Goal: Task Accomplishment & Management: Use online tool/utility

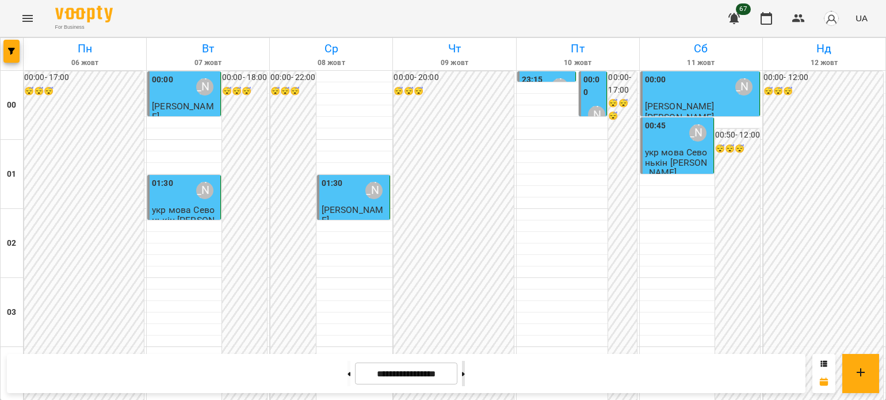
click at [465, 371] on button at bounding box center [463, 373] width 3 height 25
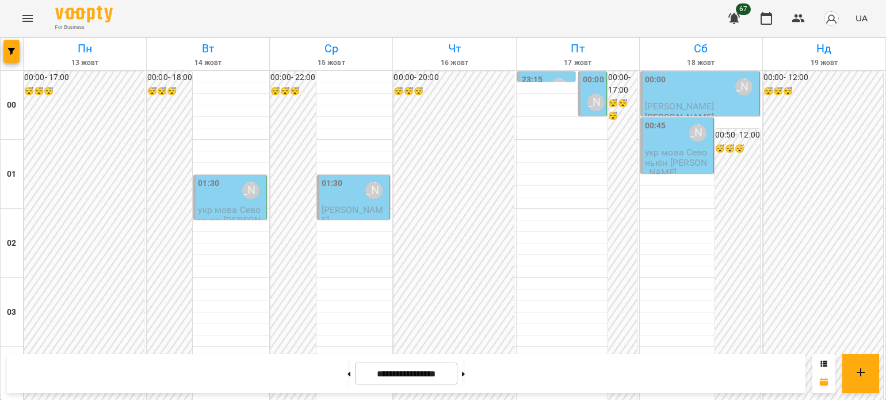
scroll to position [1380, 0]
click at [465, 373] on button at bounding box center [463, 373] width 3 height 25
click at [348, 375] on button at bounding box center [349, 373] width 3 height 25
type input "**********"
click at [26, 16] on icon "Menu" at bounding box center [27, 18] width 10 height 7
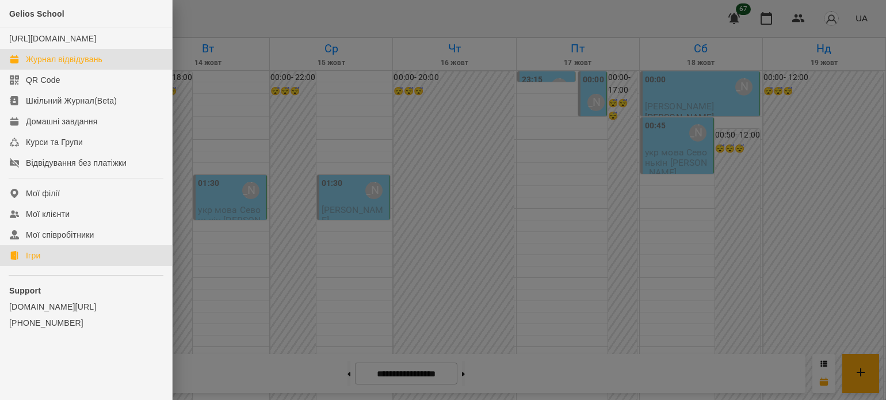
click at [26, 261] on div "Ігри" at bounding box center [33, 256] width 14 height 12
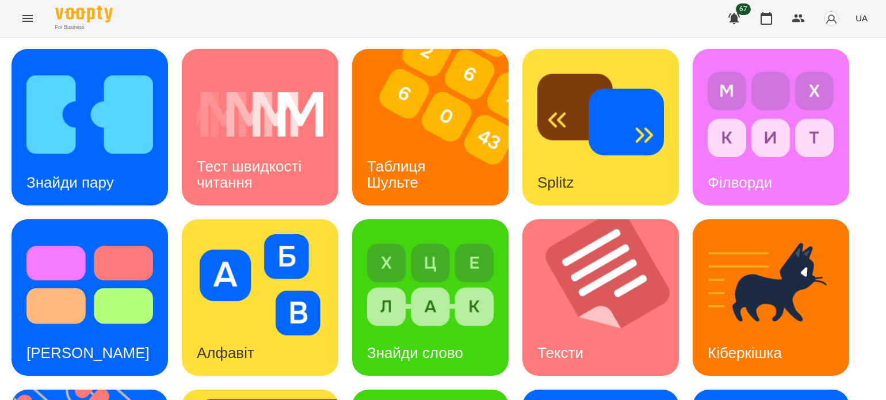
click at [26, 20] on icon "Menu" at bounding box center [28, 19] width 14 height 14
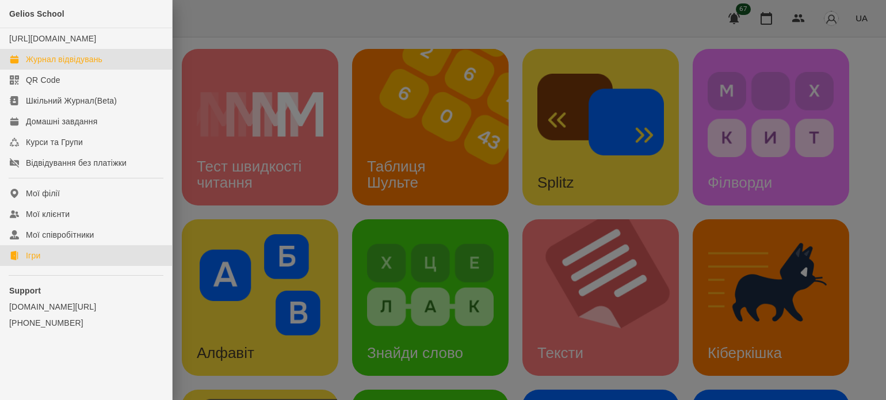
click at [81, 65] on div "Журнал відвідувань" at bounding box center [64, 60] width 77 height 12
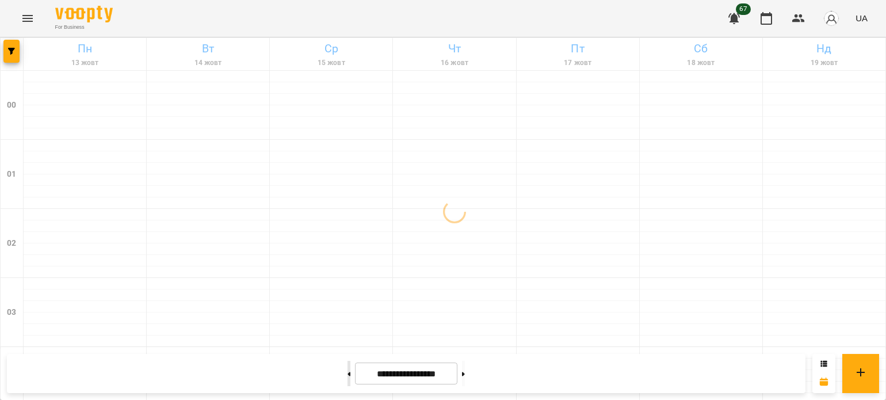
click at [348, 375] on icon at bounding box center [349, 374] width 3 height 5
type input "**********"
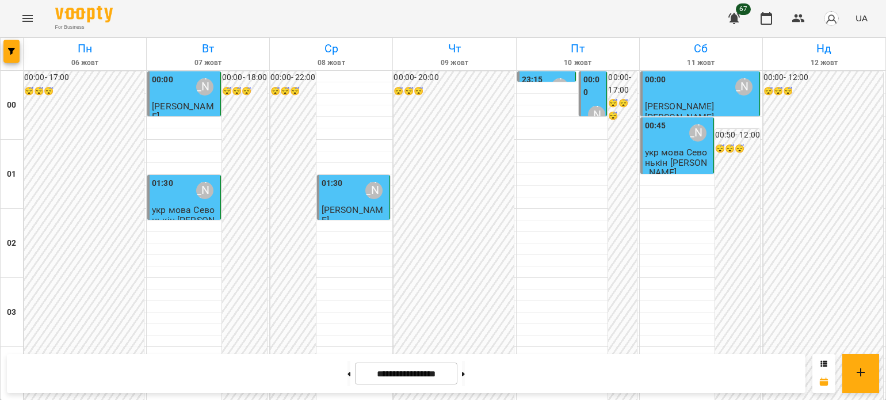
scroll to position [1094, 0]
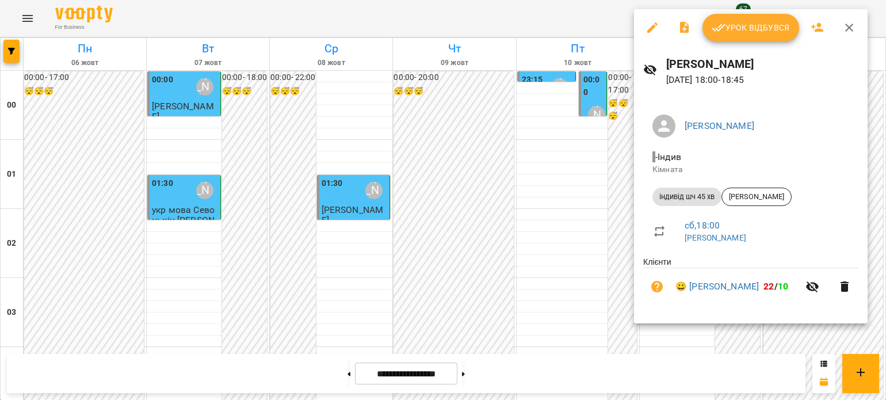
click at [750, 29] on span "Урок відбувся" at bounding box center [751, 28] width 78 height 14
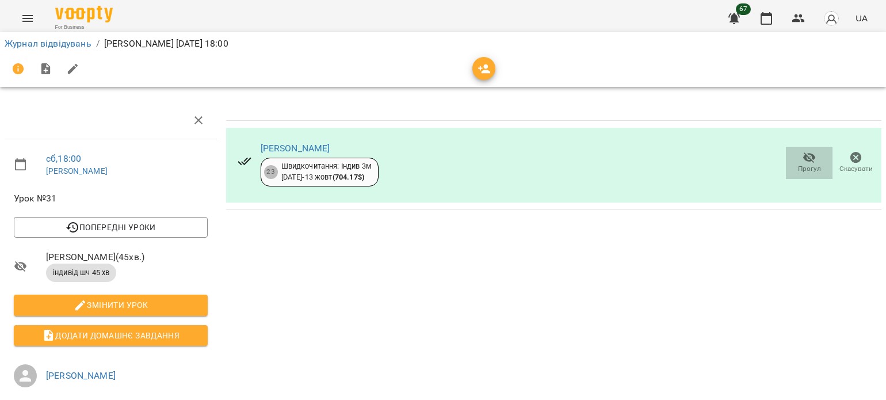
click at [803, 156] on icon "button" at bounding box center [809, 158] width 13 height 11
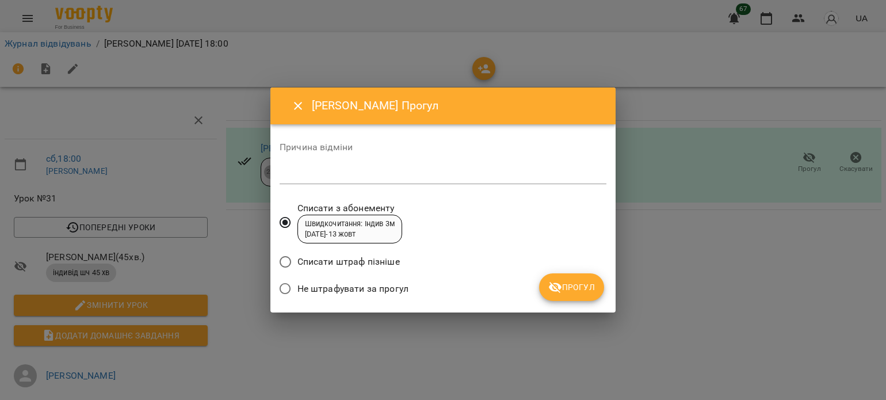
click at [575, 292] on span "Прогул" at bounding box center [571, 287] width 47 height 14
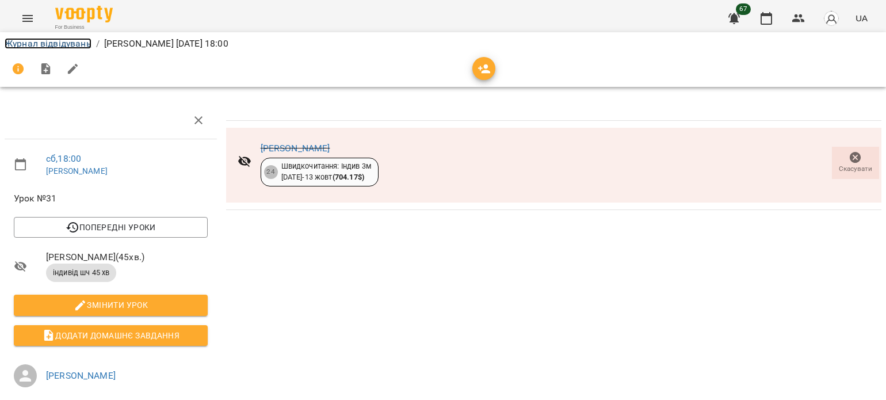
click at [45, 45] on link "Журнал відвідувань" at bounding box center [48, 43] width 87 height 11
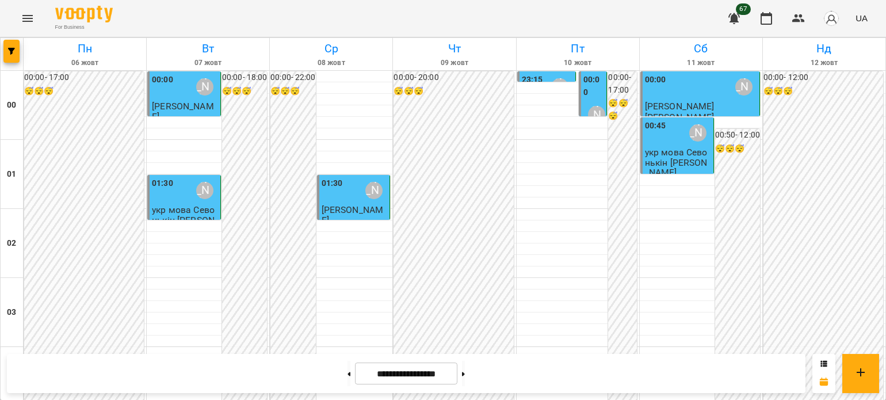
scroll to position [1094, 0]
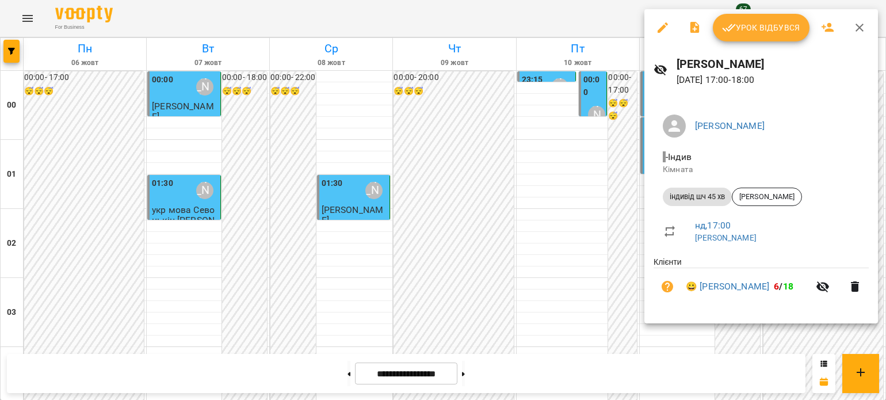
click at [733, 29] on icon "button" at bounding box center [729, 28] width 14 height 14
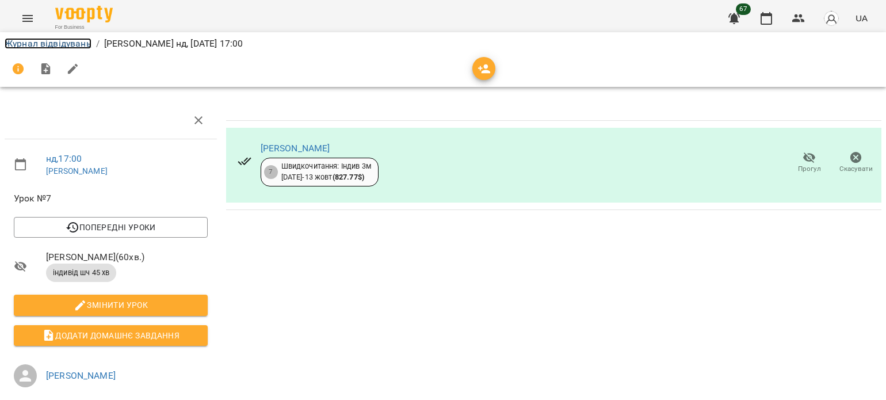
click at [45, 43] on link "Журнал відвідувань" at bounding box center [48, 43] width 87 height 11
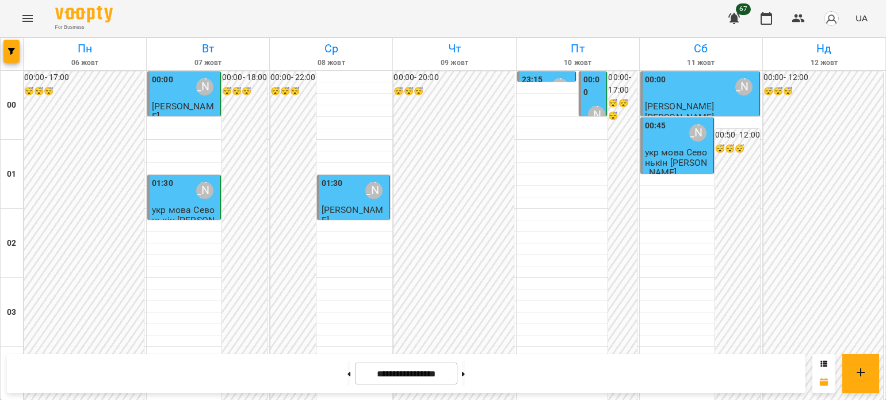
scroll to position [1151, 0]
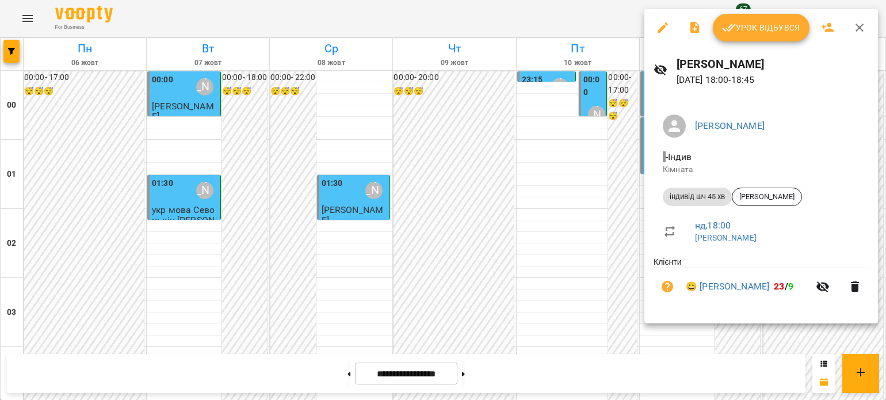
click at [731, 26] on icon "button" at bounding box center [729, 28] width 14 height 14
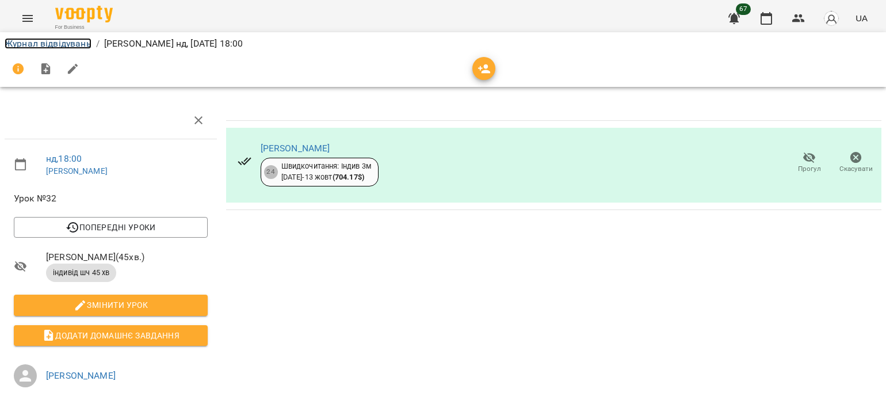
click at [24, 44] on link "Журнал відвідувань" at bounding box center [48, 43] width 87 height 11
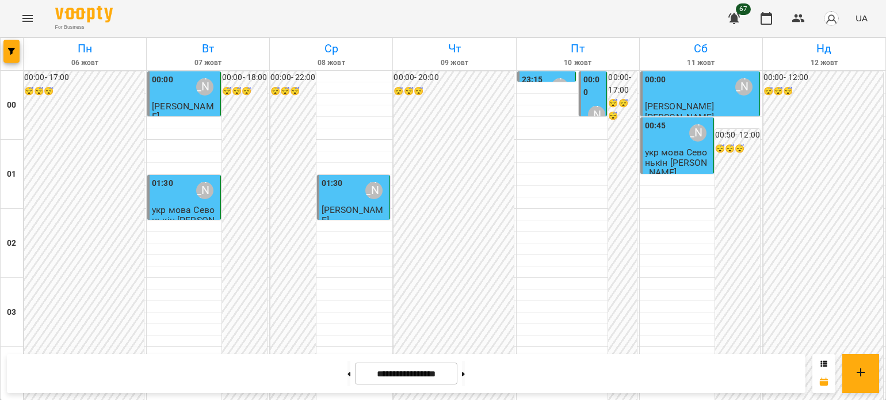
scroll to position [1209, 0]
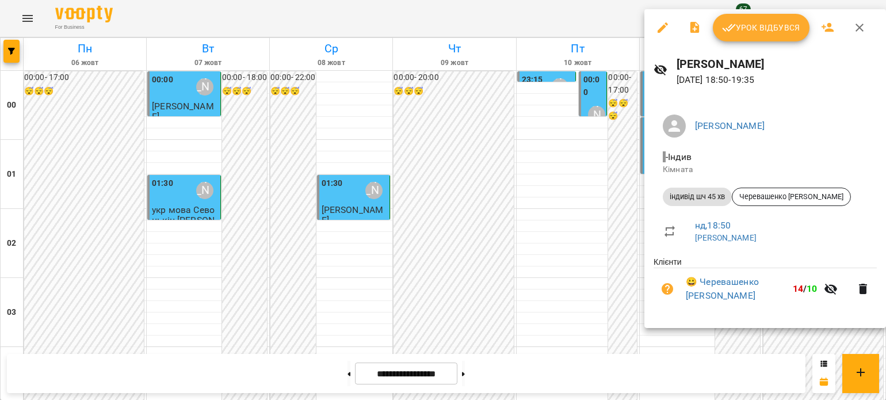
click at [783, 181] on li "- Індив Кімната" at bounding box center [765, 162] width 223 height 41
click at [742, 25] on span "Урок відбувся" at bounding box center [761, 28] width 78 height 14
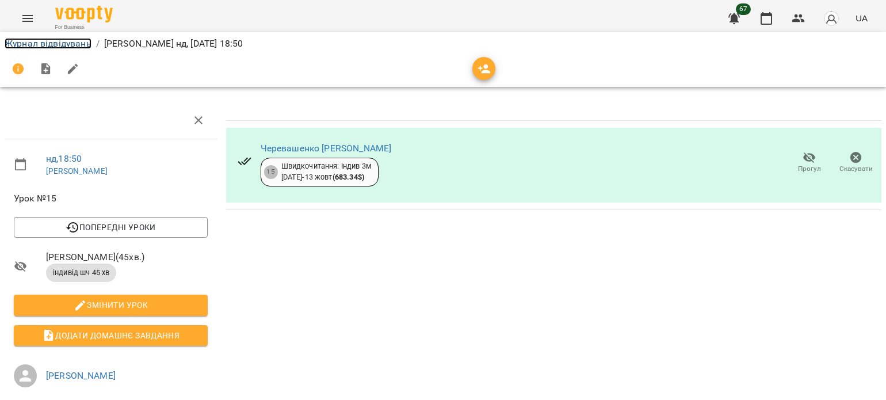
click at [63, 43] on link "Журнал відвідувань" at bounding box center [48, 43] width 87 height 11
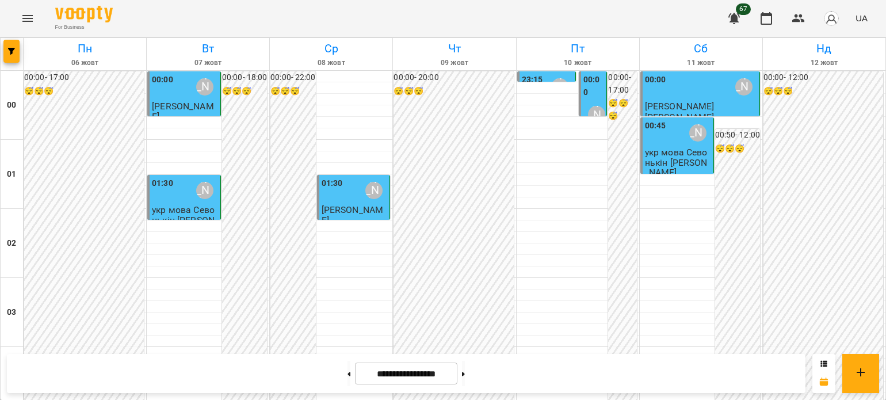
scroll to position [1264, 0]
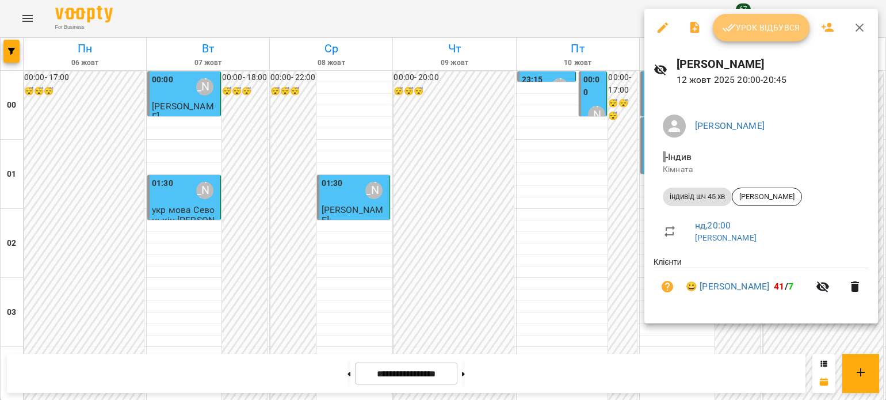
click at [764, 26] on span "Урок відбувся" at bounding box center [761, 28] width 78 height 14
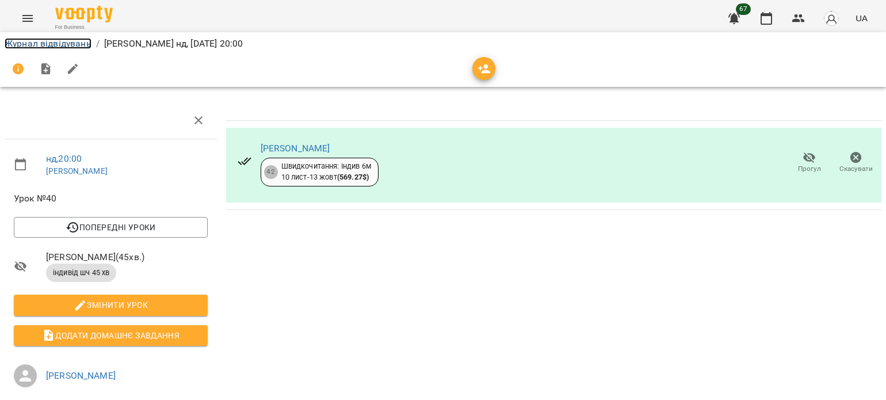
click at [66, 40] on link "Журнал відвідувань" at bounding box center [48, 43] width 87 height 11
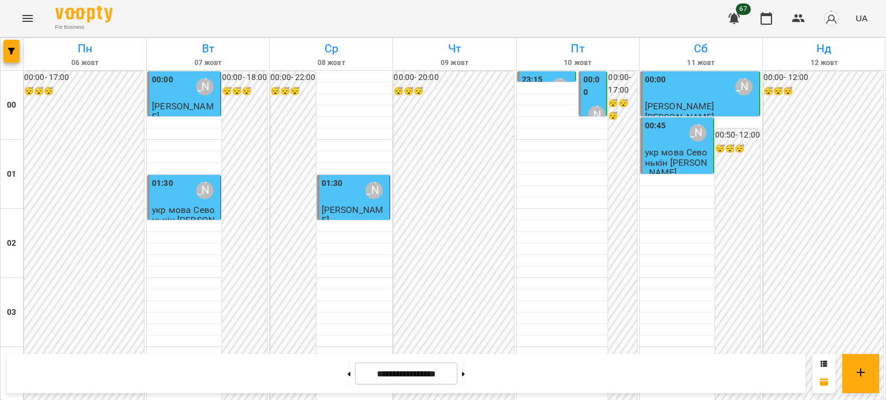
scroll to position [921, 0]
click at [26, 18] on icon "Menu" at bounding box center [28, 19] width 14 height 14
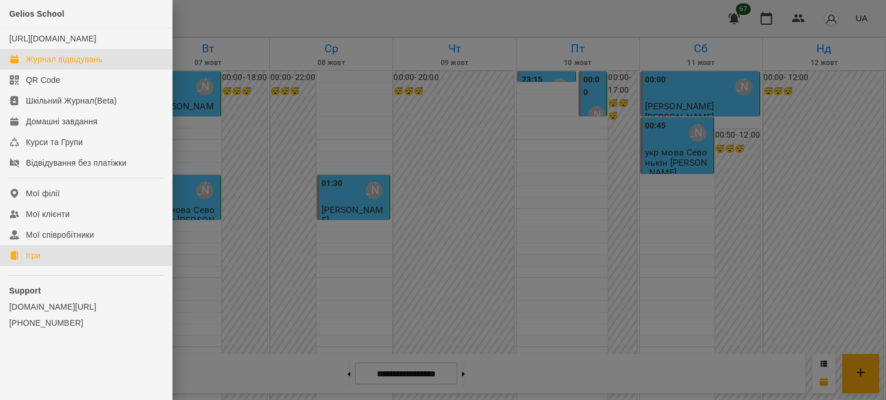
click at [30, 261] on div "Ігри" at bounding box center [33, 256] width 14 height 12
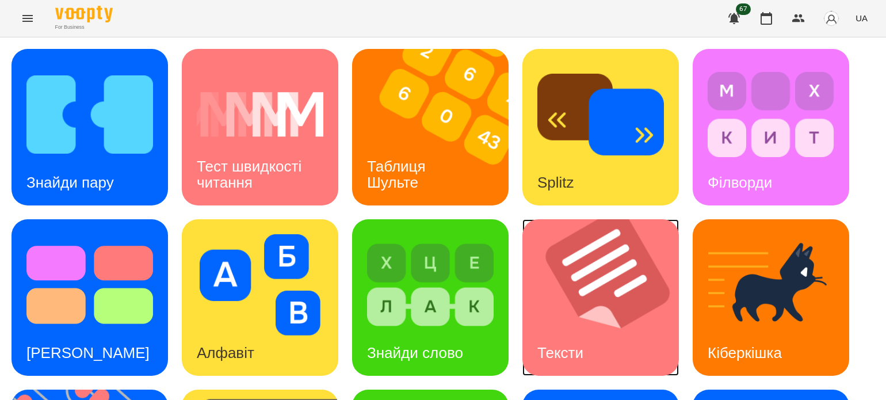
click at [569, 317] on img at bounding box center [608, 297] width 171 height 157
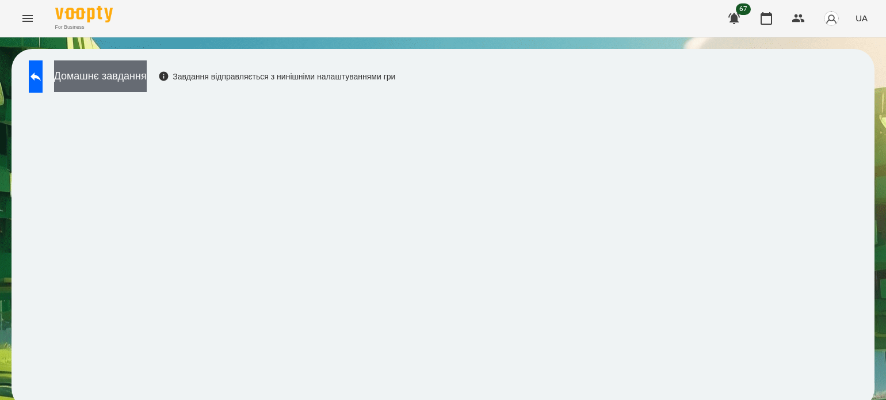
click at [147, 73] on button "Домашнє завдання" at bounding box center [100, 76] width 93 height 32
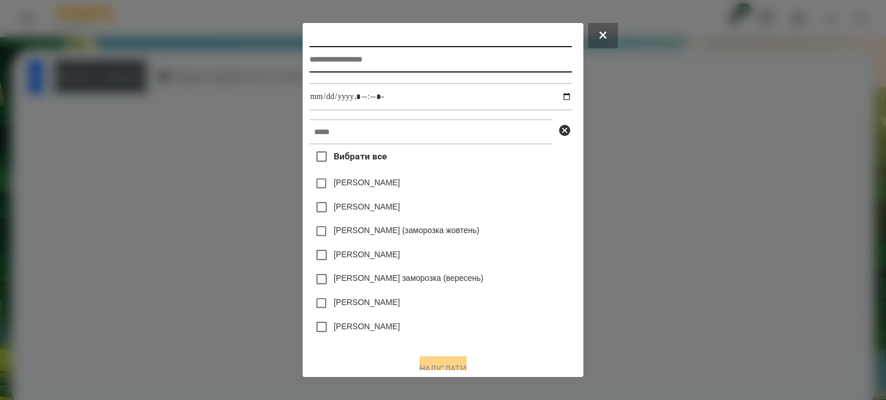
click at [404, 63] on input "text" at bounding box center [441, 59] width 262 height 26
type input "******"
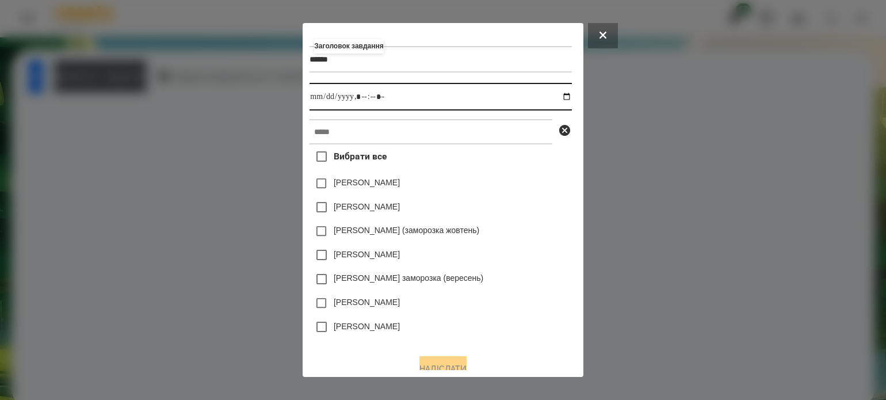
click at [569, 97] on input "datetime-local" at bounding box center [441, 97] width 262 height 28
click at [361, 100] on input "datetime-local" at bounding box center [441, 97] width 262 height 28
type input "**********"
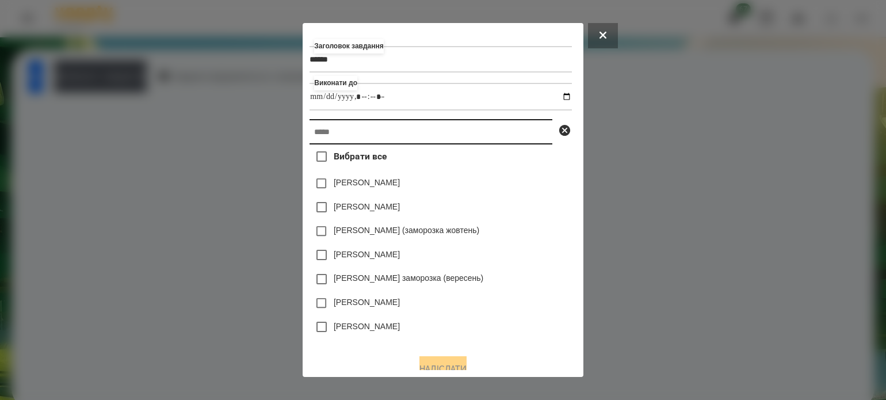
click at [352, 144] on input "text" at bounding box center [431, 131] width 243 height 25
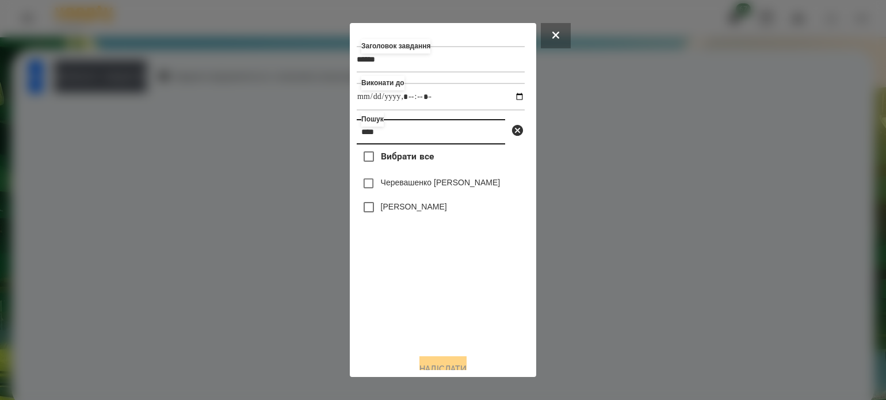
type input "****"
click at [451, 364] on button "Надіслати" at bounding box center [443, 368] width 47 height 25
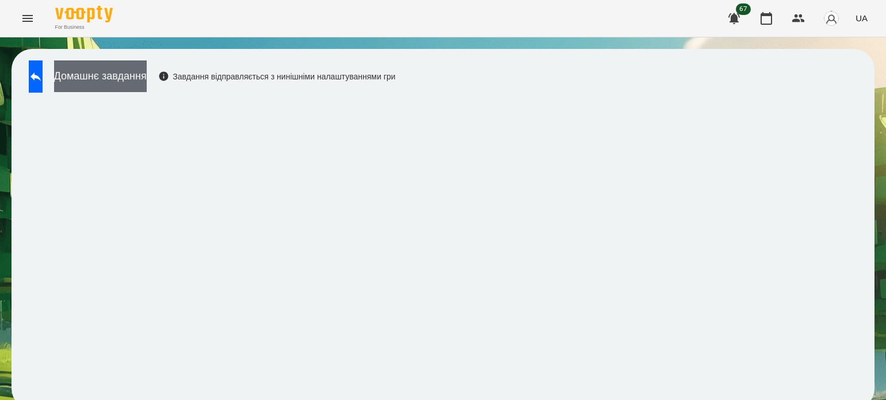
click at [147, 80] on button "Домашнє завдання" at bounding box center [100, 76] width 93 height 32
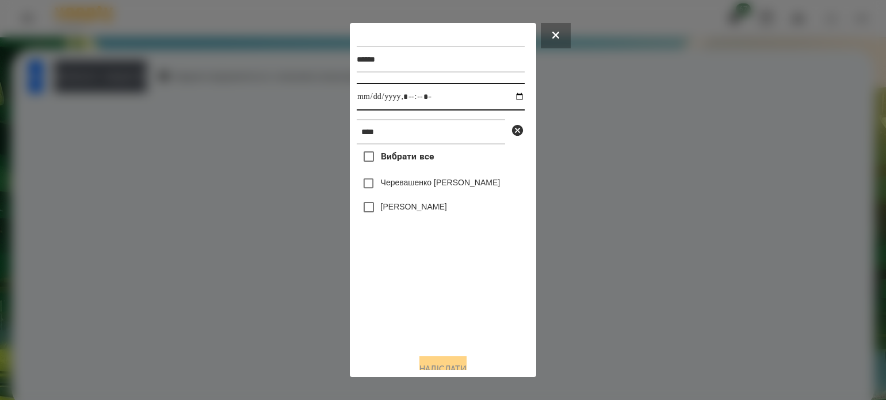
click at [509, 97] on input "datetime-local" at bounding box center [441, 97] width 168 height 28
click at [422, 100] on input "datetime-local" at bounding box center [441, 97] width 168 height 28
type input "**********"
click at [451, 367] on button "Надіслати" at bounding box center [443, 368] width 47 height 25
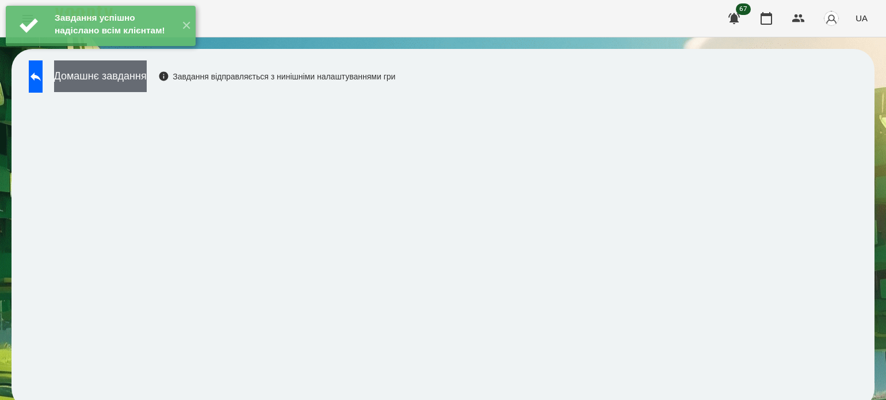
click at [147, 82] on button "Домашнє завдання" at bounding box center [100, 76] width 93 height 32
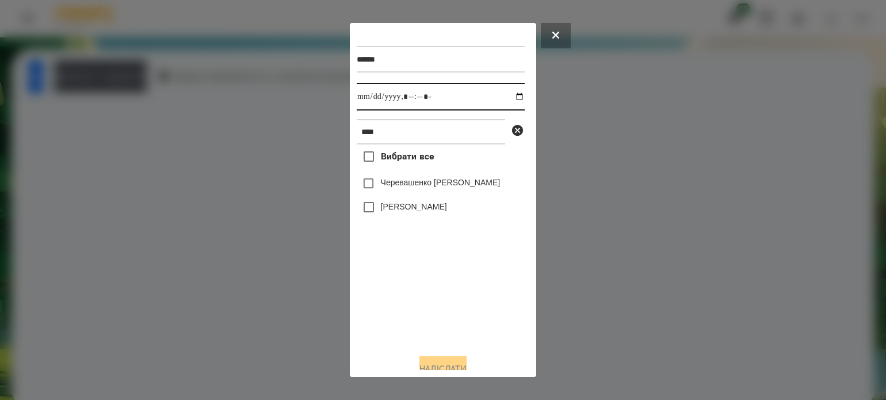
click at [512, 98] on input "datetime-local" at bounding box center [441, 97] width 168 height 28
type input "**********"
drag, startPoint x: 380, startPoint y: 325, endPoint x: 357, endPoint y: 267, distance: 61.8
click at [380, 321] on div "Вибрати все Черевашенко Макар Остап Черемних" at bounding box center [441, 244] width 168 height 200
click at [451, 363] on button "Надіслати" at bounding box center [443, 368] width 47 height 25
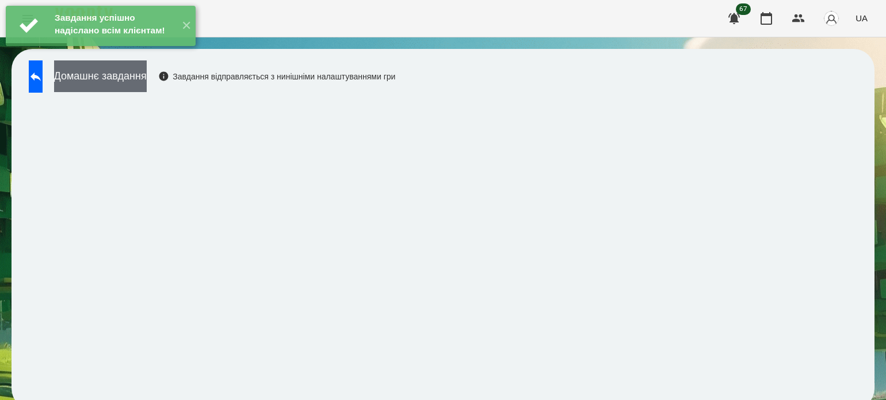
click at [147, 82] on button "Домашнє завдання" at bounding box center [100, 76] width 93 height 32
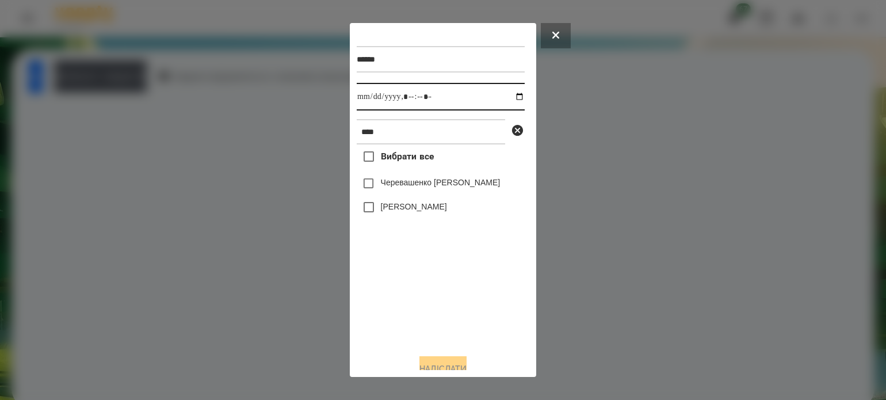
click at [508, 98] on input "datetime-local" at bounding box center [441, 97] width 168 height 28
type input "**********"
drag, startPoint x: 419, startPoint y: 335, endPoint x: 418, endPoint y: 304, distance: 30.5
click at [419, 324] on div "Вибрати все Черевашенко Макар Остап Черемних" at bounding box center [441, 244] width 168 height 200
click at [457, 362] on button "Надіслати" at bounding box center [443, 368] width 47 height 25
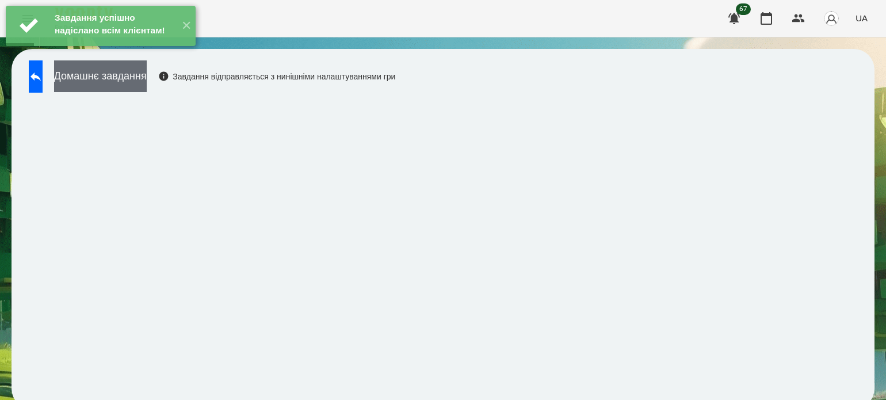
click at [147, 77] on button "Домашнє завдання" at bounding box center [100, 76] width 93 height 32
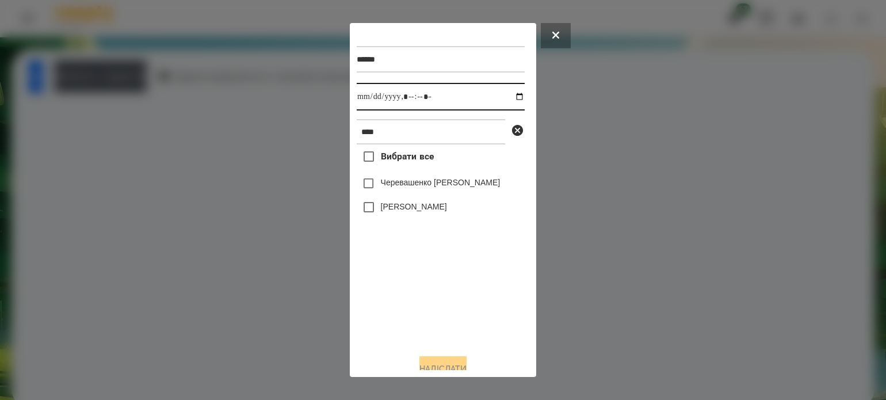
click at [509, 100] on input "datetime-local" at bounding box center [441, 97] width 168 height 28
type input "**********"
click at [428, 345] on div "Вибрати все Черевашенко Макар Остап Черемних" at bounding box center [441, 244] width 168 height 200
click at [447, 362] on button "Надіслати" at bounding box center [443, 368] width 47 height 25
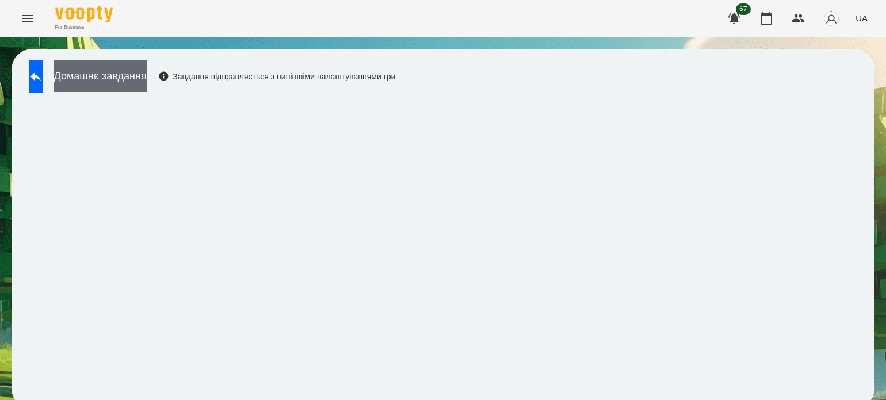
click at [147, 77] on button "Домашнє завдання" at bounding box center [100, 76] width 93 height 32
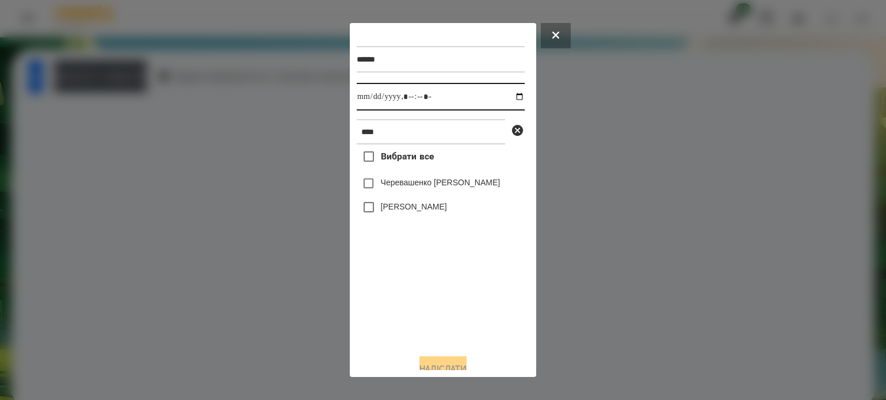
click at [509, 98] on input "datetime-local" at bounding box center [441, 97] width 168 height 28
type input "**********"
drag, startPoint x: 443, startPoint y: 321, endPoint x: 442, endPoint y: 273, distance: 47.2
click at [443, 312] on div "Вибрати все Черевашенко Макар Остап Черемних" at bounding box center [441, 244] width 168 height 200
click at [467, 363] on button "Надіслати" at bounding box center [443, 368] width 47 height 25
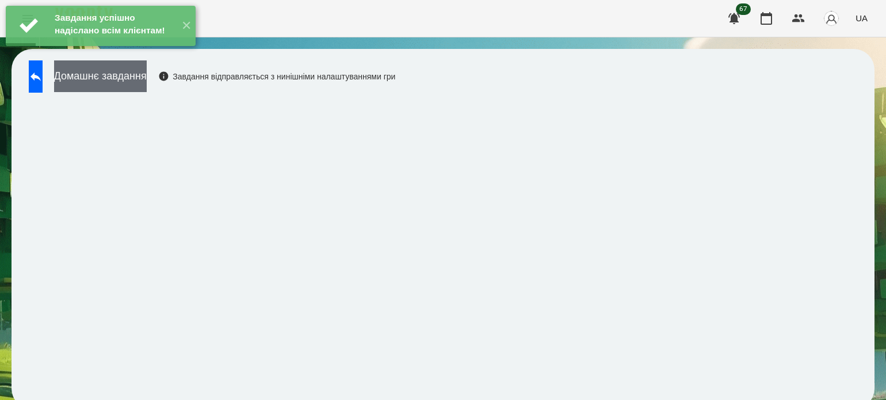
click at [147, 81] on button "Домашнє завдання" at bounding box center [100, 76] width 93 height 32
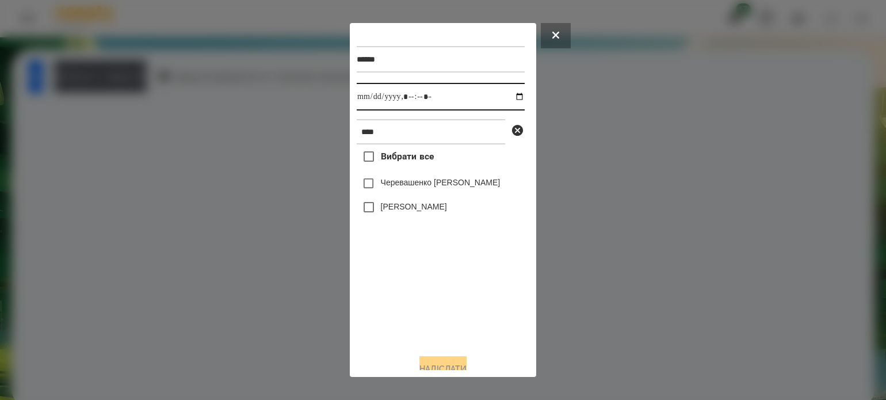
click at [508, 97] on input "datetime-local" at bounding box center [441, 97] width 168 height 28
type input "**********"
drag, startPoint x: 440, startPoint y: 317, endPoint x: 426, endPoint y: 291, distance: 29.4
click at [440, 316] on div "Вибрати все Черевашенко Макар Остап Черемних" at bounding box center [441, 244] width 168 height 200
click at [459, 363] on button "Надіслати" at bounding box center [443, 368] width 47 height 25
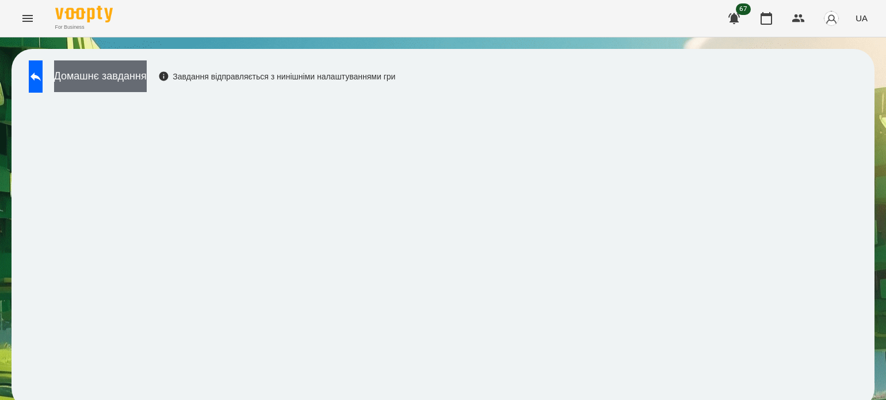
click at [111, 75] on button "Домашнє завдання" at bounding box center [100, 76] width 93 height 32
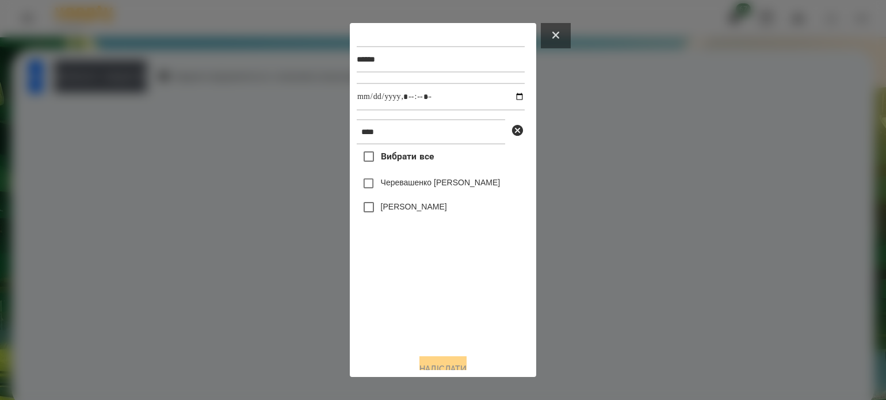
click at [551, 35] on button at bounding box center [556, 35] width 30 height 25
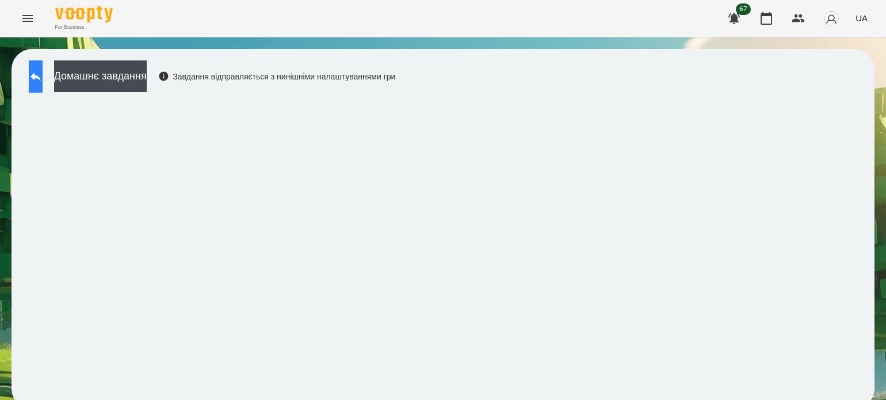
click at [41, 83] on button at bounding box center [36, 76] width 14 height 32
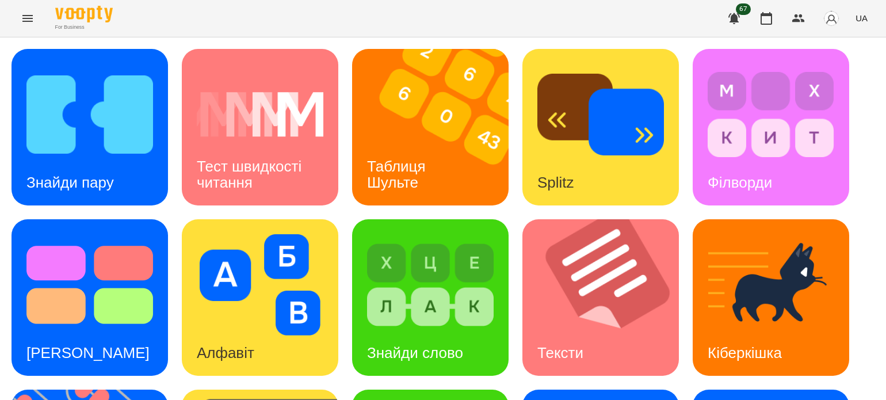
scroll to position [288, 0]
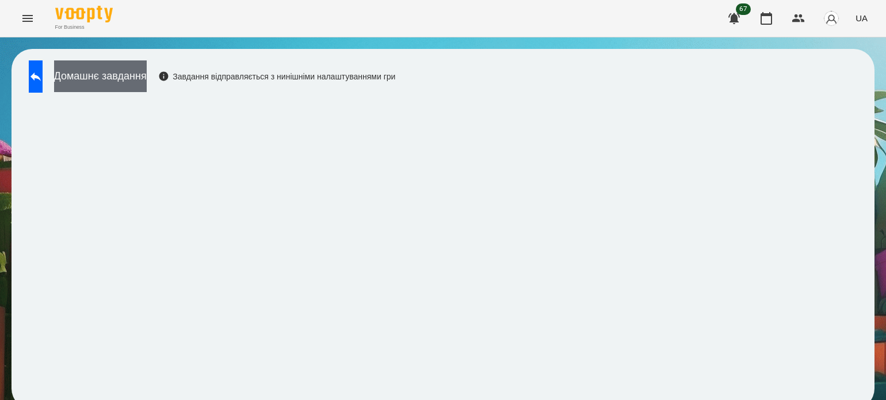
click at [147, 85] on button "Домашнє завдання" at bounding box center [100, 76] width 93 height 32
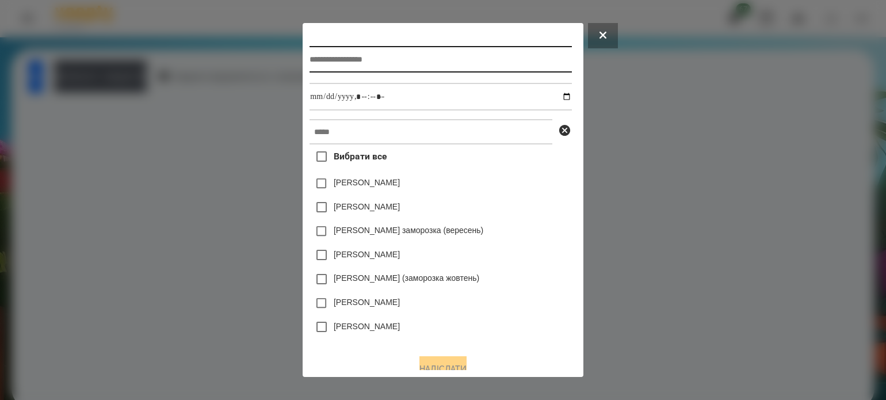
click at [310, 59] on input "text" at bounding box center [441, 59] width 262 height 26
type input "**********"
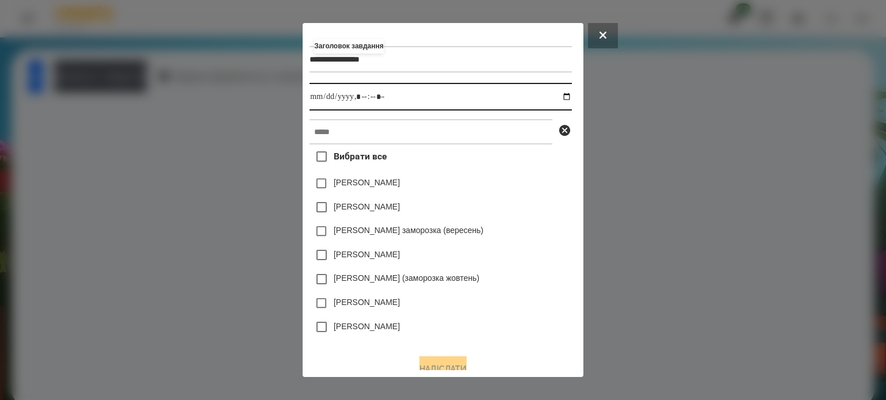
click at [569, 96] on input "datetime-local" at bounding box center [441, 97] width 262 height 28
click at [361, 98] on input "datetime-local" at bounding box center [441, 97] width 262 height 28
type input "**********"
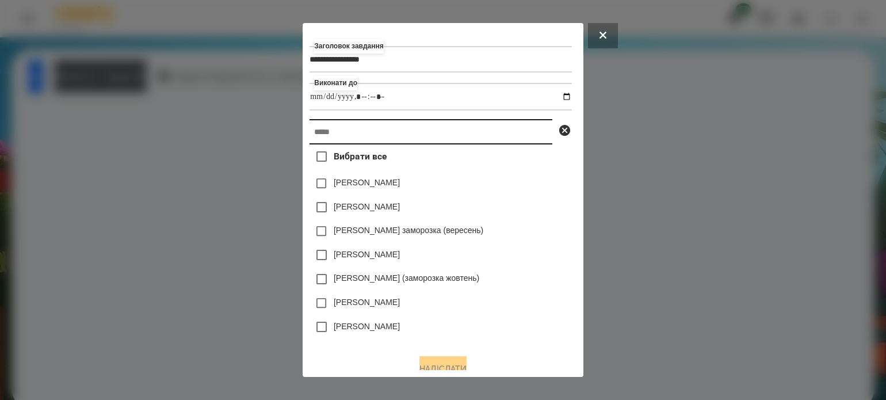
drag, startPoint x: 341, startPoint y: 135, endPoint x: 343, endPoint y: 124, distance: 10.6
click at [340, 135] on input "text" at bounding box center [431, 131] width 243 height 25
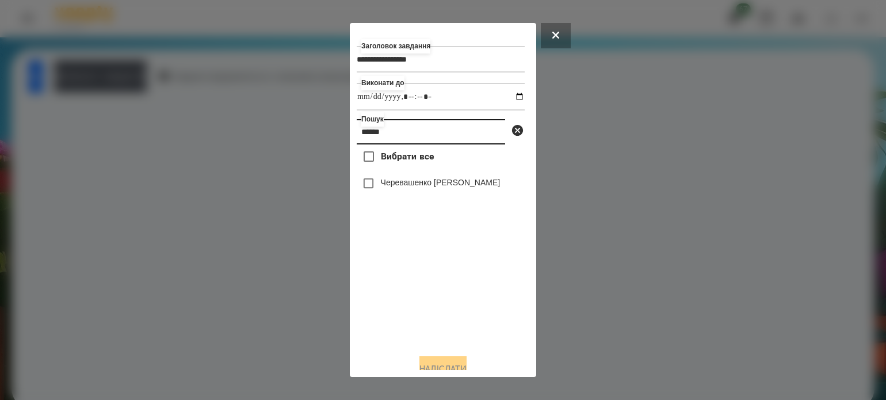
type input "******"
click at [424, 365] on button "Надіслати" at bounding box center [443, 368] width 47 height 25
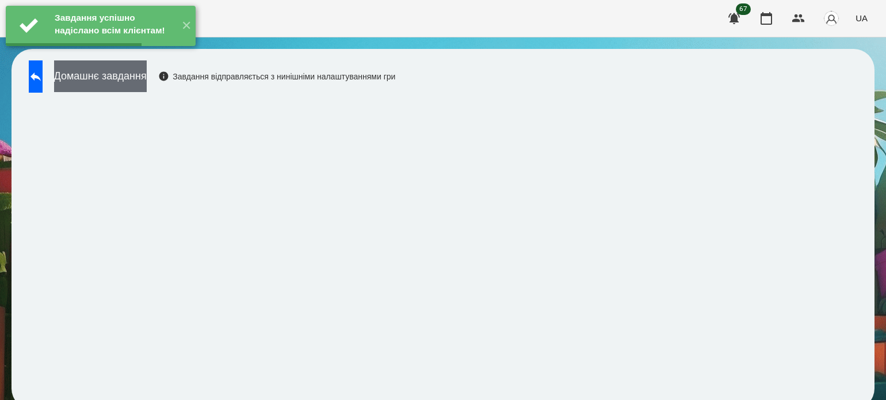
click at [147, 83] on button "Домашнє завдання" at bounding box center [100, 76] width 93 height 32
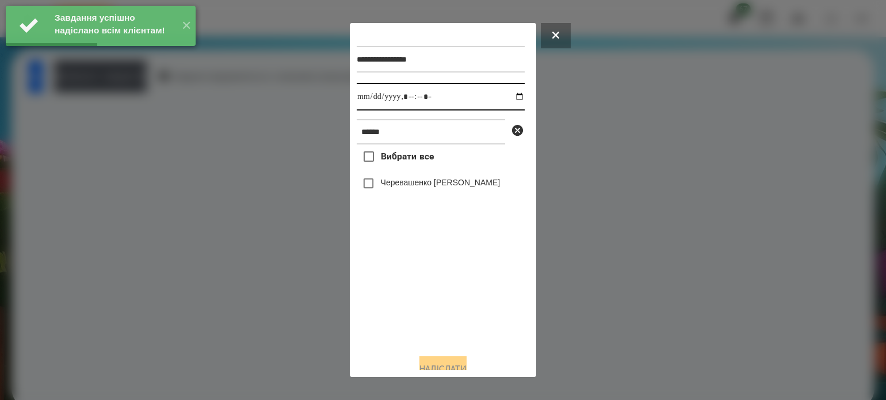
click at [509, 96] on input "datetime-local" at bounding box center [441, 97] width 168 height 28
click at [422, 101] on input "datetime-local" at bounding box center [441, 97] width 168 height 28
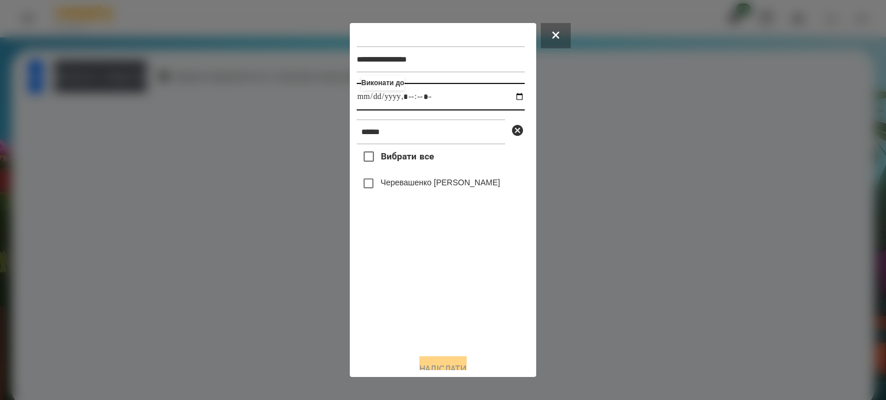
type input "**********"
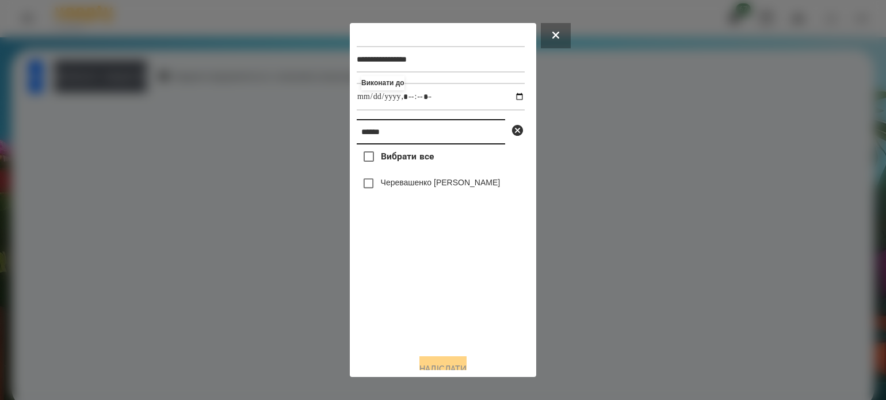
click at [414, 137] on input "******" at bounding box center [431, 131] width 148 height 25
click at [435, 365] on button "Надіслати" at bounding box center [443, 368] width 47 height 25
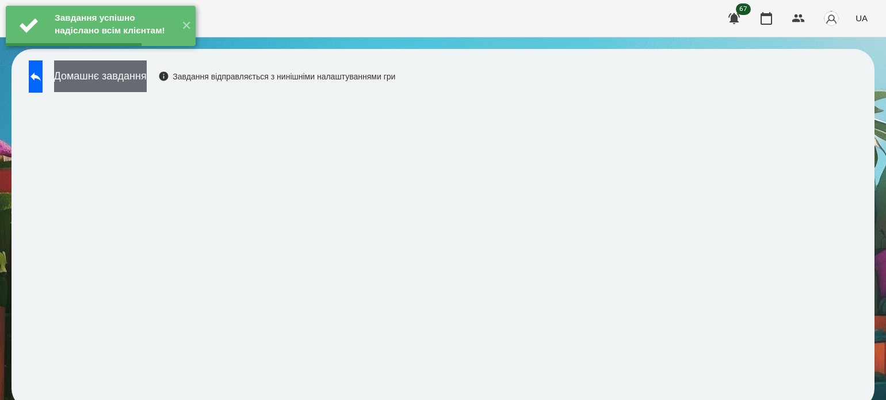
click at [147, 82] on button "Домашнє завдання" at bounding box center [100, 76] width 93 height 32
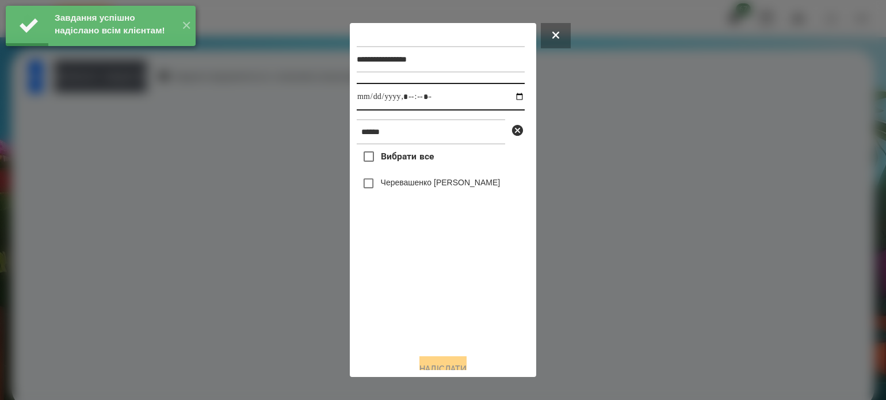
drag, startPoint x: 509, startPoint y: 98, endPoint x: 504, endPoint y: 102, distance: 6.1
click at [507, 98] on input "datetime-local" at bounding box center [441, 97] width 168 height 28
type input "**********"
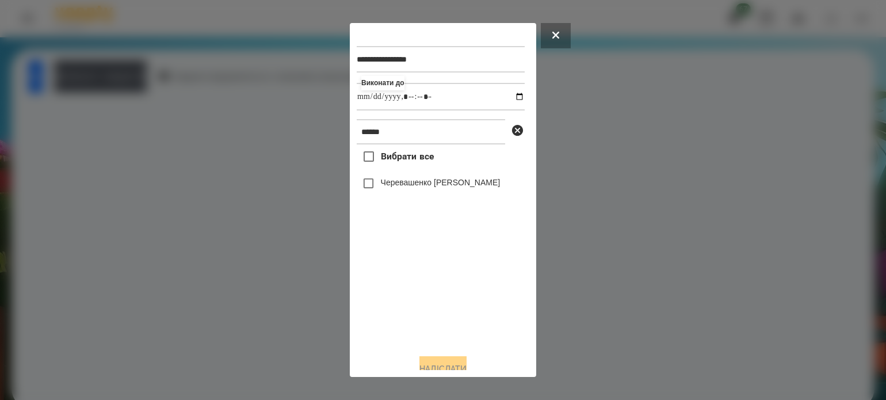
drag, startPoint x: 418, startPoint y: 309, endPoint x: 390, endPoint y: 262, distance: 54.7
click at [418, 309] on div "Вибрати все Черевашенко Макар" at bounding box center [441, 244] width 168 height 200
click at [453, 366] on button "Надіслати" at bounding box center [443, 368] width 47 height 25
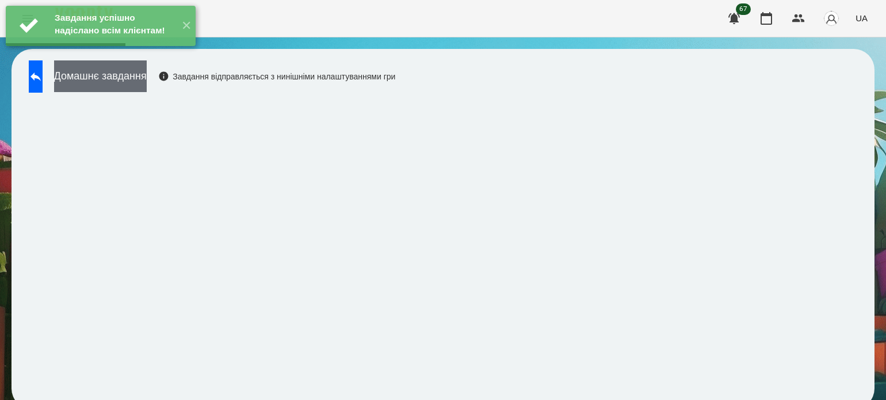
click at [134, 85] on button "Домашнє завдання" at bounding box center [100, 76] width 93 height 32
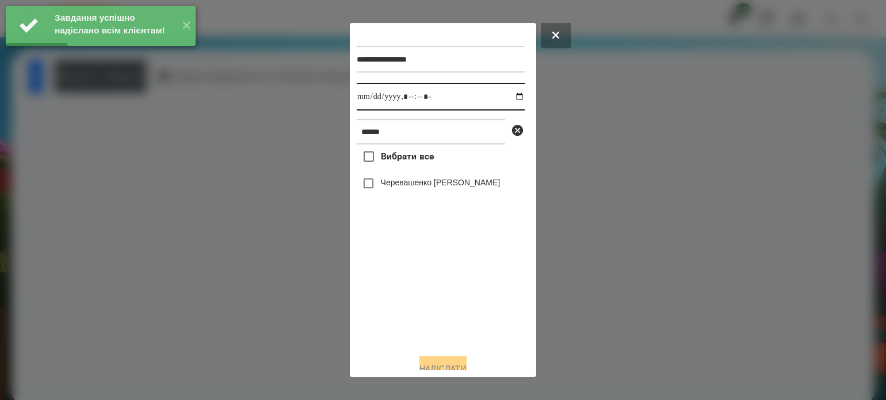
click at [511, 96] on input "datetime-local" at bounding box center [441, 97] width 168 height 28
type input "**********"
drag, startPoint x: 407, startPoint y: 336, endPoint x: 402, endPoint y: 306, distance: 30.5
click at [405, 319] on div "Вибрати все Черевашенко Макар" at bounding box center [441, 244] width 168 height 200
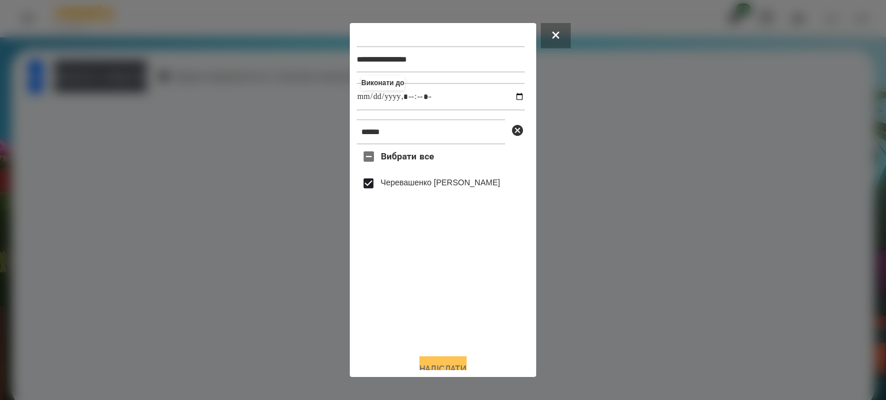
click at [458, 363] on button "Надіслати" at bounding box center [443, 368] width 47 height 25
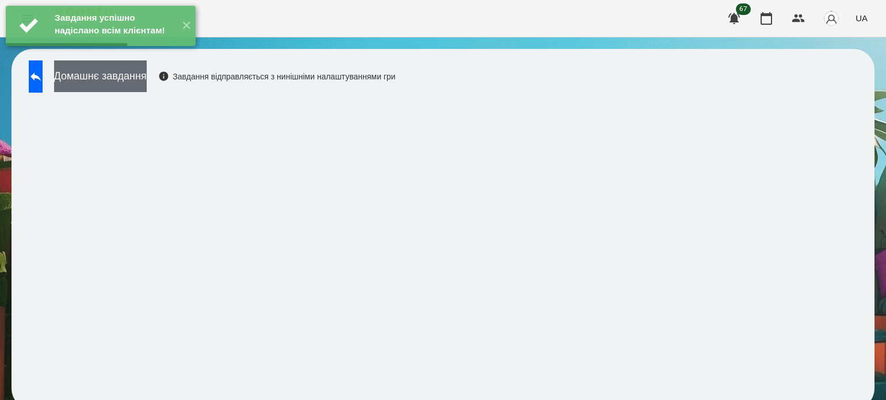
click at [147, 76] on button "Домашнє завдання" at bounding box center [100, 76] width 93 height 32
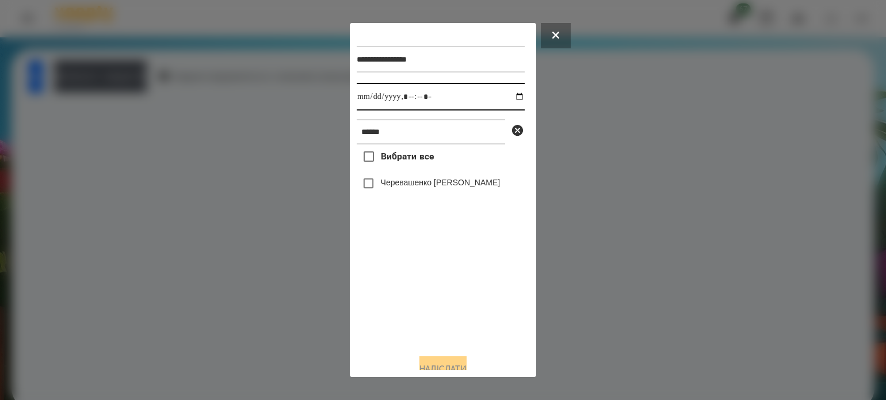
click at [511, 96] on input "datetime-local" at bounding box center [441, 97] width 168 height 28
type input "**********"
drag, startPoint x: 407, startPoint y: 321, endPoint x: 368, endPoint y: 241, distance: 89.1
click at [407, 315] on div "Вибрати все Черевашенко Макар" at bounding box center [441, 244] width 168 height 200
click at [437, 366] on button "Надіслати" at bounding box center [443, 368] width 47 height 25
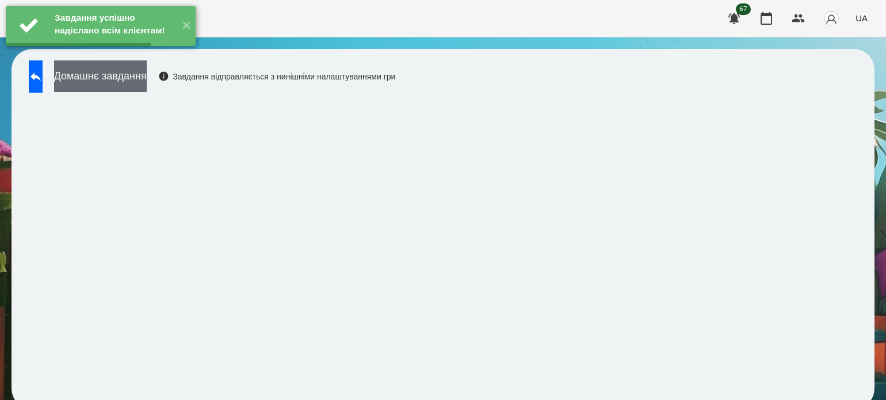
click at [147, 71] on button "Домашнє завдання" at bounding box center [100, 76] width 93 height 32
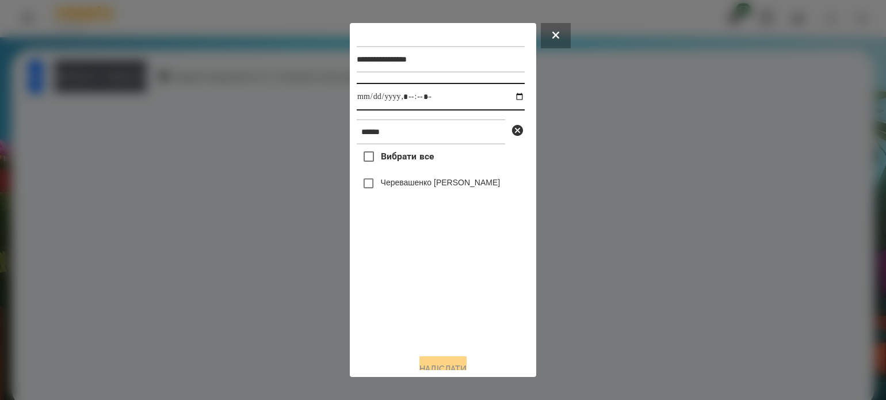
click at [509, 102] on input "datetime-local" at bounding box center [441, 97] width 168 height 28
type input "**********"
click at [387, 308] on div "Вибрати все Черевашенко Макар" at bounding box center [441, 244] width 168 height 200
click at [437, 365] on button "Надіслати" at bounding box center [443, 368] width 47 height 25
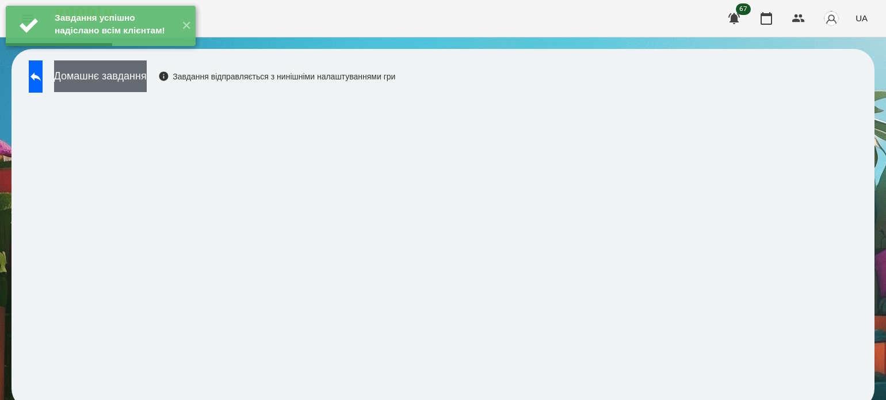
click at [147, 82] on button "Домашнє завдання" at bounding box center [100, 76] width 93 height 32
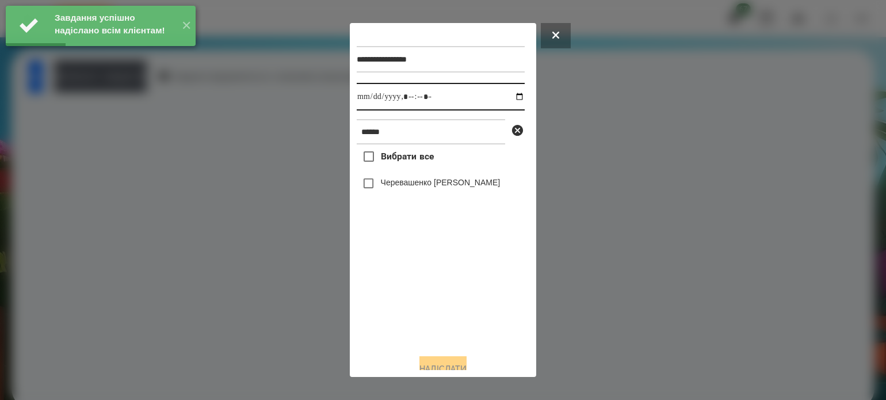
click at [507, 95] on input "datetime-local" at bounding box center [441, 97] width 168 height 28
click at [511, 96] on input "datetime-local" at bounding box center [441, 97] width 168 height 28
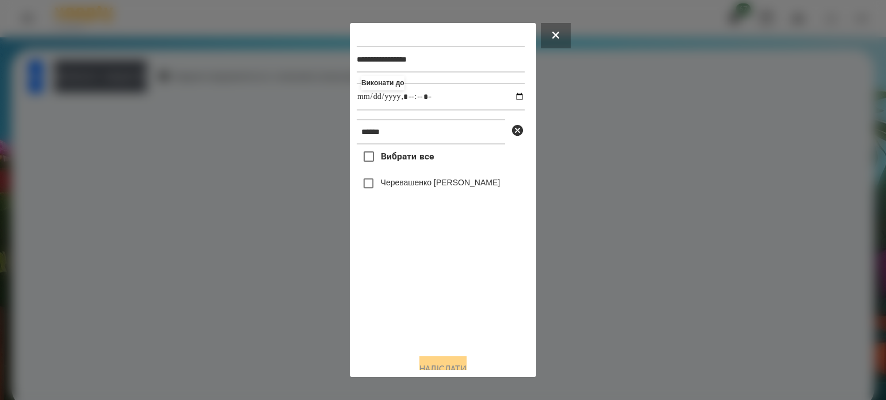
type input "**********"
click at [435, 299] on div "Вибрати все Черевашенко Макар" at bounding box center [441, 244] width 168 height 200
click at [445, 368] on button "Надіслати" at bounding box center [443, 368] width 47 height 25
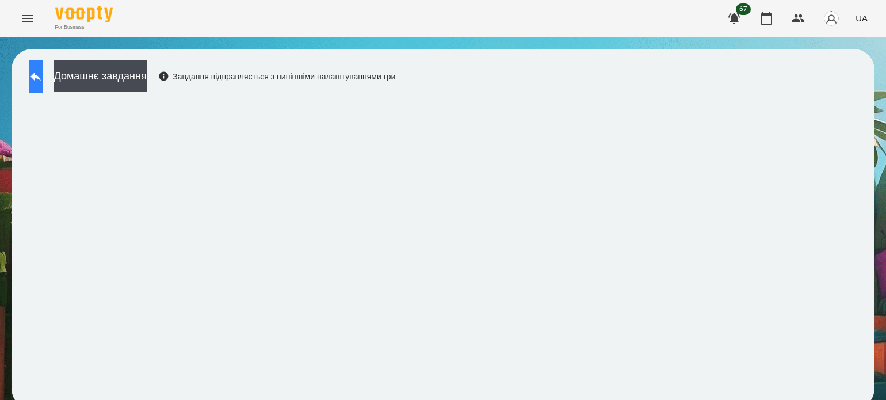
click at [43, 84] on button at bounding box center [36, 76] width 14 height 32
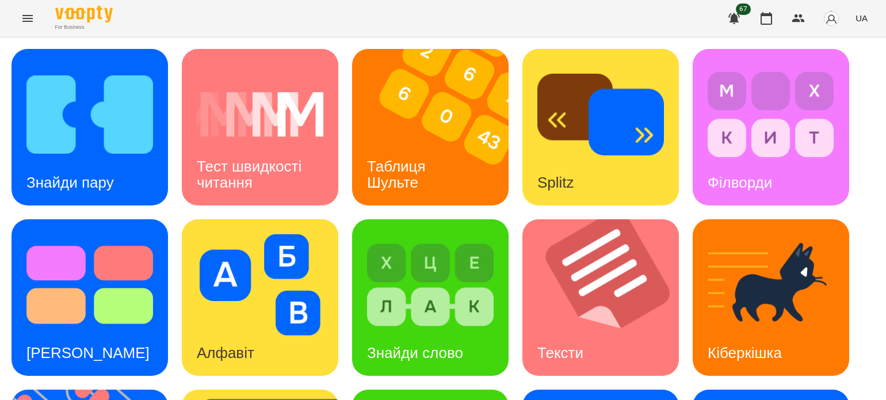
click at [30, 17] on icon "Menu" at bounding box center [28, 19] width 14 height 14
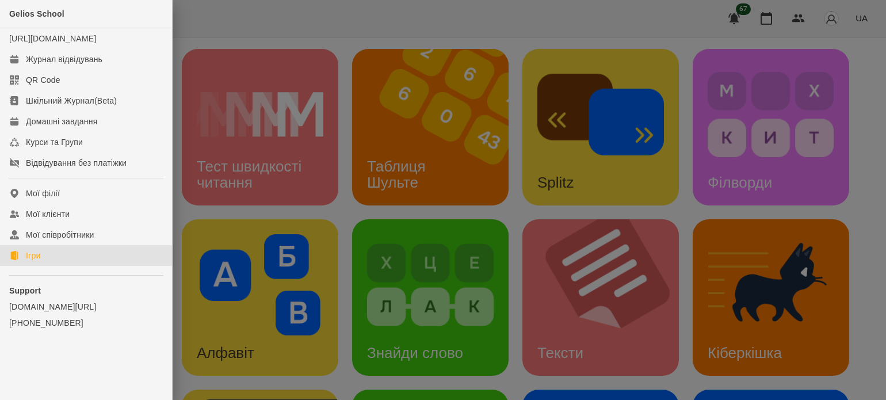
click at [60, 264] on link "Ігри" at bounding box center [86, 255] width 172 height 21
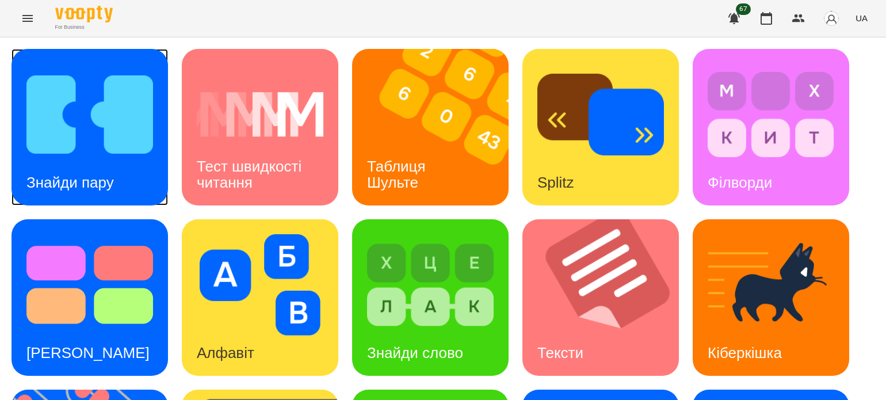
click at [128, 181] on div "Знайди пару" at bounding box center [70, 182] width 117 height 45
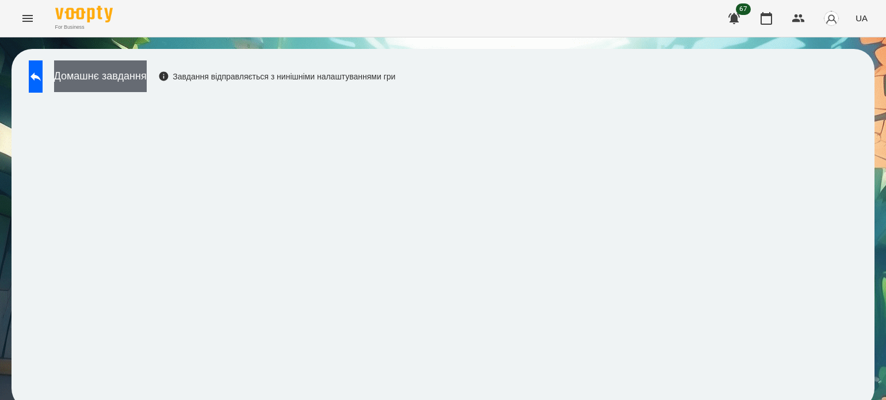
click at [98, 87] on button "Домашнє завдання" at bounding box center [100, 76] width 93 height 32
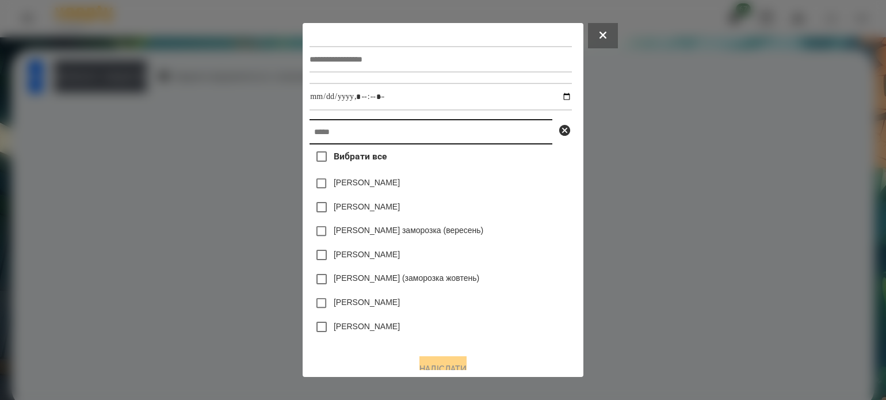
click at [392, 137] on input "text" at bounding box center [431, 131] width 243 height 25
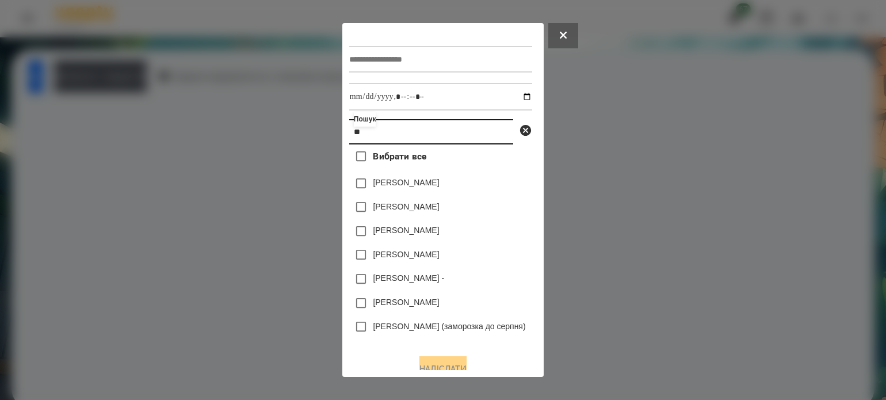
type input "*"
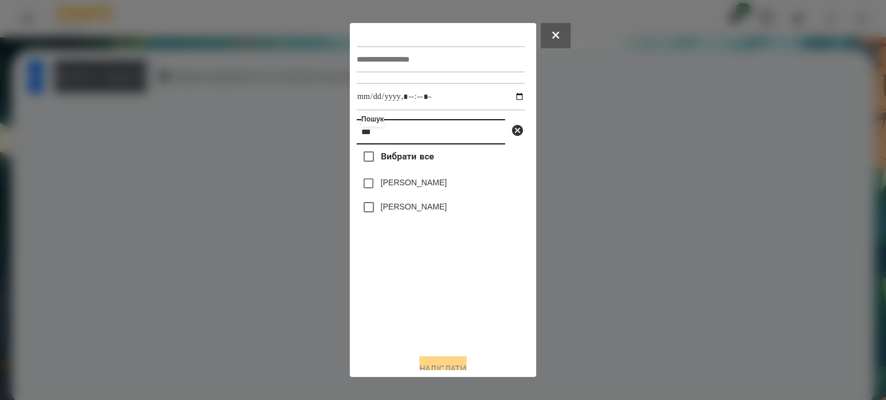
type input "***"
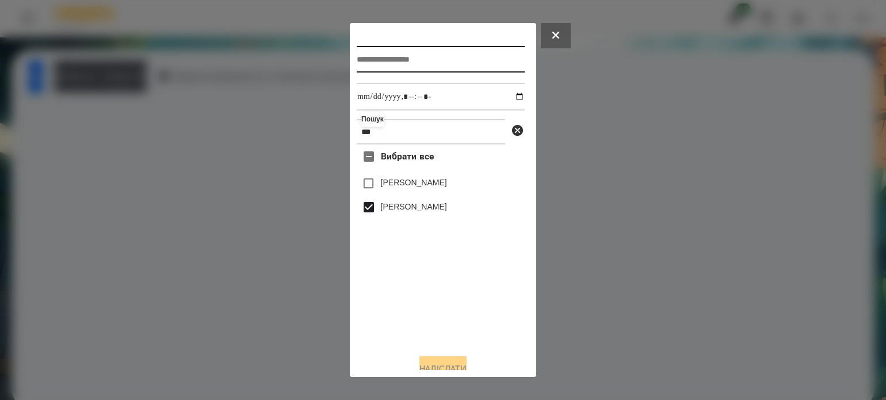
click at [397, 62] on input "text" at bounding box center [441, 59] width 168 height 26
type input "*"
type input "**********"
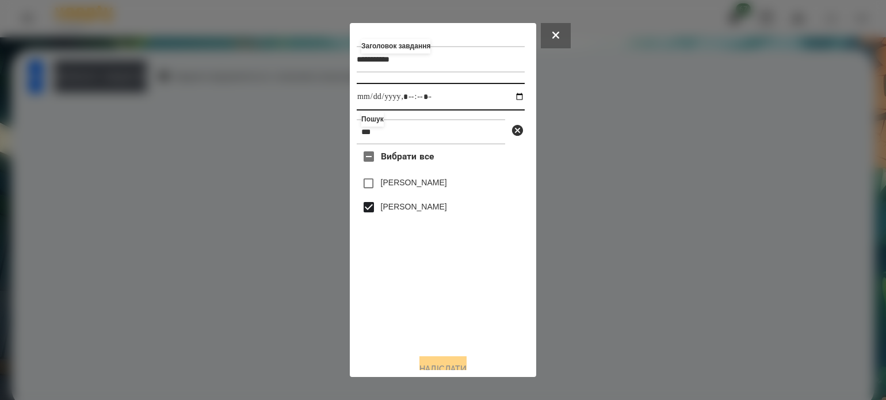
click at [509, 97] on input "datetime-local" at bounding box center [441, 97] width 168 height 28
click at [424, 96] on input "datetime-local" at bounding box center [441, 97] width 168 height 28
type input "**********"
click at [565, 42] on button at bounding box center [556, 35] width 30 height 25
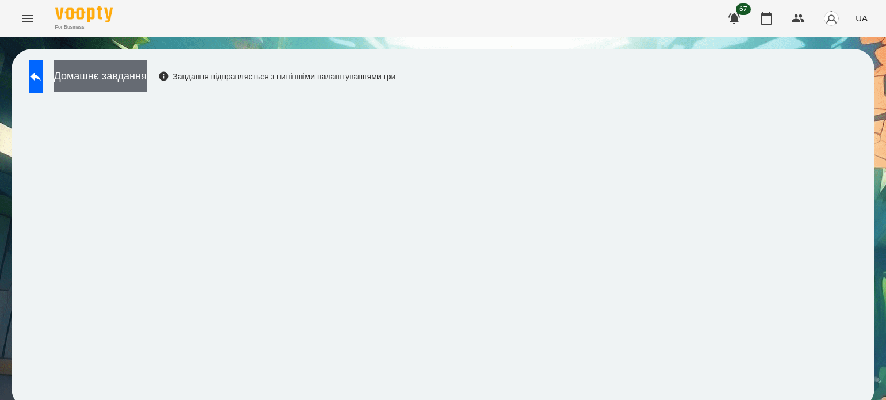
click at [147, 78] on button "Домашнє завдання" at bounding box center [100, 76] width 93 height 32
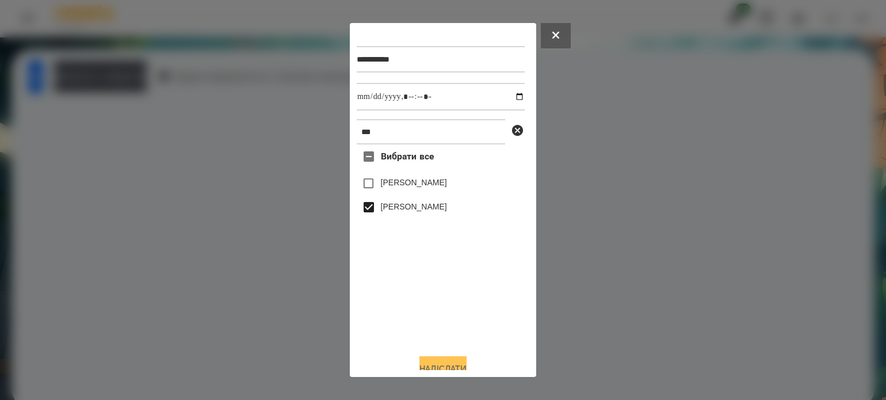
click at [463, 364] on button "Надіслати" at bounding box center [443, 368] width 47 height 25
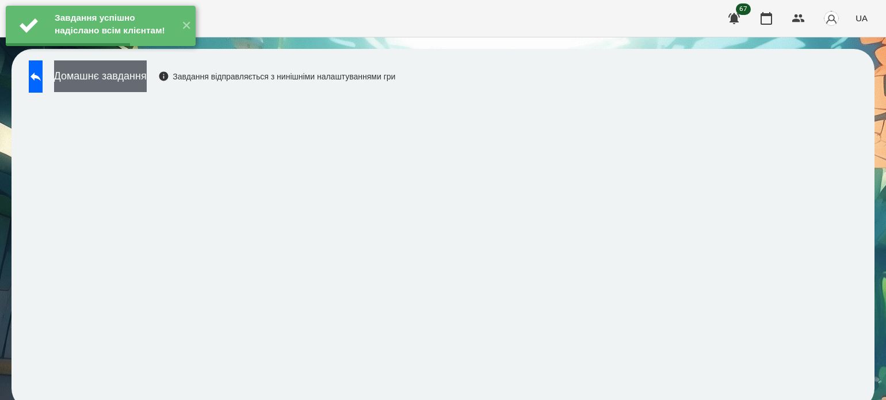
click at [123, 73] on button "Домашнє завдання" at bounding box center [100, 76] width 93 height 32
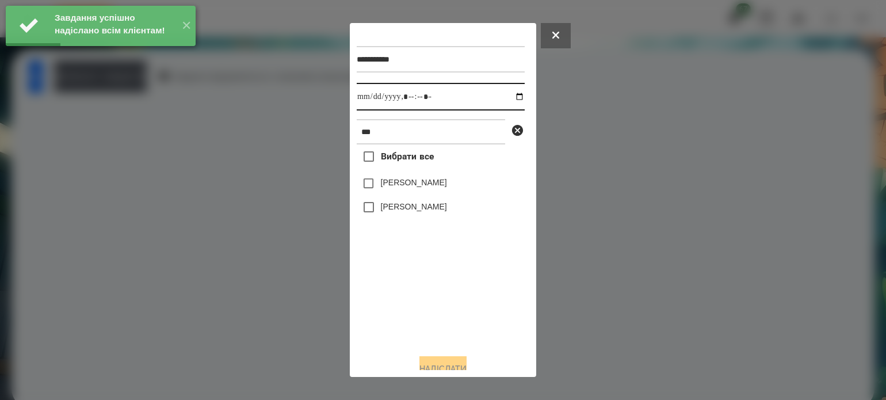
click at [506, 101] on input "datetime-local" at bounding box center [441, 97] width 168 height 28
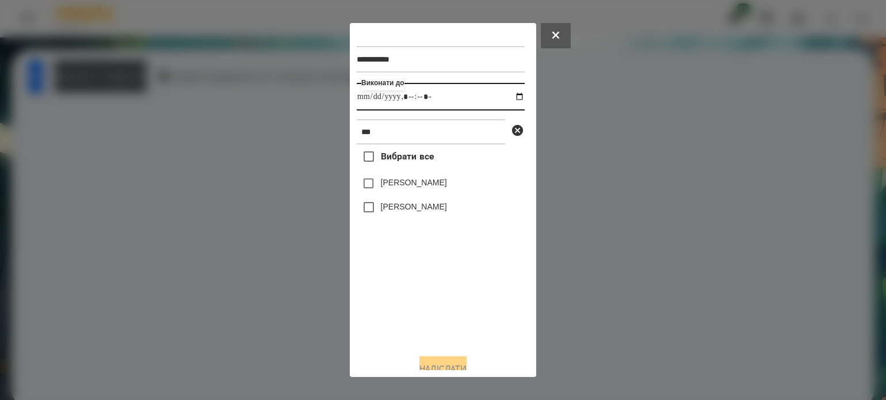
click at [419, 100] on input "datetime-local" at bounding box center [441, 97] width 168 height 28
type input "**********"
click at [439, 361] on button "Надіслати" at bounding box center [443, 368] width 47 height 25
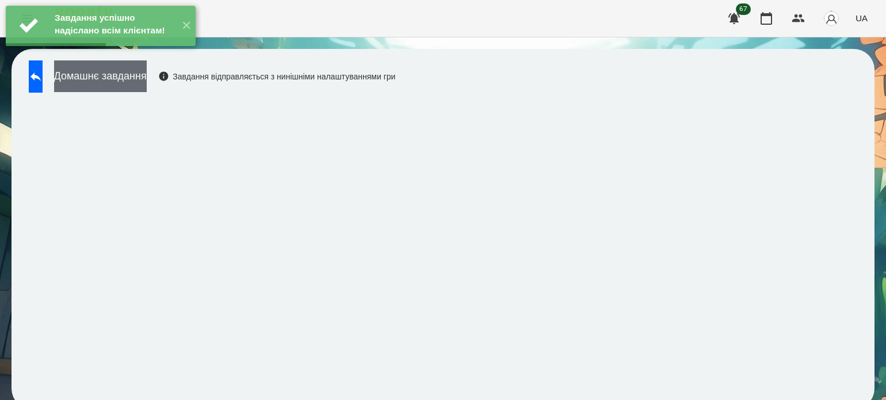
click at [147, 78] on button "Домашнє завдання" at bounding box center [100, 76] width 93 height 32
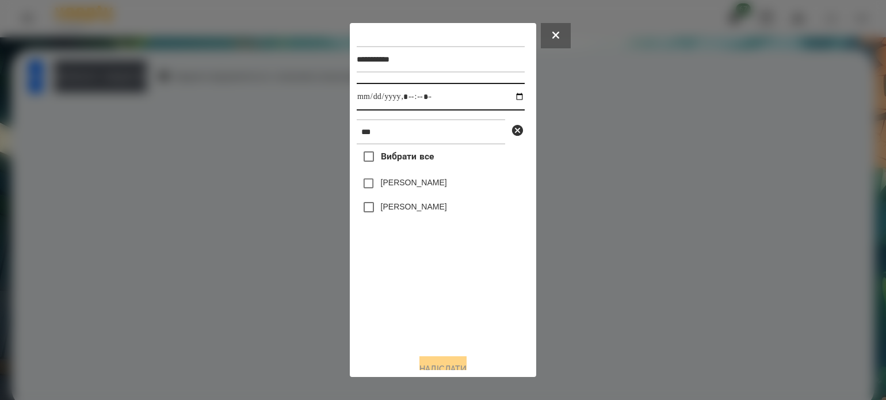
click at [511, 98] on input "datetime-local" at bounding box center [441, 97] width 168 height 28
type input "**********"
click at [400, 299] on div "Вибрати все Vera Sophia Urbanska Sophia Perehinets" at bounding box center [441, 244] width 168 height 200
click at [450, 363] on button "Надіслати" at bounding box center [443, 368] width 47 height 25
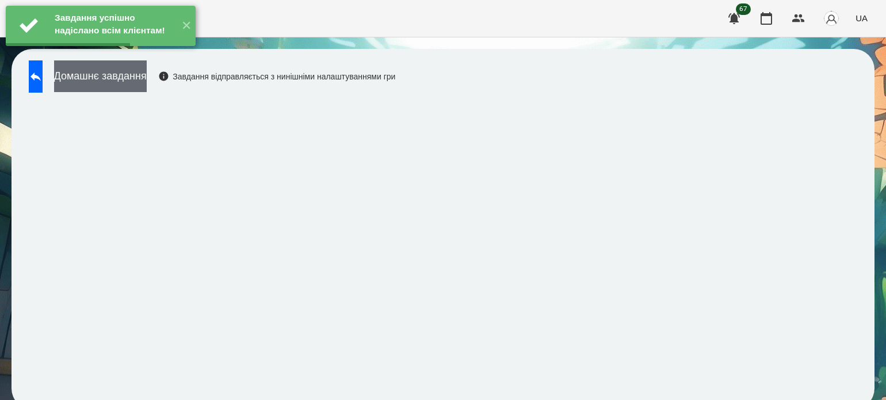
click at [133, 83] on button "Домашнє завдання" at bounding box center [100, 76] width 93 height 32
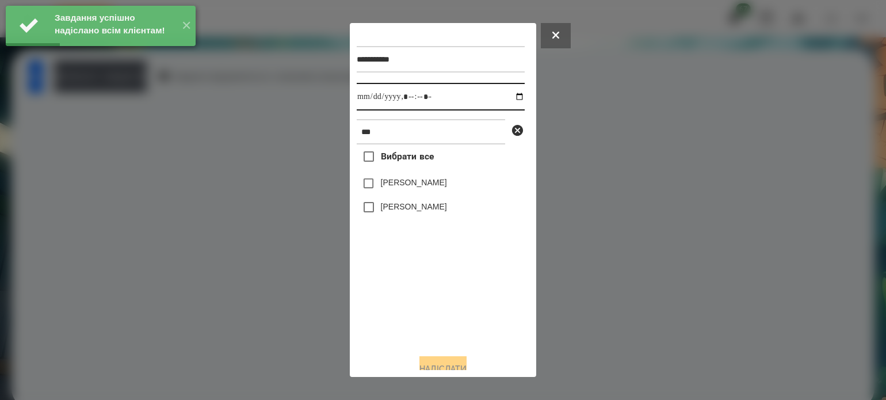
click at [508, 98] on input "datetime-local" at bounding box center [441, 97] width 168 height 28
type input "**********"
drag, startPoint x: 414, startPoint y: 307, endPoint x: 414, endPoint y: 299, distance: 8.1
click at [414, 299] on div "Вибрати все Vera Sophia Urbanska Sophia Perehinets" at bounding box center [441, 244] width 168 height 200
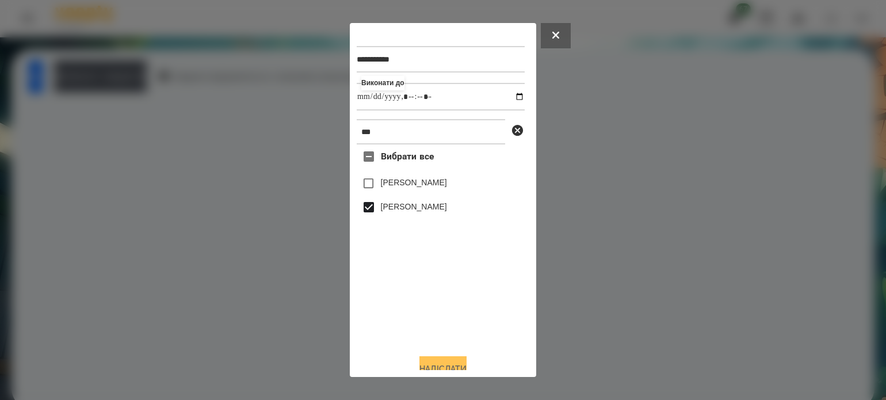
click at [437, 363] on button "Надіслати" at bounding box center [443, 368] width 47 height 25
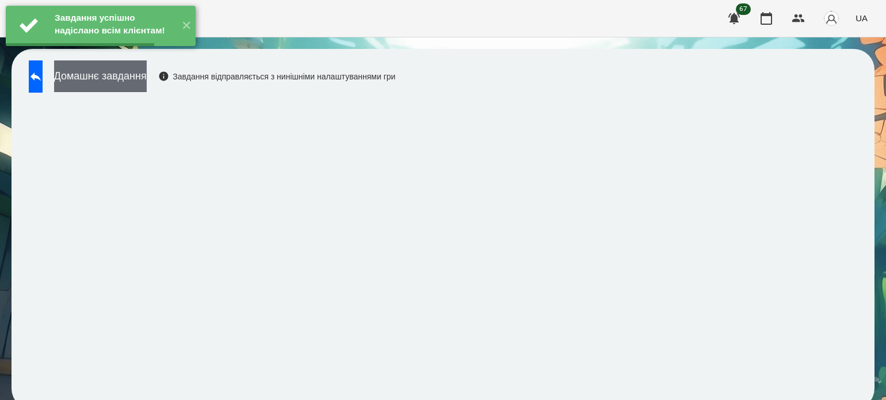
click at [124, 83] on button "Домашнє завдання" at bounding box center [100, 76] width 93 height 32
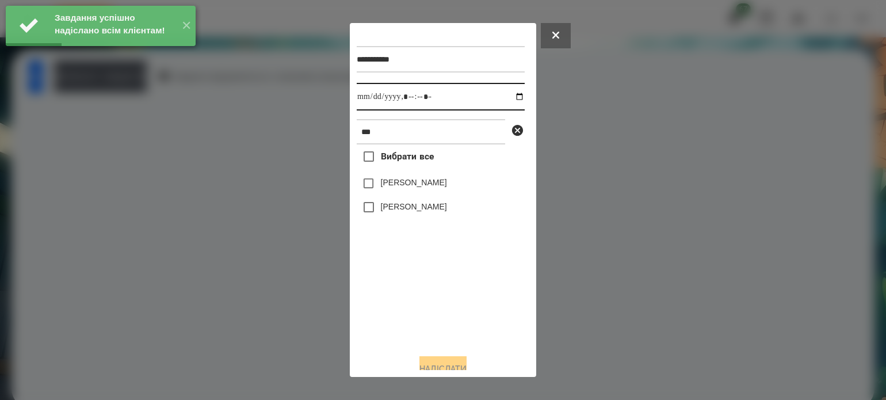
click at [508, 100] on input "datetime-local" at bounding box center [441, 97] width 168 height 28
type input "**********"
drag, startPoint x: 440, startPoint y: 322, endPoint x: 348, endPoint y: 211, distance: 143.8
click at [440, 319] on div "Вибрати все Vera Sophia Urbanska Sophia Perehinets" at bounding box center [441, 244] width 168 height 200
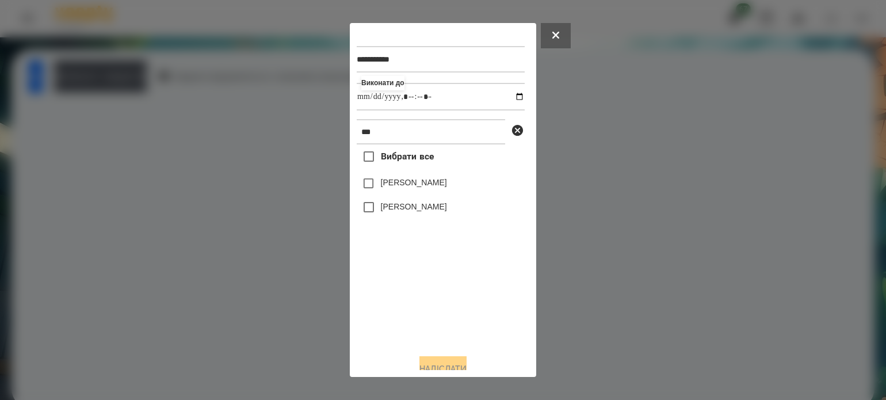
click at [381, 212] on label "[PERSON_NAME]" at bounding box center [414, 207] width 66 height 12
click at [467, 367] on button "Надіслати" at bounding box center [443, 368] width 47 height 25
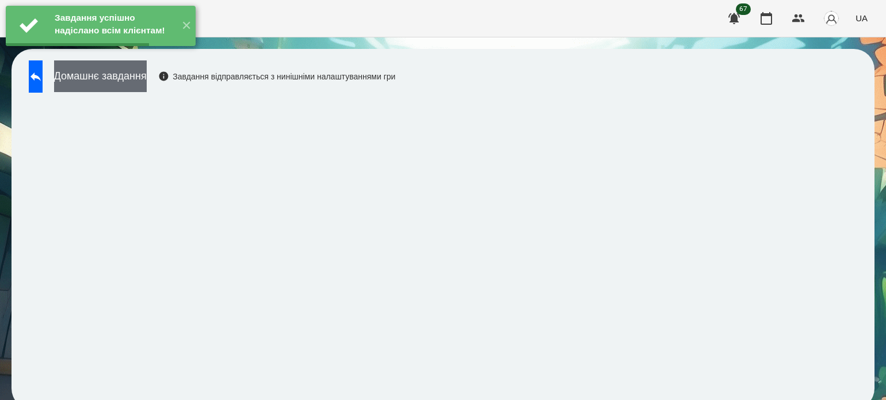
click at [104, 77] on button "Домашнє завдання" at bounding box center [100, 76] width 93 height 32
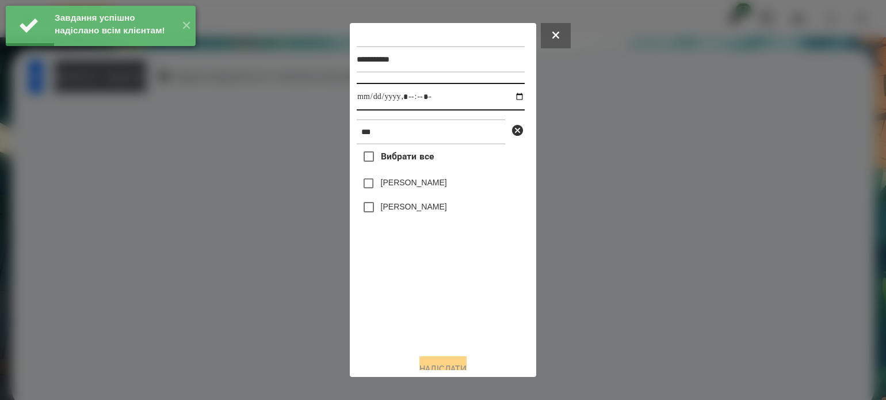
click at [507, 93] on input "datetime-local" at bounding box center [441, 97] width 168 height 28
type input "**********"
click at [406, 326] on div "Вибрати все Vera Sophia Urbanska Sophia Perehinets" at bounding box center [441, 244] width 168 height 200
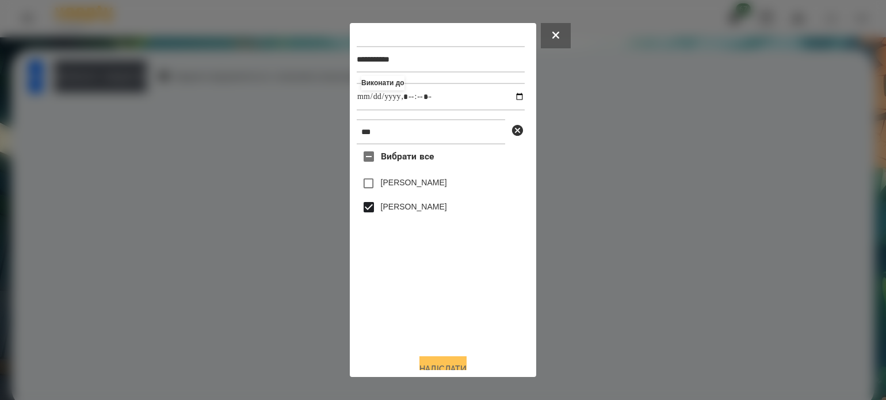
click at [452, 360] on button "Надіслати" at bounding box center [443, 368] width 47 height 25
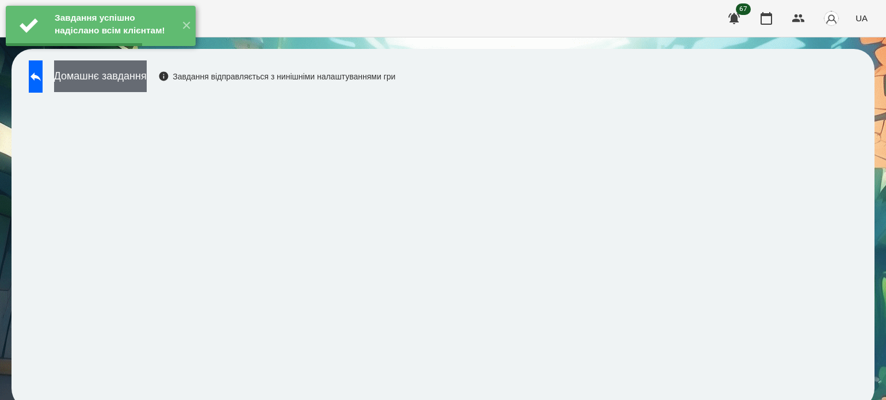
click at [147, 85] on button "Домашнє завдання" at bounding box center [100, 76] width 93 height 32
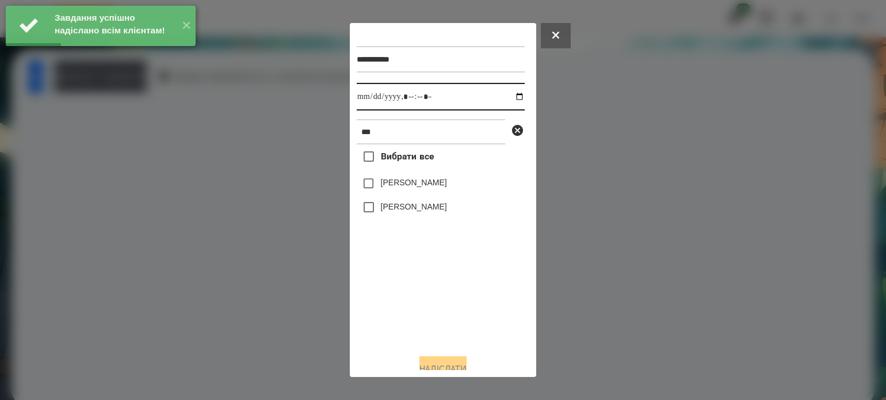
click at [509, 98] on input "datetime-local" at bounding box center [441, 97] width 168 height 28
type input "**********"
drag, startPoint x: 405, startPoint y: 314, endPoint x: 371, endPoint y: 272, distance: 54.4
click at [404, 308] on div "Вибрати все Vera Sophia Urbanska Sophia Perehinets" at bounding box center [441, 244] width 168 height 200
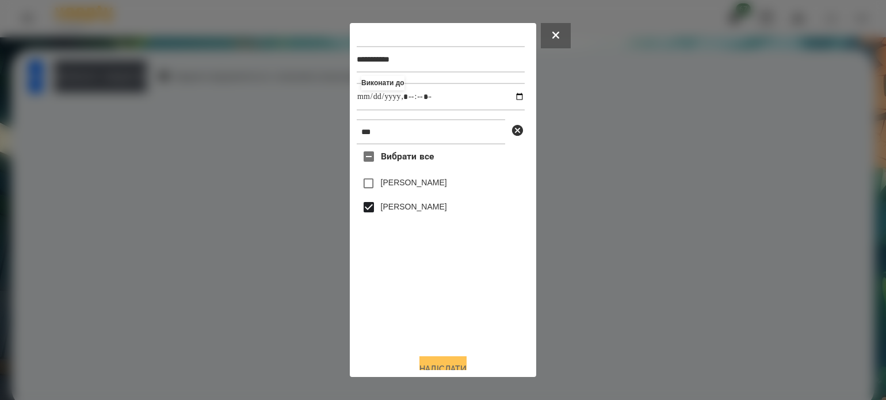
click at [444, 363] on button "Надіслати" at bounding box center [443, 368] width 47 height 25
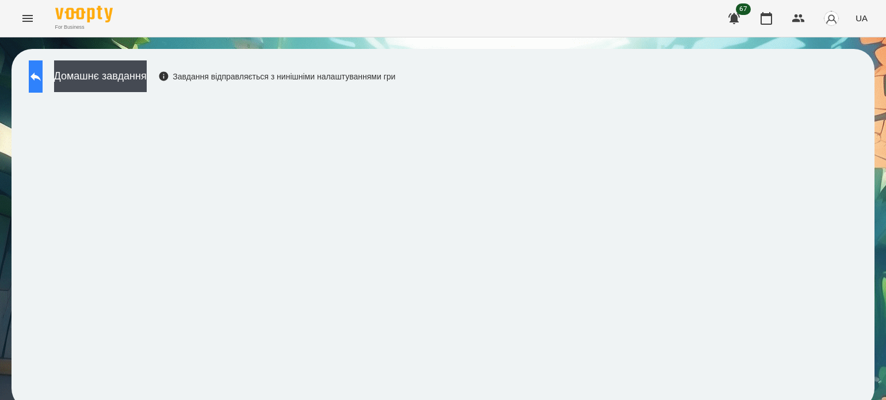
click at [40, 84] on button at bounding box center [36, 76] width 14 height 32
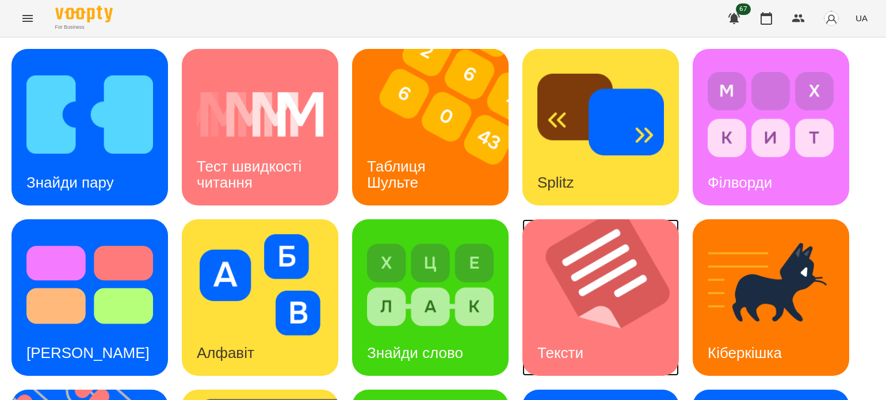
click at [641, 355] on img at bounding box center [608, 297] width 171 height 157
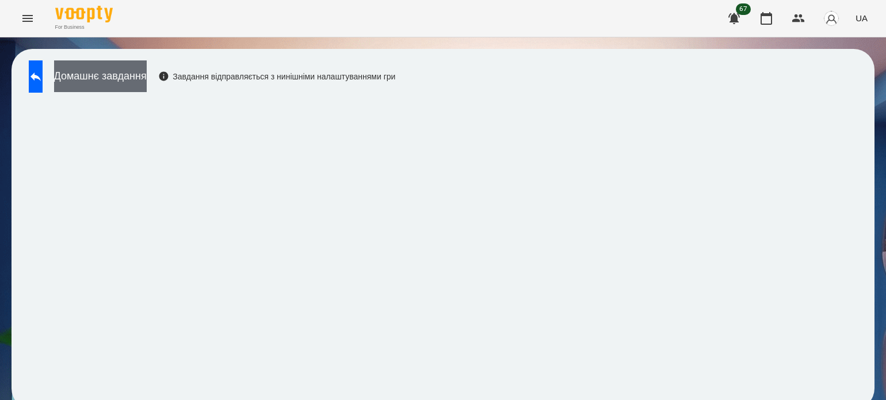
click at [147, 73] on button "Домашнє завдання" at bounding box center [100, 76] width 93 height 32
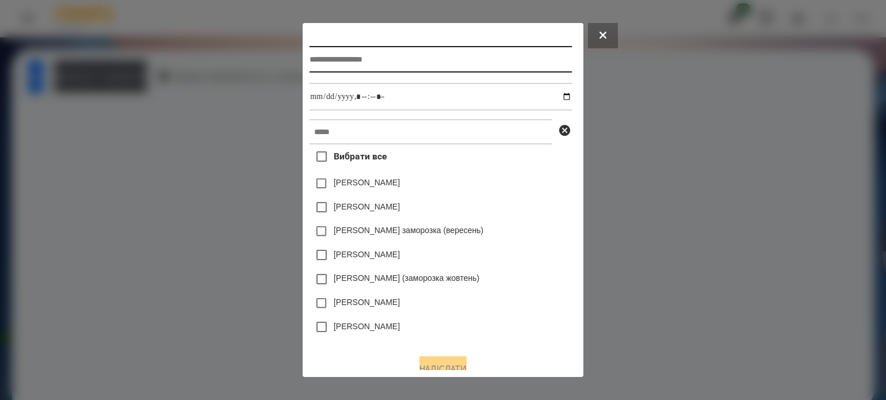
click at [365, 58] on input "text" at bounding box center [441, 59] width 262 height 26
type input "******"
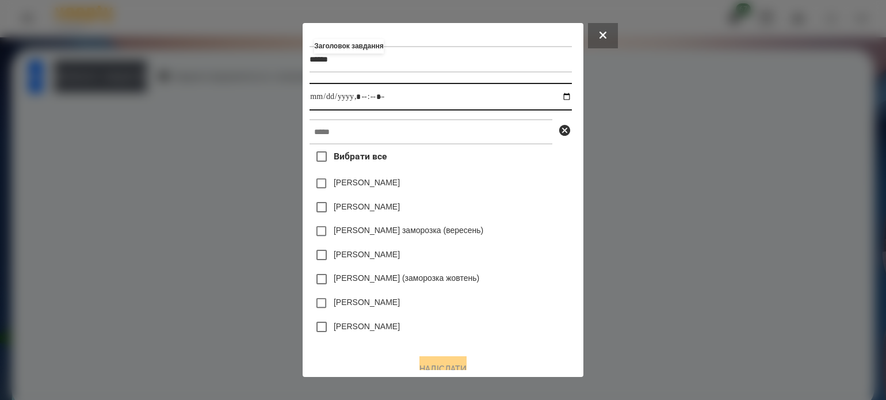
click at [572, 96] on input "datetime-local" at bounding box center [441, 97] width 262 height 28
click at [360, 101] on input "datetime-local" at bounding box center [441, 97] width 262 height 28
type input "**********"
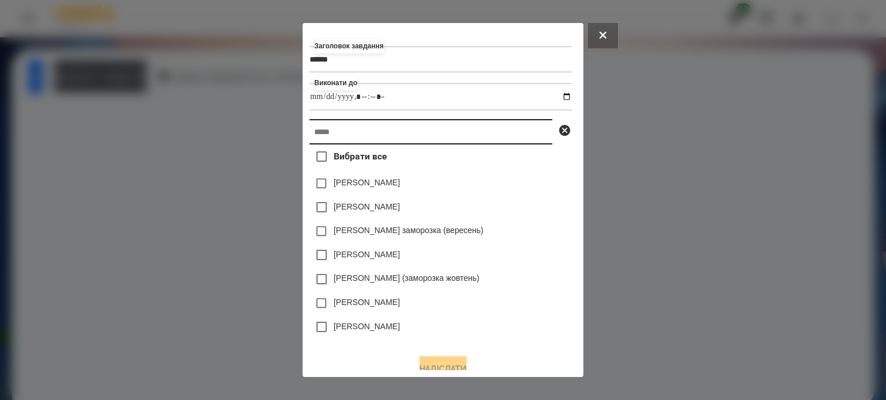
click at [343, 139] on input "text" at bounding box center [431, 131] width 243 height 25
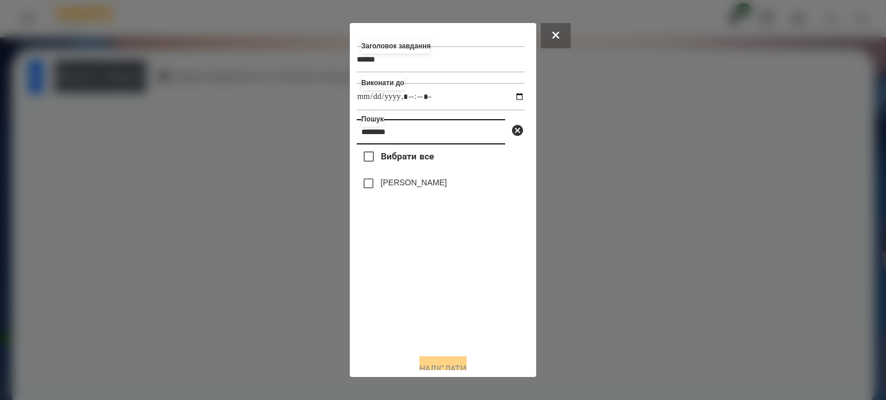
type input "********"
click at [434, 364] on button "Надіслати" at bounding box center [443, 368] width 47 height 25
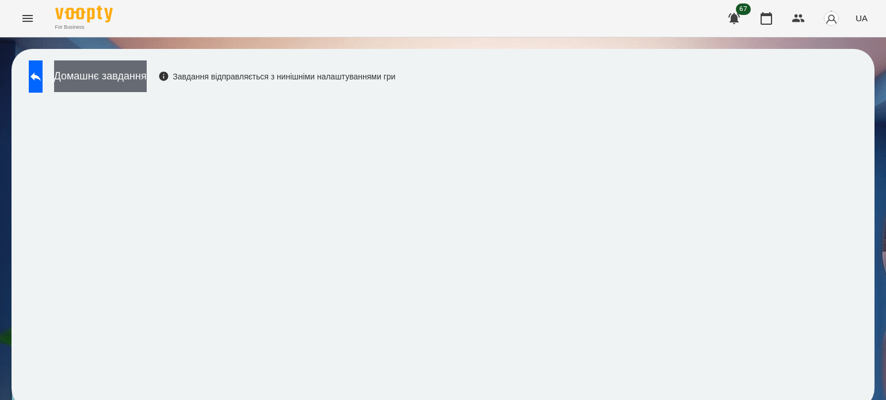
click at [147, 66] on button "Домашнє завдання" at bounding box center [100, 76] width 93 height 32
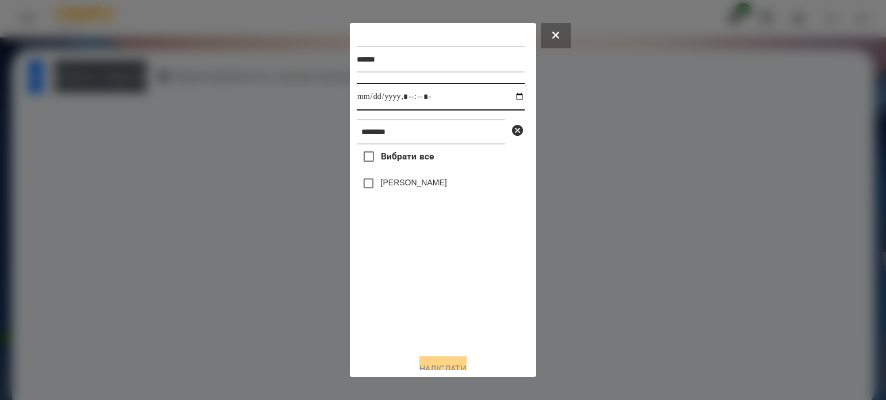
click at [509, 102] on input "datetime-local" at bounding box center [441, 97] width 168 height 28
click at [420, 98] on input "datetime-local" at bounding box center [441, 97] width 168 height 28
type input "**********"
click at [467, 363] on button "Надіслати" at bounding box center [443, 368] width 47 height 25
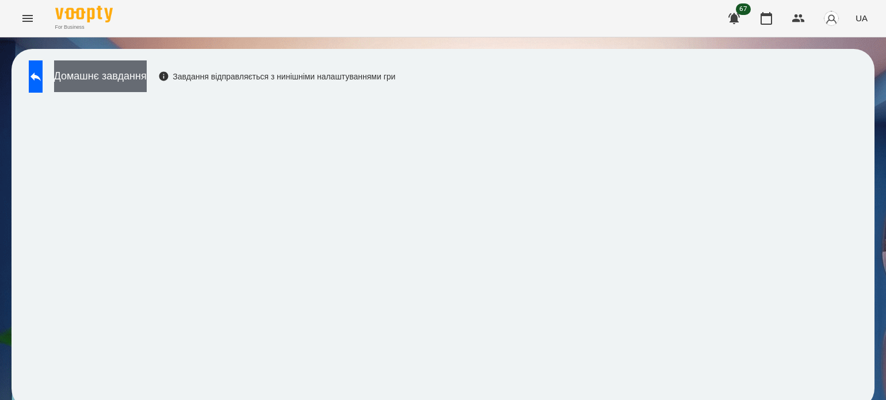
click at [147, 71] on button "Домашнє завдання" at bounding box center [100, 76] width 93 height 32
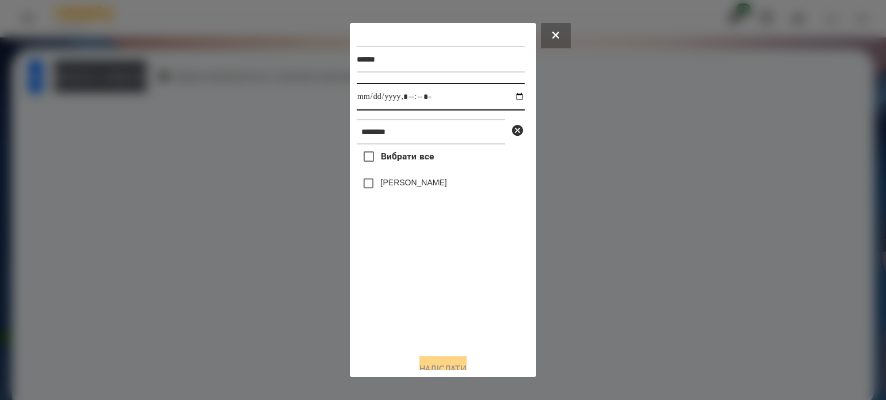
click at [509, 101] on input "datetime-local" at bounding box center [441, 97] width 168 height 28
type input "**********"
drag, startPoint x: 410, startPoint y: 282, endPoint x: 409, endPoint y: 270, distance: 12.1
click at [410, 280] on div "Вибрати все Sophia Perehinets" at bounding box center [441, 244] width 168 height 200
click at [459, 363] on button "Надіслати" at bounding box center [443, 368] width 47 height 25
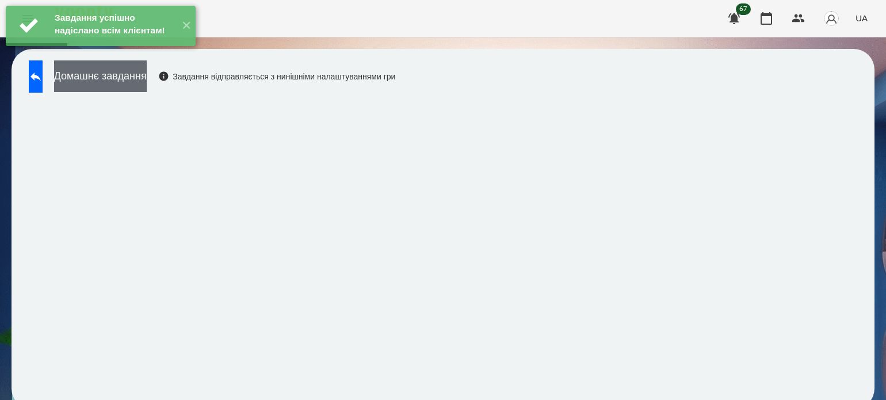
click at [147, 77] on button "Домашнє завдання" at bounding box center [100, 76] width 93 height 32
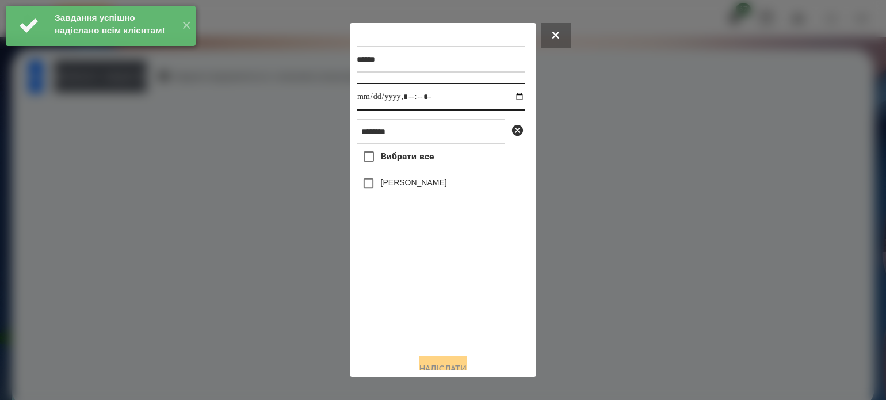
click at [508, 95] on input "datetime-local" at bounding box center [441, 97] width 168 height 28
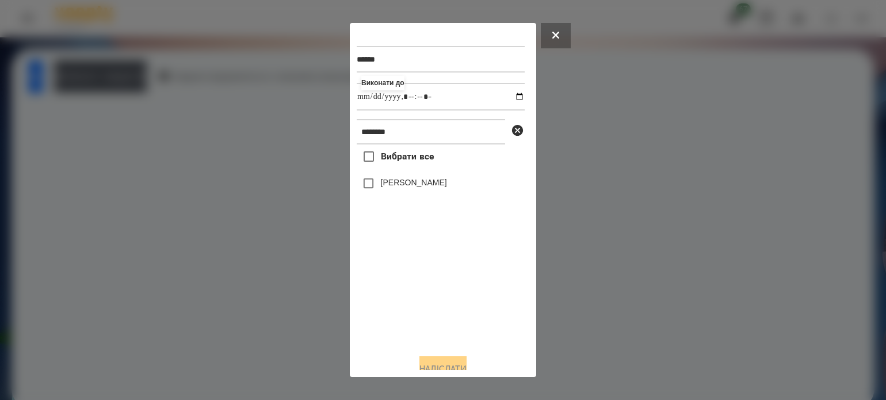
type input "**********"
drag, startPoint x: 426, startPoint y: 343, endPoint x: 383, endPoint y: 306, distance: 57.1
click at [424, 339] on div "Вибрати все Sophia Perehinets" at bounding box center [441, 244] width 168 height 200
click at [369, 174] on span at bounding box center [369, 184] width 24 height 24
click at [454, 368] on button "Надіслати" at bounding box center [443, 368] width 47 height 25
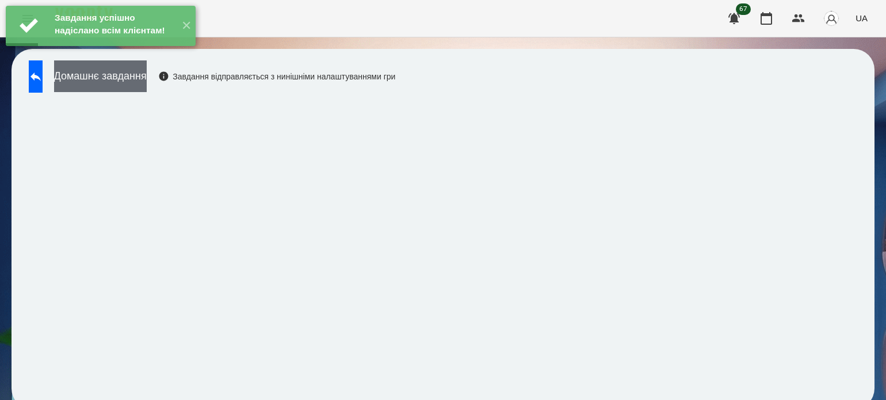
click at [145, 77] on button "Домашнє завдання" at bounding box center [100, 76] width 93 height 32
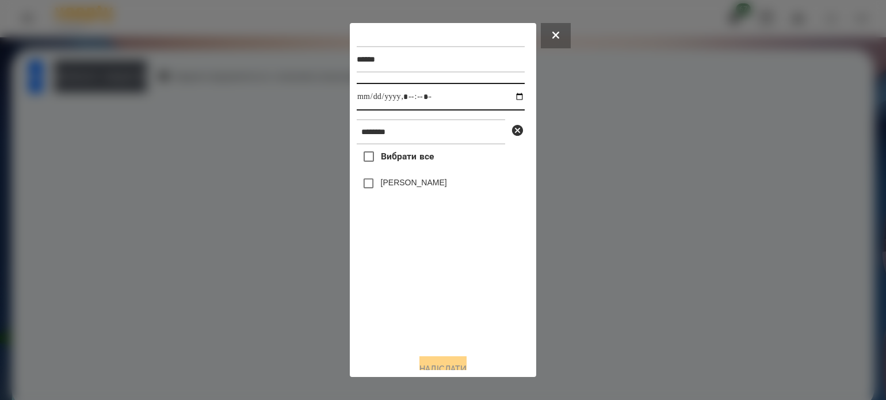
click at [509, 99] on input "datetime-local" at bounding box center [441, 97] width 168 height 28
click at [508, 97] on input "datetime-local" at bounding box center [441, 97] width 168 height 28
type input "**********"
drag, startPoint x: 414, startPoint y: 315, endPoint x: 394, endPoint y: 257, distance: 61.2
click at [414, 310] on div "Вибрати все Sophia Perehinets" at bounding box center [441, 244] width 168 height 200
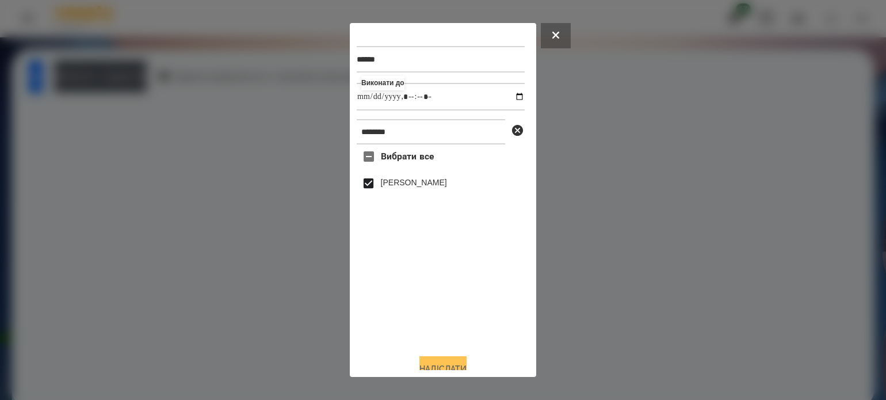
click at [442, 364] on button "Надіслати" at bounding box center [443, 368] width 47 height 25
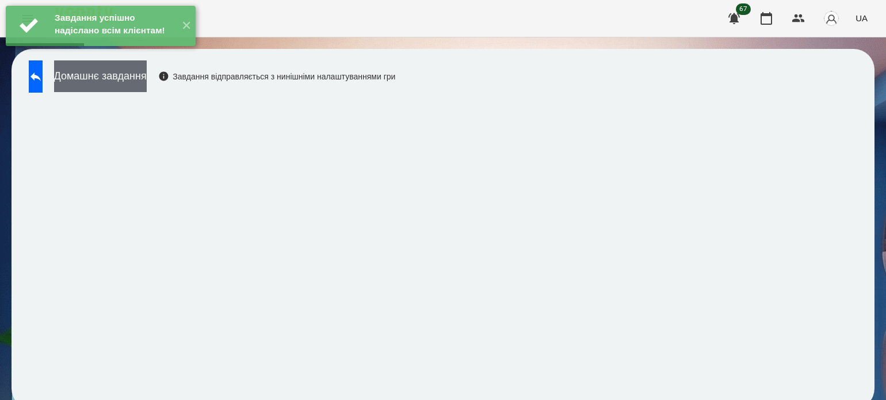
click at [147, 87] on button "Домашнє завдання" at bounding box center [100, 76] width 93 height 32
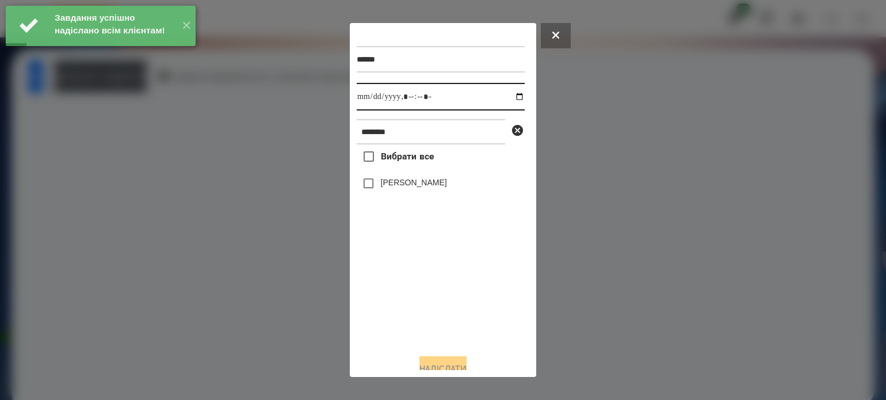
click at [509, 96] on input "datetime-local" at bounding box center [441, 97] width 168 height 28
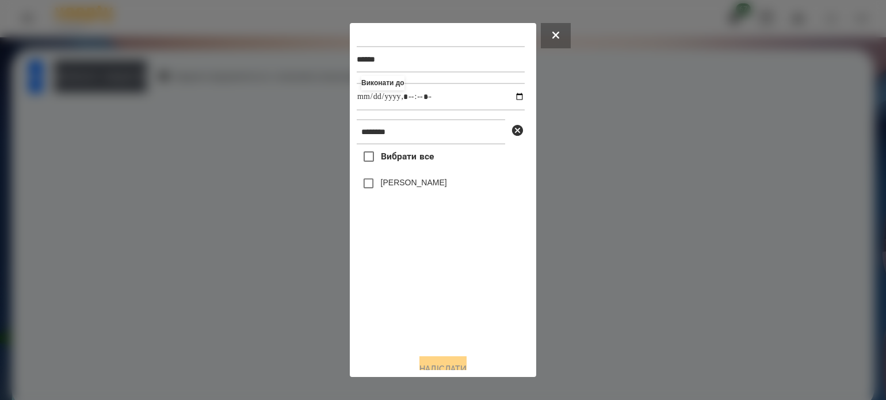
type input "**********"
drag, startPoint x: 421, startPoint y: 317, endPoint x: 410, endPoint y: 299, distance: 21.4
click at [417, 306] on div "Вибрати все Sophia Perehinets" at bounding box center [441, 244] width 168 height 200
click at [450, 364] on button "Надіслати" at bounding box center [443, 368] width 47 height 25
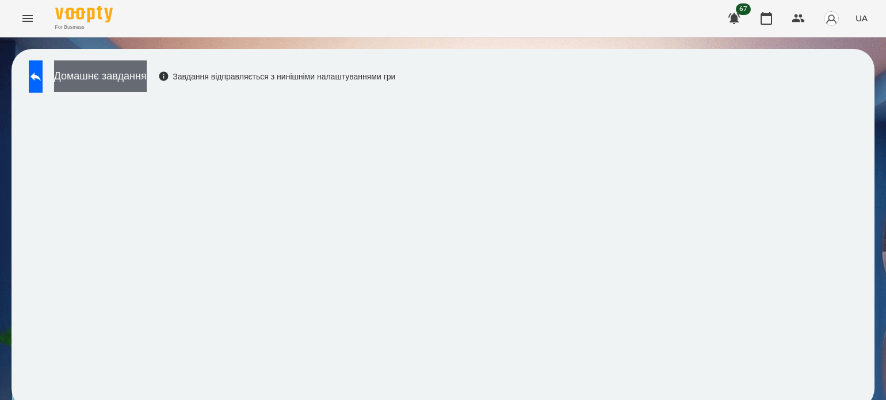
click at [147, 73] on button "Домашнє завдання" at bounding box center [100, 76] width 93 height 32
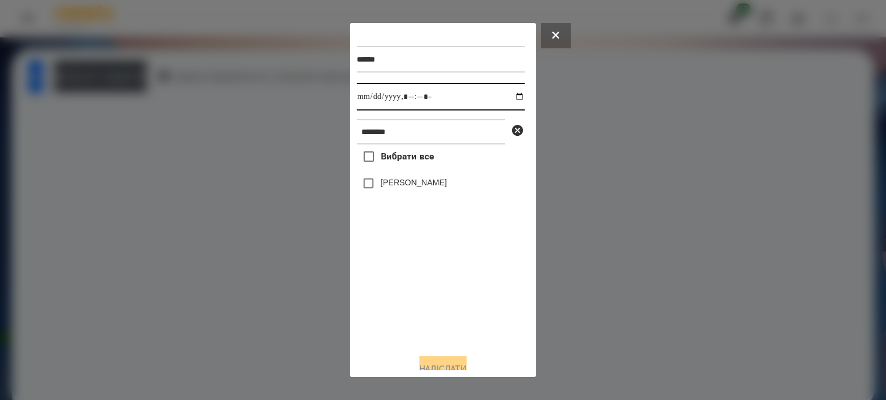
click at [510, 98] on input "datetime-local" at bounding box center [441, 97] width 168 height 28
type input "**********"
drag, startPoint x: 449, startPoint y: 333, endPoint x: 410, endPoint y: 276, distance: 69.1
click at [449, 331] on div "Вибрати все Sophia Perehinets" at bounding box center [441, 244] width 168 height 200
click at [467, 367] on button "Надіслати" at bounding box center [443, 368] width 47 height 25
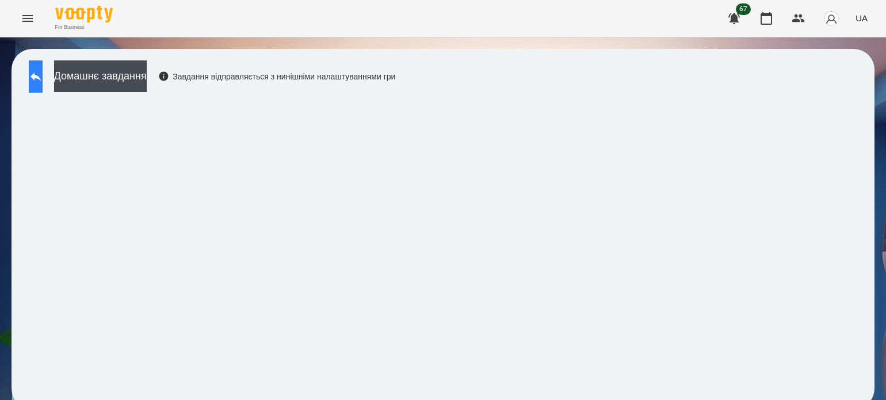
click at [43, 75] on icon at bounding box center [36, 77] width 14 height 14
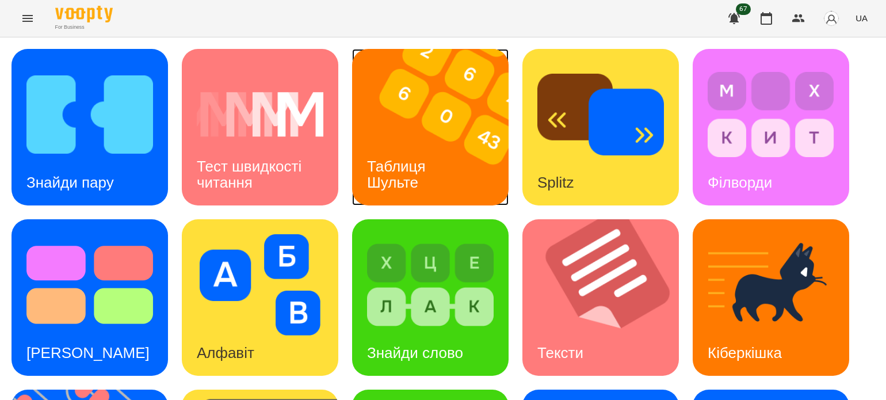
click at [444, 172] on div "Таблиця Шульте" at bounding box center [398, 175] width 93 height 62
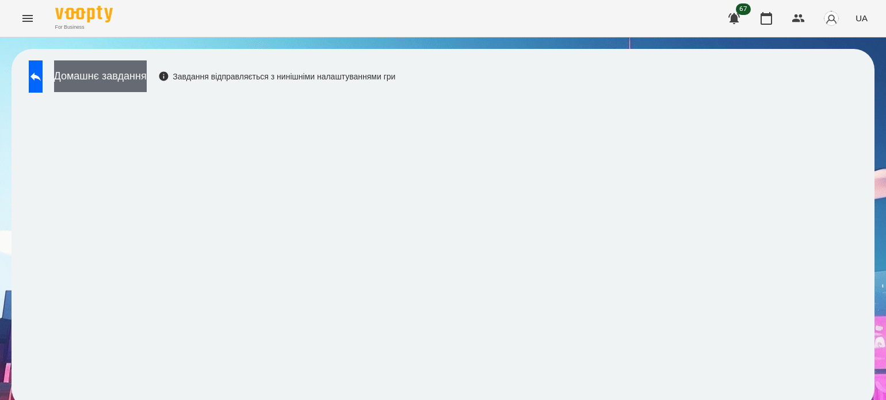
click at [125, 71] on button "Домашнє завдання" at bounding box center [100, 76] width 93 height 32
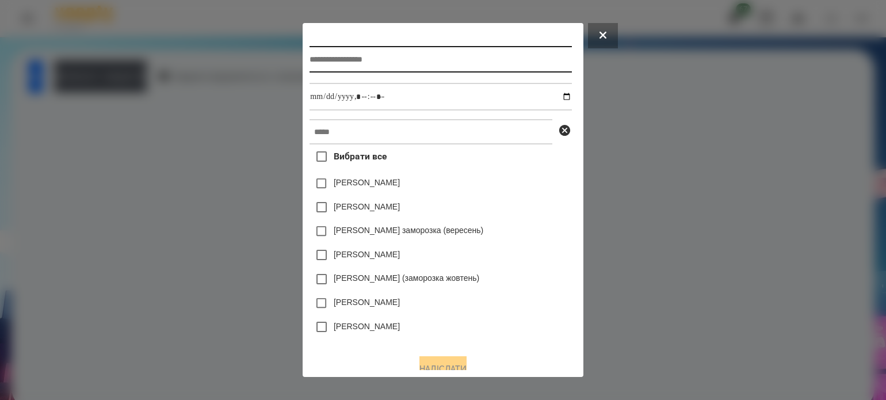
click at [332, 60] on input "text" at bounding box center [441, 59] width 262 height 26
type input "*"
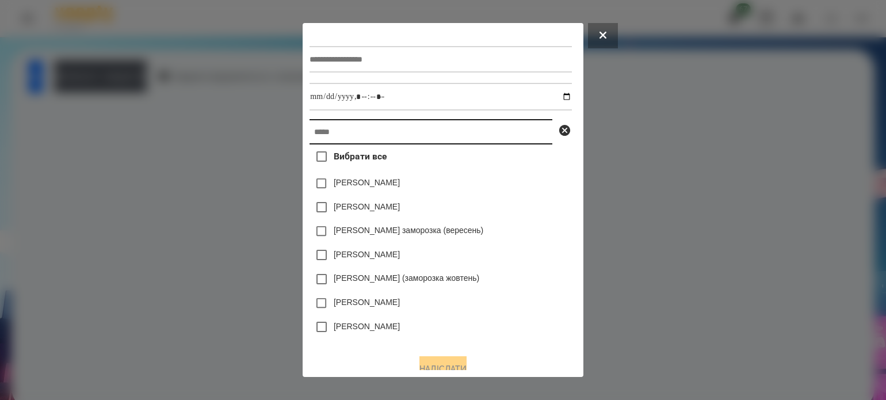
click at [310, 136] on input "text" at bounding box center [431, 131] width 243 height 25
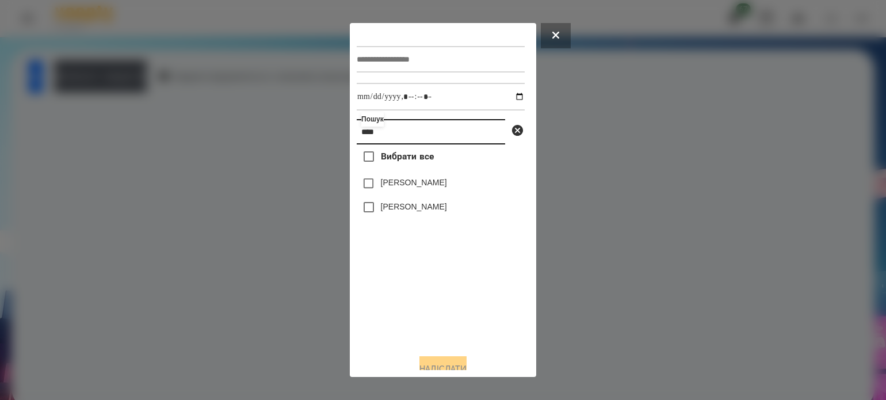
type input "****"
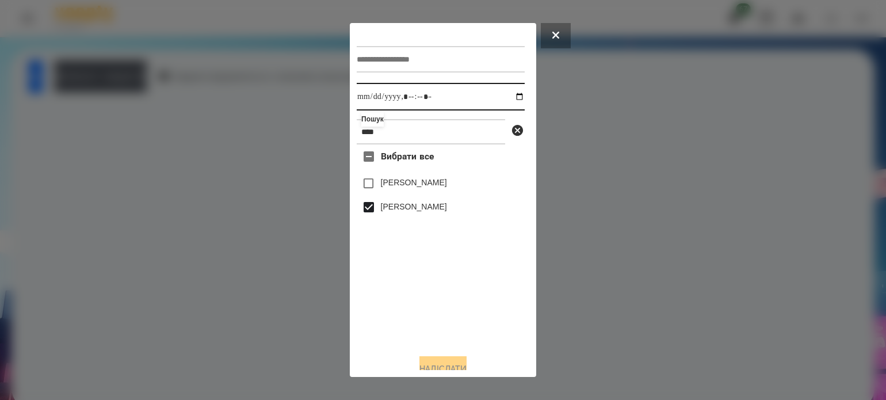
click at [510, 97] on input "datetime-local" at bounding box center [441, 97] width 168 height 28
click at [424, 97] on input "datetime-local" at bounding box center [441, 97] width 168 height 28
type input "**********"
click at [424, 364] on button "Надіслати" at bounding box center [443, 368] width 47 height 25
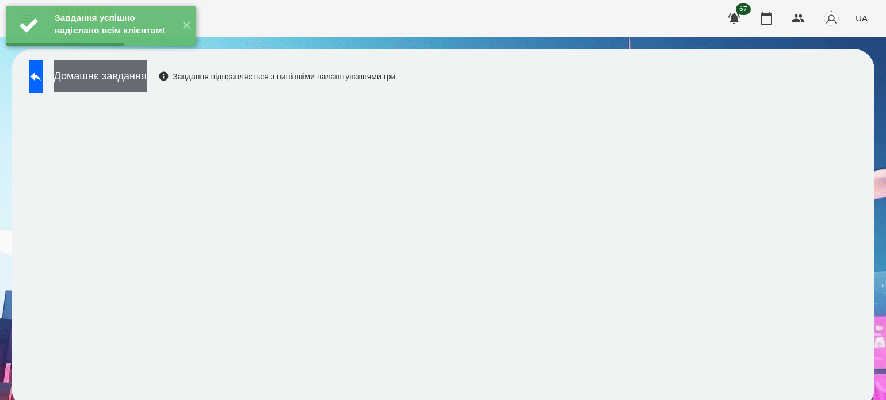
click at [137, 78] on button "Домашнє завдання" at bounding box center [100, 76] width 93 height 32
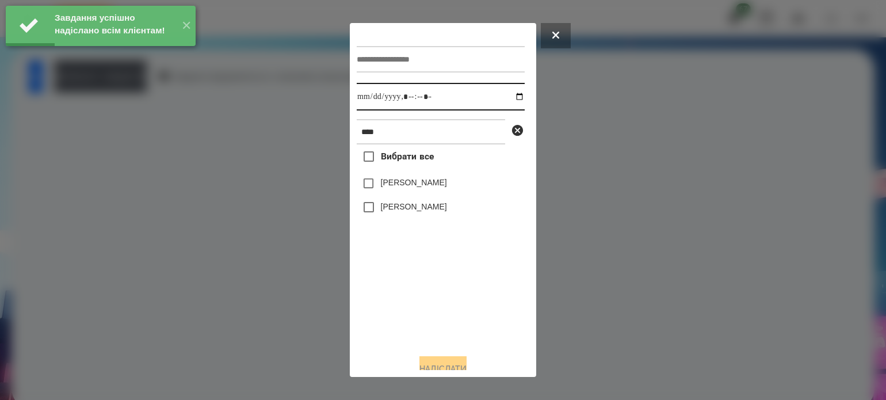
click at [509, 98] on input "datetime-local" at bounding box center [441, 97] width 168 height 28
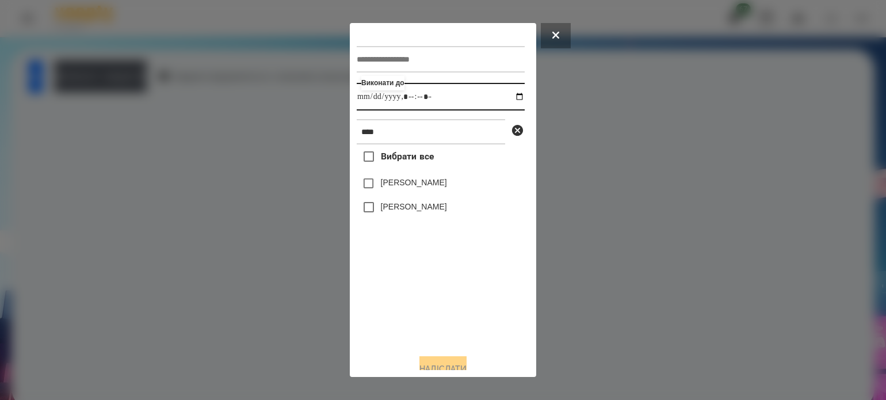
click at [422, 98] on input "datetime-local" at bounding box center [441, 97] width 168 height 28
type input "**********"
click at [424, 361] on button "Надіслати" at bounding box center [443, 368] width 47 height 25
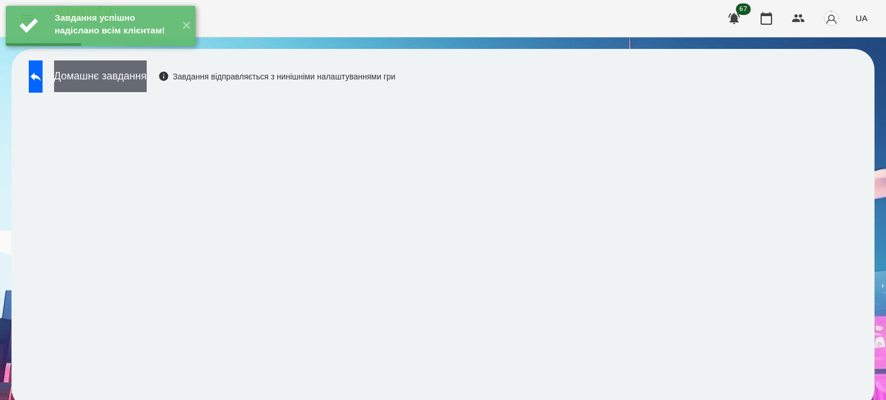
click at [130, 75] on button "Домашнє завдання" at bounding box center [100, 76] width 93 height 32
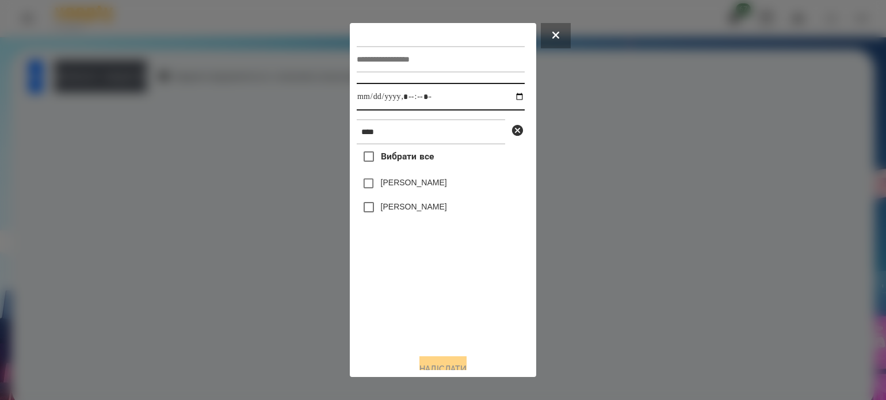
click at [511, 97] on input "datetime-local" at bounding box center [441, 97] width 168 height 28
type input "**********"
drag, startPoint x: 394, startPoint y: 315, endPoint x: 394, endPoint y: 309, distance: 6.3
click at [394, 314] on div "Вибрати все Vera Sophia Urbanska Sophia Perehinets" at bounding box center [441, 244] width 168 height 200
click at [381, 209] on label "[PERSON_NAME]" at bounding box center [414, 207] width 66 height 12
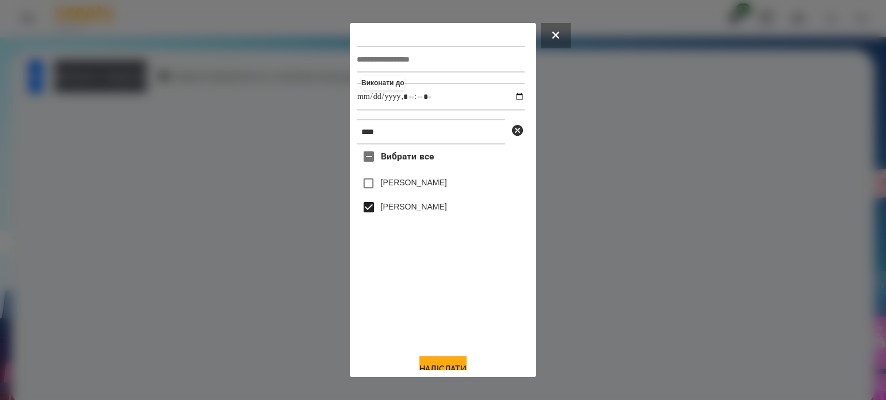
click at [424, 359] on div "Виконати до **** Вибрати все Vera Sophia Urbanska Sophia Perehinets Надіслати" at bounding box center [443, 200] width 173 height 340
click at [456, 365] on button "Надіслати" at bounding box center [443, 368] width 47 height 25
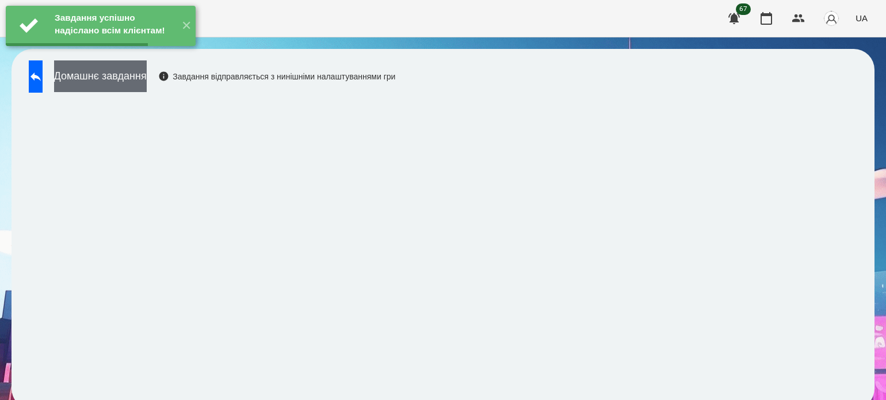
click at [147, 82] on button "Домашнє завдання" at bounding box center [100, 76] width 93 height 32
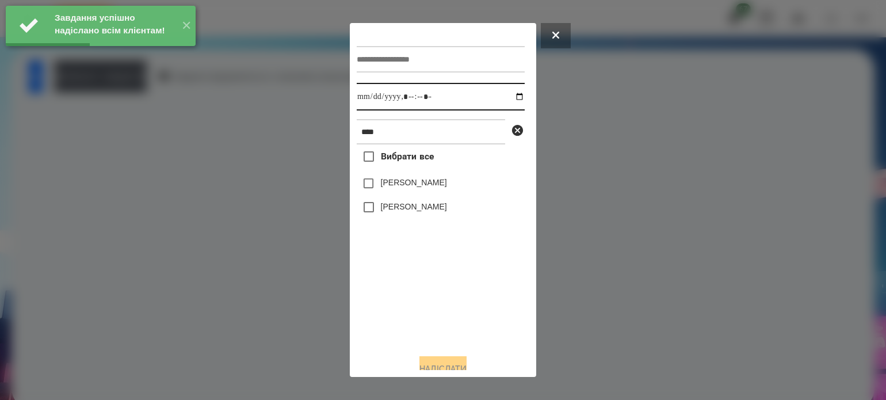
click at [506, 98] on input "datetime-local" at bounding box center [441, 97] width 168 height 28
type input "**********"
drag, startPoint x: 384, startPoint y: 334, endPoint x: 384, endPoint y: 311, distance: 23.0
click at [384, 333] on div "Вибрати все Vera Sophia Urbanska Sophia Perehinets" at bounding box center [441, 244] width 168 height 200
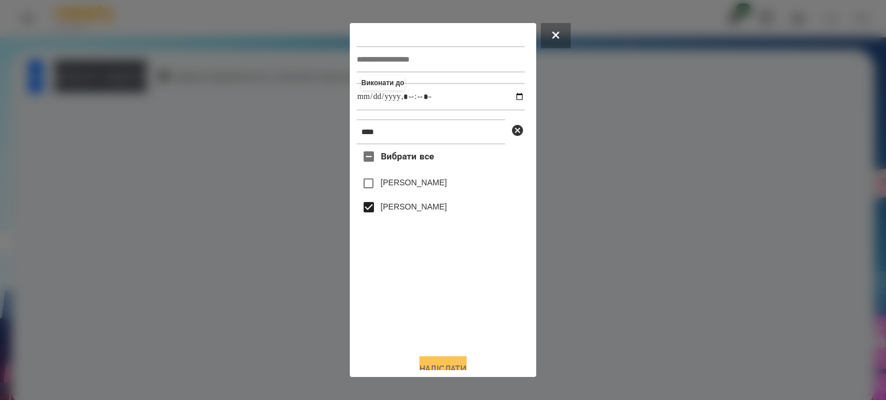
click at [431, 365] on button "Надіслати" at bounding box center [443, 368] width 47 height 25
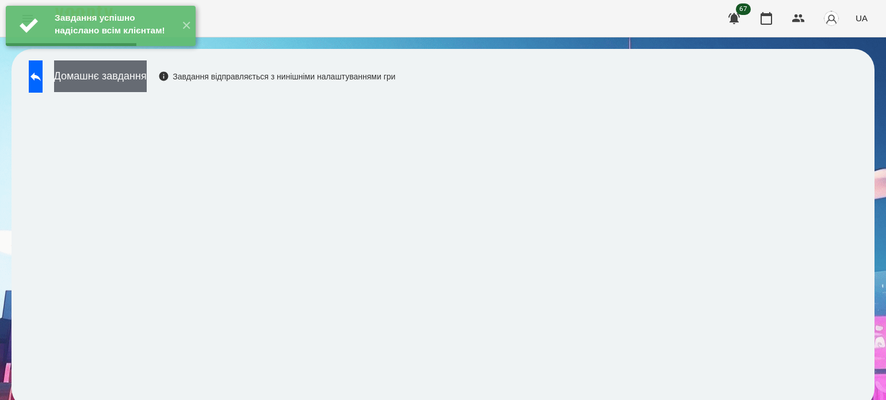
click at [147, 81] on button "Домашнє завдання" at bounding box center [100, 76] width 93 height 32
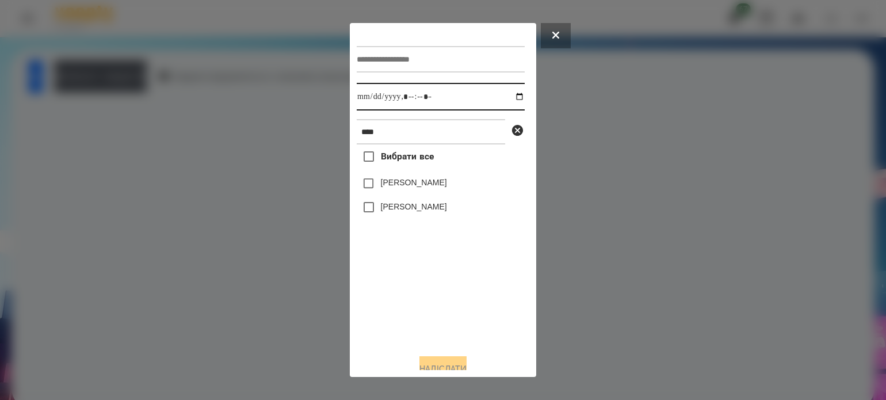
click at [508, 96] on input "datetime-local" at bounding box center [441, 97] width 168 height 28
type input "**********"
drag, startPoint x: 400, startPoint y: 351, endPoint x: 399, endPoint y: 327, distance: 23.0
click at [400, 342] on div "Виконати до **** Вибрати все Vera Sophia Urbanska Sophia Perehinets Надіслати" at bounding box center [443, 200] width 173 height 340
click at [446, 366] on button "Надіслати" at bounding box center [443, 368] width 47 height 25
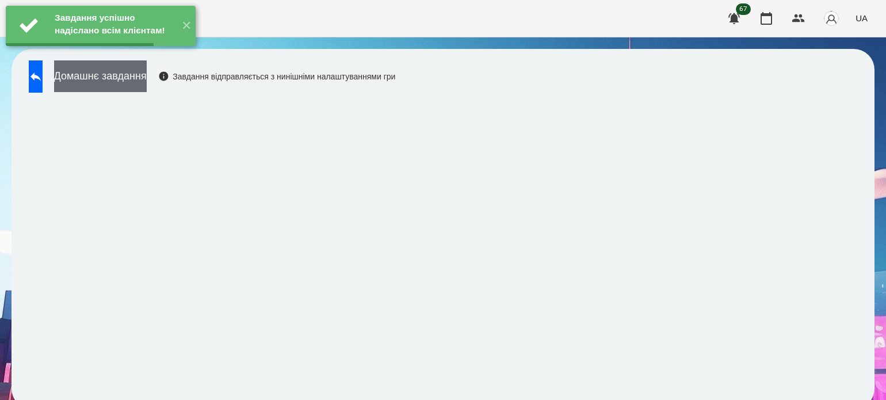
click at [147, 78] on button "Домашнє завдання" at bounding box center [100, 76] width 93 height 32
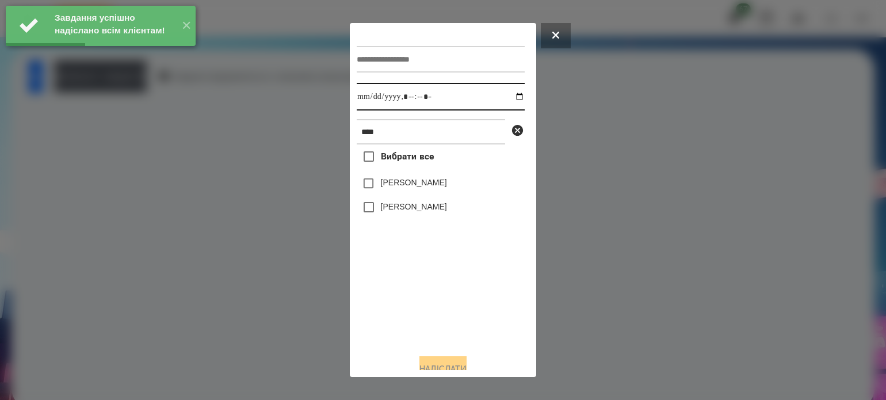
click at [509, 97] on input "datetime-local" at bounding box center [441, 97] width 168 height 28
type input "**********"
drag, startPoint x: 420, startPoint y: 330, endPoint x: 400, endPoint y: 277, distance: 56.7
click at [417, 324] on div "Вибрати все Vera Sophia Urbanska Sophia Perehinets" at bounding box center [441, 244] width 168 height 200
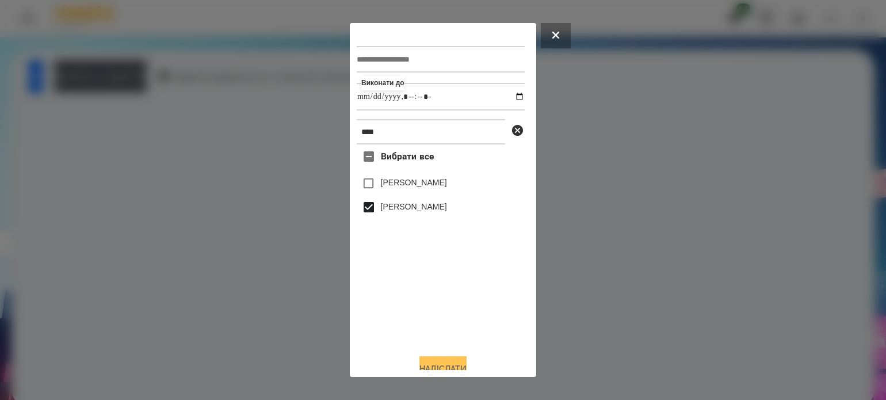
click at [439, 365] on button "Надіслати" at bounding box center [443, 368] width 47 height 25
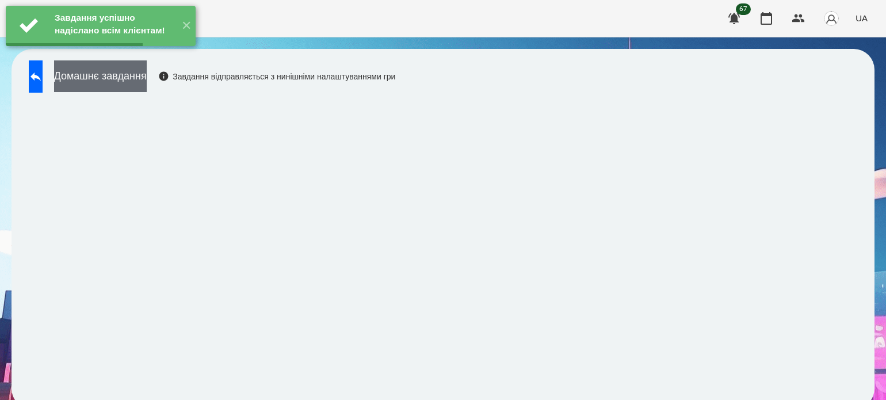
click at [147, 80] on button "Домашнє завдання" at bounding box center [100, 76] width 93 height 32
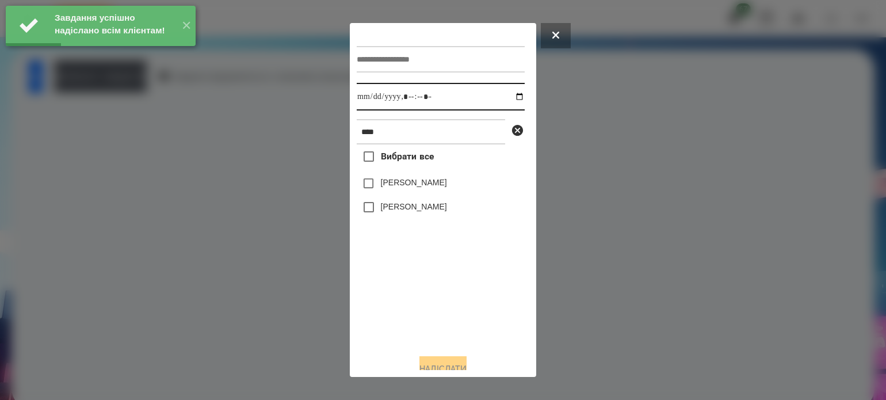
click at [506, 98] on input "datetime-local" at bounding box center [441, 97] width 168 height 28
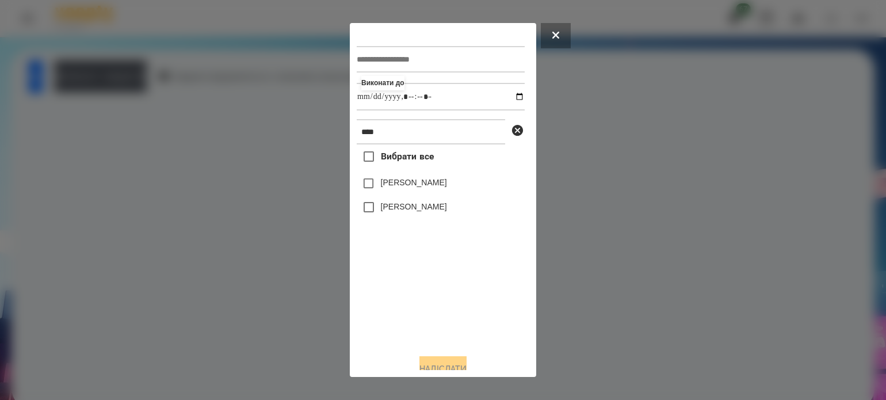
type input "**********"
drag, startPoint x: 392, startPoint y: 302, endPoint x: 384, endPoint y: 268, distance: 34.8
click at [392, 298] on div "Вибрати все Vera Sophia Urbanska Sophia Perehinets" at bounding box center [441, 244] width 168 height 200
click at [433, 363] on button "Надіслати" at bounding box center [443, 368] width 47 height 25
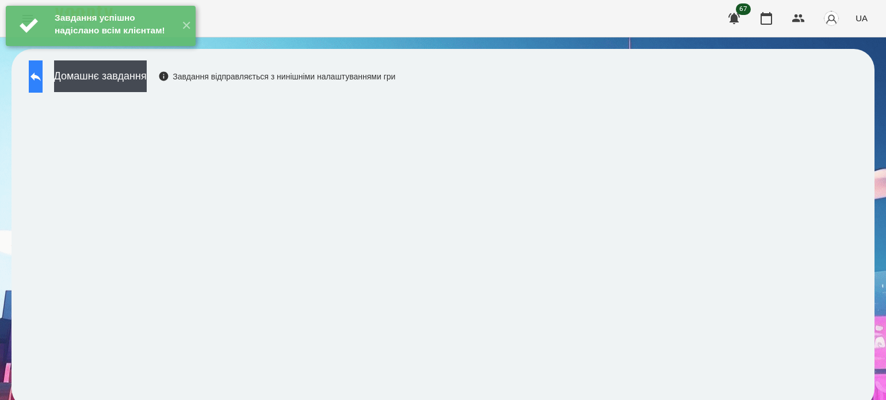
click at [41, 84] on button at bounding box center [36, 76] width 14 height 32
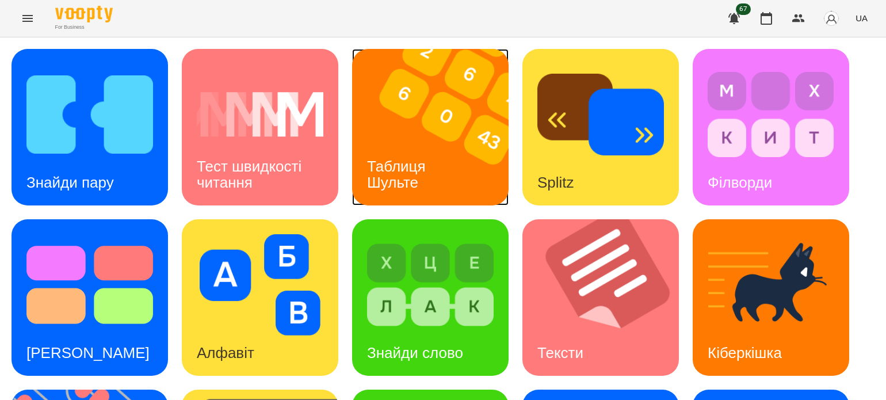
click at [435, 151] on div "Таблиця Шульте" at bounding box center [398, 175] width 93 height 62
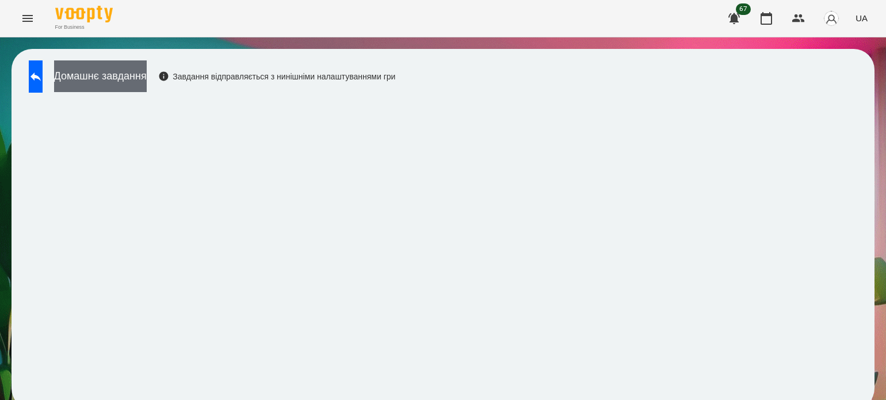
click at [141, 76] on button "Домашнє завдання" at bounding box center [100, 76] width 93 height 32
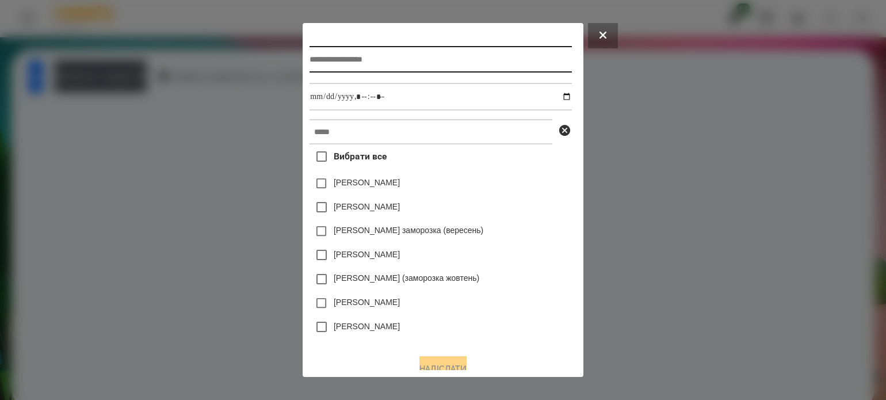
click at [326, 59] on input "text" at bounding box center [441, 59] width 262 height 26
type input "*"
type input "**********"
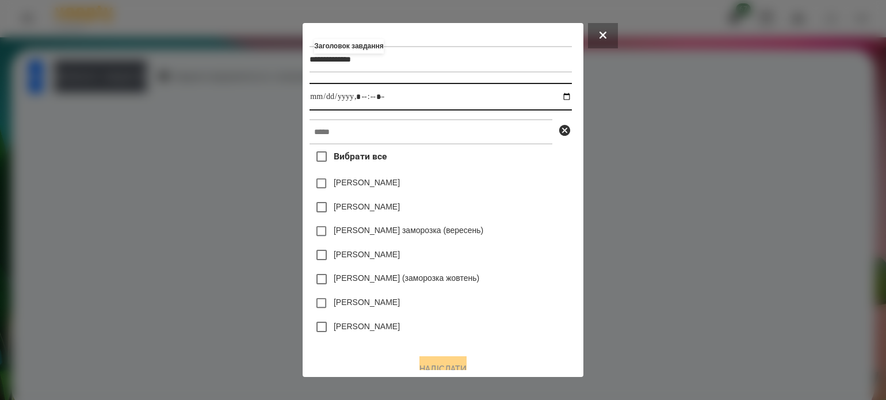
click at [571, 97] on input "datetime-local" at bounding box center [441, 97] width 262 height 28
click at [364, 99] on input "datetime-local" at bounding box center [441, 97] width 262 height 28
type input "**********"
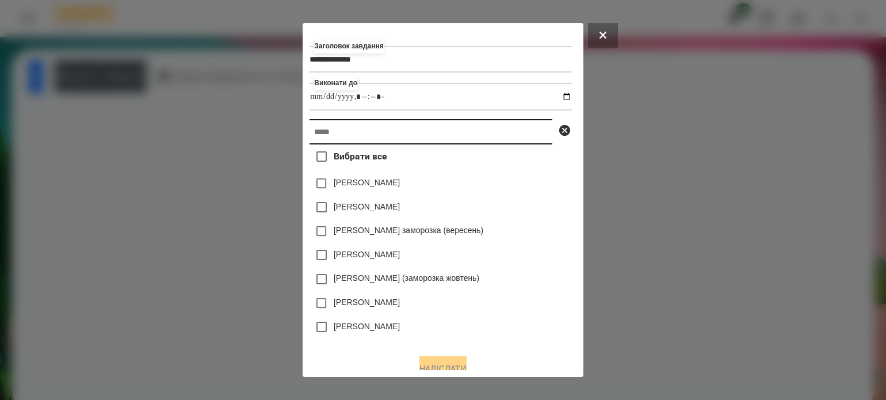
click at [338, 132] on input "text" at bounding box center [431, 131] width 243 height 25
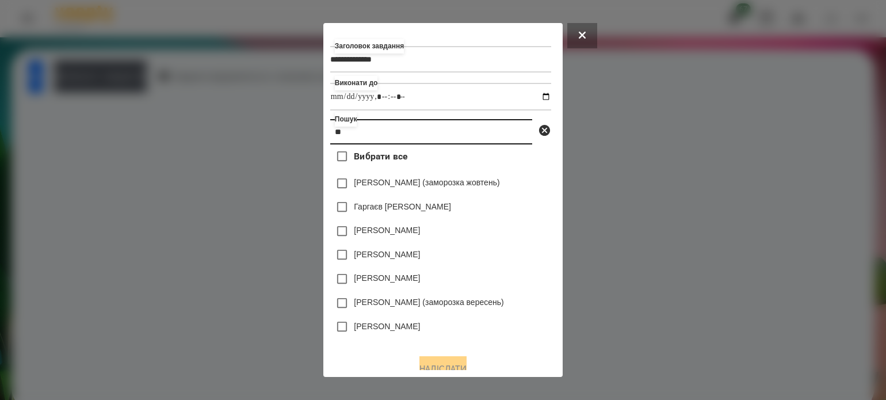
type input "*"
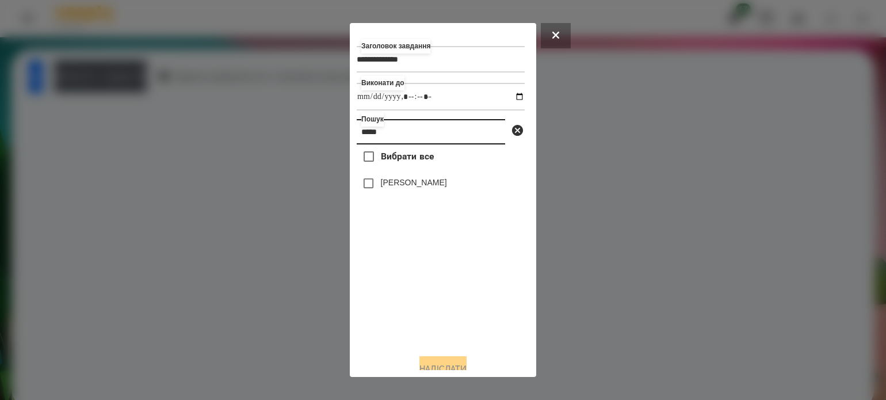
type input "*****"
click at [439, 365] on button "Надіслати" at bounding box center [443, 368] width 47 height 25
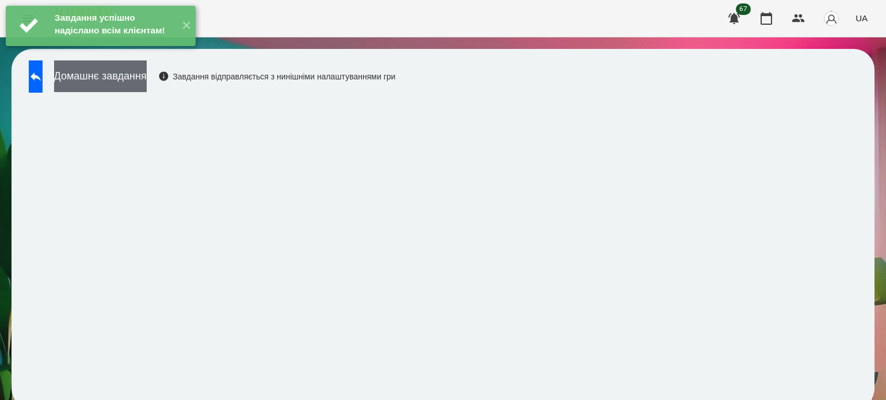
click at [127, 82] on button "Домашнє завдання" at bounding box center [100, 76] width 93 height 32
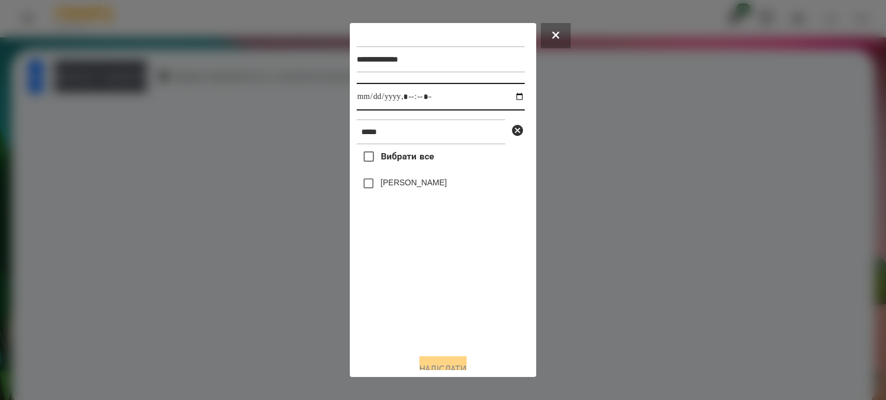
click at [506, 96] on input "datetime-local" at bounding box center [441, 97] width 168 height 28
click at [419, 103] on input "datetime-local" at bounding box center [441, 97] width 168 height 28
type input "**********"
click at [428, 364] on button "Надіслати" at bounding box center [443, 368] width 47 height 25
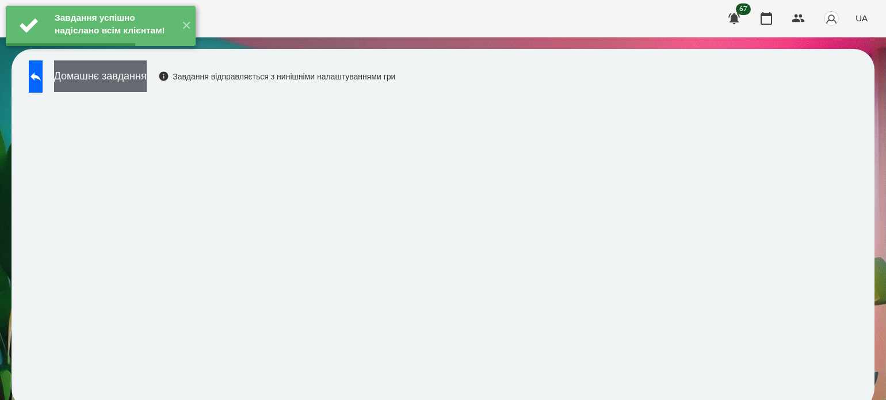
click at [147, 73] on button "Домашнє завдання" at bounding box center [100, 76] width 93 height 32
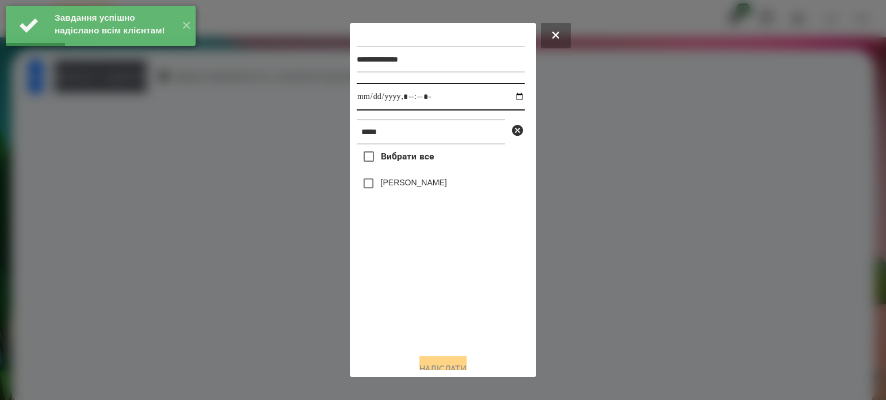
click at [510, 100] on input "datetime-local" at bounding box center [441, 97] width 168 height 28
click at [384, 328] on div "Вибрати все Крамаренко Артем" at bounding box center [441, 244] width 168 height 200
type input "**********"
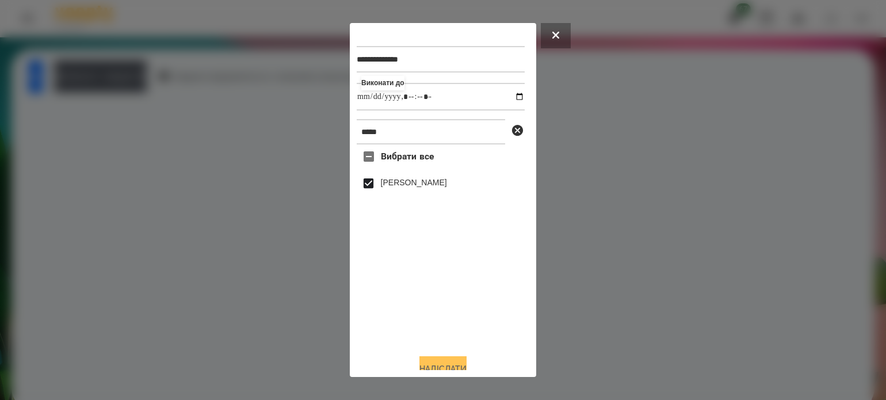
click at [442, 364] on button "Надіслати" at bounding box center [443, 368] width 47 height 25
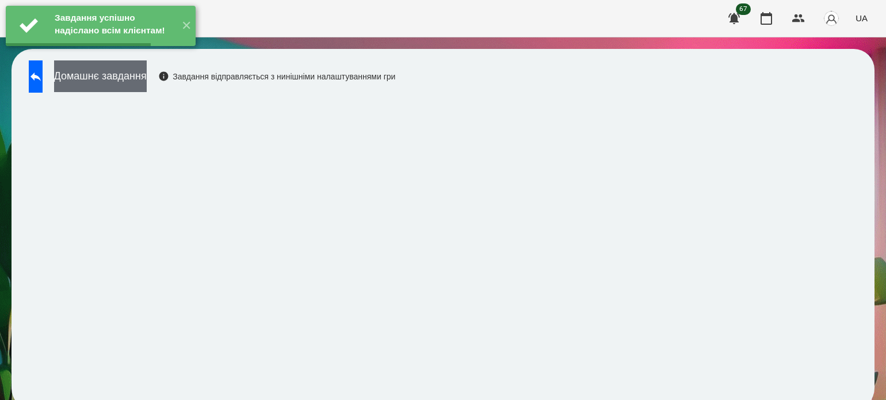
click at [147, 79] on button "Домашнє завдання" at bounding box center [100, 76] width 93 height 32
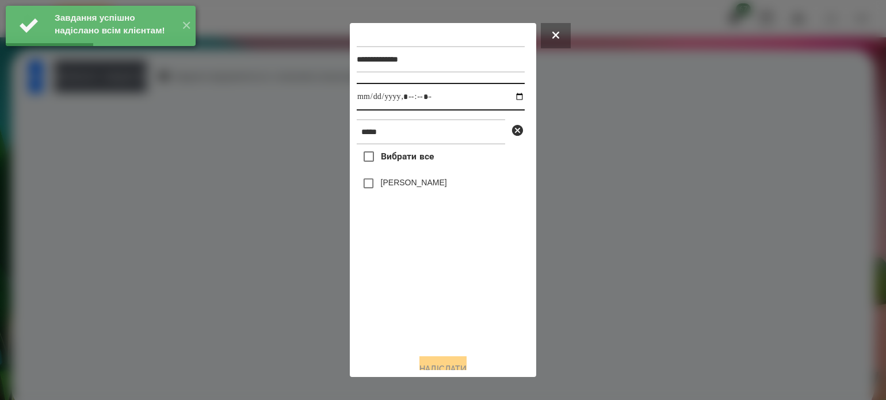
click at [510, 99] on input "datetime-local" at bounding box center [441, 97] width 168 height 28
type input "**********"
click at [396, 326] on div "Вибрати все Крамаренко Артем" at bounding box center [441, 244] width 168 height 200
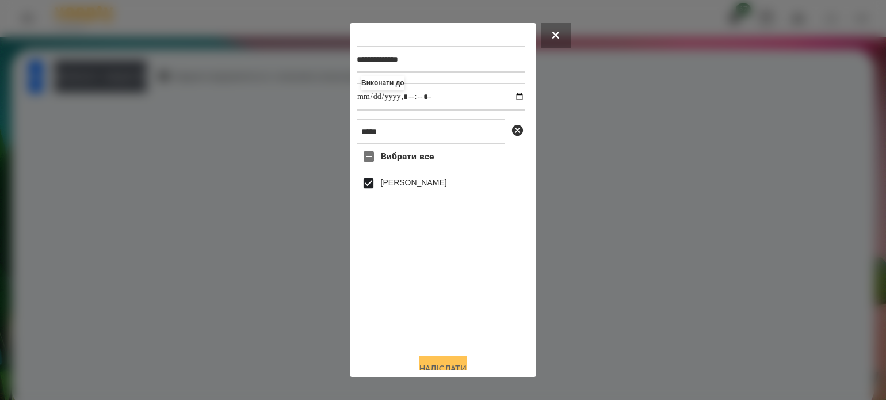
click at [449, 365] on button "Надіслати" at bounding box center [443, 368] width 47 height 25
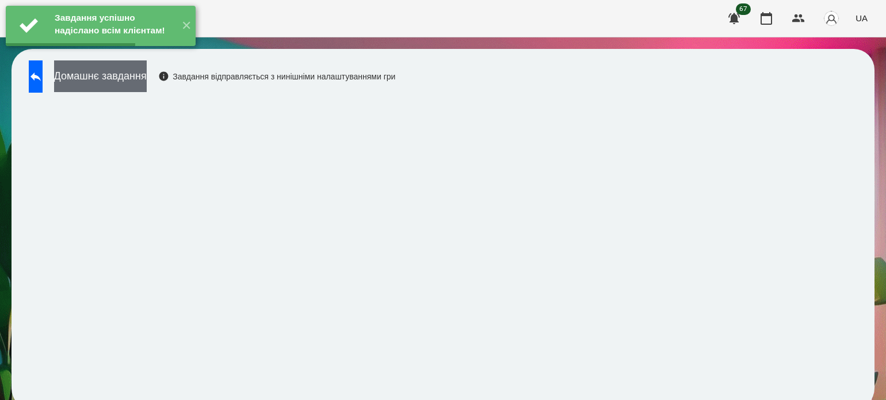
click at [147, 85] on button "Домашнє завдання" at bounding box center [100, 76] width 93 height 32
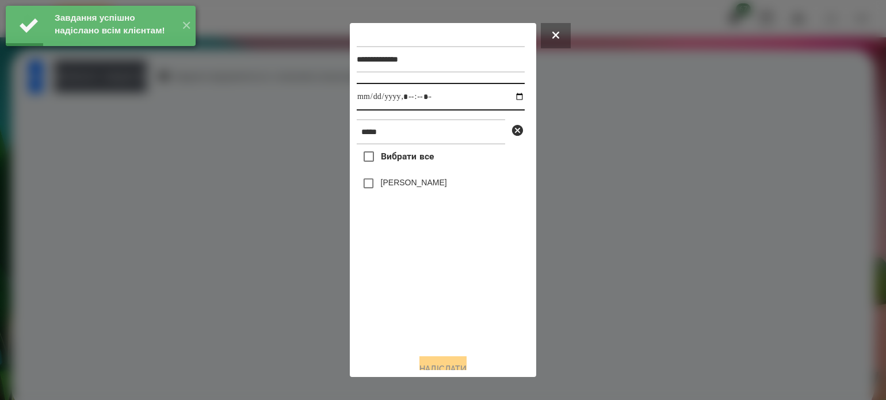
click at [507, 99] on input "datetime-local" at bounding box center [441, 97] width 168 height 28
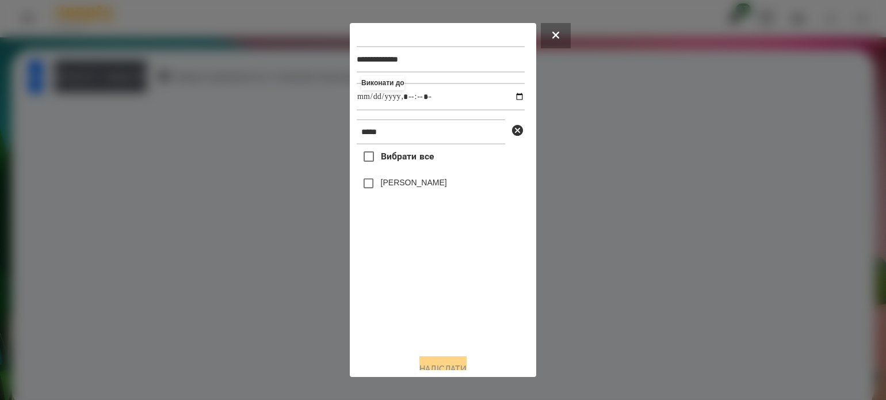
type input "**********"
drag, startPoint x: 401, startPoint y: 310, endPoint x: 388, endPoint y: 269, distance: 42.1
click at [401, 310] on div "Вибрати все Крамаренко Артем" at bounding box center [441, 244] width 168 height 200
click at [426, 363] on button "Надіслати" at bounding box center [443, 368] width 47 height 25
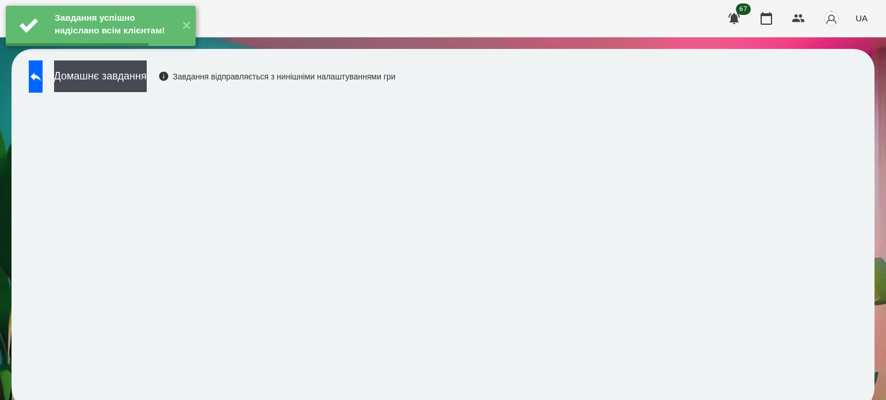
click at [147, 82] on button "Домашнє завдання" at bounding box center [100, 76] width 93 height 32
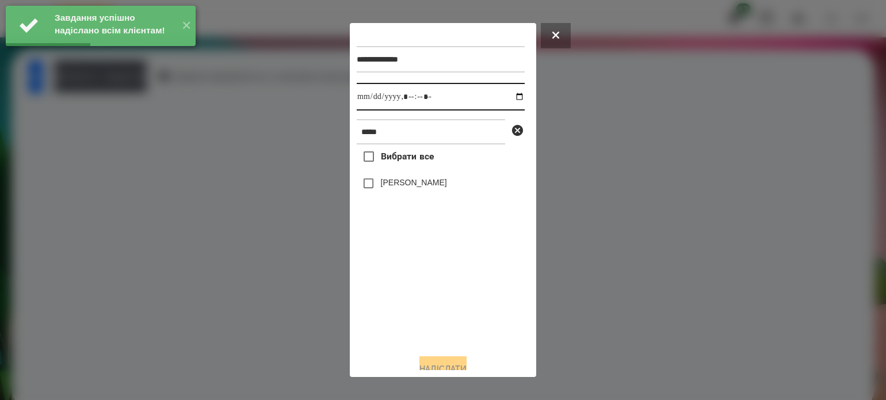
click at [508, 98] on input "datetime-local" at bounding box center [441, 97] width 168 height 28
type input "**********"
click at [420, 304] on div "Вибрати все Крамаренко Артем" at bounding box center [441, 244] width 168 height 200
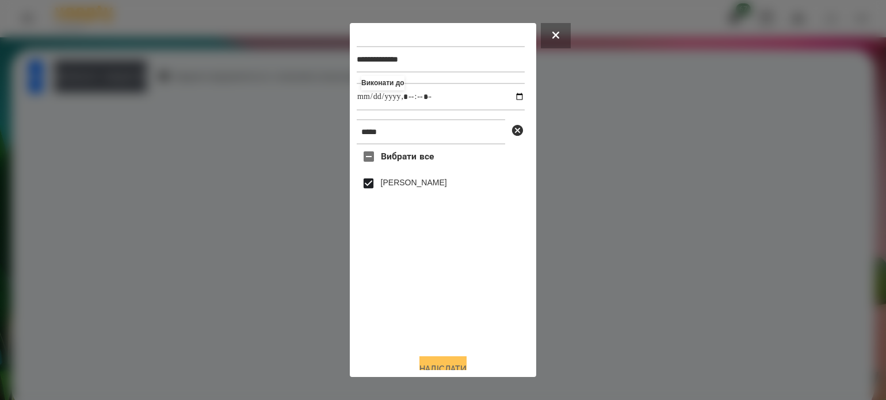
click at [463, 365] on button "Надіслати" at bounding box center [443, 368] width 47 height 25
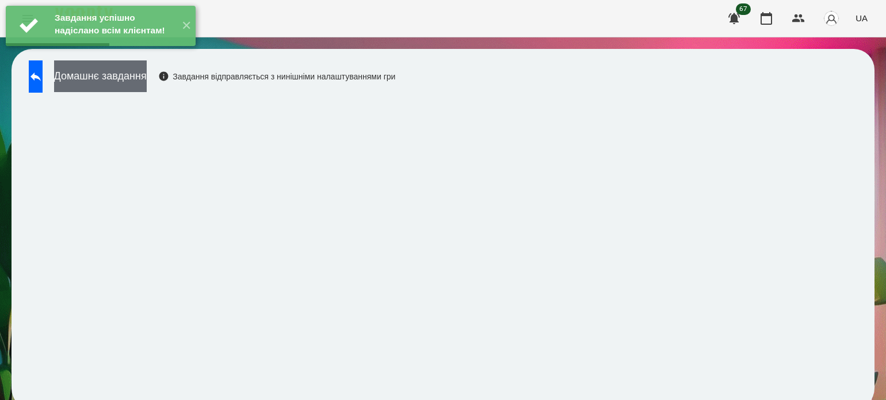
click at [147, 86] on button "Домашнє завдання" at bounding box center [100, 76] width 93 height 32
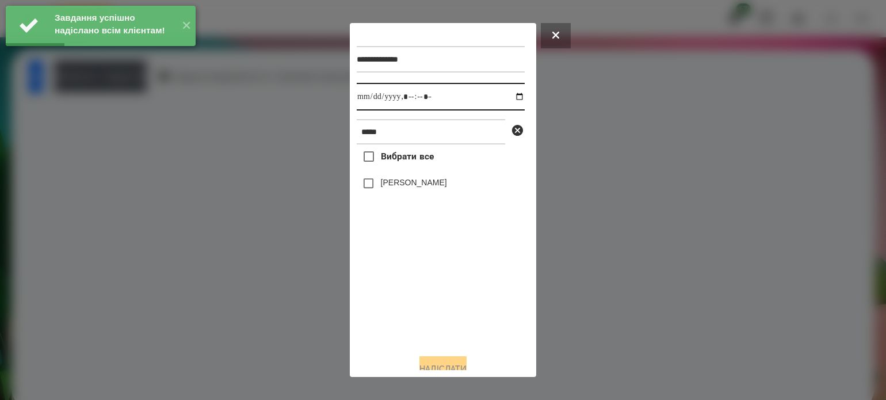
click at [509, 97] on input "datetime-local" at bounding box center [441, 97] width 168 height 28
type input "**********"
drag, startPoint x: 446, startPoint y: 323, endPoint x: 411, endPoint y: 288, distance: 49.2
click at [444, 322] on div "Вибрати все Крамаренко Артем" at bounding box center [441, 244] width 168 height 200
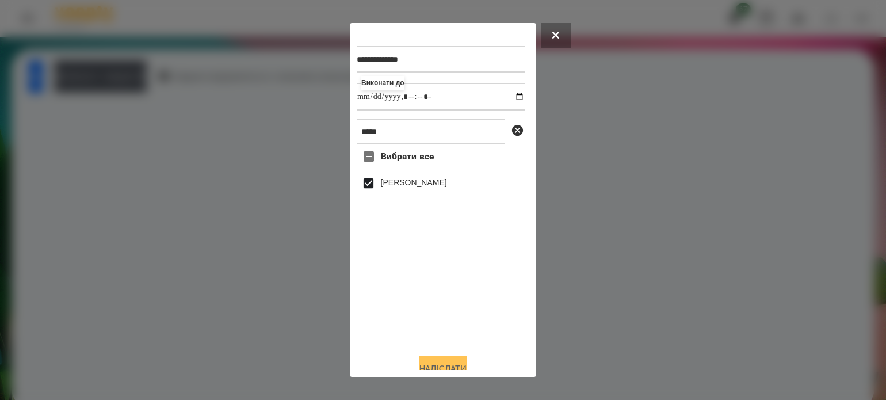
click at [467, 366] on button "Надіслати" at bounding box center [443, 368] width 47 height 25
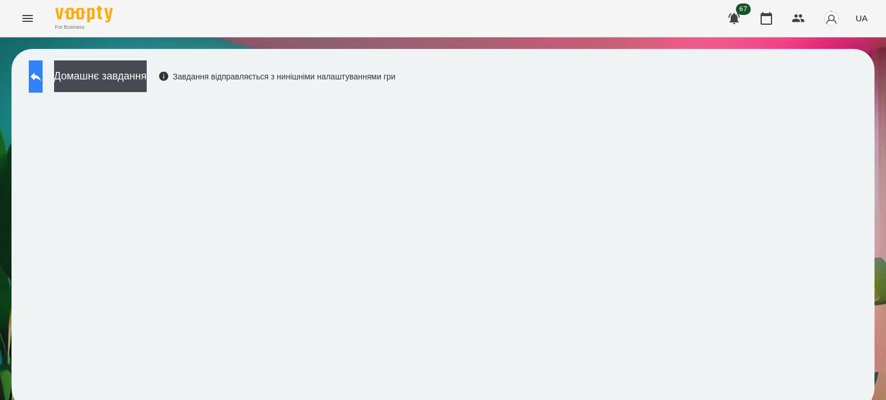
click at [43, 85] on button at bounding box center [36, 76] width 14 height 32
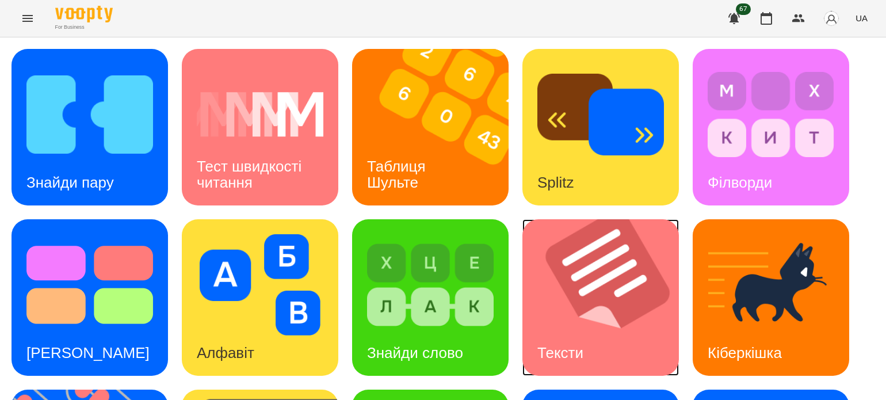
click at [621, 331] on img at bounding box center [608, 297] width 171 height 157
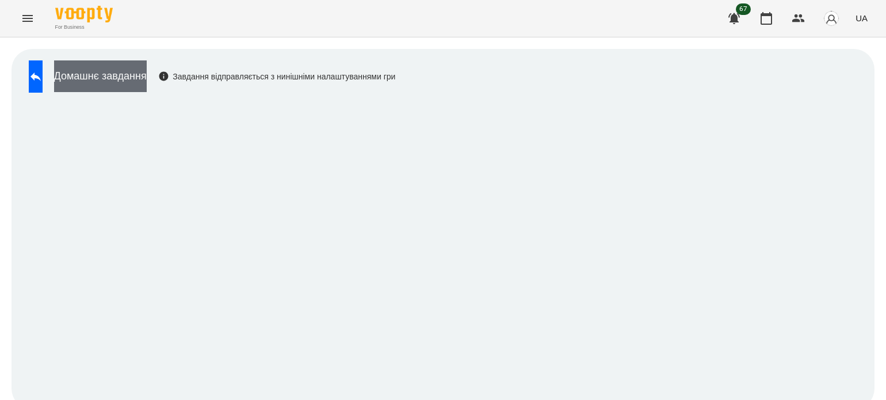
click at [147, 80] on button "Домашнє завдання" at bounding box center [100, 76] width 93 height 32
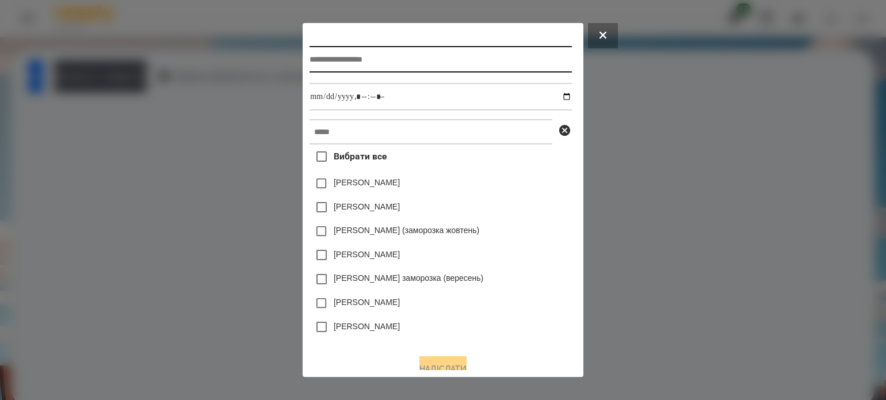
click at [367, 55] on input "text" at bounding box center [441, 59] width 262 height 26
type input "******"
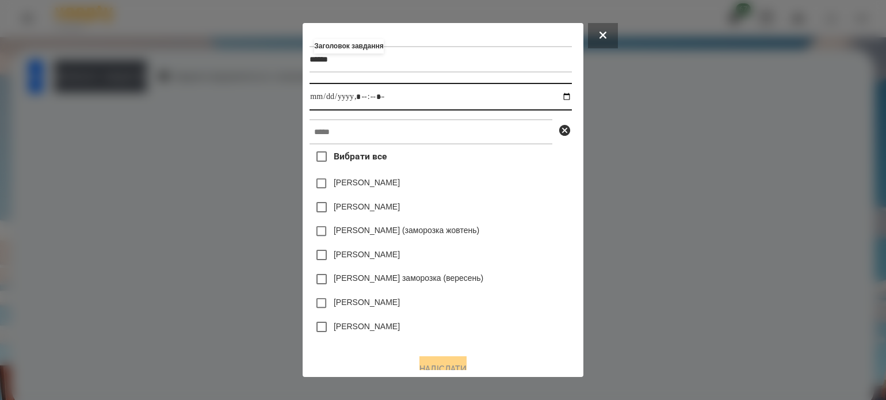
click at [568, 97] on input "datetime-local" at bounding box center [441, 97] width 262 height 28
click at [359, 102] on input "datetime-local" at bounding box center [441, 97] width 262 height 28
type input "**********"
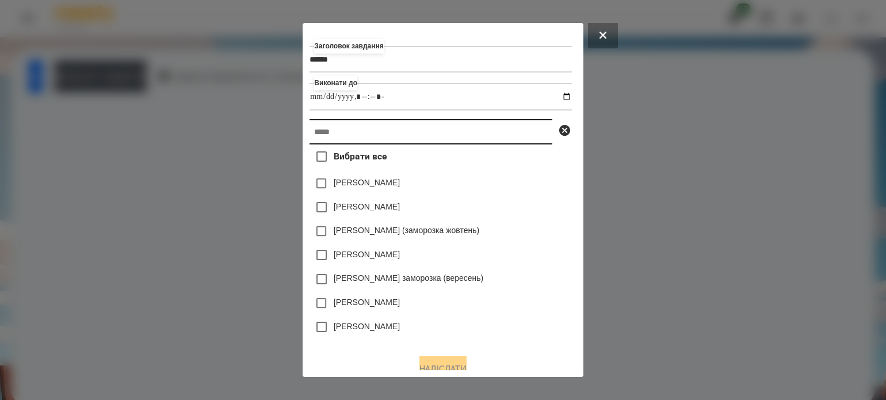
click at [371, 140] on input "text" at bounding box center [431, 131] width 243 height 25
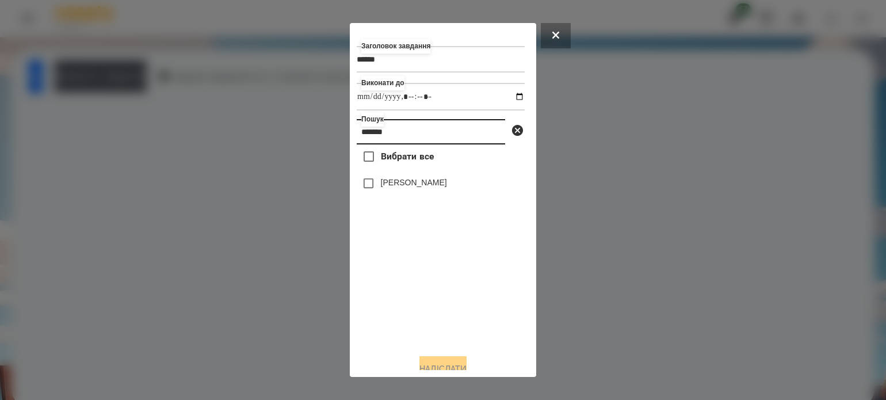
type input "*******"
click at [423, 366] on button "Надіслати" at bounding box center [443, 368] width 47 height 25
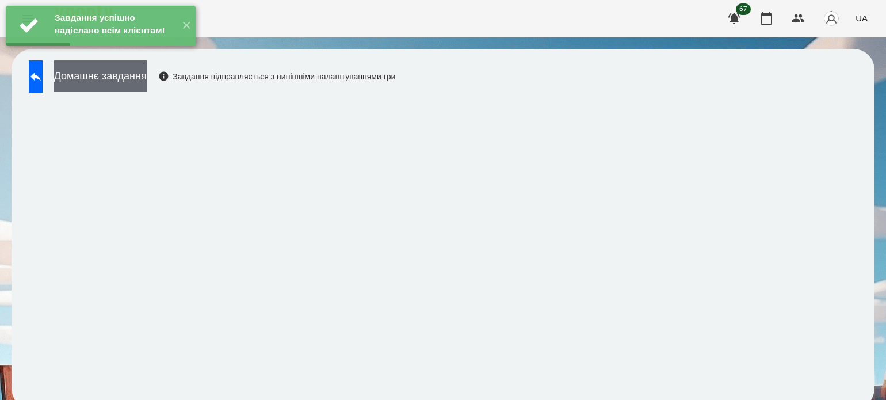
click at [147, 79] on button "Домашнє завдання" at bounding box center [100, 76] width 93 height 32
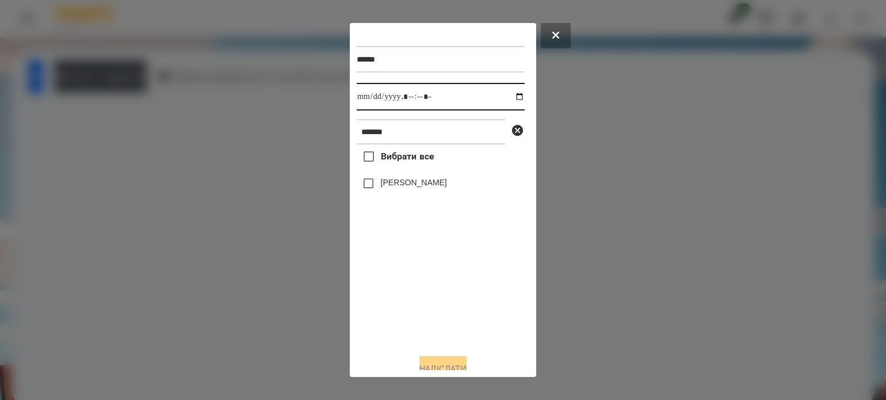
click at [511, 98] on input "datetime-local" at bounding box center [441, 97] width 168 height 28
click at [418, 101] on input "datetime-local" at bounding box center [441, 97] width 168 height 28
type input "**********"
click at [433, 364] on button "Надіслати" at bounding box center [443, 368] width 47 height 25
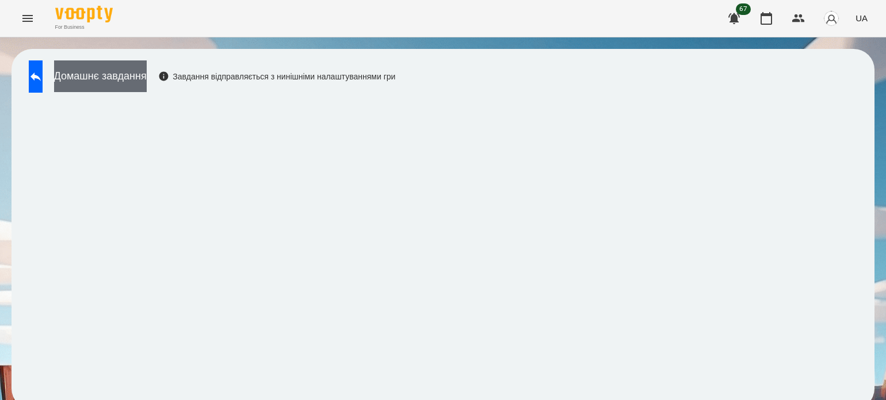
click at [140, 72] on button "Домашнє завдання" at bounding box center [100, 76] width 93 height 32
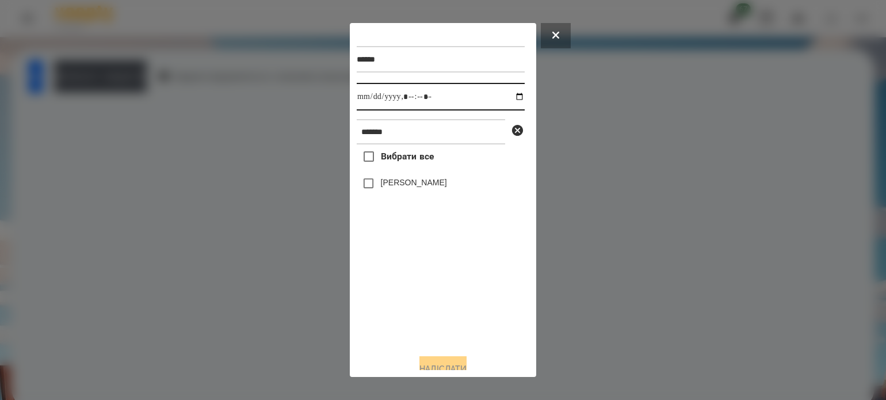
click at [507, 97] on input "datetime-local" at bounding box center [441, 97] width 168 height 28
type input "**********"
click at [376, 312] on div "Вибрати все Крамаренко Артем" at bounding box center [441, 244] width 168 height 200
click at [444, 366] on button "Надіслати" at bounding box center [443, 368] width 47 height 25
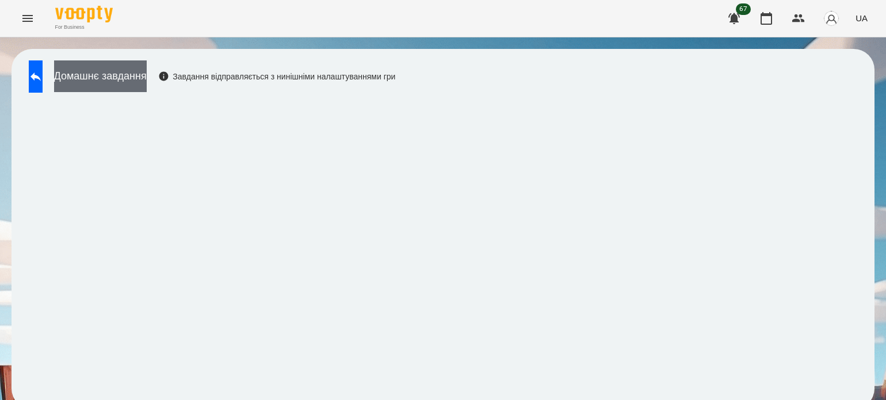
click at [147, 85] on button "Домашнє завдання" at bounding box center [100, 76] width 93 height 32
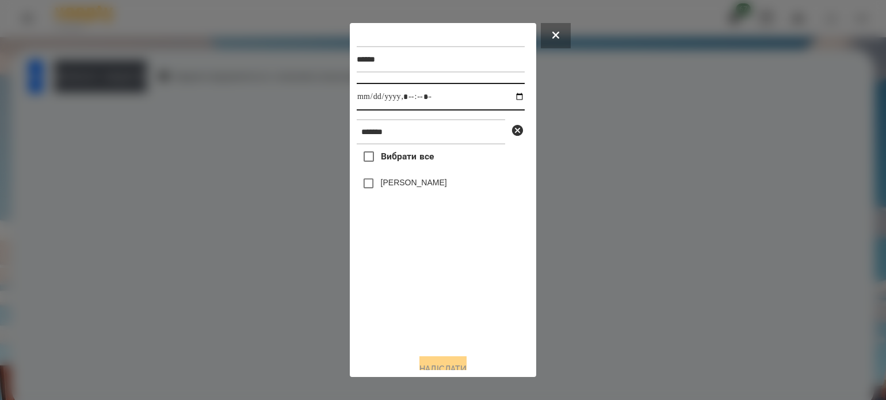
click at [507, 97] on input "datetime-local" at bounding box center [441, 97] width 168 height 28
type input "**********"
drag, startPoint x: 418, startPoint y: 309, endPoint x: 414, endPoint y: 284, distance: 25.1
click at [418, 308] on div "Вибрати все Крамаренко Артем" at bounding box center [441, 244] width 168 height 200
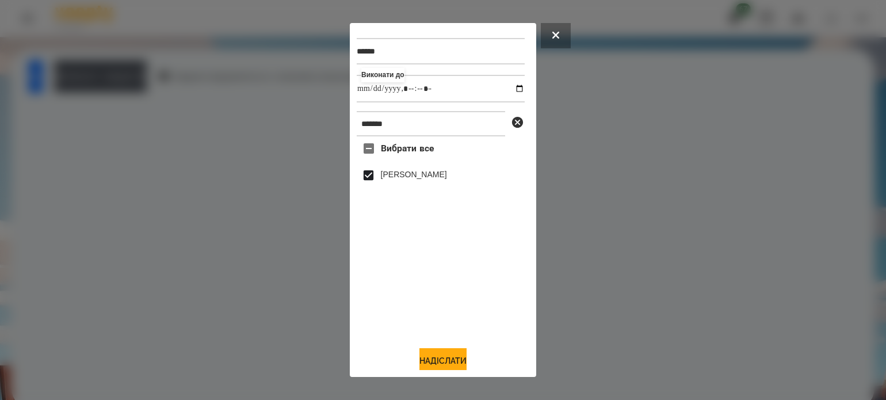
scroll to position [14, 0]
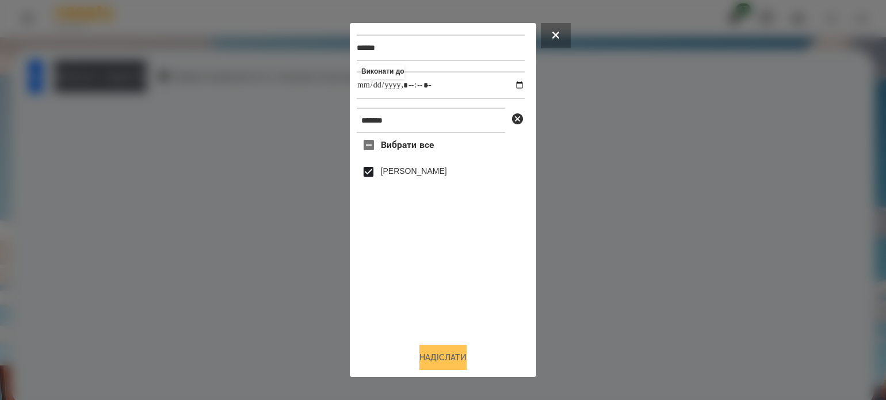
click at [450, 364] on button "Надіслати" at bounding box center [443, 357] width 47 height 25
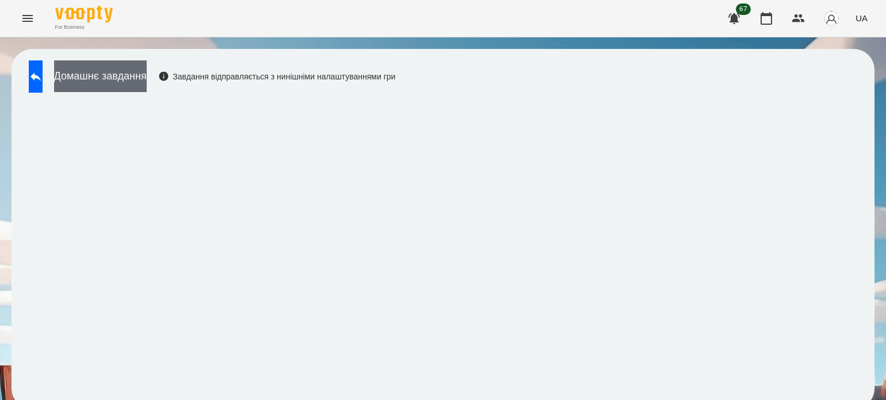
click at [129, 69] on button "Домашнє завдання" at bounding box center [100, 76] width 93 height 32
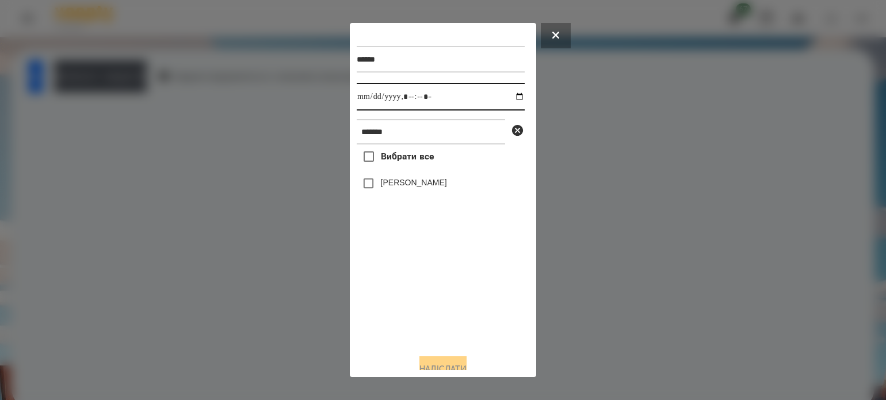
click at [511, 96] on input "datetime-local" at bounding box center [441, 97] width 168 height 28
type input "**********"
drag, startPoint x: 413, startPoint y: 307, endPoint x: 383, endPoint y: 237, distance: 76.3
click at [412, 303] on div "Вибрати все Крамаренко Артем" at bounding box center [441, 244] width 168 height 200
click at [424, 366] on button "Надіслати" at bounding box center [443, 368] width 47 height 25
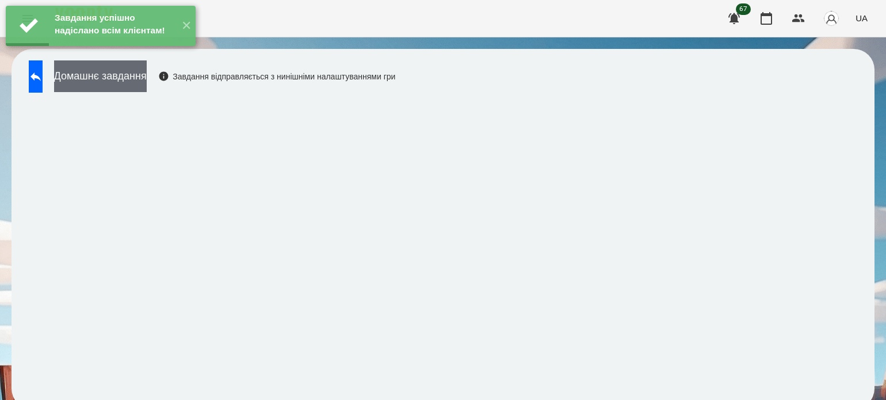
click at [129, 86] on button "Домашнє завдання" at bounding box center [100, 76] width 93 height 32
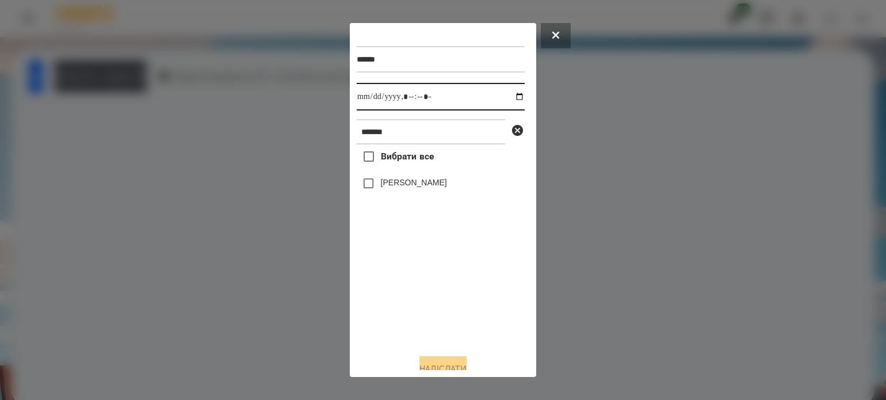
click at [509, 99] on input "datetime-local" at bounding box center [441, 97] width 168 height 28
type input "**********"
drag, startPoint x: 435, startPoint y: 328, endPoint x: 434, endPoint y: 318, distance: 10.4
click at [435, 326] on div "Вибрати все Крамаренко Артем" at bounding box center [441, 244] width 168 height 200
click at [454, 365] on button "Надіслати" at bounding box center [443, 368] width 47 height 25
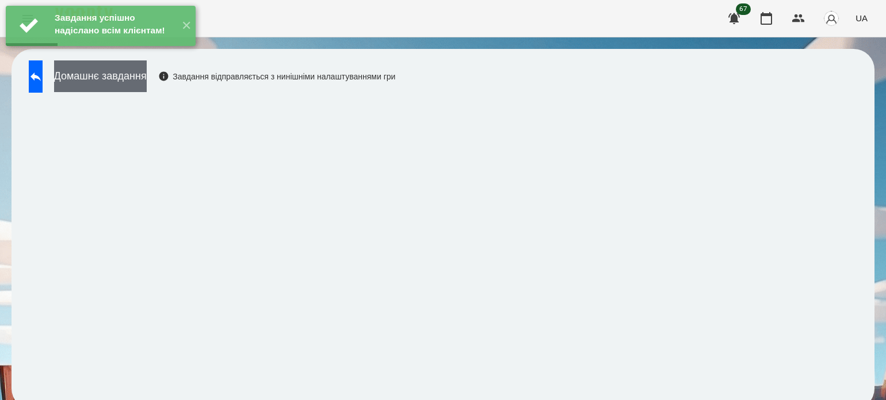
click at [147, 85] on button "Домашнє завдання" at bounding box center [100, 76] width 93 height 32
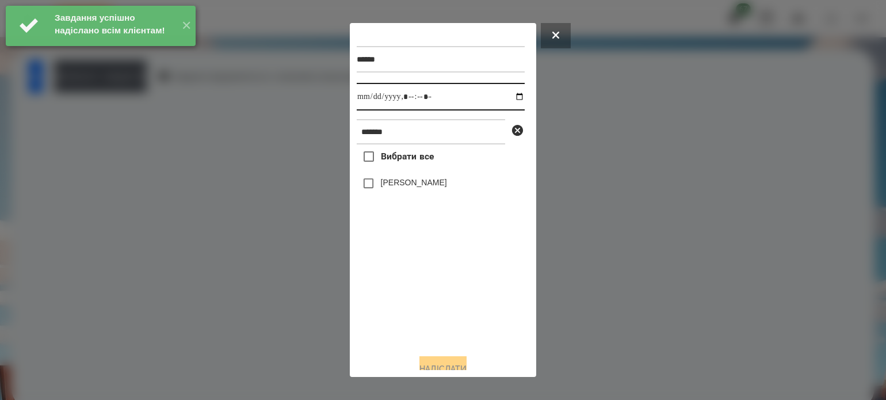
click at [510, 101] on input "datetime-local" at bounding box center [441, 97] width 168 height 28
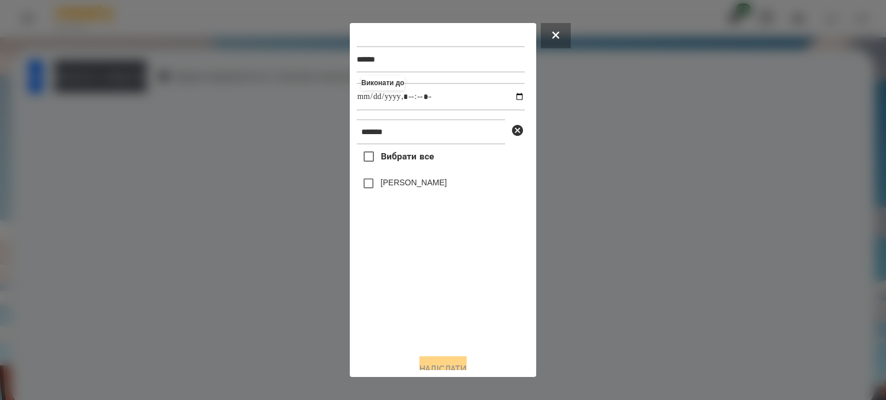
type input "**********"
click at [450, 324] on div "Вибрати все Крамаренко Артем" at bounding box center [441, 244] width 168 height 200
click at [445, 364] on button "Надіслати" at bounding box center [443, 368] width 47 height 25
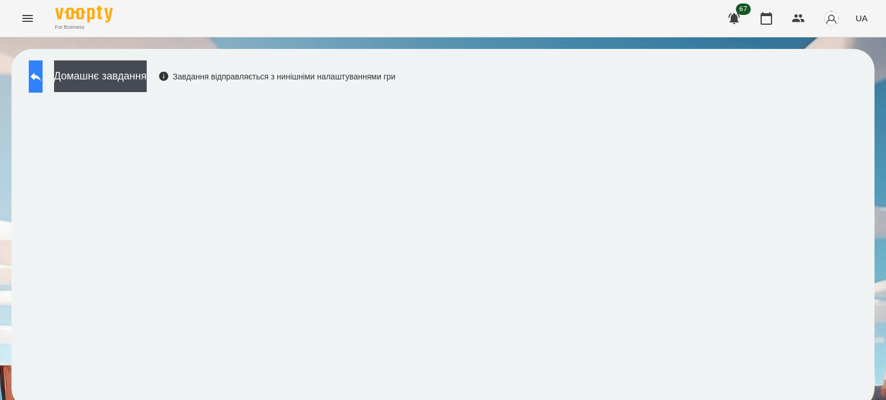
click at [43, 87] on button at bounding box center [36, 76] width 14 height 32
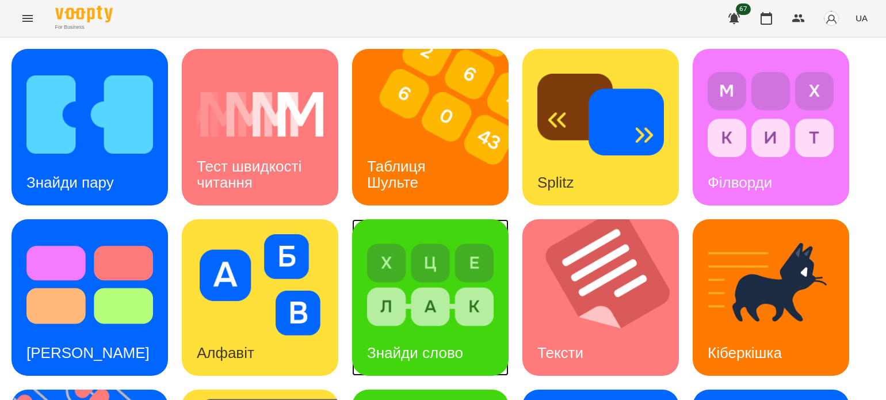
click at [439, 303] on img at bounding box center [430, 284] width 127 height 101
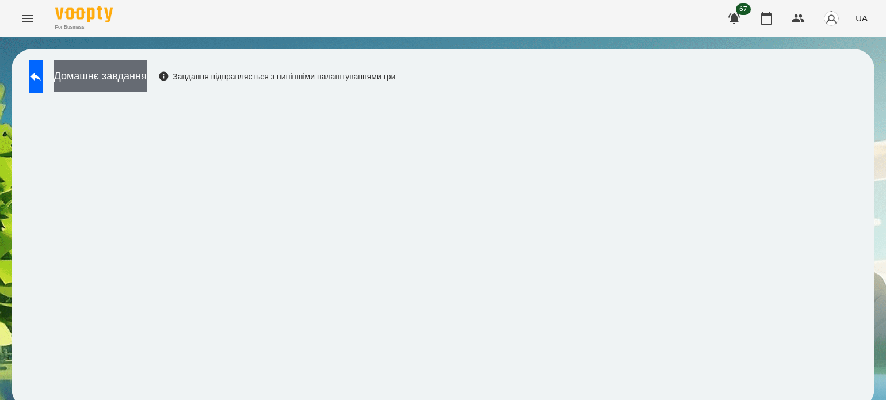
click at [147, 79] on button "Домашнє завдання" at bounding box center [100, 76] width 93 height 32
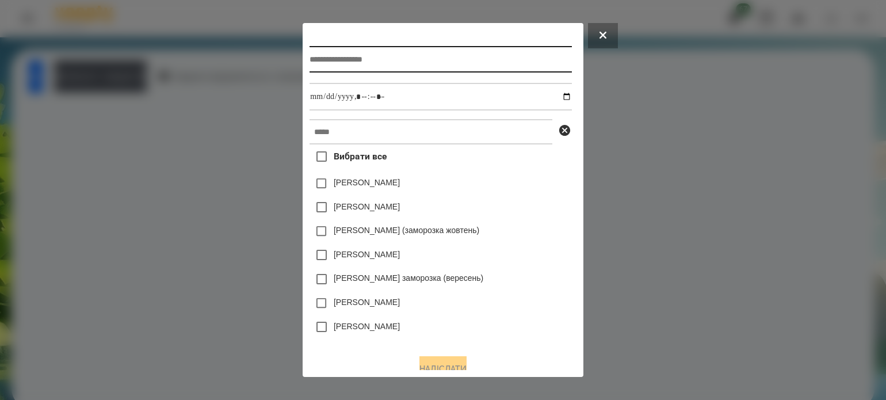
click at [432, 59] on input "text" at bounding box center [441, 59] width 262 height 26
type input "**********"
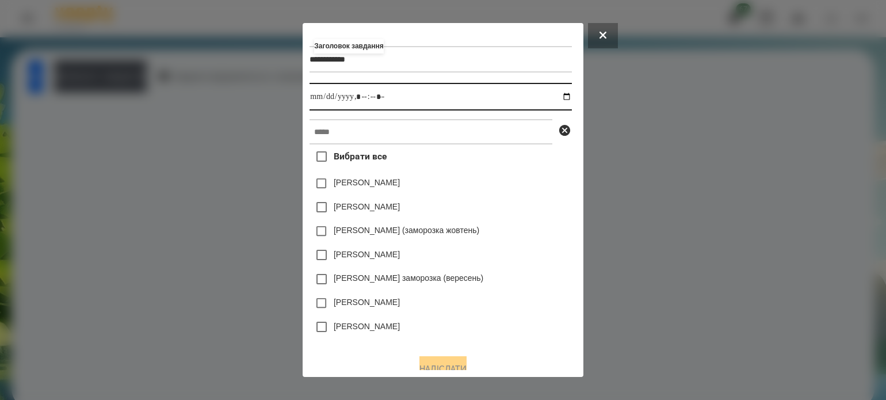
click at [571, 94] on input "datetime-local" at bounding box center [441, 97] width 262 height 28
click at [364, 98] on input "datetime-local" at bounding box center [441, 97] width 262 height 28
type input "**********"
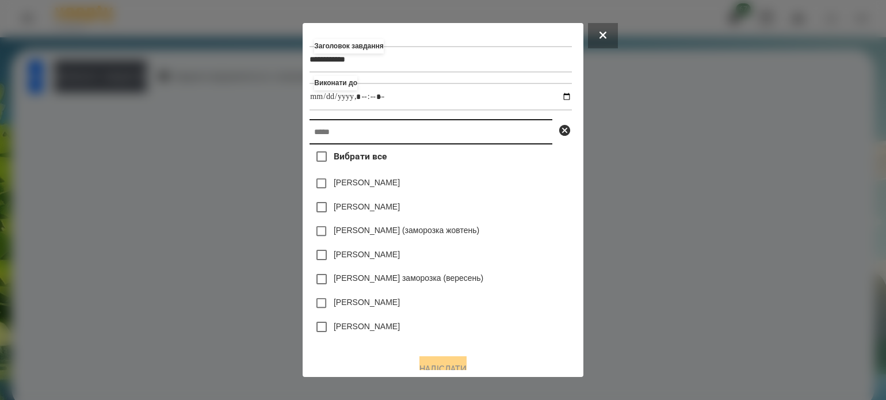
click at [355, 138] on input "text" at bounding box center [431, 131] width 243 height 25
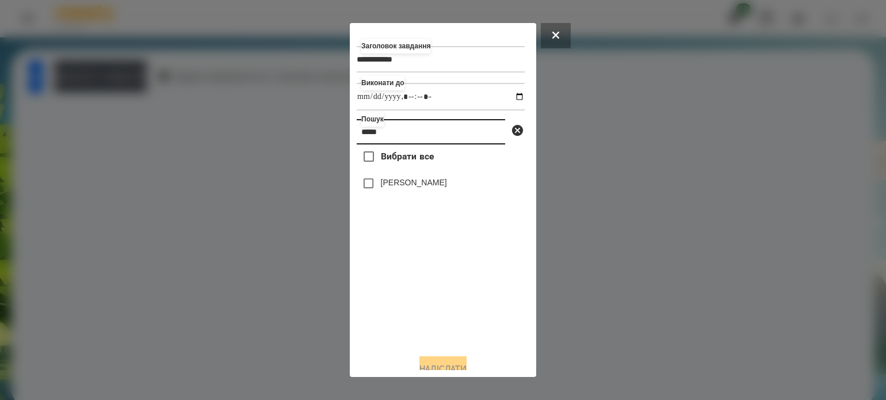
type input "*****"
click at [454, 365] on button "Надіслати" at bounding box center [443, 368] width 47 height 25
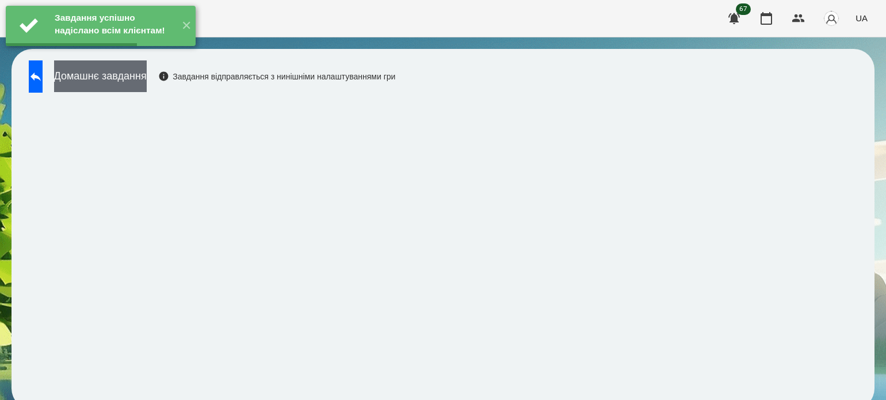
click at [147, 87] on button "Домашнє завдання" at bounding box center [100, 76] width 93 height 32
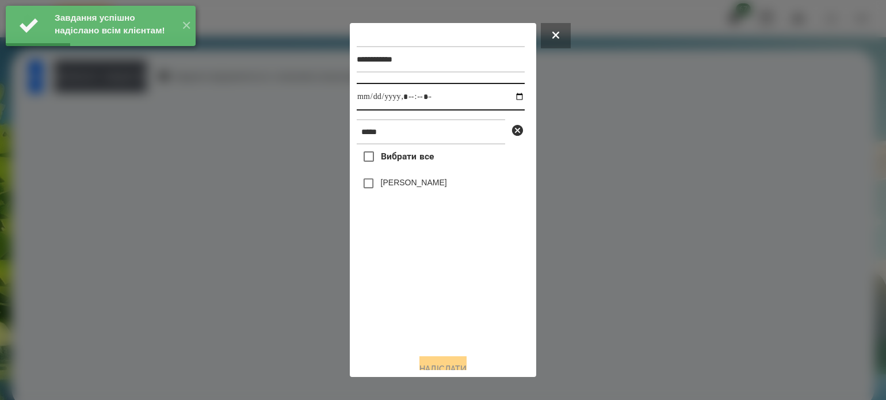
click at [509, 97] on input "datetime-local" at bounding box center [441, 97] width 168 height 28
type input "**********"
drag, startPoint x: 395, startPoint y: 310, endPoint x: 397, endPoint y: 249, distance: 61.6
click at [395, 299] on div "Вибрати все Крамаренко Артем" at bounding box center [441, 244] width 168 height 200
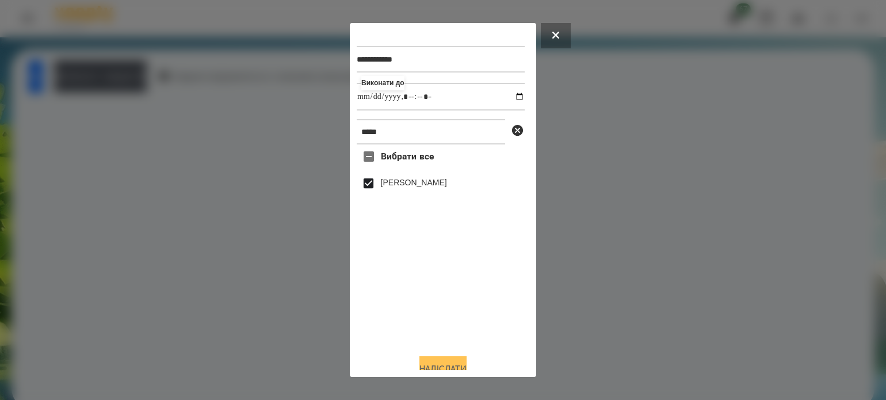
click at [447, 364] on button "Надіслати" at bounding box center [443, 368] width 47 height 25
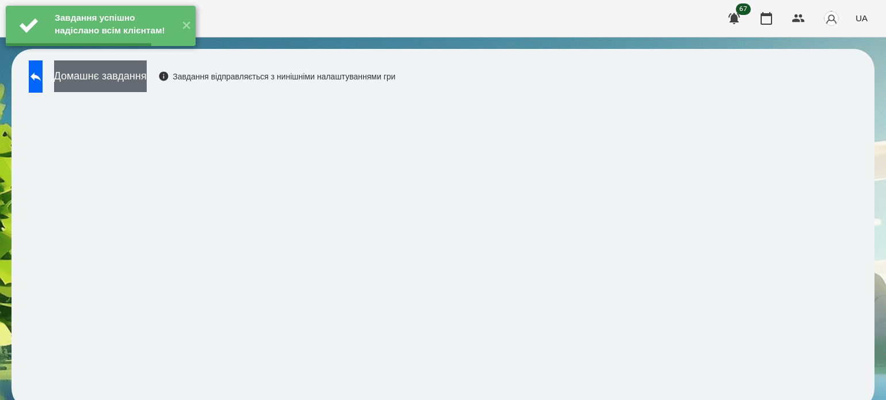
click at [147, 80] on button "Домашнє завдання" at bounding box center [100, 76] width 93 height 32
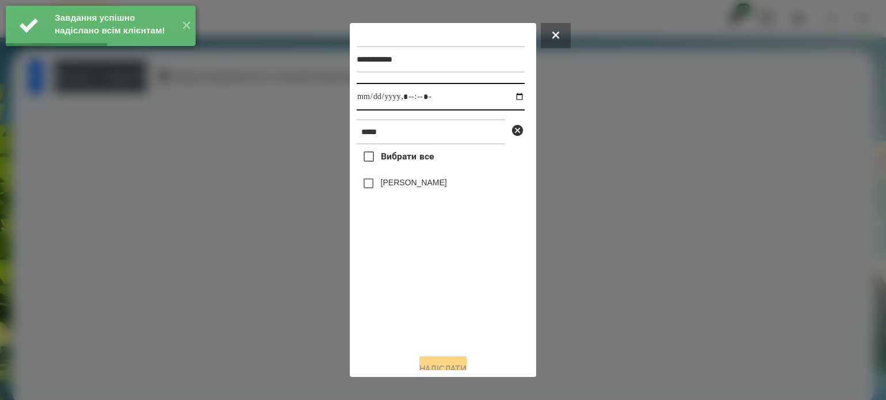
click at [509, 94] on input "datetime-local" at bounding box center [441, 97] width 168 height 28
type input "**********"
drag, startPoint x: 397, startPoint y: 314, endPoint x: 373, endPoint y: 254, distance: 64.6
click at [397, 313] on div "Вибрати все Крамаренко Артем" at bounding box center [441, 244] width 168 height 200
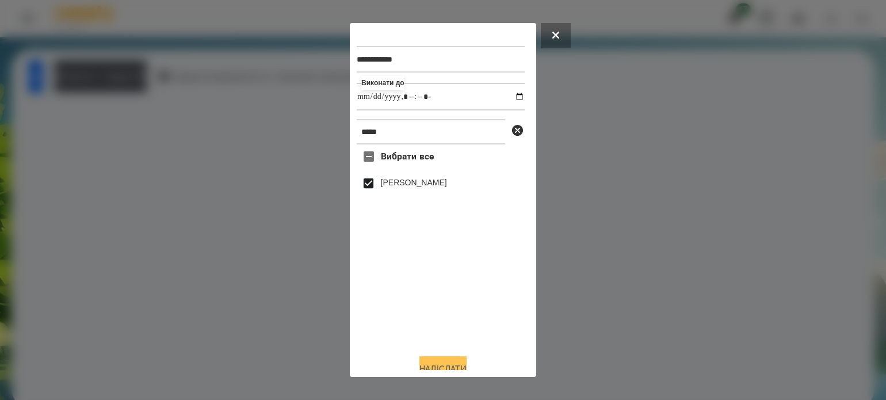
click at [464, 367] on button "Надіслати" at bounding box center [443, 368] width 47 height 25
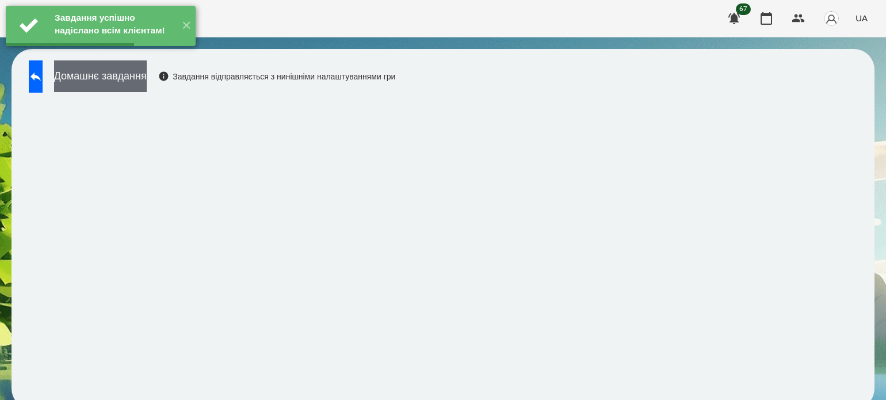
click at [147, 81] on button "Домашнє завдання" at bounding box center [100, 76] width 93 height 32
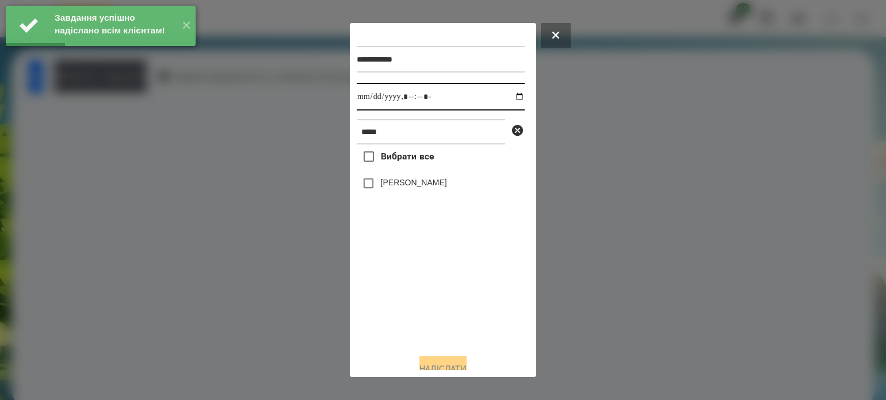
click at [512, 96] on input "datetime-local" at bounding box center [441, 97] width 168 height 28
type input "**********"
drag, startPoint x: 396, startPoint y: 329, endPoint x: 396, endPoint y: 318, distance: 10.9
click at [396, 318] on div "Вибрати все Крамаренко Артем" at bounding box center [441, 244] width 168 height 200
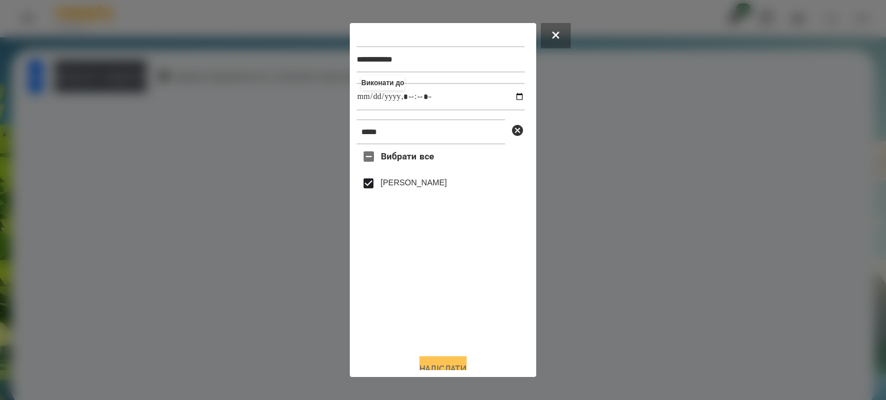
click at [443, 363] on button "Надіслати" at bounding box center [443, 368] width 47 height 25
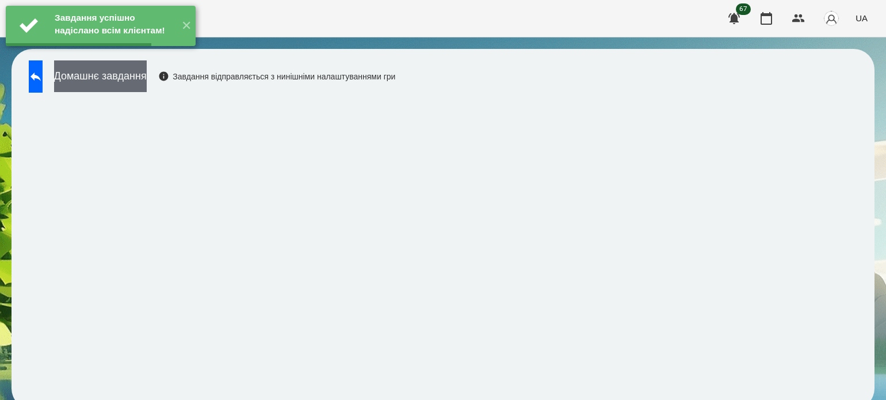
click at [147, 84] on button "Домашнє завдання" at bounding box center [100, 76] width 93 height 32
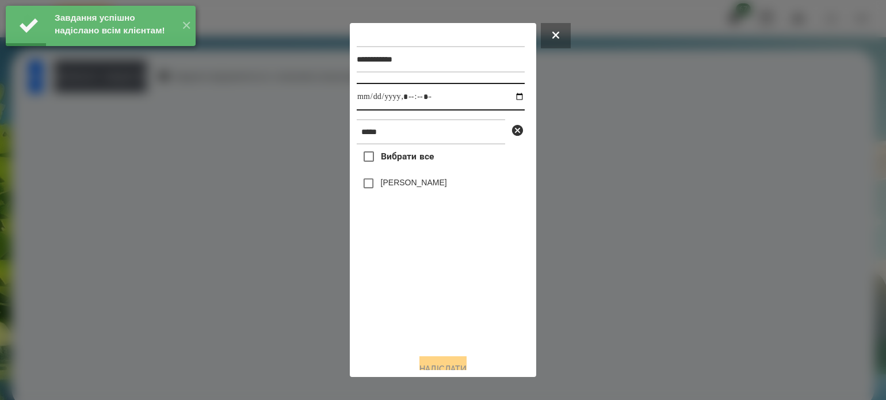
click at [506, 95] on input "datetime-local" at bounding box center [441, 97] width 168 height 28
type input "**********"
click at [416, 336] on div "Вибрати все Крамаренко Артем" at bounding box center [441, 244] width 168 height 200
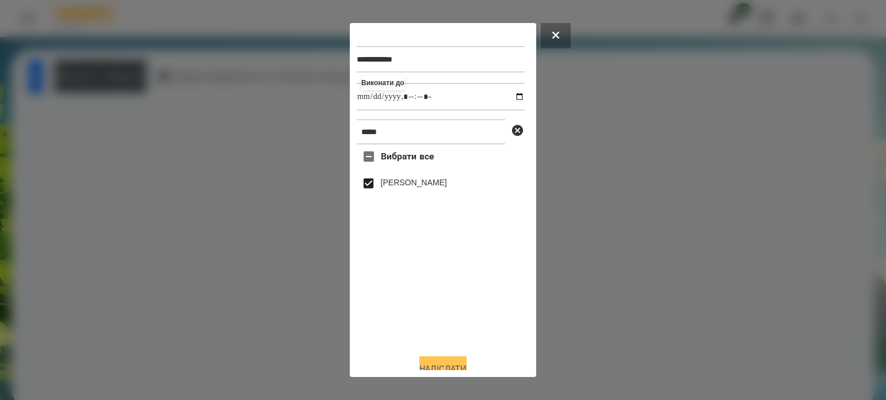
click at [467, 368] on button "Надіслати" at bounding box center [443, 368] width 47 height 25
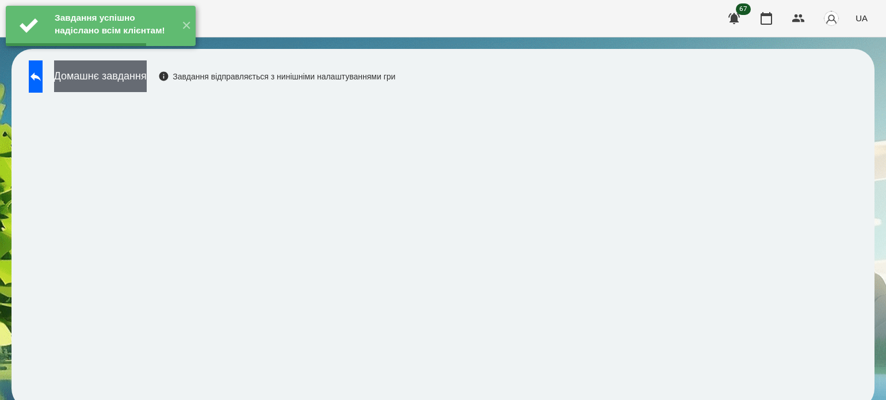
click at [127, 75] on button "Домашнє завдання" at bounding box center [100, 76] width 93 height 32
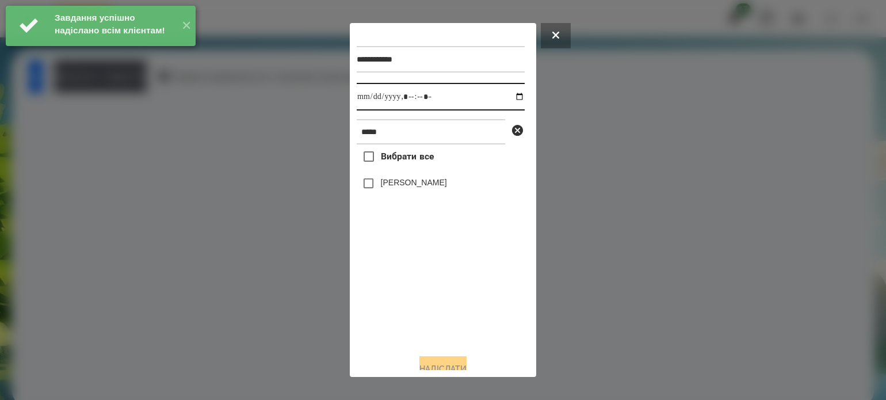
click at [421, 97] on input "datetime-local" at bounding box center [441, 97] width 168 height 28
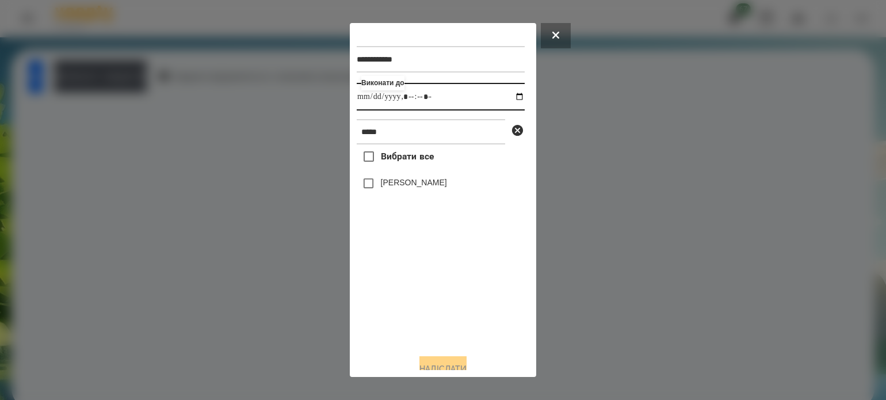
click at [509, 98] on input "datetime-local" at bounding box center [441, 97] width 168 height 28
type input "**********"
click at [391, 301] on div "Вибрати все Крамаренко Артем" at bounding box center [441, 244] width 168 height 200
click at [439, 362] on button "Надіслати" at bounding box center [443, 368] width 47 height 25
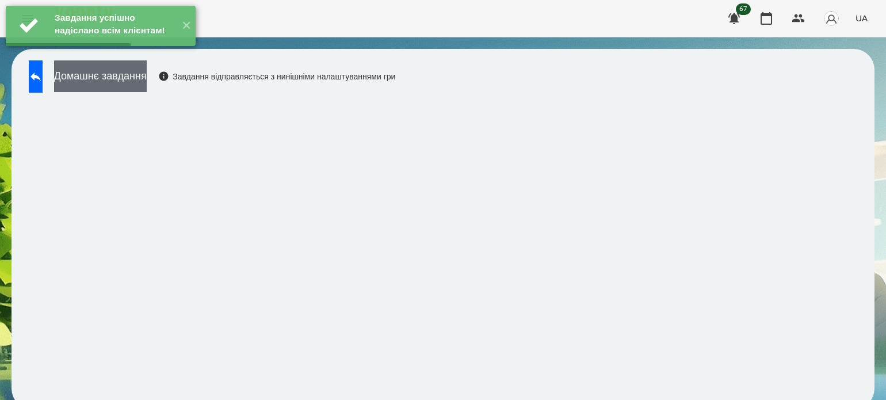
click at [147, 78] on button "Домашнє завдання" at bounding box center [100, 76] width 93 height 32
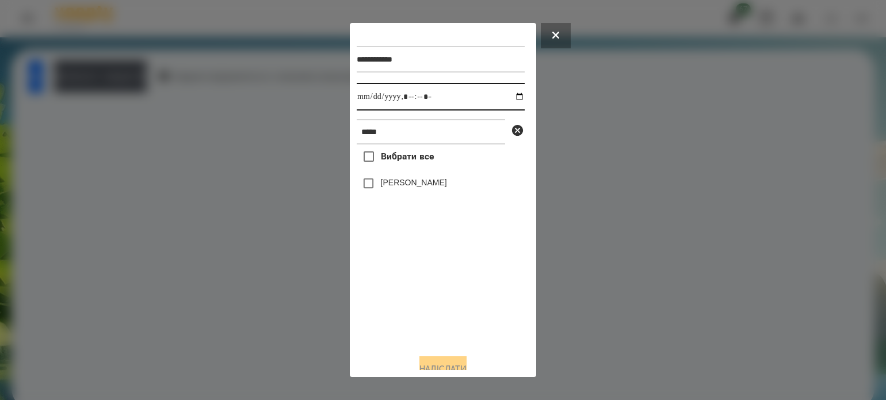
click at [506, 97] on input "datetime-local" at bounding box center [441, 97] width 168 height 28
type input "**********"
click at [391, 309] on div "Вибрати все Крамаренко Артем" at bounding box center [441, 244] width 168 height 200
click at [444, 363] on button "Надіслати" at bounding box center [443, 368] width 47 height 25
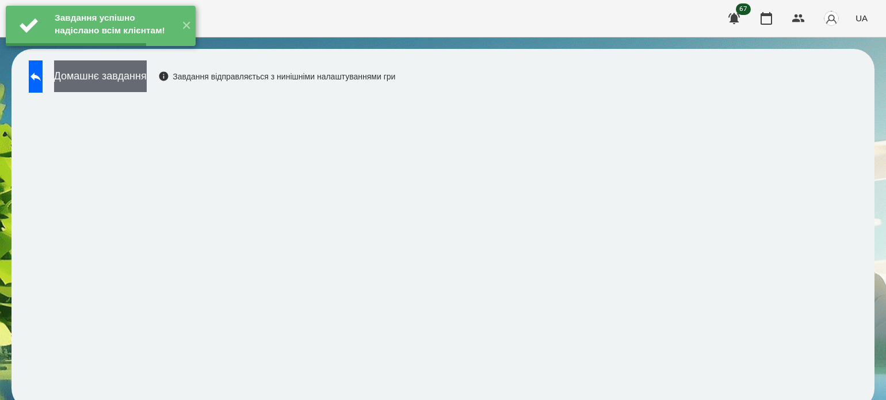
click at [147, 83] on button "Домашнє завдання" at bounding box center [100, 76] width 93 height 32
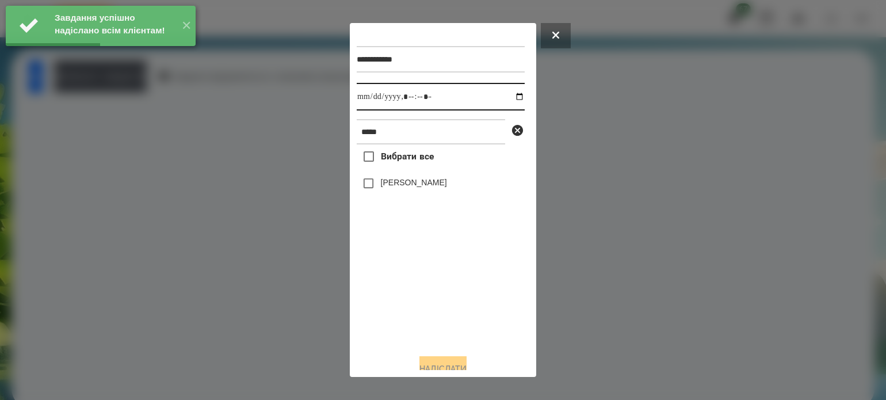
click at [508, 98] on input "datetime-local" at bounding box center [441, 97] width 168 height 28
type input "**********"
drag, startPoint x: 415, startPoint y: 326, endPoint x: 410, endPoint y: 291, distance: 34.9
click at [415, 319] on div "Вибрати все Крамаренко Артем" at bounding box center [441, 244] width 168 height 200
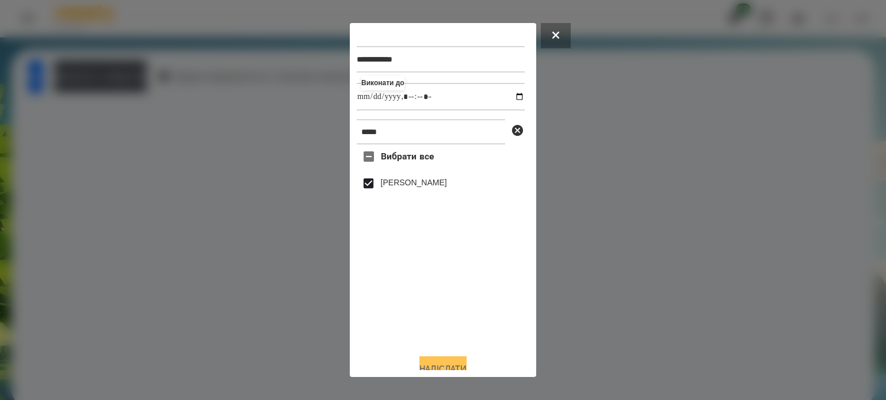
click at [432, 362] on button "Надіслати" at bounding box center [443, 368] width 47 height 25
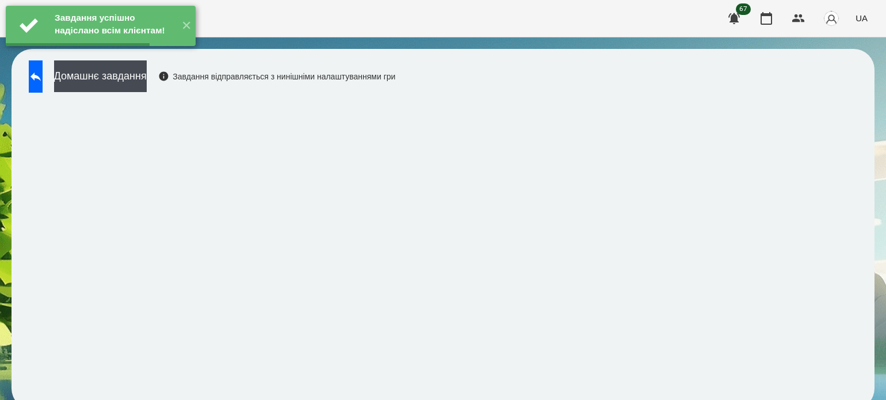
click at [147, 83] on button "Домашнє завдання" at bounding box center [100, 76] width 93 height 32
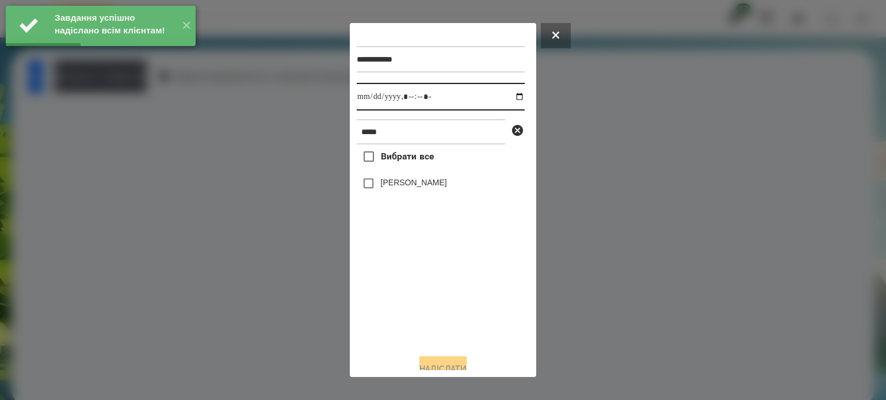
click at [509, 96] on input "datetime-local" at bounding box center [441, 97] width 168 height 28
type input "**********"
drag, startPoint x: 451, startPoint y: 328, endPoint x: 444, endPoint y: 304, distance: 25.0
click at [449, 319] on div "Вибрати все Крамаренко Артем" at bounding box center [441, 244] width 168 height 200
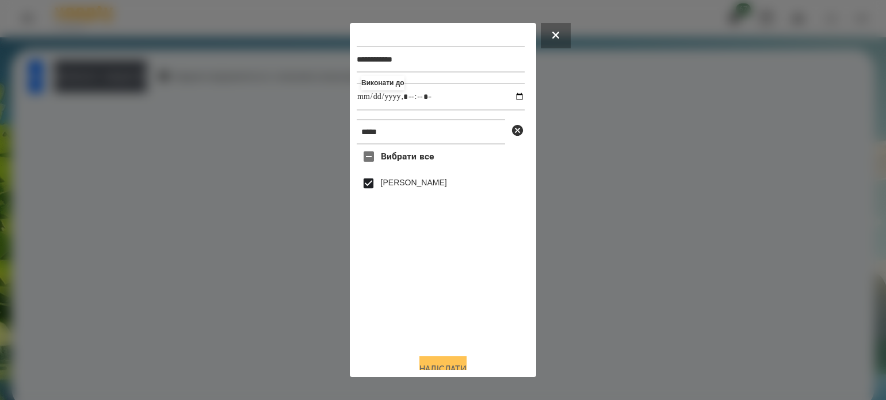
click at [448, 365] on button "Надіслати" at bounding box center [443, 368] width 47 height 25
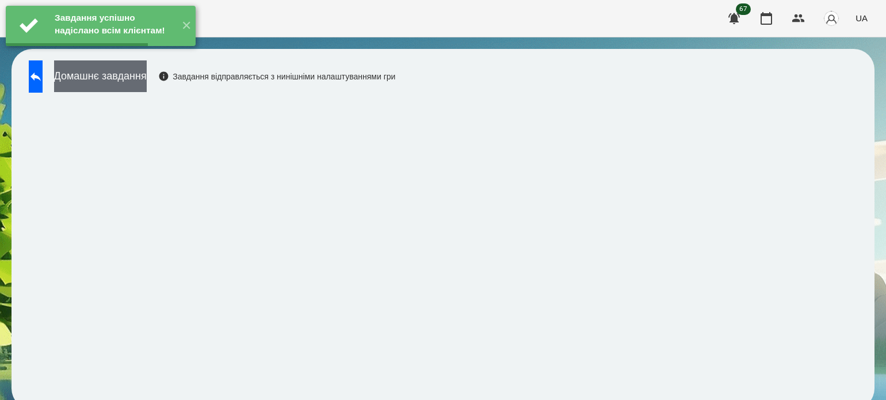
click at [147, 82] on button "Домашнє завдання" at bounding box center [100, 76] width 93 height 32
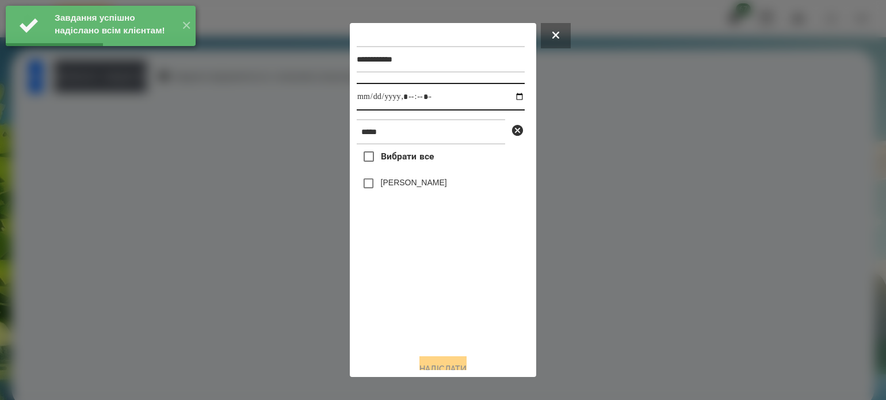
click at [508, 100] on input "datetime-local" at bounding box center [441, 97] width 168 height 28
type input "**********"
drag, startPoint x: 448, startPoint y: 322, endPoint x: 424, endPoint y: 257, distance: 69.4
click at [447, 314] on div "Вибрати все Крамаренко Артем" at bounding box center [441, 244] width 168 height 200
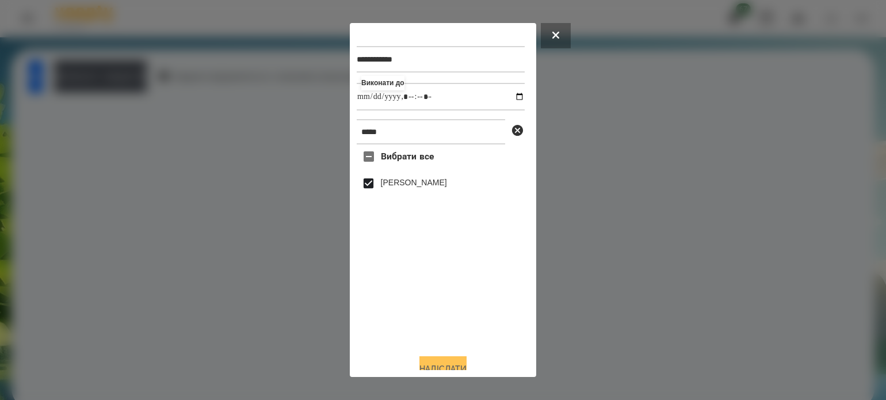
click at [463, 363] on button "Надіслати" at bounding box center [443, 368] width 47 height 25
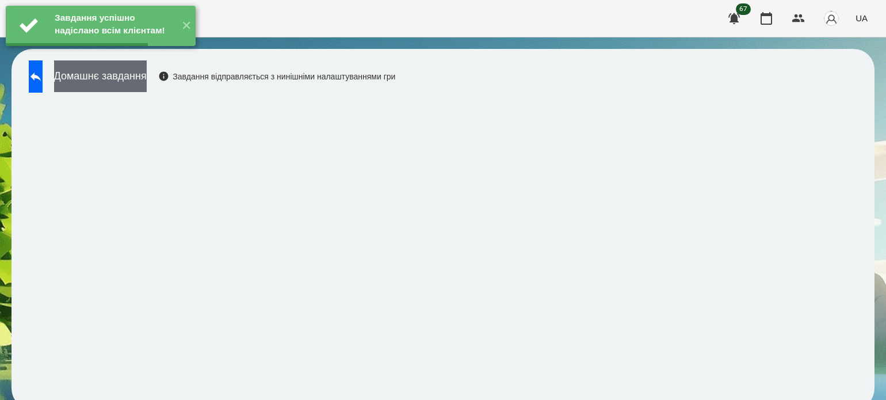
click at [147, 84] on button "Домашнє завдання" at bounding box center [100, 76] width 93 height 32
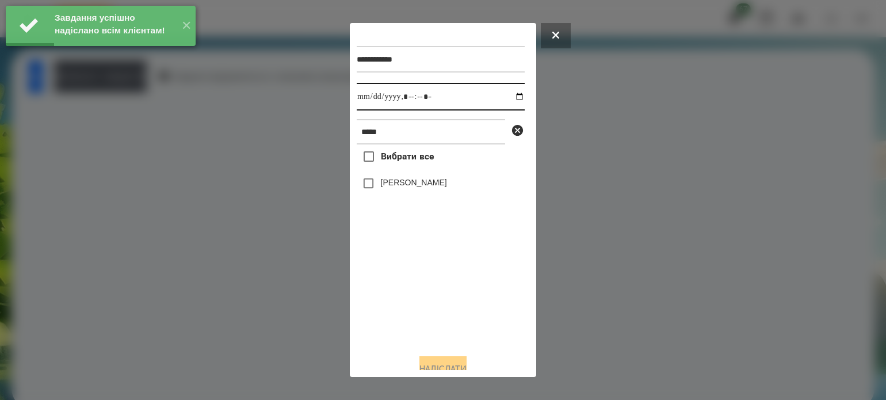
click at [509, 94] on input "datetime-local" at bounding box center [441, 97] width 168 height 28
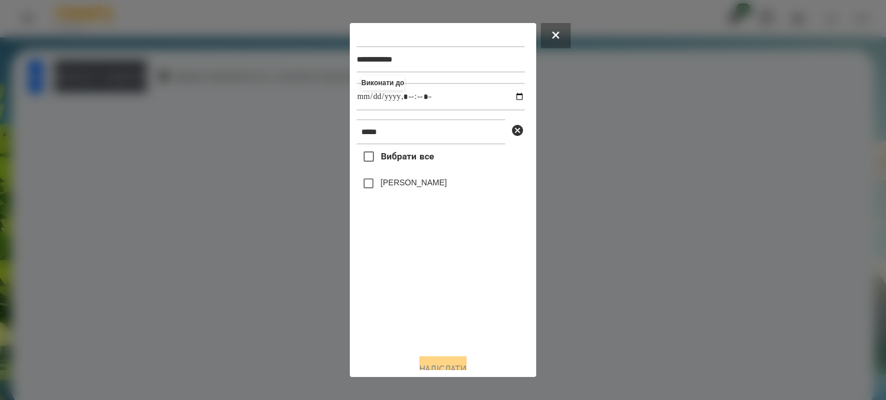
type input "**********"
drag, startPoint x: 397, startPoint y: 350, endPoint x: 374, endPoint y: 274, distance: 79.4
click at [394, 340] on div "**********" at bounding box center [443, 200] width 173 height 340
click at [456, 361] on button "Надіслати" at bounding box center [443, 368] width 47 height 25
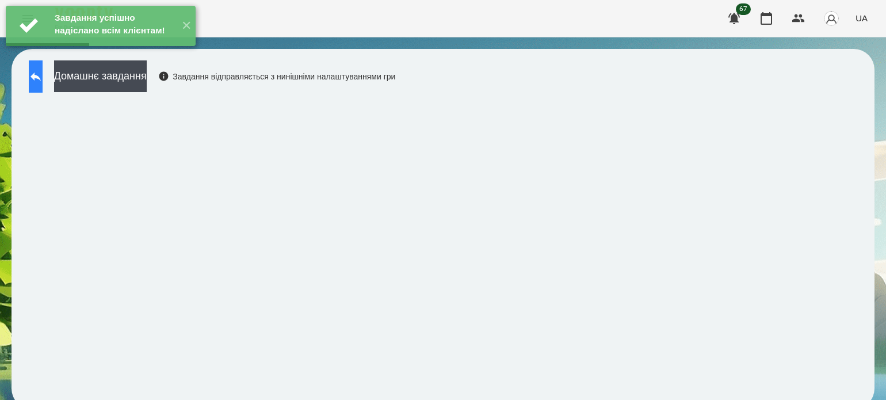
click at [43, 80] on button at bounding box center [36, 76] width 14 height 32
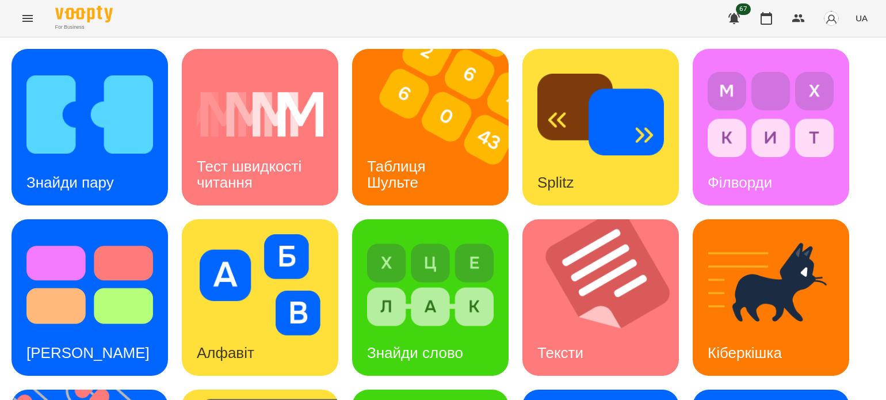
scroll to position [327, 0]
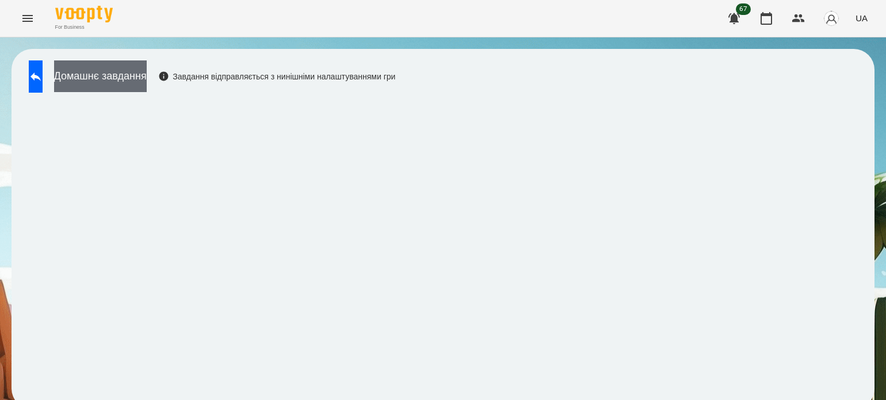
click at [138, 73] on button "Домашнє завдання" at bounding box center [100, 76] width 93 height 32
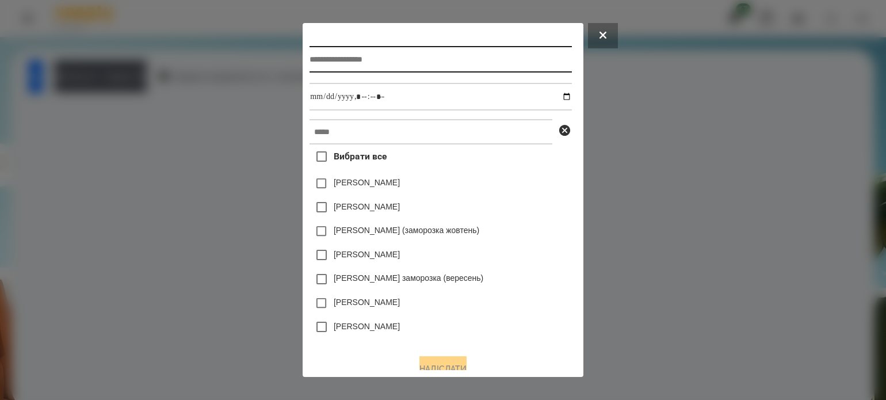
click at [424, 64] on input "text" at bounding box center [441, 59] width 262 height 26
type input "**********"
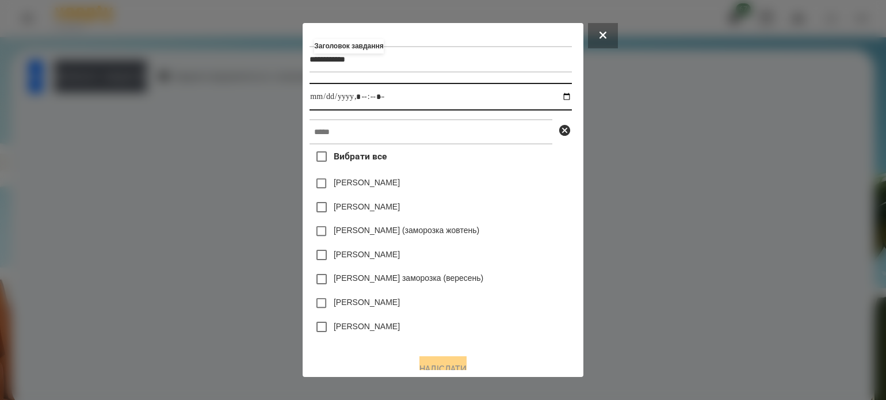
drag, startPoint x: 569, startPoint y: 101, endPoint x: 503, endPoint y: 144, distance: 78.5
click at [569, 101] on input "datetime-local" at bounding box center [441, 97] width 262 height 28
click at [360, 98] on input "datetime-local" at bounding box center [441, 97] width 262 height 28
type input "**********"
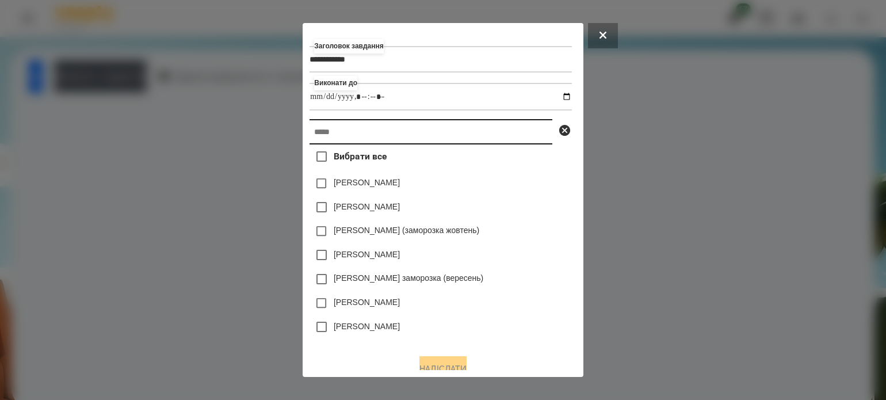
click at [347, 131] on input "text" at bounding box center [431, 131] width 243 height 25
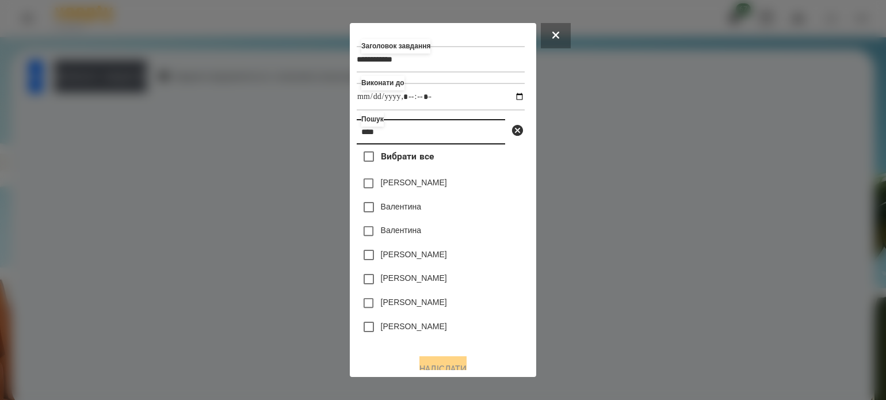
type input "****"
click at [428, 360] on button "Надіслати" at bounding box center [443, 368] width 47 height 25
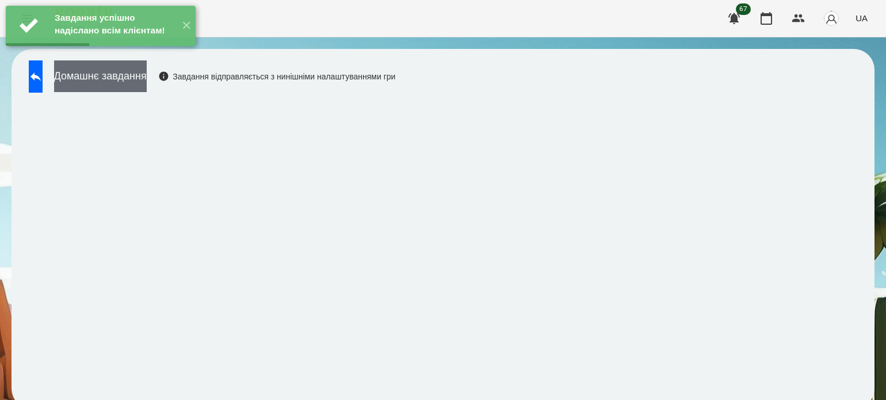
click at [147, 79] on button "Домашнє завдання" at bounding box center [100, 76] width 93 height 32
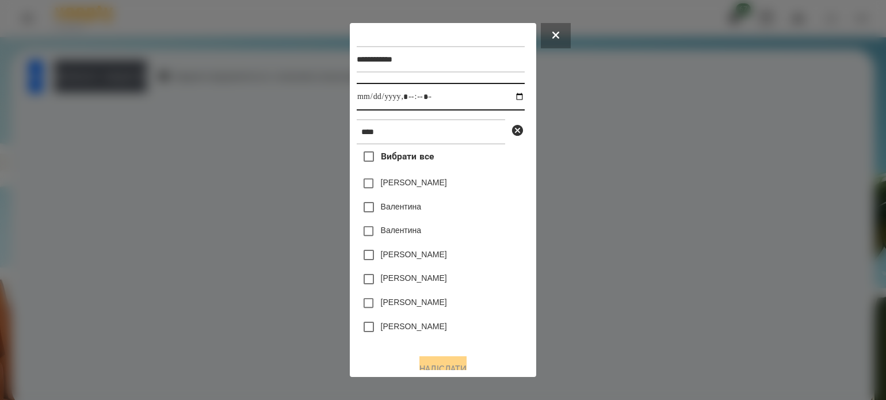
click at [506, 96] on input "datetime-local" at bounding box center [441, 97] width 168 height 28
type input "**********"
click at [488, 314] on div "[PERSON_NAME]" at bounding box center [441, 303] width 168 height 24
click at [435, 364] on button "Надіслати" at bounding box center [443, 368] width 47 height 25
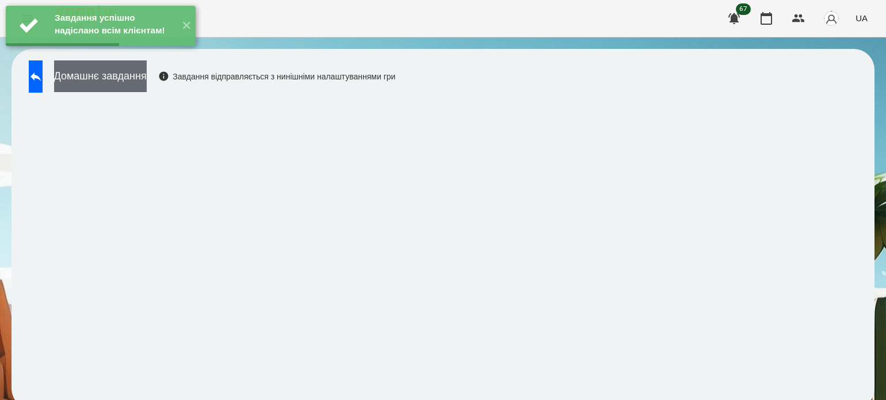
click at [113, 74] on button "Домашнє завдання" at bounding box center [100, 76] width 93 height 32
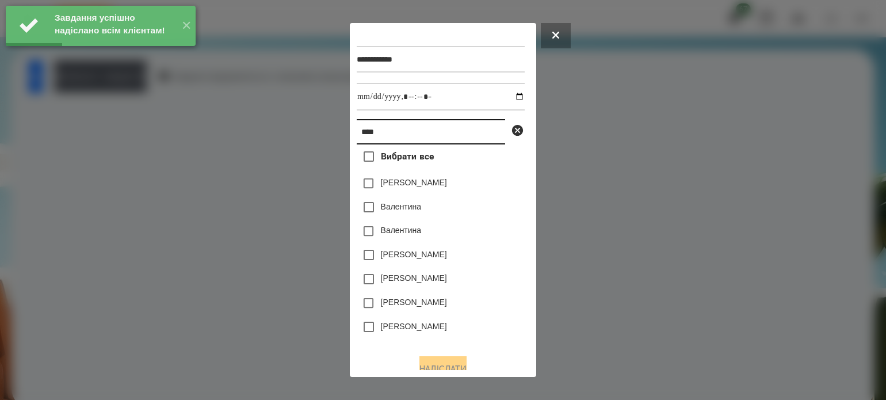
click at [382, 134] on input "****" at bounding box center [431, 131] width 148 height 25
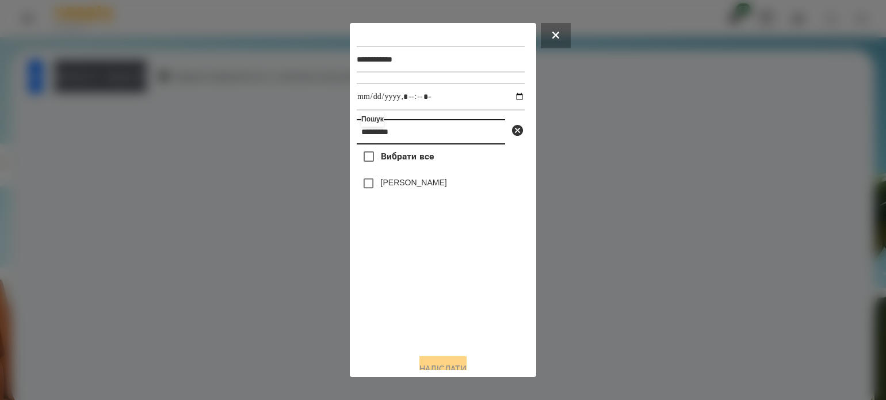
type input "********"
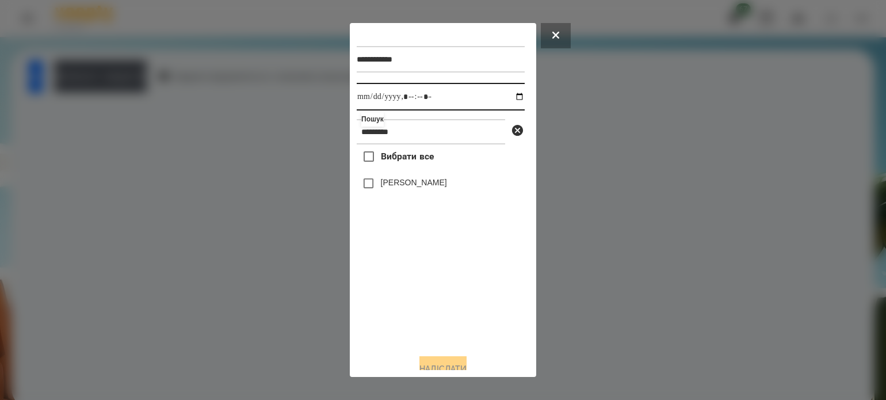
click at [510, 94] on input "datetime-local" at bounding box center [441, 97] width 168 height 28
type input "**********"
click at [384, 307] on div "Вибрати все Валентин Самусь" at bounding box center [441, 244] width 168 height 200
click at [436, 365] on button "Надіслати" at bounding box center [443, 368] width 47 height 25
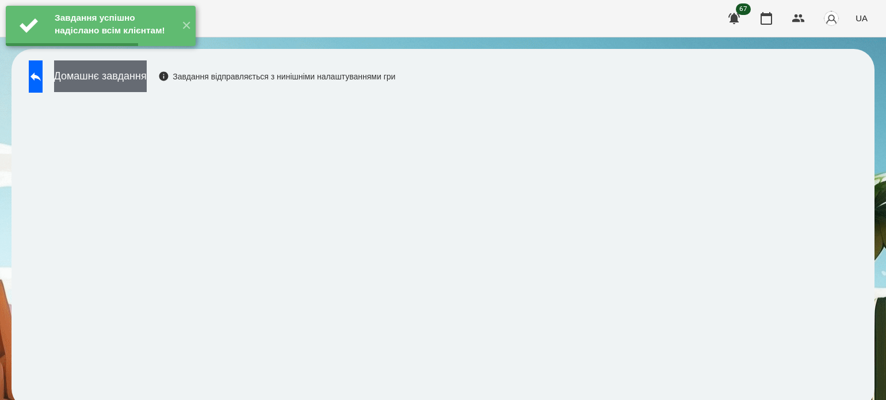
click at [145, 83] on button "Домашнє завдання" at bounding box center [100, 76] width 93 height 32
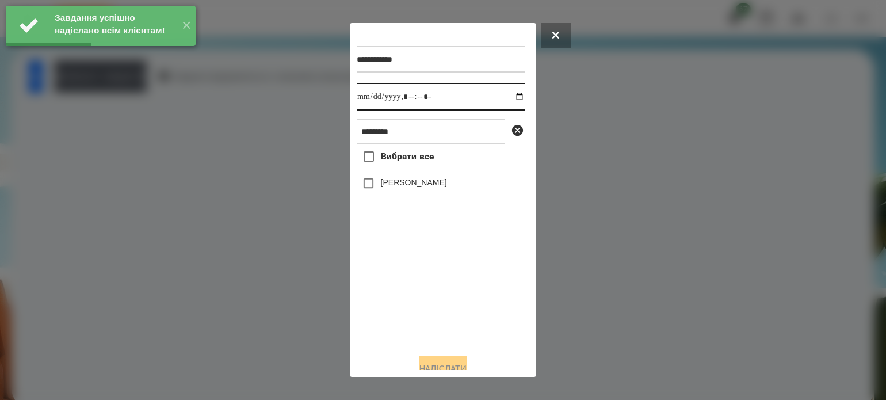
click at [512, 100] on input "datetime-local" at bounding box center [441, 97] width 168 height 28
type input "**********"
drag, startPoint x: 394, startPoint y: 344, endPoint x: 380, endPoint y: 274, distance: 71.6
click at [394, 340] on div "Вибрати все Валентин Самусь" at bounding box center [441, 244] width 168 height 200
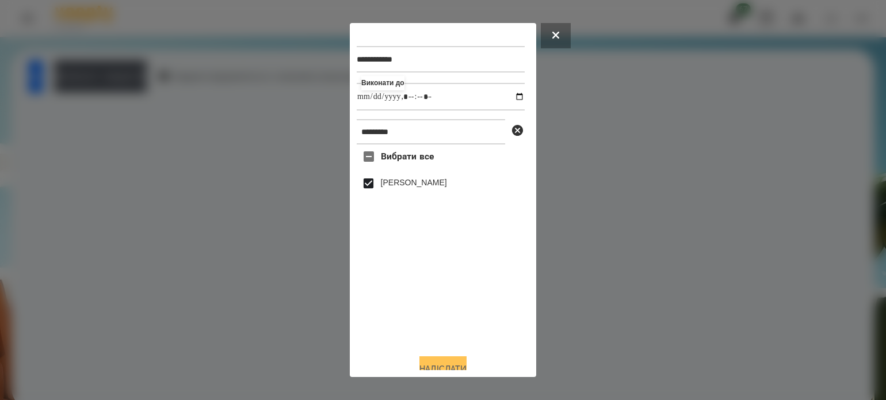
click at [443, 363] on button "Надіслати" at bounding box center [443, 368] width 47 height 25
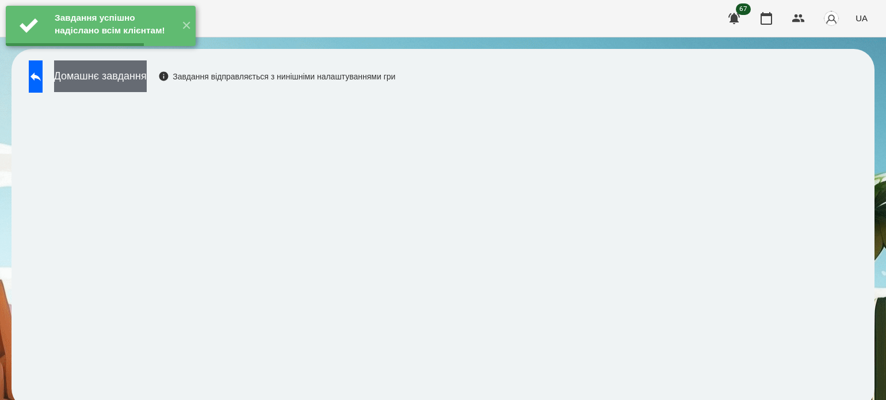
click at [147, 75] on button "Домашнє завдання" at bounding box center [100, 76] width 93 height 32
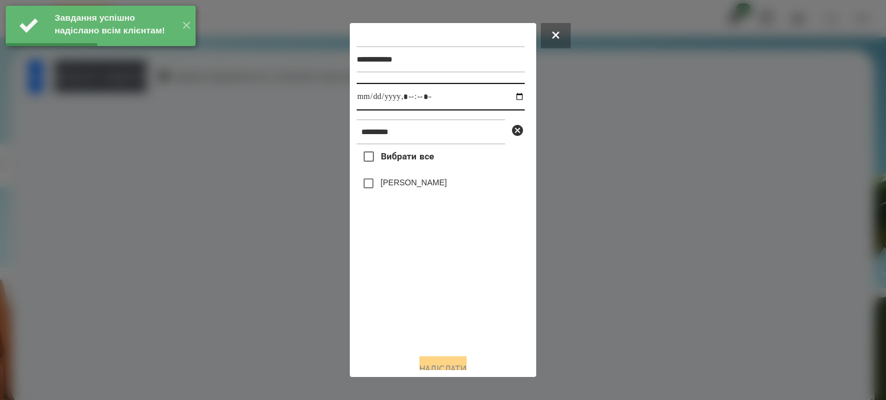
click at [511, 100] on input "datetime-local" at bounding box center [441, 97] width 168 height 28
type input "**********"
drag, startPoint x: 417, startPoint y: 319, endPoint x: 414, endPoint y: 295, distance: 24.3
click at [416, 317] on div "Вибрати все Валентин Самусь" at bounding box center [441, 244] width 168 height 200
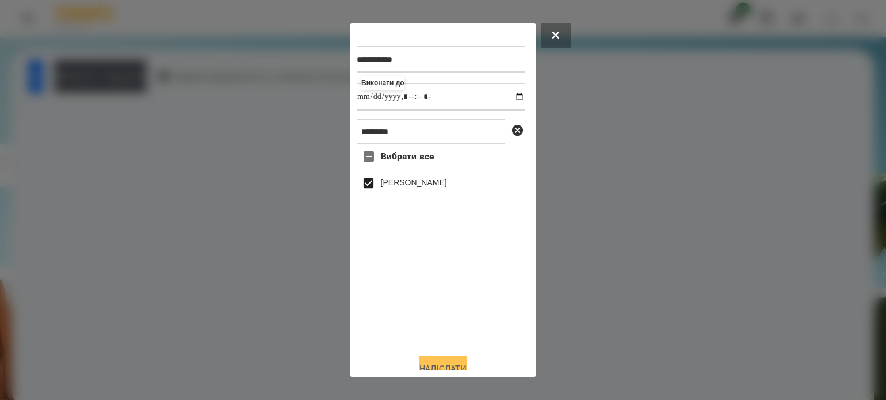
click at [452, 366] on button "Надіслати" at bounding box center [443, 368] width 47 height 25
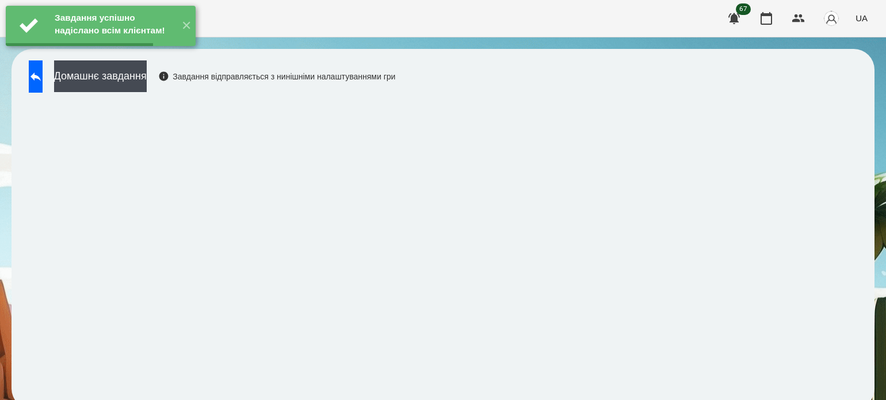
click at [130, 83] on button "Домашнє завдання" at bounding box center [100, 76] width 93 height 32
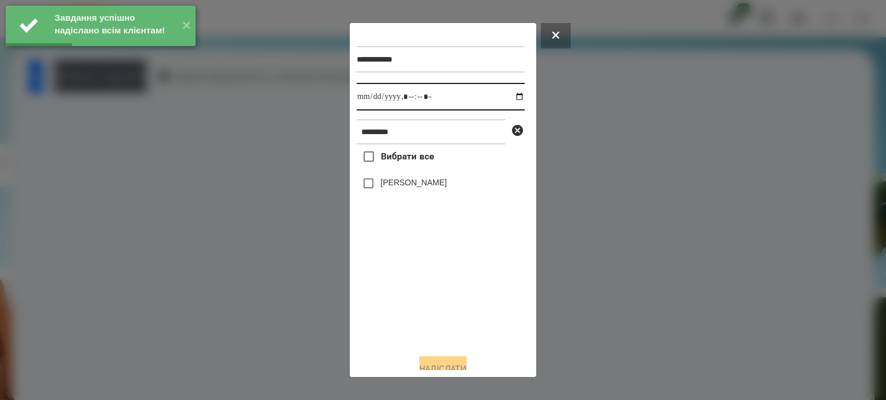
click at [506, 98] on input "datetime-local" at bounding box center [441, 97] width 168 height 28
type input "**********"
drag, startPoint x: 433, startPoint y: 310, endPoint x: 417, endPoint y: 283, distance: 31.0
click at [433, 308] on div "Вибрати все Валентин Самусь" at bounding box center [441, 244] width 168 height 200
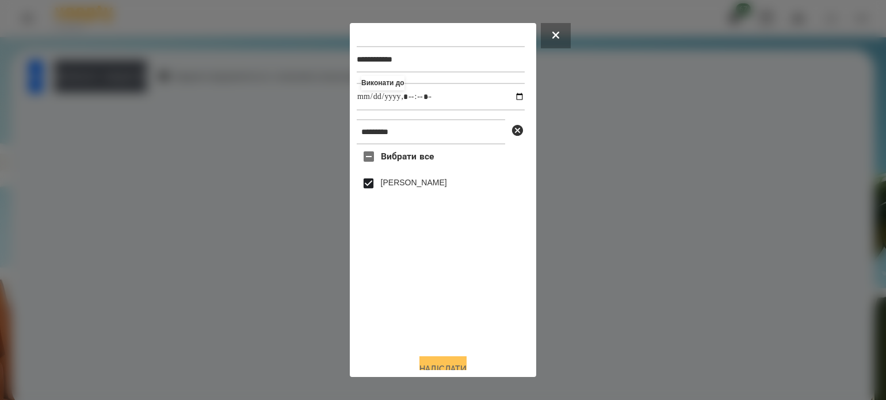
click at [454, 364] on button "Надіслати" at bounding box center [443, 368] width 47 height 25
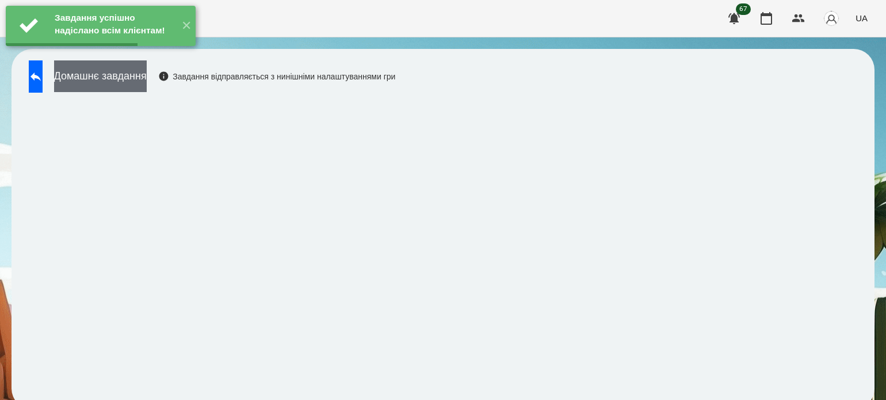
click at [121, 82] on button "Домашнє завдання" at bounding box center [100, 76] width 93 height 32
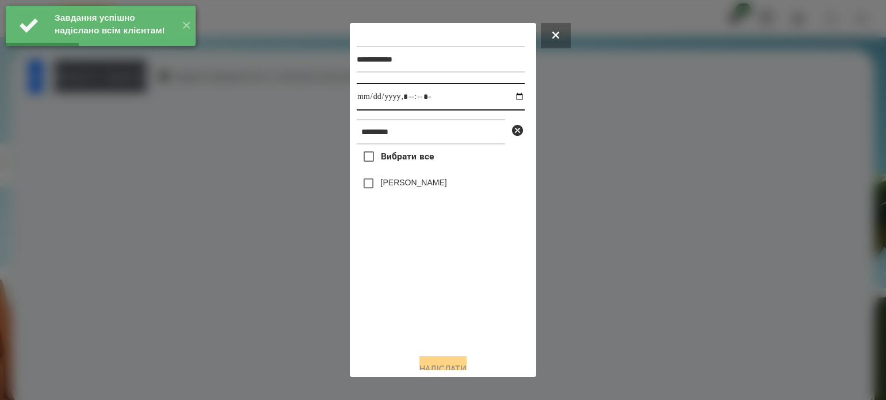
click at [511, 97] on input "datetime-local" at bounding box center [441, 97] width 168 height 28
type input "**********"
click at [424, 313] on div "Вибрати все Валентин Самусь" at bounding box center [441, 244] width 168 height 200
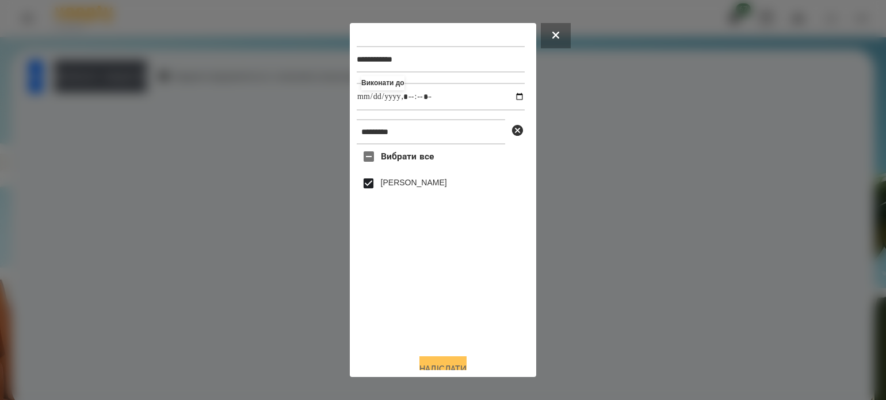
click at [455, 367] on button "Надіслати" at bounding box center [443, 368] width 47 height 25
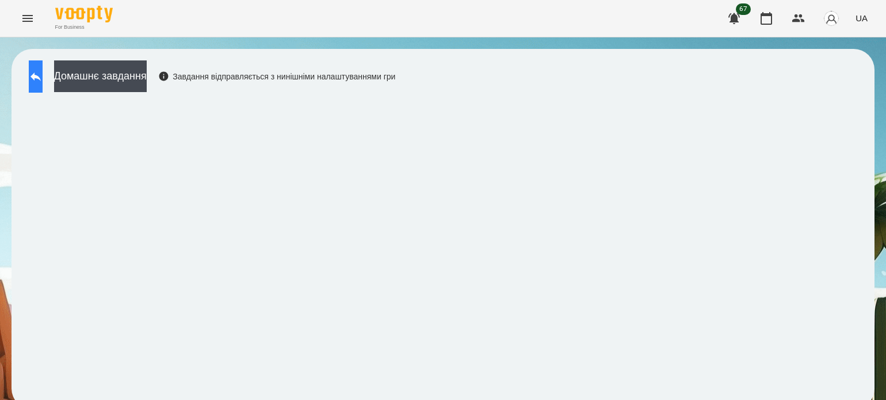
click at [41, 78] on icon at bounding box center [36, 77] width 10 height 9
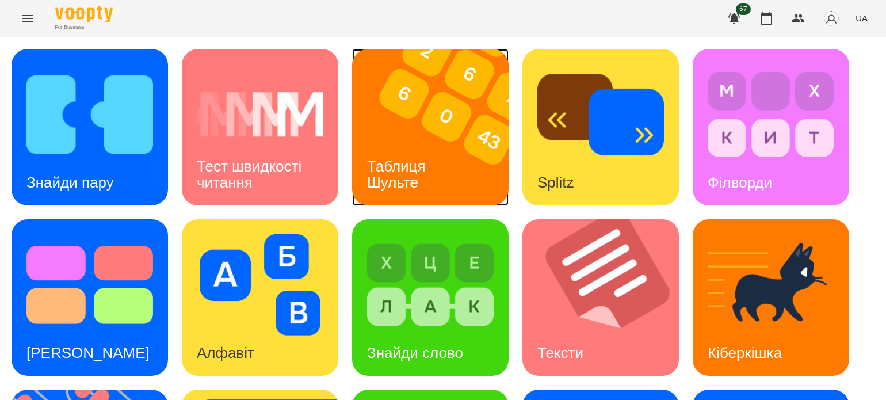
click at [421, 144] on div "Таблиця Шульте" at bounding box center [398, 175] width 93 height 62
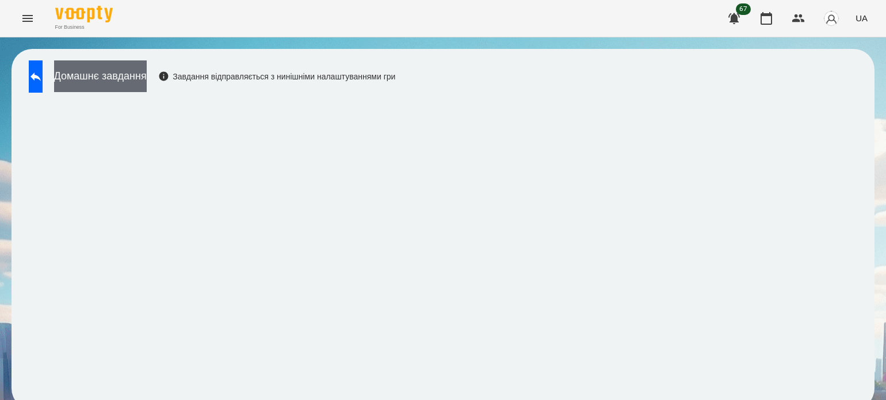
click at [147, 80] on button "Домашнє завдання" at bounding box center [100, 76] width 93 height 32
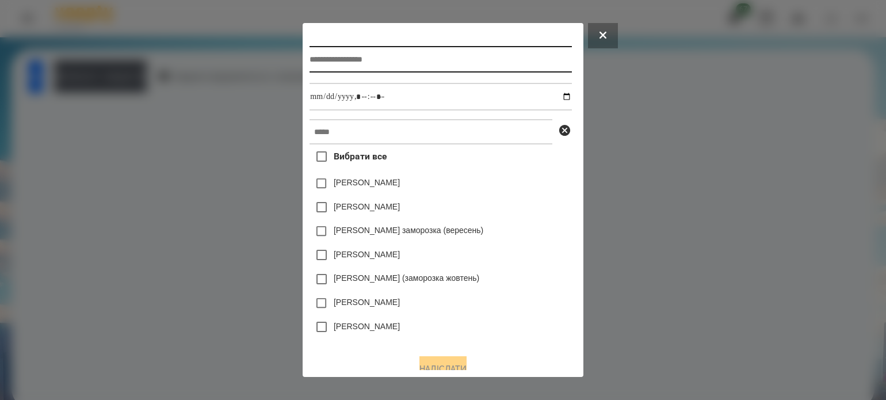
click at [353, 62] on input "text" at bounding box center [441, 59] width 262 height 26
type input "**********"
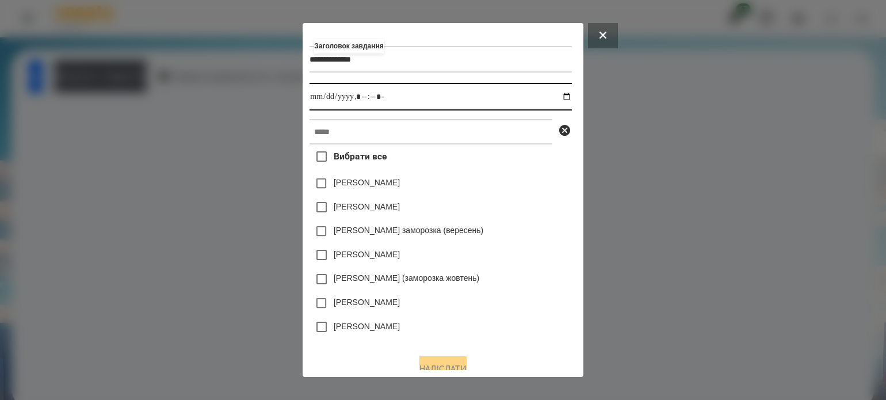
click at [567, 93] on input "datetime-local" at bounding box center [441, 97] width 262 height 28
click at [359, 101] on input "datetime-local" at bounding box center [441, 97] width 262 height 28
type input "**********"
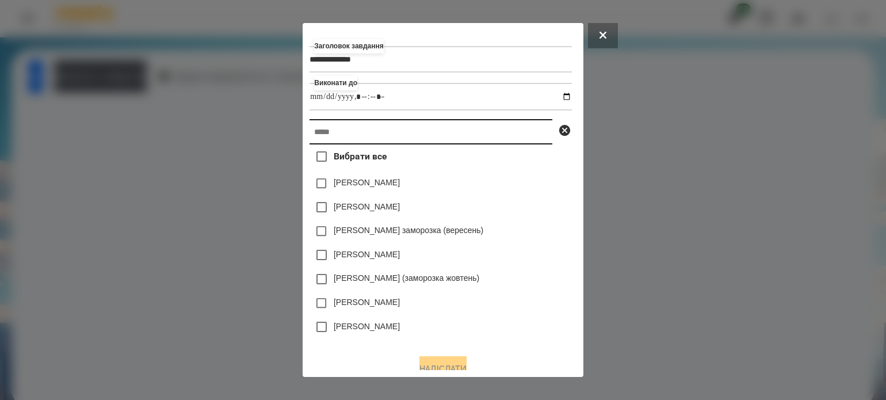
click at [343, 135] on input "text" at bounding box center [431, 131] width 243 height 25
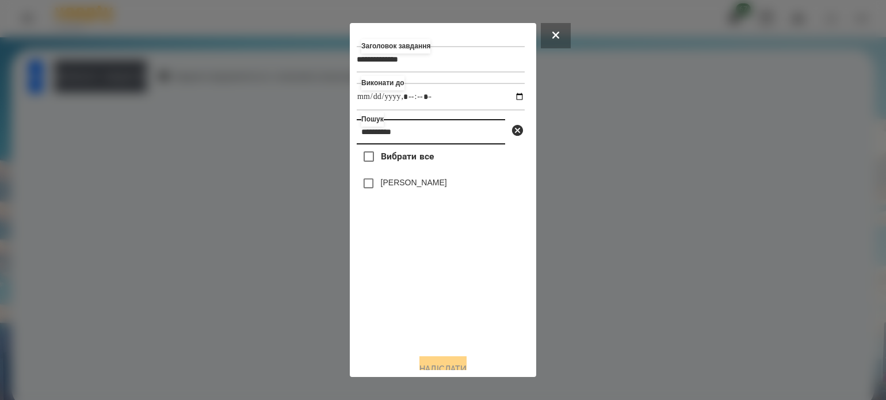
type input "**********"
click at [442, 365] on button "Надіслати" at bounding box center [443, 368] width 47 height 25
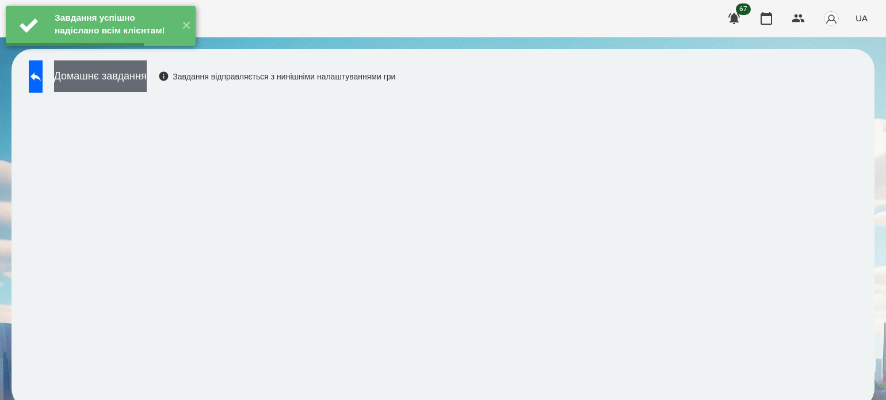
click at [147, 77] on button "Домашнє завдання" at bounding box center [100, 76] width 93 height 32
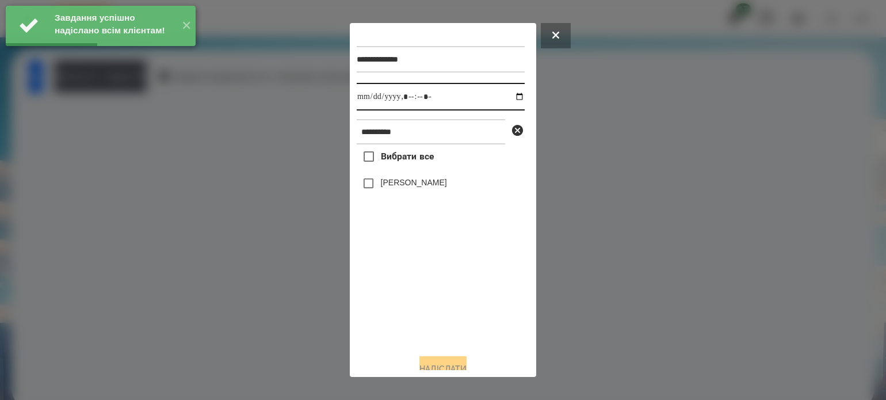
click at [512, 99] on input "datetime-local" at bounding box center [441, 97] width 168 height 28
type input "**********"
drag, startPoint x: 378, startPoint y: 322, endPoint x: 378, endPoint y: 266, distance: 55.8
click at [378, 312] on div "Вибрати все Валентин Самусь" at bounding box center [441, 244] width 168 height 200
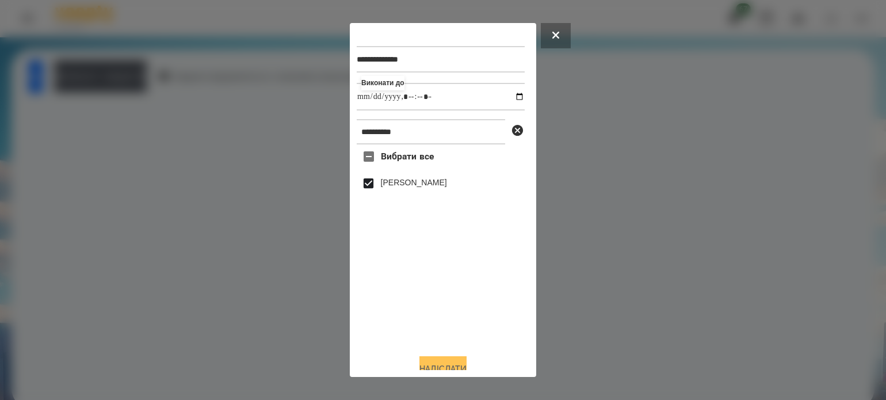
click at [429, 363] on button "Надіслати" at bounding box center [443, 368] width 47 height 25
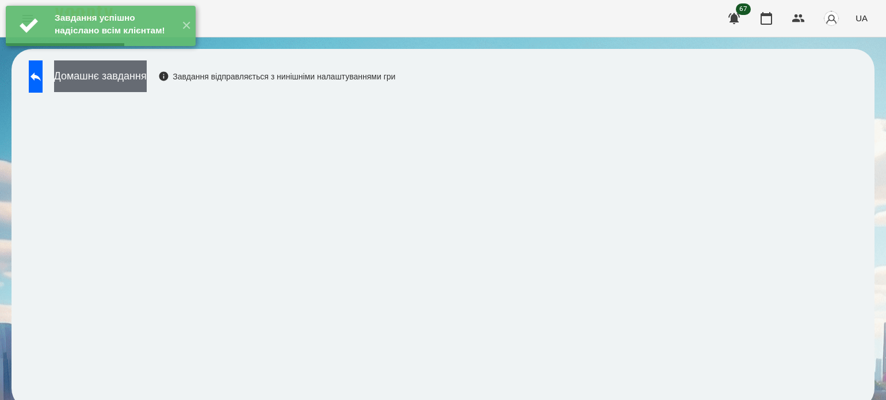
click at [147, 85] on button "Домашнє завдання" at bounding box center [100, 76] width 93 height 32
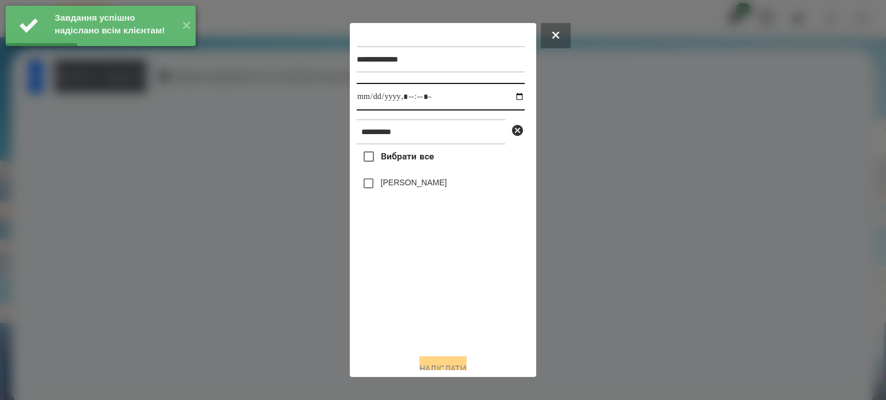
click at [511, 100] on input "datetime-local" at bounding box center [441, 97] width 168 height 28
type input "**********"
drag, startPoint x: 371, startPoint y: 336, endPoint x: 366, endPoint y: 234, distance: 101.4
click at [371, 319] on div "Вибрати все Валентин Самусь" at bounding box center [441, 244] width 168 height 200
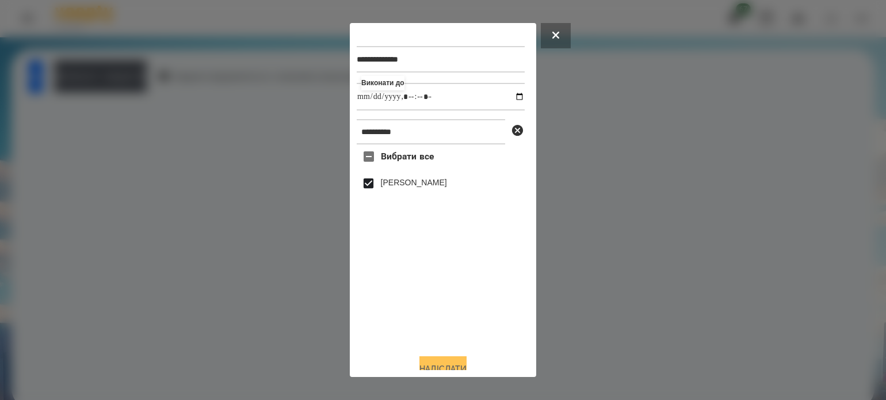
click at [448, 363] on button "Надіслати" at bounding box center [443, 368] width 47 height 25
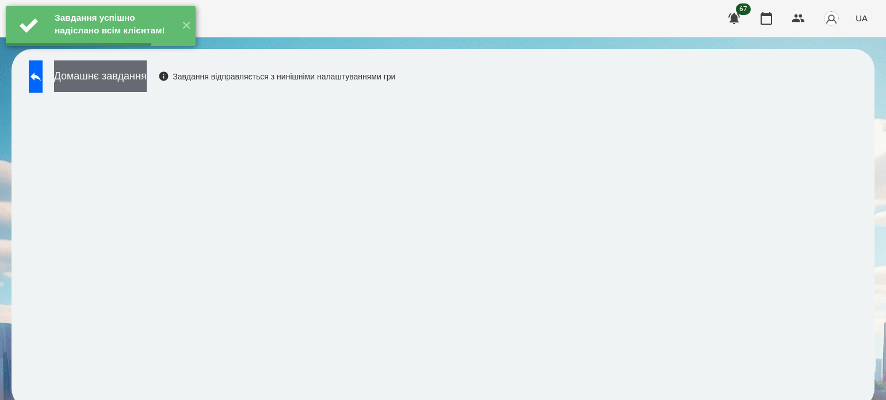
click at [147, 78] on button "Домашнє завдання" at bounding box center [100, 76] width 93 height 32
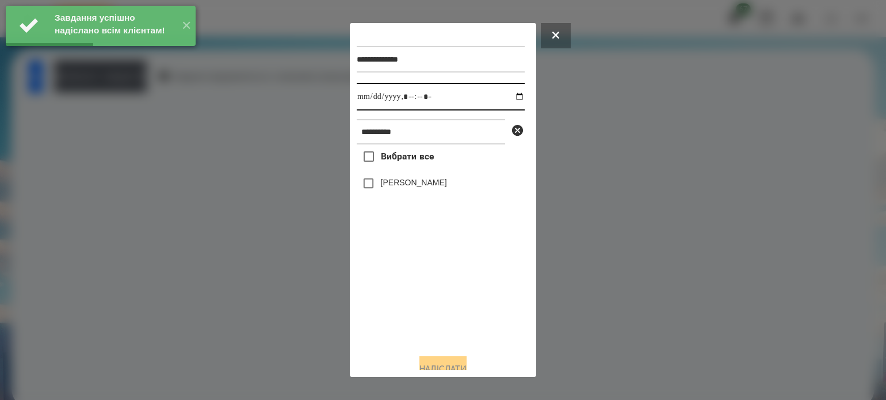
click at [508, 99] on input "datetime-local" at bounding box center [441, 97] width 168 height 28
type input "**********"
drag, startPoint x: 407, startPoint y: 317, endPoint x: 384, endPoint y: 232, distance: 88.4
click at [403, 299] on div "Вибрати все Валентин Самусь" at bounding box center [441, 244] width 168 height 200
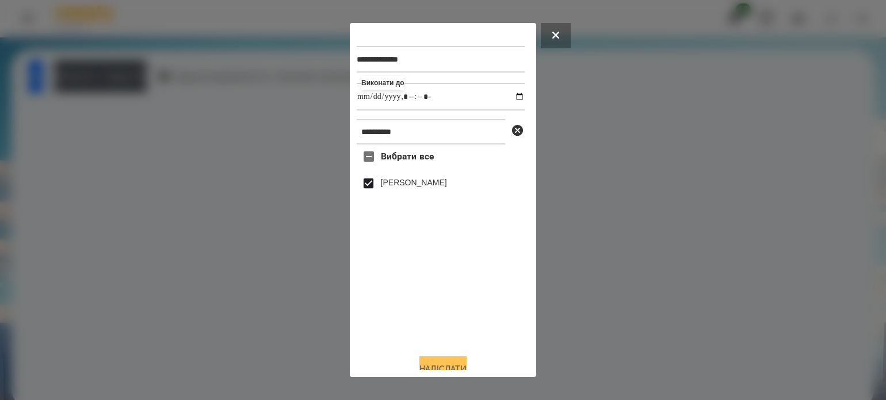
click at [458, 364] on button "Надіслати" at bounding box center [443, 368] width 47 height 25
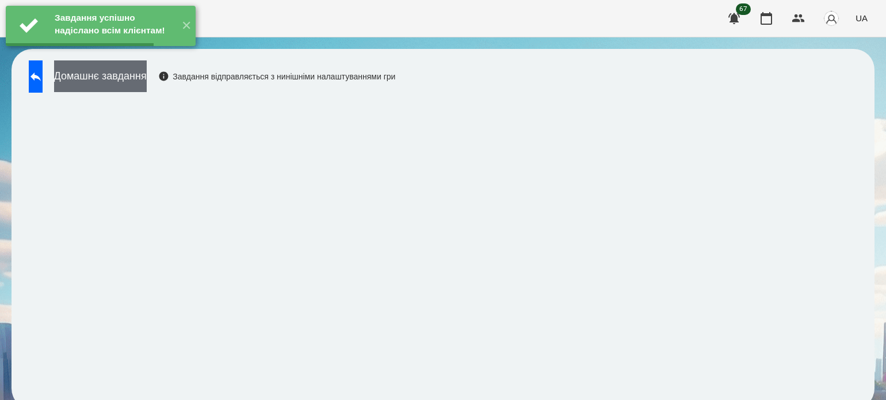
click at [147, 83] on button "Домашнє завдання" at bounding box center [100, 76] width 93 height 32
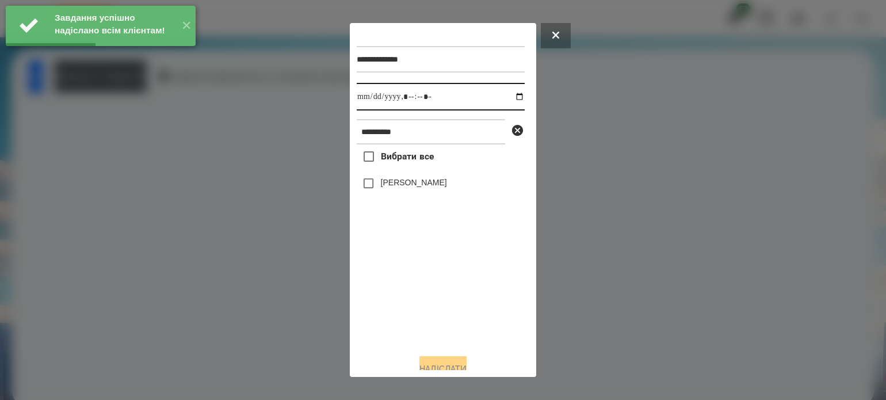
click at [509, 97] on input "datetime-local" at bounding box center [441, 97] width 168 height 28
type input "**********"
drag, startPoint x: 428, startPoint y: 294, endPoint x: 405, endPoint y: 250, distance: 49.2
click at [426, 293] on div "Вибрати все Валентин Самусь" at bounding box center [441, 244] width 168 height 200
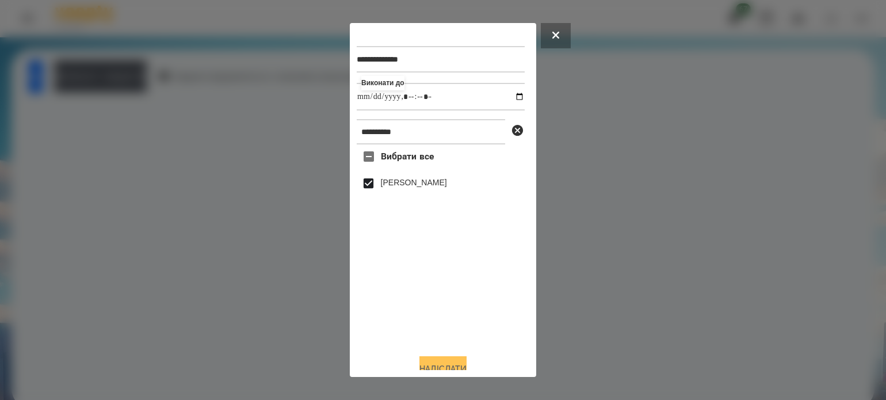
click at [463, 365] on button "Надіслати" at bounding box center [443, 368] width 47 height 25
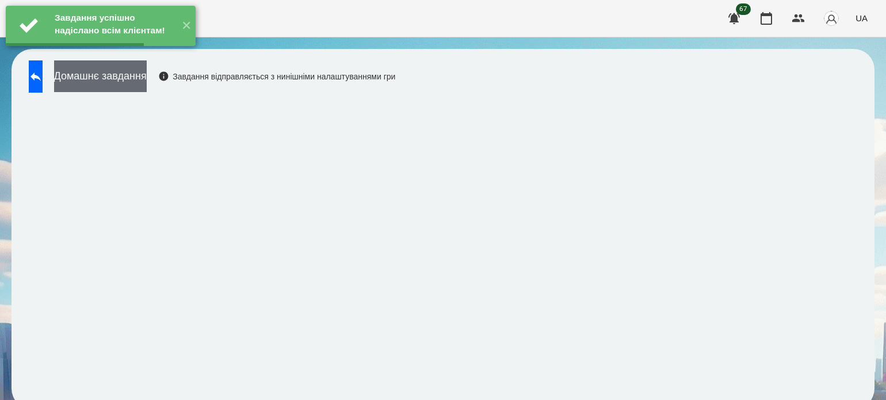
click at [147, 82] on button "Домашнє завдання" at bounding box center [100, 76] width 93 height 32
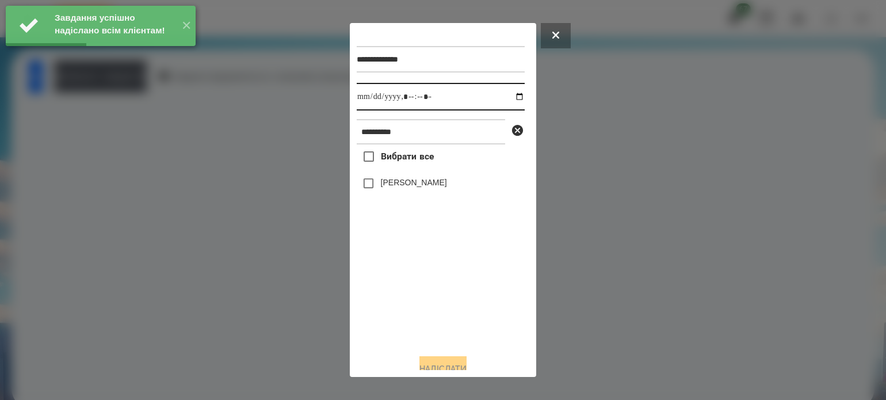
click at [511, 98] on input "datetime-local" at bounding box center [441, 97] width 168 height 28
type input "**********"
drag, startPoint x: 433, startPoint y: 324, endPoint x: 403, endPoint y: 277, distance: 56.2
click at [422, 308] on div "Вибрати все Валентин Самусь" at bounding box center [441, 244] width 168 height 200
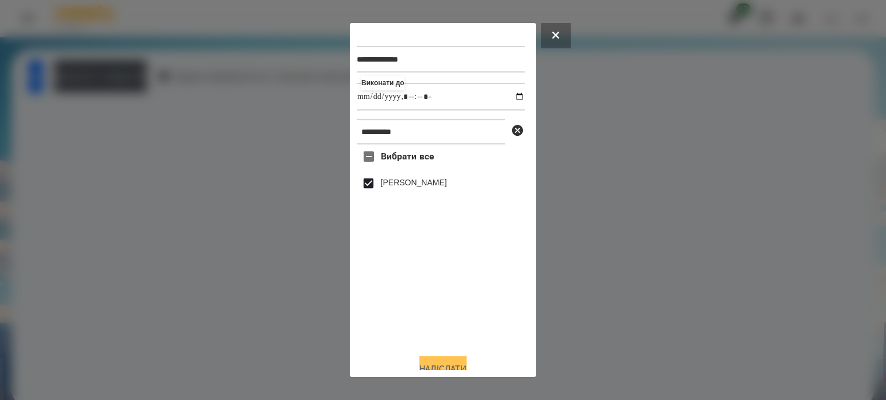
click at [461, 364] on button "Надіслати" at bounding box center [443, 368] width 47 height 25
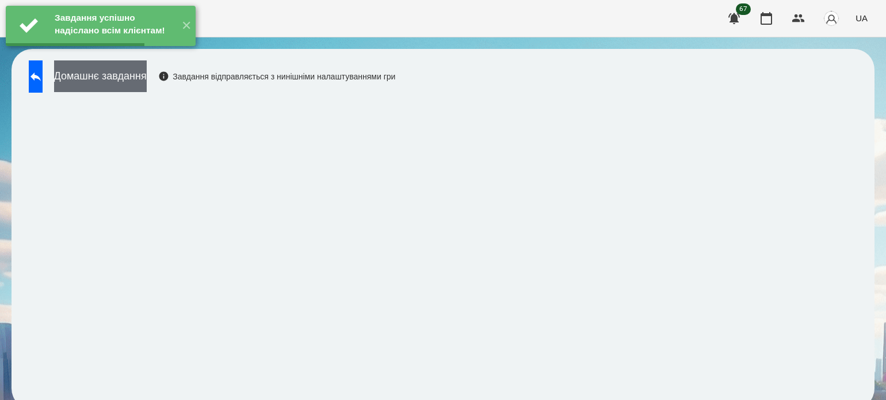
click at [121, 84] on button "Домашнє завдання" at bounding box center [100, 76] width 93 height 32
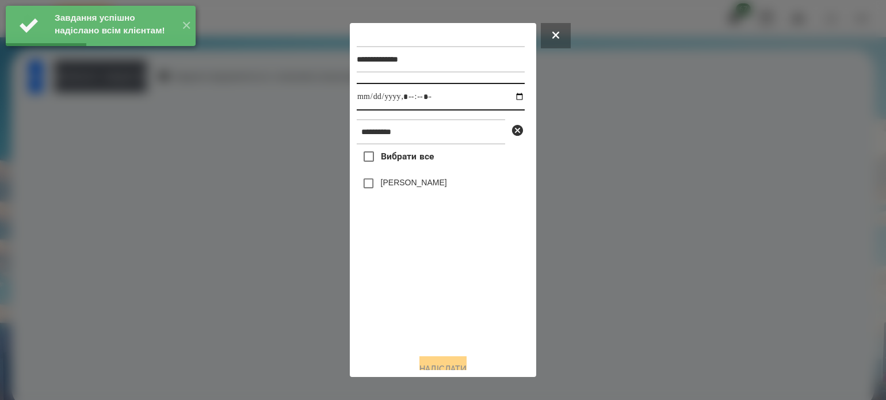
click at [508, 96] on input "datetime-local" at bounding box center [441, 97] width 168 height 28
type input "**********"
drag, startPoint x: 416, startPoint y: 303, endPoint x: 407, endPoint y: 281, distance: 23.8
click at [415, 299] on div "Вибрати все Валентин Самусь" at bounding box center [441, 244] width 168 height 200
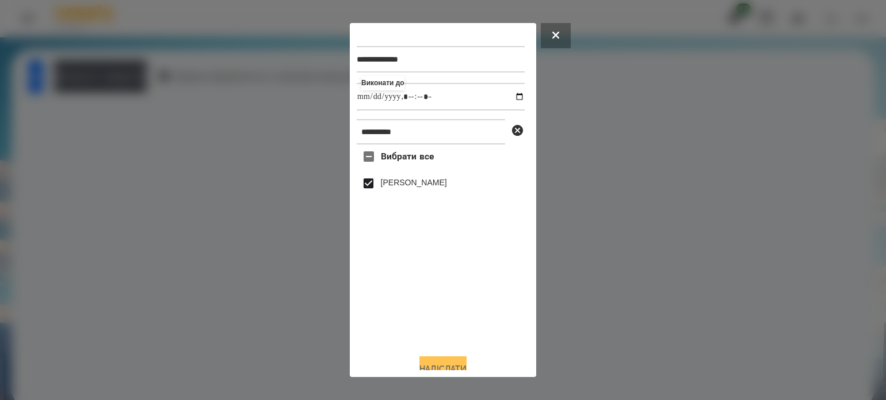
click at [457, 362] on button "Надіслати" at bounding box center [443, 368] width 47 height 25
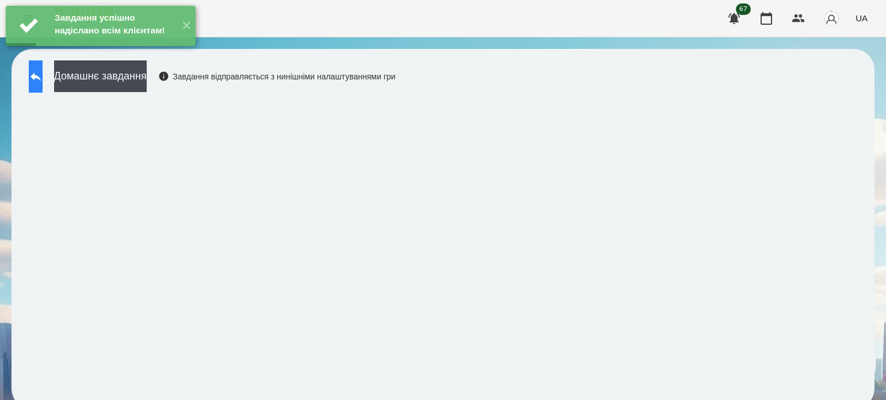
click at [34, 75] on button at bounding box center [36, 76] width 14 height 32
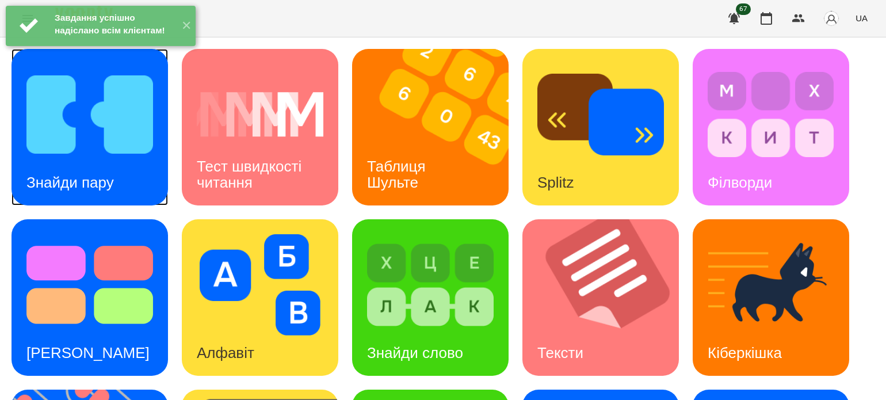
click at [127, 160] on div "Знайди пару" at bounding box center [70, 182] width 117 height 45
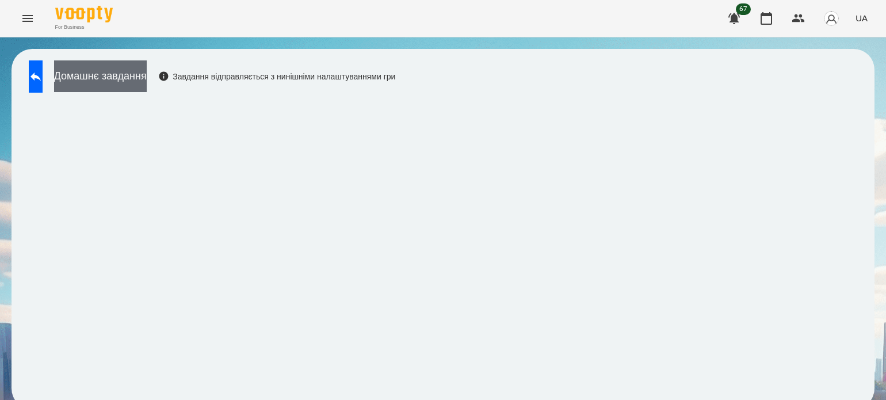
click at [147, 73] on button "Домашнє завдання" at bounding box center [100, 76] width 93 height 32
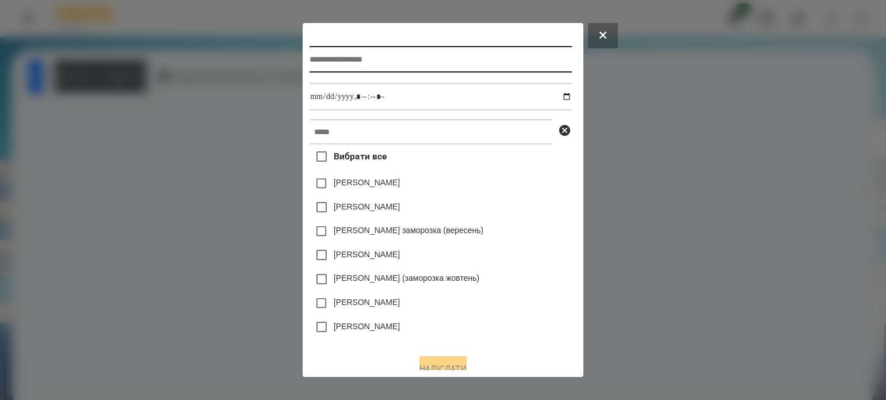
click at [323, 58] on input "text" at bounding box center [441, 59] width 262 height 26
type input "**********"
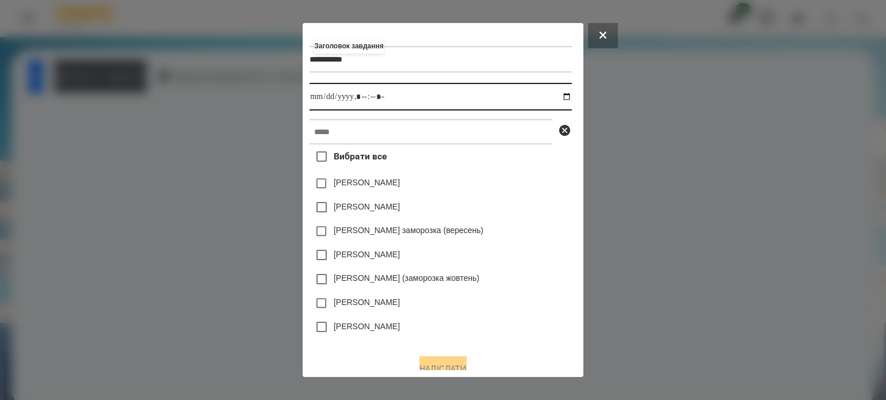
click at [566, 98] on input "datetime-local" at bounding box center [441, 97] width 262 height 28
click at [361, 94] on input "datetime-local" at bounding box center [441, 97] width 262 height 28
type input "**********"
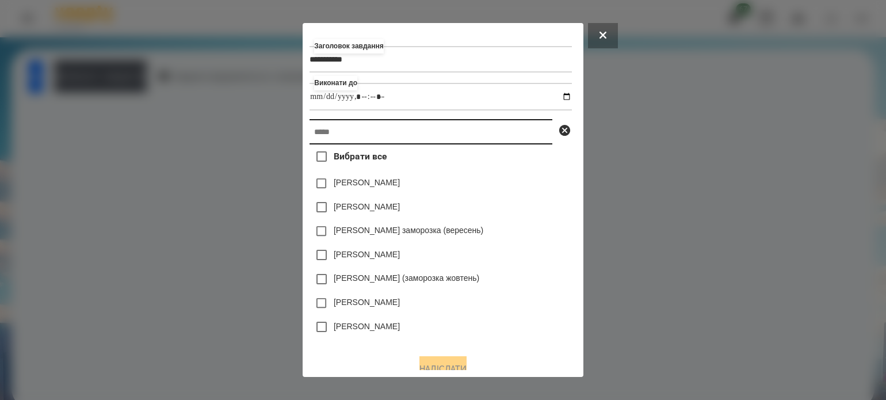
click at [348, 139] on input "text" at bounding box center [431, 131] width 243 height 25
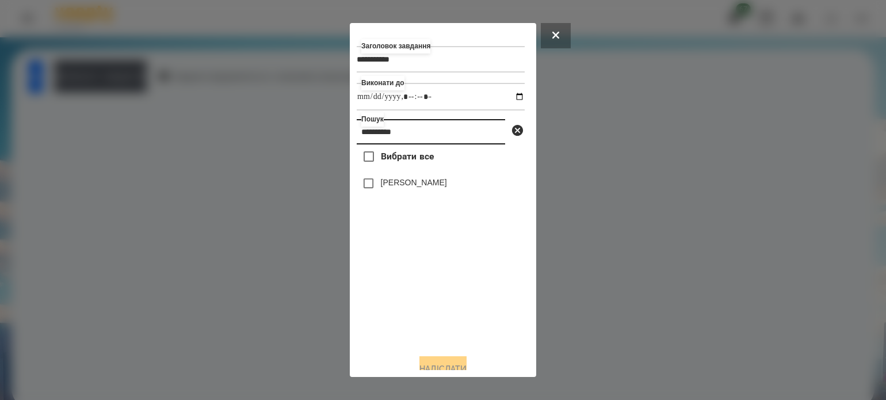
type input "**********"
click at [460, 363] on button "Надіслати" at bounding box center [443, 368] width 47 height 25
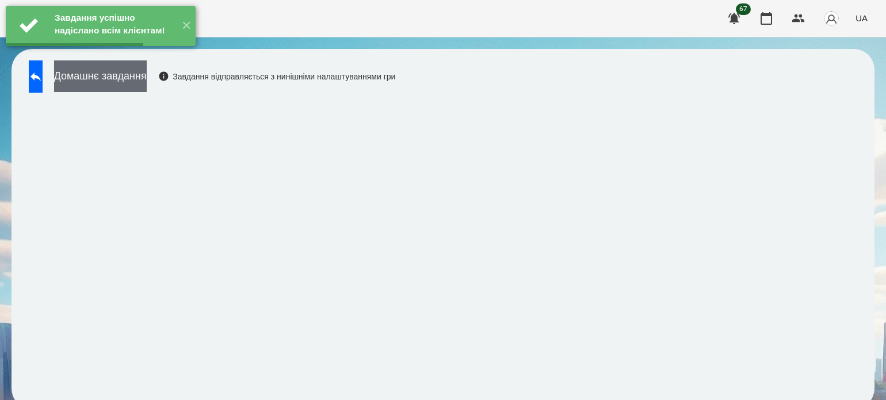
click at [120, 77] on button "Домашнє завдання" at bounding box center [100, 76] width 93 height 32
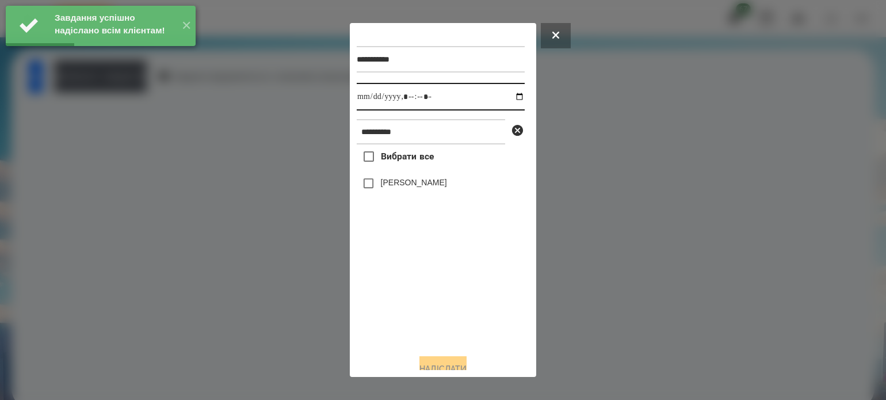
click at [508, 96] on input "datetime-local" at bounding box center [441, 97] width 168 height 28
type input "**********"
drag, startPoint x: 379, startPoint y: 316, endPoint x: 379, endPoint y: 252, distance: 63.9
click at [379, 310] on div "Вибрати все Валентин Самусь" at bounding box center [441, 244] width 168 height 200
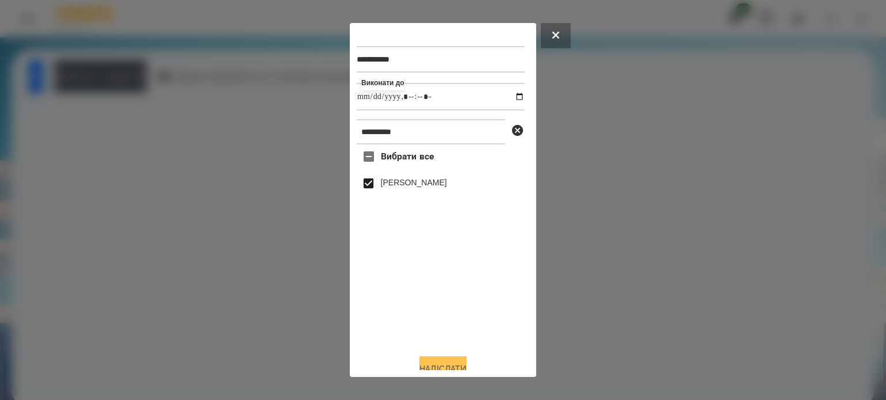
click at [444, 366] on button "Надіслати" at bounding box center [443, 368] width 47 height 25
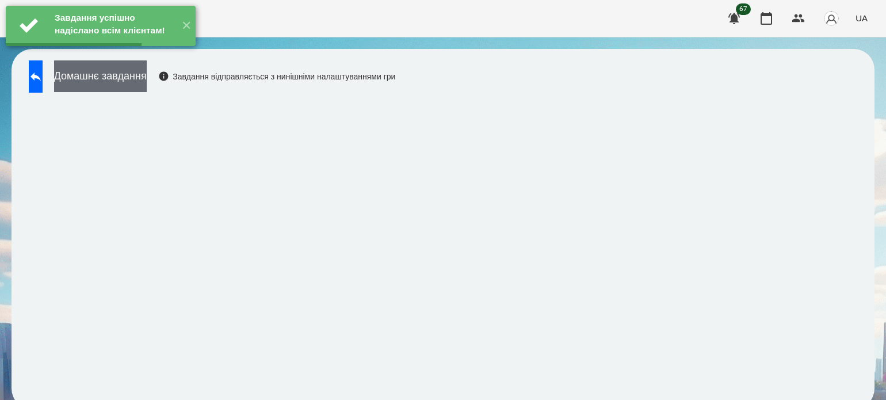
click at [147, 87] on button "Домашнє завдання" at bounding box center [100, 76] width 93 height 32
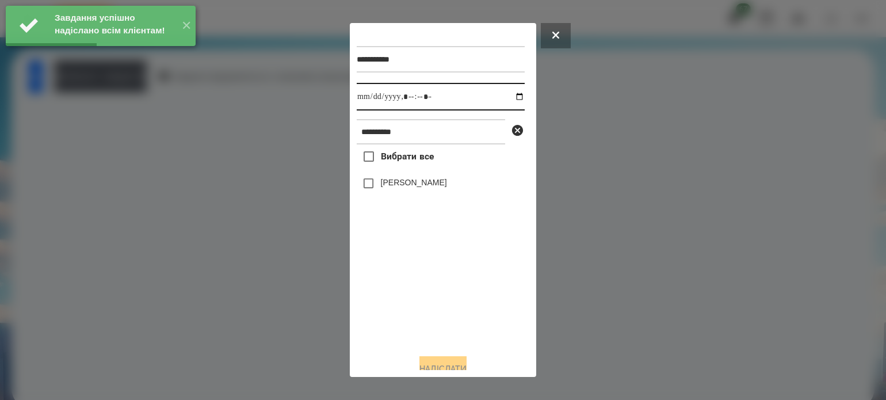
click at [509, 98] on input "datetime-local" at bounding box center [441, 97] width 168 height 28
type input "**********"
click at [406, 308] on div "Вибрати все Валентин Самусь" at bounding box center [441, 244] width 168 height 200
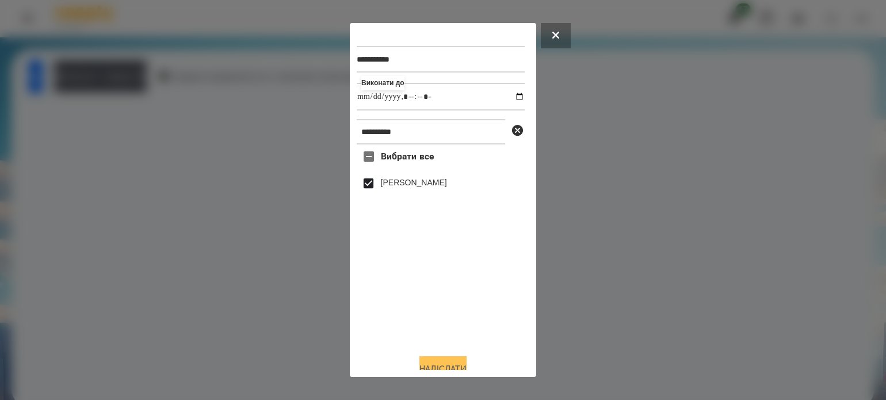
click at [443, 367] on button "Надіслати" at bounding box center [443, 368] width 47 height 25
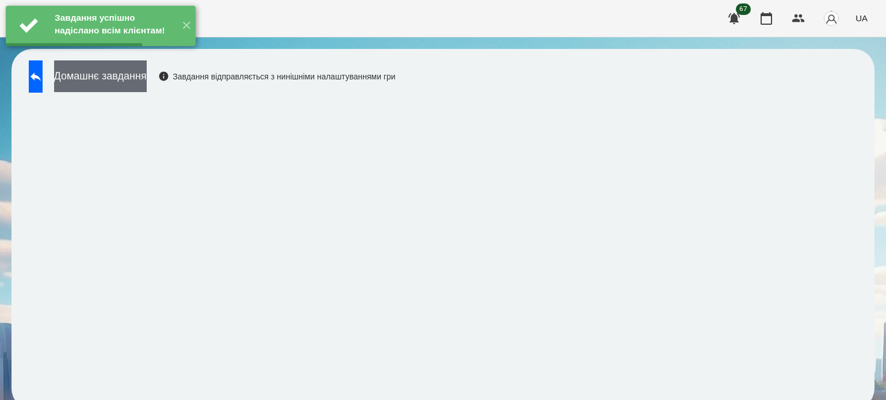
click at [147, 80] on button "Домашнє завдання" at bounding box center [100, 76] width 93 height 32
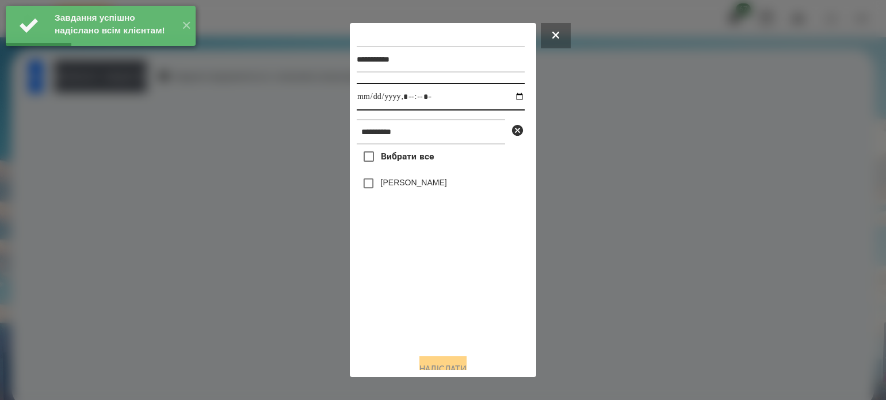
click at [506, 96] on input "datetime-local" at bounding box center [441, 97] width 168 height 28
type input "**********"
drag, startPoint x: 421, startPoint y: 319, endPoint x: 420, endPoint y: 306, distance: 13.9
click at [421, 315] on div "Вибрати все Валентин Самусь" at bounding box center [441, 244] width 168 height 200
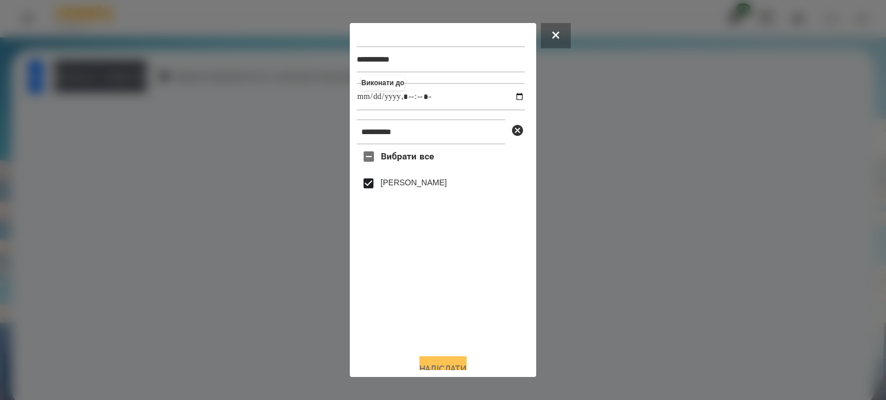
click at [447, 364] on button "Надіслати" at bounding box center [443, 368] width 47 height 25
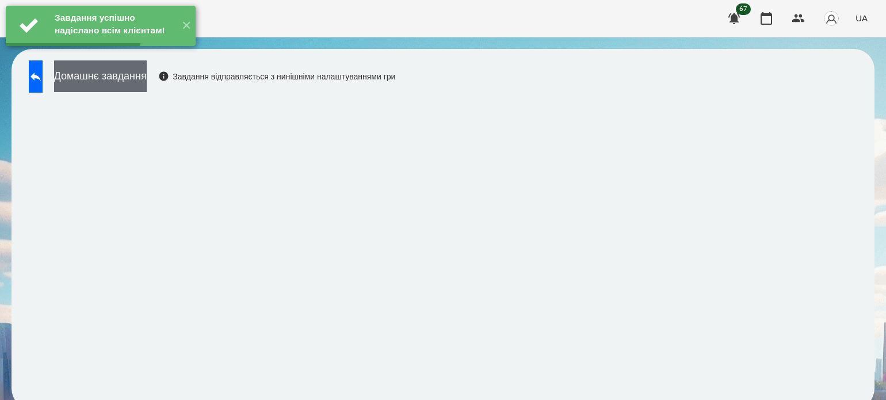
click at [147, 86] on button "Домашнє завдання" at bounding box center [100, 76] width 93 height 32
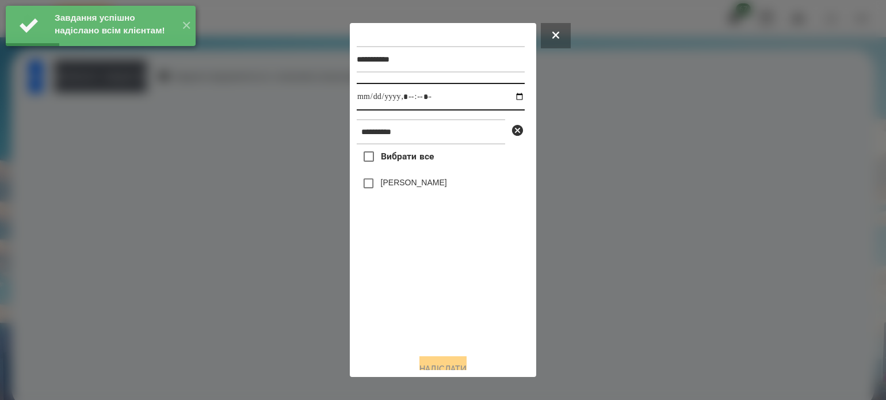
click at [509, 96] on input "datetime-local" at bounding box center [441, 97] width 168 height 28
type input "**********"
click at [420, 301] on div "Вибрати все Валентин Самусь" at bounding box center [441, 244] width 168 height 200
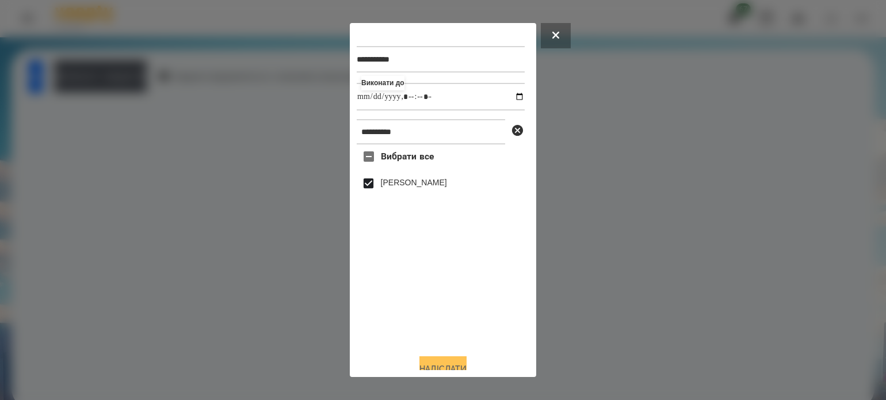
click at [448, 365] on button "Надіслати" at bounding box center [443, 368] width 47 height 25
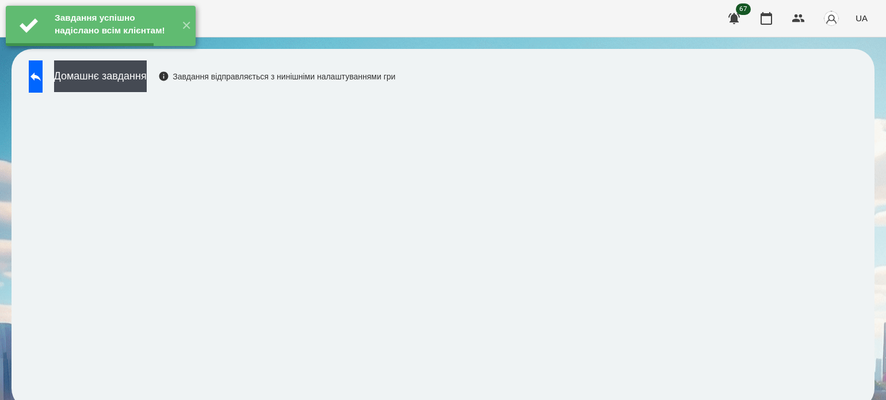
click at [147, 73] on button "Домашнє завдання" at bounding box center [100, 76] width 93 height 32
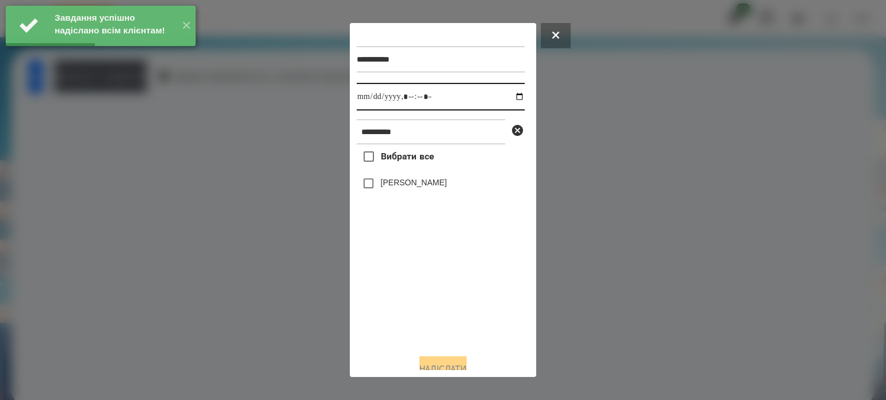
click at [507, 97] on input "datetime-local" at bounding box center [441, 97] width 168 height 28
type input "**********"
drag, startPoint x: 403, startPoint y: 329, endPoint x: 397, endPoint y: 294, distance: 35.7
click at [403, 323] on div "Вибрати все Валентин Самусь" at bounding box center [441, 244] width 168 height 200
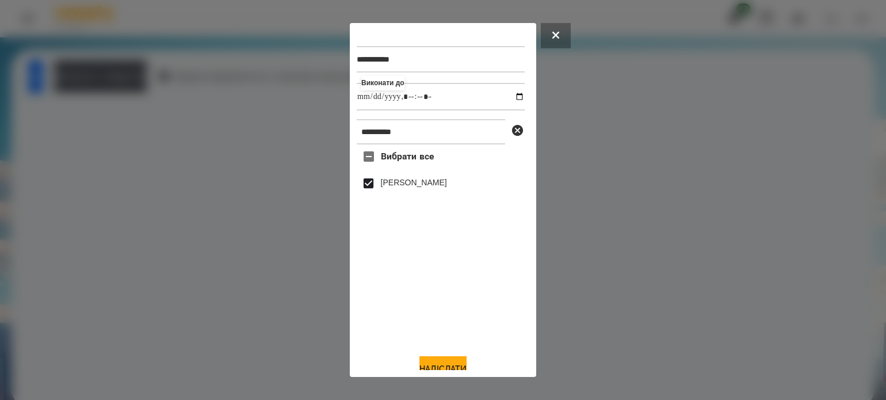
drag, startPoint x: 460, startPoint y: 365, endPoint x: 459, endPoint y: 359, distance: 7.1
click at [460, 364] on button "Надіслати" at bounding box center [443, 368] width 47 height 25
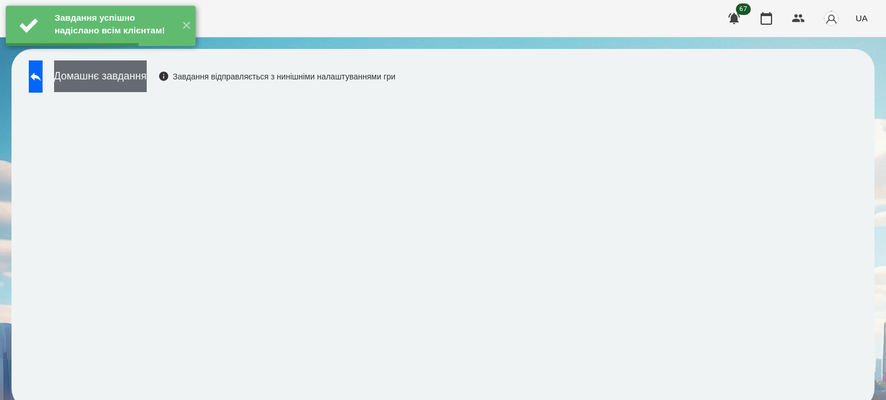
click at [147, 87] on button "Домашнє завдання" at bounding box center [100, 76] width 93 height 32
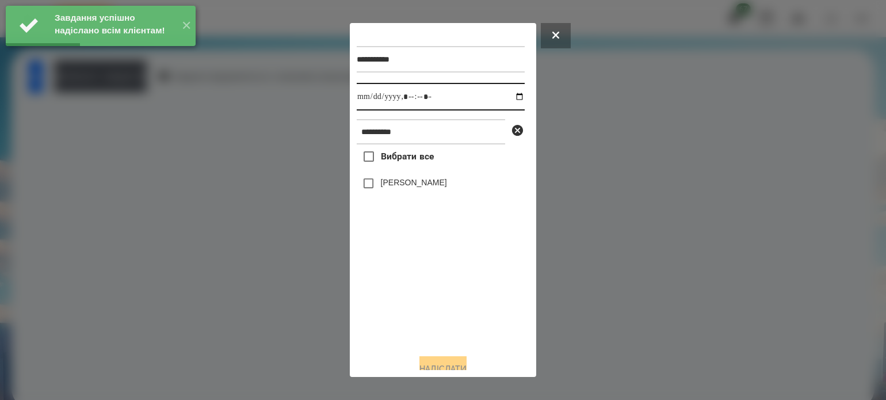
click at [508, 101] on input "datetime-local" at bounding box center [441, 97] width 168 height 28
type input "**********"
click at [433, 312] on div "Вибрати все Валентин Самусь" at bounding box center [441, 244] width 168 height 200
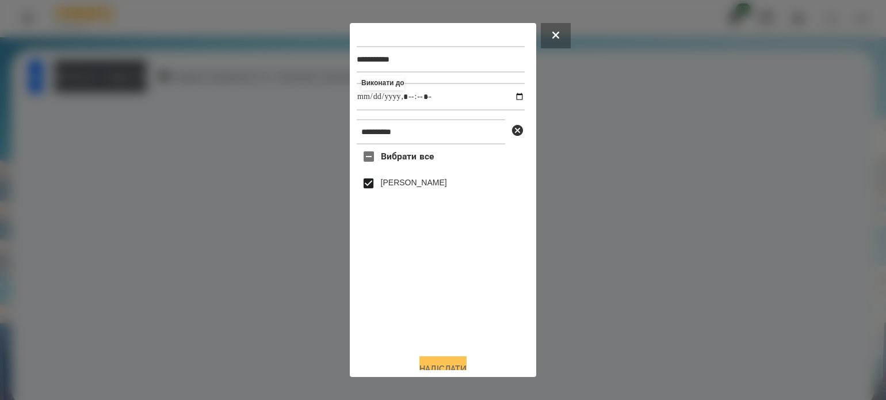
click at [449, 363] on button "Надіслати" at bounding box center [443, 368] width 47 height 25
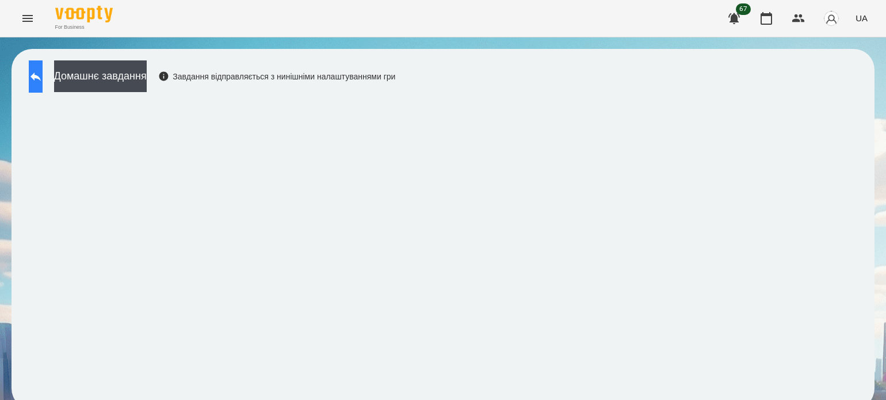
click at [43, 68] on button at bounding box center [36, 76] width 14 height 32
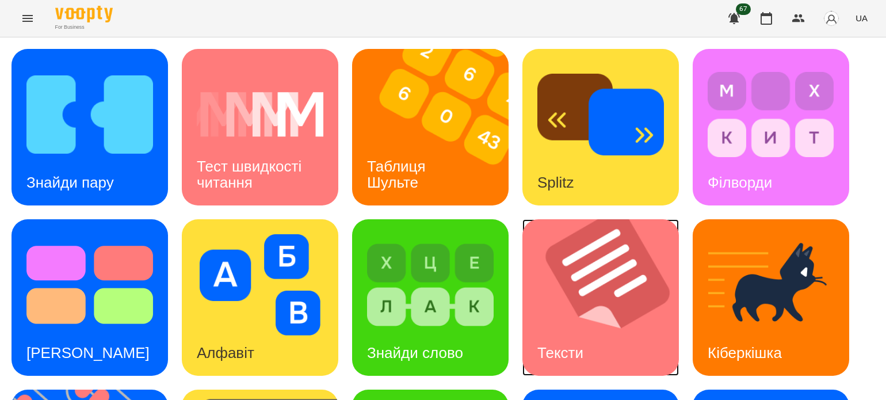
click at [612, 329] on img at bounding box center [608, 297] width 171 height 157
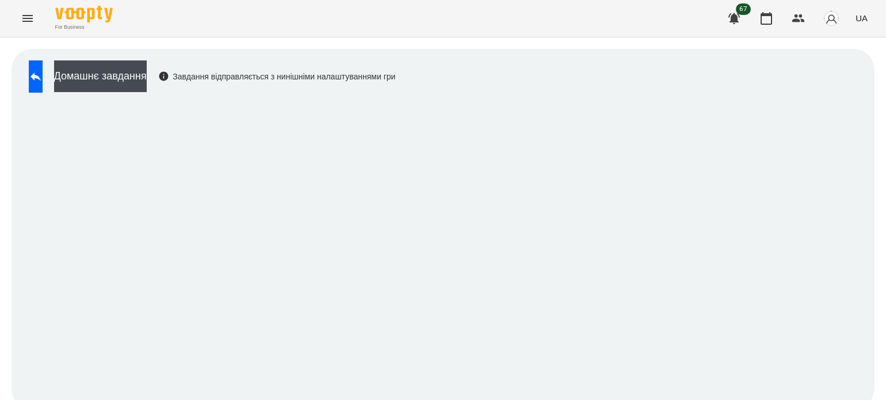
scroll to position [9, 0]
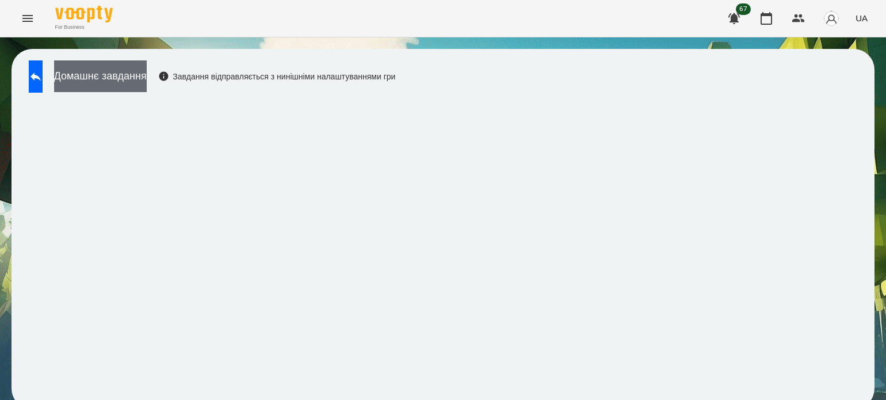
click at [145, 65] on button "Домашнє завдання" at bounding box center [100, 76] width 93 height 32
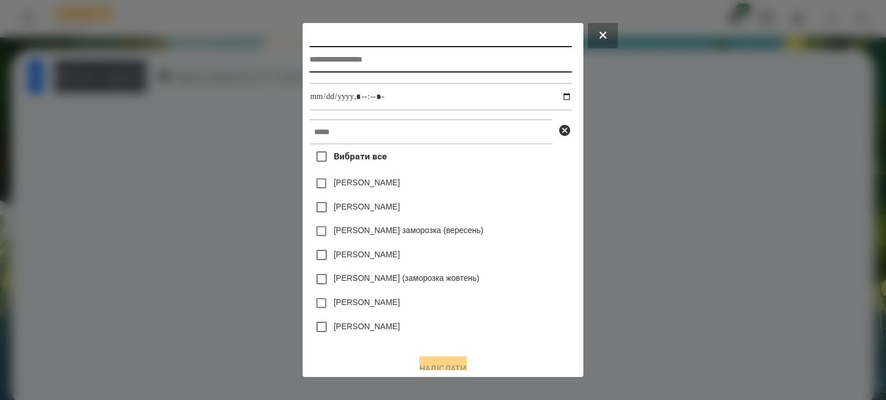
click at [323, 64] on input "text" at bounding box center [441, 59] width 262 height 26
type input "******"
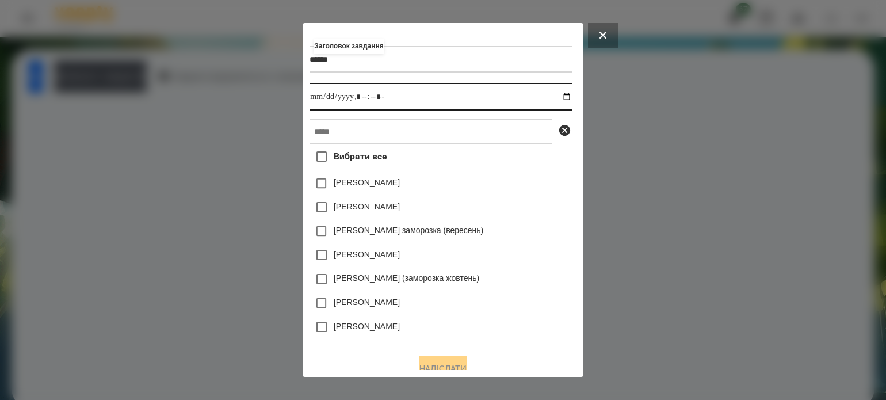
click at [570, 98] on input "datetime-local" at bounding box center [441, 97] width 262 height 28
click at [361, 100] on input "datetime-local" at bounding box center [441, 97] width 262 height 28
type input "**********"
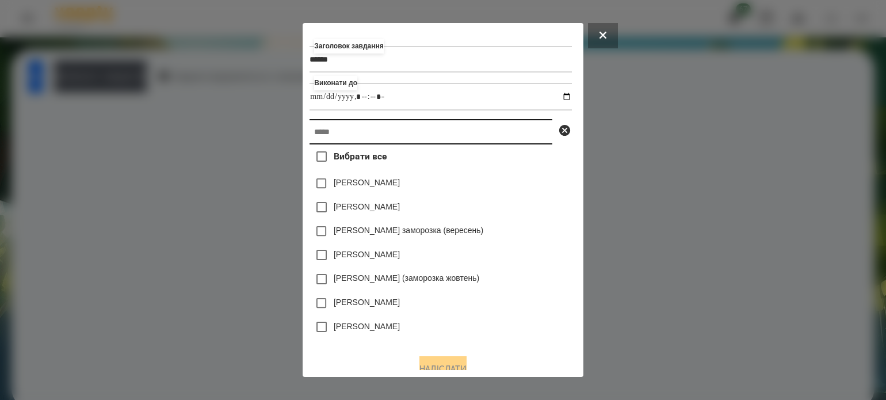
click at [337, 133] on input "text" at bounding box center [431, 131] width 243 height 25
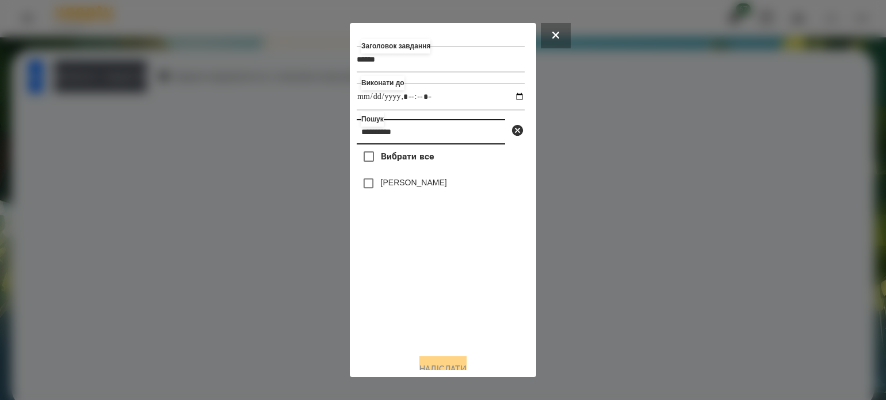
type input "*********"
click at [435, 365] on button "Надіслати" at bounding box center [443, 368] width 47 height 25
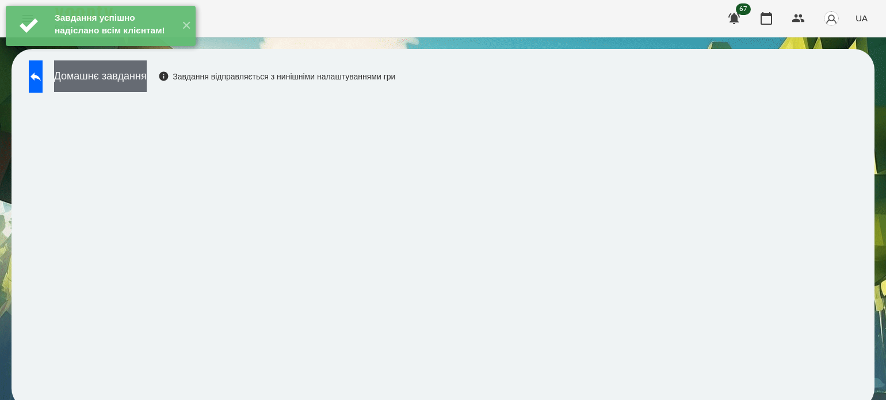
click at [147, 73] on button "Домашнє завдання" at bounding box center [100, 76] width 93 height 32
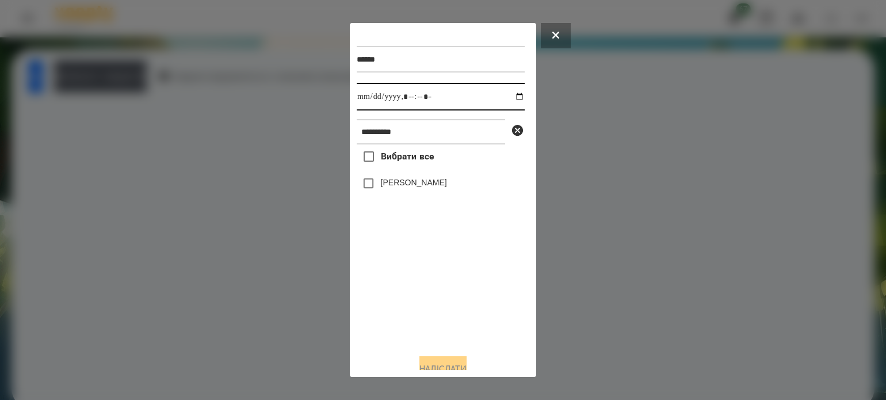
click at [507, 96] on input "datetime-local" at bounding box center [441, 97] width 168 height 28
click at [421, 100] on input "datetime-local" at bounding box center [441, 97] width 168 height 28
type input "**********"
click at [456, 363] on button "Надіслати" at bounding box center [443, 368] width 47 height 25
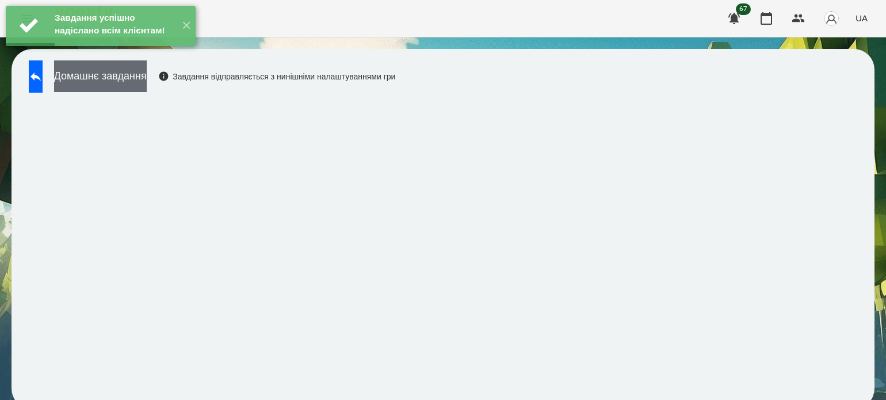
click at [147, 73] on button "Домашнє завдання" at bounding box center [100, 76] width 93 height 32
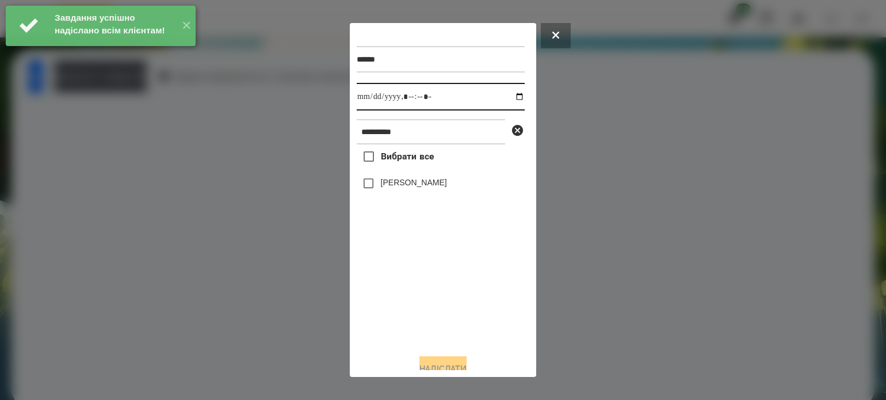
click at [508, 98] on input "datetime-local" at bounding box center [441, 97] width 168 height 28
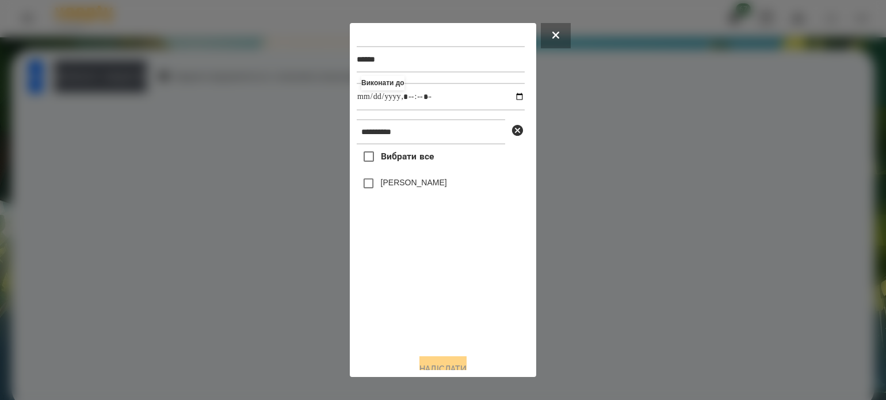
type input "**********"
drag, startPoint x: 402, startPoint y: 308, endPoint x: 398, endPoint y: 287, distance: 21.1
click at [402, 306] on div "Вибрати все [PERSON_NAME]" at bounding box center [441, 244] width 168 height 200
click at [439, 361] on button "Надіслати" at bounding box center [443, 368] width 47 height 25
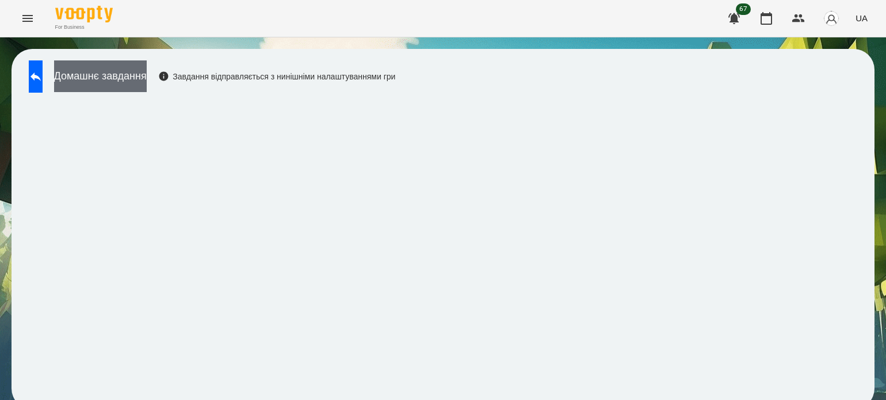
click at [113, 64] on button "Домашнє завдання" at bounding box center [100, 76] width 93 height 32
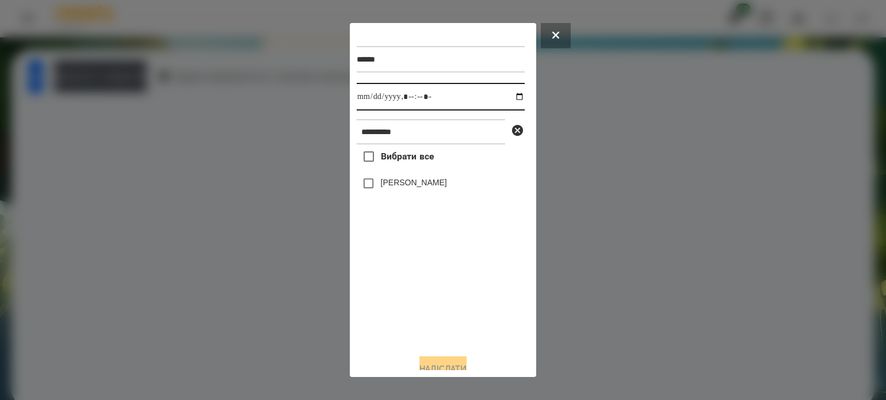
click at [511, 95] on input "datetime-local" at bounding box center [441, 97] width 168 height 28
type input "**********"
drag, startPoint x: 398, startPoint y: 312, endPoint x: 378, endPoint y: 265, distance: 51.5
click at [398, 311] on div "Вибрати все [PERSON_NAME]" at bounding box center [441, 244] width 168 height 200
click at [450, 364] on button "Надіслати" at bounding box center [443, 368] width 47 height 25
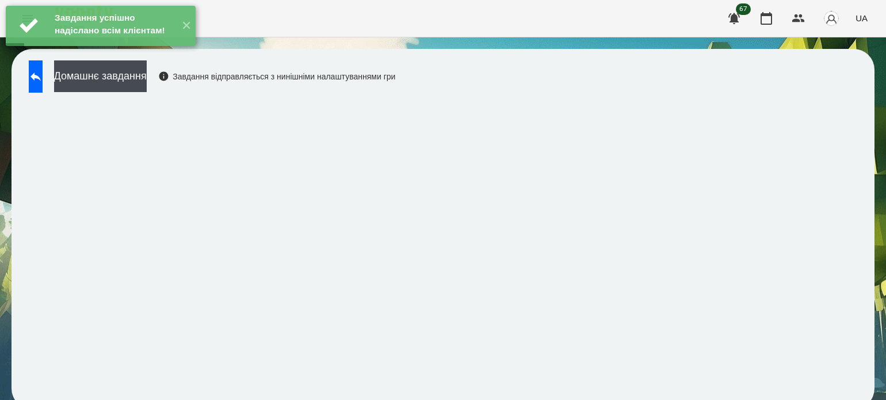
click at [170, 52] on div "Завдання успішно надіслано всім клієнтам! ✕" at bounding box center [100, 26] width 201 height 52
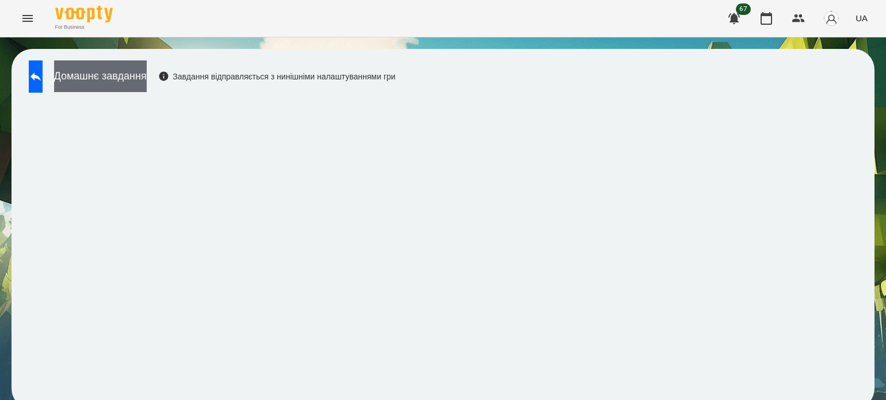
click at [147, 71] on button "Домашнє завдання" at bounding box center [100, 76] width 93 height 32
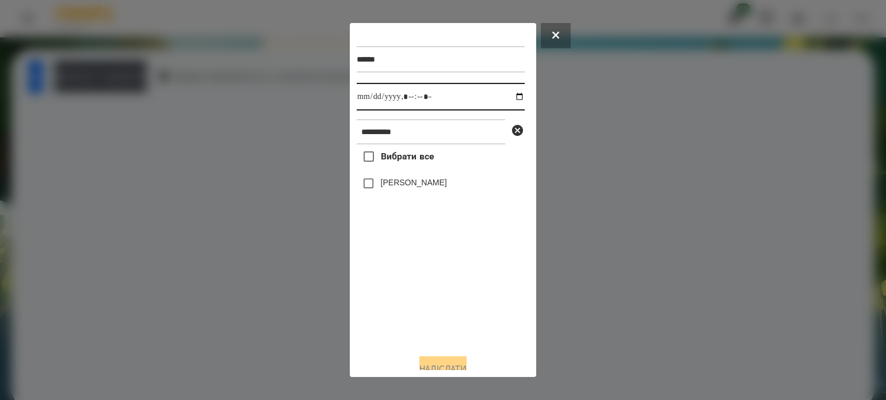
click at [508, 97] on input "datetime-local" at bounding box center [441, 97] width 168 height 28
type input "**********"
drag, startPoint x: 407, startPoint y: 317, endPoint x: 405, endPoint y: 305, distance: 12.3
click at [407, 314] on div "Вибрати все [PERSON_NAME]" at bounding box center [441, 244] width 168 height 200
click at [433, 365] on button "Надіслати" at bounding box center [443, 368] width 47 height 25
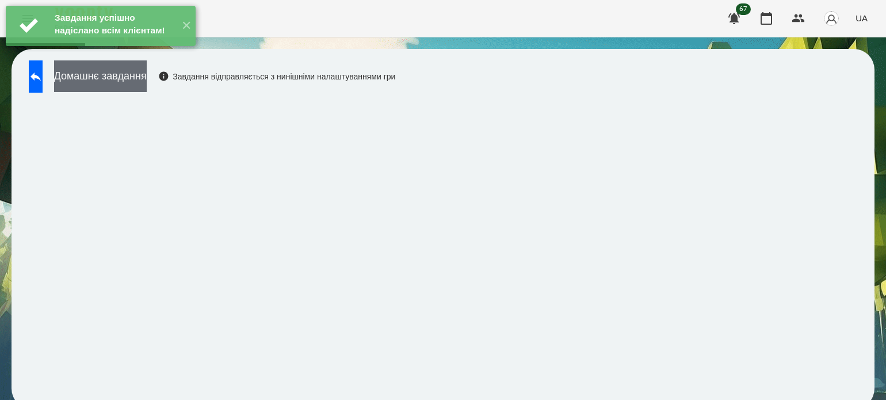
click at [147, 71] on button "Домашнє завдання" at bounding box center [100, 76] width 93 height 32
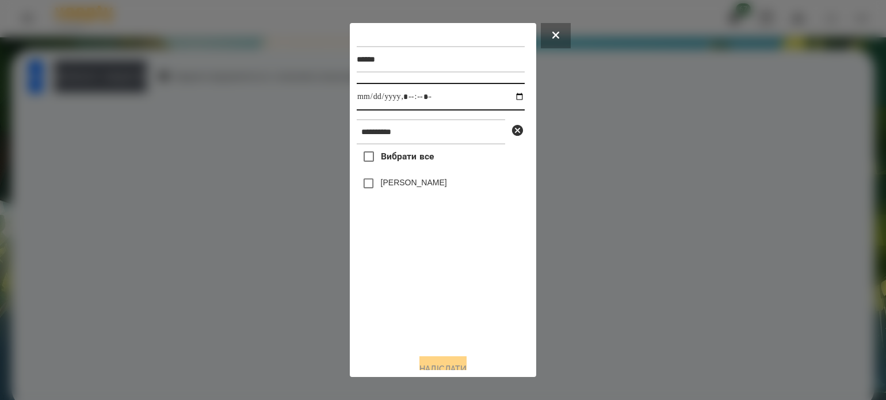
click at [509, 98] on input "datetime-local" at bounding box center [441, 97] width 168 height 28
type input "**********"
drag, startPoint x: 440, startPoint y: 324, endPoint x: 440, endPoint y: 314, distance: 9.8
click at [440, 324] on div "Вибрати все [PERSON_NAME]" at bounding box center [441, 244] width 168 height 200
click at [449, 361] on button "Надіслати" at bounding box center [443, 368] width 47 height 25
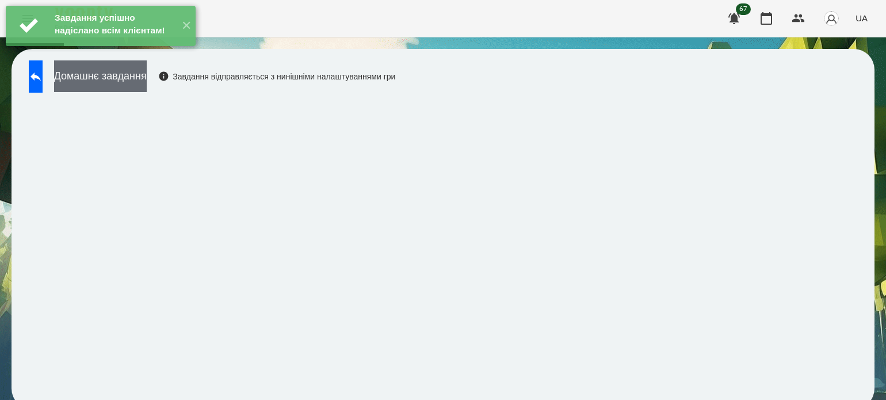
click at [147, 77] on button "Домашнє завдання" at bounding box center [100, 76] width 93 height 32
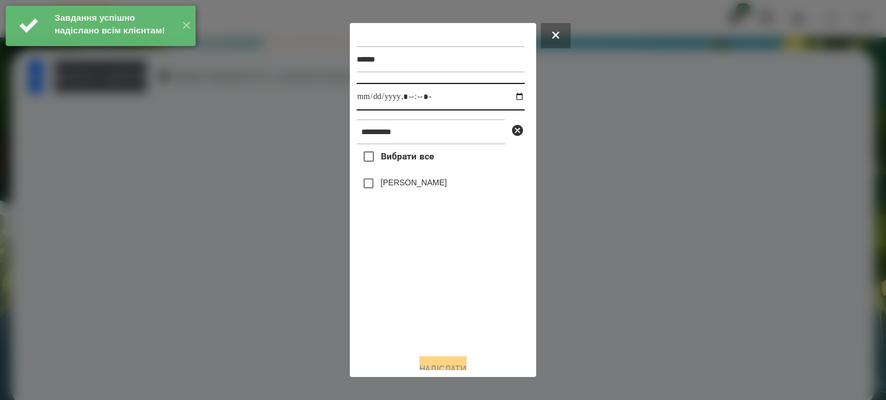
click at [511, 101] on input "datetime-local" at bounding box center [441, 97] width 168 height 28
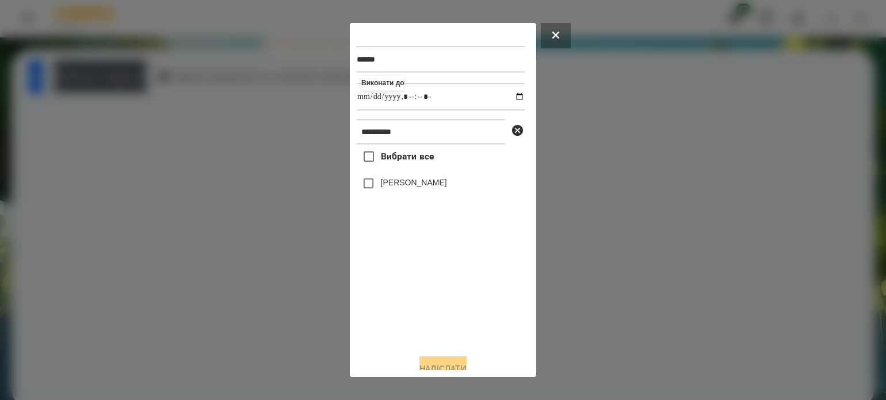
type input "**********"
click at [445, 336] on div "Вибрати все [PERSON_NAME]" at bounding box center [441, 244] width 168 height 200
click at [467, 365] on button "Надіслати" at bounding box center [443, 368] width 47 height 25
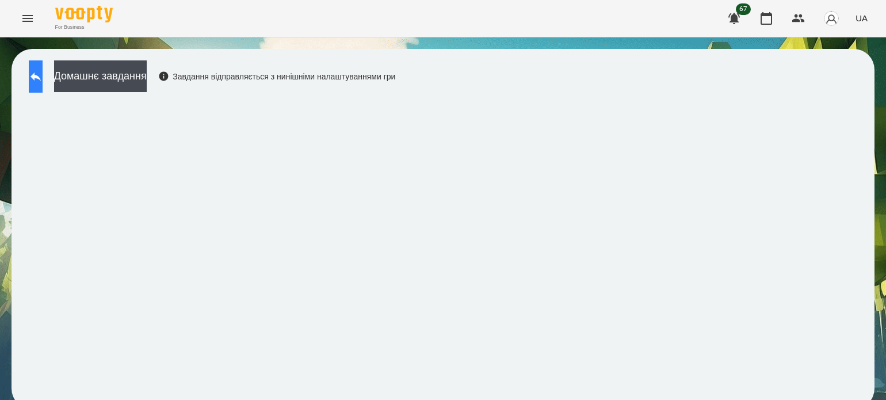
click at [43, 74] on icon at bounding box center [36, 77] width 14 height 14
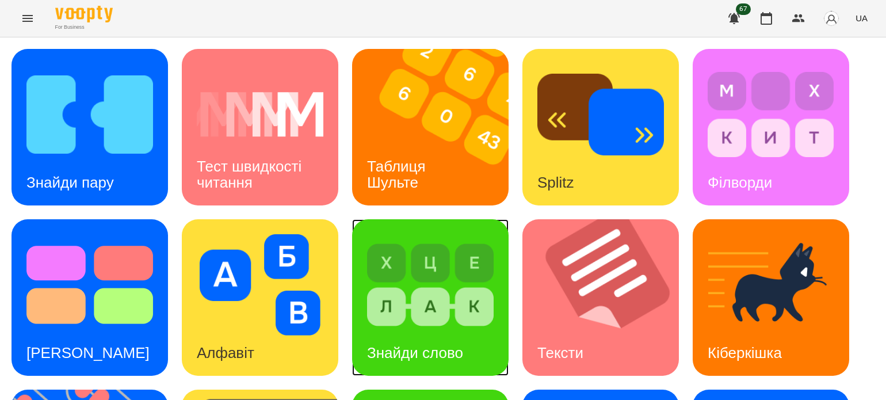
click at [421, 330] on div "Знайди слово" at bounding box center [415, 352] width 126 height 45
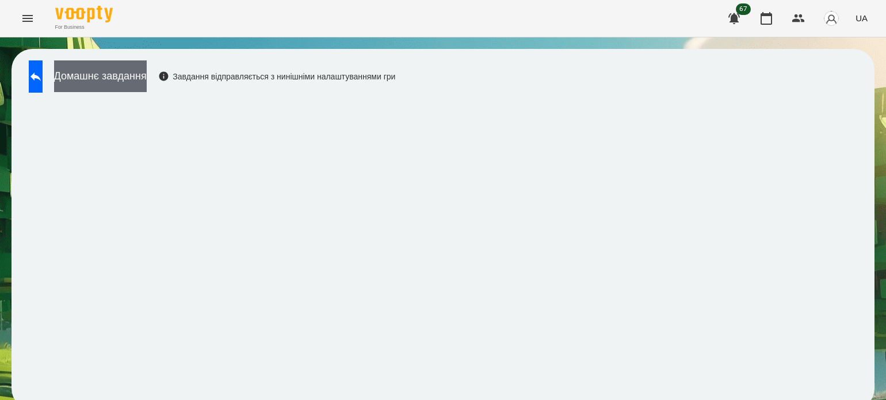
click at [147, 83] on button "Домашнє завдання" at bounding box center [100, 76] width 93 height 32
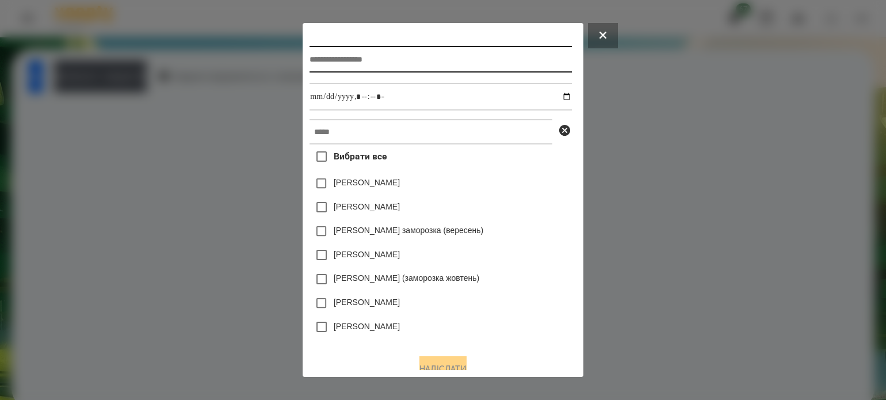
click at [364, 66] on input "text" at bounding box center [441, 59] width 262 height 26
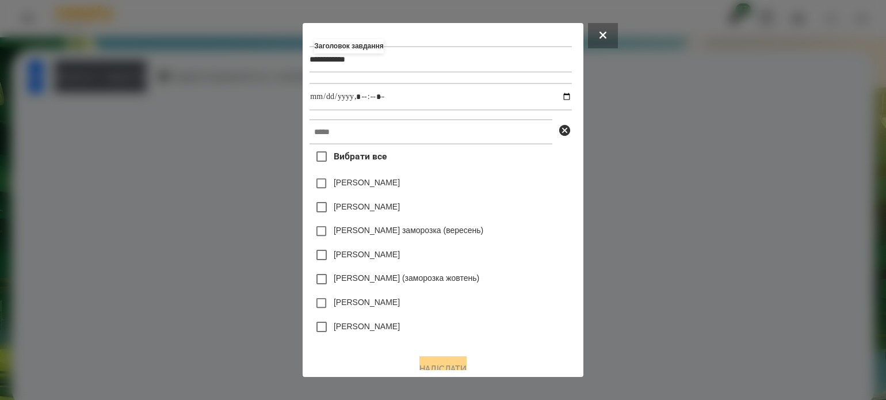
type input "**********"
click at [569, 97] on input "datetime-local" at bounding box center [441, 97] width 262 height 28
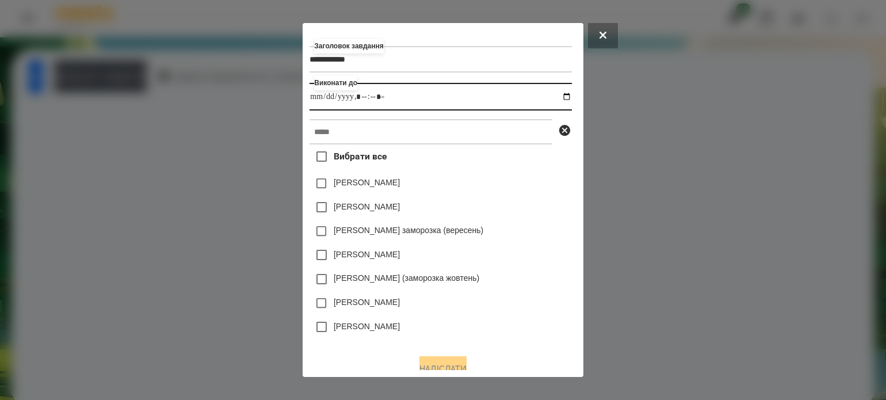
click at [361, 97] on input "datetime-local" at bounding box center [441, 97] width 262 height 28
type input "**********"
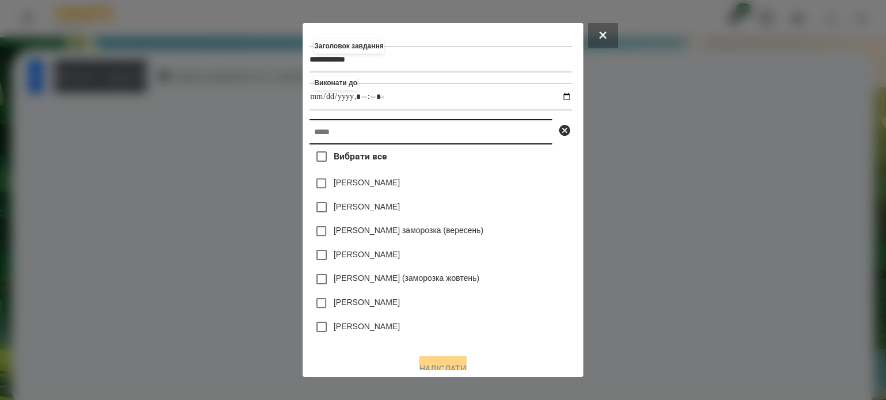
click at [346, 131] on input "text" at bounding box center [431, 131] width 243 height 25
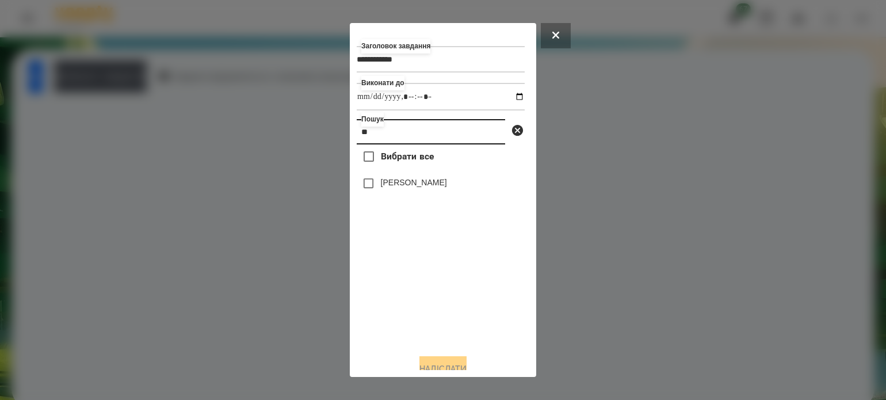
type input "*"
type input "*********"
click at [445, 366] on button "Надіслати" at bounding box center [443, 368] width 47 height 25
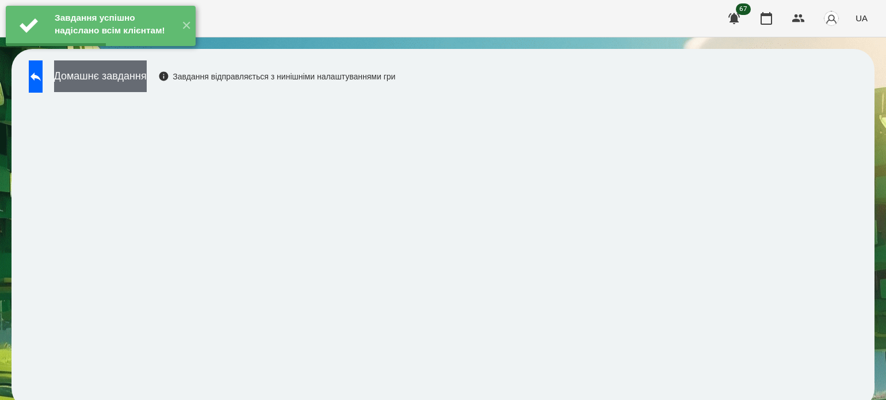
click at [147, 74] on button "Домашнє завдання" at bounding box center [100, 76] width 93 height 32
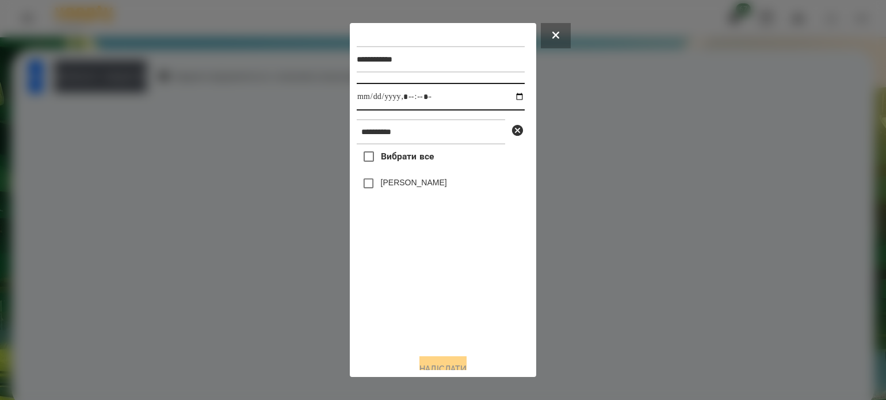
click at [510, 99] on input "datetime-local" at bounding box center [441, 97] width 168 height 28
type input "**********"
click at [378, 303] on div "Вибрати все [PERSON_NAME]" at bounding box center [441, 244] width 168 height 200
click at [428, 363] on button "Надіслати" at bounding box center [443, 368] width 47 height 25
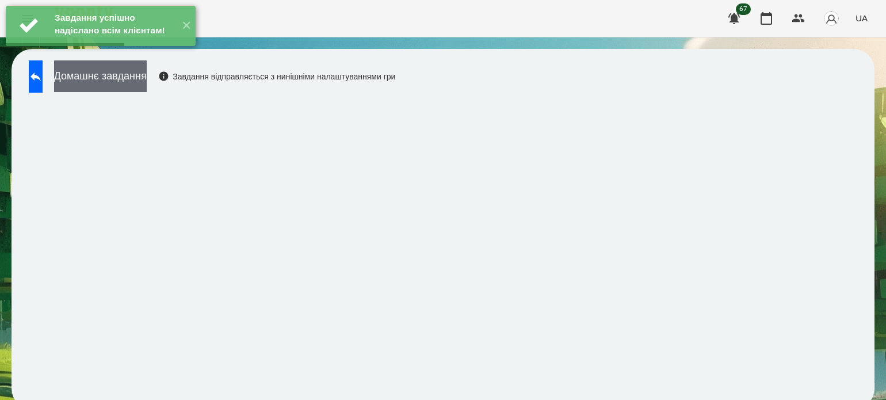
click at [128, 74] on button "Домашнє завдання" at bounding box center [100, 76] width 93 height 32
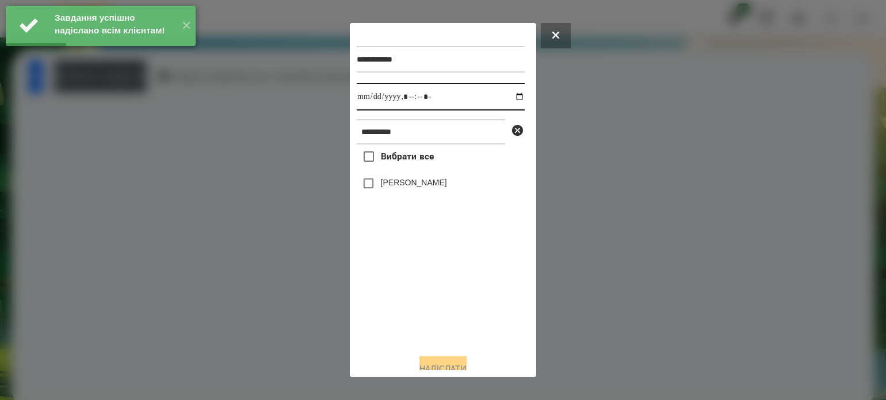
click at [508, 97] on input "datetime-local" at bounding box center [441, 97] width 168 height 28
type input "**********"
drag, startPoint x: 403, startPoint y: 313, endPoint x: 389, endPoint y: 277, distance: 37.9
click at [403, 307] on div "Вибрати все [PERSON_NAME]" at bounding box center [441, 244] width 168 height 200
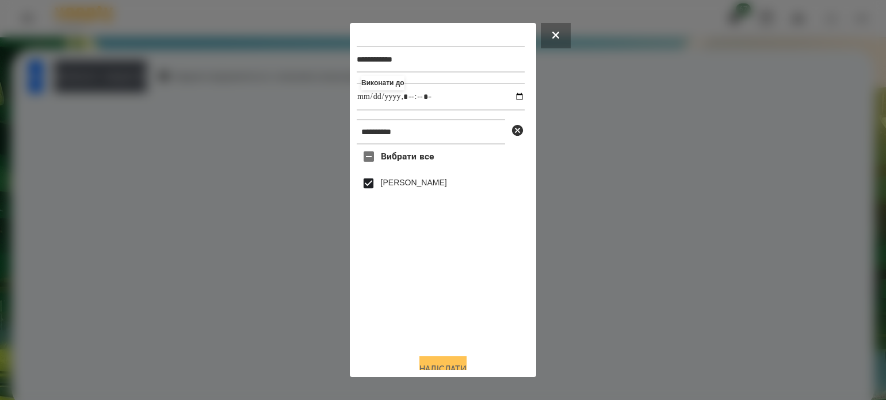
click at [447, 363] on button "Надіслати" at bounding box center [443, 368] width 47 height 25
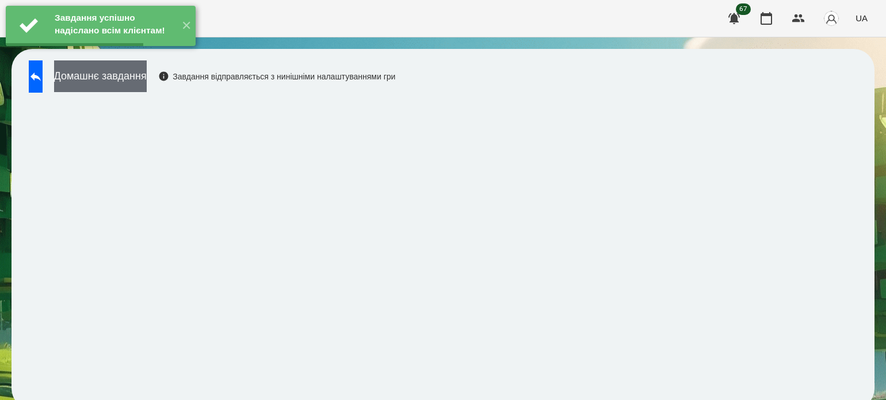
click at [147, 81] on button "Домашнє завдання" at bounding box center [100, 76] width 93 height 32
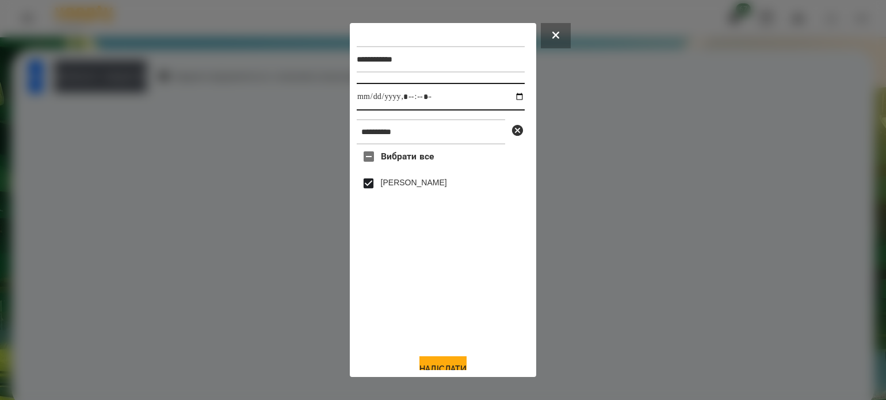
click at [420, 96] on input "datetime-local" at bounding box center [441, 97] width 168 height 28
click at [511, 102] on input "datetime-local" at bounding box center [441, 97] width 168 height 28
type input "**********"
click at [382, 288] on div "Вибрати все [PERSON_NAME]" at bounding box center [441, 244] width 168 height 200
click at [437, 367] on button "Надіслати" at bounding box center [443, 368] width 47 height 25
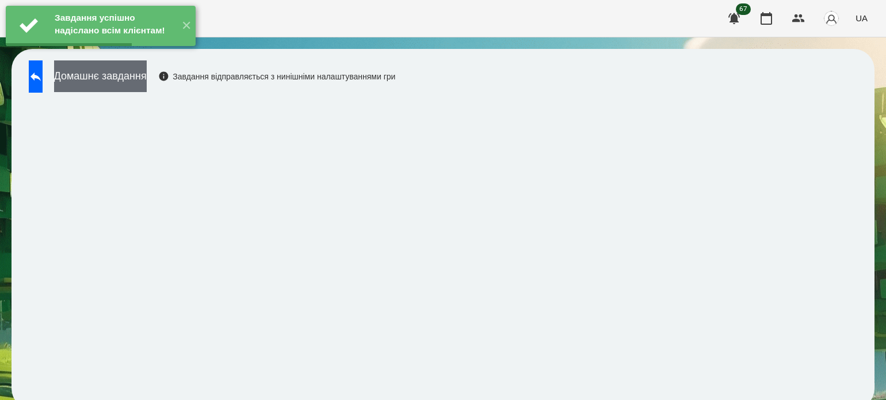
click at [147, 85] on button "Домашнє завдання" at bounding box center [100, 76] width 93 height 32
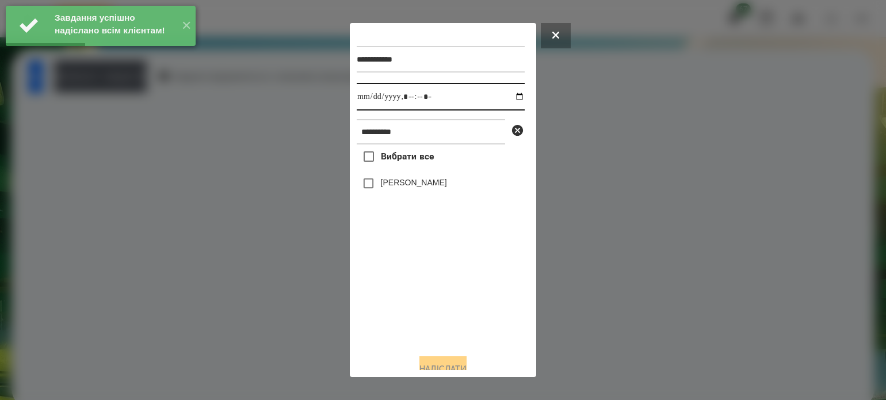
click at [512, 98] on input "datetime-local" at bounding box center [441, 97] width 168 height 28
type input "**********"
drag, startPoint x: 384, startPoint y: 311, endPoint x: 368, endPoint y: 246, distance: 66.3
click at [383, 303] on div "Вибрати все [PERSON_NAME]" at bounding box center [441, 244] width 168 height 200
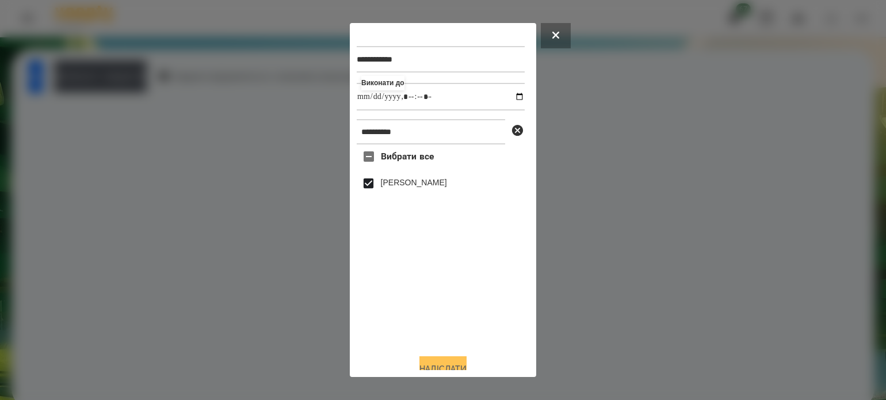
click at [435, 368] on button "Надіслати" at bounding box center [443, 368] width 47 height 25
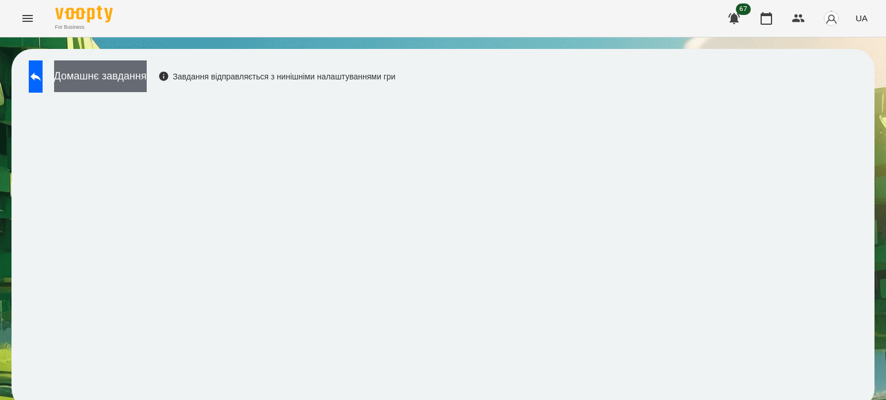
click at [143, 85] on button "Домашнє завдання" at bounding box center [100, 76] width 93 height 32
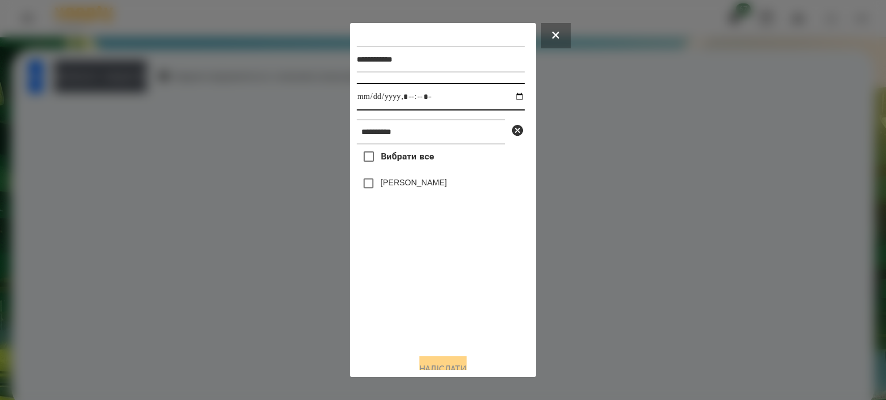
drag, startPoint x: 511, startPoint y: 95, endPoint x: 504, endPoint y: 111, distance: 17.0
click at [511, 96] on input "datetime-local" at bounding box center [441, 97] width 168 height 28
type input "**********"
click at [393, 287] on div "Вибрати все [PERSON_NAME]" at bounding box center [441, 244] width 168 height 200
click at [436, 361] on button "Надіслати" at bounding box center [443, 368] width 47 height 25
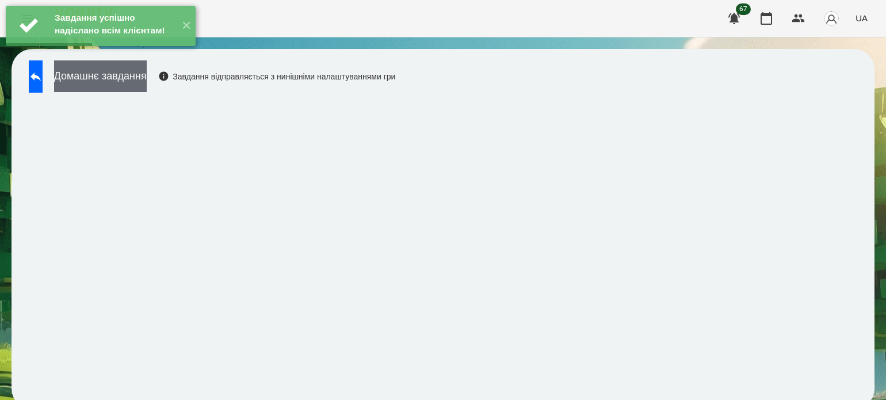
click at [145, 73] on button "Домашнє завдання" at bounding box center [100, 76] width 93 height 32
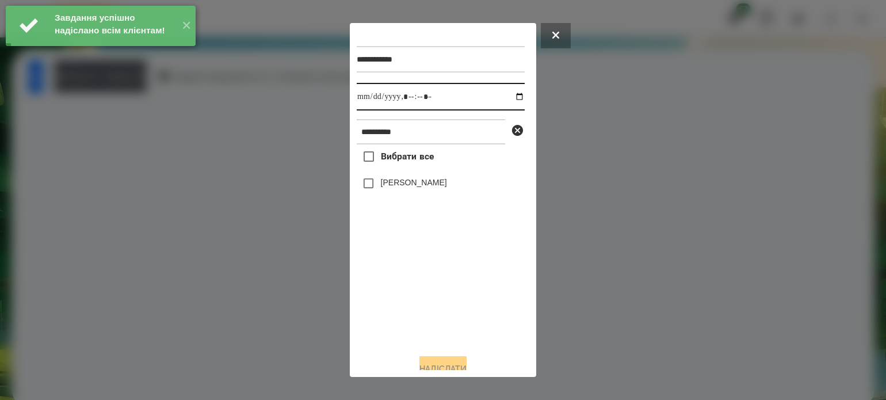
click at [511, 96] on input "datetime-local" at bounding box center [441, 97] width 168 height 28
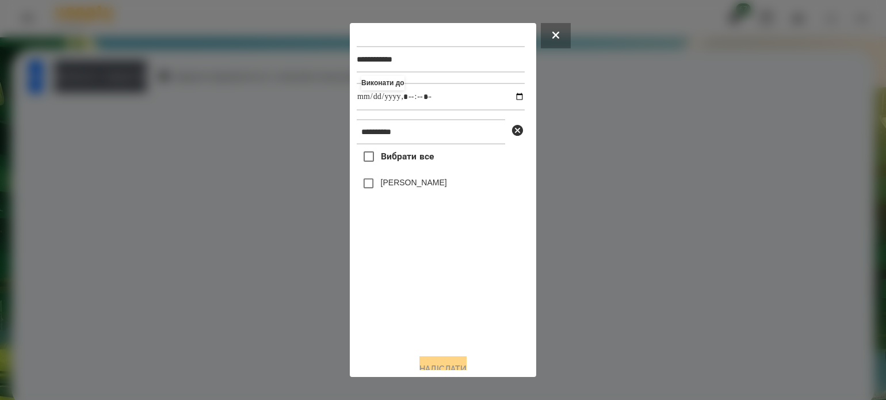
type input "**********"
click at [383, 315] on div "Вибрати все [PERSON_NAME]" at bounding box center [441, 244] width 168 height 200
click at [447, 367] on button "Надіслати" at bounding box center [443, 368] width 47 height 25
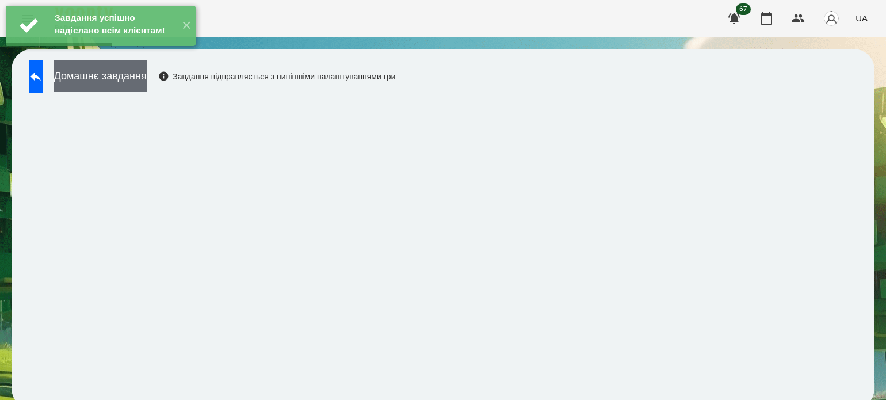
click at [147, 81] on button "Домашнє завдання" at bounding box center [100, 76] width 93 height 32
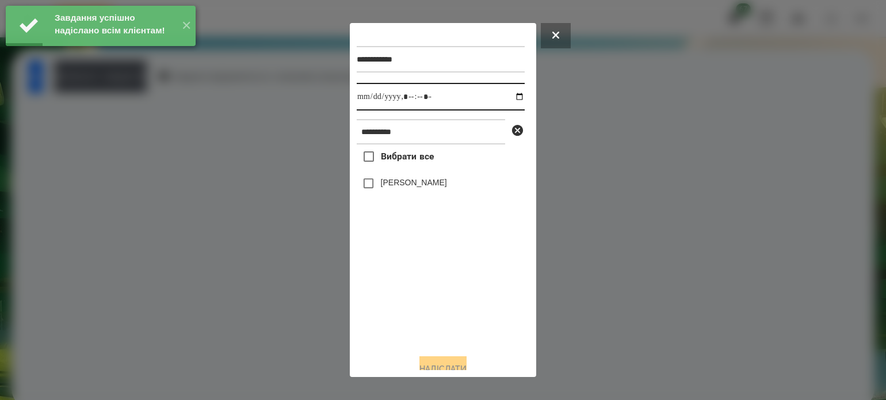
click at [506, 97] on input "datetime-local" at bounding box center [441, 97] width 168 height 28
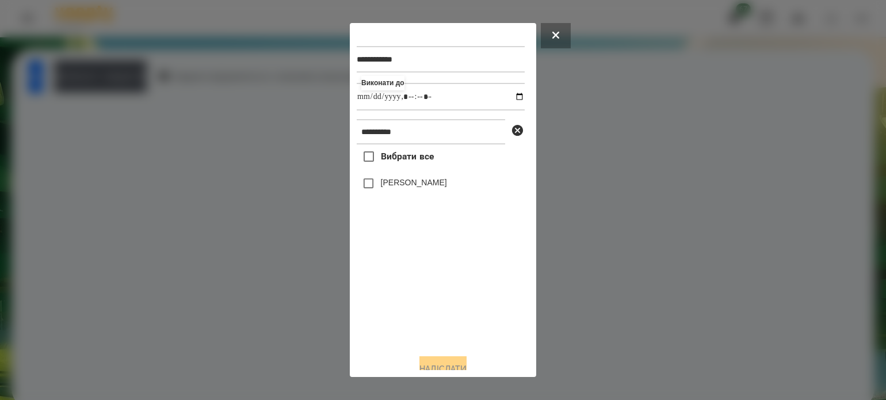
type input "**********"
drag, startPoint x: 389, startPoint y: 291, endPoint x: 382, endPoint y: 276, distance: 16.7
click at [389, 291] on div "Вибрати все [PERSON_NAME]" at bounding box center [441, 244] width 168 height 200
click at [453, 363] on button "Надіслати" at bounding box center [443, 368] width 47 height 25
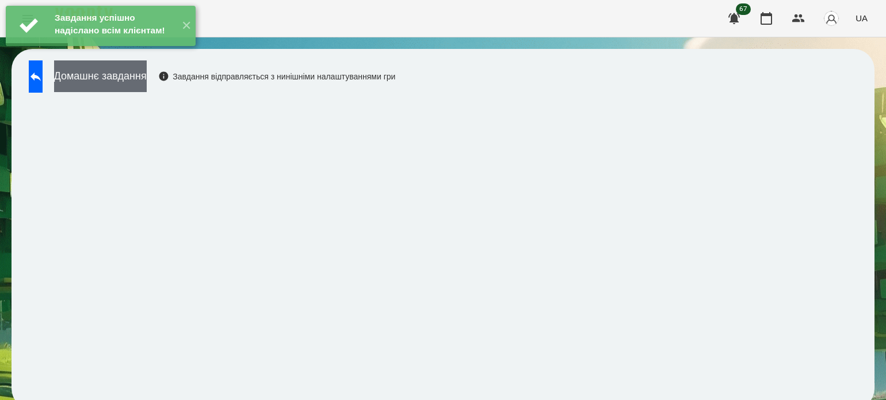
click at [129, 76] on button "Домашнє завдання" at bounding box center [100, 76] width 93 height 32
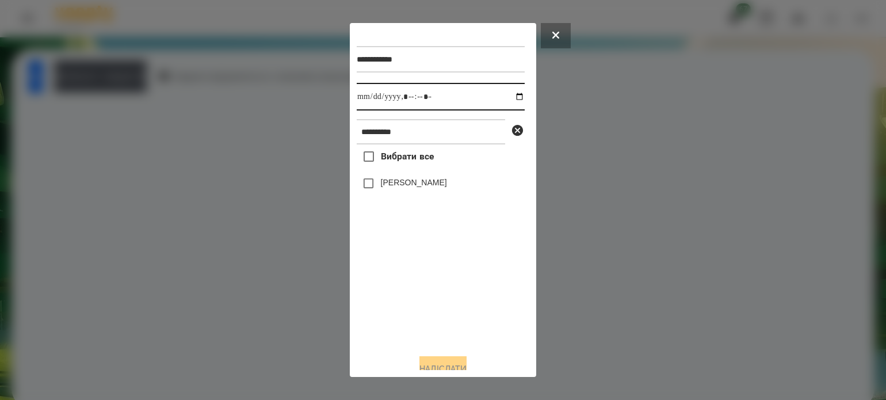
click at [509, 97] on input "datetime-local" at bounding box center [441, 97] width 168 height 28
type input "**********"
drag, startPoint x: 417, startPoint y: 341, endPoint x: 382, endPoint y: 277, distance: 72.9
click at [416, 329] on div "Вибрати все [PERSON_NAME]" at bounding box center [441, 244] width 168 height 200
click at [429, 367] on button "Надіслати" at bounding box center [443, 368] width 47 height 25
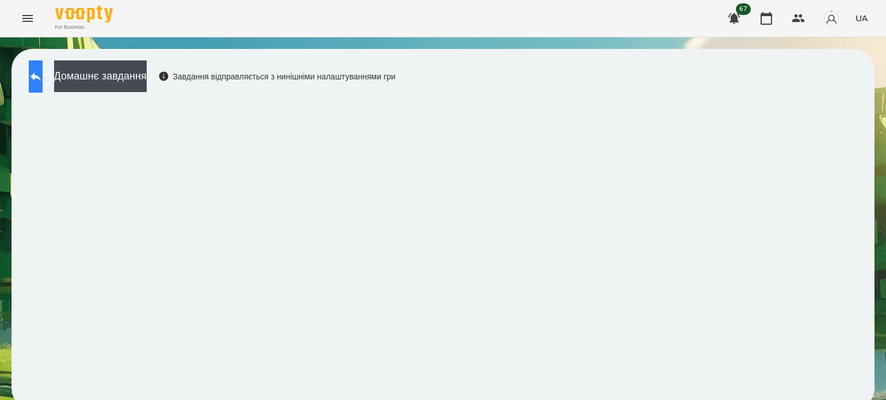
click at [43, 88] on button at bounding box center [36, 76] width 14 height 32
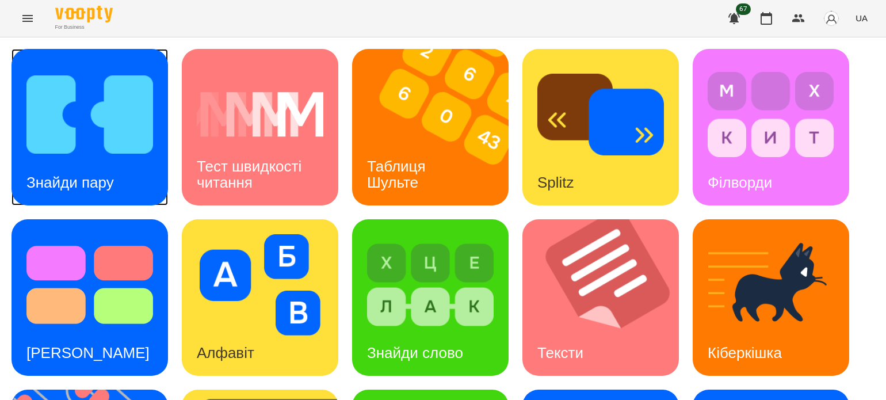
click at [73, 146] on img at bounding box center [89, 114] width 127 height 101
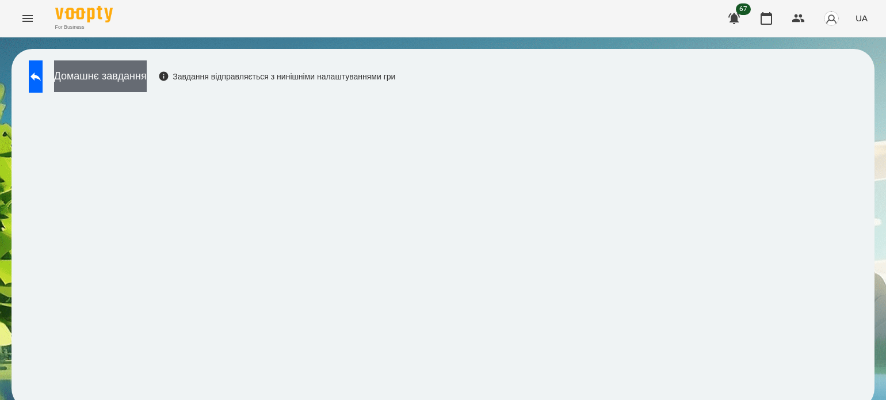
click at [135, 73] on button "Домашнє завдання" at bounding box center [100, 76] width 93 height 32
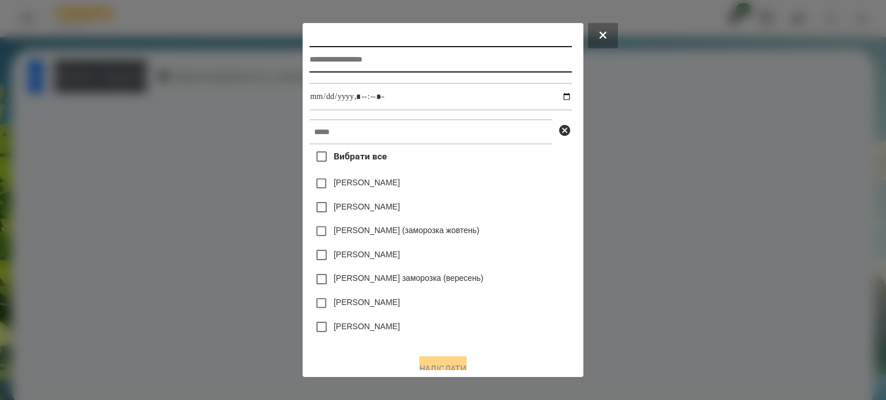
click at [421, 57] on input "text" at bounding box center [441, 59] width 262 height 26
type input "**********"
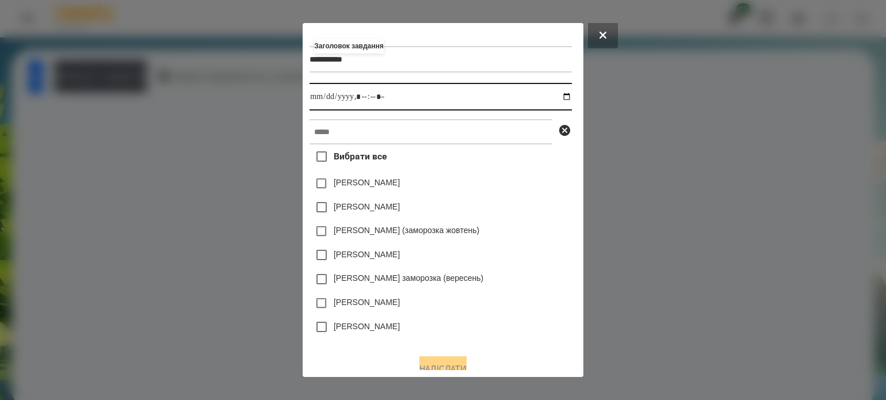
click at [569, 98] on input "datetime-local" at bounding box center [441, 97] width 262 height 28
click at [363, 92] on input "datetime-local" at bounding box center [441, 97] width 262 height 28
type input "**********"
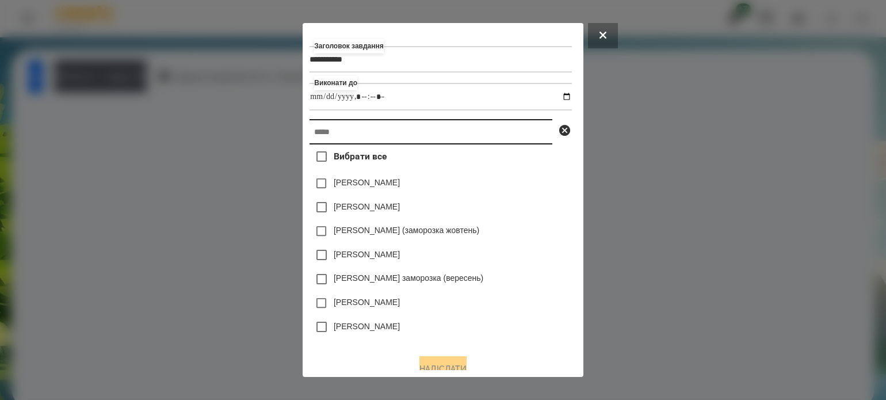
click at [336, 142] on input "text" at bounding box center [431, 131] width 243 height 25
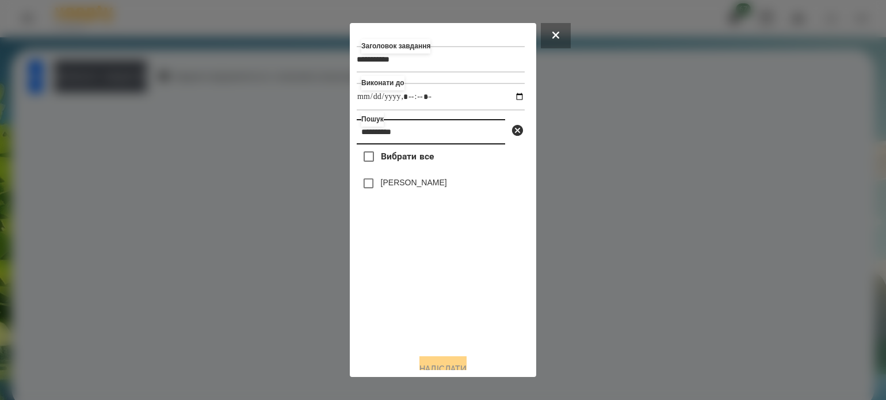
type input "*********"
click at [430, 364] on button "Надіслати" at bounding box center [443, 368] width 47 height 25
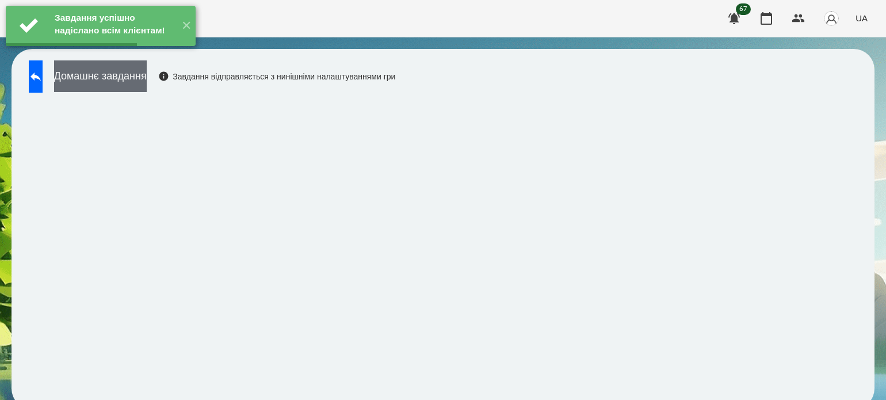
click at [147, 75] on button "Домашнє завдання" at bounding box center [100, 76] width 93 height 32
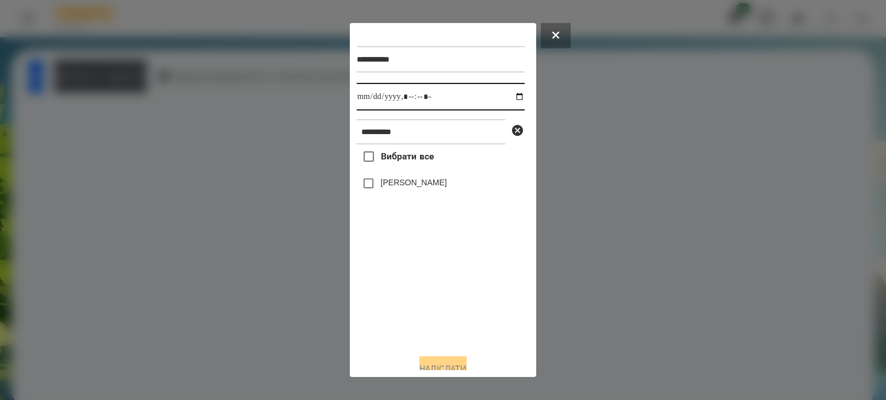
click at [506, 96] on input "datetime-local" at bounding box center [441, 97] width 168 height 28
click at [422, 92] on input "datetime-local" at bounding box center [441, 97] width 168 height 28
type input "**********"
click at [463, 364] on button "Надіслати" at bounding box center [443, 368] width 47 height 25
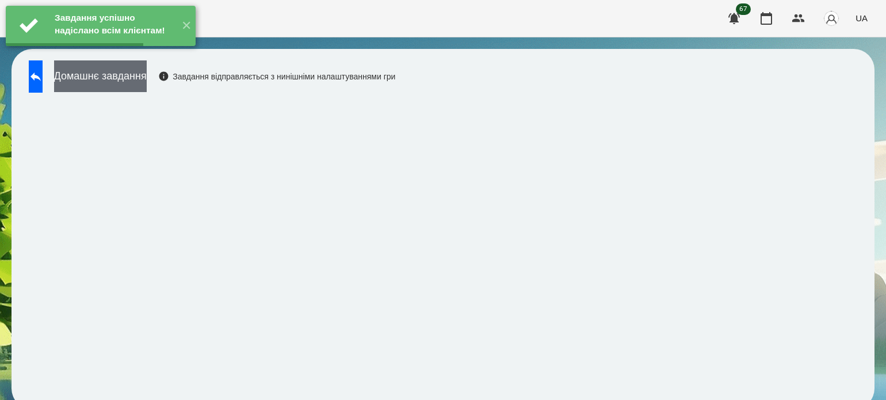
click at [147, 73] on button "Домашнє завдання" at bounding box center [100, 76] width 93 height 32
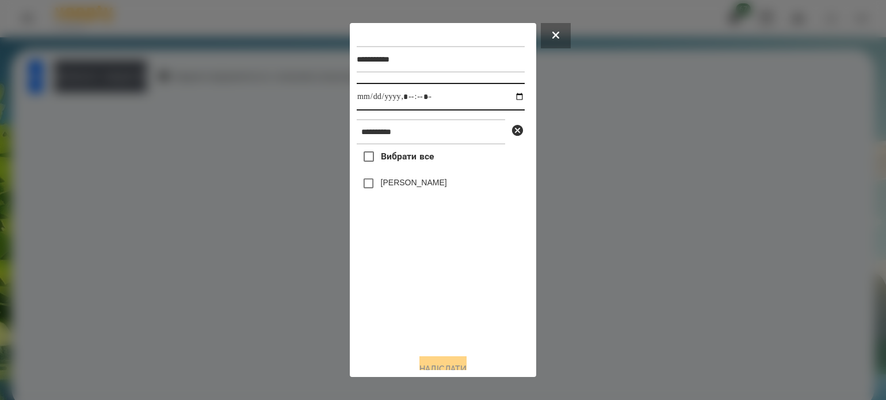
click at [510, 97] on input "datetime-local" at bounding box center [441, 97] width 168 height 28
type input "**********"
click at [395, 317] on div "Вибрати все [PERSON_NAME]" at bounding box center [441, 244] width 168 height 200
click at [450, 363] on button "Надіслати" at bounding box center [443, 368] width 47 height 25
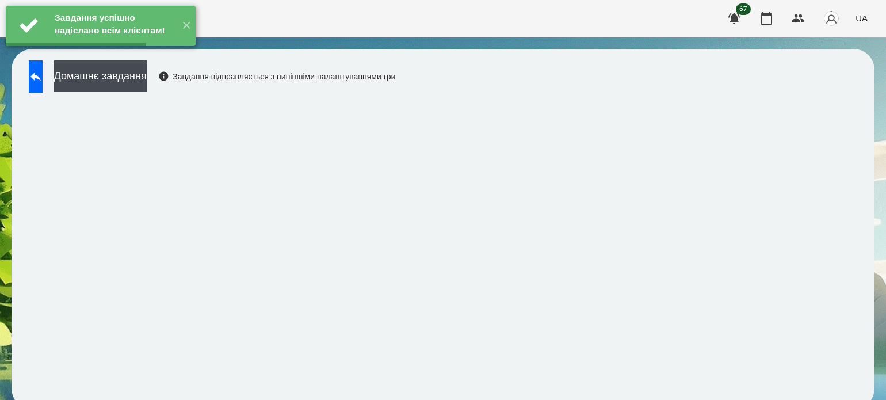
click at [147, 81] on button "Домашнє завдання" at bounding box center [100, 76] width 93 height 32
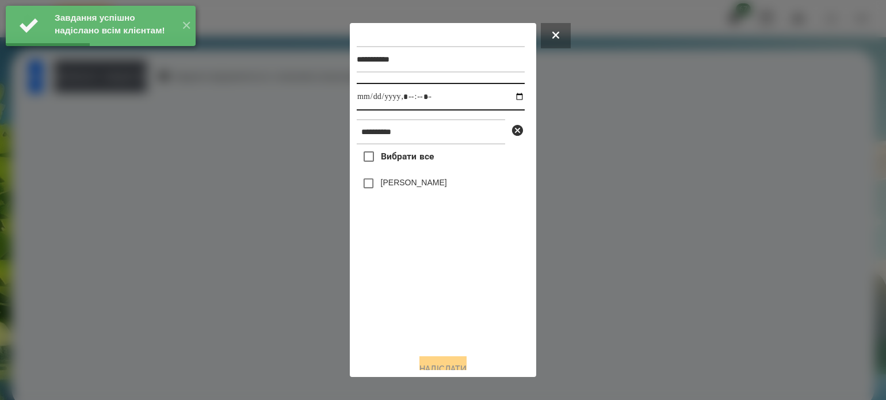
click at [509, 97] on input "datetime-local" at bounding box center [441, 97] width 168 height 28
type input "**********"
drag, startPoint x: 429, startPoint y: 325, endPoint x: 412, endPoint y: 283, distance: 45.2
click at [428, 320] on div "Вибрати все [PERSON_NAME]" at bounding box center [441, 244] width 168 height 200
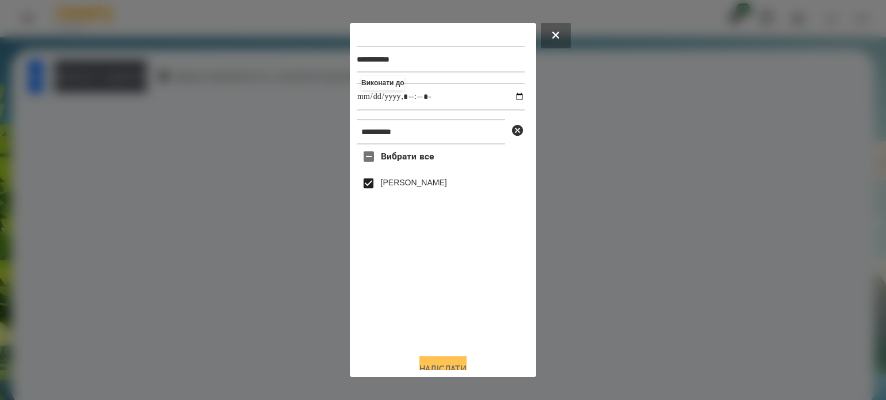
click at [462, 361] on button "Надіслати" at bounding box center [443, 368] width 47 height 25
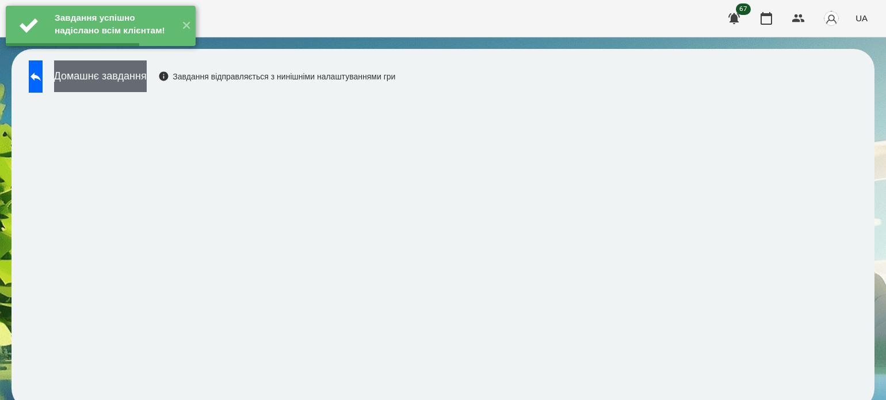
click at [141, 80] on button "Домашнє завдання" at bounding box center [100, 76] width 93 height 32
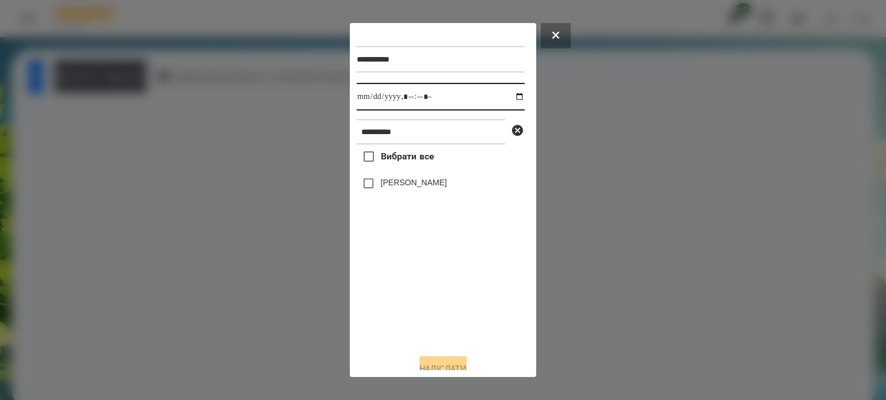
click at [509, 97] on input "datetime-local" at bounding box center [441, 97] width 168 height 28
type input "**********"
drag, startPoint x: 452, startPoint y: 343, endPoint x: 450, endPoint y: 304, distance: 38.7
click at [452, 340] on div "Вибрати все [PERSON_NAME]" at bounding box center [441, 244] width 168 height 200
click at [463, 363] on button "Надіслати" at bounding box center [443, 368] width 47 height 25
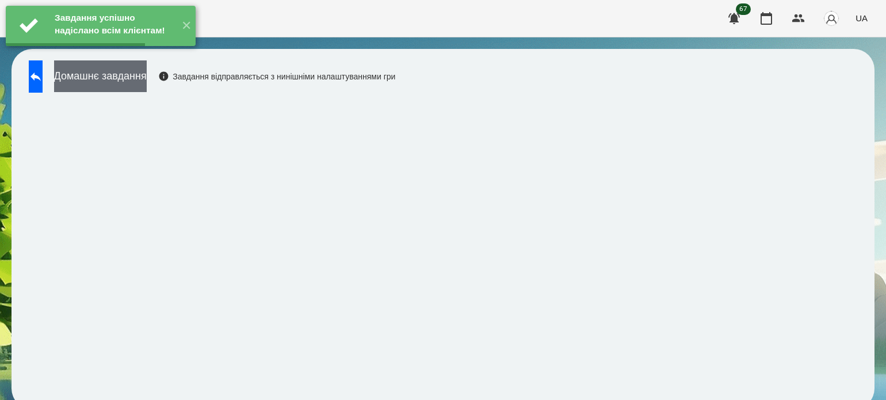
click at [147, 76] on button "Домашнє завдання" at bounding box center [100, 76] width 93 height 32
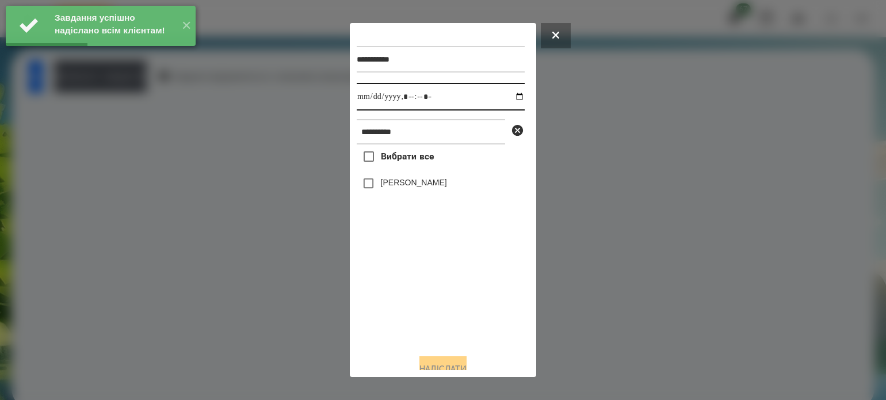
click at [511, 96] on input "datetime-local" at bounding box center [441, 97] width 168 height 28
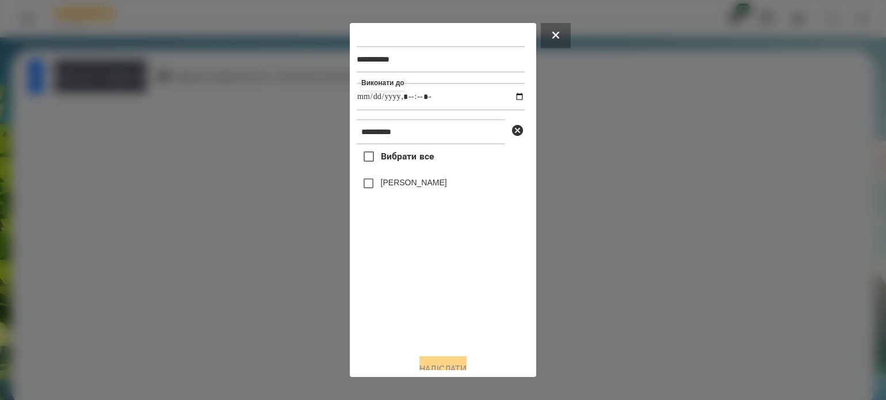
type input "**********"
click at [451, 311] on div "Вибрати все [PERSON_NAME]" at bounding box center [441, 244] width 168 height 200
click at [453, 364] on button "Надіслати" at bounding box center [443, 368] width 47 height 25
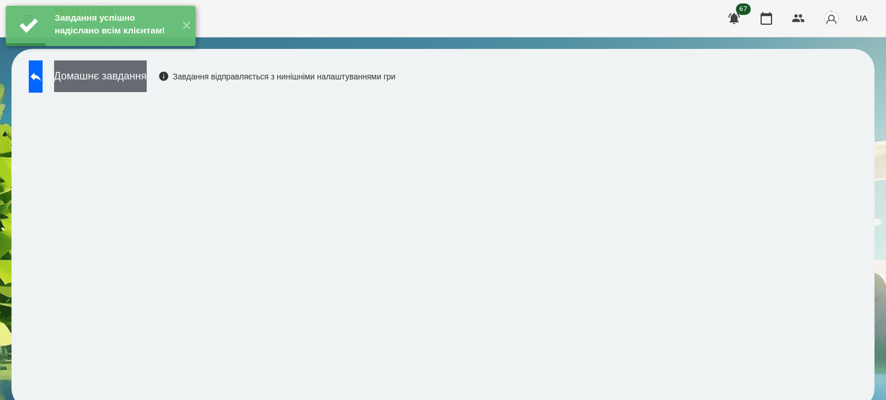
click at [132, 75] on button "Домашнє завдання" at bounding box center [100, 76] width 93 height 32
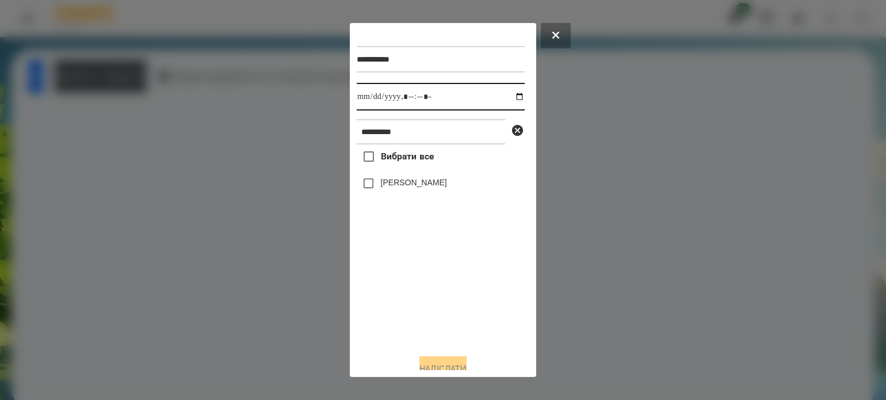
click at [509, 98] on input "datetime-local" at bounding box center [441, 97] width 168 height 28
type input "**********"
drag, startPoint x: 436, startPoint y: 315, endPoint x: 439, endPoint y: 291, distance: 24.3
click at [436, 313] on div "Вибрати все [PERSON_NAME]" at bounding box center [441, 244] width 168 height 200
click at [448, 363] on button "Надіслати" at bounding box center [443, 368] width 47 height 25
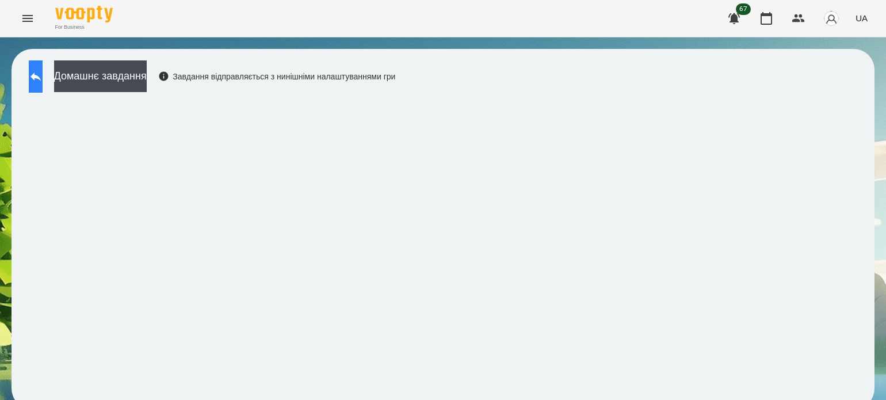
click at [32, 79] on button at bounding box center [36, 76] width 14 height 32
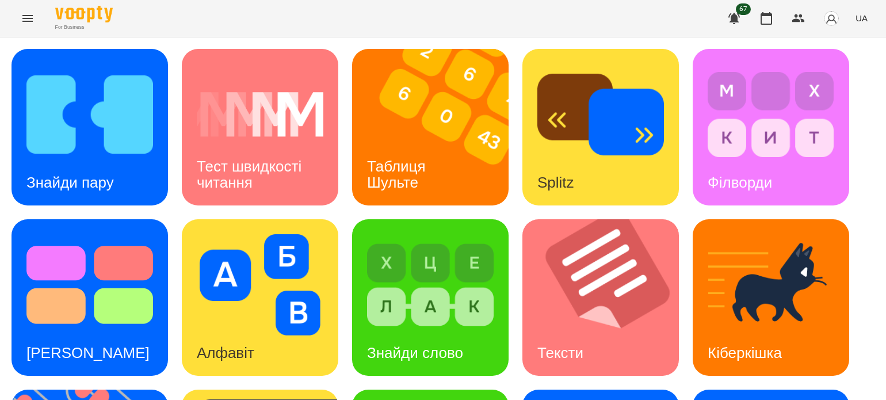
scroll to position [230, 0]
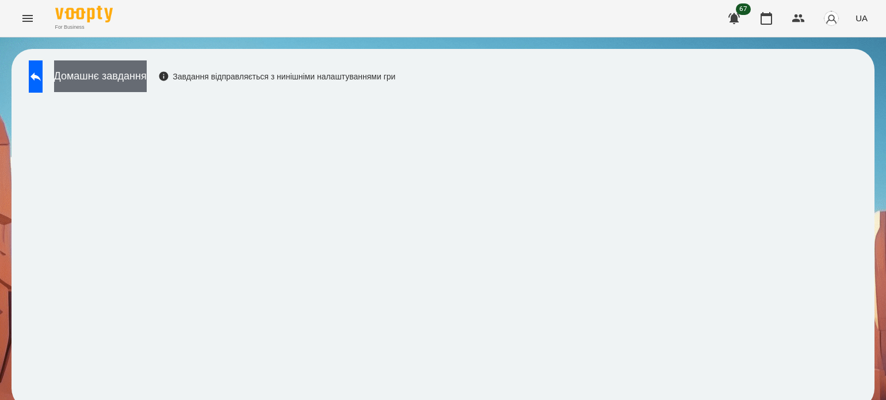
click at [138, 80] on button "Домашнє завдання" at bounding box center [100, 76] width 93 height 32
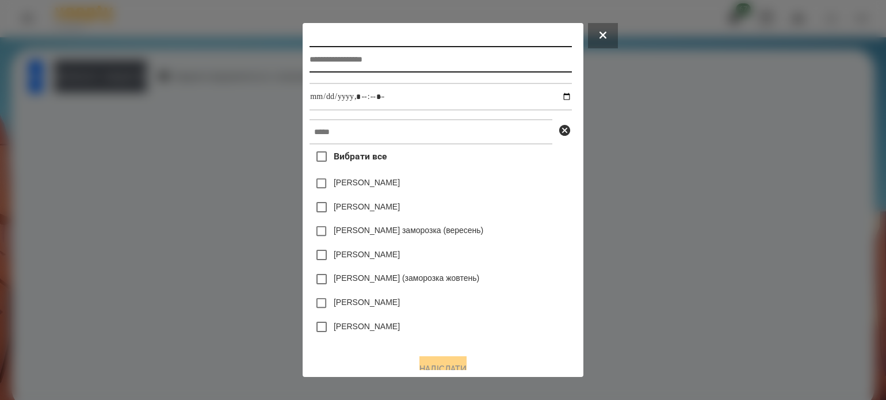
click at [366, 66] on input "text" at bounding box center [441, 59] width 262 height 26
type input "**********"
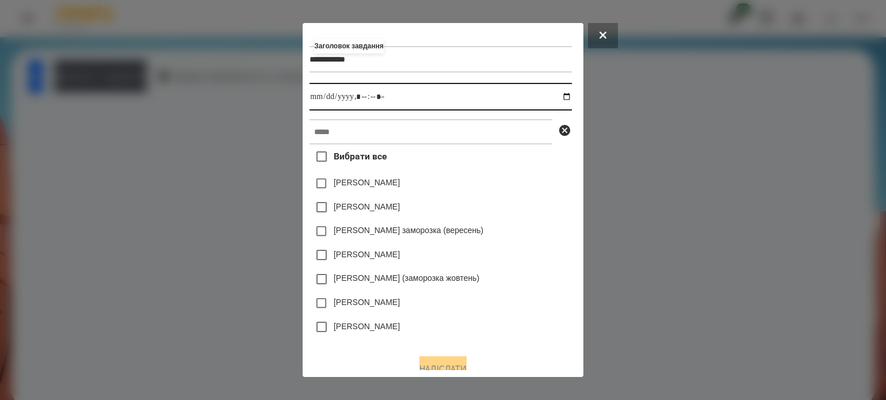
drag, startPoint x: 568, startPoint y: 95, endPoint x: 559, endPoint y: 96, distance: 9.3
click at [567, 95] on input "datetime-local" at bounding box center [441, 97] width 262 height 28
click at [363, 97] on input "datetime-local" at bounding box center [441, 97] width 262 height 28
type input "**********"
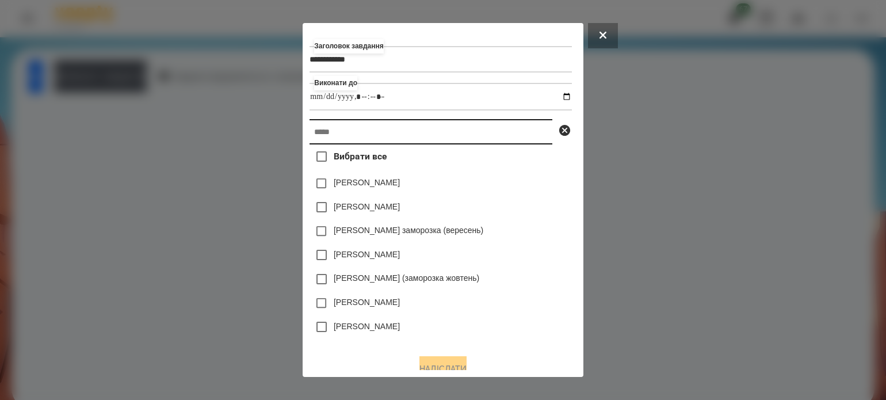
click at [342, 128] on input "text" at bounding box center [431, 131] width 243 height 25
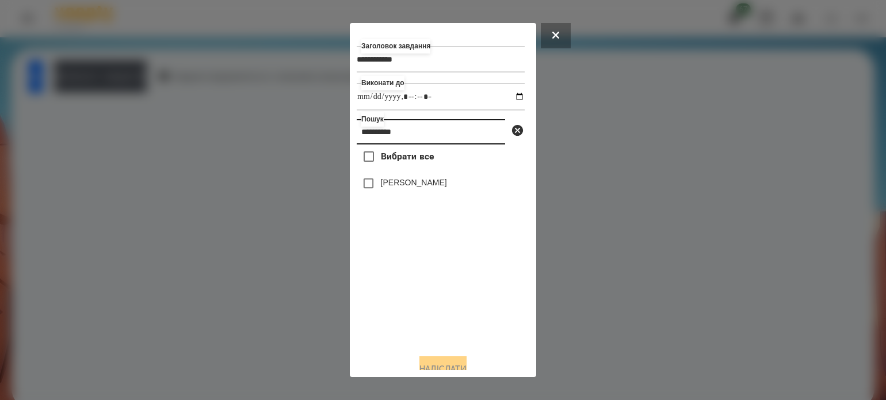
type input "*********"
click at [447, 364] on button "Надіслати" at bounding box center [443, 368] width 47 height 25
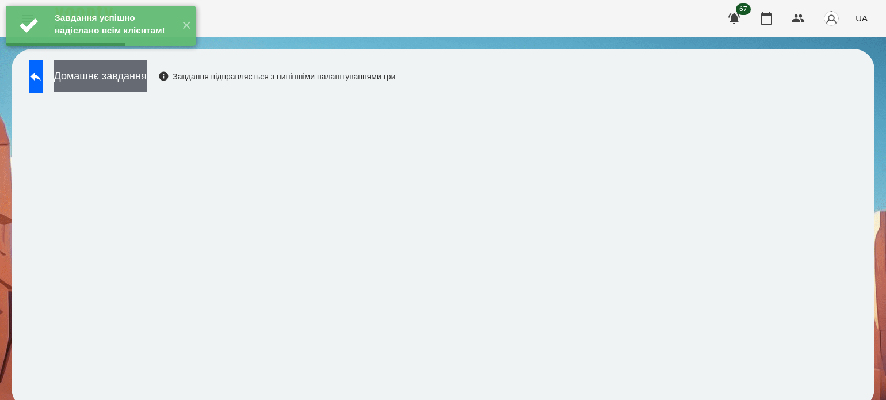
click at [113, 82] on button "Домашнє завдання" at bounding box center [100, 76] width 93 height 32
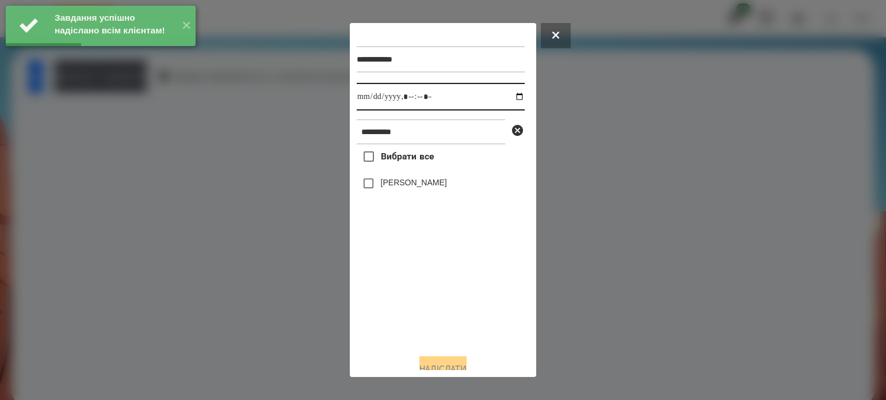
click at [511, 97] on input "datetime-local" at bounding box center [441, 97] width 168 height 28
type input "**********"
click at [382, 322] on div "Вибрати все [PERSON_NAME]" at bounding box center [441, 244] width 168 height 200
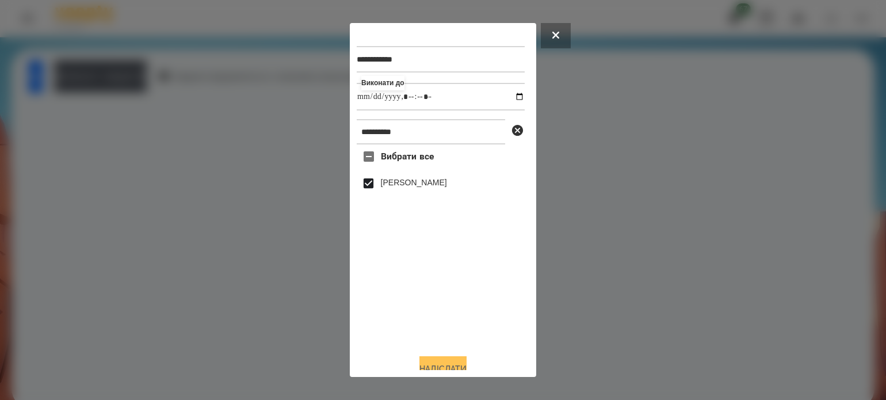
click at [463, 366] on button "Надіслати" at bounding box center [443, 368] width 47 height 25
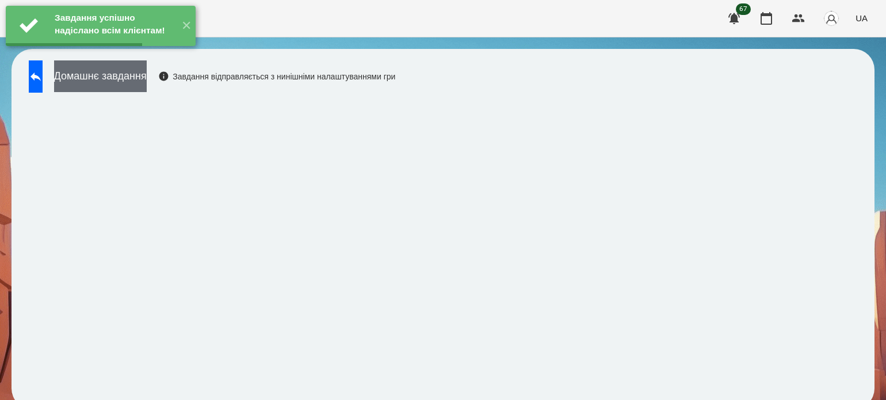
click at [147, 84] on button "Домашнє завдання" at bounding box center [100, 76] width 93 height 32
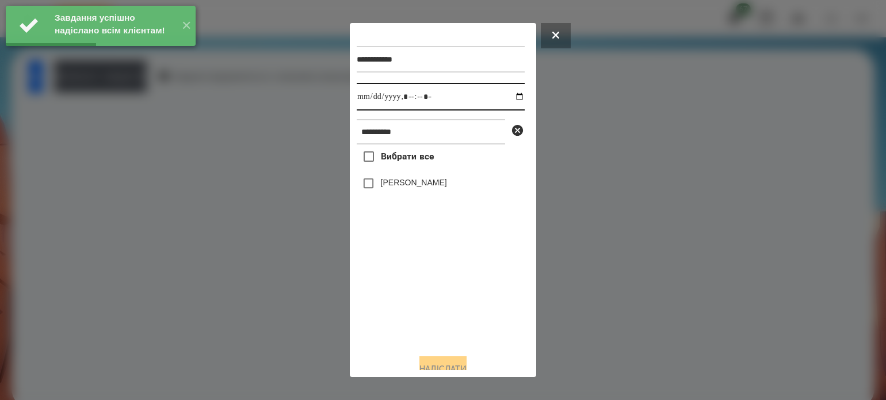
click at [506, 96] on input "datetime-local" at bounding box center [441, 97] width 168 height 28
type input "**********"
drag, startPoint x: 384, startPoint y: 306, endPoint x: 367, endPoint y: 243, distance: 65.2
click at [384, 303] on div "Вибрати все [PERSON_NAME]" at bounding box center [441, 244] width 168 height 200
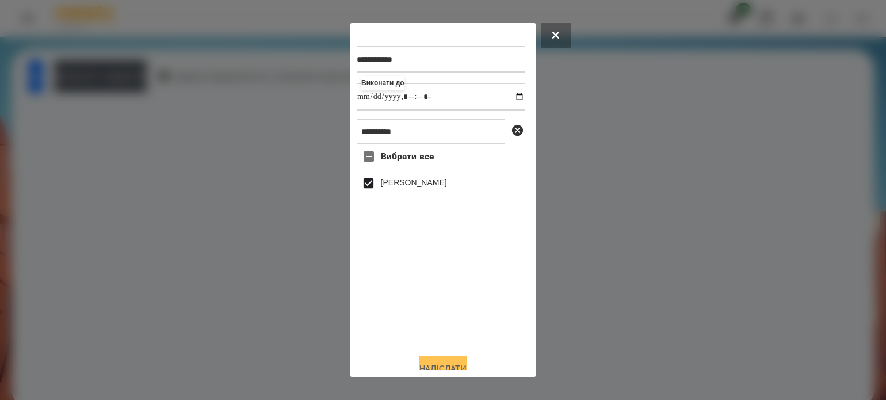
click at [452, 365] on button "Надіслати" at bounding box center [443, 368] width 47 height 25
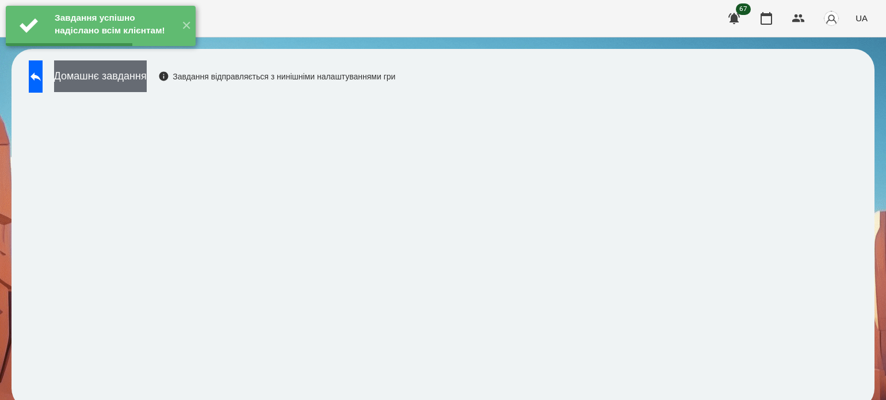
click at [129, 78] on button "Домашнє завдання" at bounding box center [100, 76] width 93 height 32
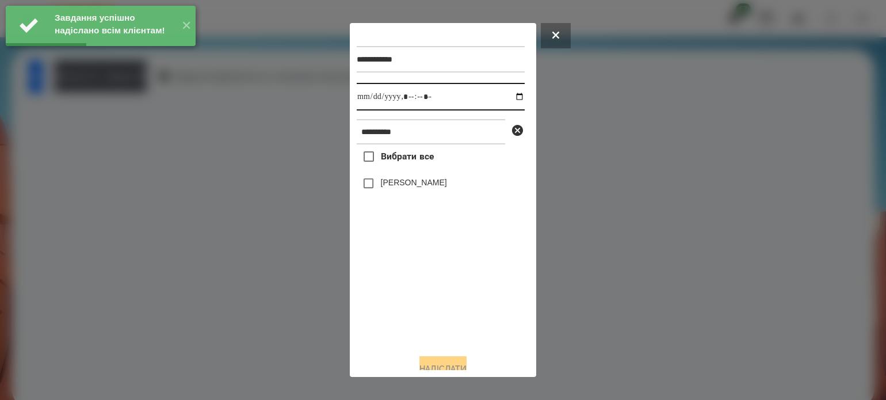
click at [511, 95] on input "datetime-local" at bounding box center [441, 97] width 168 height 28
type input "**********"
drag, startPoint x: 394, startPoint y: 300, endPoint x: 367, endPoint y: 229, distance: 76.3
click at [393, 300] on div "Вибрати все [PERSON_NAME]" at bounding box center [441, 244] width 168 height 200
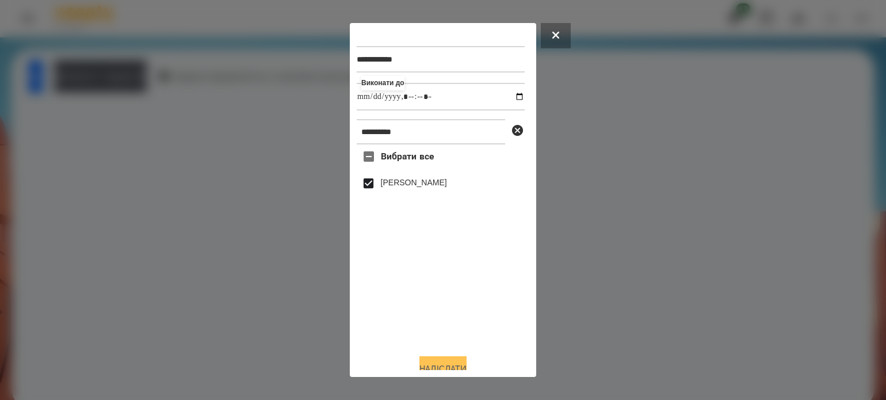
click at [456, 368] on button "Надіслати" at bounding box center [443, 368] width 47 height 25
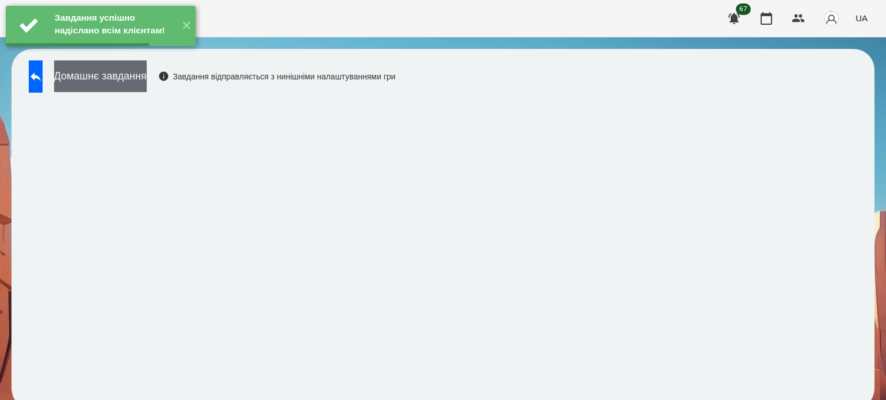
click at [110, 82] on button "Домашнє завдання" at bounding box center [100, 76] width 93 height 32
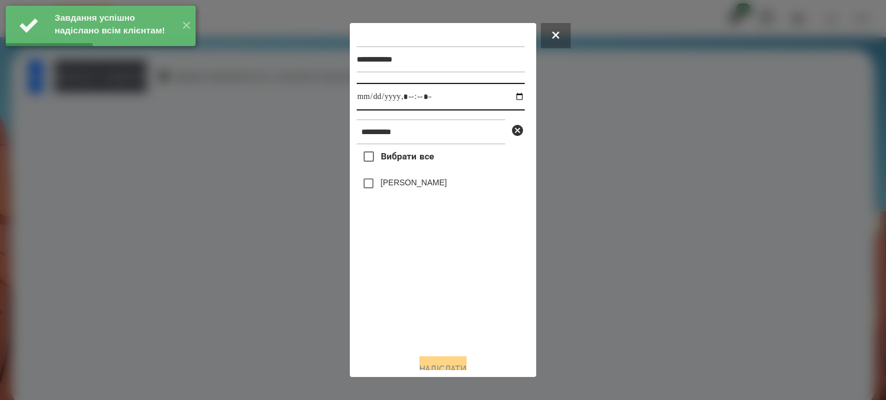
click at [509, 100] on input "datetime-local" at bounding box center [441, 97] width 168 height 28
type input "**********"
click at [428, 306] on div "Вибрати все [PERSON_NAME]" at bounding box center [441, 244] width 168 height 200
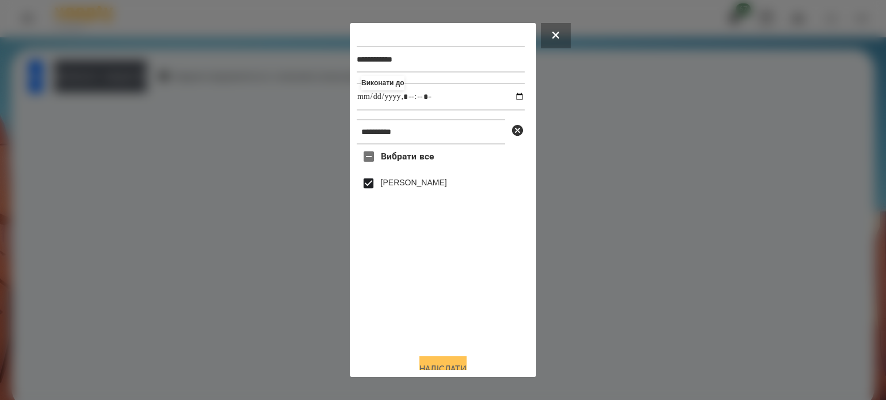
click at [452, 365] on button "Надіслати" at bounding box center [443, 368] width 47 height 25
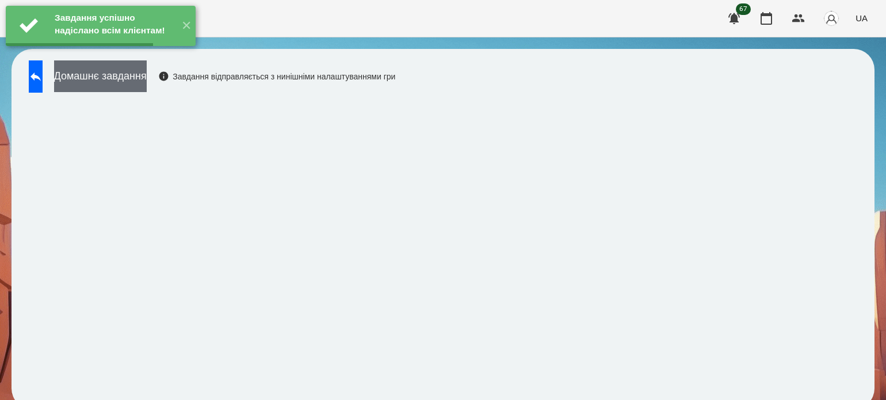
click at [147, 82] on button "Домашнє завдання" at bounding box center [100, 76] width 93 height 32
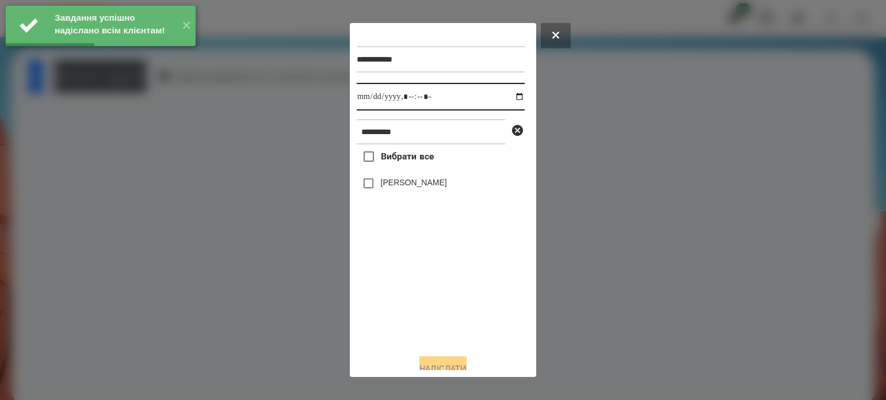
click at [508, 97] on input "datetime-local" at bounding box center [441, 97] width 168 height 28
type input "**********"
click at [452, 317] on div "Вибрати все [PERSON_NAME]" at bounding box center [441, 244] width 168 height 200
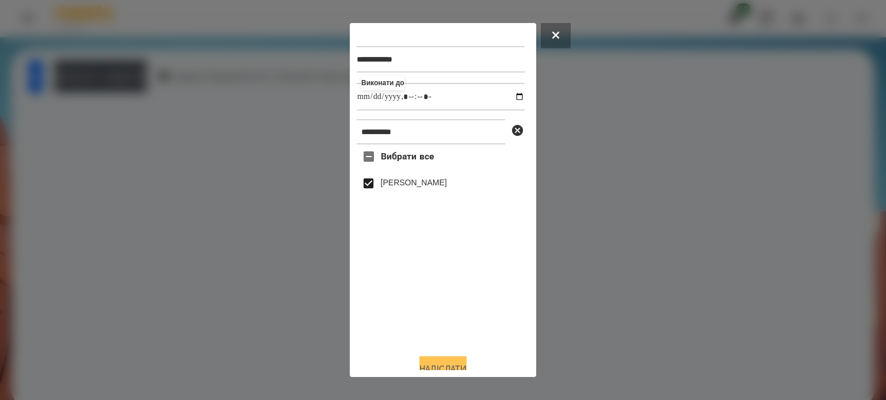
click at [465, 365] on button "Надіслати" at bounding box center [443, 368] width 47 height 25
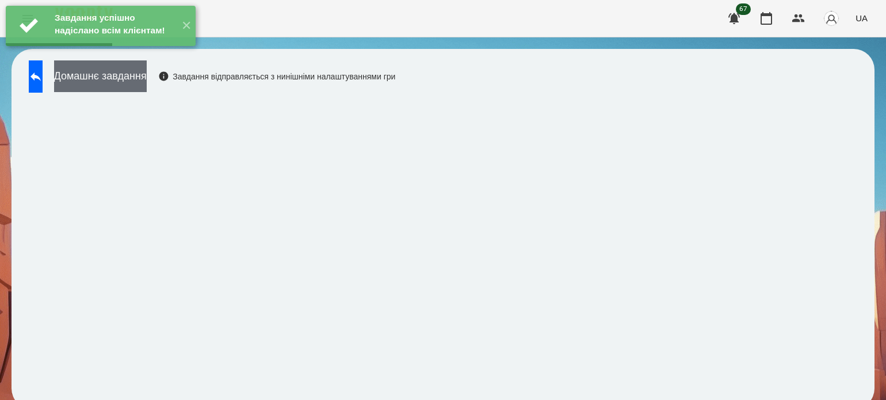
click at [147, 83] on button "Домашнє завдання" at bounding box center [100, 76] width 93 height 32
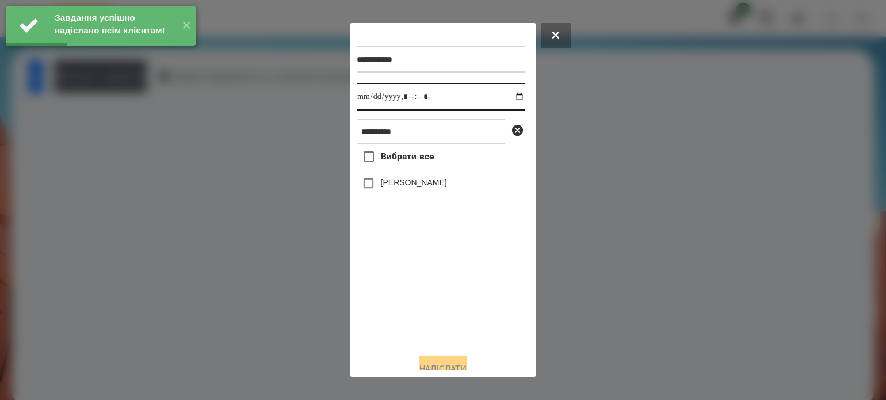
click at [511, 98] on input "datetime-local" at bounding box center [441, 97] width 168 height 28
type input "**********"
drag, startPoint x: 447, startPoint y: 318, endPoint x: 439, endPoint y: 307, distance: 12.8
click at [439, 307] on div "Вибрати все [PERSON_NAME]" at bounding box center [441, 244] width 168 height 200
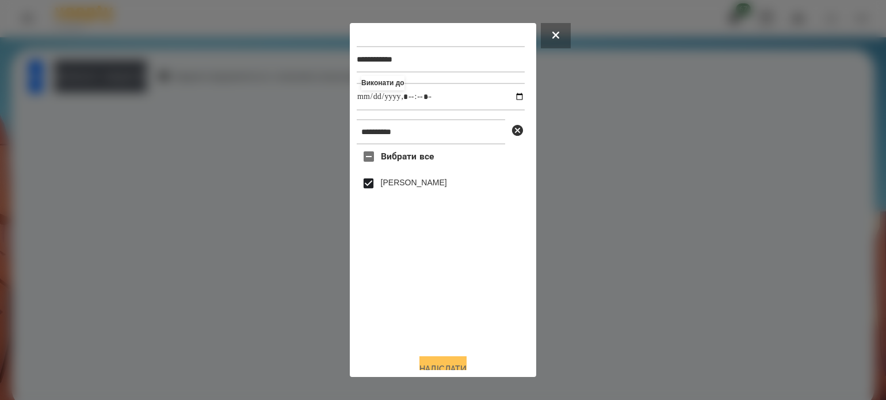
click at [458, 361] on button "Надіслати" at bounding box center [443, 368] width 47 height 25
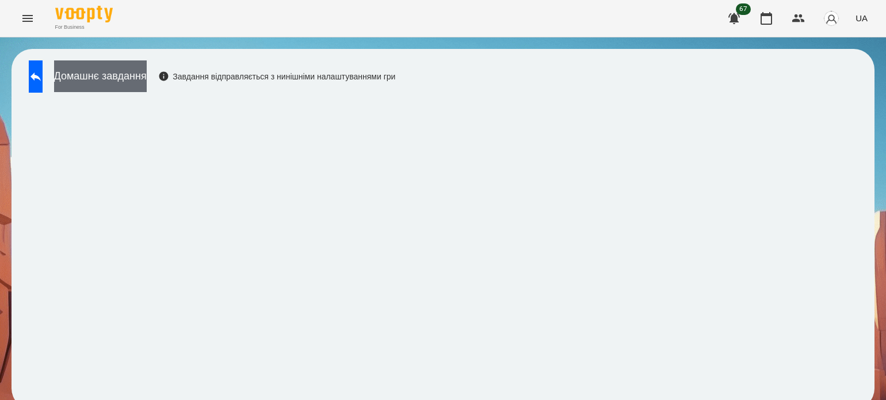
click at [126, 79] on button "Домашнє завдання" at bounding box center [100, 76] width 93 height 32
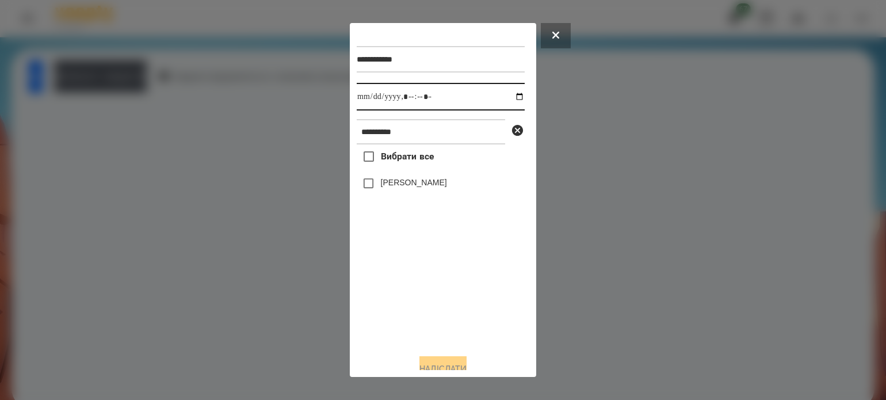
click at [510, 96] on input "datetime-local" at bounding box center [441, 97] width 168 height 28
click at [414, 97] on input "datetime-local" at bounding box center [441, 97] width 168 height 28
click at [424, 94] on input "datetime-local" at bounding box center [441, 97] width 168 height 28
type input "**********"
click at [424, 361] on button "Надіслати" at bounding box center [443, 368] width 47 height 25
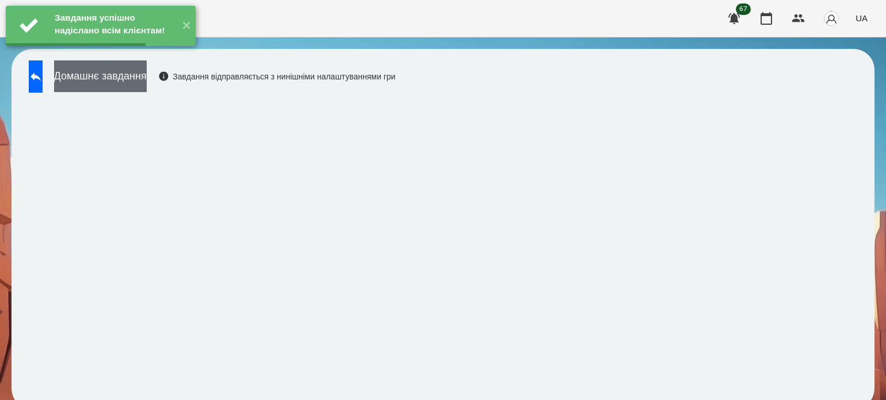
click at [134, 75] on button "Домашнє завдання" at bounding box center [100, 76] width 93 height 32
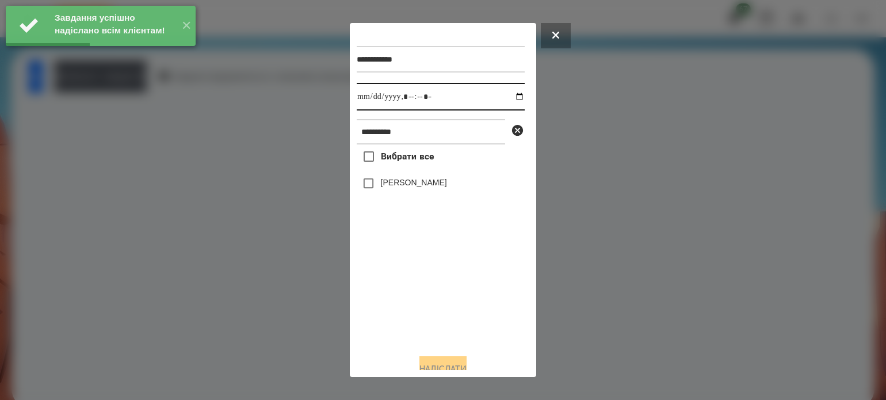
drag, startPoint x: 508, startPoint y: 99, endPoint x: 503, endPoint y: 110, distance: 11.9
click at [508, 100] on input "datetime-local" at bounding box center [441, 97] width 168 height 28
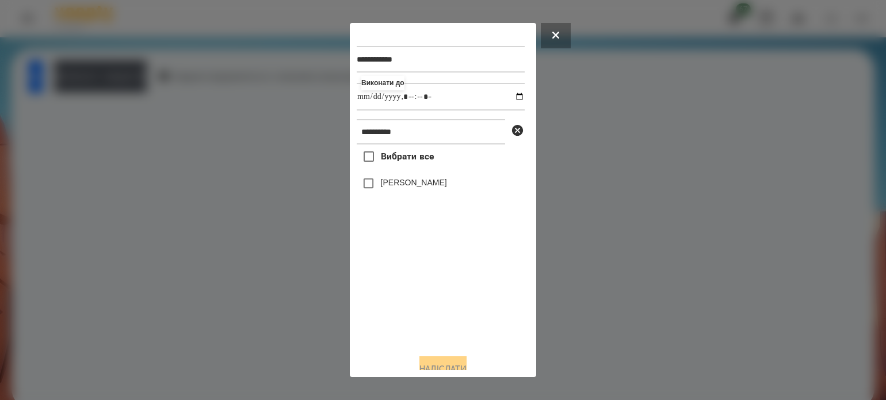
type input "**********"
click at [456, 332] on div "Вибрати все [PERSON_NAME]" at bounding box center [441, 244] width 168 height 200
click at [438, 364] on button "Надіслати" at bounding box center [443, 368] width 47 height 25
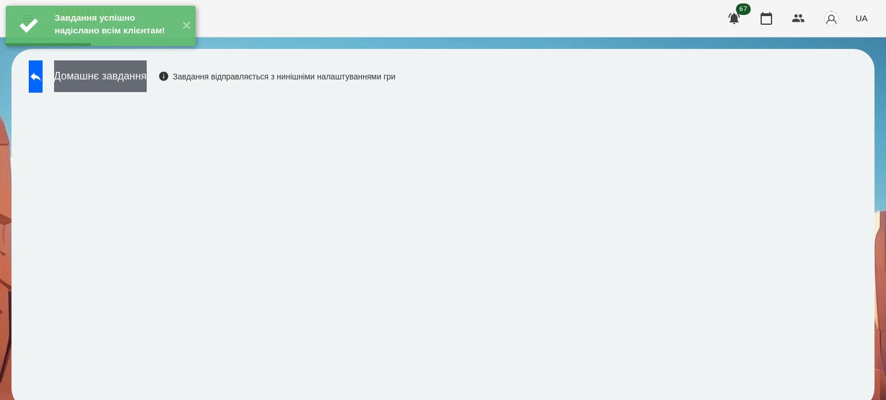
click at [144, 80] on button "Домашнє завдання" at bounding box center [100, 76] width 93 height 32
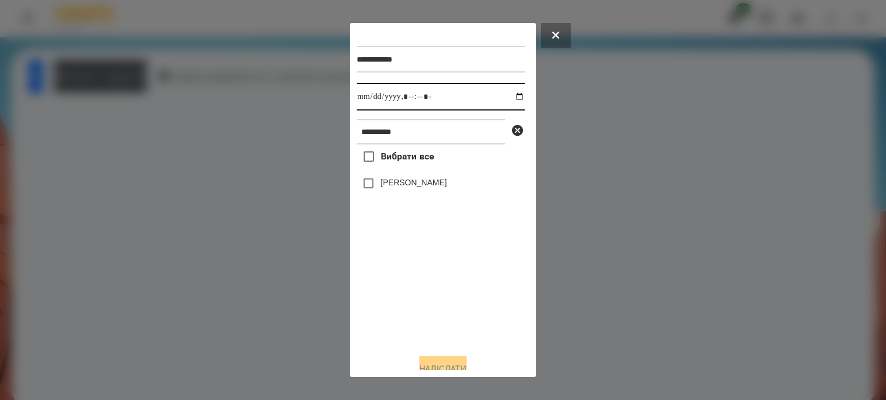
click at [511, 98] on input "datetime-local" at bounding box center [441, 97] width 168 height 28
type input "**********"
drag, startPoint x: 429, startPoint y: 301, endPoint x: 431, endPoint y: 294, distance: 7.6
click at [431, 298] on div "Вибрати все [PERSON_NAME]" at bounding box center [441, 244] width 168 height 200
drag, startPoint x: 467, startPoint y: 366, endPoint x: 463, endPoint y: 359, distance: 8.3
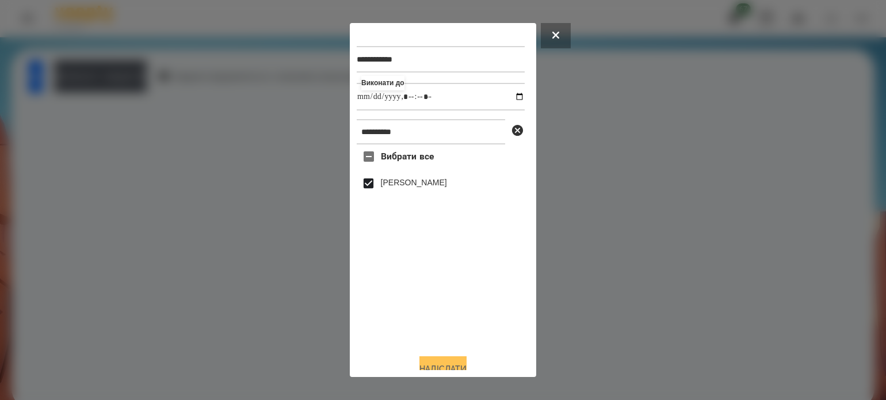
click at [467, 366] on button "Надіслати" at bounding box center [443, 368] width 47 height 25
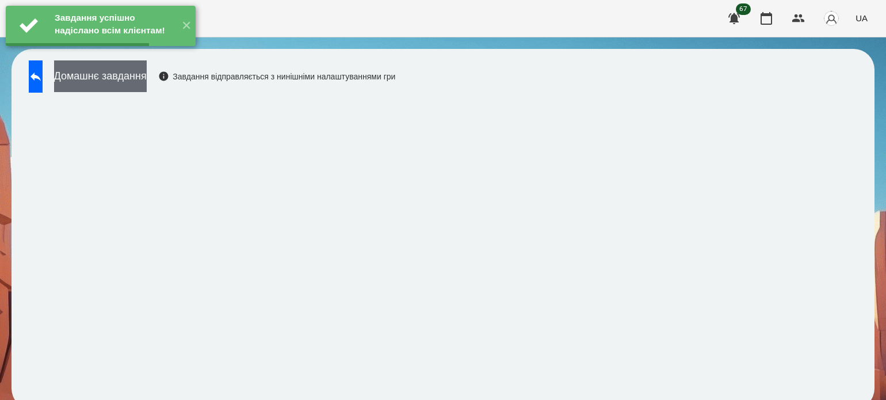
click at [141, 75] on button "Домашнє завдання" at bounding box center [100, 76] width 93 height 32
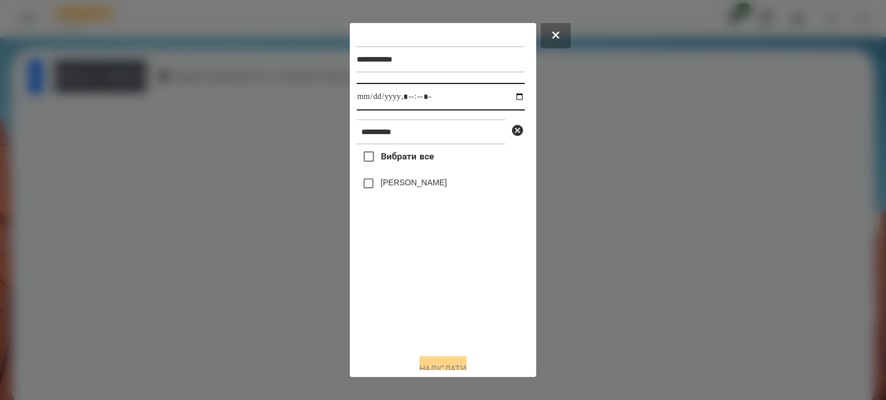
click at [511, 98] on input "datetime-local" at bounding box center [441, 97] width 168 height 28
type input "**********"
click at [426, 341] on div "Вибрати все [PERSON_NAME]" at bounding box center [441, 244] width 168 height 200
click at [442, 361] on button "Надіслати" at bounding box center [443, 368] width 47 height 25
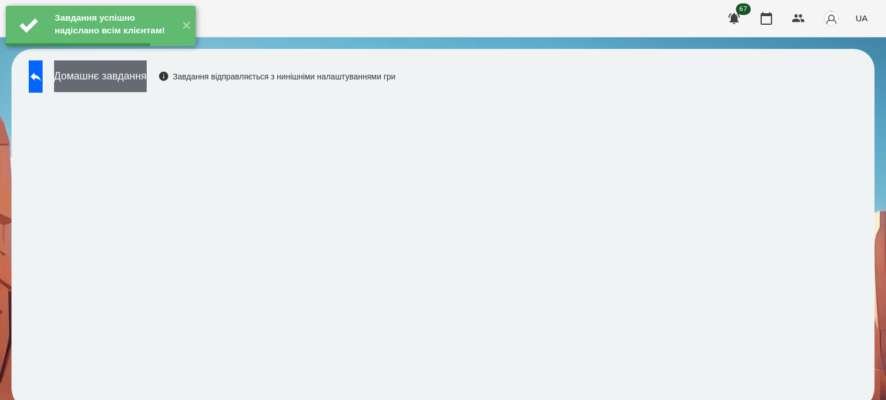
click at [134, 76] on button "Домашнє завдання" at bounding box center [100, 76] width 93 height 32
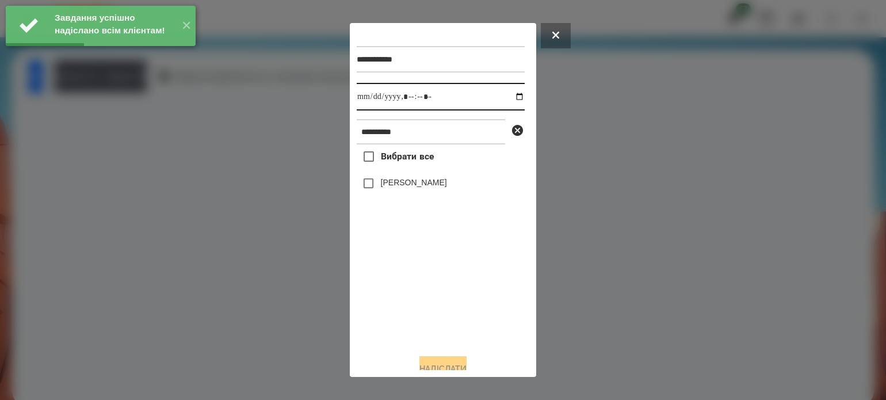
click at [511, 98] on input "datetime-local" at bounding box center [441, 97] width 168 height 28
type input "**********"
drag, startPoint x: 380, startPoint y: 315, endPoint x: 367, endPoint y: 226, distance: 90.2
click at [380, 307] on div "Вибрати все [PERSON_NAME]" at bounding box center [441, 244] width 168 height 200
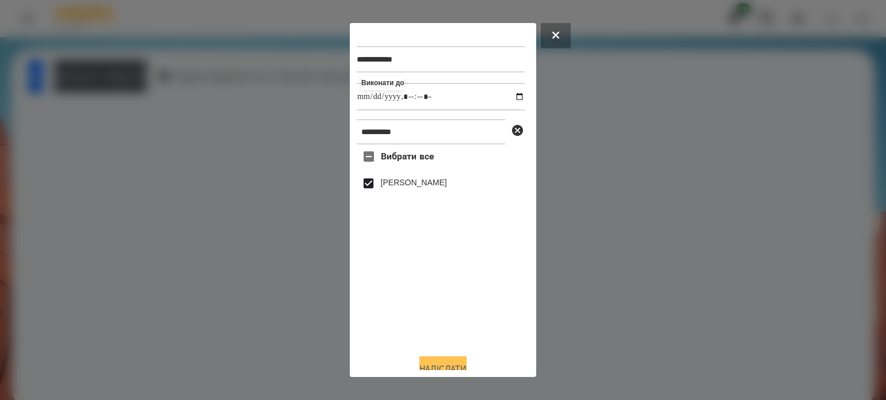
click at [447, 368] on button "Надіслати" at bounding box center [443, 368] width 47 height 25
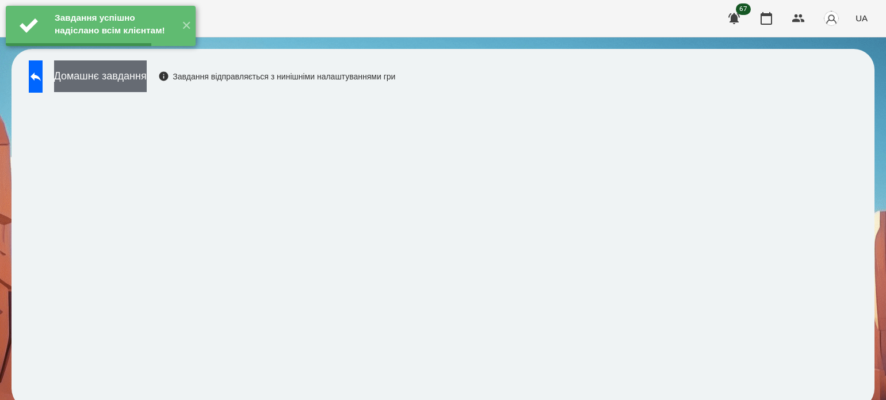
click at [105, 82] on button "Домашнє завдання" at bounding box center [100, 76] width 93 height 32
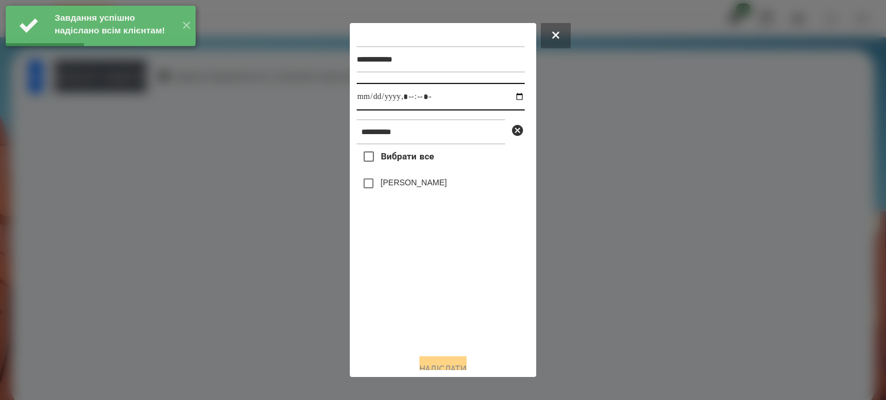
click at [508, 96] on input "datetime-local" at bounding box center [441, 97] width 168 height 28
type input "**********"
click at [379, 308] on div "Вибрати все [PERSON_NAME]" at bounding box center [441, 244] width 168 height 200
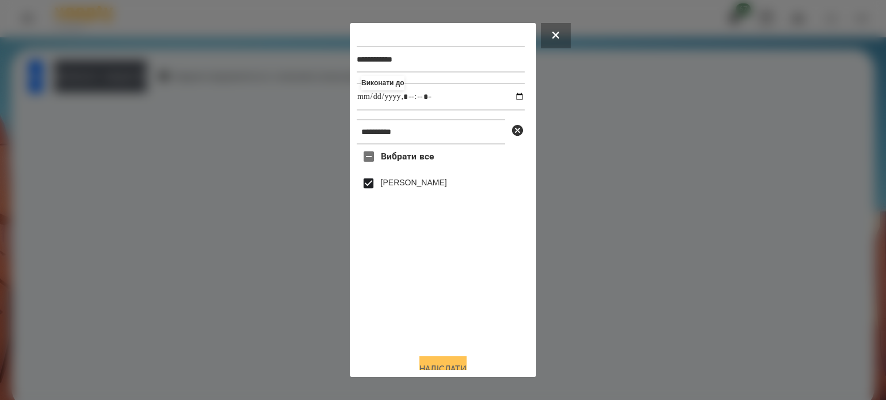
click at [462, 364] on button "Надіслати" at bounding box center [443, 368] width 47 height 25
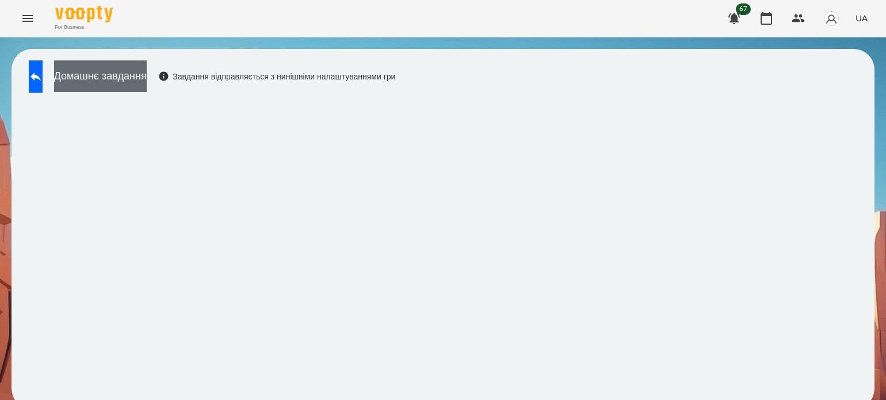
click at [102, 79] on button "Домашнє завдання" at bounding box center [100, 76] width 93 height 32
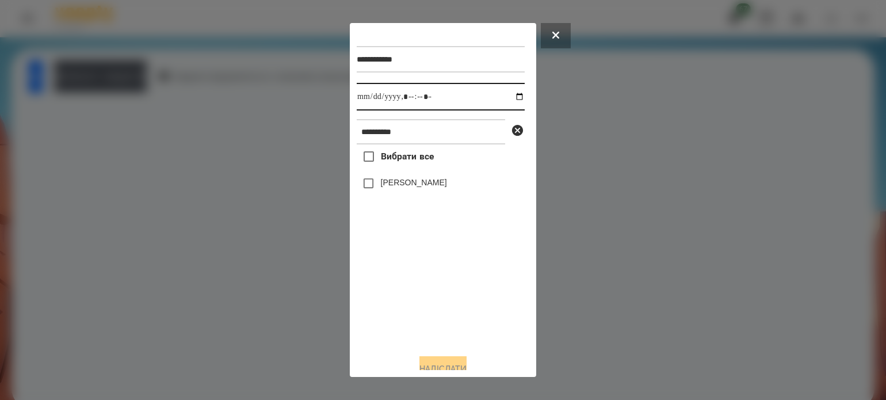
click at [507, 97] on input "datetime-local" at bounding box center [441, 97] width 168 height 28
click at [418, 98] on input "datetime-local" at bounding box center [441, 97] width 168 height 28
type input "**********"
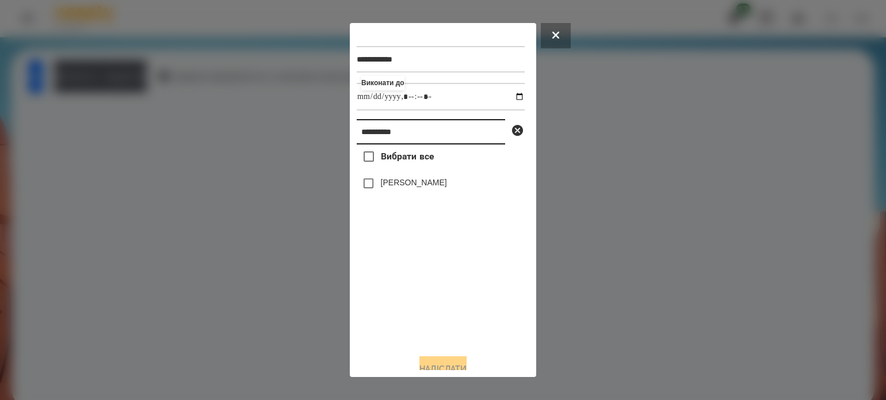
click at [412, 140] on input "*********" at bounding box center [431, 131] width 148 height 25
type input "*"
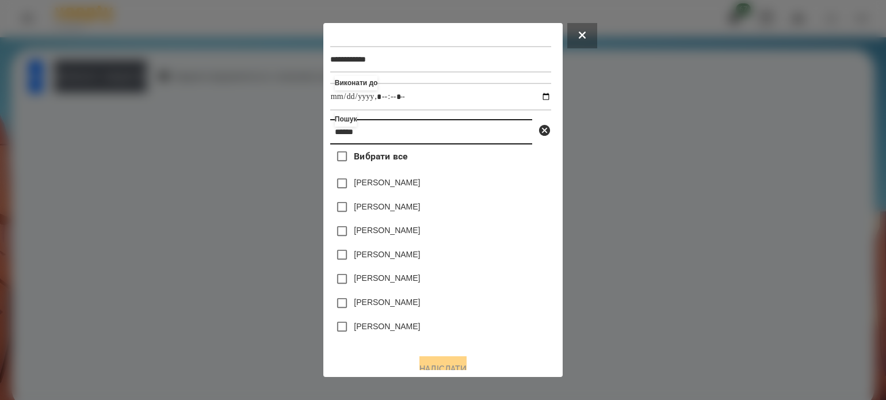
type input "******"
click at [432, 365] on button "Надіслати" at bounding box center [443, 368] width 47 height 25
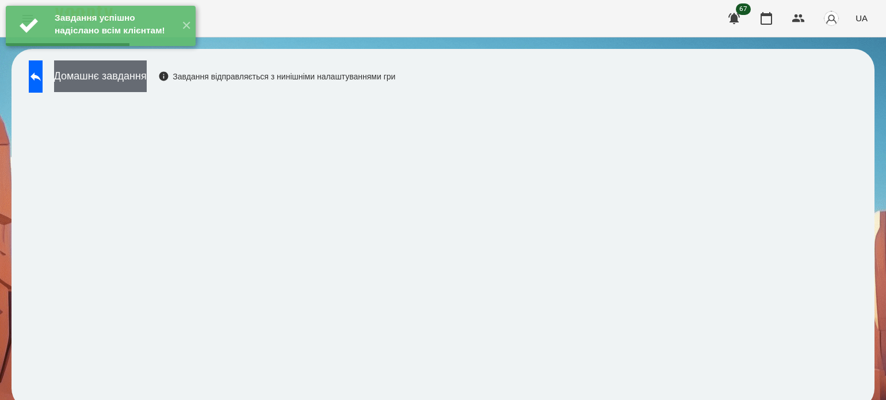
click at [136, 80] on button "Домашнє завдання" at bounding box center [100, 76] width 93 height 32
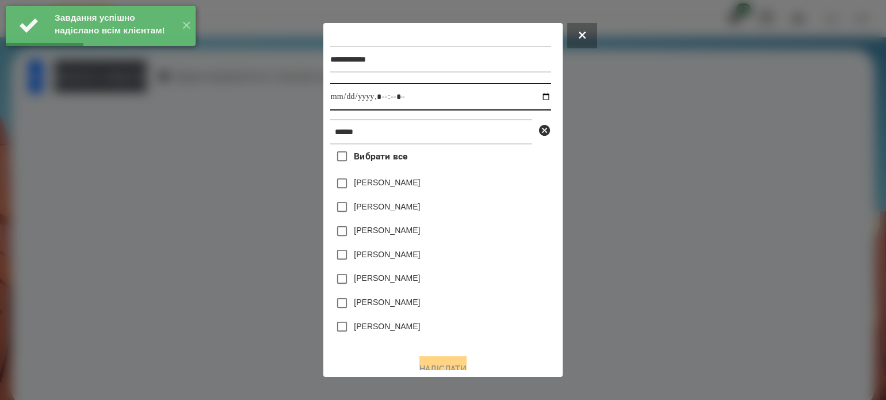
click at [513, 93] on input "datetime-local" at bounding box center [440, 97] width 221 height 28
type input "**********"
drag, startPoint x: 493, startPoint y: 321, endPoint x: 490, endPoint y: 315, distance: 6.7
click at [493, 319] on div "[PERSON_NAME]" at bounding box center [440, 327] width 221 height 24
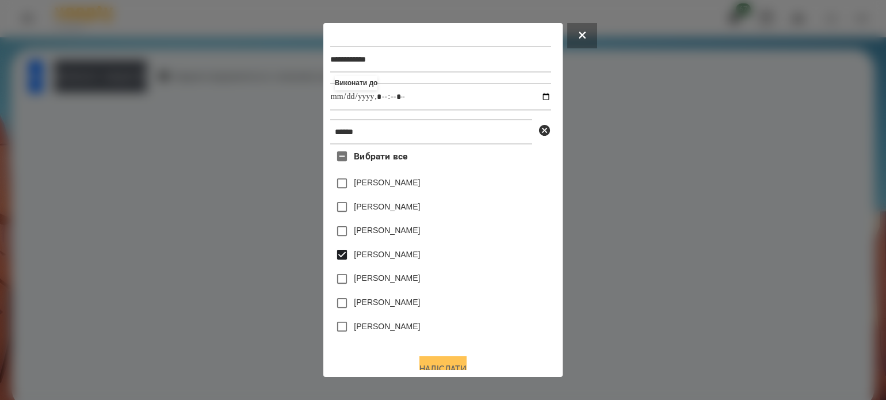
click at [428, 361] on button "Надіслати" at bounding box center [443, 368] width 47 height 25
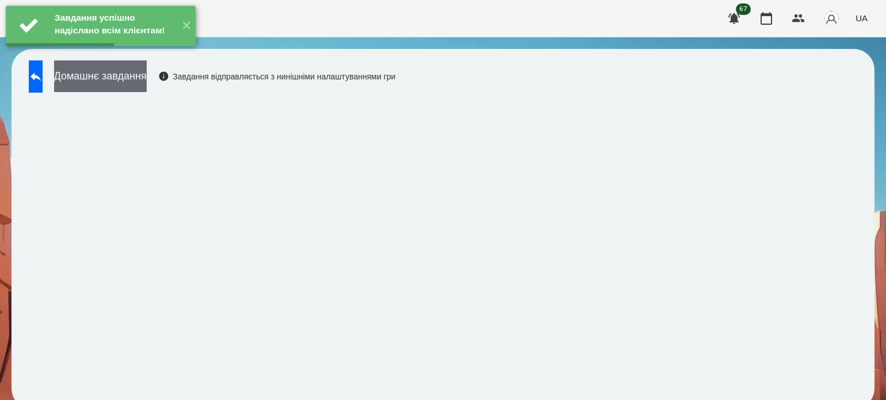
click at [147, 78] on button "Домашнє завдання" at bounding box center [100, 76] width 93 height 32
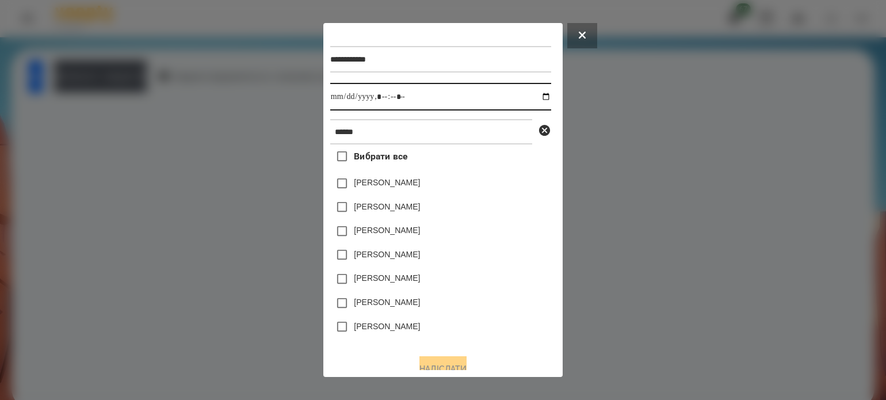
click at [506, 97] on input "datetime-local" at bounding box center [440, 97] width 221 height 28
type input "**********"
click at [502, 317] on div "Вибрати все [PERSON_NAME] [PERSON_NAME] [PERSON_NAME] П’[PERSON_NAME] [PERSON_N…" at bounding box center [440, 244] width 221 height 200
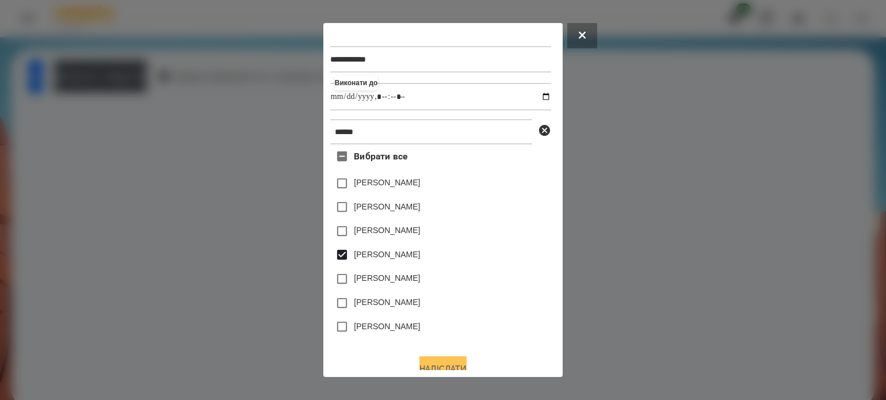
click at [450, 362] on button "Надіслати" at bounding box center [443, 368] width 47 height 25
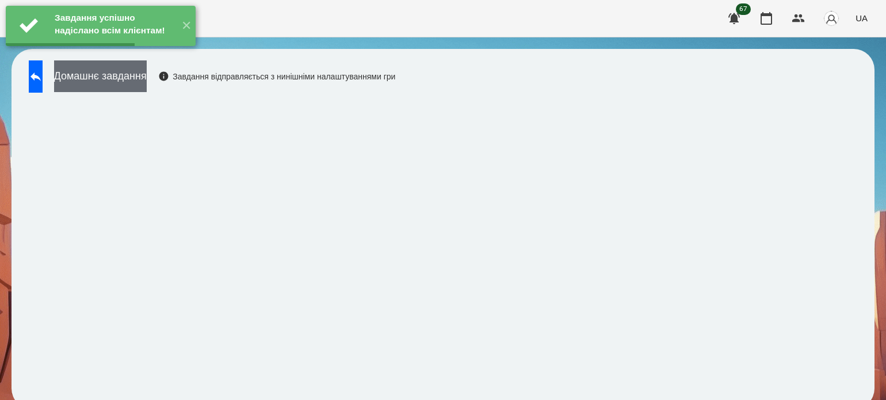
click at [147, 81] on button "Домашнє завдання" at bounding box center [100, 76] width 93 height 32
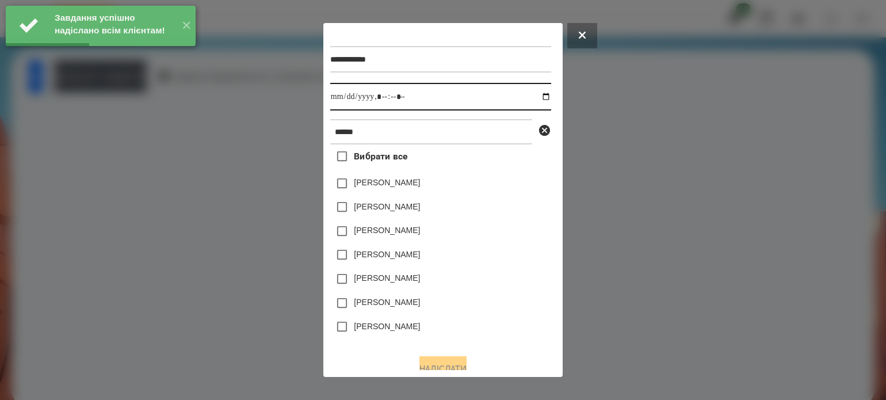
click at [508, 98] on input "datetime-local" at bounding box center [440, 97] width 221 height 28
type input "**********"
drag, startPoint x: 474, startPoint y: 303, endPoint x: 473, endPoint y: 297, distance: 5.9
click at [474, 303] on div "[PERSON_NAME]" at bounding box center [440, 303] width 221 height 24
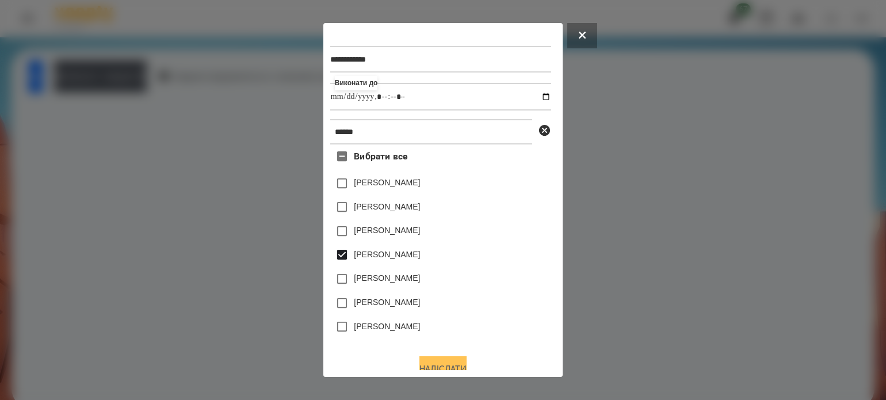
click at [434, 363] on button "Надіслати" at bounding box center [443, 368] width 47 height 25
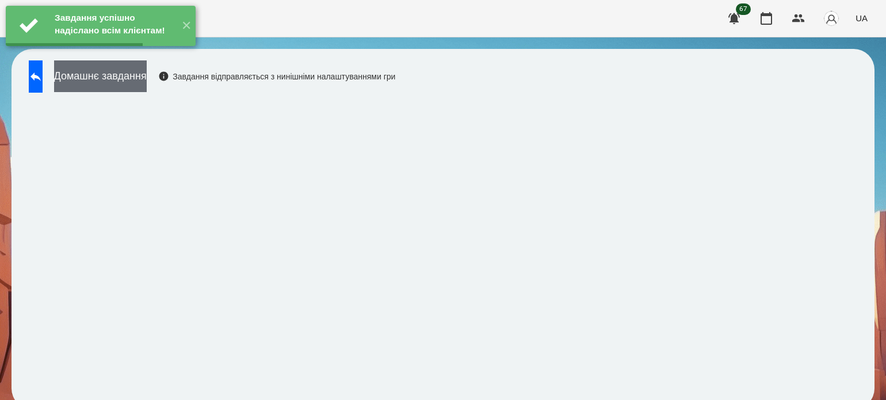
click at [147, 87] on button "Домашнє завдання" at bounding box center [100, 76] width 93 height 32
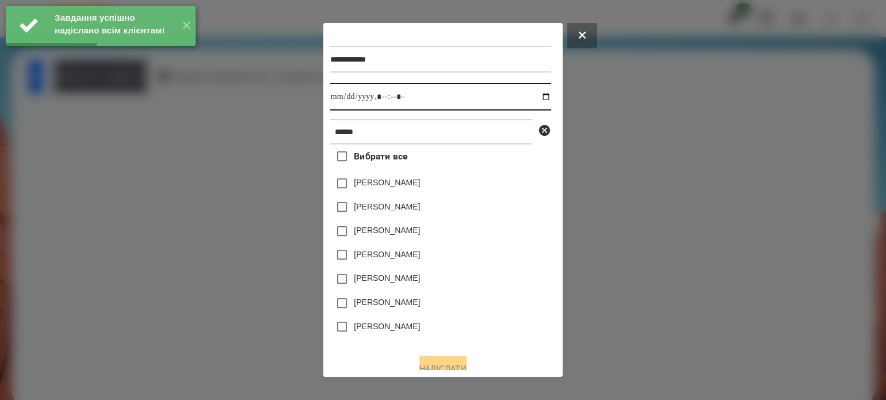
click at [506, 98] on input "datetime-local" at bounding box center [440, 97] width 221 height 28
type input "**********"
click at [498, 313] on div "[PERSON_NAME]" at bounding box center [440, 303] width 221 height 24
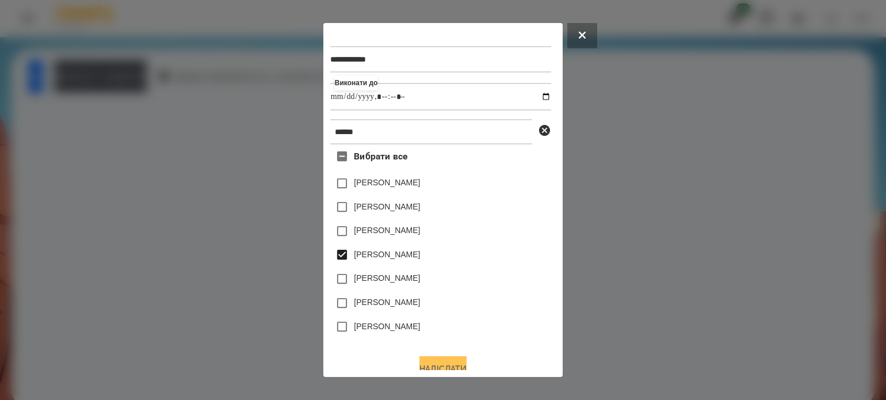
click at [453, 362] on button "Надіслати" at bounding box center [443, 368] width 47 height 25
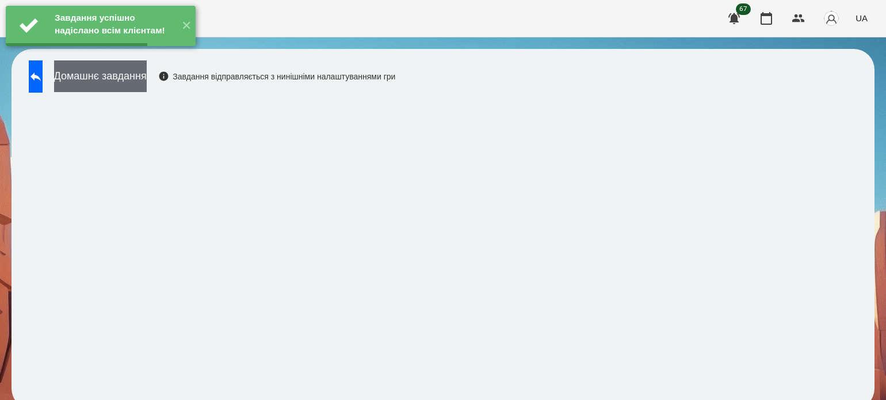
click at [147, 82] on button "Домашнє завдання" at bounding box center [100, 76] width 93 height 32
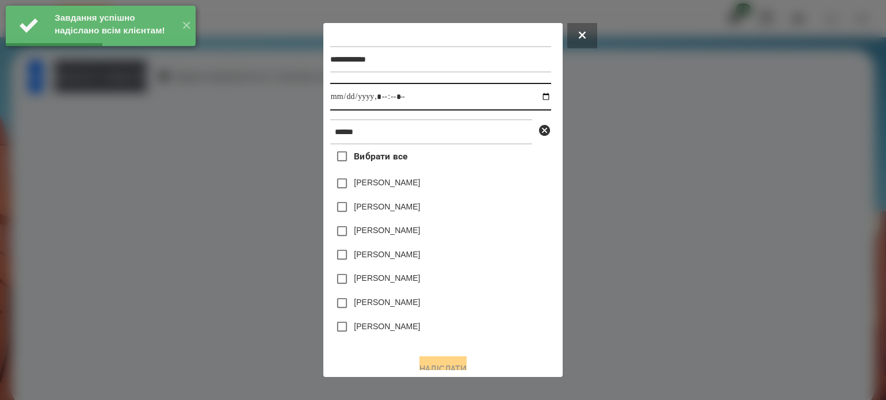
click at [506, 100] on input "datetime-local" at bounding box center [440, 97] width 221 height 28
type input "**********"
click at [479, 301] on div "[PERSON_NAME]" at bounding box center [440, 303] width 221 height 24
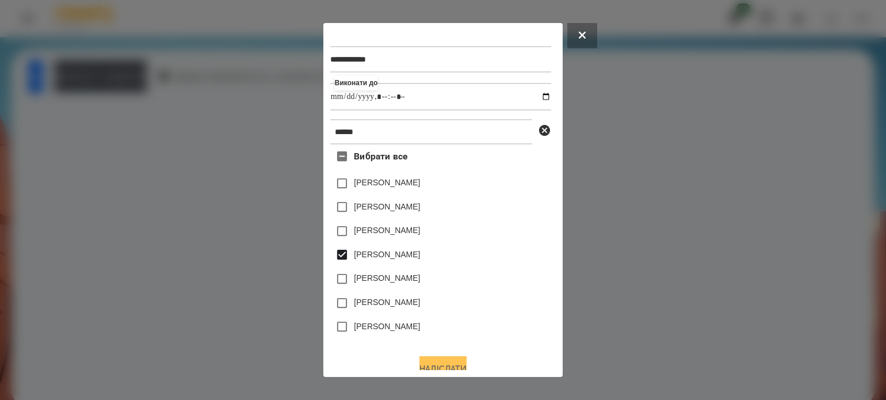
click at [445, 363] on button "Надіслати" at bounding box center [443, 368] width 47 height 25
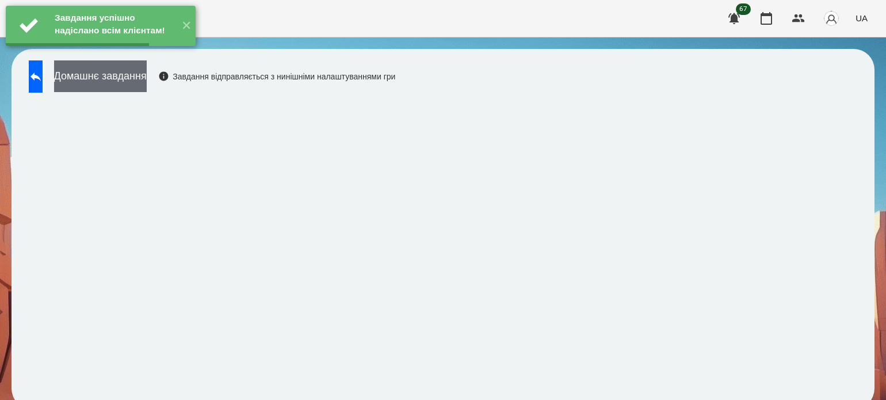
click at [130, 75] on button "Домашнє завдання" at bounding box center [100, 76] width 93 height 32
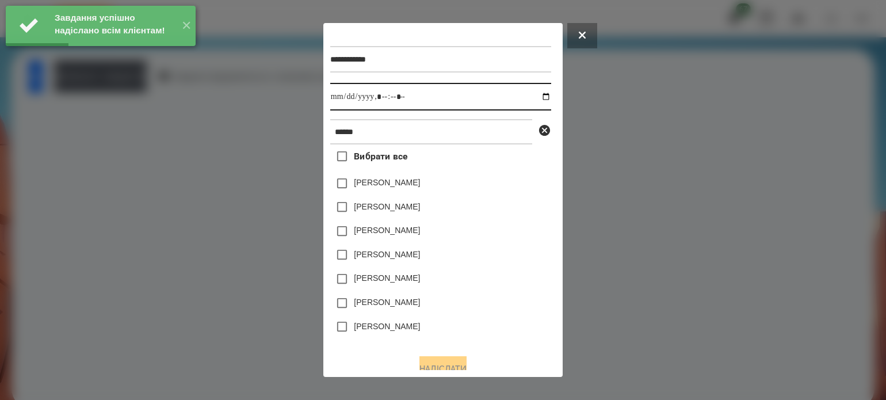
click at [510, 89] on input "datetime-local" at bounding box center [440, 97] width 221 height 28
click at [509, 101] on input "datetime-local" at bounding box center [440, 97] width 221 height 28
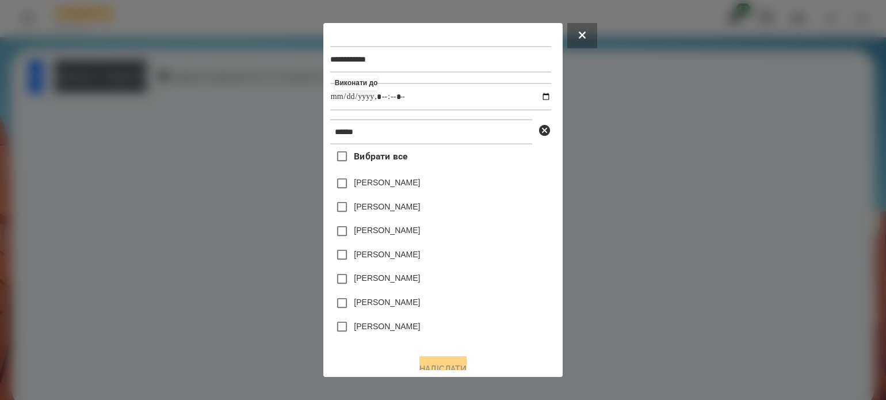
type input "**********"
click at [482, 315] on div "[PERSON_NAME]" at bounding box center [440, 303] width 221 height 24
click at [440, 367] on button "Надіслати" at bounding box center [443, 368] width 47 height 25
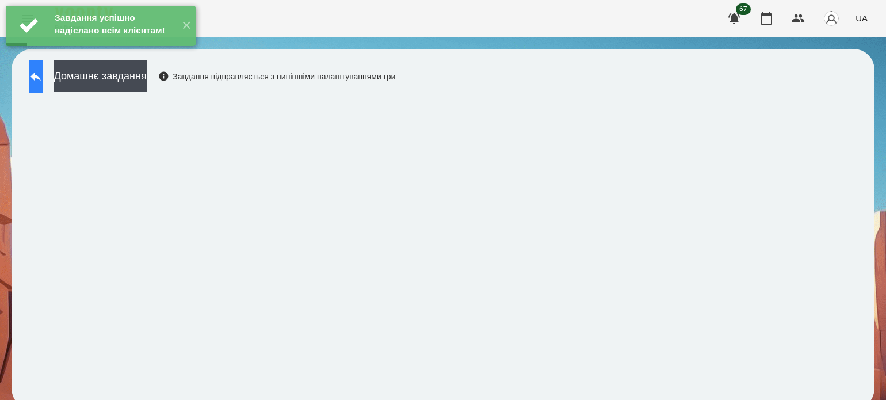
click at [39, 79] on button at bounding box center [36, 76] width 14 height 32
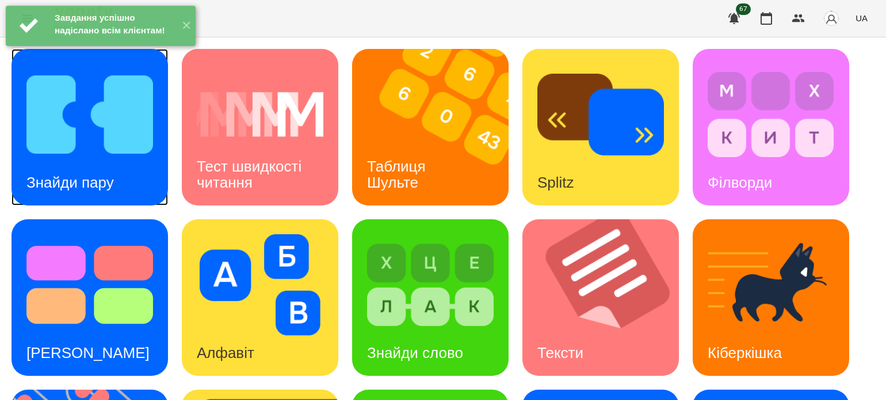
click at [89, 127] on img at bounding box center [89, 114] width 127 height 101
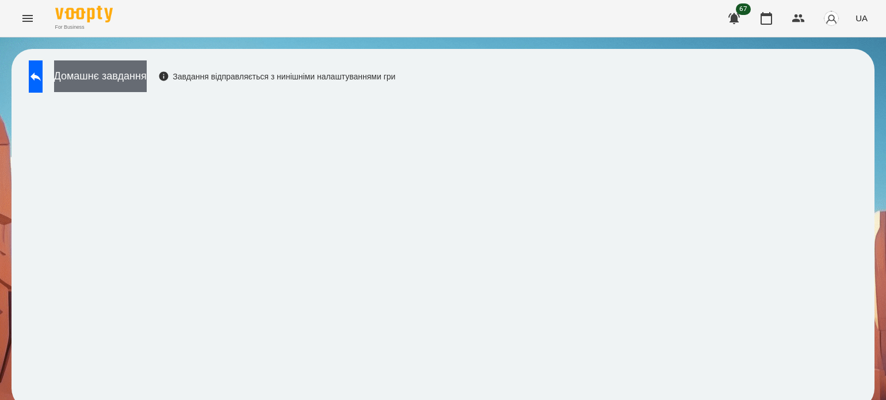
click at [140, 80] on button "Домашнє завдання" at bounding box center [100, 76] width 93 height 32
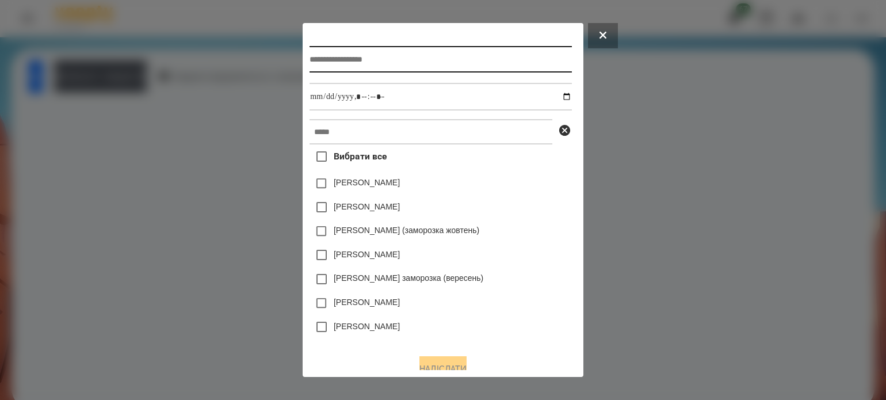
click at [310, 64] on input "text" at bounding box center [441, 59] width 262 height 26
type input "**********"
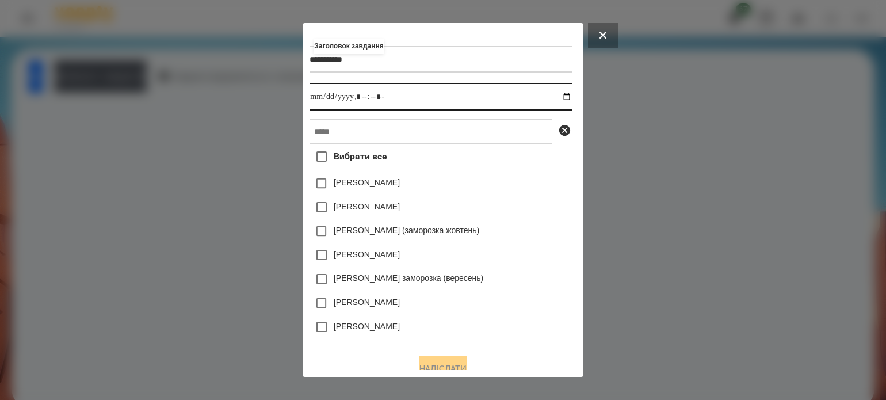
click at [567, 97] on input "datetime-local" at bounding box center [441, 97] width 262 height 28
click at [363, 99] on input "datetime-local" at bounding box center [441, 97] width 262 height 28
type input "**********"
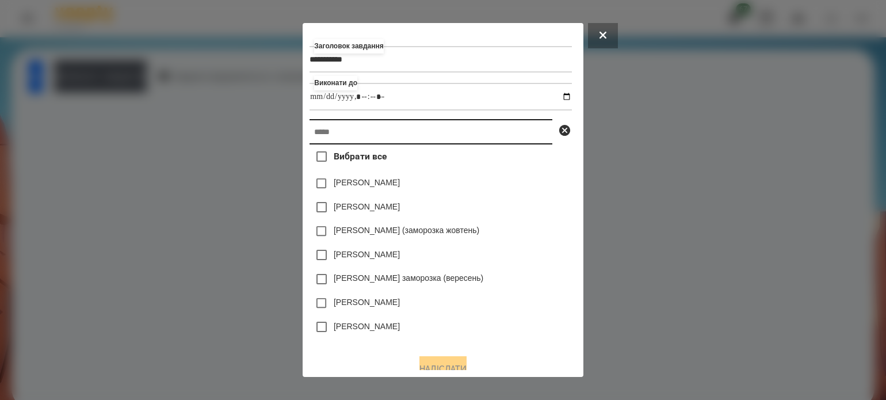
click at [372, 126] on input "text" at bounding box center [431, 131] width 243 height 25
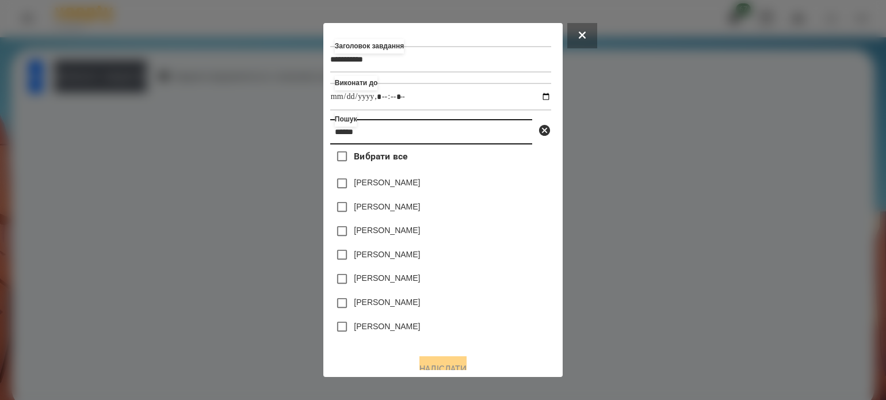
type input "******"
click at [434, 369] on button "Надіслати" at bounding box center [443, 368] width 47 height 25
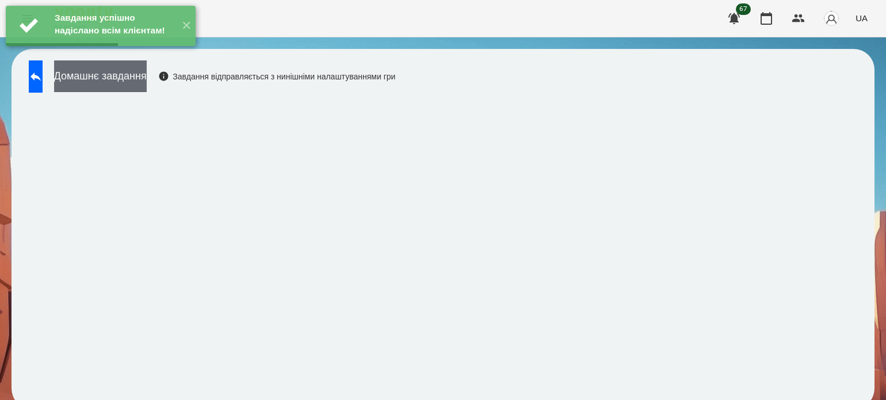
click at [147, 88] on button "Домашнє завдання" at bounding box center [100, 76] width 93 height 32
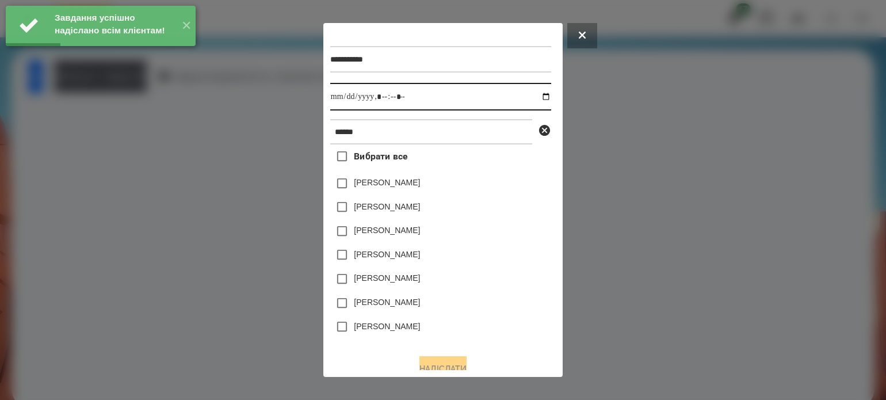
click at [511, 95] on input "datetime-local" at bounding box center [440, 97] width 221 height 28
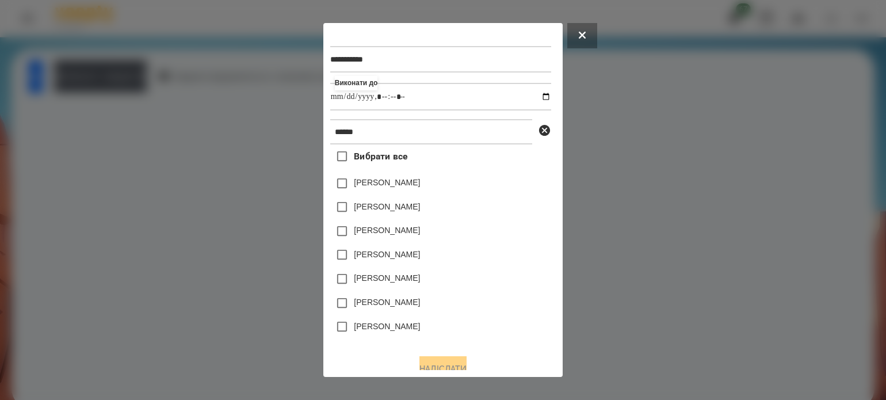
type input "**********"
drag, startPoint x: 480, startPoint y: 314, endPoint x: 474, endPoint y: 304, distance: 11.4
click at [480, 314] on div "[PERSON_NAME]" at bounding box center [440, 303] width 221 height 24
click at [438, 362] on button "Надіслати" at bounding box center [443, 368] width 47 height 25
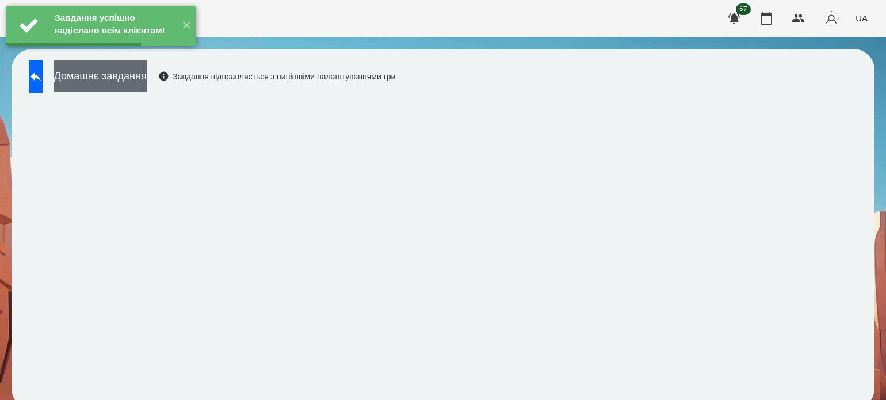
click at [147, 75] on button "Домашнє завдання" at bounding box center [100, 76] width 93 height 32
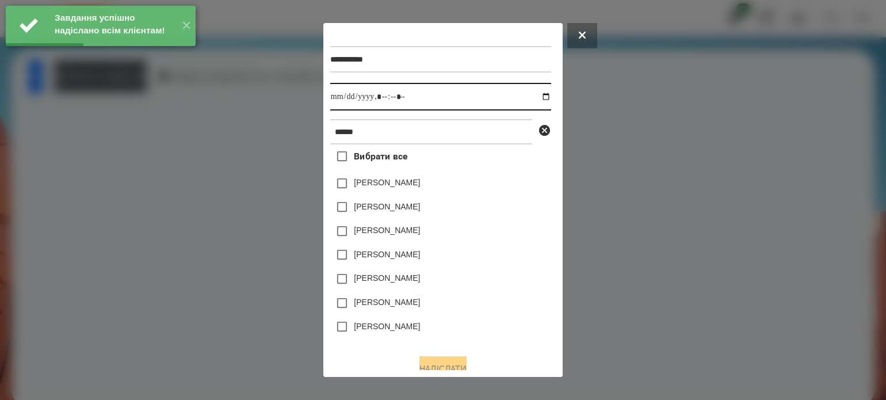
click at [509, 96] on input "datetime-local" at bounding box center [440, 97] width 221 height 28
type input "**********"
drag, startPoint x: 494, startPoint y: 328, endPoint x: 464, endPoint y: 297, distance: 43.5
click at [494, 325] on div "[PERSON_NAME]" at bounding box center [440, 327] width 221 height 24
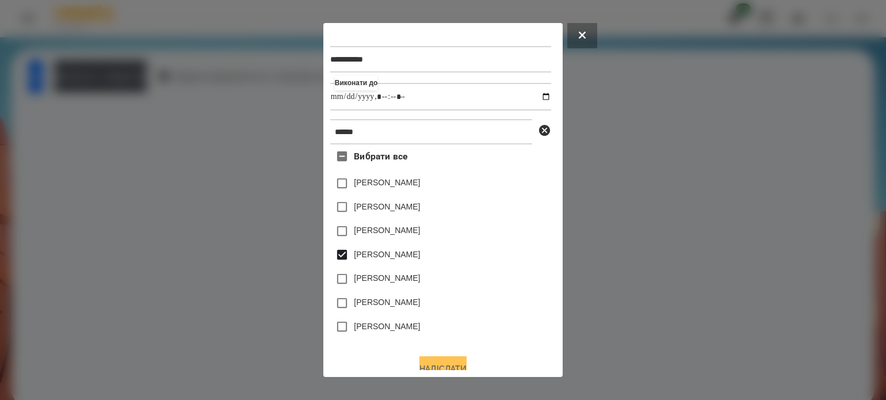
click at [445, 365] on button "Надіслати" at bounding box center [443, 368] width 47 height 25
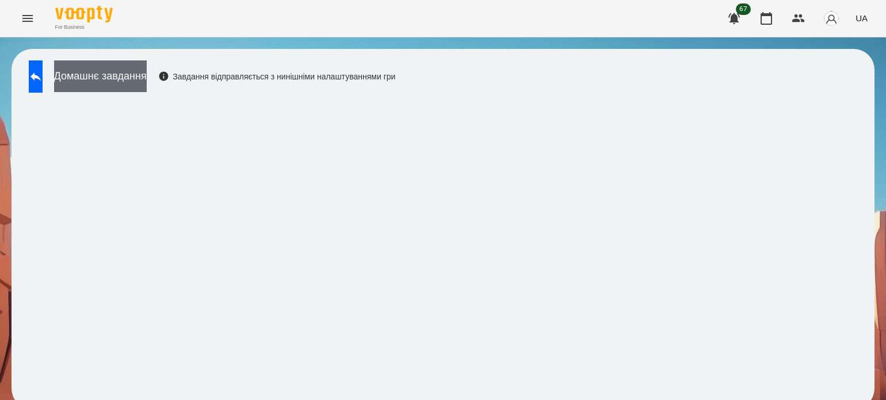
click at [127, 73] on button "Домашнє завдання" at bounding box center [100, 76] width 93 height 32
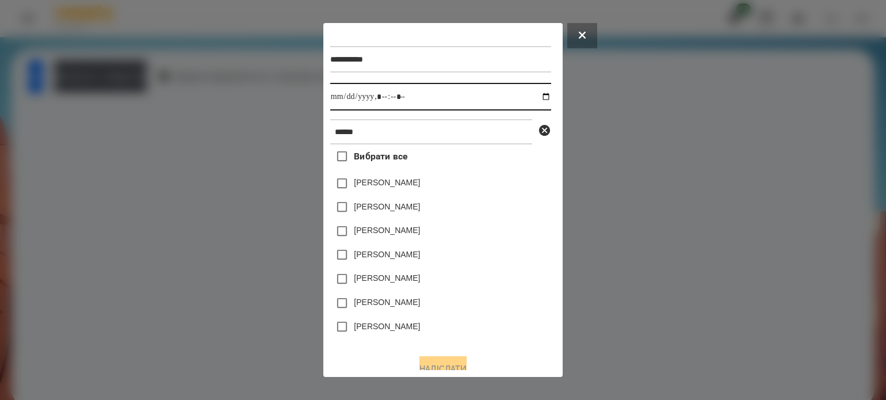
click at [511, 98] on input "datetime-local" at bounding box center [440, 97] width 221 height 28
type input "**********"
click at [470, 309] on div "[PERSON_NAME]" at bounding box center [440, 303] width 221 height 24
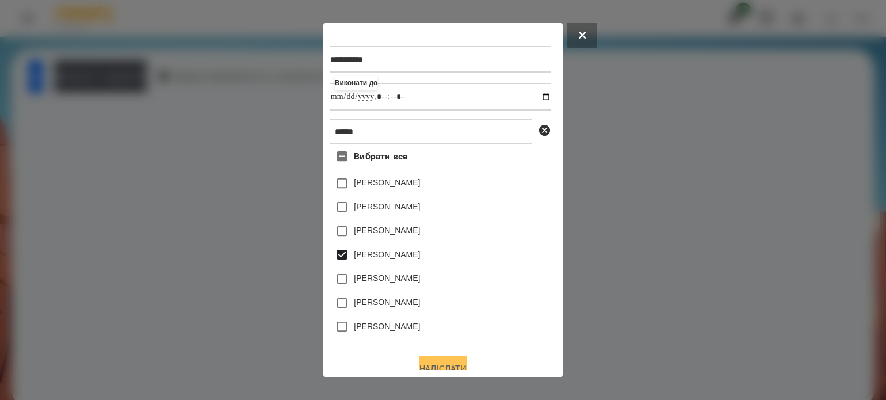
click at [446, 363] on button "Надіслати" at bounding box center [443, 368] width 47 height 25
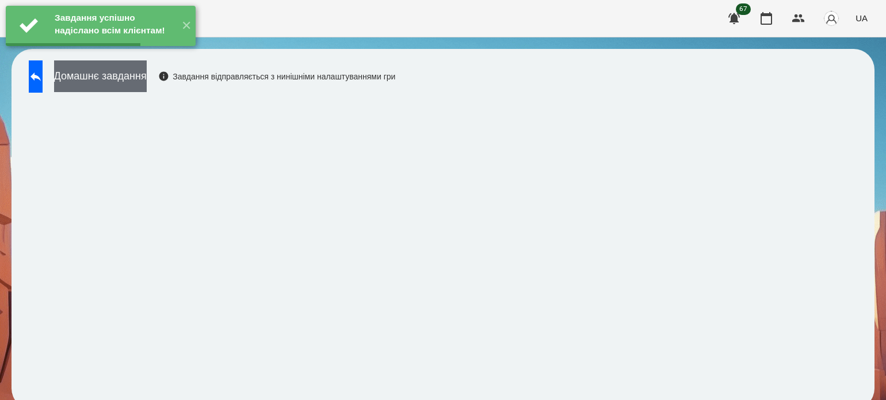
click at [131, 77] on button "Домашнє завдання" at bounding box center [100, 76] width 93 height 32
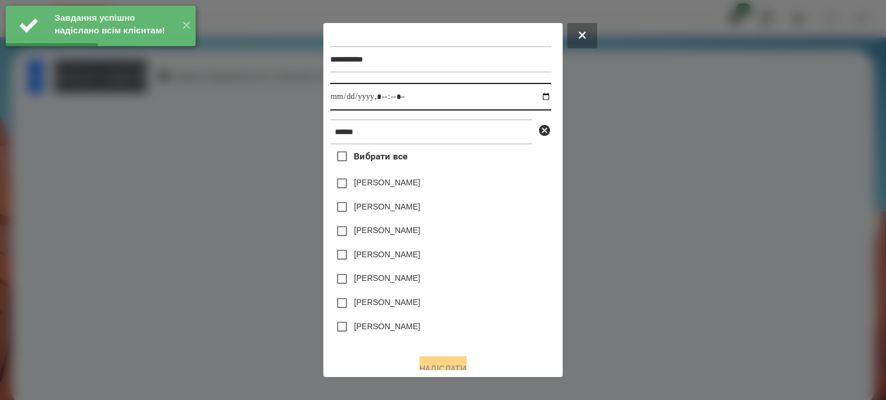
click at [509, 98] on input "datetime-local" at bounding box center [440, 97] width 221 height 28
type input "**********"
click at [492, 311] on div "[PERSON_NAME]" at bounding box center [440, 303] width 221 height 24
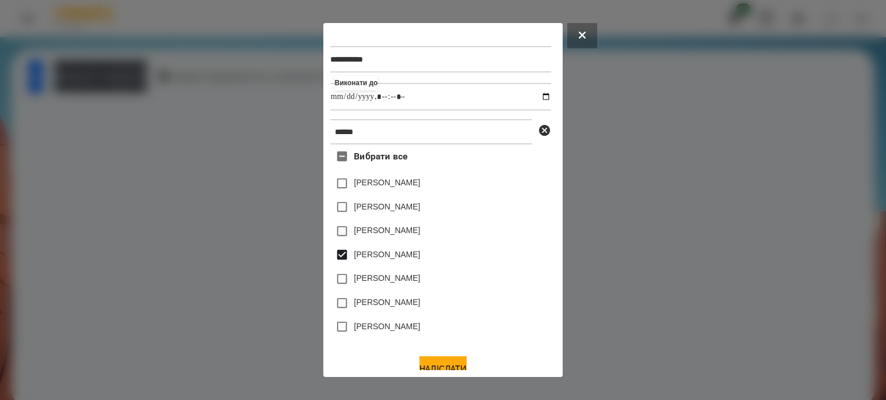
click at [451, 363] on button "Надіслати" at bounding box center [443, 368] width 47 height 25
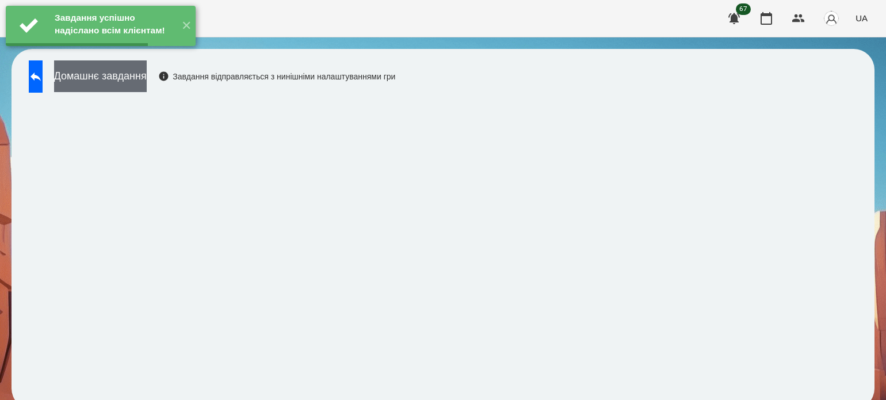
click at [141, 84] on button "Домашнє завдання" at bounding box center [100, 76] width 93 height 32
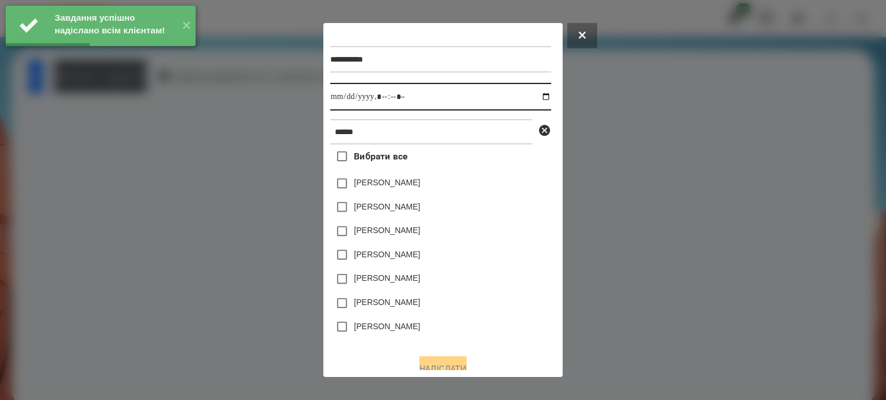
click at [508, 96] on input "datetime-local" at bounding box center [440, 97] width 221 height 28
type input "**********"
drag, startPoint x: 479, startPoint y: 302, endPoint x: 457, endPoint y: 278, distance: 32.6
click at [479, 302] on div "[PERSON_NAME]" at bounding box center [440, 303] width 221 height 24
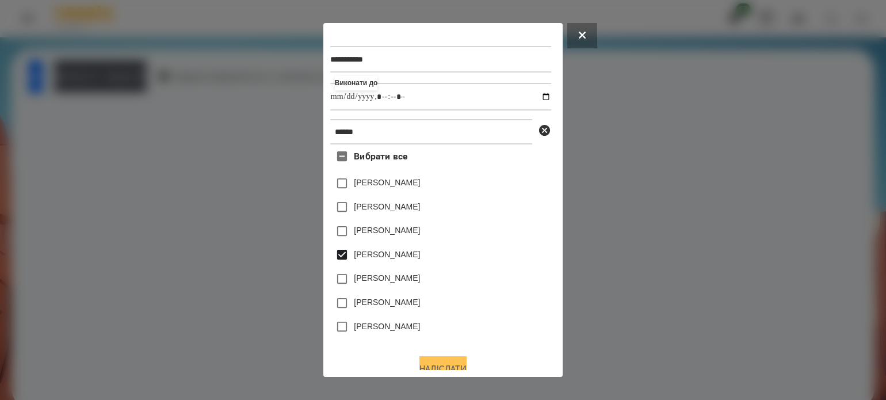
click at [437, 364] on button "Надіслати" at bounding box center [443, 368] width 47 height 25
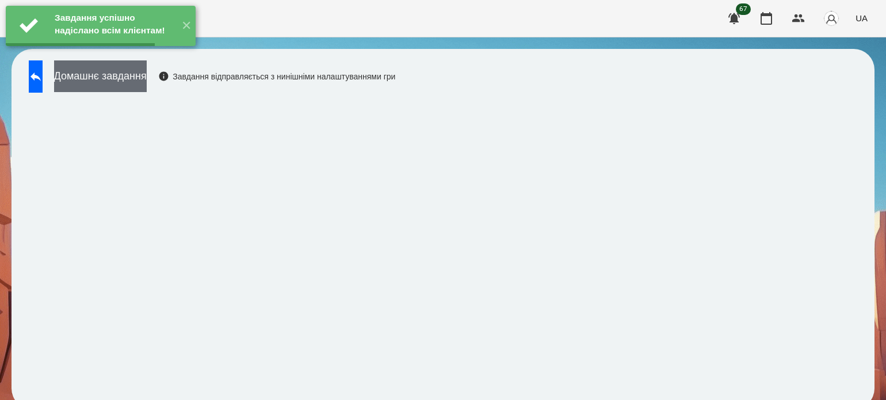
click at [120, 76] on button "Домашнє завдання" at bounding box center [100, 76] width 93 height 32
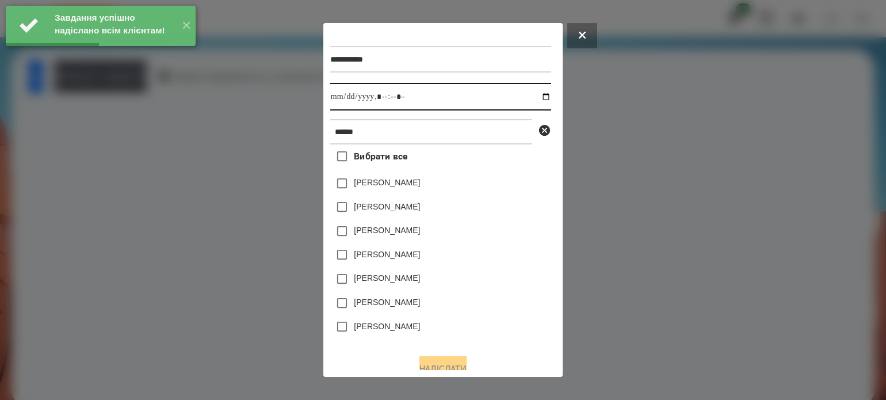
click at [509, 98] on input "datetime-local" at bounding box center [440, 97] width 221 height 28
type input "**********"
click at [479, 306] on div "[PERSON_NAME]" at bounding box center [440, 303] width 221 height 24
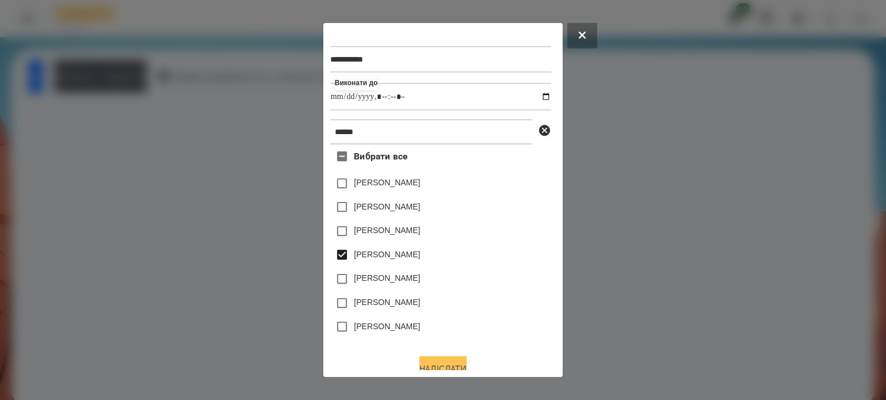
click at [442, 364] on button "Надіслати" at bounding box center [443, 368] width 47 height 25
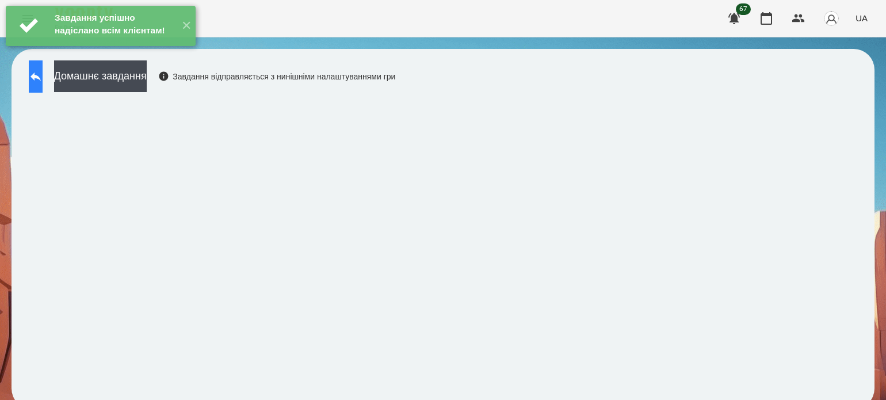
click at [43, 80] on icon at bounding box center [36, 77] width 14 height 14
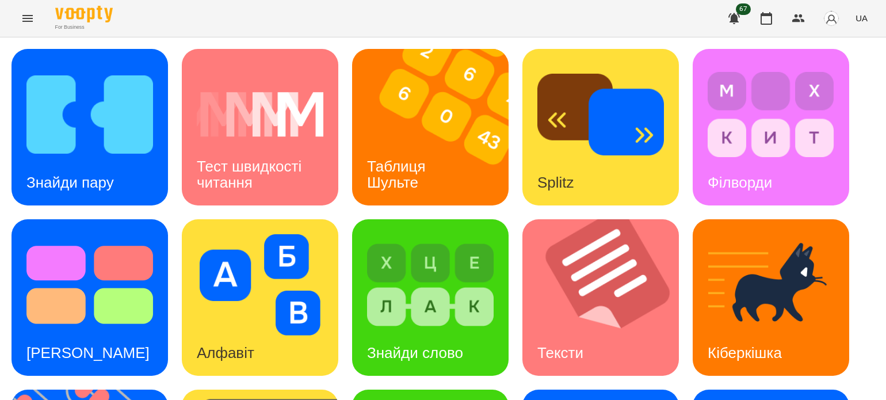
scroll to position [58, 0]
click at [432, 144] on div "Таблиця Шульте" at bounding box center [398, 175] width 93 height 62
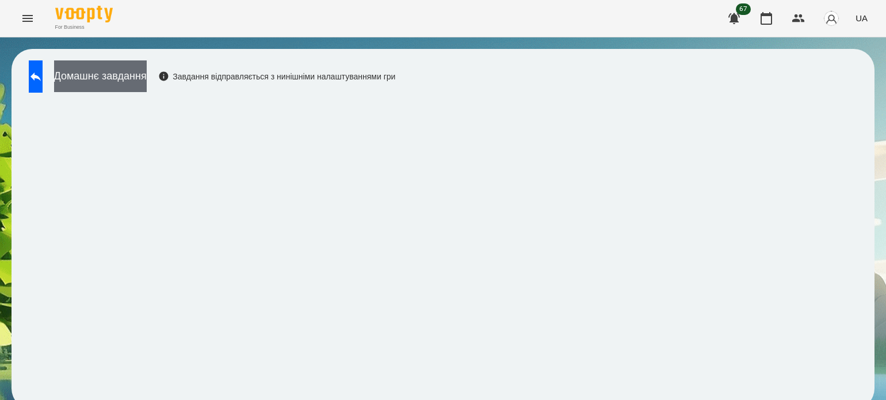
click at [147, 80] on button "Домашнє завдання" at bounding box center [100, 76] width 93 height 32
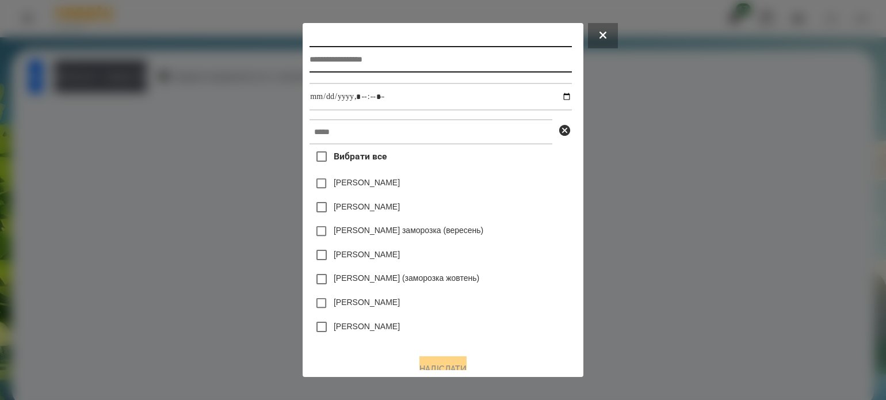
click at [343, 61] on input "text" at bounding box center [441, 59] width 262 height 26
type input "**********"
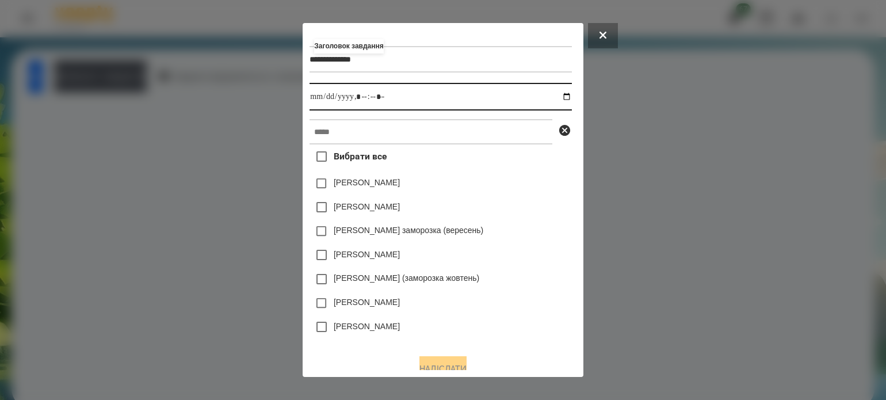
click at [566, 98] on input "datetime-local" at bounding box center [441, 97] width 262 height 28
click at [360, 98] on input "datetime-local" at bounding box center [441, 97] width 262 height 28
type input "**********"
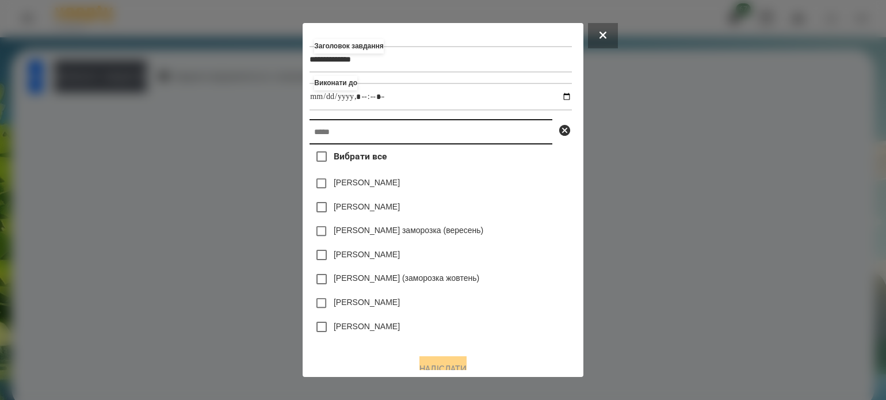
click at [355, 130] on input "text" at bounding box center [431, 131] width 243 height 25
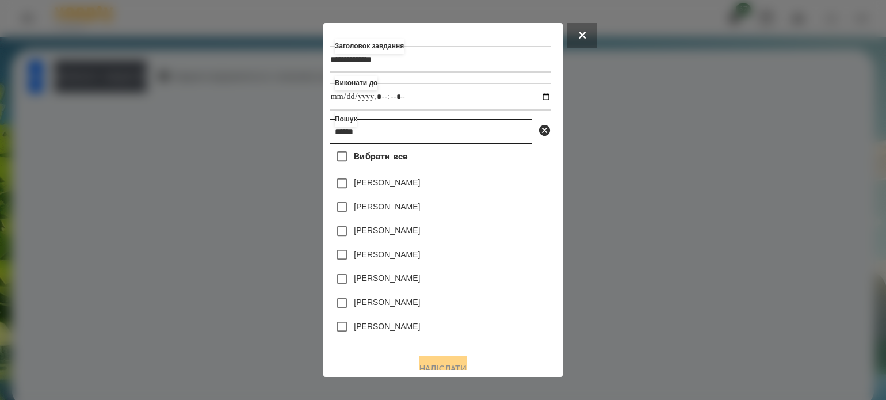
type input "******"
click at [454, 367] on button "Надіслати" at bounding box center [443, 368] width 47 height 25
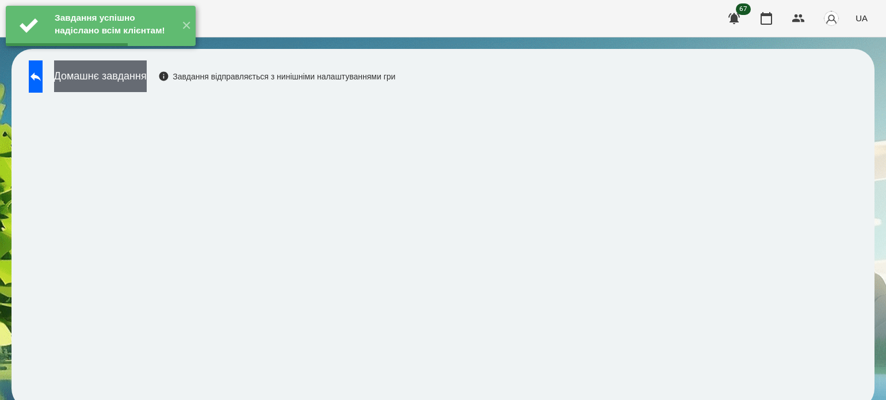
click at [147, 78] on button "Домашнє завдання" at bounding box center [100, 76] width 93 height 32
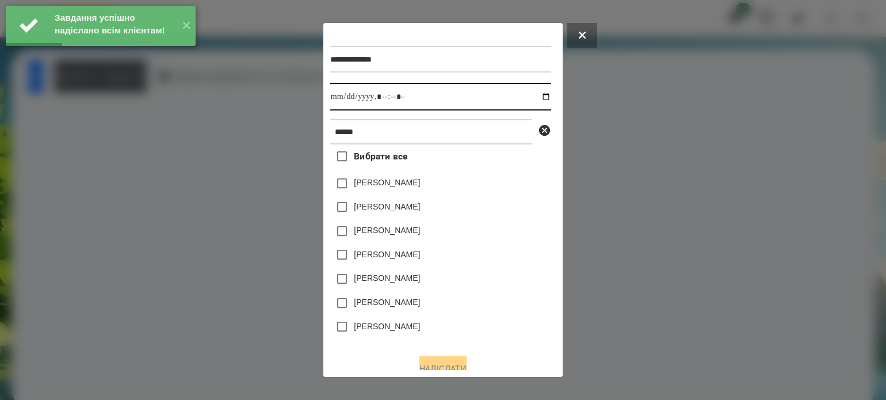
click at [511, 98] on input "datetime-local" at bounding box center [440, 97] width 221 height 28
type input "**********"
drag, startPoint x: 473, startPoint y: 322, endPoint x: 468, endPoint y: 306, distance: 17.3
click at [473, 321] on div "[PERSON_NAME]" at bounding box center [440, 327] width 221 height 24
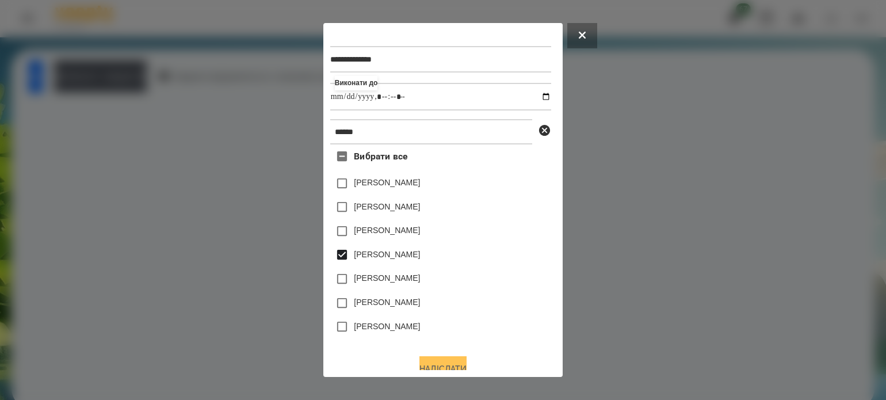
click at [426, 363] on button "Надіслати" at bounding box center [443, 368] width 47 height 25
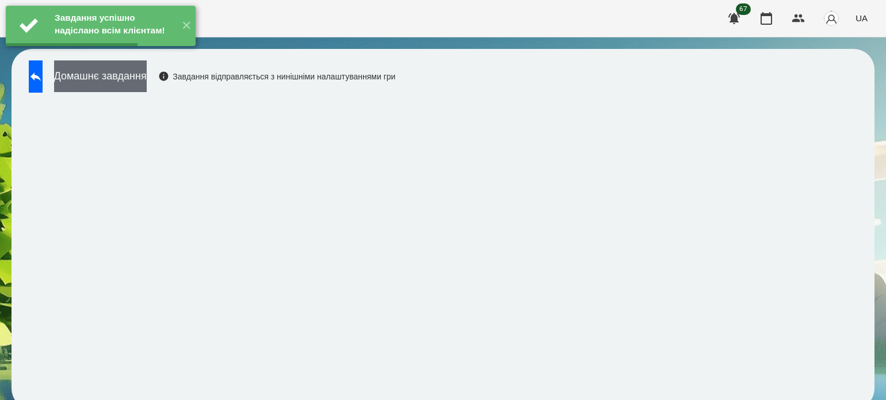
click at [104, 77] on button "Домашнє завдання" at bounding box center [100, 76] width 93 height 32
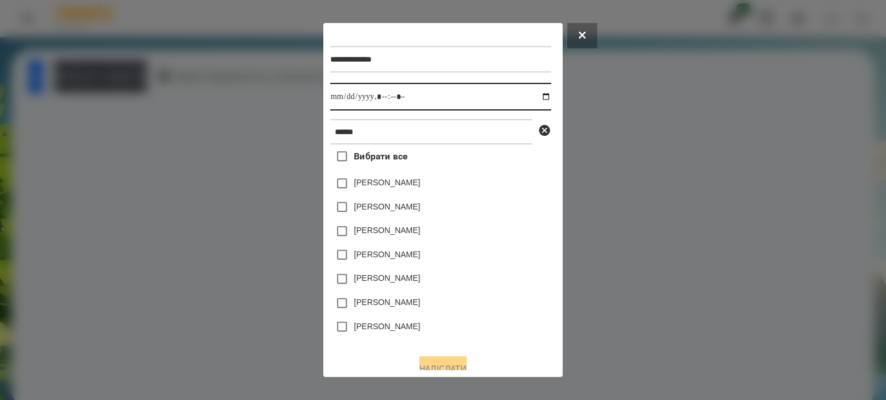
click at [506, 100] on input "datetime-local" at bounding box center [440, 97] width 221 height 28
type input "**********"
drag, startPoint x: 475, startPoint y: 311, endPoint x: 457, endPoint y: 285, distance: 31.8
click at [475, 311] on div "[PERSON_NAME]" at bounding box center [440, 303] width 221 height 24
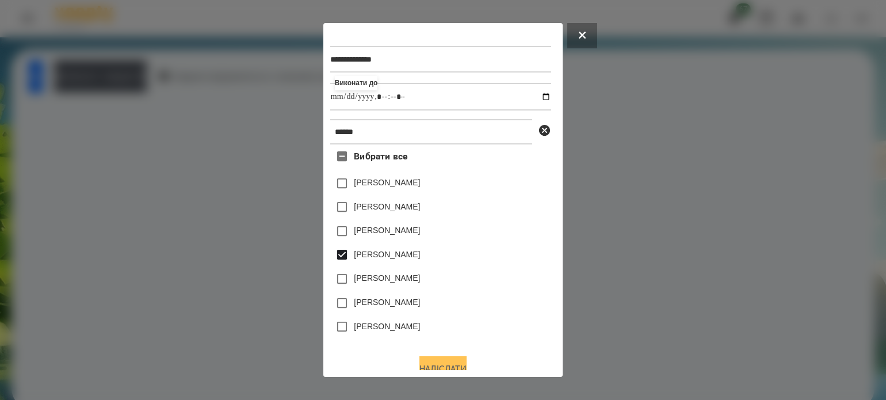
click at [439, 363] on button "Надіслати" at bounding box center [443, 368] width 47 height 25
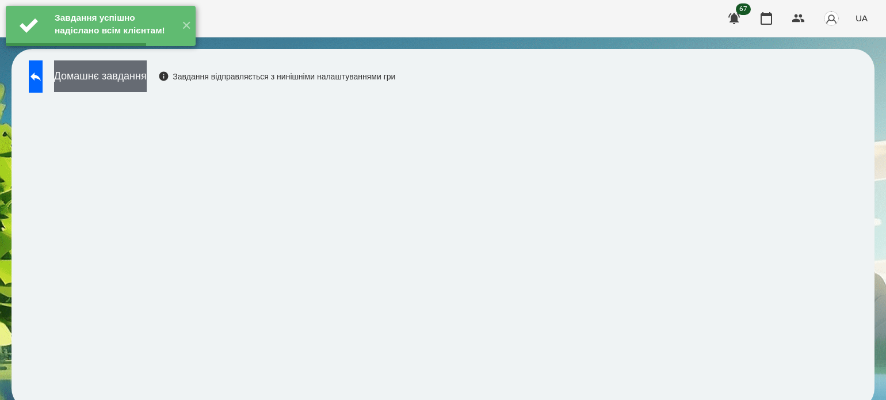
click at [147, 78] on button "Домашнє завдання" at bounding box center [100, 76] width 93 height 32
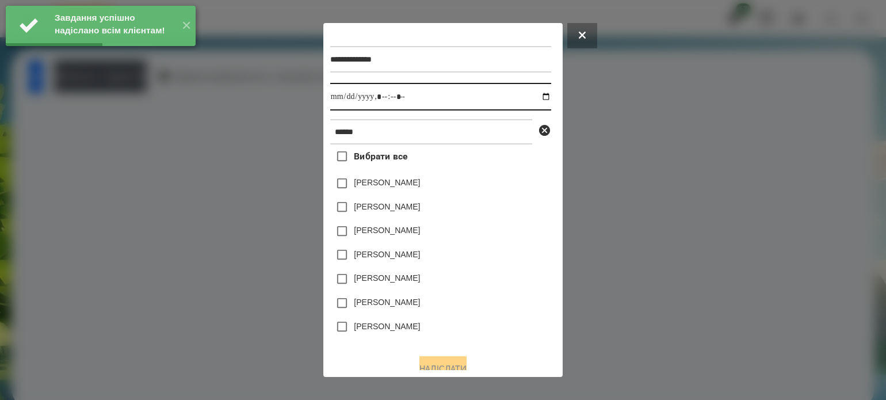
click at [509, 97] on input "datetime-local" at bounding box center [440, 97] width 221 height 28
type input "**********"
click at [503, 315] on div "[PERSON_NAME]" at bounding box center [440, 303] width 221 height 24
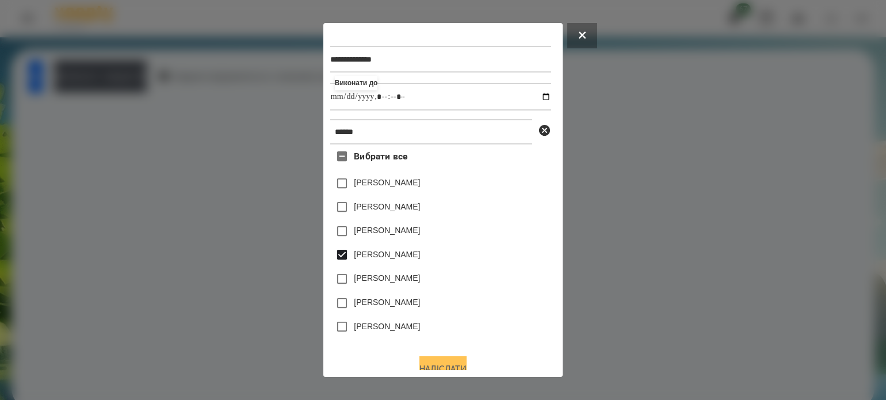
click at [433, 364] on button "Надіслати" at bounding box center [443, 368] width 47 height 25
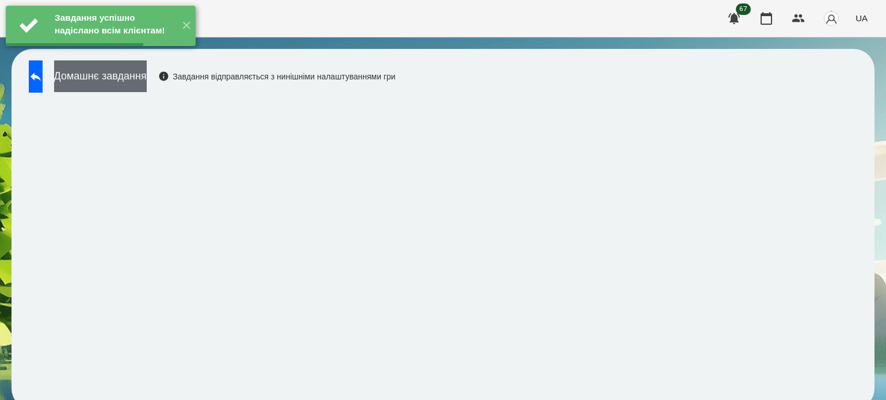
click at [147, 74] on button "Домашнє завдання" at bounding box center [100, 76] width 93 height 32
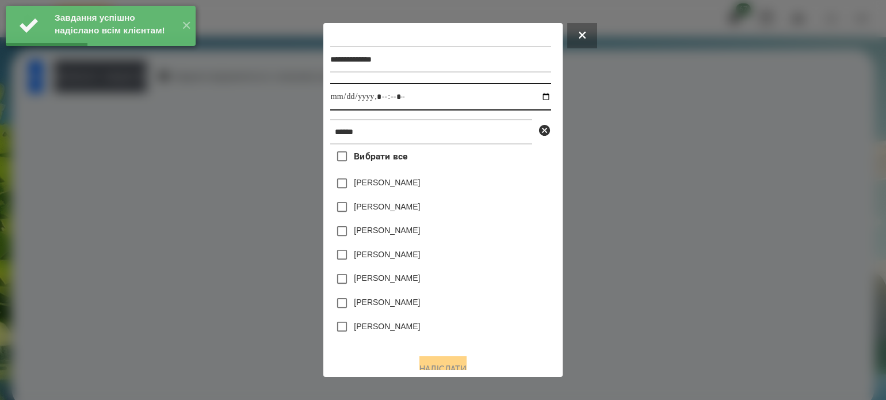
click at [509, 96] on input "datetime-local" at bounding box center [440, 97] width 221 height 28
type input "**********"
drag, startPoint x: 488, startPoint y: 330, endPoint x: 481, endPoint y: 318, distance: 13.4
click at [486, 329] on div "[PERSON_NAME]" at bounding box center [440, 327] width 221 height 24
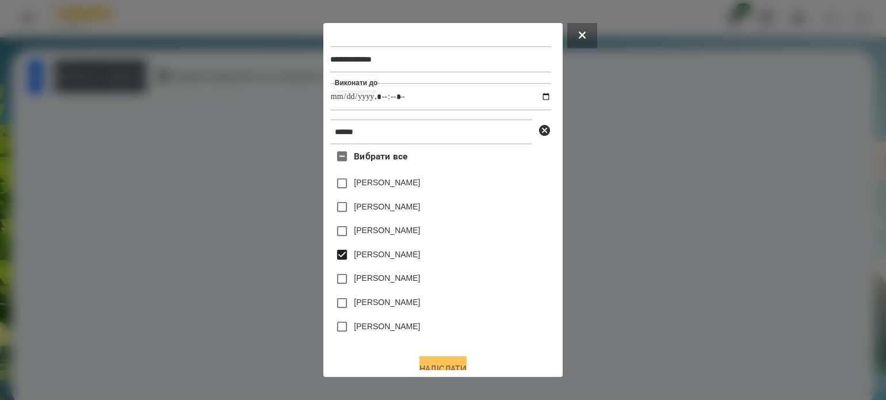
click at [442, 365] on button "Надіслати" at bounding box center [443, 368] width 47 height 25
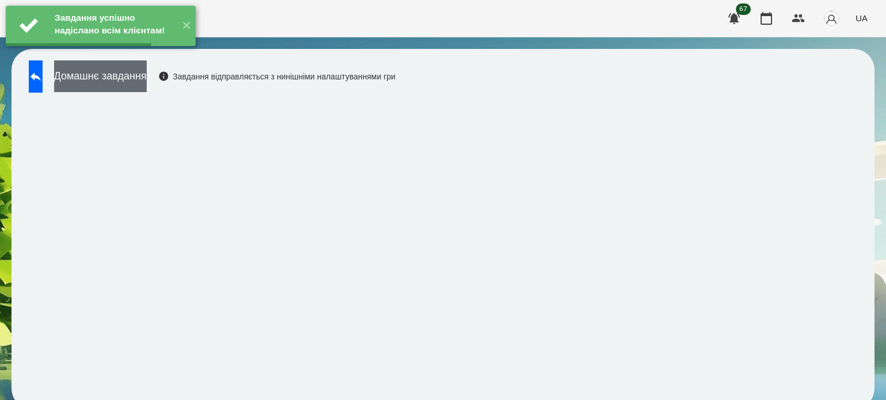
click at [147, 83] on button "Домашнє завдання" at bounding box center [100, 76] width 93 height 32
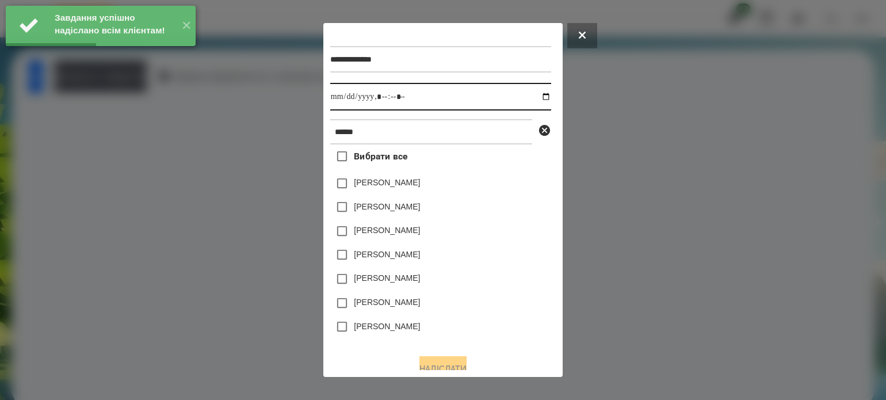
click at [508, 98] on input "datetime-local" at bounding box center [440, 97] width 221 height 28
type input "**********"
drag, startPoint x: 481, startPoint y: 311, endPoint x: 470, endPoint y: 296, distance: 18.5
click at [481, 311] on div "[PERSON_NAME]" at bounding box center [440, 303] width 221 height 24
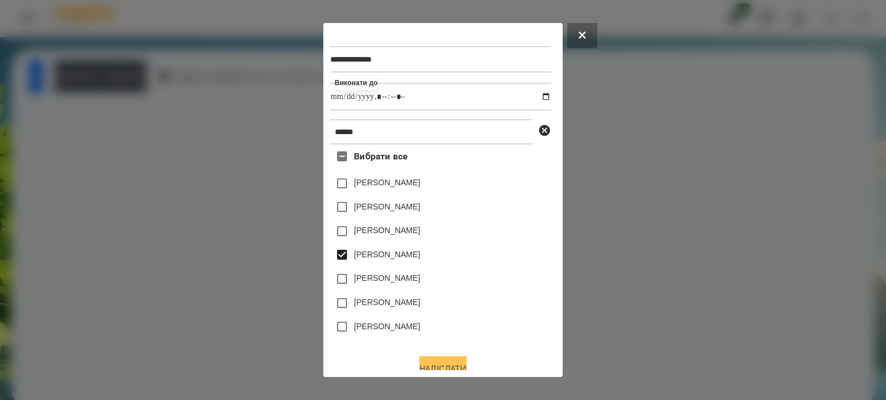
click at [440, 362] on button "Надіслати" at bounding box center [443, 368] width 47 height 25
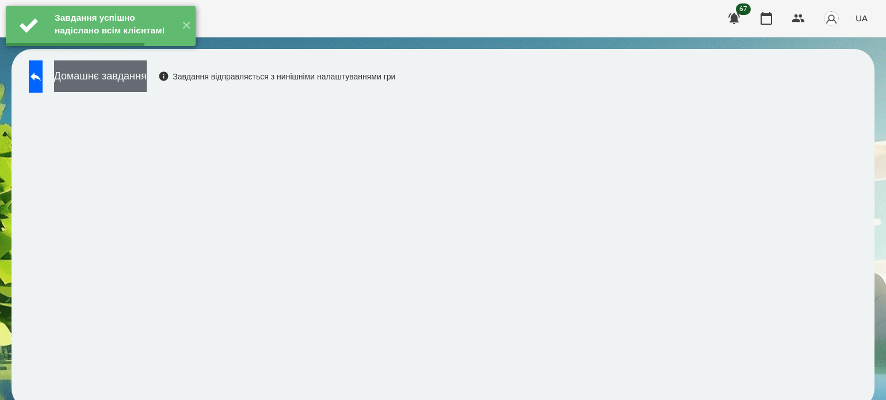
click at [138, 82] on button "Домашнє завдання" at bounding box center [100, 76] width 93 height 32
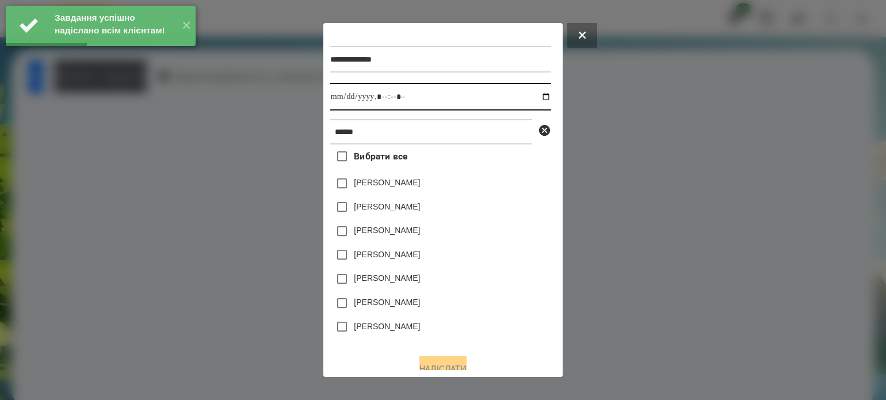
click at [515, 94] on input "datetime-local" at bounding box center [440, 97] width 221 height 28
click at [508, 97] on input "datetime-local" at bounding box center [440, 97] width 221 height 28
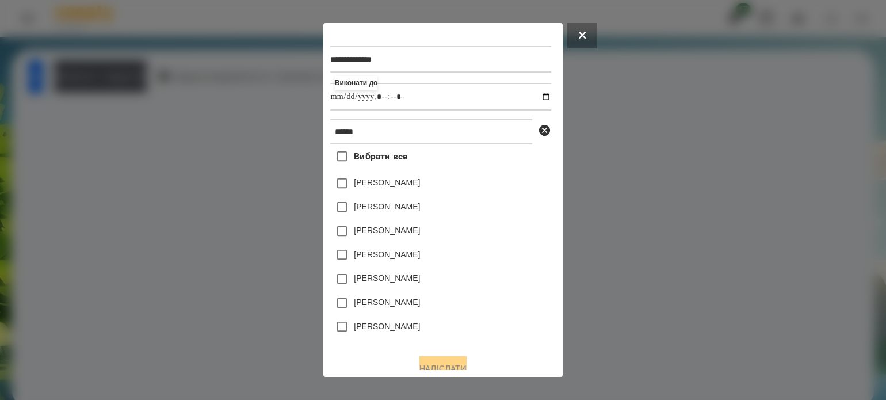
type input "**********"
click at [493, 347] on div "**********" at bounding box center [443, 200] width 226 height 340
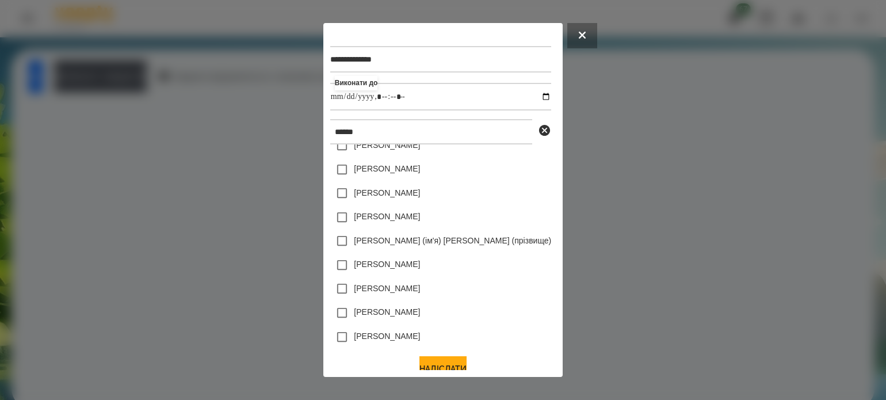
scroll to position [182, 0]
click at [446, 364] on button "Надіслати" at bounding box center [443, 368] width 47 height 25
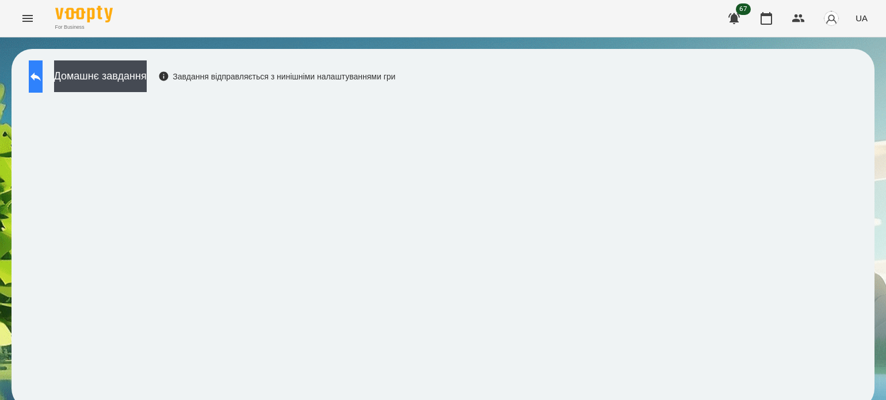
click at [42, 77] on icon at bounding box center [36, 77] width 14 height 14
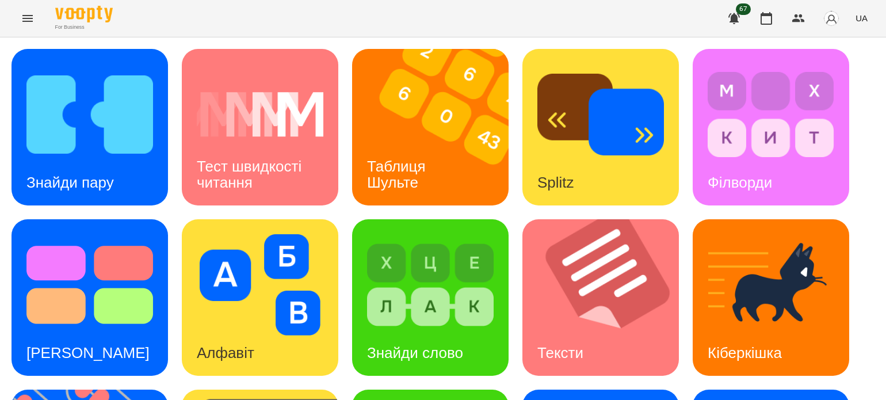
scroll to position [230, 0]
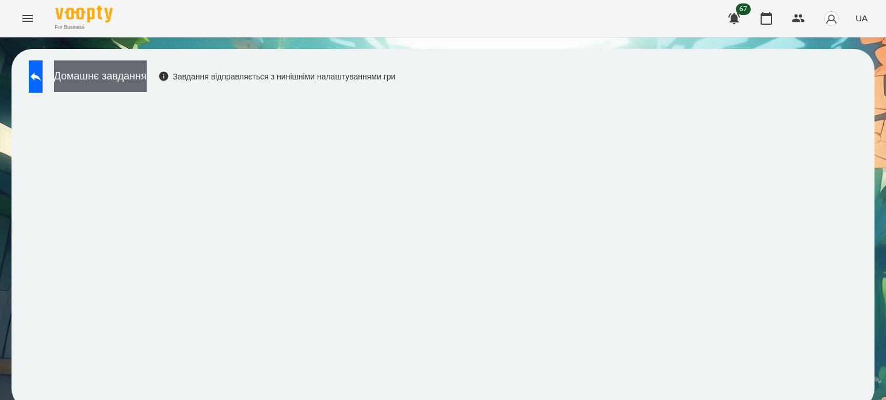
click at [140, 83] on button "Домашнє завдання" at bounding box center [100, 76] width 93 height 32
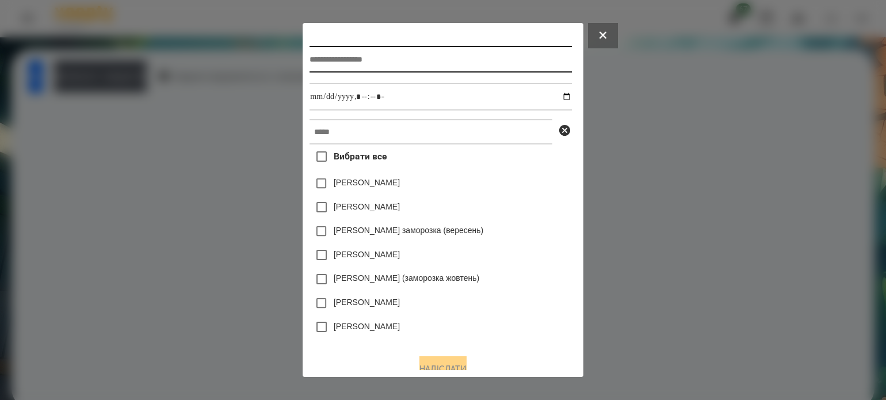
click at [399, 60] on input "text" at bounding box center [441, 59] width 262 height 26
type input "**********"
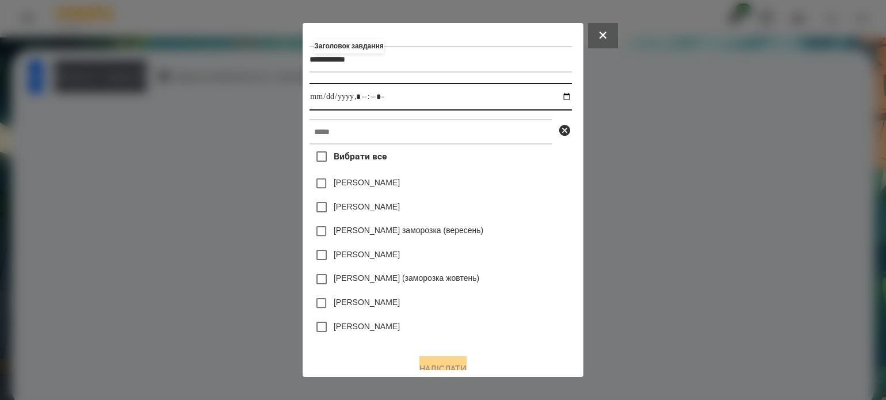
click at [568, 96] on input "datetime-local" at bounding box center [441, 97] width 262 height 28
click at [357, 96] on input "datetime-local" at bounding box center [441, 97] width 262 height 28
type input "**********"
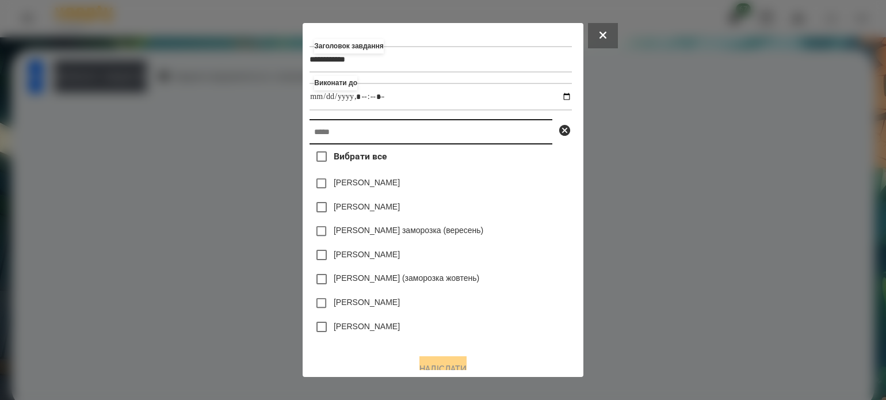
click at [345, 143] on input "text" at bounding box center [431, 131] width 243 height 25
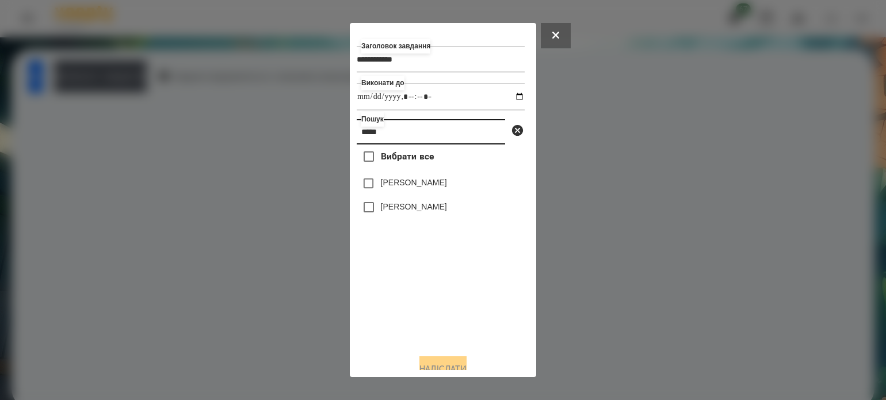
type input "*****"
click at [436, 366] on button "Надіслати" at bounding box center [443, 368] width 47 height 25
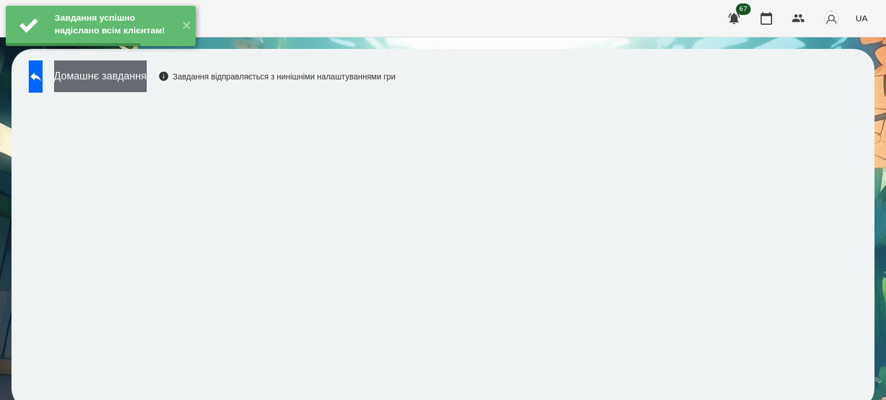
click at [147, 77] on button "Домашнє завдання" at bounding box center [100, 76] width 93 height 32
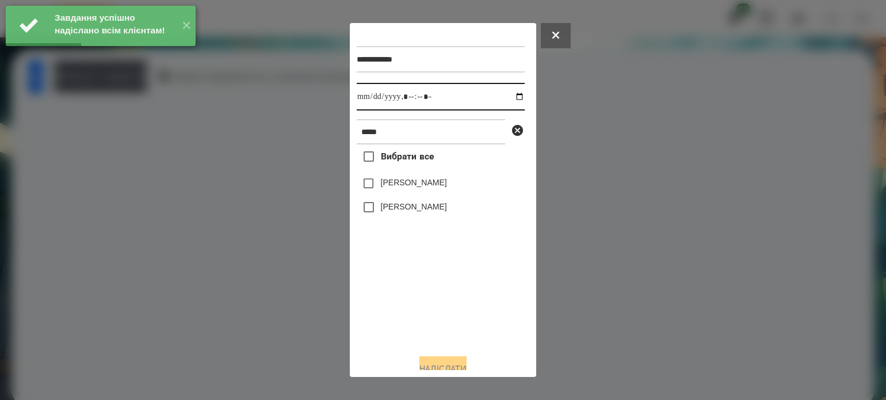
click at [511, 98] on input "datetime-local" at bounding box center [441, 97] width 168 height 28
type input "**********"
drag, startPoint x: 379, startPoint y: 301, endPoint x: 376, endPoint y: 277, distance: 23.8
click at [379, 294] on div "Вибрати все [PERSON_NAME] [PERSON_NAME]" at bounding box center [441, 244] width 168 height 200
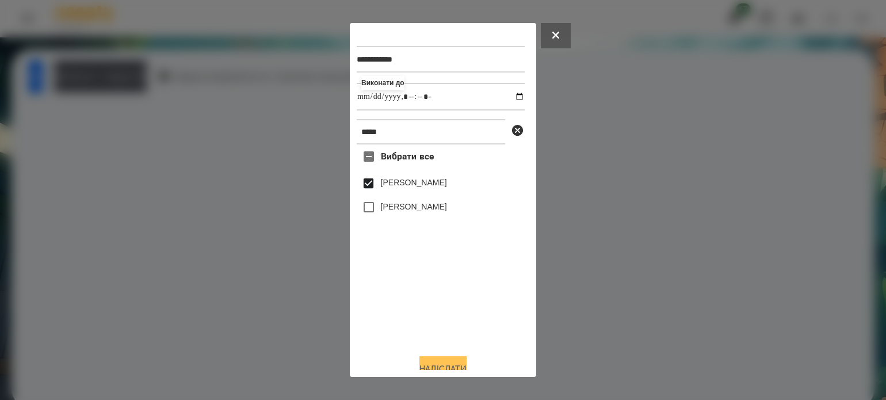
click at [445, 361] on button "Надіслати" at bounding box center [443, 368] width 47 height 25
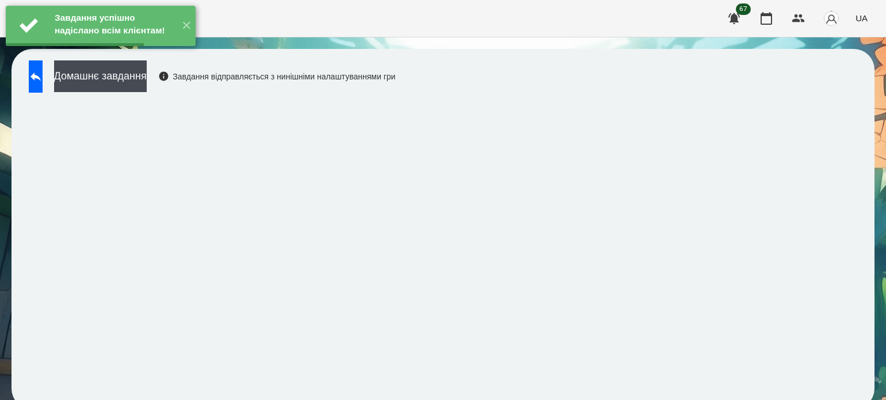
click at [157, 52] on div "Завдання успішно надіслано всім клієнтам! ✕" at bounding box center [100, 26] width 201 height 52
click at [147, 81] on button "Домашнє завдання" at bounding box center [100, 76] width 93 height 32
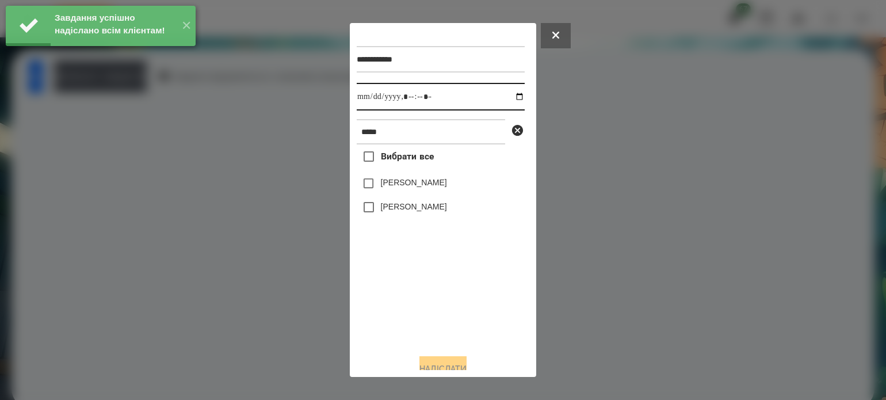
click at [509, 94] on input "datetime-local" at bounding box center [441, 97] width 168 height 28
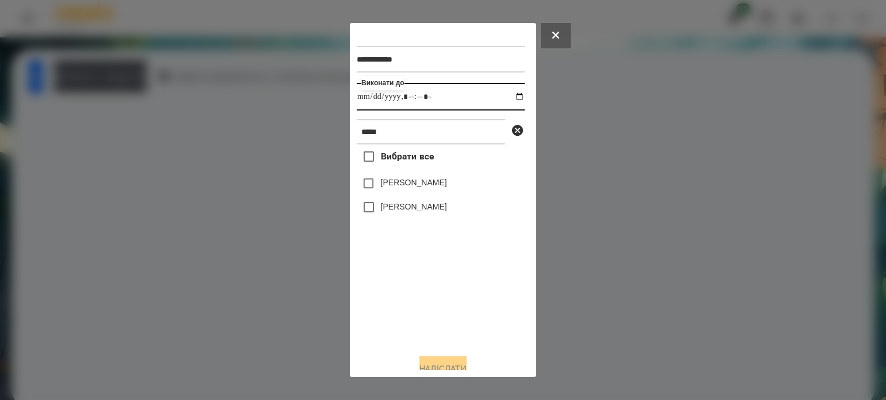
click at [420, 98] on input "datetime-local" at bounding box center [441, 97] width 168 height 28
type input "**********"
click at [451, 362] on button "Надіслати" at bounding box center [443, 368] width 47 height 25
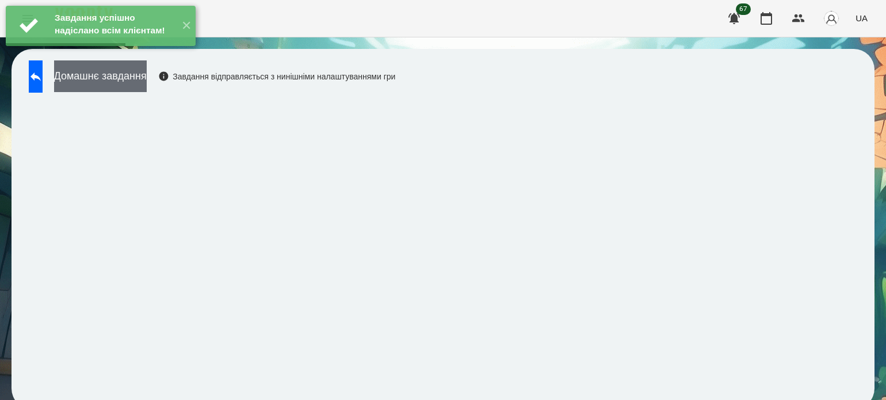
click at [140, 80] on button "Домашнє завдання" at bounding box center [100, 76] width 93 height 32
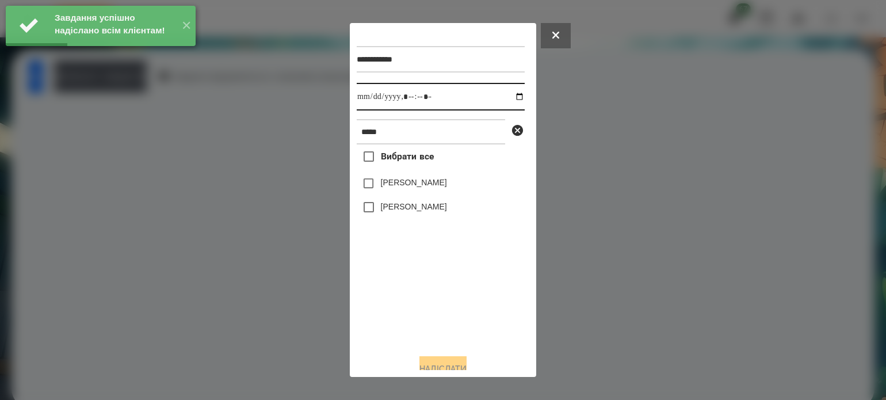
click at [504, 99] on input "datetime-local" at bounding box center [441, 97] width 168 height 28
type input "**********"
drag, startPoint x: 419, startPoint y: 306, endPoint x: 401, endPoint y: 267, distance: 43.3
click at [418, 304] on div "Вибрати все [PERSON_NAME] [PERSON_NAME]" at bounding box center [441, 244] width 168 height 200
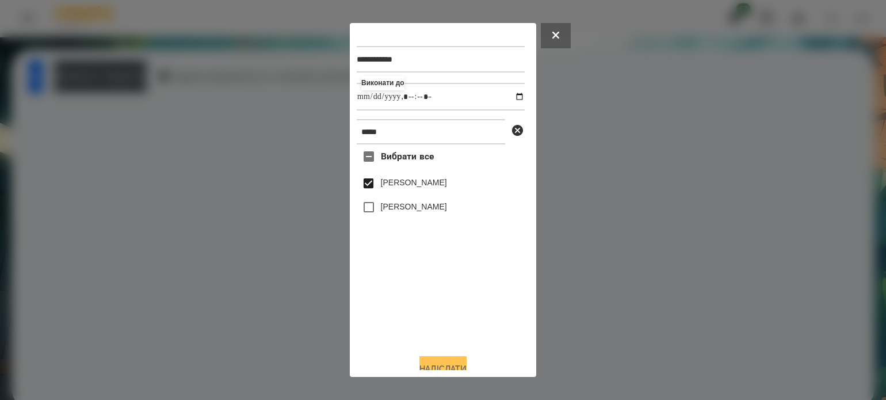
click at [456, 366] on button "Надіслати" at bounding box center [443, 368] width 47 height 25
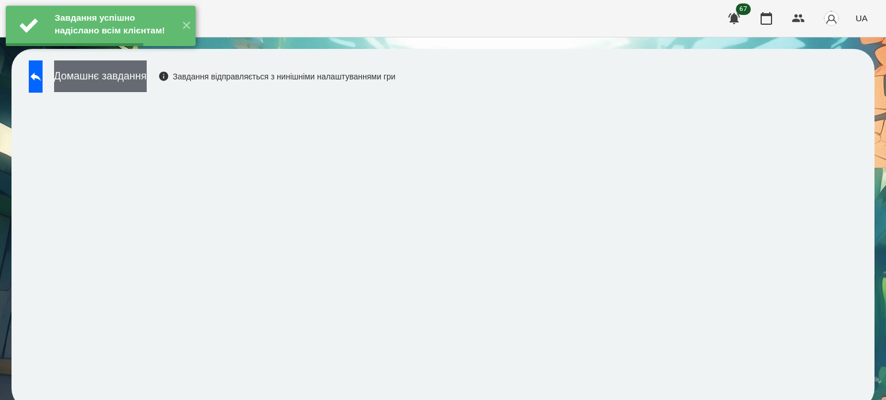
click at [136, 85] on button "Домашнє завдання" at bounding box center [100, 76] width 93 height 32
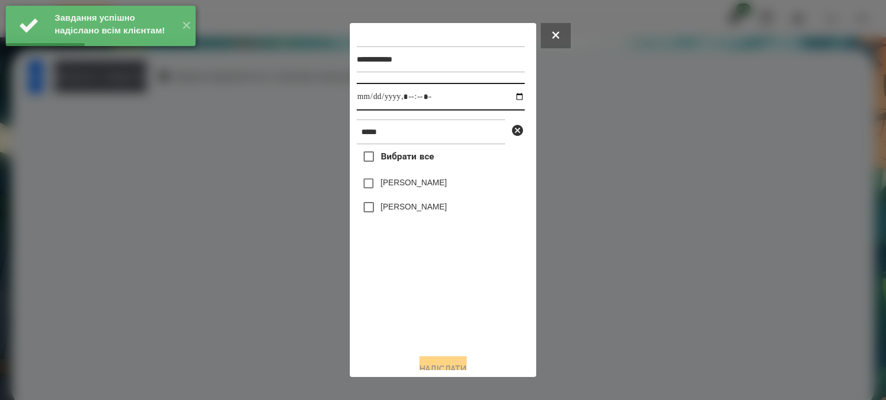
click at [509, 94] on input "datetime-local" at bounding box center [441, 97] width 168 height 28
type input "**********"
drag, startPoint x: 422, startPoint y: 299, endPoint x: 413, endPoint y: 261, distance: 39.6
click at [422, 298] on div "Вибрати все [PERSON_NAME] [PERSON_NAME]" at bounding box center [441, 244] width 168 height 200
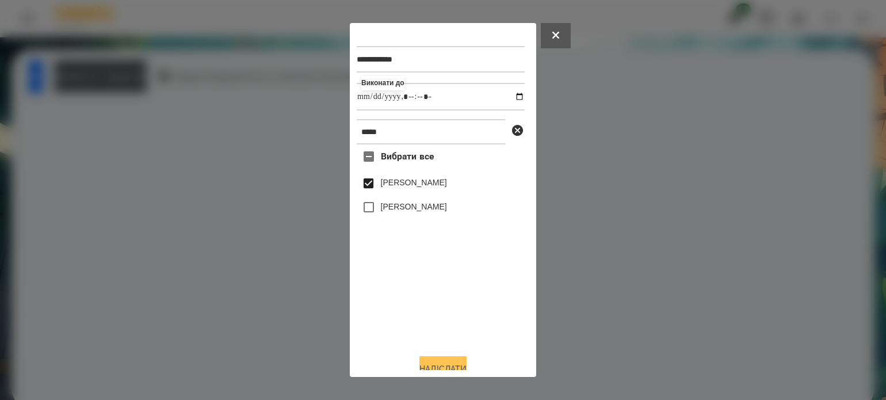
click at [454, 361] on button "Надіслати" at bounding box center [443, 368] width 47 height 25
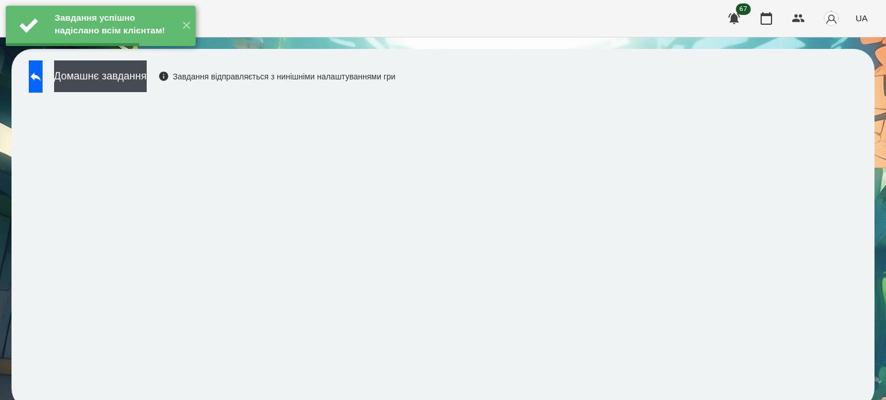
click at [162, 52] on div "Завдання успішно надіслано всім клієнтам! ✕" at bounding box center [100, 26] width 201 height 52
click at [147, 80] on button "Домашнє завдання" at bounding box center [100, 76] width 93 height 32
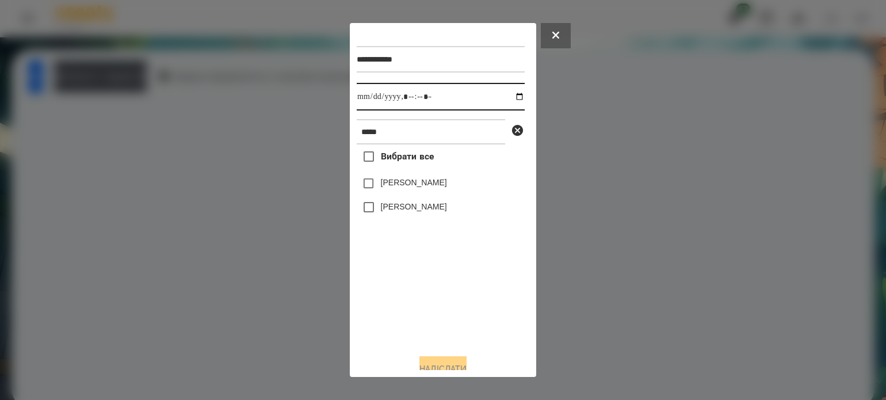
click at [506, 98] on input "datetime-local" at bounding box center [441, 97] width 168 height 28
type input "**********"
drag, startPoint x: 436, startPoint y: 306, endPoint x: 432, endPoint y: 275, distance: 30.7
click at [436, 303] on div "Вибрати все [PERSON_NAME] [PERSON_NAME]" at bounding box center [441, 244] width 168 height 200
click at [451, 362] on button "Надіслати" at bounding box center [443, 368] width 47 height 25
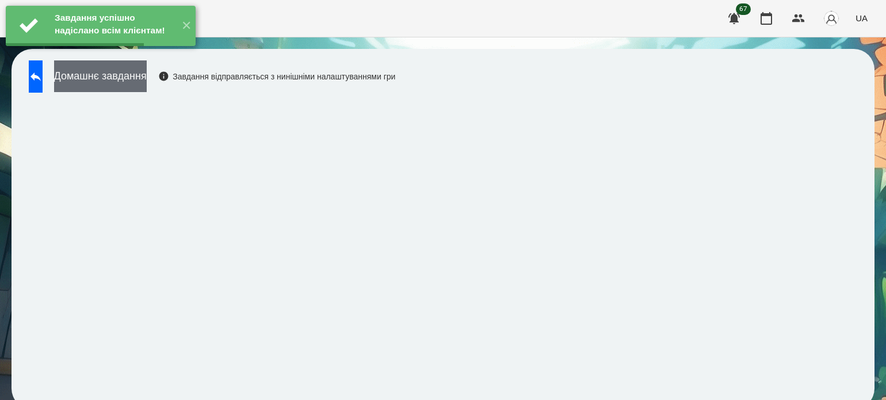
click at [147, 78] on button "Домашнє завдання" at bounding box center [100, 76] width 93 height 32
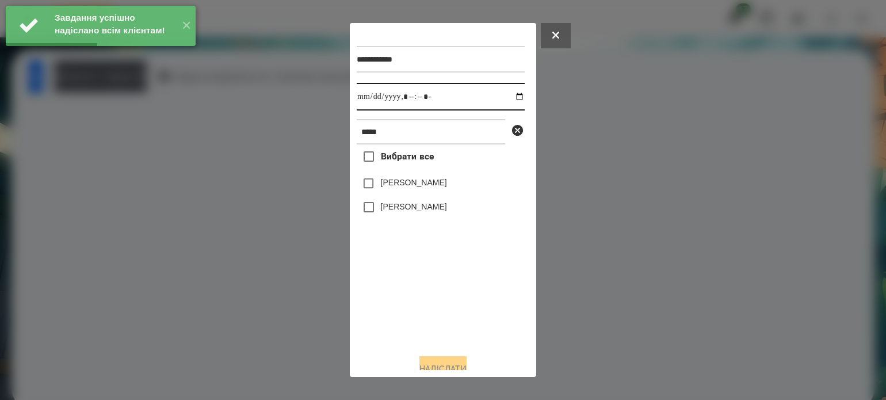
click at [508, 98] on input "datetime-local" at bounding box center [441, 97] width 168 height 28
type input "**********"
drag, startPoint x: 438, startPoint y: 326, endPoint x: 437, endPoint y: 317, distance: 9.2
click at [438, 321] on div "Вибрати все [PERSON_NAME] [PERSON_NAME]" at bounding box center [441, 244] width 168 height 200
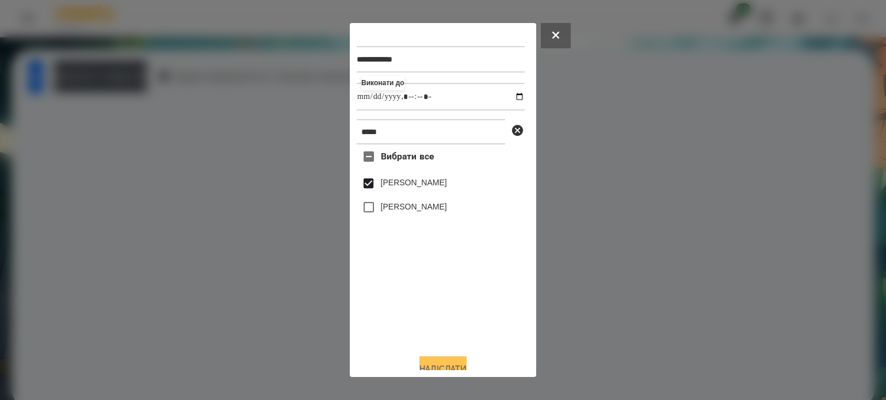
click at [447, 368] on button "Надіслати" at bounding box center [443, 368] width 47 height 25
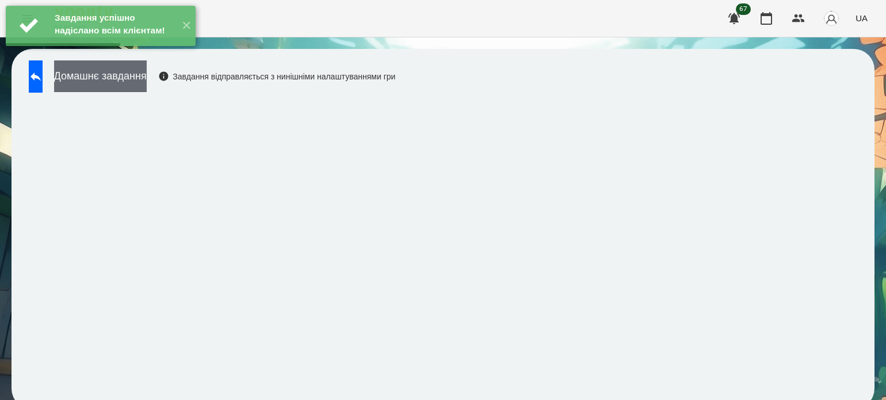
click at [138, 78] on button "Домашнє завдання" at bounding box center [100, 76] width 93 height 32
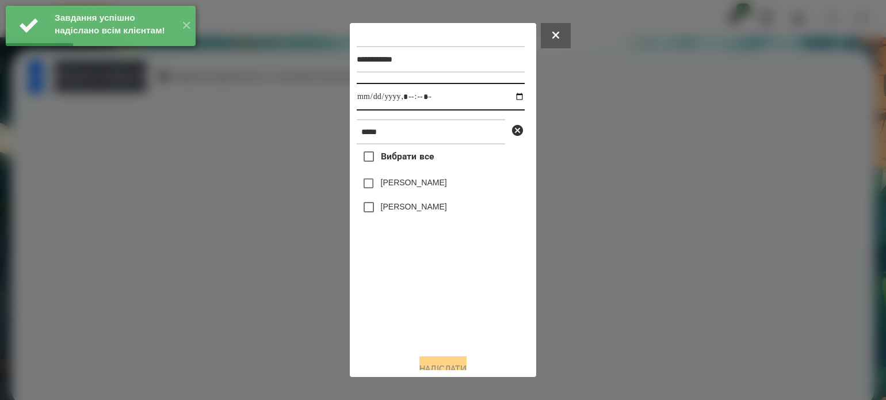
click at [511, 101] on input "datetime-local" at bounding box center [441, 97] width 168 height 28
type input "**********"
drag, startPoint x: 427, startPoint y: 315, endPoint x: 413, endPoint y: 279, distance: 38.8
click at [427, 310] on div "Вибрати все [PERSON_NAME] [PERSON_NAME]" at bounding box center [441, 244] width 168 height 200
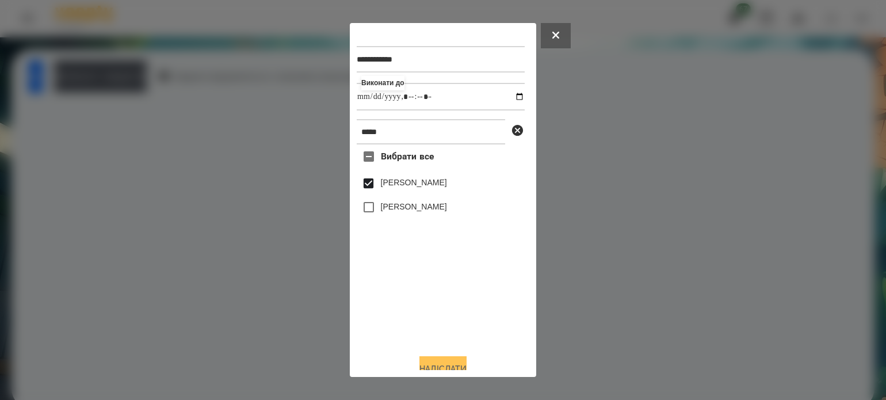
click at [445, 361] on button "Надіслати" at bounding box center [443, 368] width 47 height 25
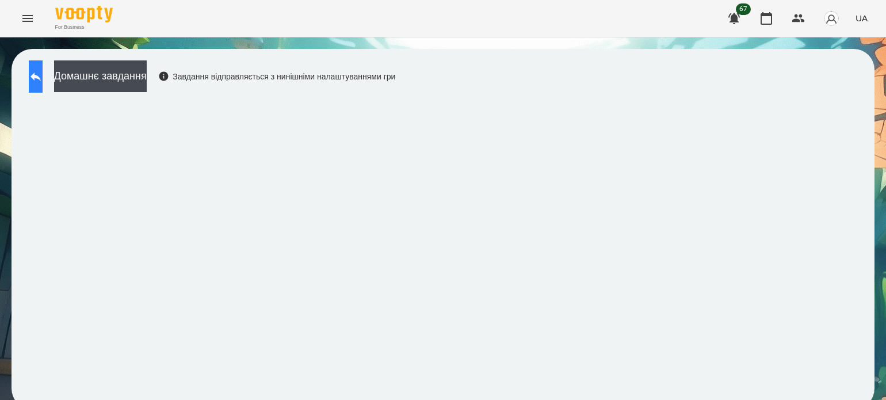
click at [41, 76] on icon at bounding box center [36, 77] width 10 height 9
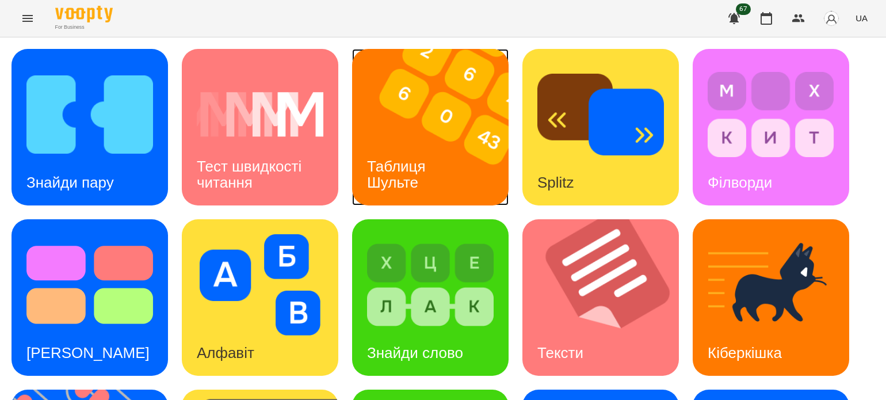
click at [395, 144] on div "Таблиця Шульте" at bounding box center [398, 175] width 93 height 62
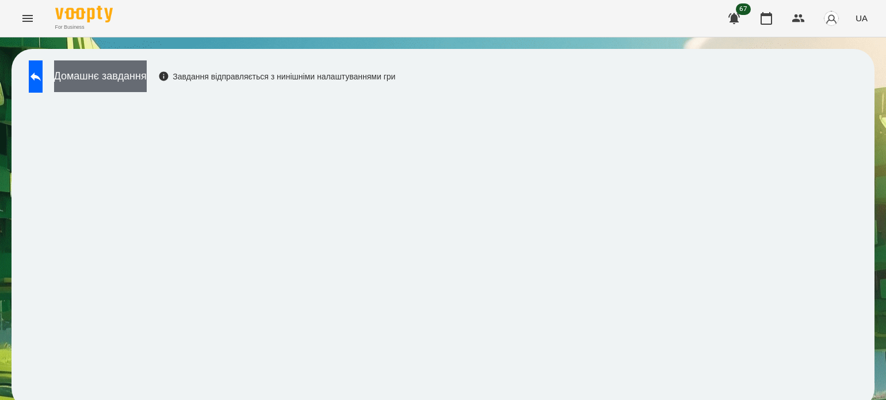
click at [121, 78] on button "Домашнє завдання" at bounding box center [100, 76] width 93 height 32
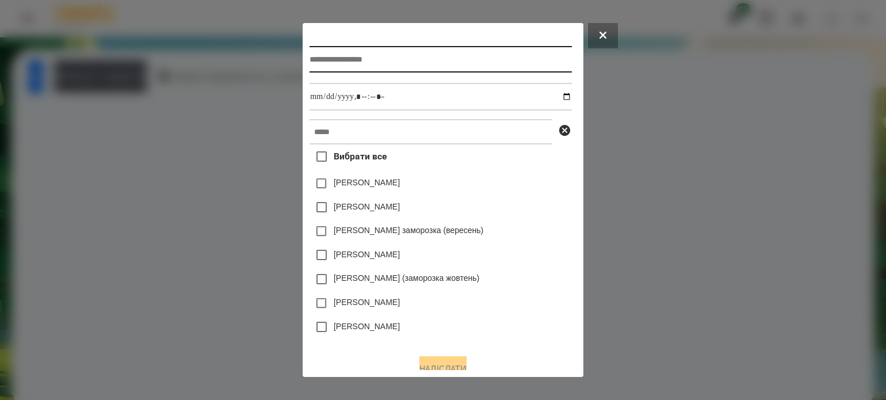
click at [355, 62] on input "text" at bounding box center [441, 59] width 262 height 26
type input "**********"
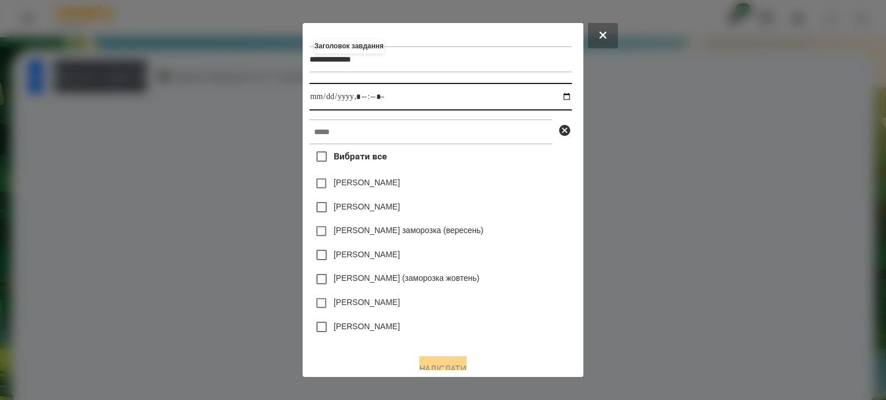
click at [570, 100] on input "datetime-local" at bounding box center [441, 97] width 262 height 28
click at [361, 98] on input "datetime-local" at bounding box center [441, 97] width 262 height 28
type input "**********"
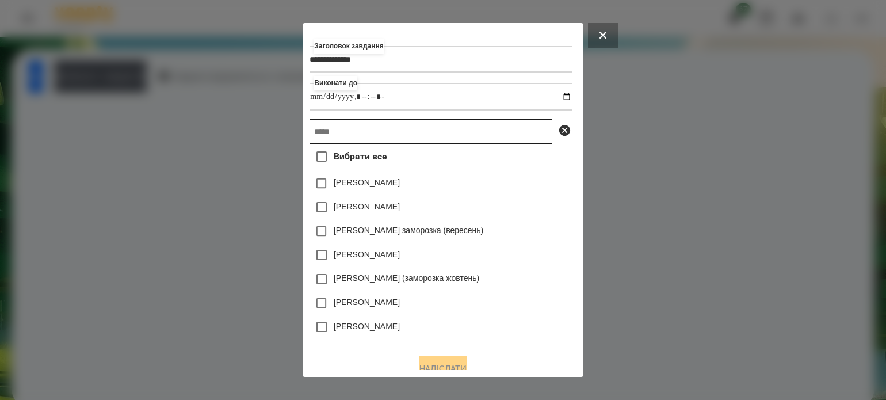
drag, startPoint x: 351, startPoint y: 142, endPoint x: 350, endPoint y: 136, distance: 5.9
click at [351, 142] on input "text" at bounding box center [431, 131] width 243 height 25
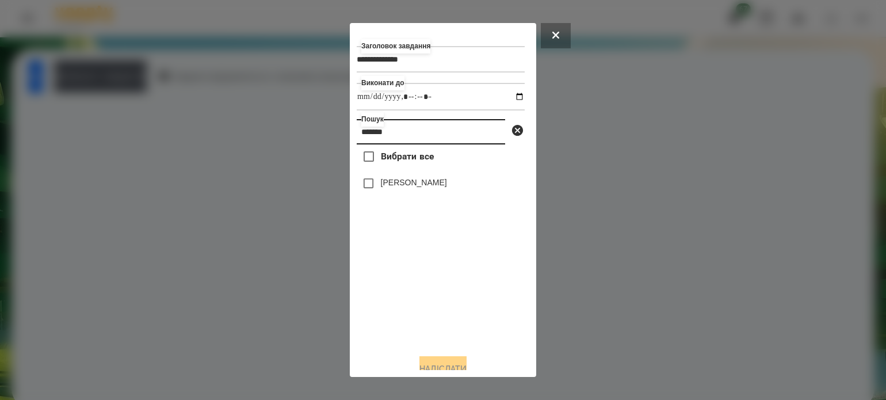
type input "*******"
click at [440, 361] on button "Надіслати" at bounding box center [443, 368] width 47 height 25
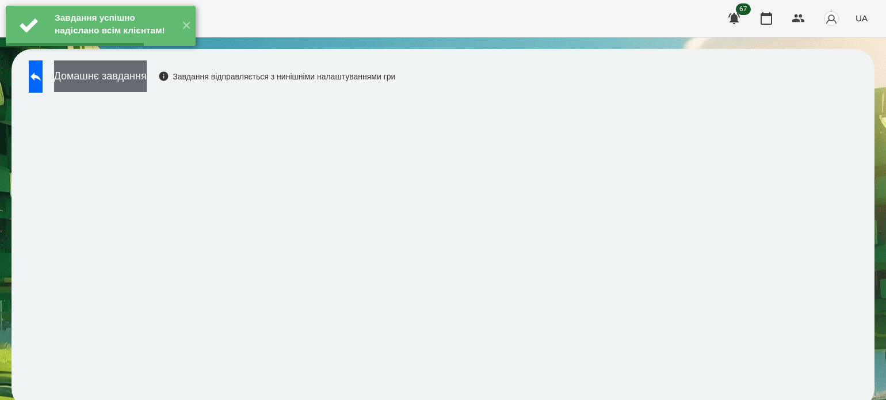
click at [123, 74] on button "Домашнє завдання" at bounding box center [100, 76] width 93 height 32
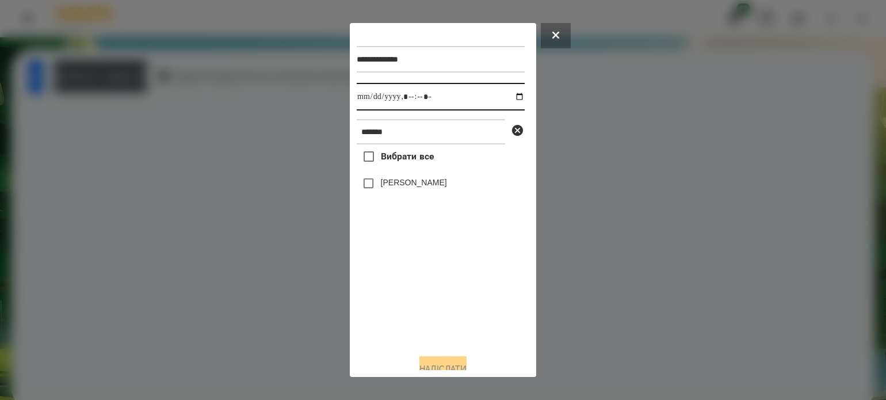
click at [505, 99] on input "datetime-local" at bounding box center [441, 97] width 168 height 28
type input "**********"
drag, startPoint x: 396, startPoint y: 300, endPoint x: 396, endPoint y: 293, distance: 6.9
click at [396, 298] on div "Вибрати все [PERSON_NAME]" at bounding box center [441, 244] width 168 height 200
click at [451, 363] on button "Надіслати" at bounding box center [443, 368] width 47 height 25
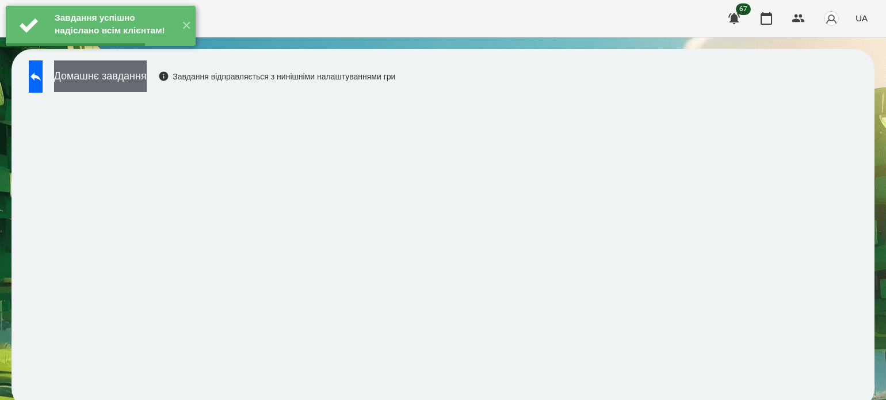
click at [147, 83] on button "Домашнє завдання" at bounding box center [100, 76] width 93 height 32
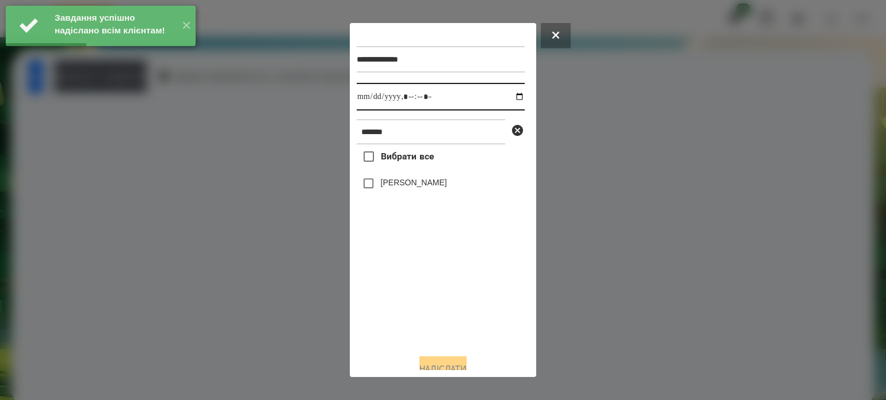
click at [509, 98] on input "datetime-local" at bounding box center [441, 97] width 168 height 28
type input "**********"
drag, startPoint x: 409, startPoint y: 321, endPoint x: 406, endPoint y: 310, distance: 11.3
click at [408, 315] on div "Вибрати все [PERSON_NAME]" at bounding box center [441, 244] width 168 height 200
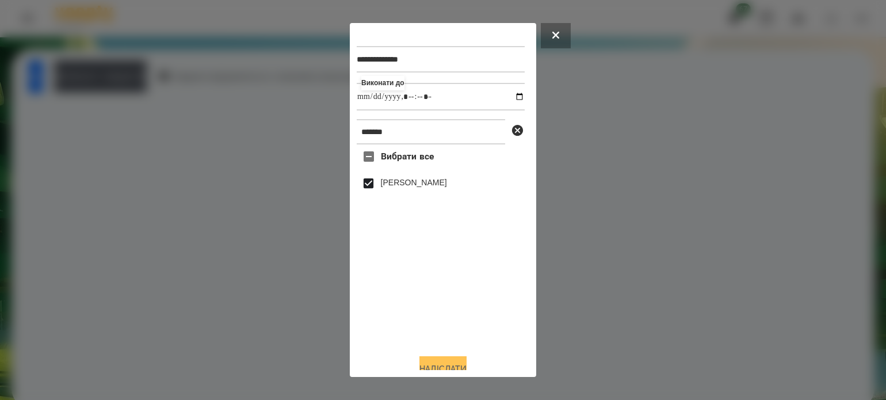
click at [455, 367] on button "Надіслати" at bounding box center [443, 368] width 47 height 25
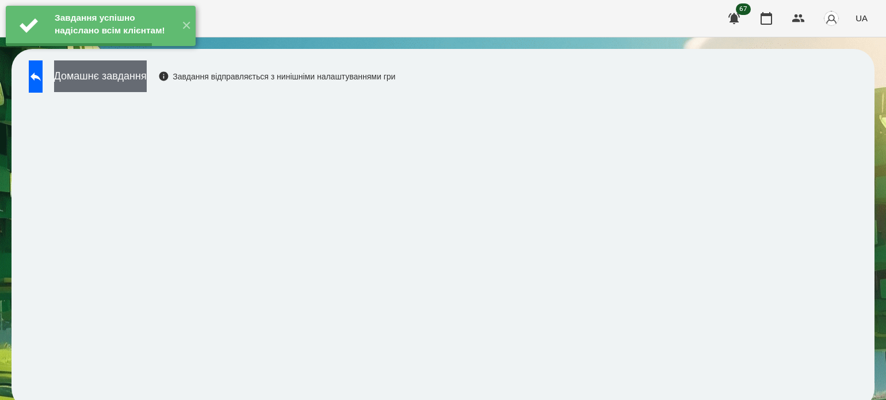
click at [140, 82] on button "Домашнє завдання" at bounding box center [100, 76] width 93 height 32
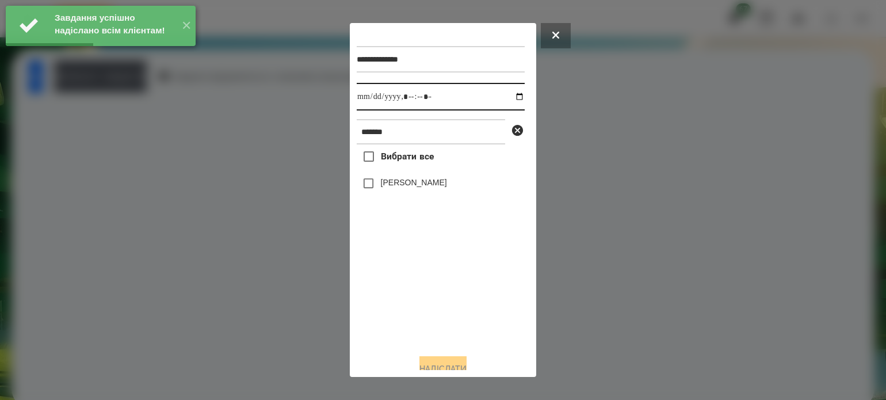
click at [509, 97] on input "datetime-local" at bounding box center [441, 97] width 168 height 28
type input "**********"
click at [409, 296] on div "Вибрати все [PERSON_NAME]" at bounding box center [441, 244] width 168 height 200
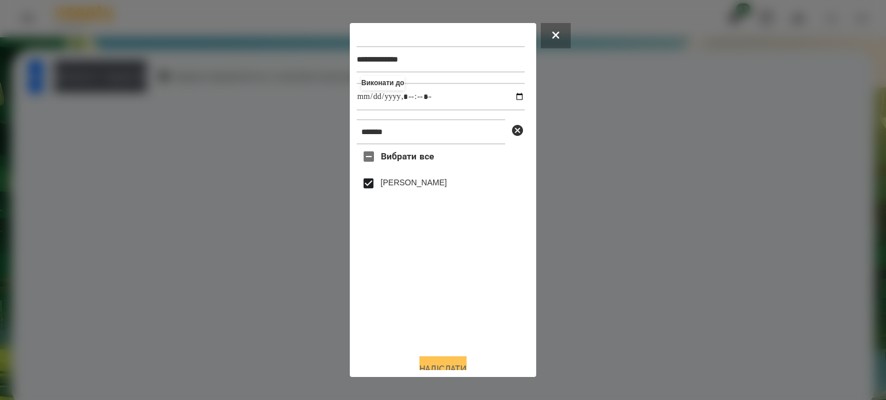
click at [455, 363] on button "Надіслати" at bounding box center [443, 368] width 47 height 25
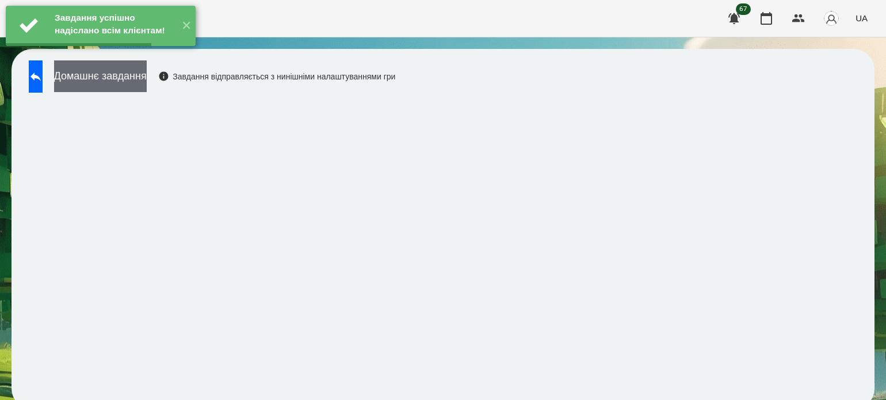
click at [147, 83] on button "Домашнє завдання" at bounding box center [100, 76] width 93 height 32
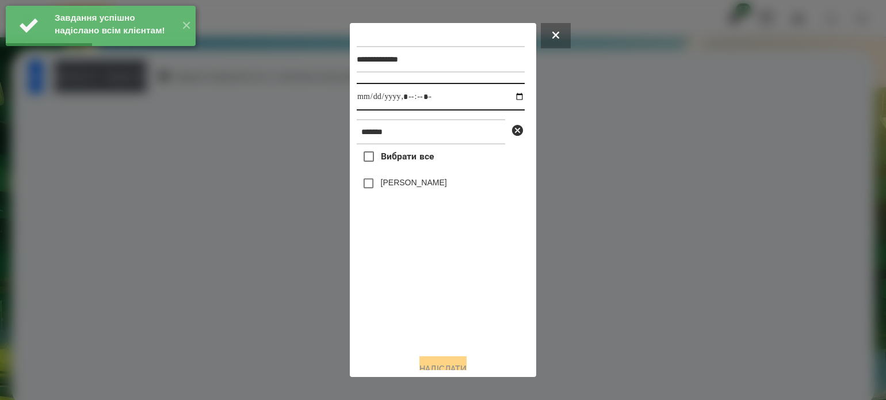
drag, startPoint x: 506, startPoint y: 97, endPoint x: 500, endPoint y: 111, distance: 14.9
click at [506, 98] on input "datetime-local" at bounding box center [441, 97] width 168 height 28
type input "**********"
click at [421, 306] on div "Вибрати все [PERSON_NAME]" at bounding box center [441, 244] width 168 height 200
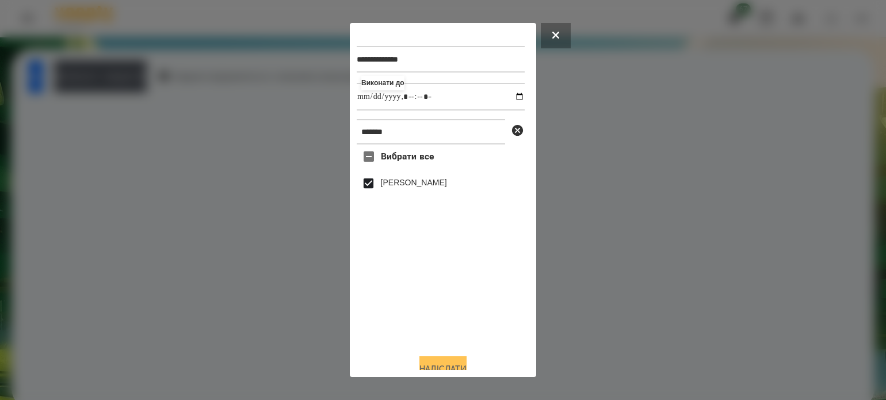
click at [431, 364] on button "Надіслати" at bounding box center [443, 368] width 47 height 25
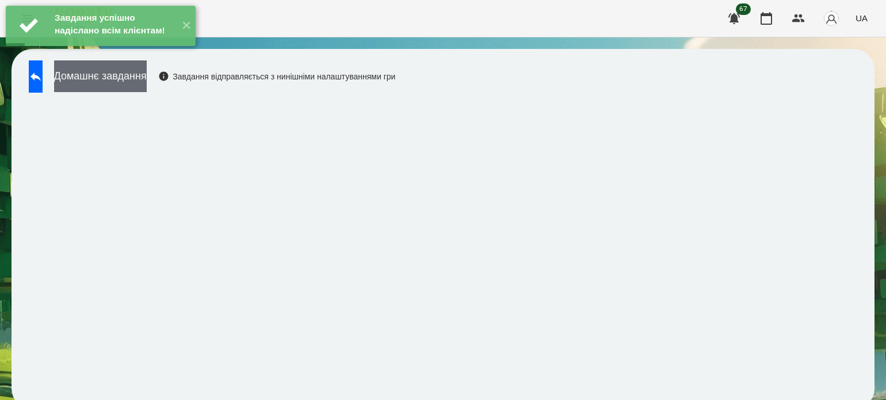
click at [147, 81] on button "Домашнє завдання" at bounding box center [100, 76] width 93 height 32
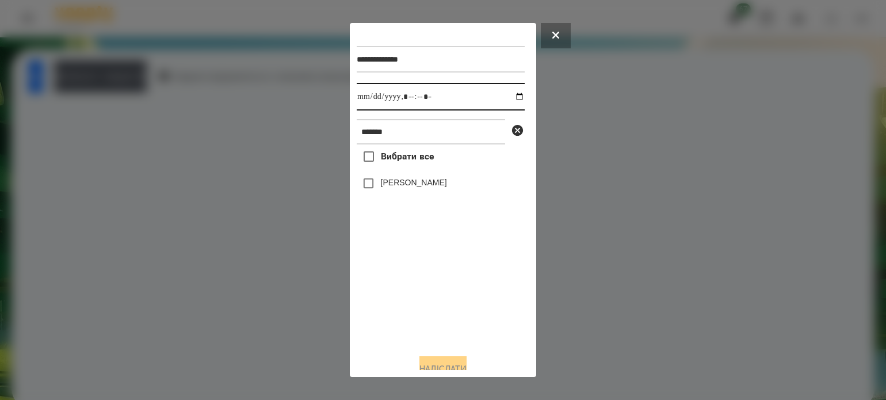
click at [508, 99] on input "datetime-local" at bounding box center [441, 97] width 168 height 28
type input "**********"
drag, startPoint x: 431, startPoint y: 325, endPoint x: 417, endPoint y: 286, distance: 41.5
click at [429, 319] on div "Вибрати все [PERSON_NAME]" at bounding box center [441, 244] width 168 height 200
click at [463, 363] on button "Надіслати" at bounding box center [443, 368] width 47 height 25
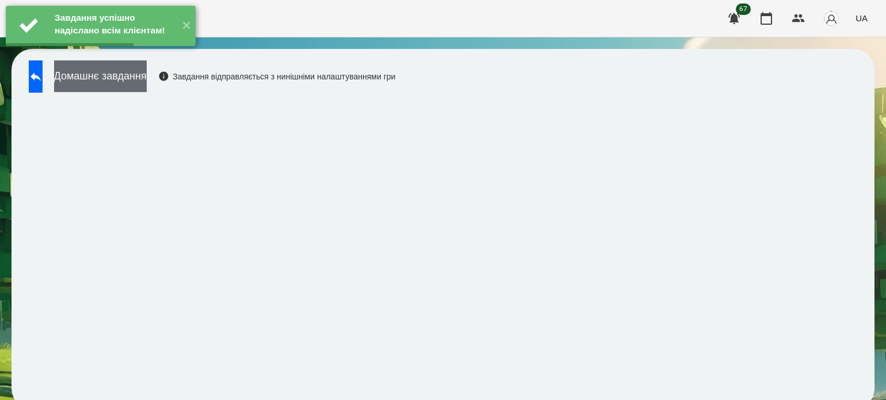
click at [147, 86] on button "Домашнє завдання" at bounding box center [100, 76] width 93 height 32
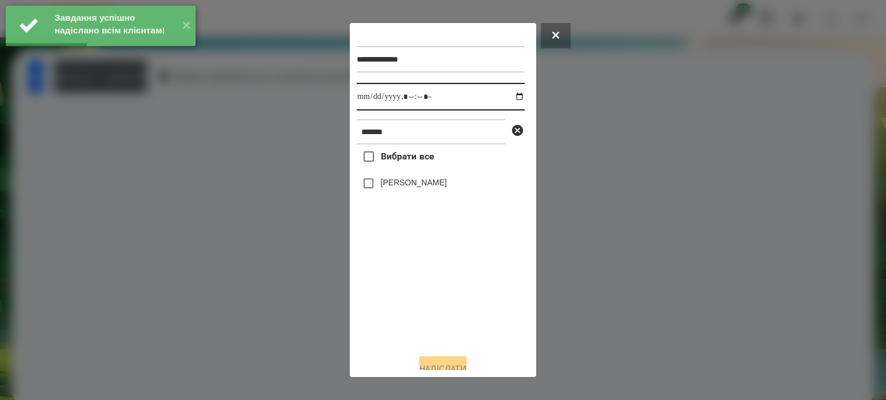
click at [512, 98] on input "datetime-local" at bounding box center [441, 97] width 168 height 28
type input "**********"
drag, startPoint x: 427, startPoint y: 322, endPoint x: 425, endPoint y: 314, distance: 8.8
click at [425, 319] on div "Вибрати все [PERSON_NAME]" at bounding box center [441, 244] width 168 height 200
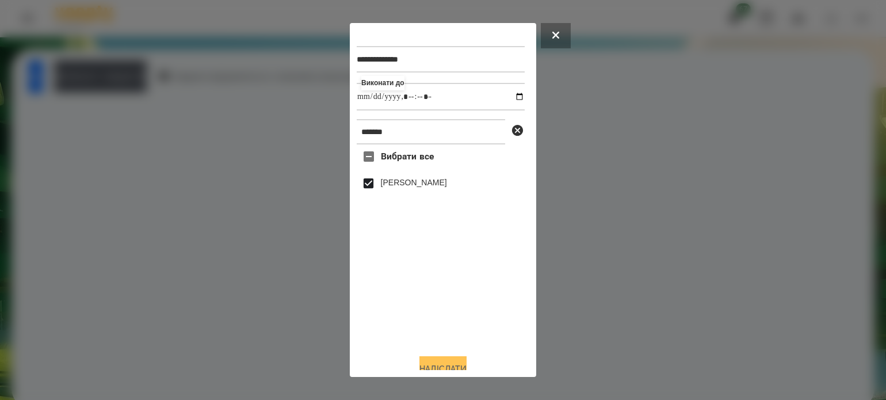
click at [467, 368] on button "Надіслати" at bounding box center [443, 368] width 47 height 25
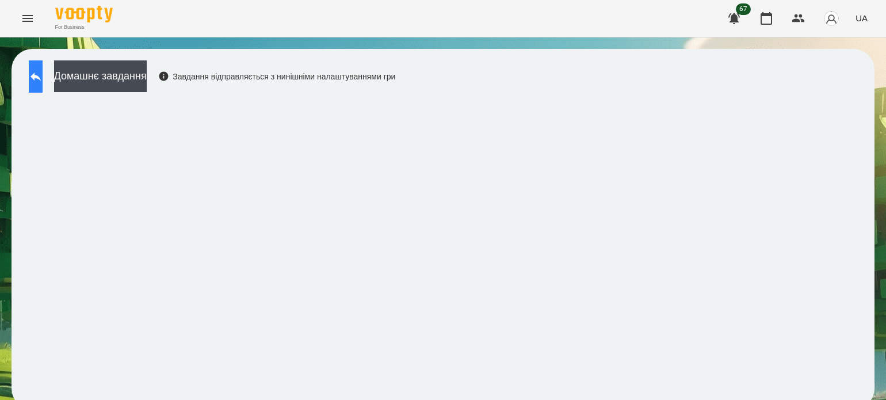
click at [43, 83] on button at bounding box center [36, 76] width 14 height 32
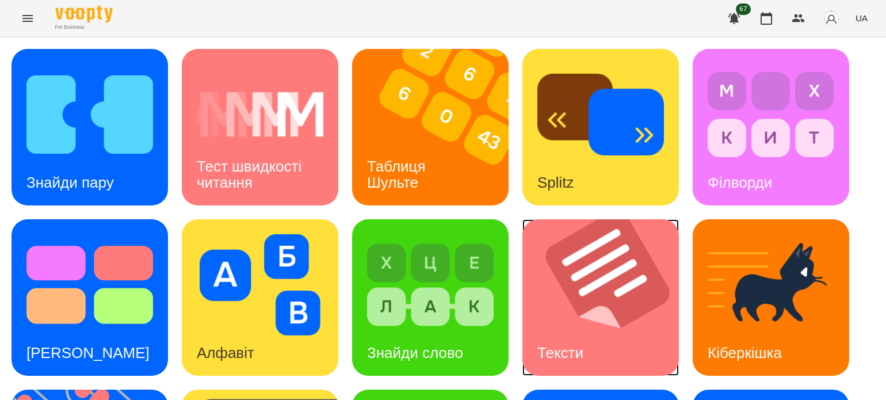
click at [599, 340] on div "Тексти" at bounding box center [561, 352] width 76 height 45
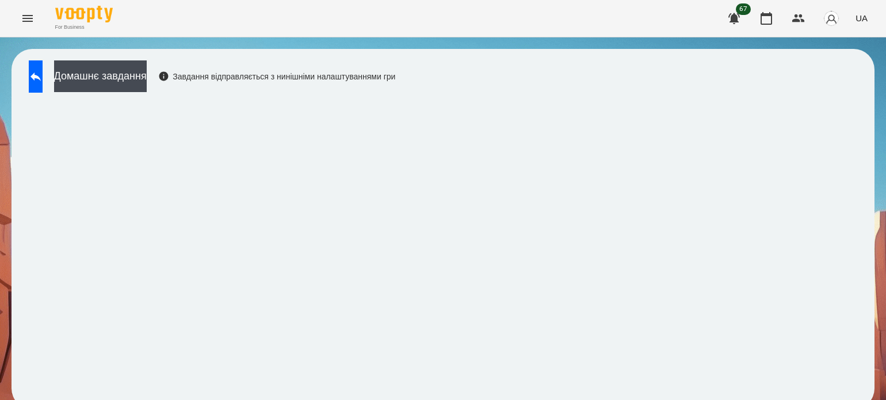
scroll to position [9, 0]
click at [147, 60] on button "Домашнє завдання" at bounding box center [100, 76] width 93 height 32
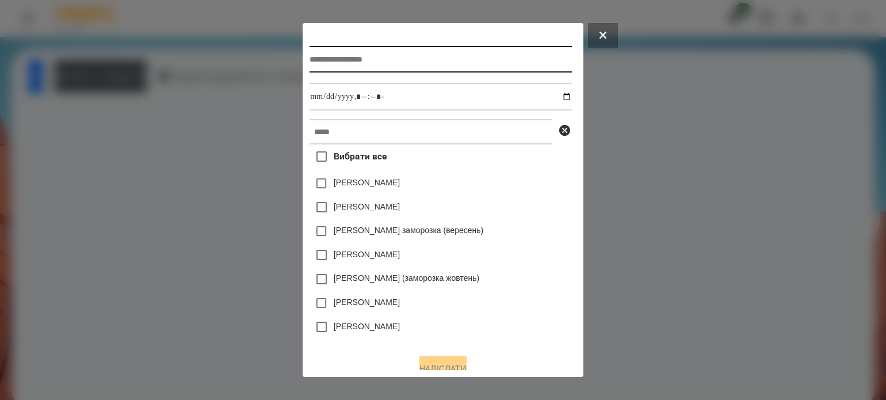
click at [432, 68] on input "text" at bounding box center [441, 59] width 262 height 26
type input "******"
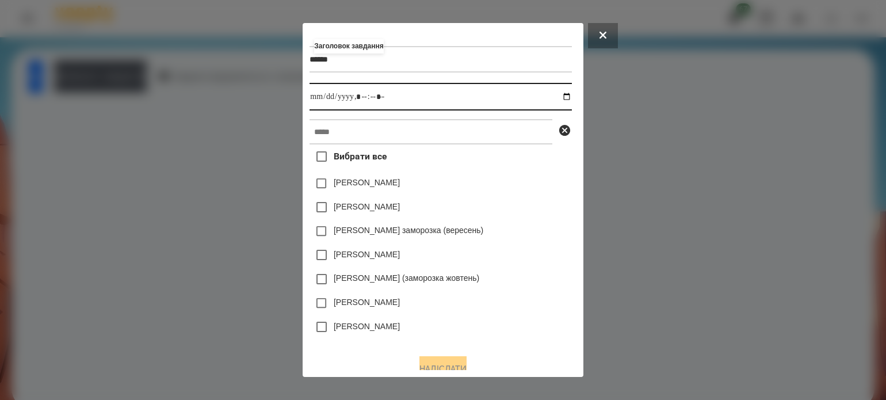
click at [565, 98] on input "datetime-local" at bounding box center [441, 97] width 262 height 28
click at [363, 101] on input "datetime-local" at bounding box center [441, 97] width 262 height 28
type input "**********"
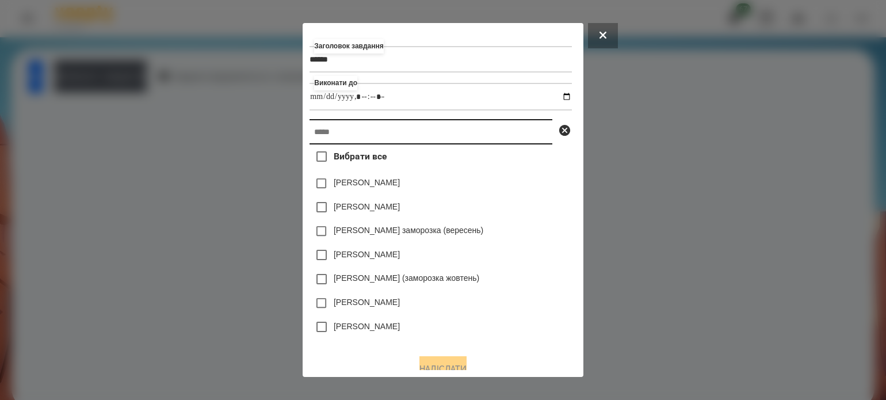
click at [425, 132] on input "text" at bounding box center [431, 131] width 243 height 25
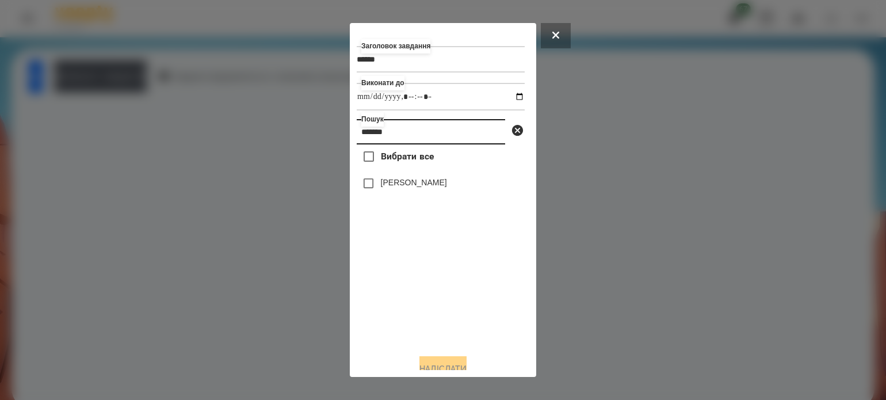
type input "*******"
click at [444, 364] on button "Надіслати" at bounding box center [443, 368] width 47 height 25
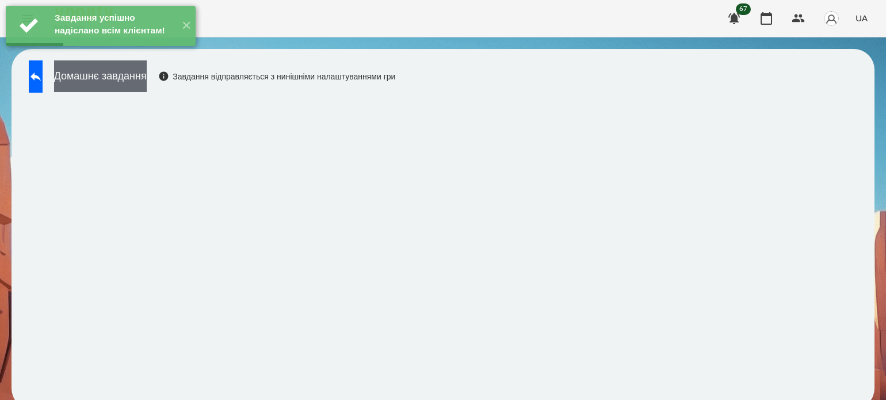
click at [147, 77] on button "Домашнє завдання" at bounding box center [100, 76] width 93 height 32
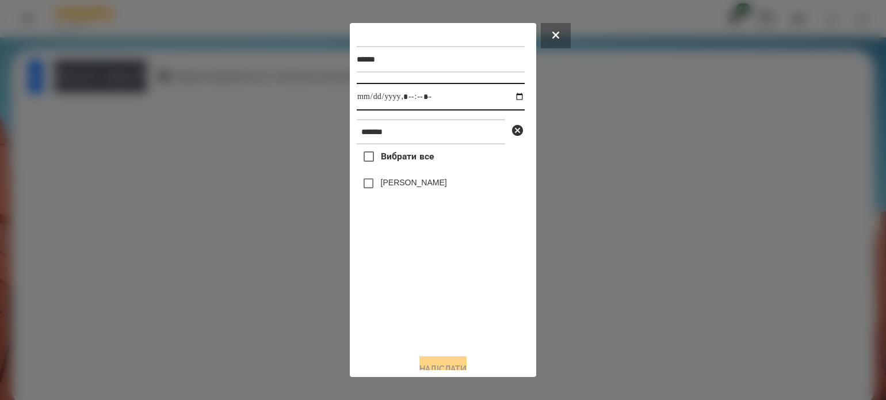
click at [508, 97] on input "datetime-local" at bounding box center [441, 97] width 168 height 28
click at [417, 96] on input "datetime-local" at bounding box center [441, 97] width 168 height 28
type input "**********"
click at [435, 363] on button "Надіслати" at bounding box center [443, 368] width 47 height 25
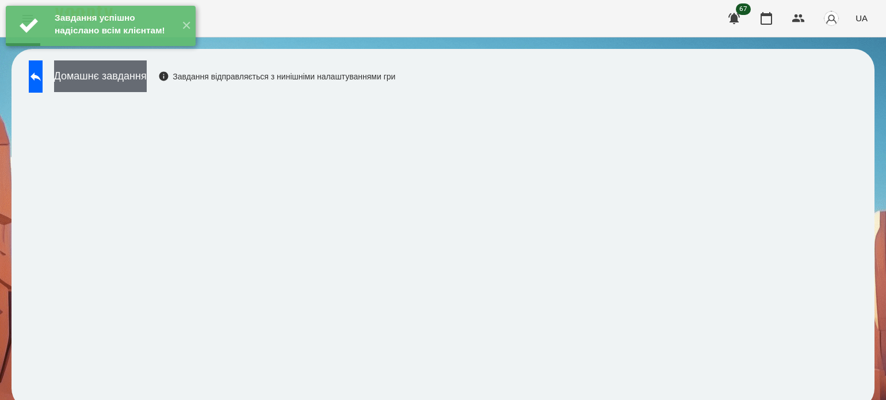
click at [147, 73] on button "Домашнє завдання" at bounding box center [100, 76] width 93 height 32
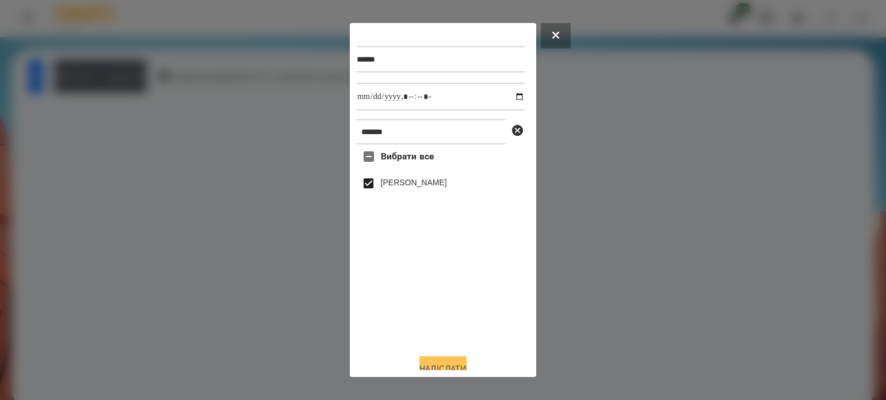
click at [454, 361] on button "Надіслати" at bounding box center [443, 368] width 47 height 25
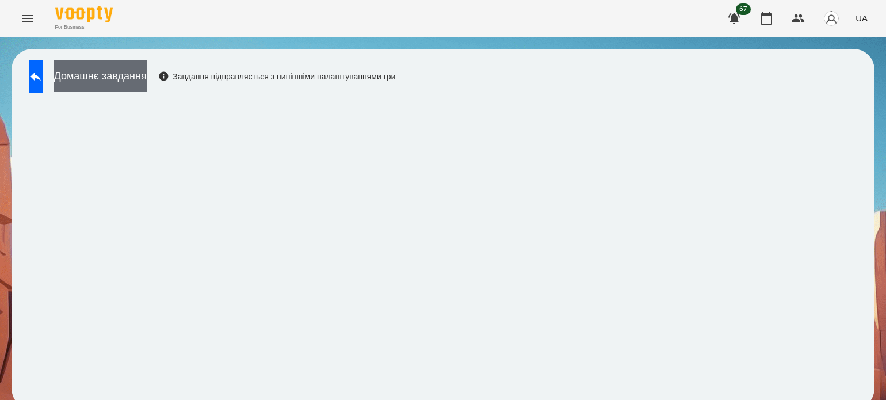
click at [147, 62] on button "Домашнє завдання" at bounding box center [100, 76] width 93 height 32
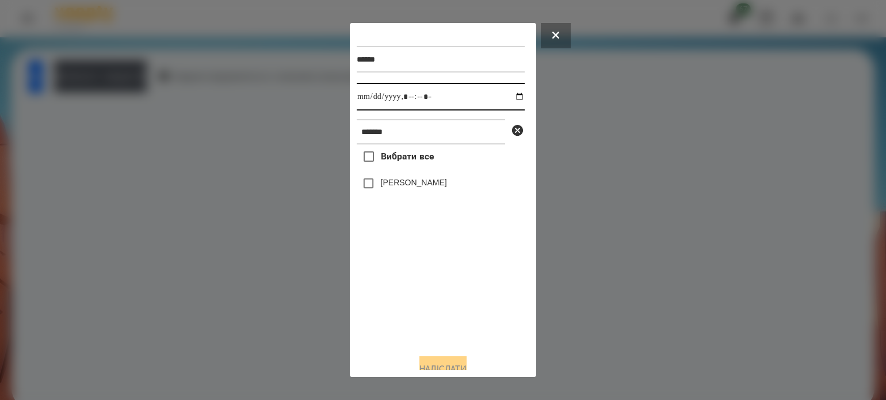
click at [508, 101] on input "datetime-local" at bounding box center [441, 97] width 168 height 28
type input "**********"
drag, startPoint x: 386, startPoint y: 328, endPoint x: 382, endPoint y: 256, distance: 72.1
click at [386, 324] on div "Вибрати все [PERSON_NAME]" at bounding box center [441, 244] width 168 height 200
click at [441, 366] on button "Надіслати" at bounding box center [443, 368] width 47 height 25
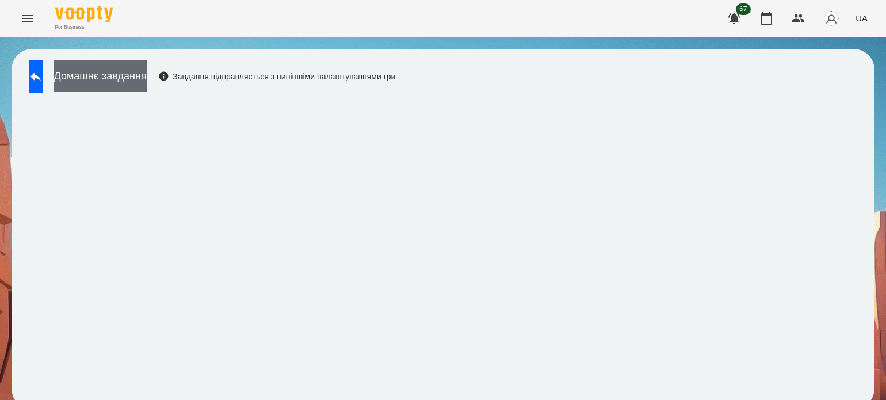
click at [147, 75] on button "Домашнє завдання" at bounding box center [100, 76] width 93 height 32
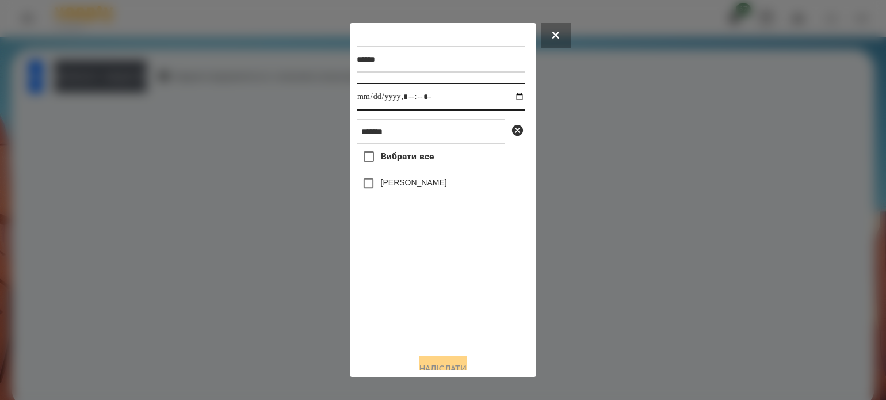
click at [506, 98] on input "datetime-local" at bounding box center [441, 97] width 168 height 28
type input "**********"
drag, startPoint x: 411, startPoint y: 315, endPoint x: 388, endPoint y: 264, distance: 55.9
click at [411, 315] on div "Вибрати все [PERSON_NAME]" at bounding box center [441, 244] width 168 height 200
click at [456, 368] on button "Надіслати" at bounding box center [443, 368] width 47 height 25
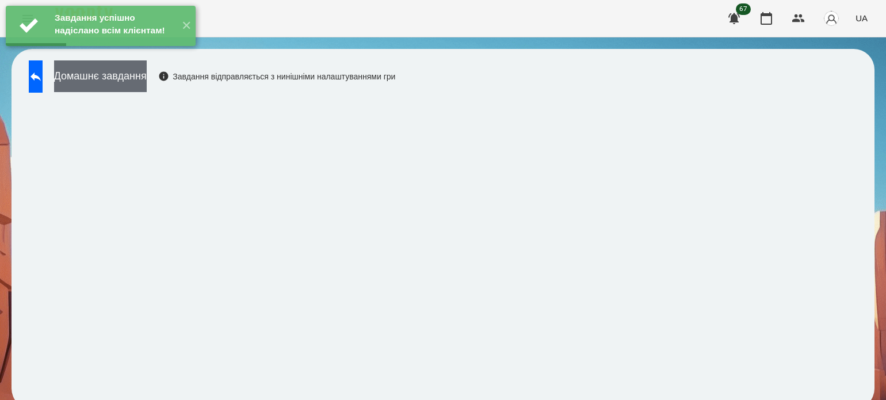
click at [147, 78] on button "Домашнє завдання" at bounding box center [100, 76] width 93 height 32
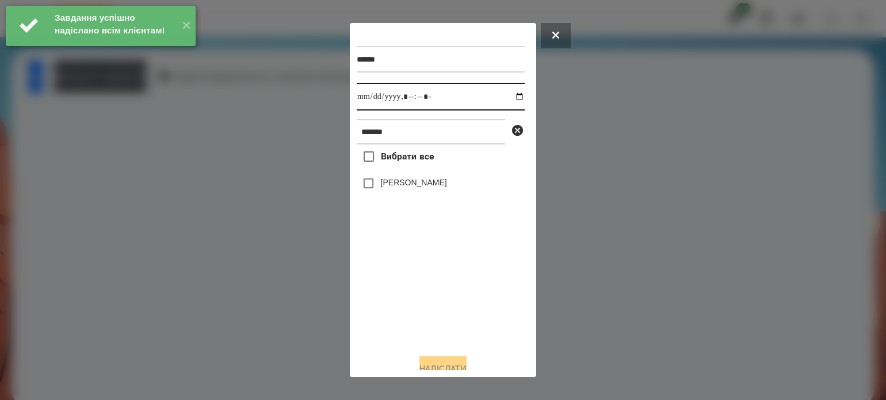
click at [509, 101] on input "datetime-local" at bounding box center [441, 97] width 168 height 28
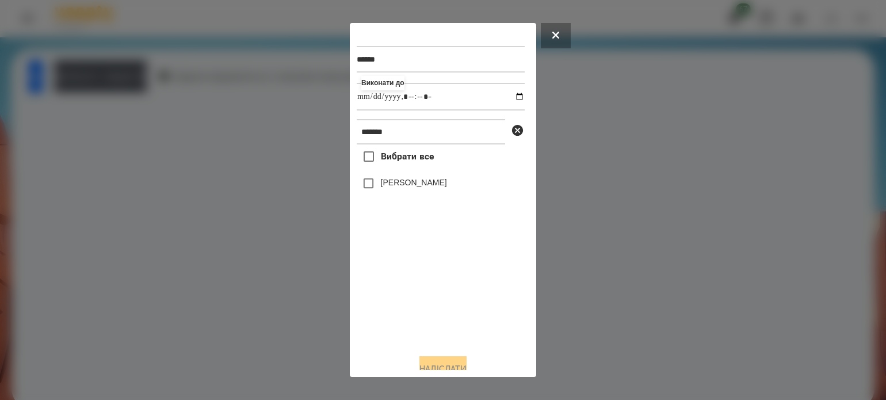
type input "**********"
click at [431, 298] on div "Вибрати все [PERSON_NAME]" at bounding box center [441, 244] width 168 height 200
click at [446, 368] on button "Надіслати" at bounding box center [443, 368] width 47 height 25
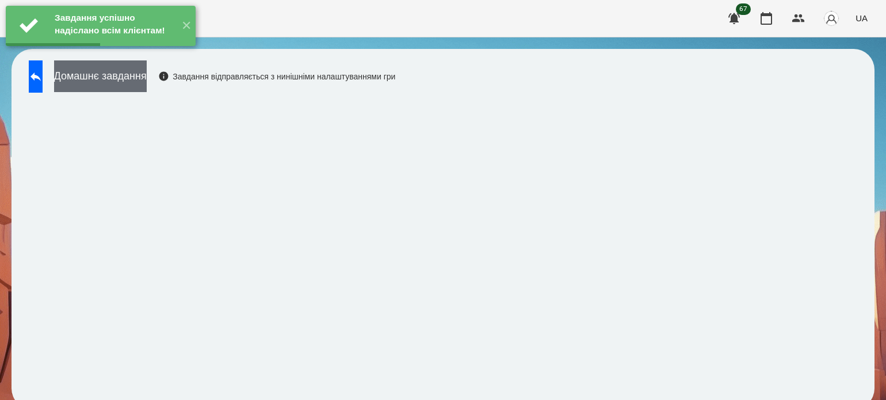
click at [147, 72] on button "Домашнє завдання" at bounding box center [100, 76] width 93 height 32
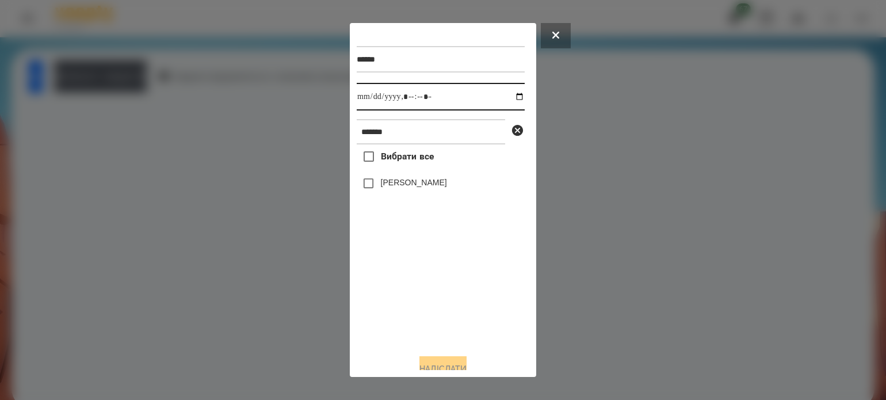
click at [511, 94] on input "datetime-local" at bounding box center [441, 97] width 168 height 28
type input "**********"
click at [431, 298] on div "Вибрати все [PERSON_NAME]" at bounding box center [441, 244] width 168 height 200
click at [463, 364] on button "Надіслати" at bounding box center [443, 368] width 47 height 25
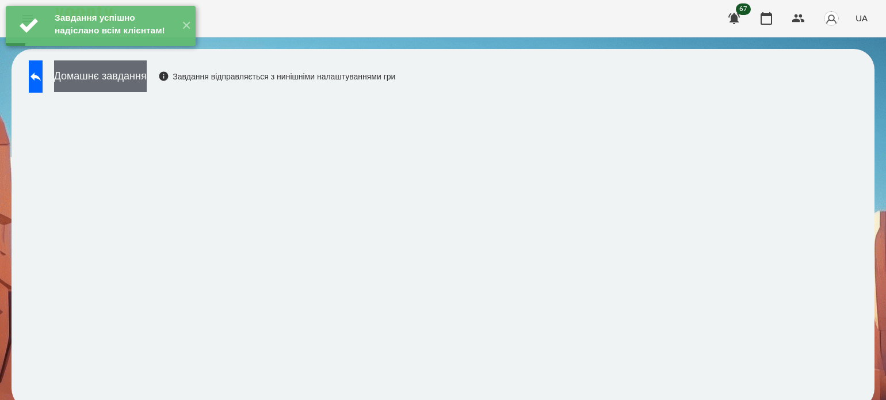
click at [147, 75] on button "Домашнє завдання" at bounding box center [100, 76] width 93 height 32
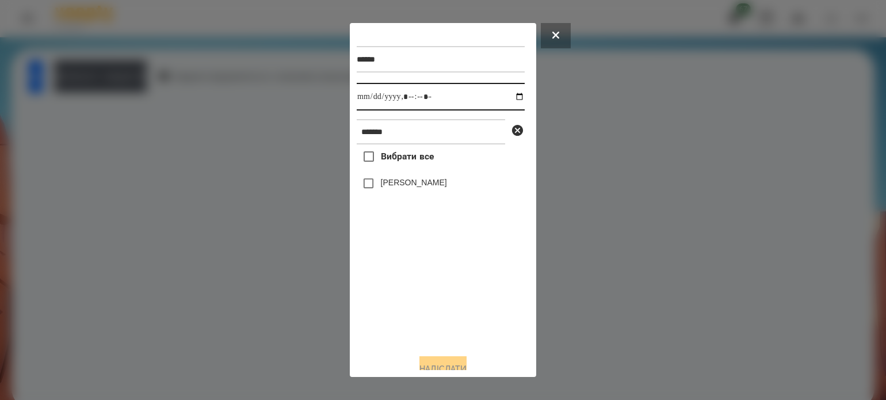
drag, startPoint x: 511, startPoint y: 98, endPoint x: 502, endPoint y: 109, distance: 13.9
click at [511, 98] on input "datetime-local" at bounding box center [441, 97] width 168 height 28
type input "**********"
click at [441, 319] on div "Вибрати все [PERSON_NAME]" at bounding box center [441, 244] width 168 height 200
click at [427, 363] on button "Надіслати" at bounding box center [443, 368] width 47 height 25
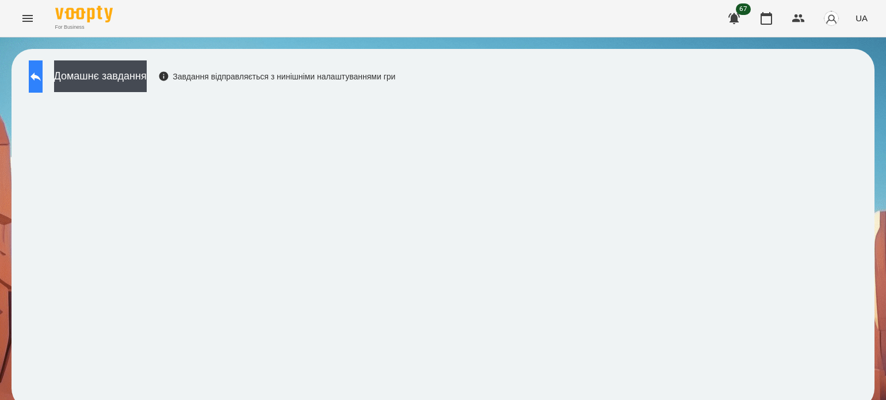
click at [43, 74] on button at bounding box center [36, 76] width 14 height 32
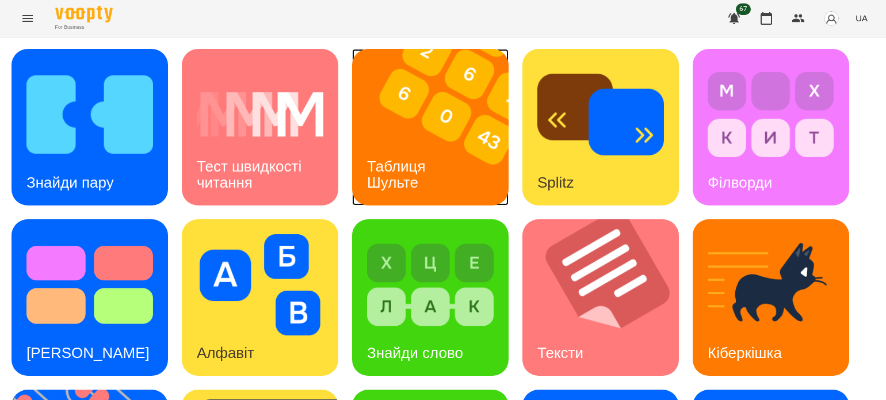
click at [448, 136] on img at bounding box center [437, 127] width 171 height 157
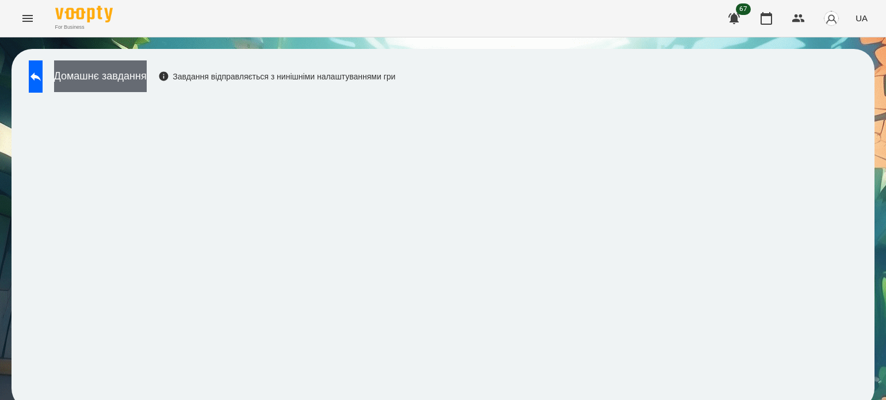
click at [147, 82] on button "Домашнє завдання" at bounding box center [100, 76] width 93 height 32
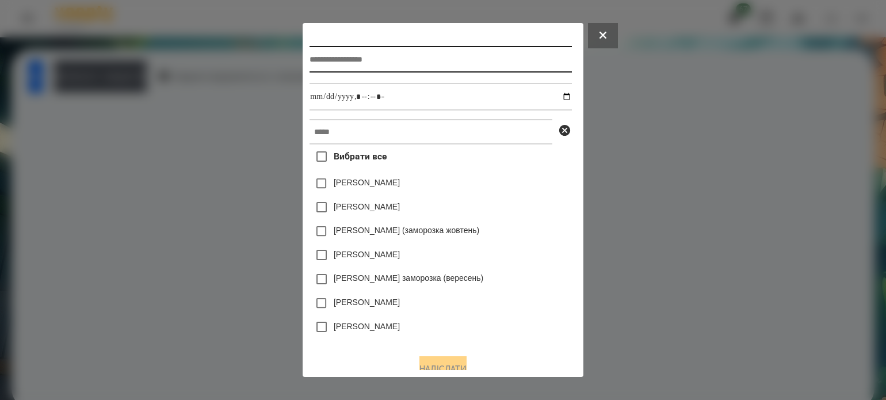
click at [311, 62] on input "text" at bounding box center [441, 59] width 262 height 26
type input "**********"
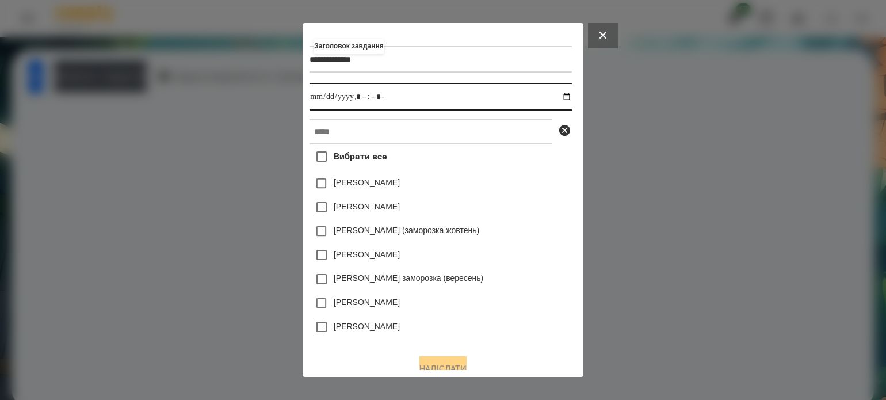
click at [569, 98] on input "datetime-local" at bounding box center [441, 97] width 262 height 28
click at [361, 98] on input "datetime-local" at bounding box center [441, 97] width 262 height 28
type input "**********"
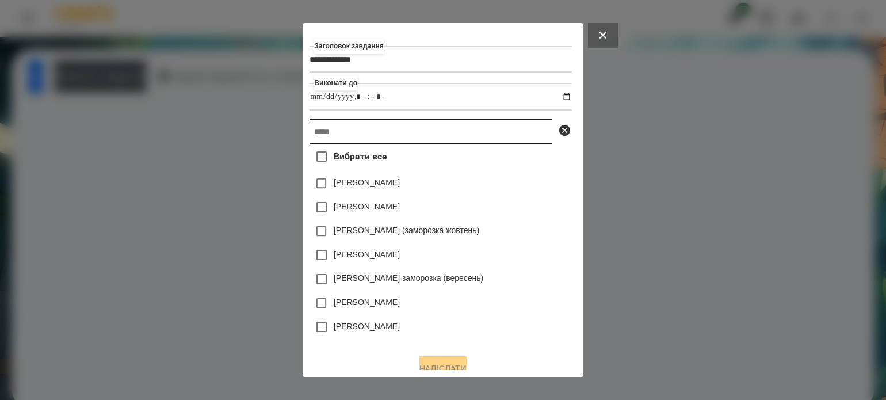
click at [338, 135] on input "text" at bounding box center [431, 131] width 243 height 25
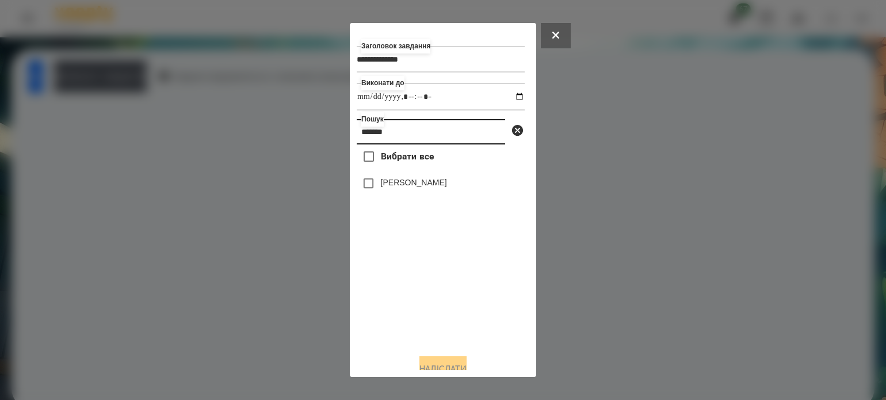
type input "*******"
click at [435, 363] on button "Надіслати" at bounding box center [443, 368] width 47 height 25
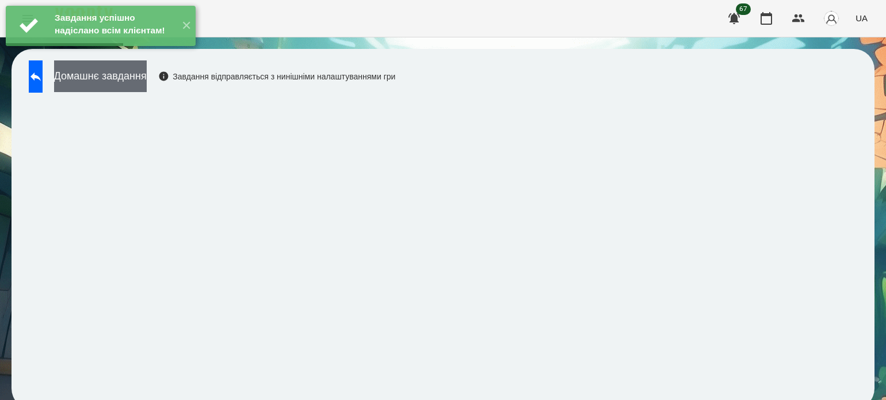
click at [147, 89] on button "Домашнє завдання" at bounding box center [100, 76] width 93 height 32
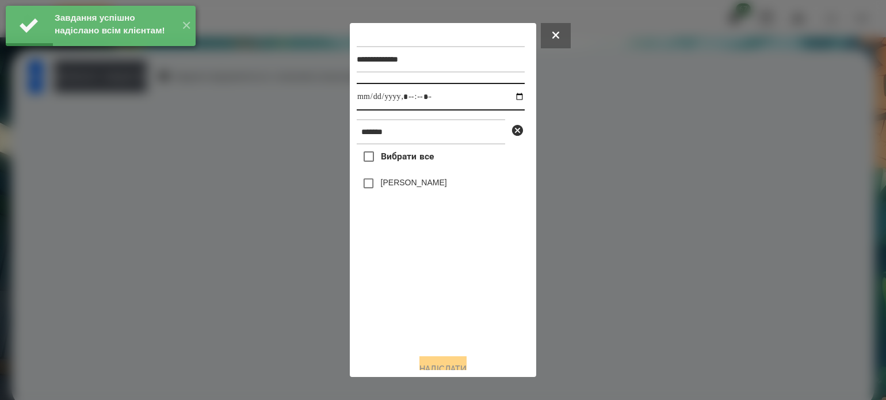
click at [512, 100] on input "datetime-local" at bounding box center [441, 97] width 168 height 28
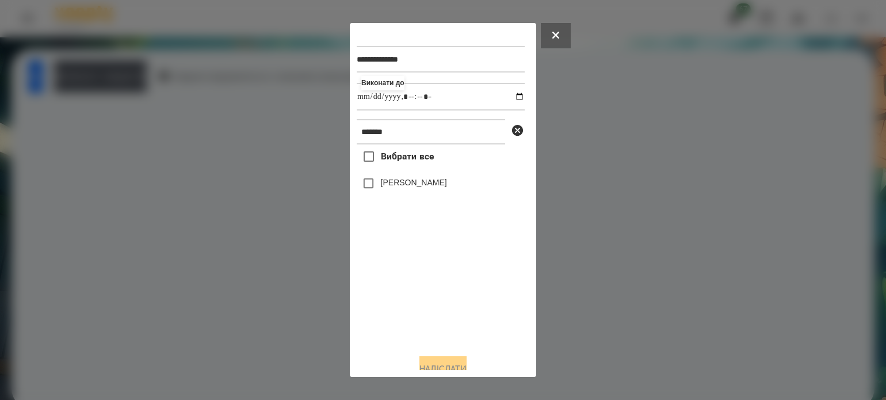
click at [363, 319] on div "Вибрати все [PERSON_NAME]" at bounding box center [441, 244] width 168 height 200
click at [417, 98] on input "datetime-local" at bounding box center [441, 97] width 168 height 28
type input "**********"
click at [462, 364] on button "Надіслати" at bounding box center [443, 368] width 47 height 25
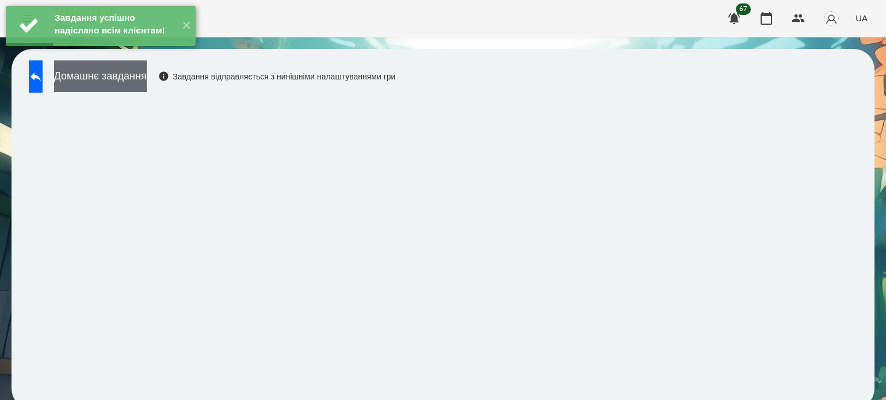
click at [147, 74] on button "Домашнє завдання" at bounding box center [100, 76] width 93 height 32
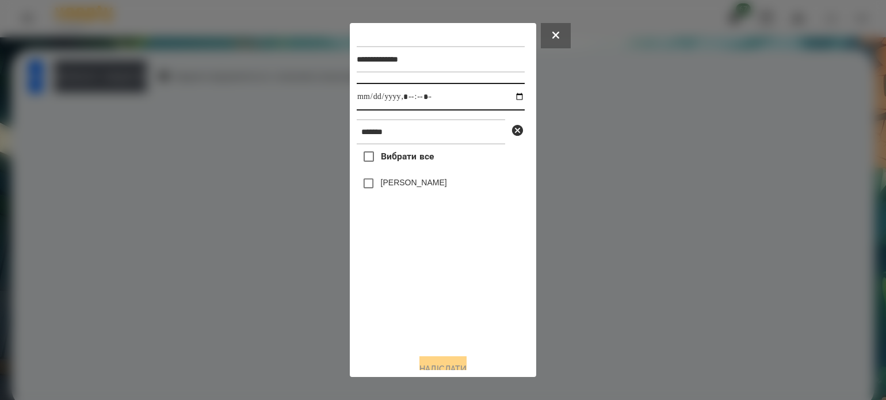
click at [506, 96] on input "datetime-local" at bounding box center [441, 97] width 168 height 28
type input "**********"
click at [384, 311] on div "Вибрати все [PERSON_NAME]" at bounding box center [441, 244] width 168 height 200
click at [435, 364] on button "Надіслати" at bounding box center [443, 368] width 47 height 25
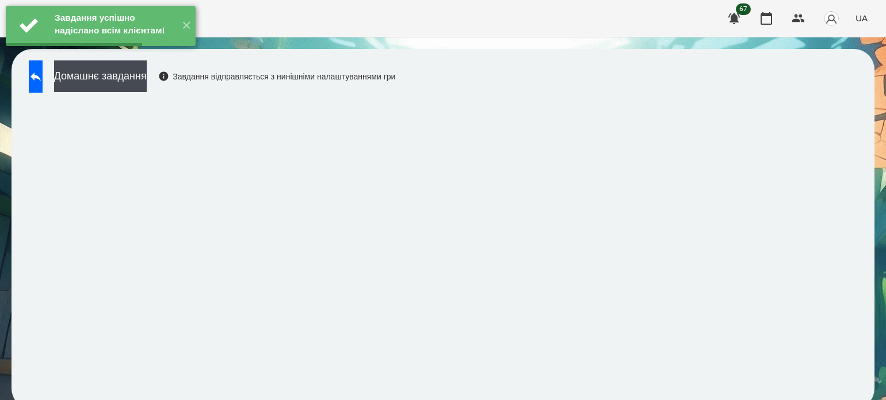
click at [142, 77] on button "Домашнє завдання" at bounding box center [100, 76] width 93 height 32
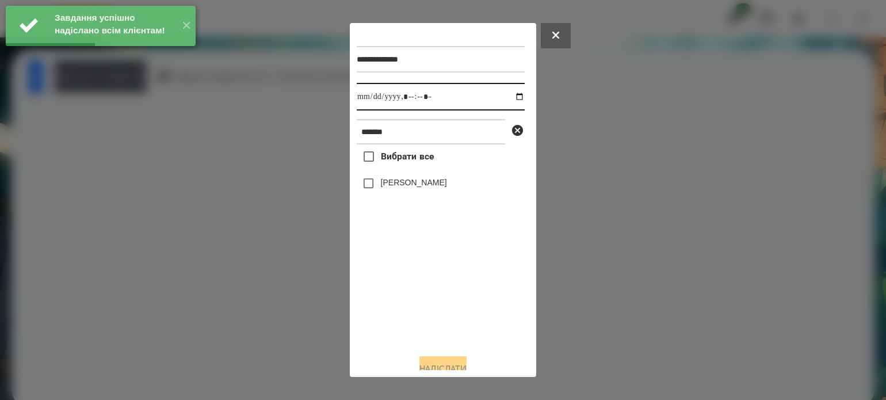
click at [506, 96] on input "datetime-local" at bounding box center [441, 97] width 168 height 28
type input "**********"
drag, startPoint x: 413, startPoint y: 319, endPoint x: 397, endPoint y: 280, distance: 42.3
click at [413, 317] on div "Вибрати все [PERSON_NAME]" at bounding box center [441, 244] width 168 height 200
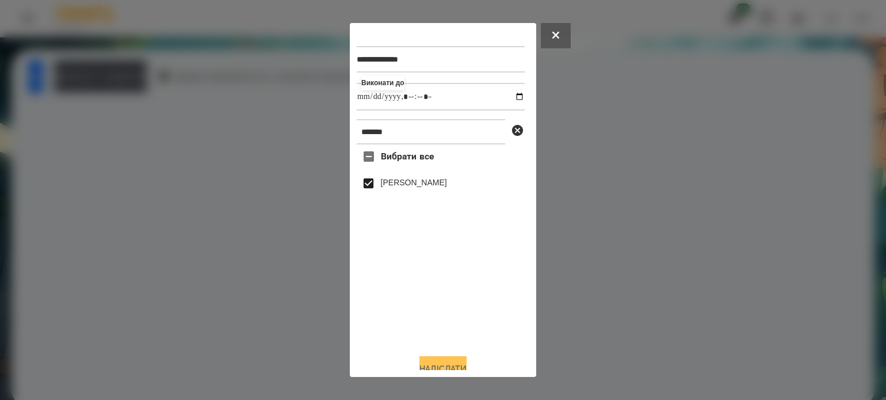
click at [444, 365] on button "Надіслати" at bounding box center [443, 368] width 47 height 25
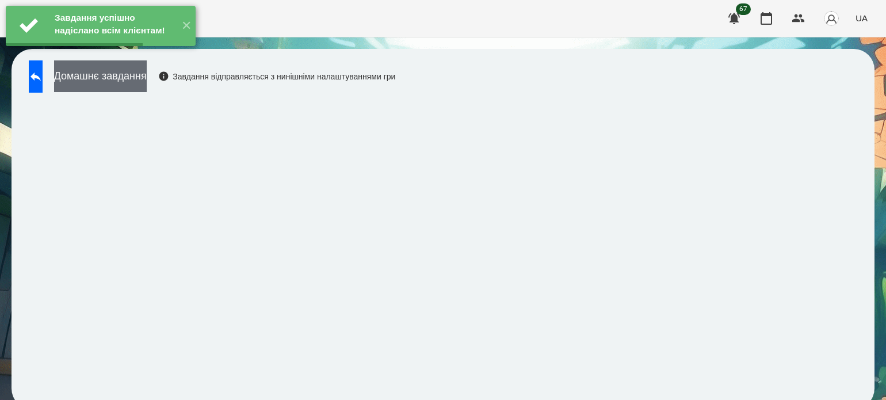
click at [140, 85] on button "Домашнє завдання" at bounding box center [100, 76] width 93 height 32
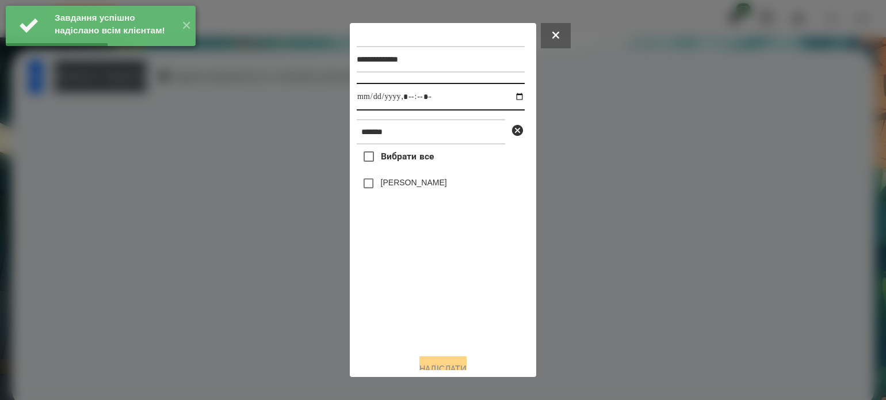
click at [506, 97] on input "datetime-local" at bounding box center [441, 97] width 168 height 28
type input "**********"
click at [417, 296] on div "Вибрати все [PERSON_NAME]" at bounding box center [441, 244] width 168 height 200
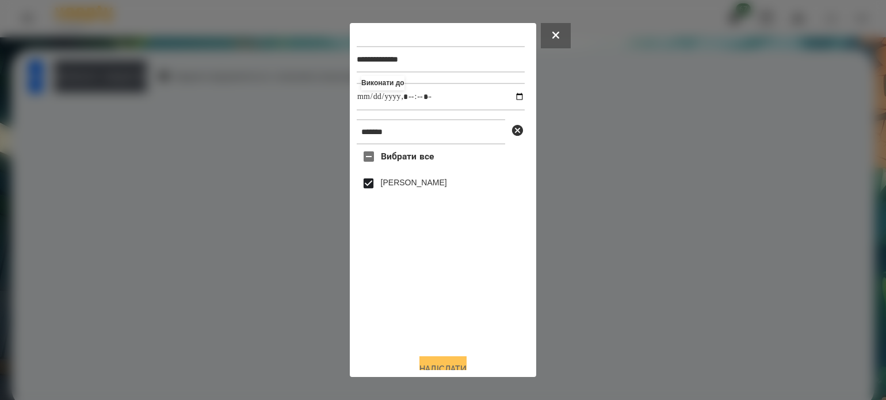
click at [447, 364] on button "Надіслати" at bounding box center [443, 368] width 47 height 25
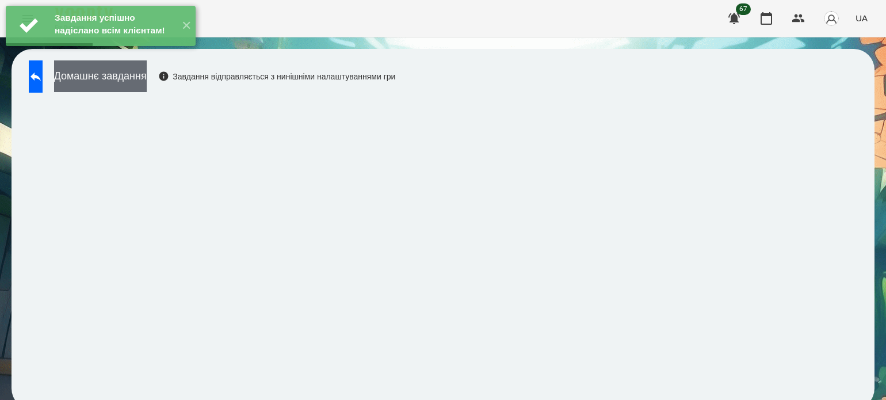
click at [147, 78] on button "Домашнє завдання" at bounding box center [100, 76] width 93 height 32
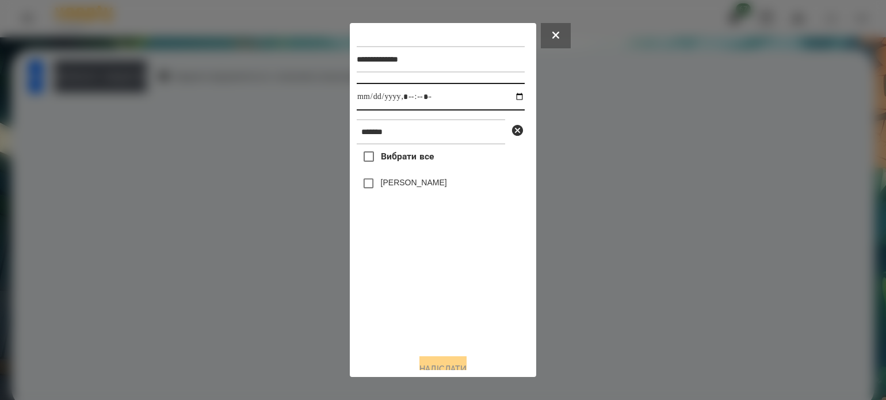
click at [508, 100] on input "datetime-local" at bounding box center [441, 97] width 168 height 28
type input "**********"
drag, startPoint x: 437, startPoint y: 304, endPoint x: 387, endPoint y: 290, distance: 52.1
click at [435, 306] on div "Вибрати все [PERSON_NAME]" at bounding box center [441, 244] width 168 height 200
click at [426, 361] on button "Надіслати" at bounding box center [443, 368] width 47 height 25
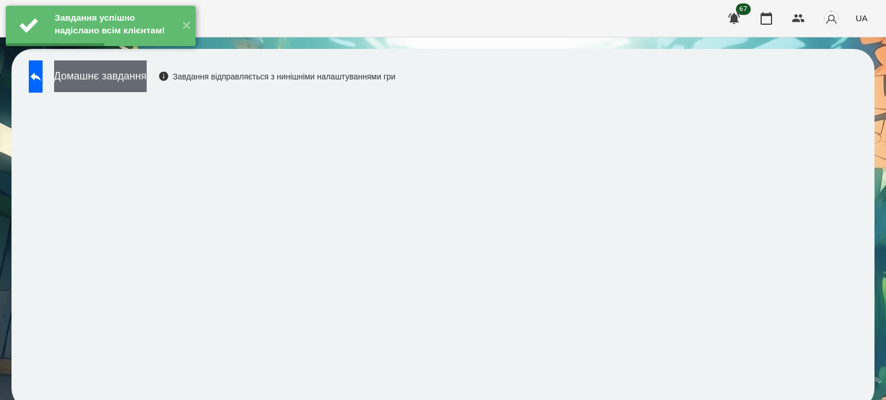
click at [147, 74] on button "Домашнє завдання" at bounding box center [100, 76] width 93 height 32
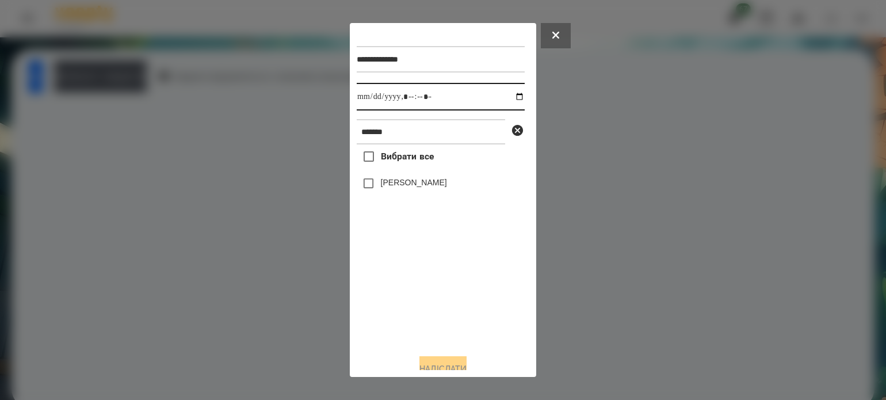
click at [509, 98] on input "datetime-local" at bounding box center [441, 97] width 168 height 28
type input "**********"
click at [391, 299] on div "Вибрати все [PERSON_NAME]" at bounding box center [441, 244] width 168 height 200
click at [433, 364] on button "Надіслати" at bounding box center [443, 368] width 47 height 25
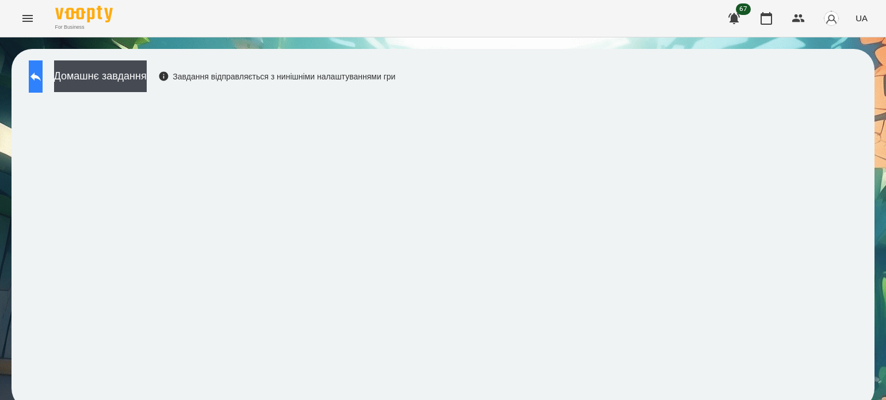
click at [43, 83] on button at bounding box center [36, 76] width 14 height 32
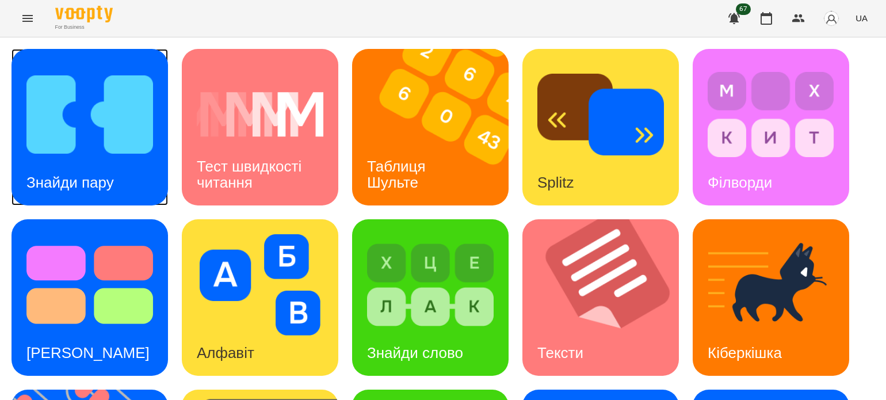
click at [123, 173] on div "Знайди пару" at bounding box center [70, 182] width 117 height 45
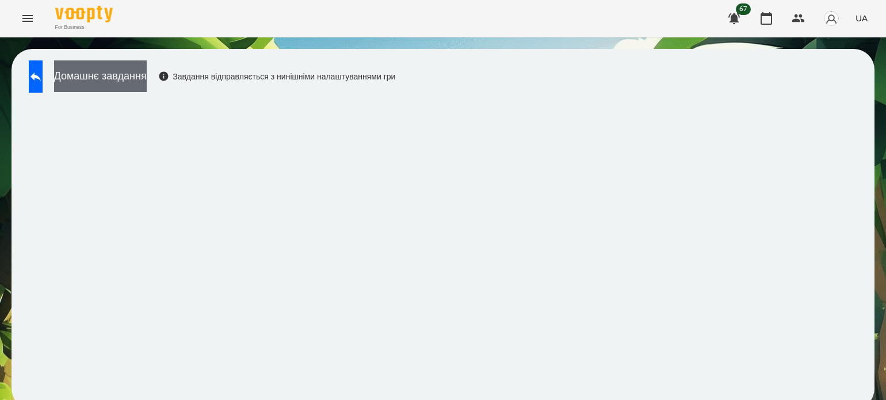
click at [131, 72] on button "Домашнє завдання" at bounding box center [100, 76] width 93 height 32
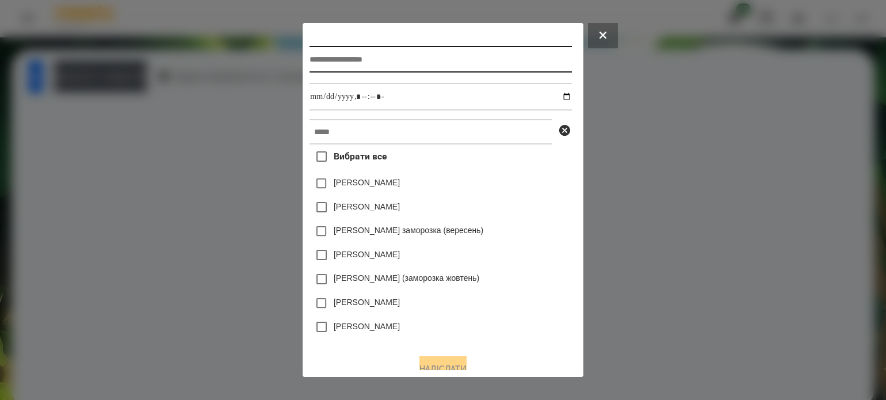
click at [415, 67] on input "text" at bounding box center [441, 59] width 262 height 26
type input "**********"
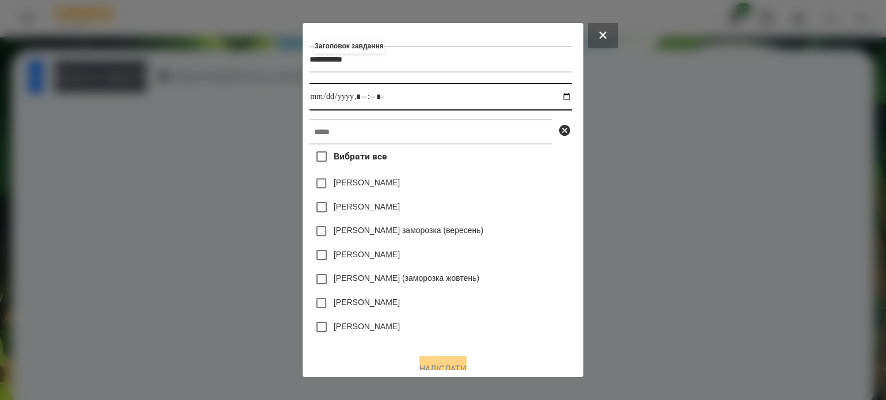
click at [571, 96] on input "datetime-local" at bounding box center [441, 97] width 262 height 28
click at [356, 102] on input "datetime-local" at bounding box center [441, 97] width 262 height 28
type input "**********"
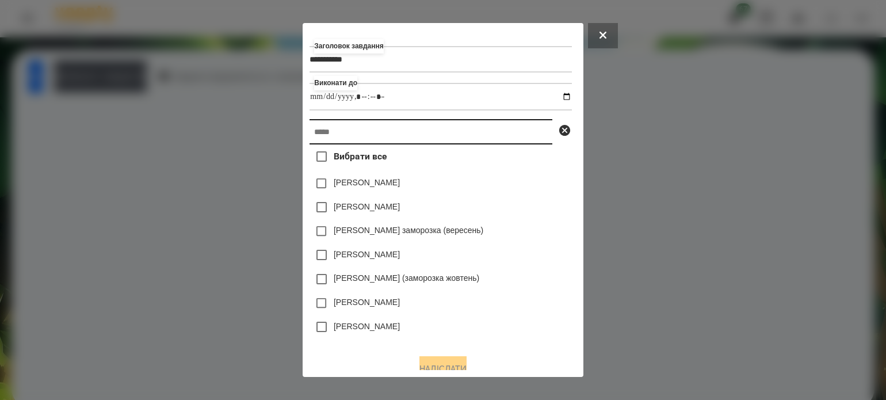
click at [355, 132] on input "text" at bounding box center [431, 131] width 243 height 25
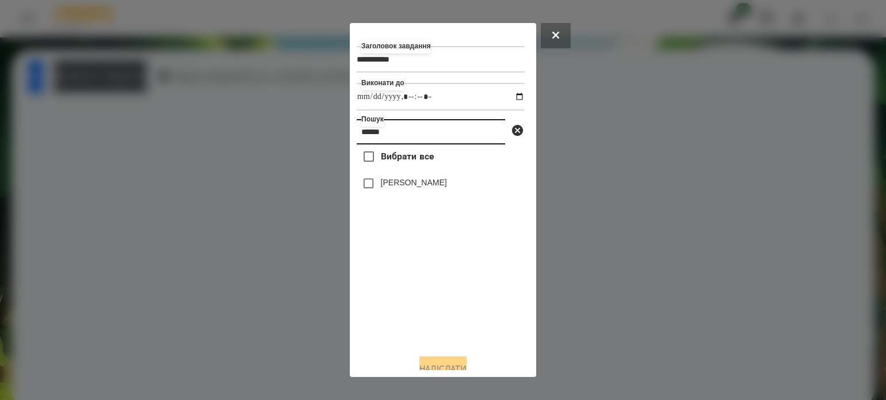
type input "******"
click at [435, 366] on button "Надіслати" at bounding box center [443, 368] width 47 height 25
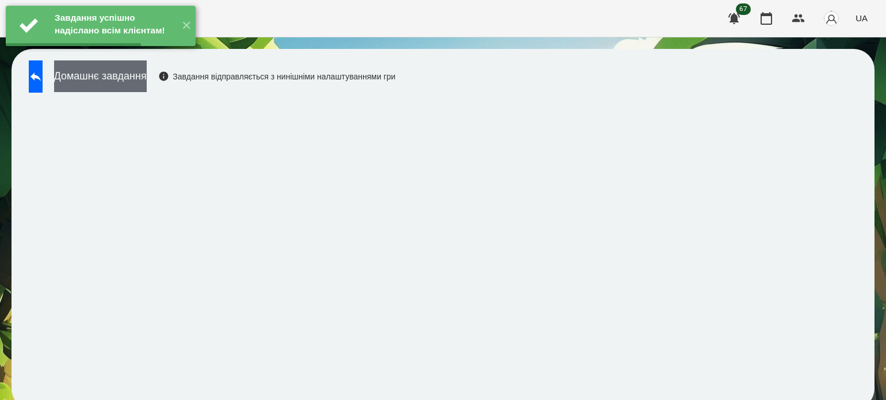
click at [132, 80] on button "Домашнє завдання" at bounding box center [100, 76] width 93 height 32
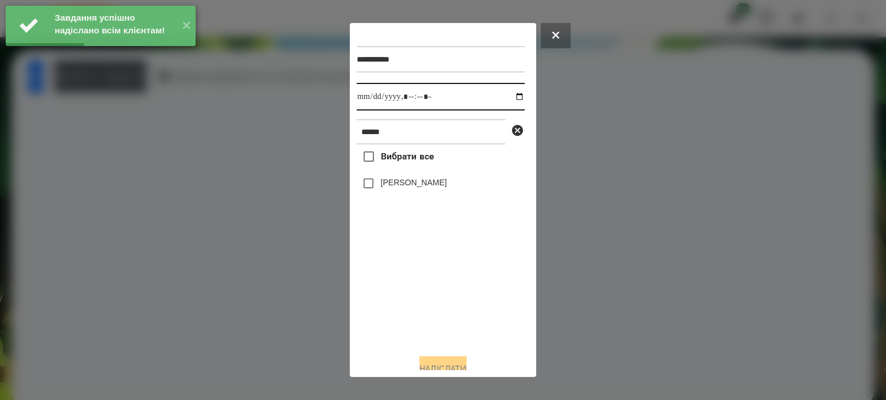
click at [509, 97] on input "datetime-local" at bounding box center [441, 97] width 168 height 28
click at [418, 98] on input "datetime-local" at bounding box center [441, 97] width 168 height 28
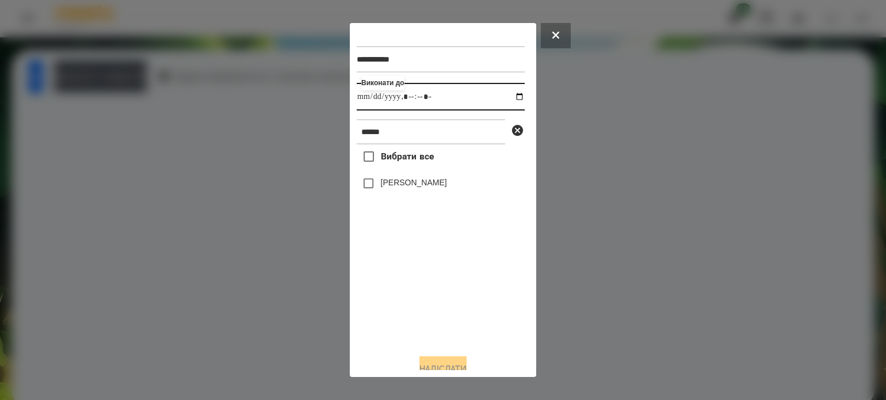
type input "**********"
click at [451, 361] on button "Надіслати" at bounding box center [443, 368] width 47 height 25
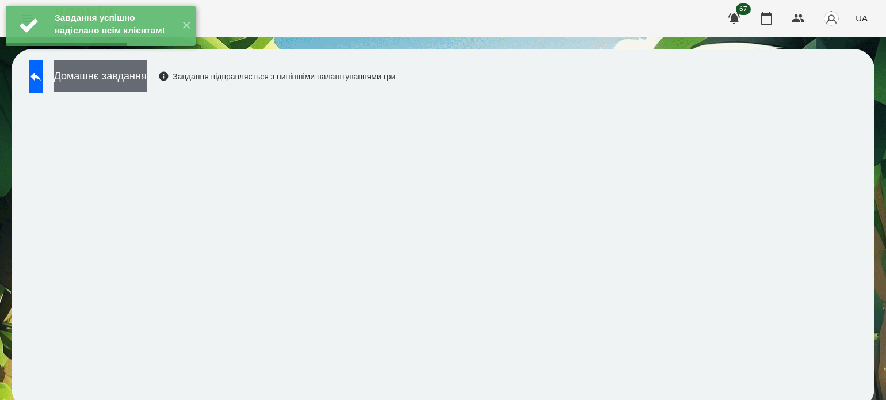
click at [139, 73] on button "Домашнє завдання" at bounding box center [100, 76] width 93 height 32
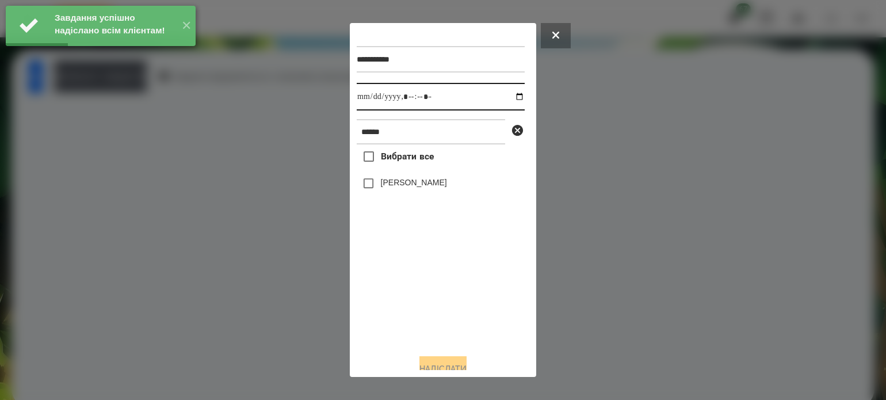
click at [506, 98] on input "datetime-local" at bounding box center [441, 97] width 168 height 28
type input "**********"
click at [377, 300] on div "Вибрати все [PERSON_NAME]" at bounding box center [441, 244] width 168 height 200
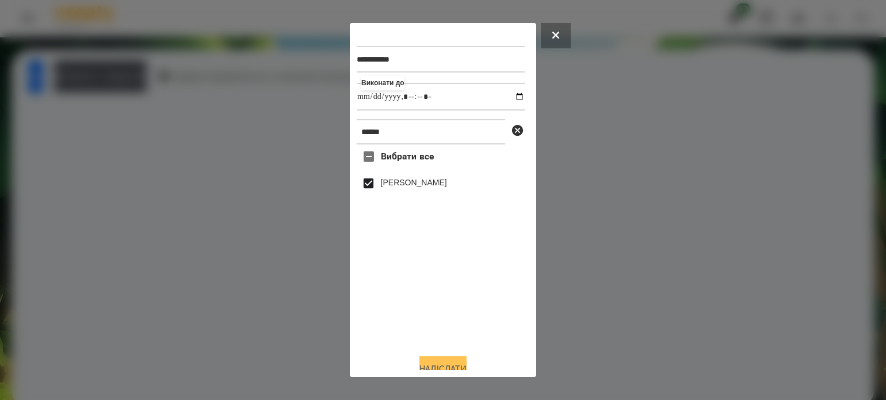
click at [428, 365] on button "Надіслати" at bounding box center [443, 368] width 47 height 25
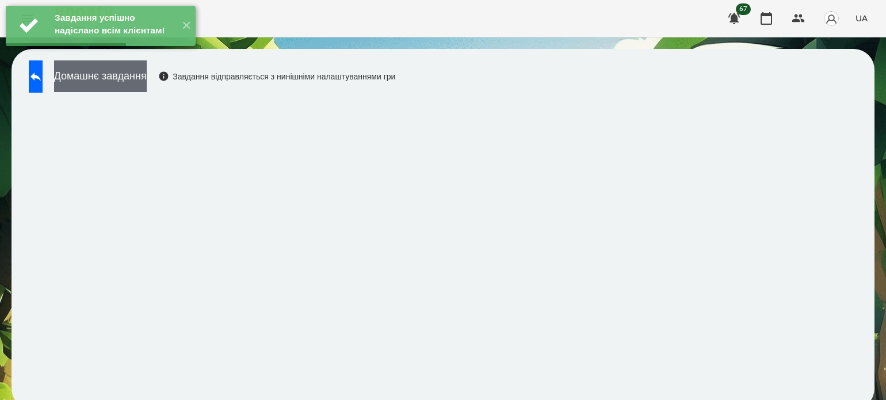
click at [147, 85] on button "Домашнє завдання" at bounding box center [100, 76] width 93 height 32
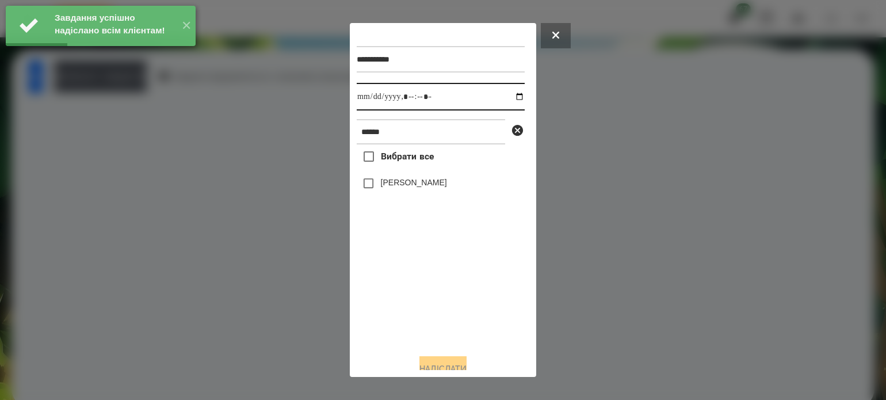
click at [510, 98] on input "datetime-local" at bounding box center [441, 97] width 168 height 28
type input "**********"
drag, startPoint x: 371, startPoint y: 312, endPoint x: 363, endPoint y: 261, distance: 51.2
click at [370, 307] on div "Вибрати все [PERSON_NAME]" at bounding box center [441, 244] width 168 height 200
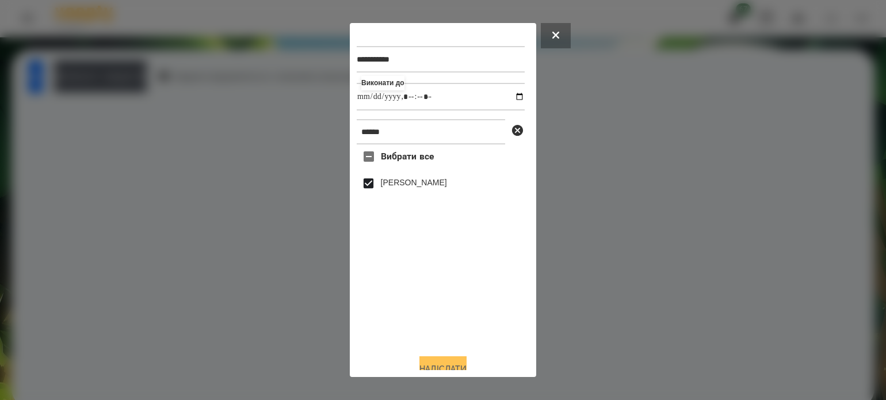
click at [446, 362] on button "Надіслати" at bounding box center [443, 368] width 47 height 25
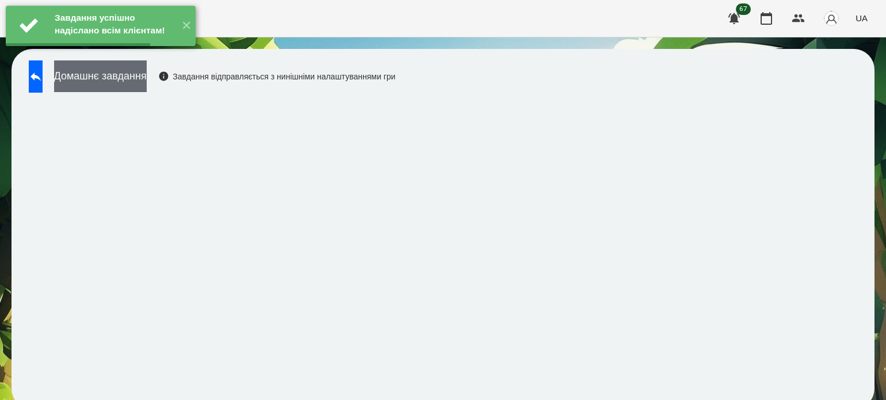
click at [147, 78] on button "Домашнє завдання" at bounding box center [100, 76] width 93 height 32
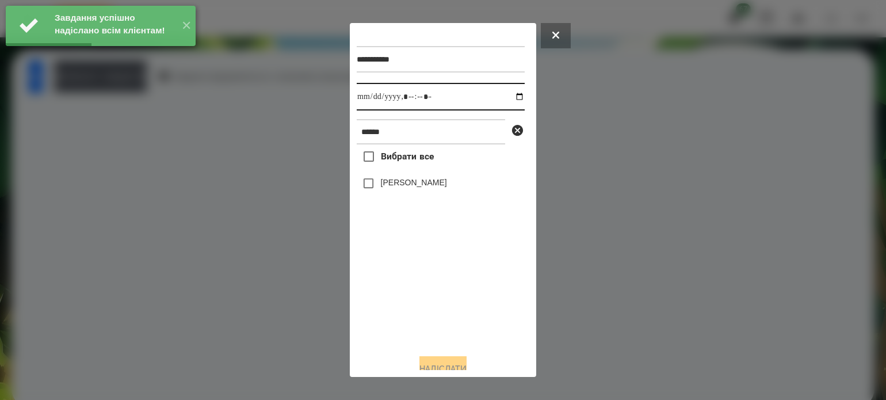
drag, startPoint x: 511, startPoint y: 100, endPoint x: 506, endPoint y: 110, distance: 11.1
click at [509, 100] on input "datetime-local" at bounding box center [441, 97] width 168 height 28
type input "**********"
drag, startPoint x: 397, startPoint y: 306, endPoint x: 387, endPoint y: 249, distance: 58.5
click at [395, 302] on div "Вибрати все [PERSON_NAME]" at bounding box center [441, 244] width 168 height 200
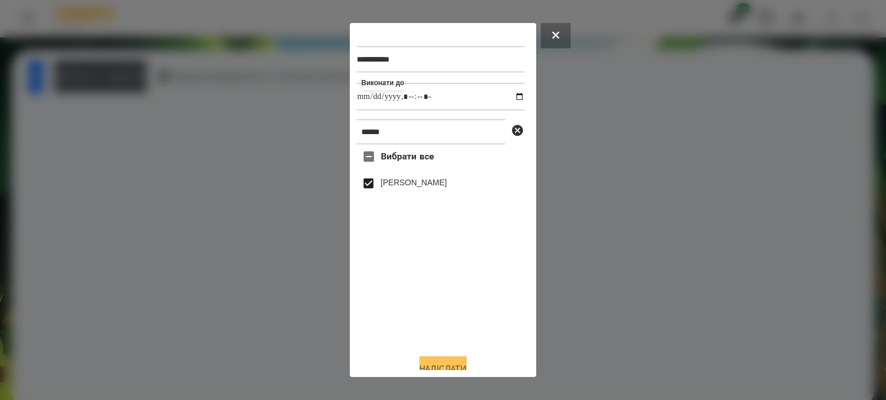
click at [445, 364] on button "Надіслати" at bounding box center [443, 368] width 47 height 25
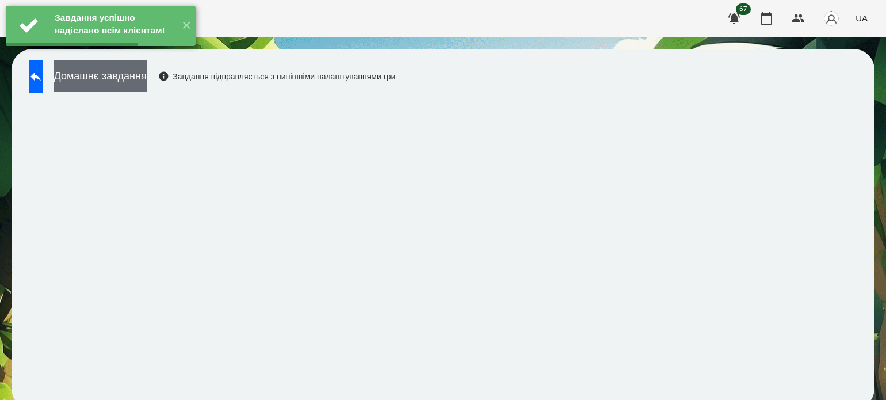
click at [147, 77] on button "Домашнє завдання" at bounding box center [100, 76] width 93 height 32
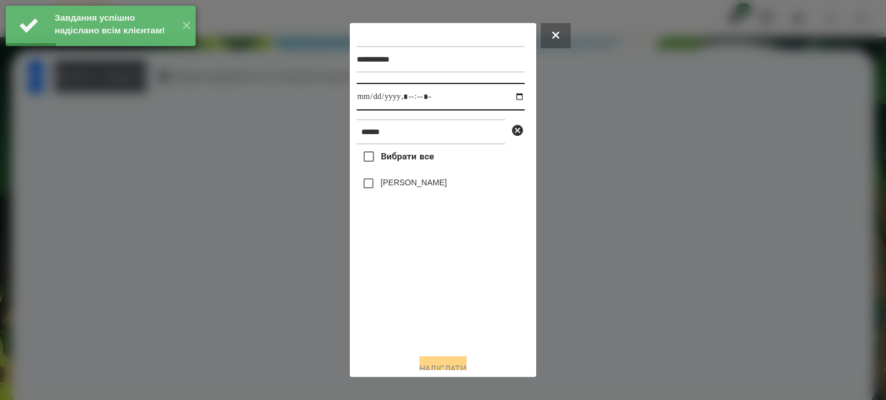
click at [511, 99] on input "datetime-local" at bounding box center [441, 97] width 168 height 28
type input "**********"
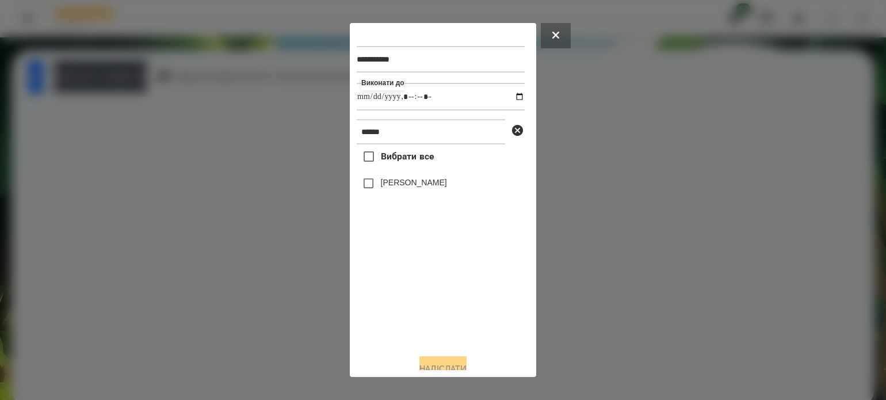
drag, startPoint x: 384, startPoint y: 318, endPoint x: 384, endPoint y: 311, distance: 6.3
click at [384, 314] on div "Вибрати все [PERSON_NAME]" at bounding box center [441, 244] width 168 height 200
click at [364, 203] on div "Вибрати все [PERSON_NAME]" at bounding box center [441, 244] width 168 height 200
click at [458, 362] on button "Надіслати" at bounding box center [443, 368] width 47 height 25
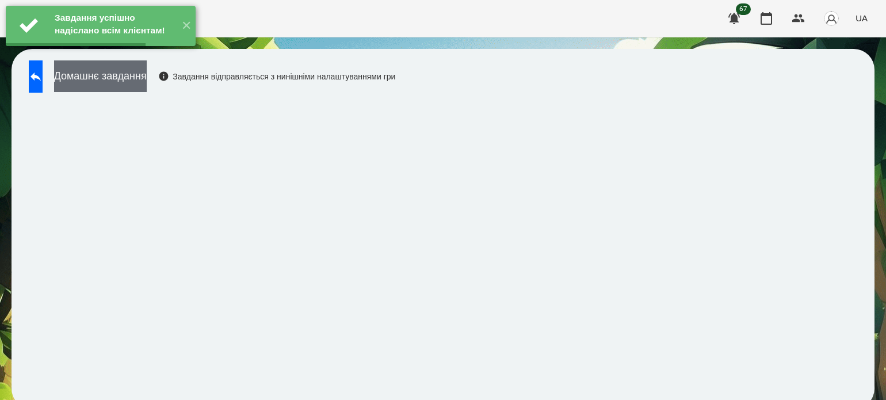
click at [147, 74] on button "Домашнє завдання" at bounding box center [100, 76] width 93 height 32
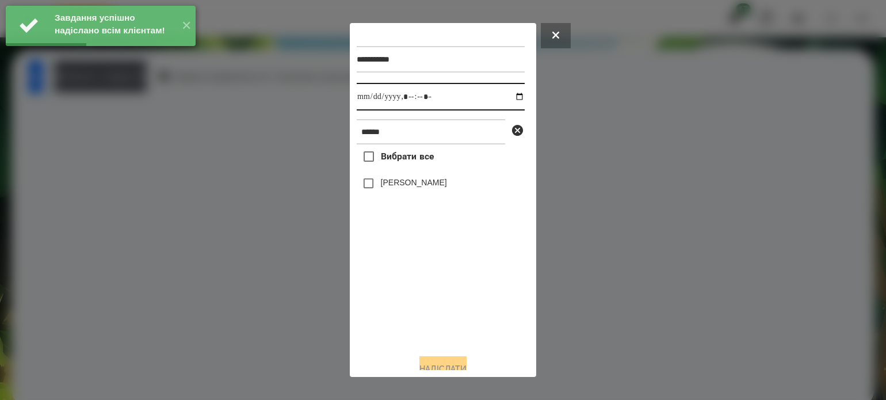
click at [510, 97] on input "datetime-local" at bounding box center [441, 97] width 168 height 28
type input "**********"
drag, startPoint x: 428, startPoint y: 315, endPoint x: 395, endPoint y: 241, distance: 81.4
click at [428, 314] on div "Вибрати все [PERSON_NAME]" at bounding box center [441, 244] width 168 height 200
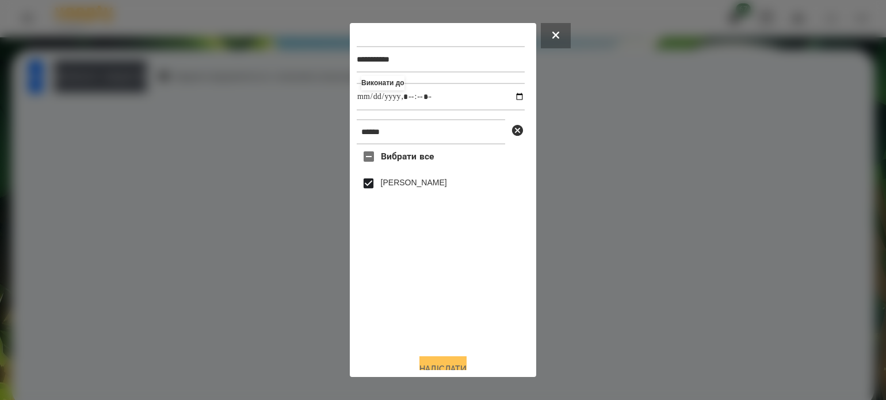
click at [450, 363] on button "Надіслати" at bounding box center [443, 368] width 47 height 25
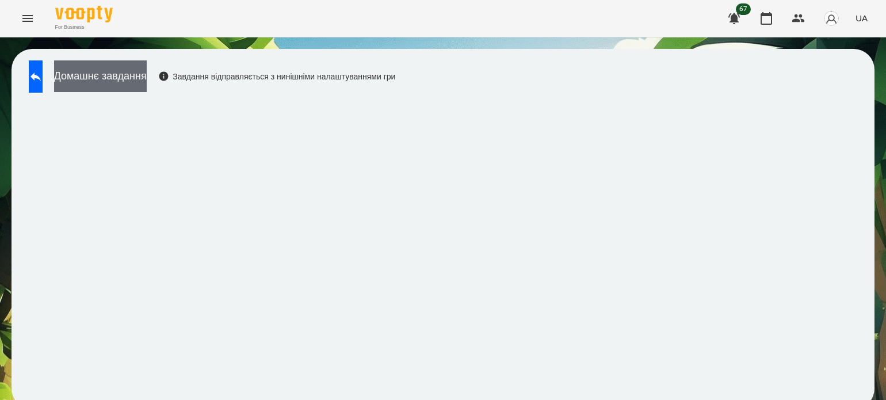
click at [105, 75] on button "Домашнє завдання" at bounding box center [100, 76] width 93 height 32
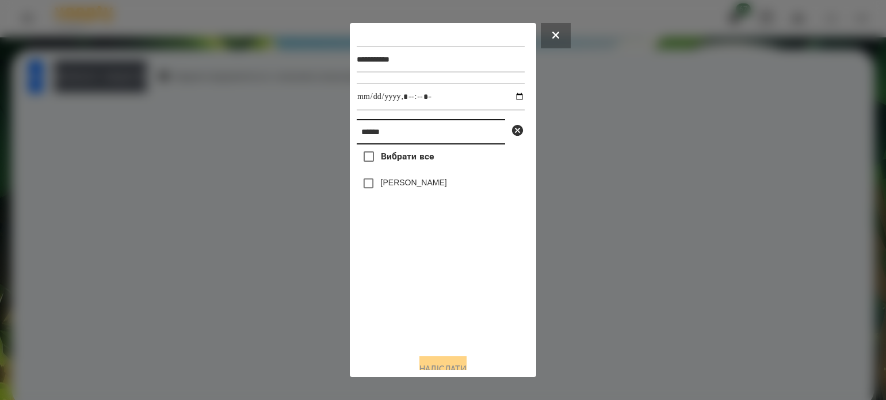
click at [398, 133] on input "******" at bounding box center [431, 131] width 148 height 25
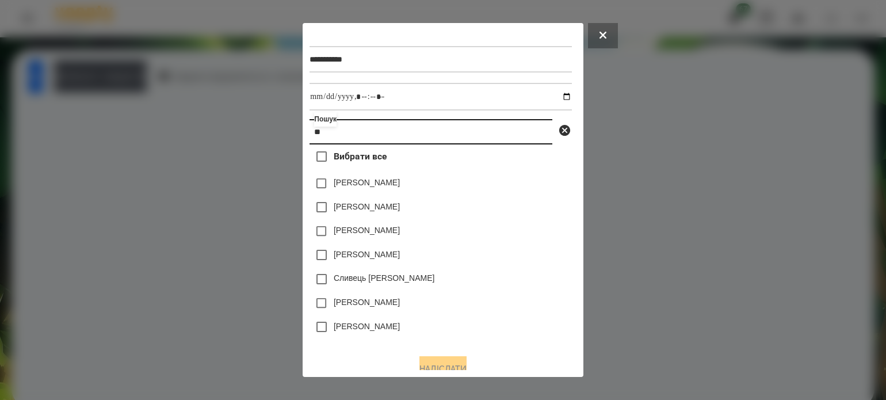
type input "*"
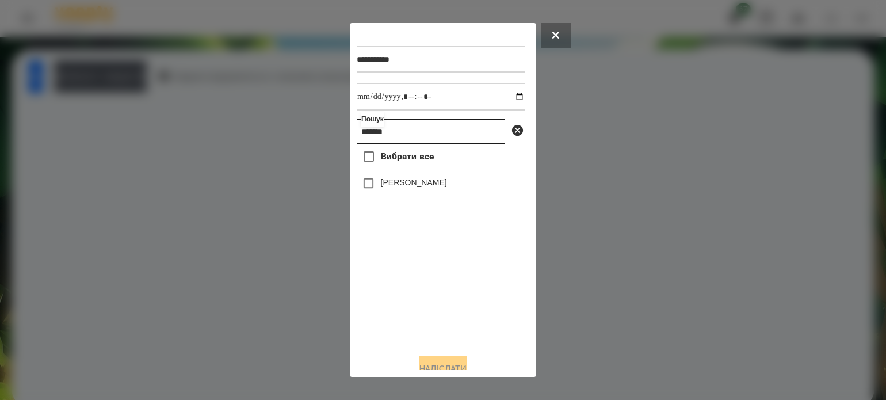
type input "*******"
click at [459, 363] on button "Надіслати" at bounding box center [443, 368] width 47 height 25
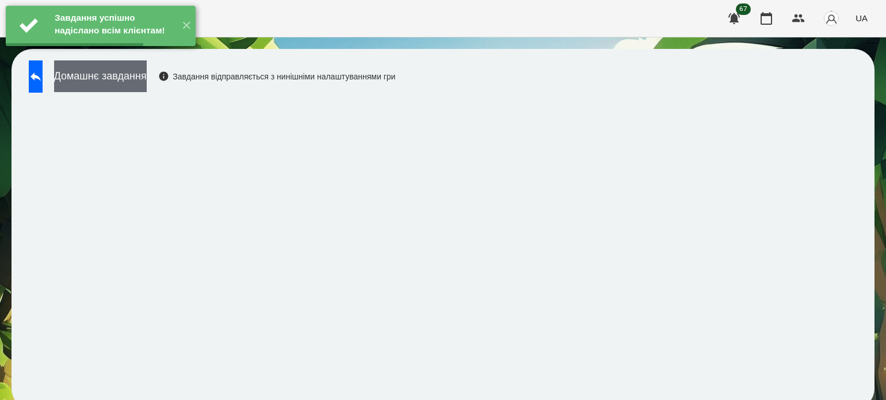
click at [147, 82] on button "Домашнє завдання" at bounding box center [100, 76] width 93 height 32
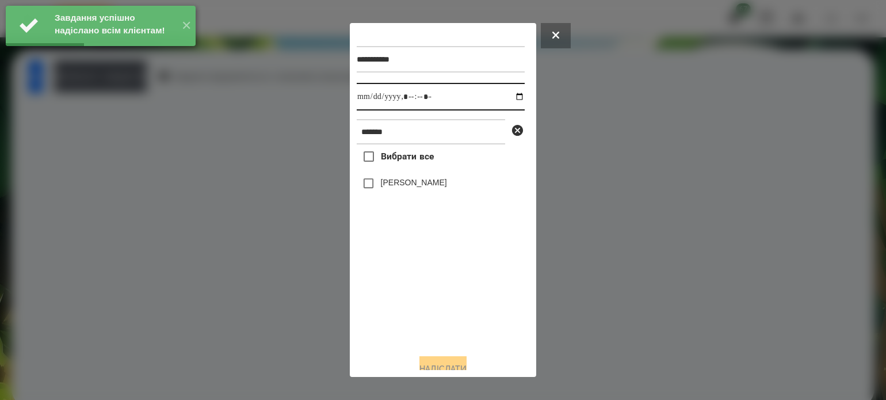
click at [506, 98] on input "datetime-local" at bounding box center [441, 97] width 168 height 28
type input "**********"
click at [425, 299] on div "Вибрати все [PERSON_NAME]" at bounding box center [441, 244] width 168 height 200
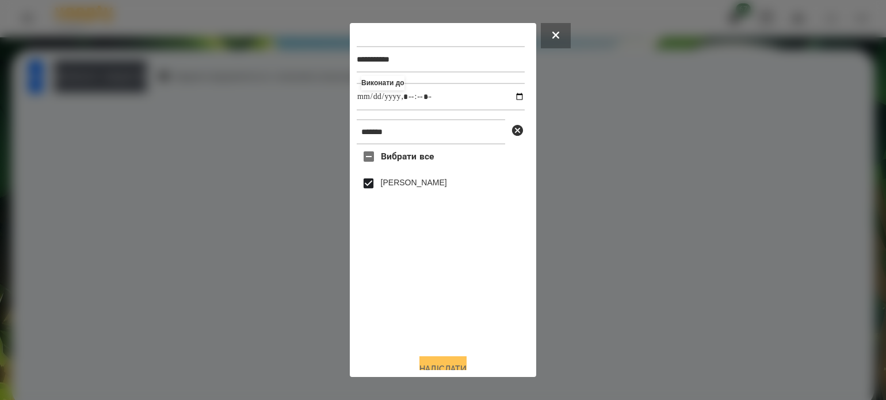
click at [443, 363] on button "Надіслати" at bounding box center [443, 368] width 47 height 25
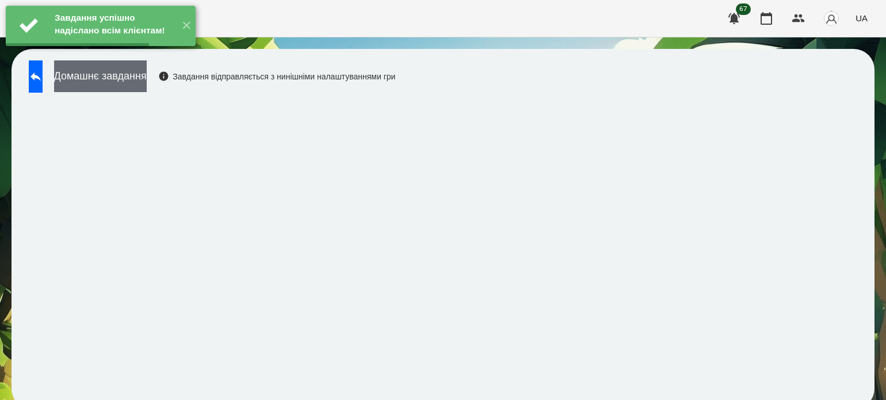
click at [147, 78] on button "Домашнє завдання" at bounding box center [100, 76] width 93 height 32
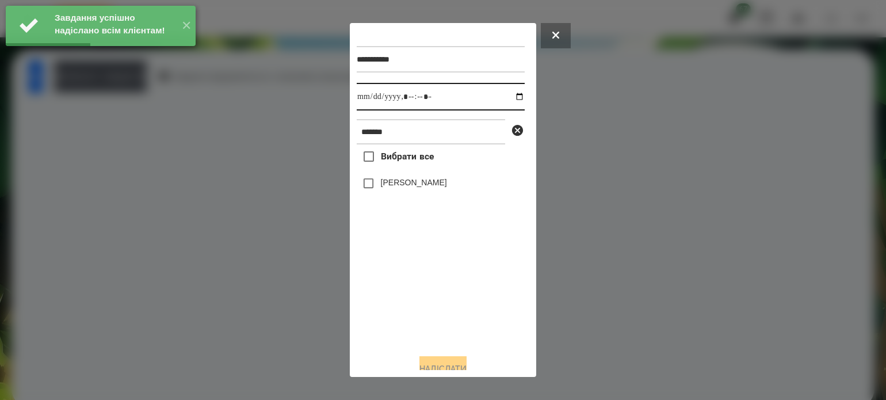
click at [507, 96] on input "datetime-local" at bounding box center [441, 97] width 168 height 28
type input "**********"
drag, startPoint x: 389, startPoint y: 341, endPoint x: 372, endPoint y: 253, distance: 89.7
click at [387, 326] on div "Вибрати все [PERSON_NAME]" at bounding box center [441, 244] width 168 height 200
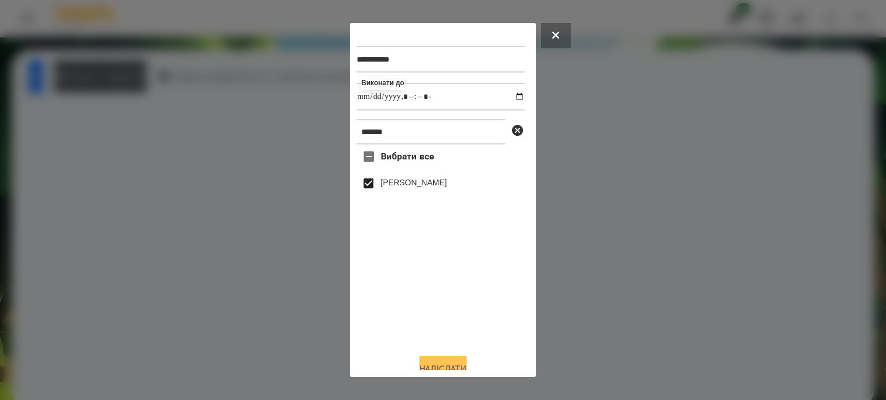
click at [440, 364] on button "Надіслати" at bounding box center [443, 368] width 47 height 25
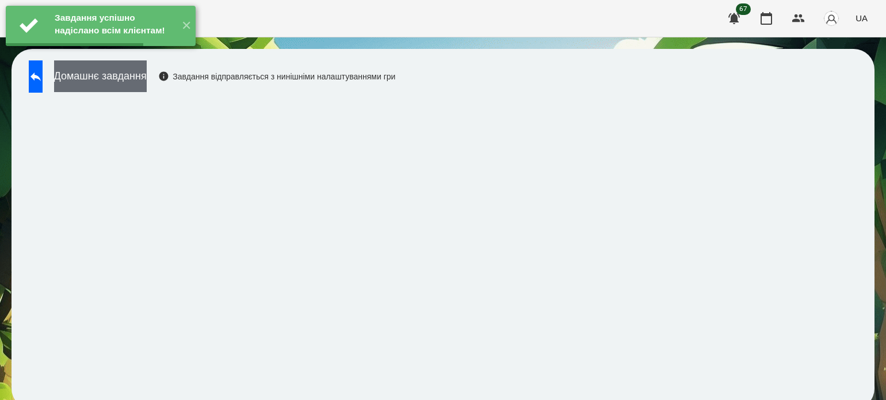
click at [114, 82] on button "Домашнє завдання" at bounding box center [100, 76] width 93 height 32
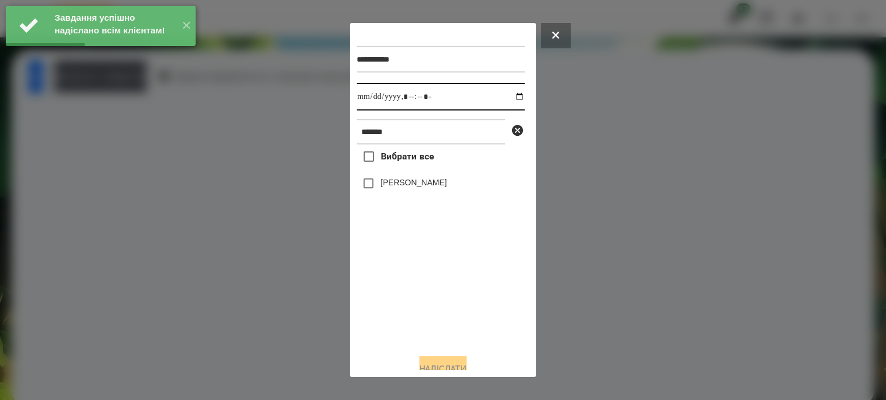
click at [509, 94] on input "datetime-local" at bounding box center [441, 97] width 168 height 28
type input "**********"
drag, startPoint x: 417, startPoint y: 308, endPoint x: 403, endPoint y: 249, distance: 60.3
click at [417, 304] on div "Вибрати все [PERSON_NAME]" at bounding box center [441, 244] width 168 height 200
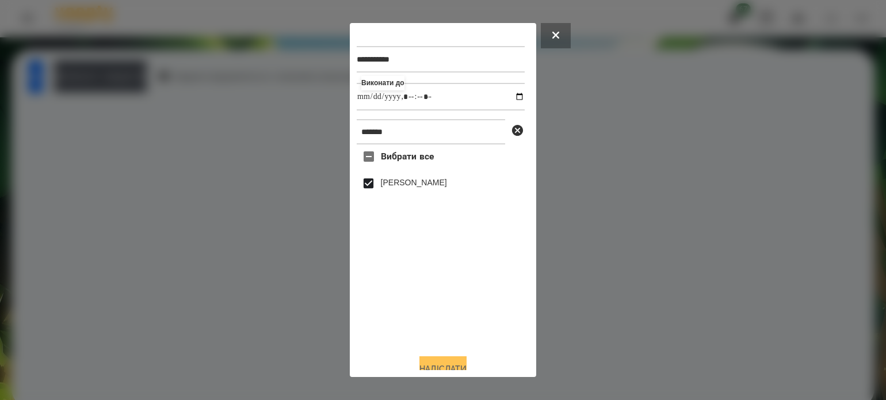
click at [440, 361] on button "Надіслати" at bounding box center [443, 368] width 47 height 25
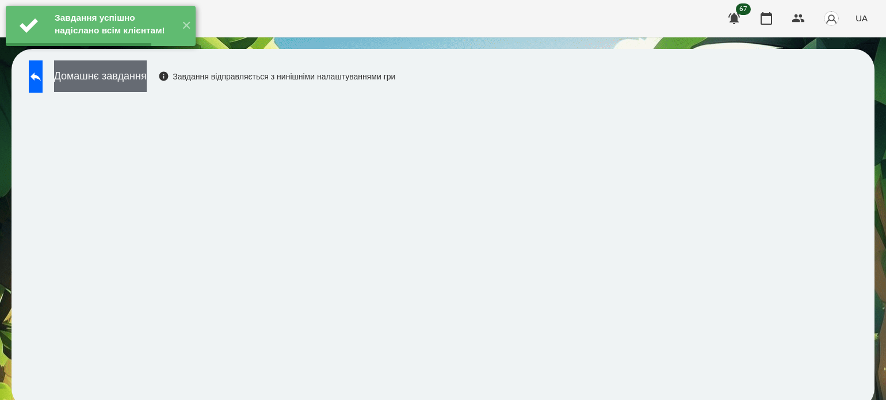
click at [147, 83] on button "Домашнє завдання" at bounding box center [100, 76] width 93 height 32
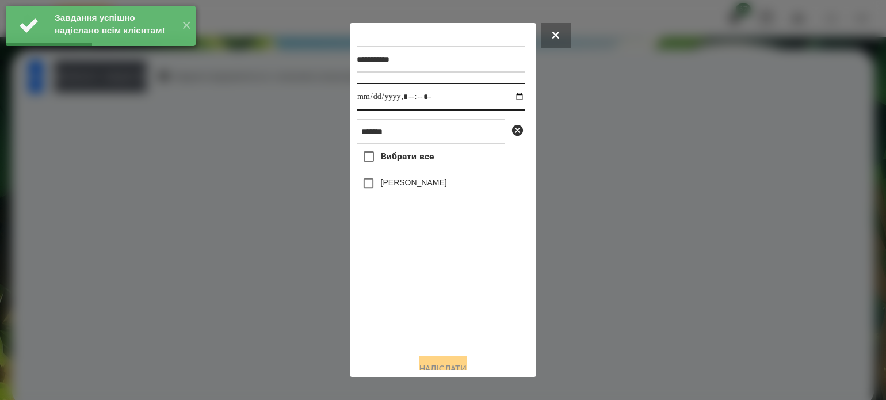
click at [511, 98] on input "datetime-local" at bounding box center [441, 97] width 168 height 28
type input "**********"
drag, startPoint x: 427, startPoint y: 310, endPoint x: 410, endPoint y: 282, distance: 32.3
click at [420, 295] on div "Вибрати все [PERSON_NAME]" at bounding box center [441, 244] width 168 height 200
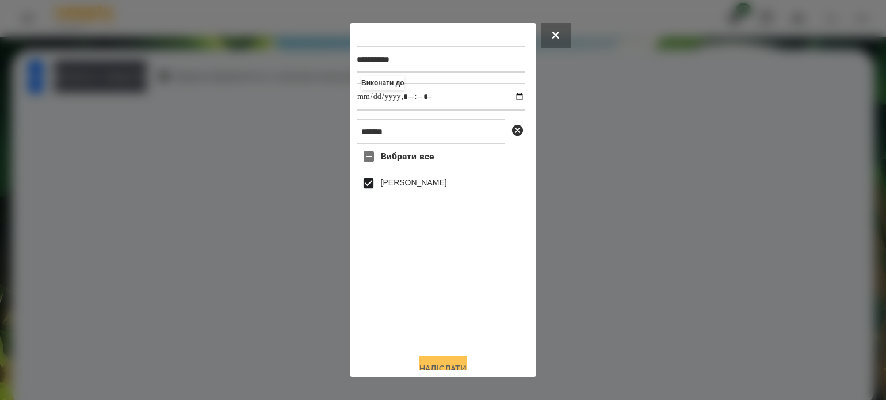
click at [459, 364] on button "Надіслати" at bounding box center [443, 368] width 47 height 25
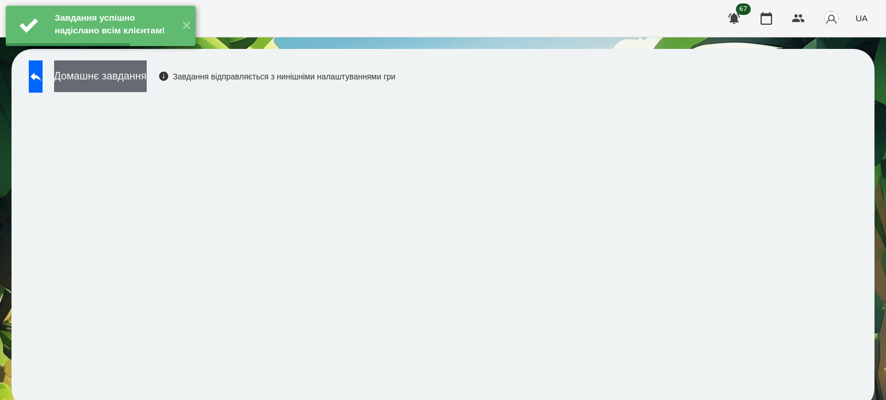
click at [147, 85] on button "Домашнє завдання" at bounding box center [100, 76] width 93 height 32
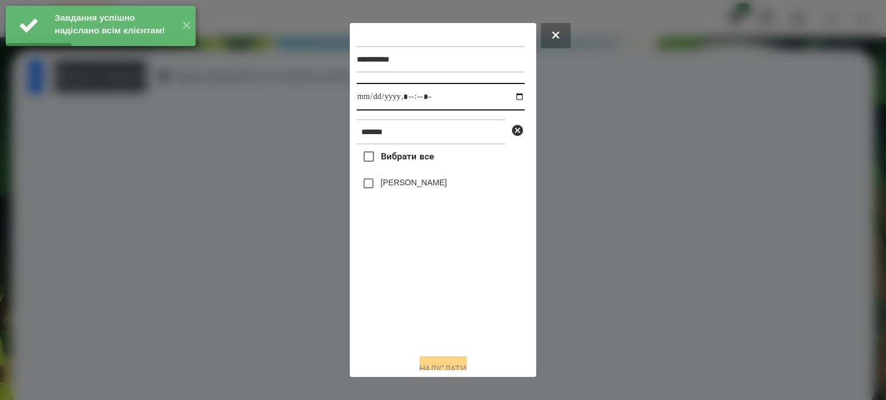
click at [508, 96] on input "datetime-local" at bounding box center [441, 97] width 168 height 28
type input "**********"
drag, startPoint x: 390, startPoint y: 308, endPoint x: 388, endPoint y: 276, distance: 31.7
click at [390, 306] on div "Вибрати все [PERSON_NAME]" at bounding box center [441, 244] width 168 height 200
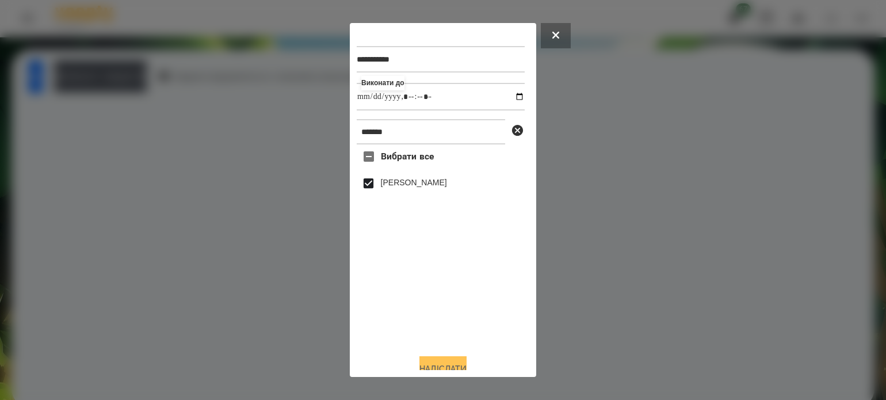
drag, startPoint x: 440, startPoint y: 365, endPoint x: 400, endPoint y: 322, distance: 59.0
click at [440, 364] on button "Надіслати" at bounding box center [443, 368] width 47 height 25
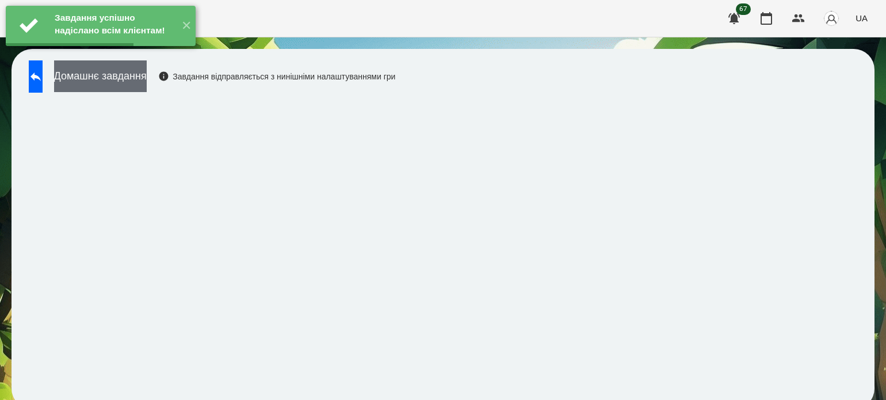
click at [123, 80] on button "Домашнє завдання" at bounding box center [100, 76] width 93 height 32
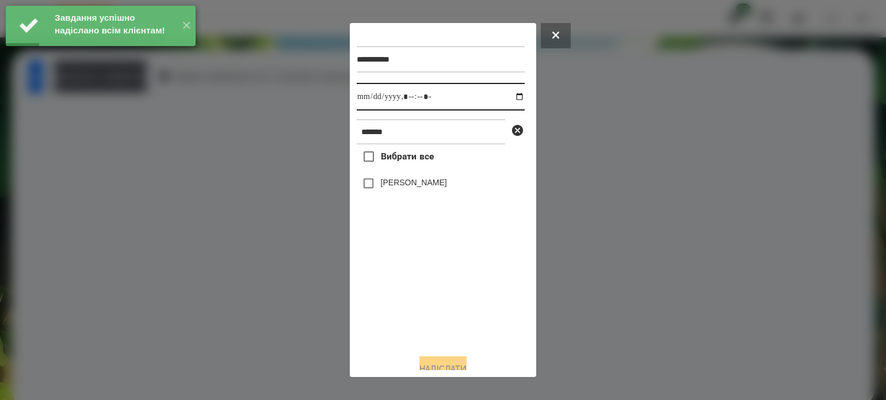
click at [509, 98] on input "datetime-local" at bounding box center [441, 97] width 168 height 28
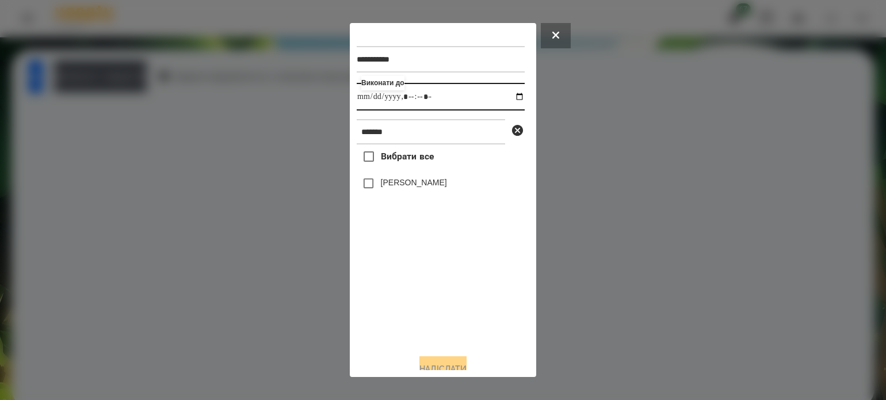
click at [421, 101] on input "datetime-local" at bounding box center [441, 97] width 168 height 28
type input "**********"
click at [463, 368] on button "Надіслати" at bounding box center [443, 368] width 47 height 25
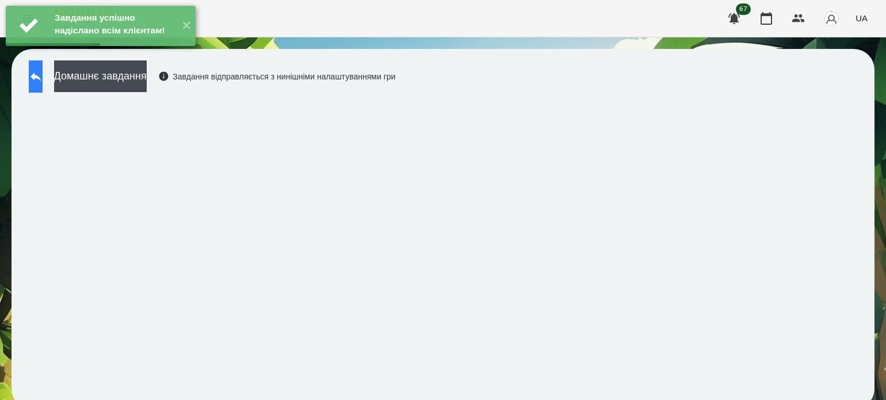
click at [43, 78] on button at bounding box center [36, 76] width 14 height 32
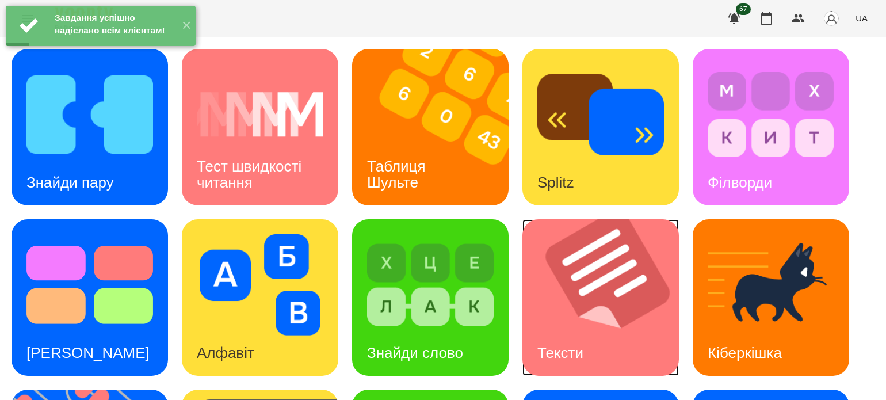
click at [629, 326] on img at bounding box center [608, 297] width 171 height 157
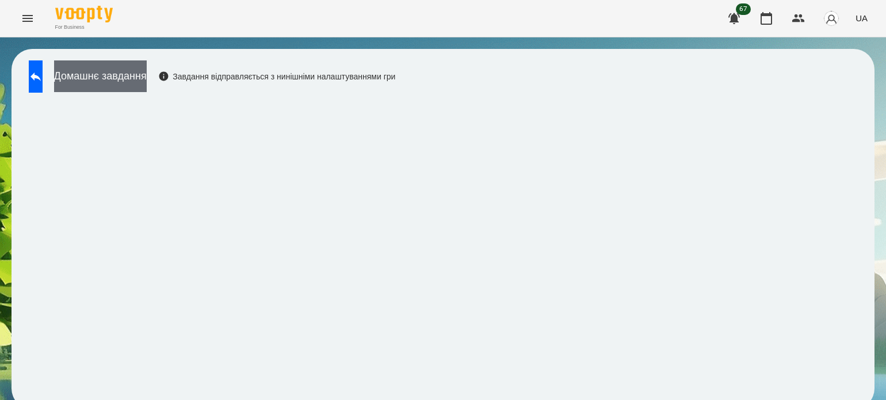
click at [140, 72] on button "Домашнє завдання" at bounding box center [100, 76] width 93 height 32
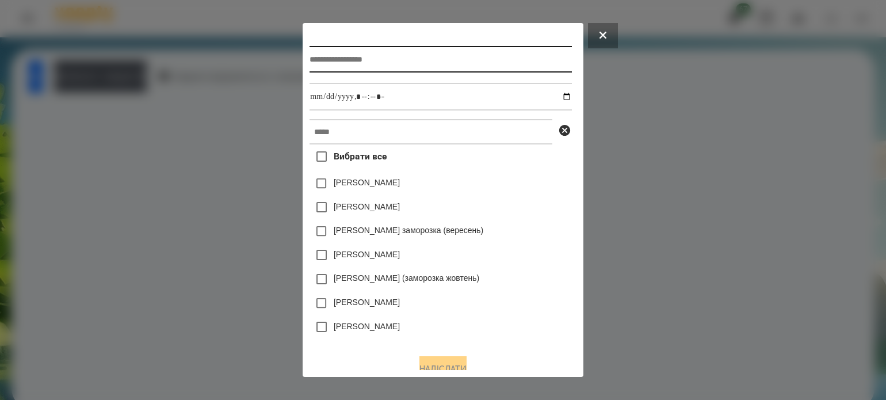
click at [365, 62] on input "text" at bounding box center [441, 59] width 262 height 26
type input "******"
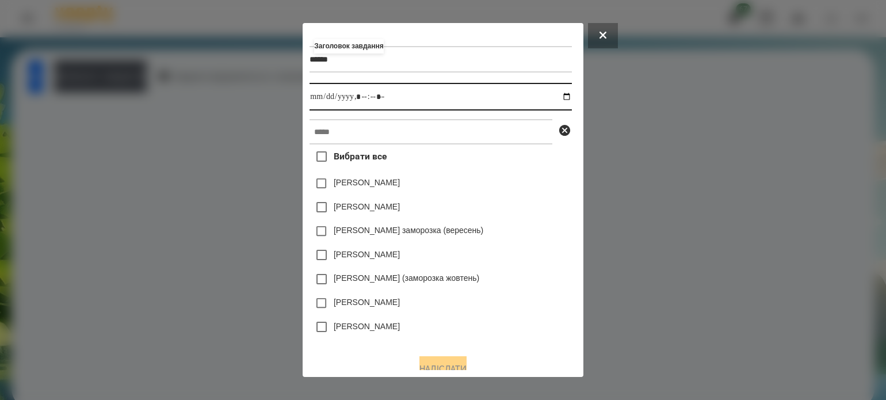
click at [571, 97] on input "datetime-local" at bounding box center [441, 97] width 262 height 28
click at [367, 94] on input "datetime-local" at bounding box center [441, 97] width 262 height 28
click at [360, 94] on input "datetime-local" at bounding box center [441, 97] width 262 height 28
type input "**********"
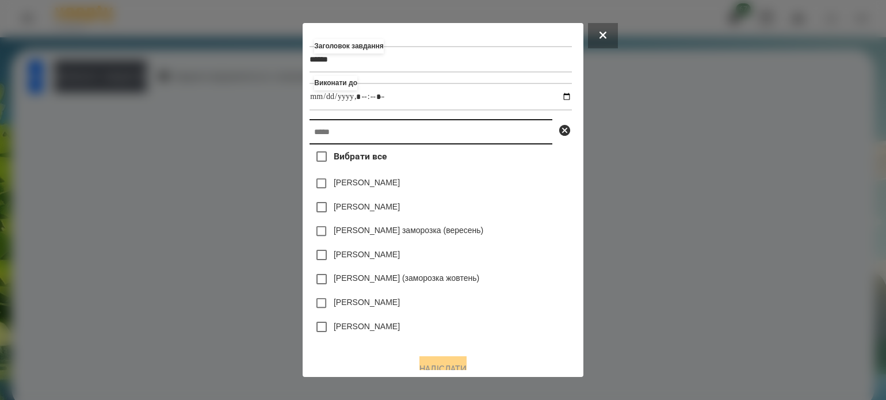
click at [346, 131] on input "text" at bounding box center [431, 131] width 243 height 25
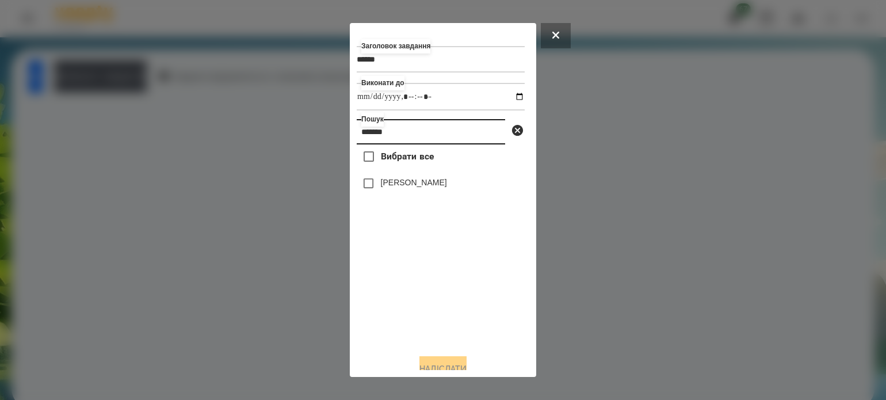
type input "*******"
click at [426, 364] on button "Надіслати" at bounding box center [443, 368] width 47 height 25
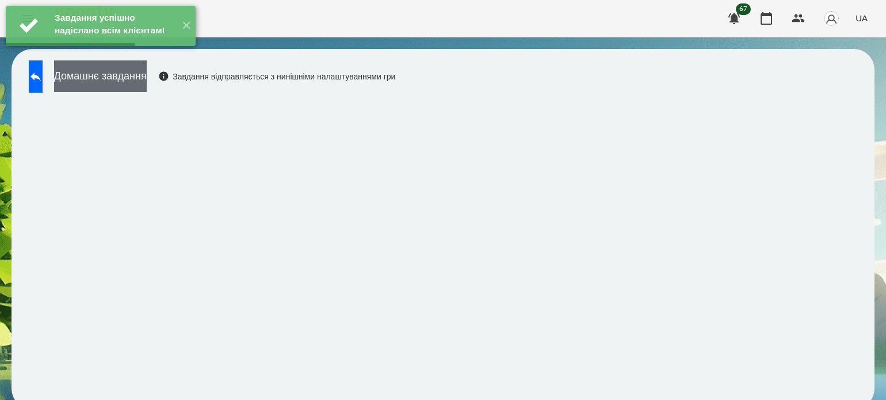
click at [125, 78] on button "Домашнє завдання" at bounding box center [100, 76] width 93 height 32
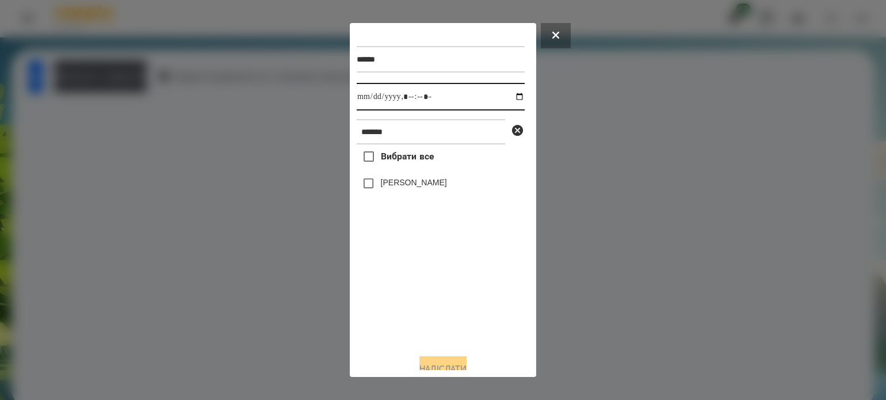
click at [421, 101] on input "datetime-local" at bounding box center [441, 97] width 168 height 28
click at [506, 98] on input "datetime-local" at bounding box center [441, 97] width 168 height 28
type input "**********"
click at [382, 289] on div "Вибрати все [PERSON_NAME]" at bounding box center [441, 244] width 168 height 200
click at [456, 368] on button "Надіслати" at bounding box center [443, 368] width 47 height 25
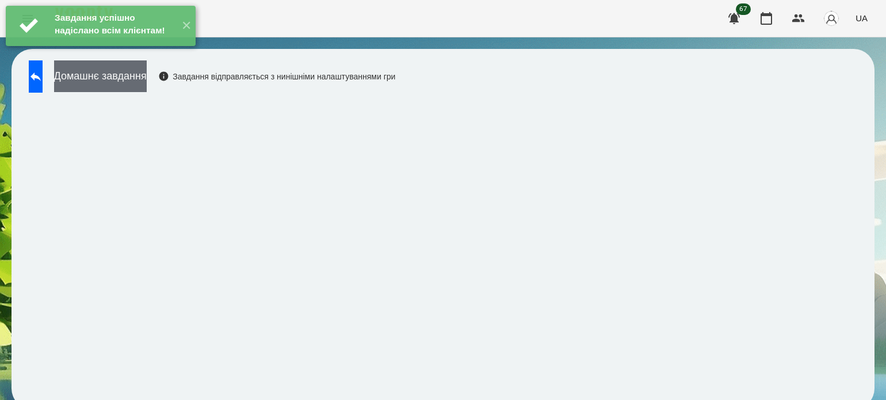
click at [146, 87] on button "Домашнє завдання" at bounding box center [100, 76] width 93 height 32
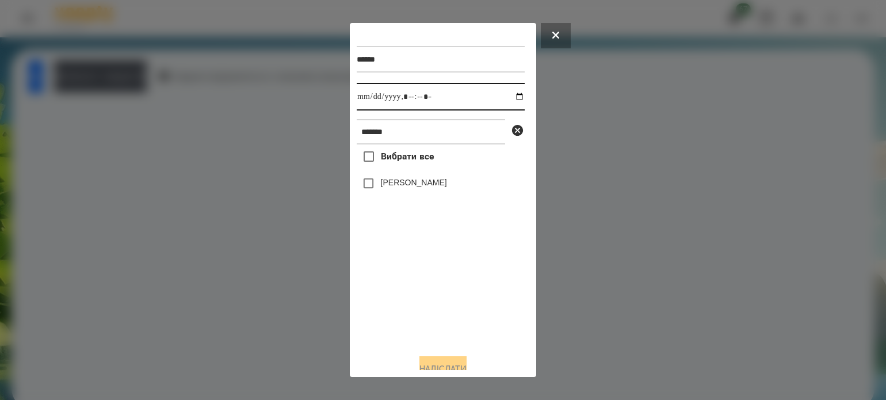
click at [510, 96] on input "datetime-local" at bounding box center [441, 97] width 168 height 28
type input "**********"
drag, startPoint x: 383, startPoint y: 354, endPoint x: 377, endPoint y: 327, distance: 27.8
click at [381, 347] on div "****** Виконати до ******* Вибрати все [PERSON_NAME]" at bounding box center [443, 200] width 173 height 340
click at [465, 362] on button "Надіслати" at bounding box center [443, 368] width 47 height 25
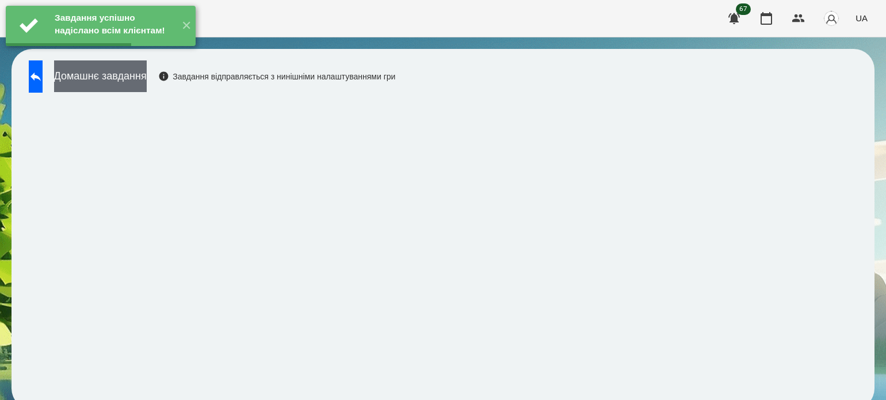
click at [147, 80] on button "Домашнє завдання" at bounding box center [100, 76] width 93 height 32
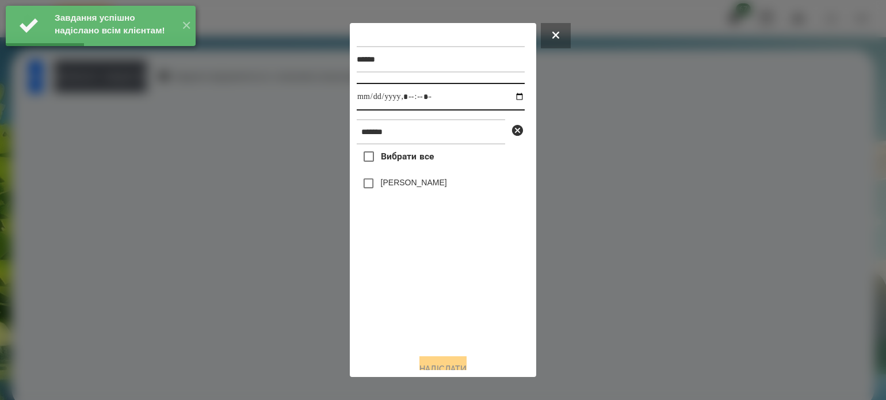
click at [506, 98] on input "datetime-local" at bounding box center [441, 97] width 168 height 28
type input "**********"
click at [410, 315] on div "Вибрати все [PERSON_NAME]" at bounding box center [441, 244] width 168 height 200
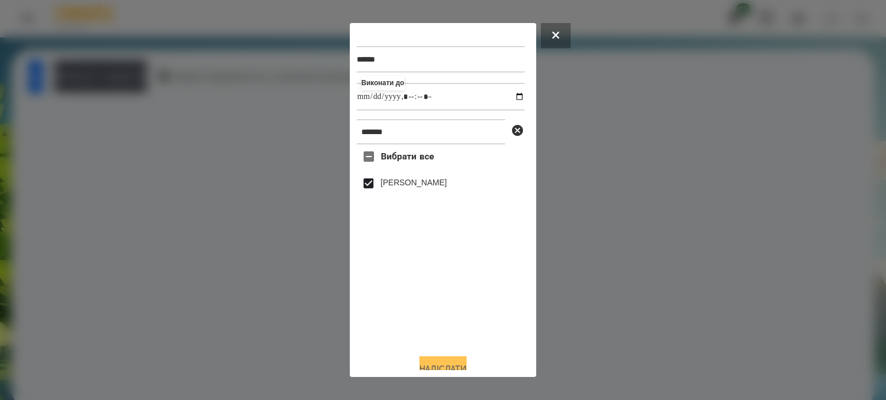
click at [422, 363] on button "Надіслати" at bounding box center [443, 368] width 47 height 25
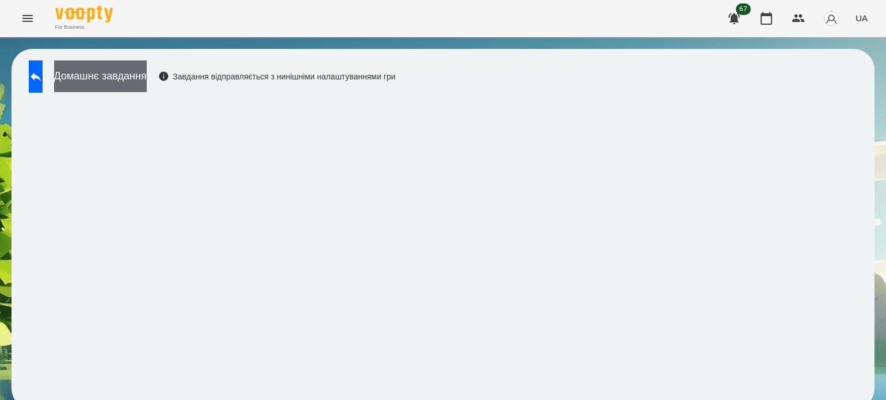
click at [107, 71] on button "Домашнє завдання" at bounding box center [100, 76] width 93 height 32
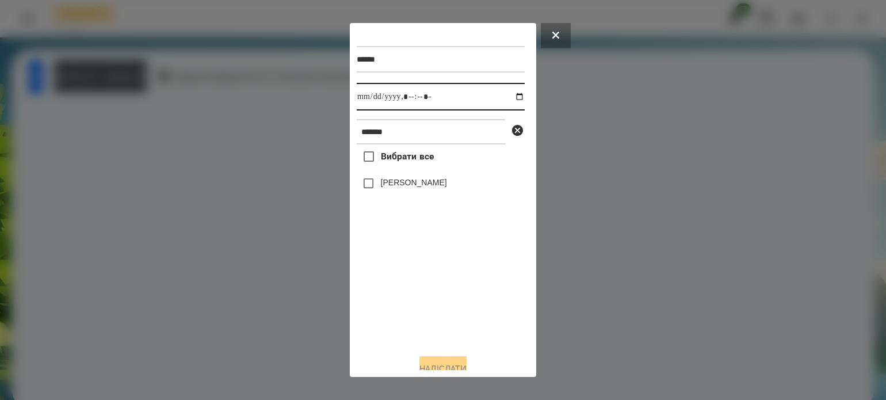
click at [509, 98] on input "datetime-local" at bounding box center [441, 97] width 168 height 28
type input "**********"
click at [424, 300] on div "Вибрати все [PERSON_NAME]" at bounding box center [441, 244] width 168 height 200
click at [436, 364] on button "Надіслати" at bounding box center [443, 368] width 47 height 25
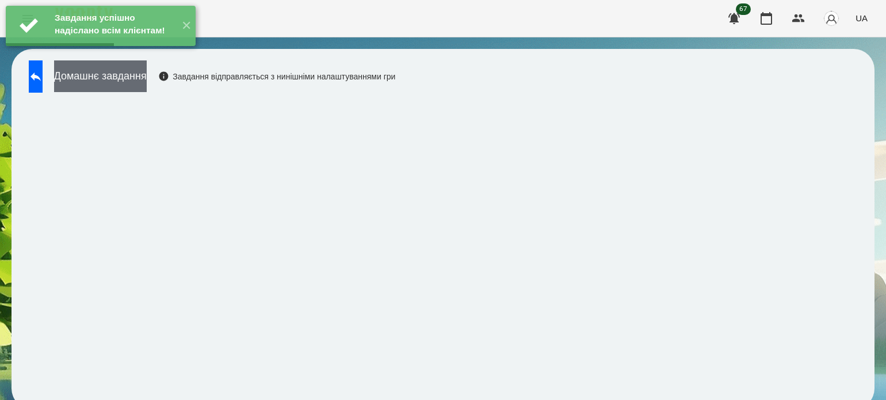
click at [147, 71] on button "Домашнє завдання" at bounding box center [100, 76] width 93 height 32
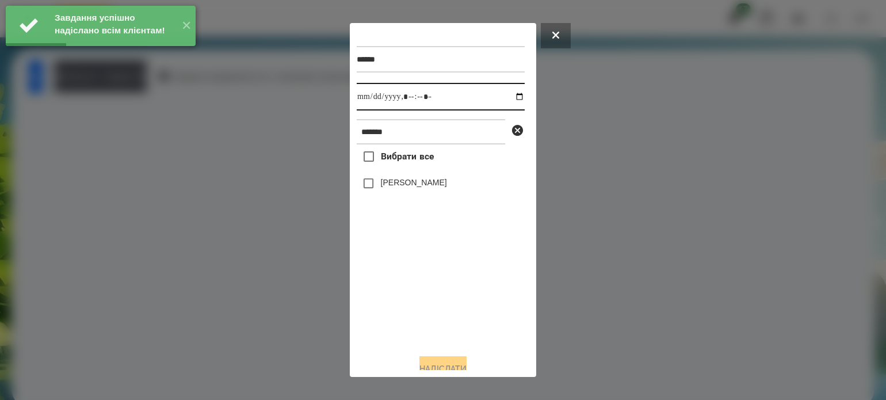
click at [511, 94] on input "datetime-local" at bounding box center [441, 97] width 168 height 28
type input "**********"
drag, startPoint x: 416, startPoint y: 338, endPoint x: 387, endPoint y: 264, distance: 79.8
click at [416, 330] on div "Вибрати все [PERSON_NAME]" at bounding box center [441, 244] width 168 height 200
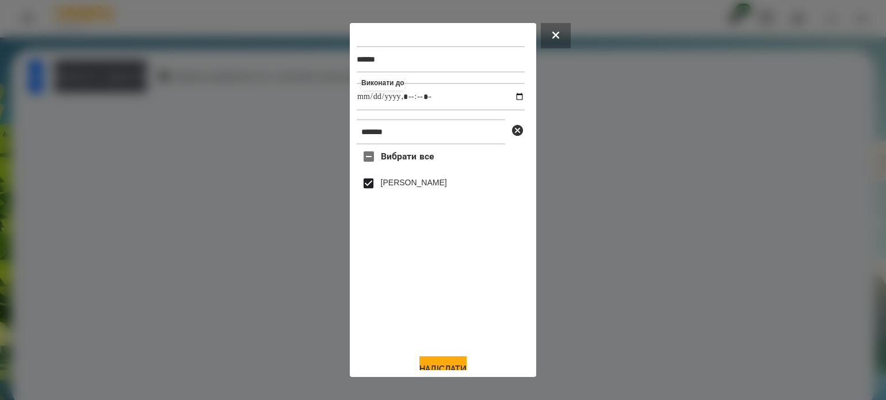
drag, startPoint x: 436, startPoint y: 360, endPoint x: 423, endPoint y: 336, distance: 28.1
click at [437, 360] on button "Надіслати" at bounding box center [443, 368] width 47 height 25
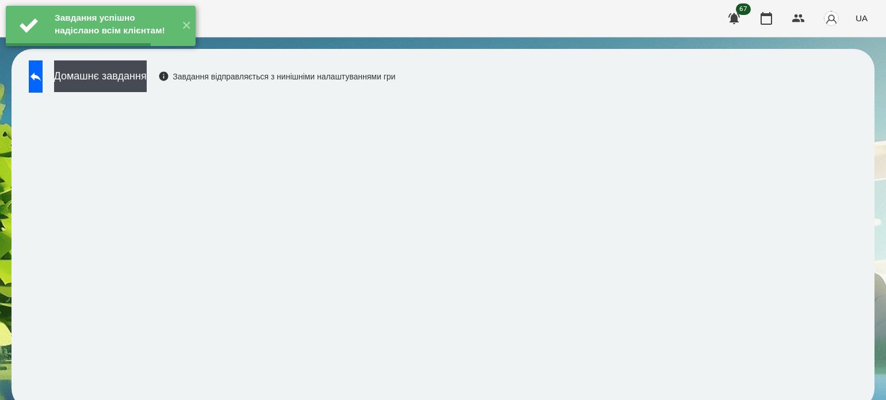
click at [147, 75] on button "Домашнє завдання" at bounding box center [100, 76] width 93 height 32
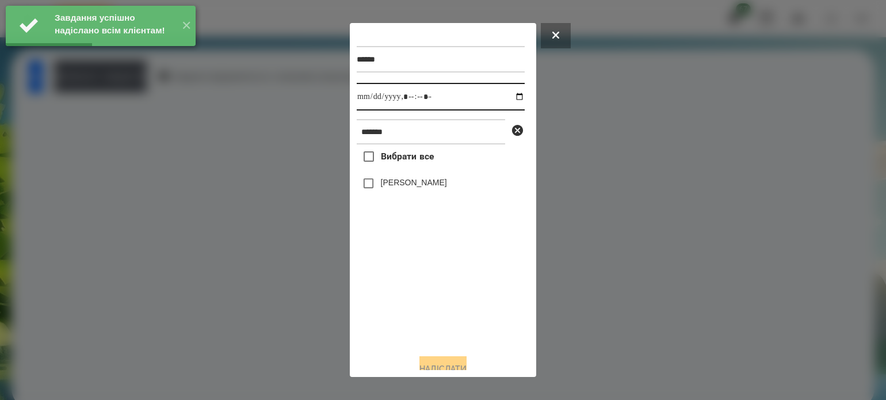
click at [506, 97] on input "datetime-local" at bounding box center [441, 97] width 168 height 28
type input "**********"
drag, startPoint x: 401, startPoint y: 317, endPoint x: 375, endPoint y: 272, distance: 52.0
click at [399, 311] on div "Вибрати все [PERSON_NAME]" at bounding box center [441, 244] width 168 height 200
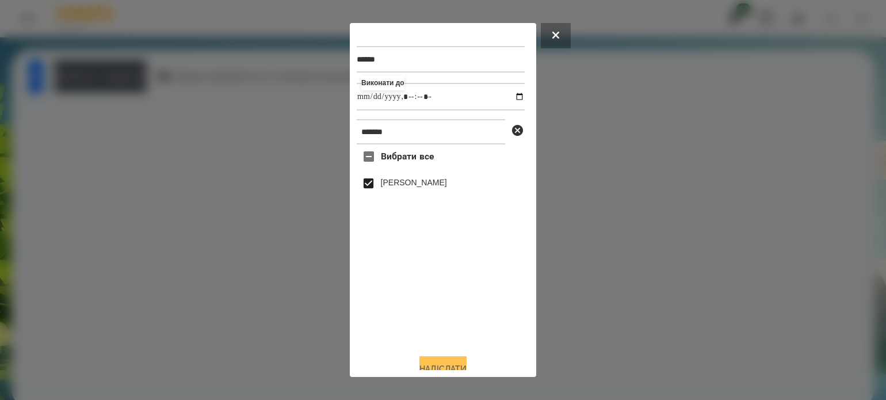
click at [452, 365] on button "Надіслати" at bounding box center [443, 368] width 47 height 25
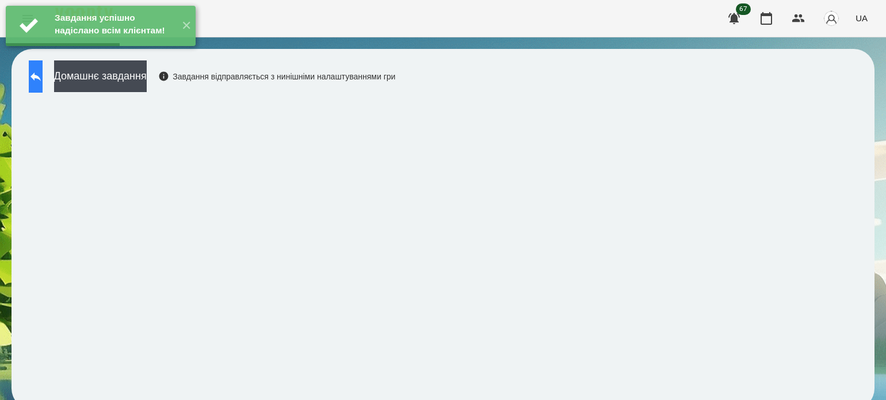
click at [43, 79] on icon at bounding box center [36, 77] width 14 height 14
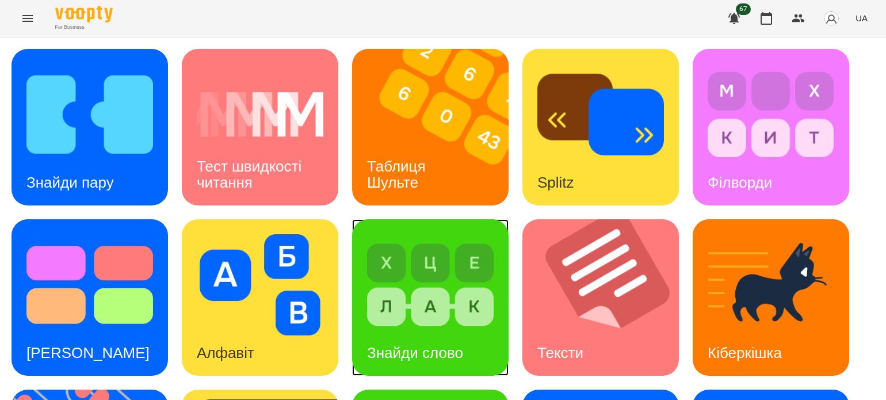
click at [447, 268] on img at bounding box center [430, 284] width 127 height 101
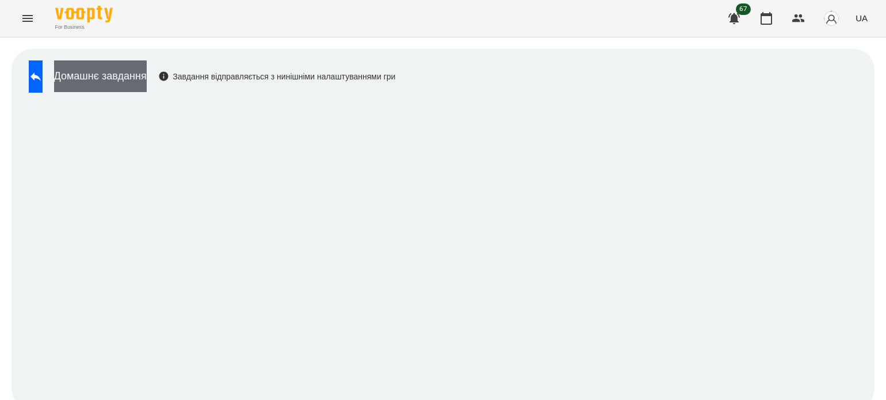
click at [147, 73] on button "Домашнє завдання" at bounding box center [100, 76] width 93 height 32
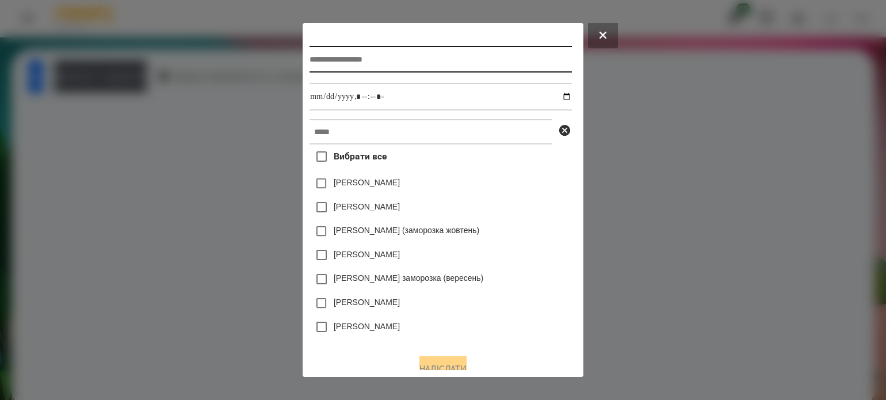
click at [311, 63] on input "text" at bounding box center [441, 59] width 262 height 26
type input "**********"
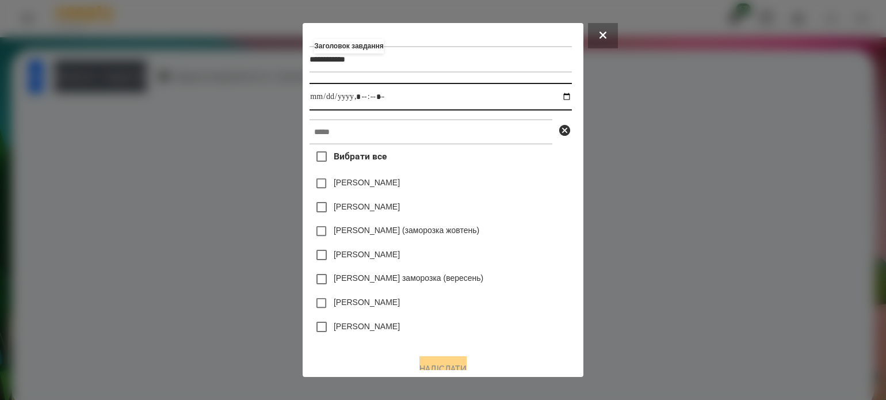
click at [570, 96] on input "datetime-local" at bounding box center [441, 97] width 262 height 28
click at [361, 101] on input "datetime-local" at bounding box center [441, 97] width 262 height 28
type input "**********"
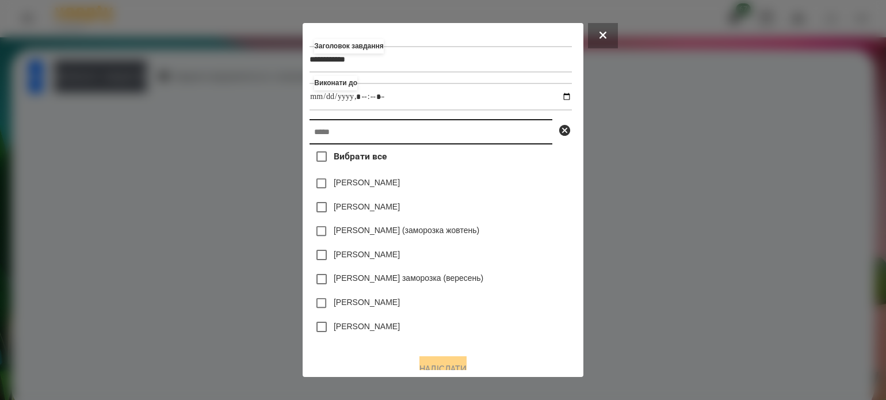
click at [365, 142] on input "text" at bounding box center [431, 131] width 243 height 25
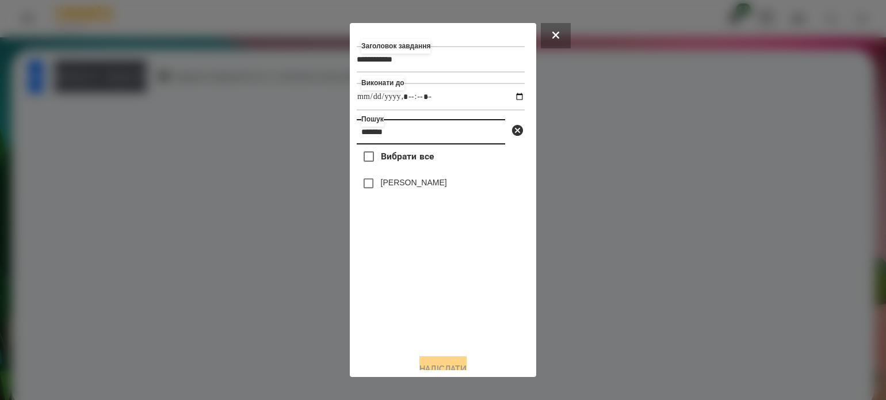
type input "*******"
click at [458, 362] on button "Надіслати" at bounding box center [443, 368] width 47 height 25
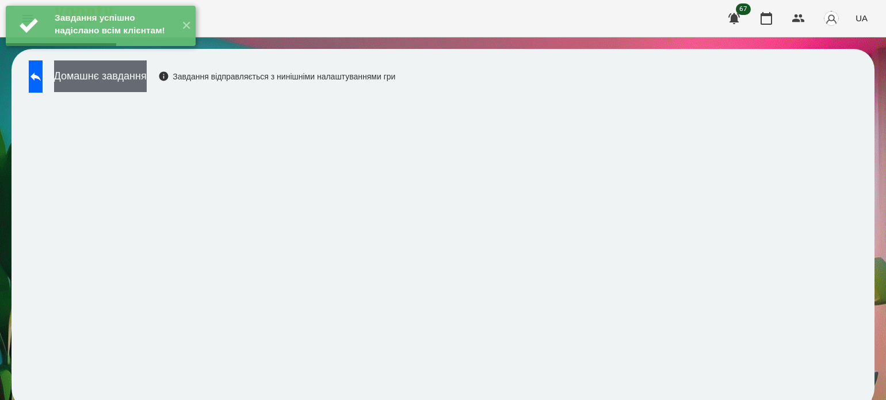
click at [147, 82] on button "Домашнє завдання" at bounding box center [100, 76] width 93 height 32
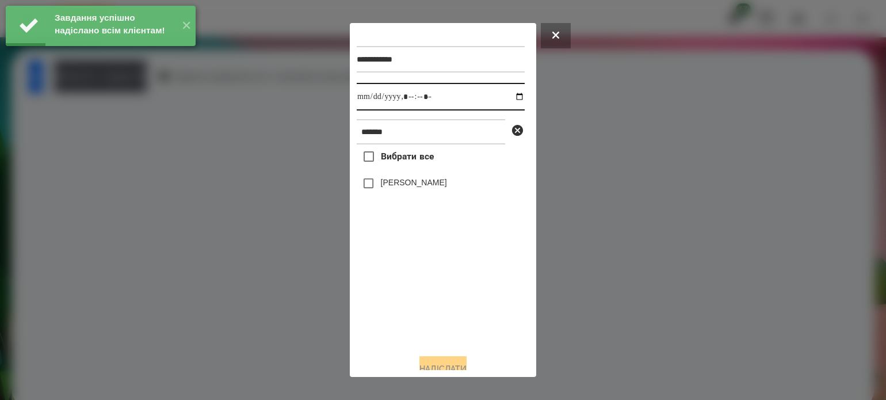
click at [512, 97] on input "datetime-local" at bounding box center [441, 97] width 168 height 28
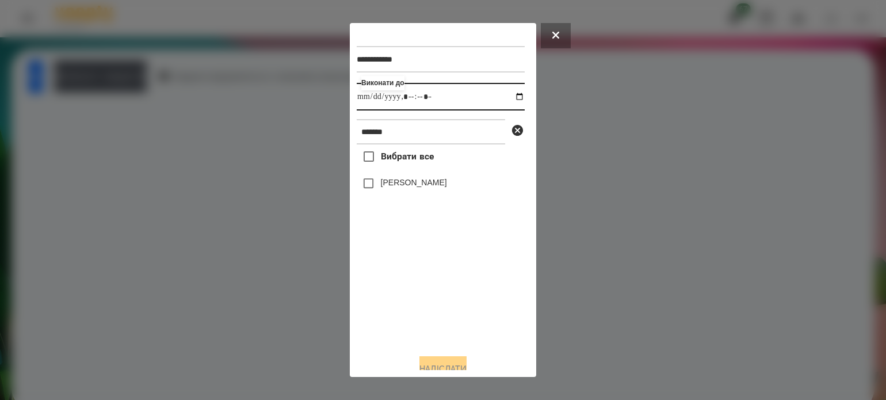
click at [419, 100] on input "datetime-local" at bounding box center [441, 97] width 168 height 28
type input "**********"
click at [438, 362] on button "Надіслати" at bounding box center [443, 368] width 47 height 25
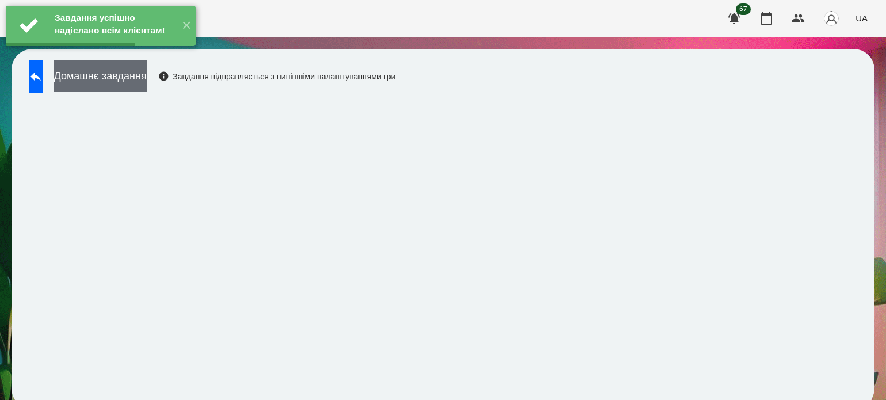
click at [141, 77] on button "Домашнє завдання" at bounding box center [100, 76] width 93 height 32
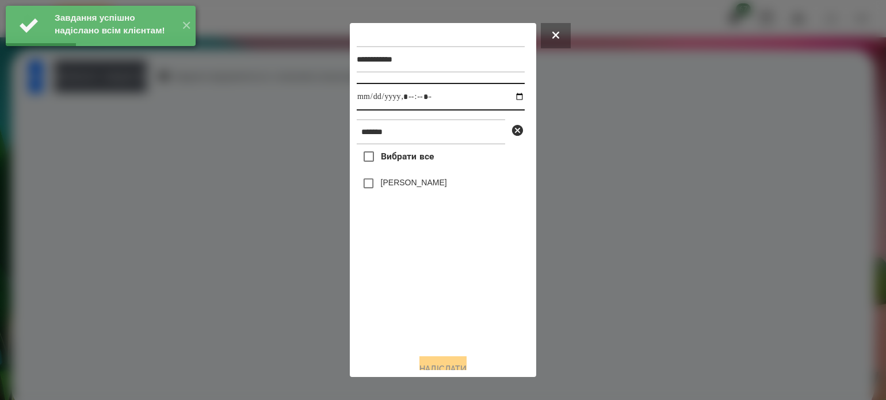
click at [511, 97] on input "datetime-local" at bounding box center [441, 97] width 168 height 28
type input "**********"
click at [396, 341] on div "Вибрати все [PERSON_NAME]" at bounding box center [441, 244] width 168 height 200
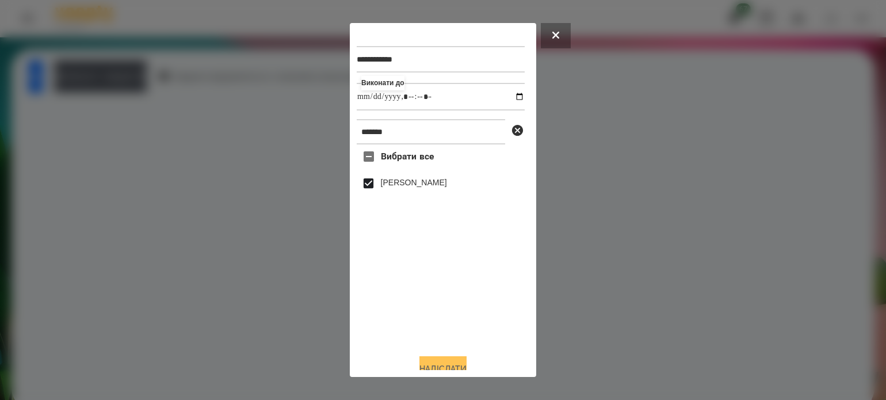
click at [439, 364] on button "Надіслати" at bounding box center [443, 368] width 47 height 25
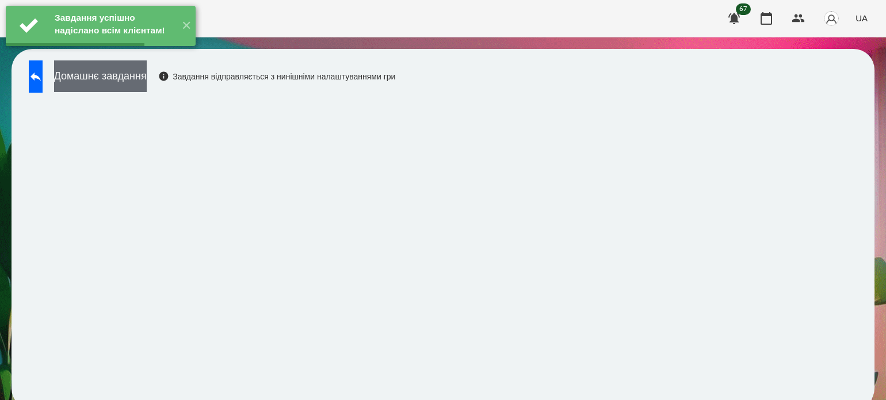
click at [147, 79] on button "Домашнє завдання" at bounding box center [100, 76] width 93 height 32
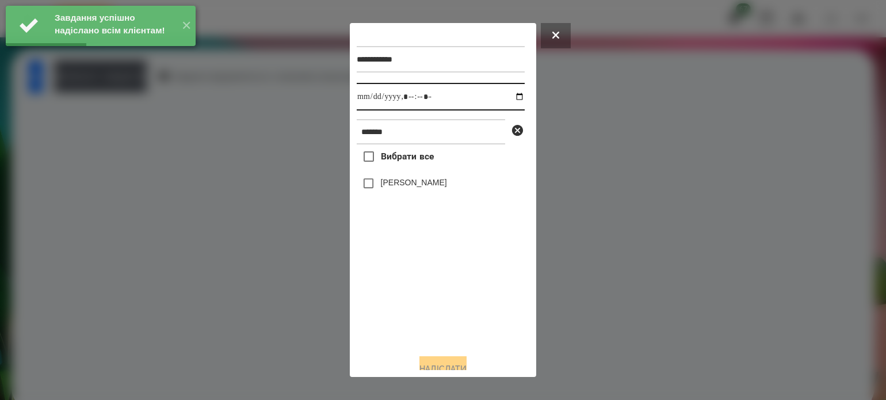
click at [509, 97] on input "datetime-local" at bounding box center [441, 97] width 168 height 28
type input "**********"
click at [390, 325] on div "Вибрати все [PERSON_NAME]" at bounding box center [441, 244] width 168 height 200
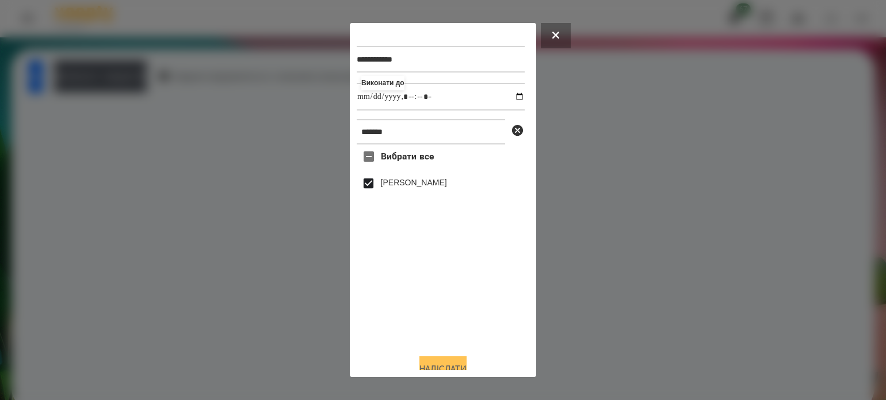
click at [440, 361] on button "Надіслати" at bounding box center [443, 368] width 47 height 25
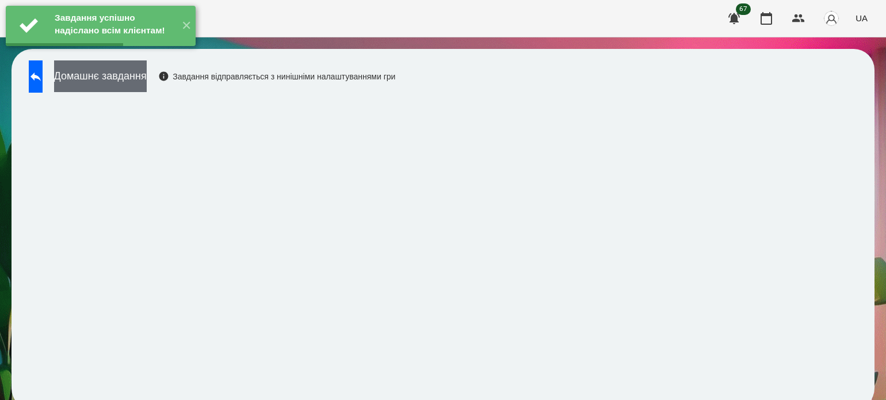
click at [147, 75] on button "Домашнє завдання" at bounding box center [100, 76] width 93 height 32
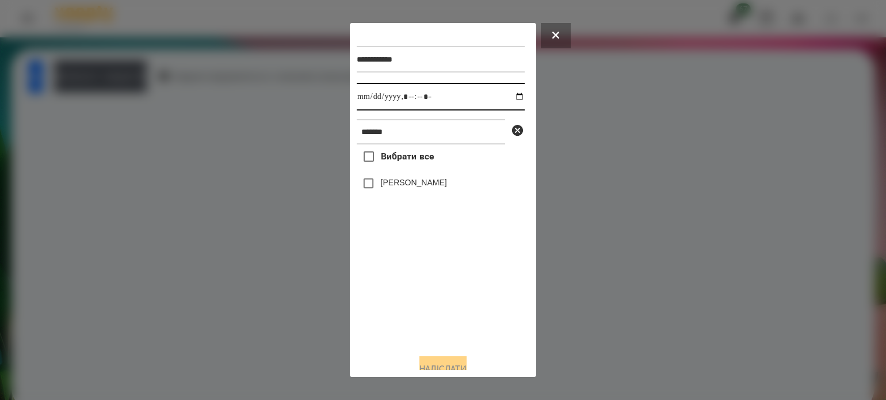
click at [510, 96] on input "datetime-local" at bounding box center [441, 97] width 168 height 28
type input "**********"
click at [416, 318] on div "Вибрати все [PERSON_NAME]" at bounding box center [441, 244] width 168 height 200
click at [463, 363] on button "Надіслати" at bounding box center [443, 368] width 47 height 25
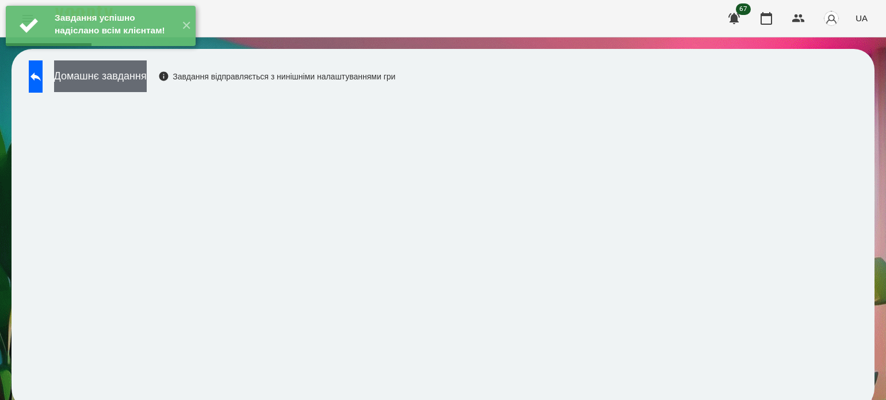
click at [147, 82] on button "Домашнє завдання" at bounding box center [100, 76] width 93 height 32
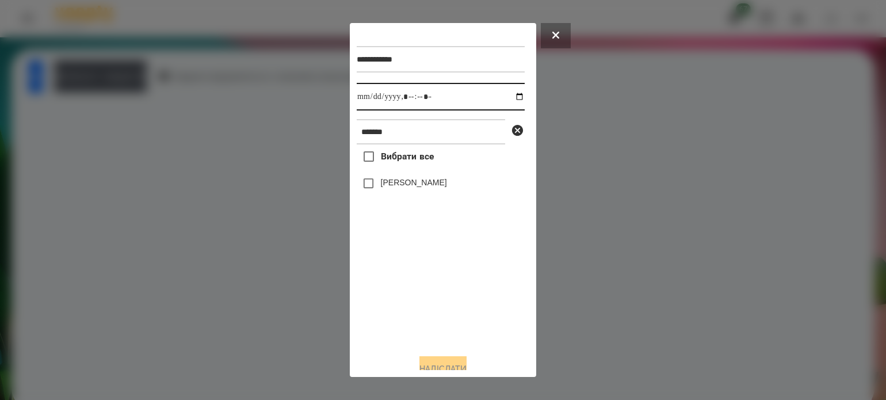
click at [510, 98] on input "datetime-local" at bounding box center [441, 97] width 168 height 28
type input "**********"
drag, startPoint x: 429, startPoint y: 291, endPoint x: 416, endPoint y: 260, distance: 34.0
click at [429, 287] on div "Вибрати все [PERSON_NAME]" at bounding box center [441, 244] width 168 height 200
click at [447, 364] on button "Надіслати" at bounding box center [443, 368] width 47 height 25
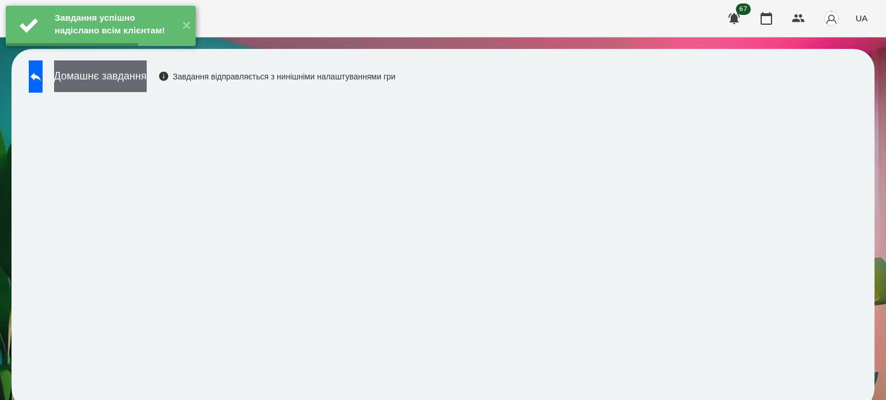
click at [147, 85] on button "Домашнє завдання" at bounding box center [100, 76] width 93 height 32
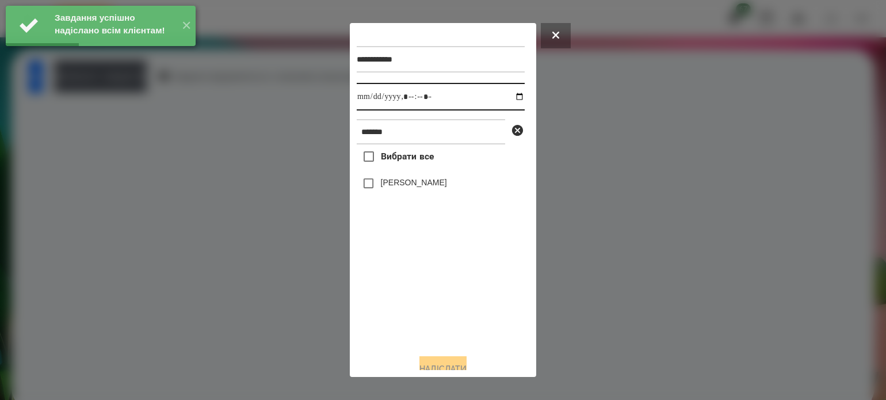
click at [509, 100] on input "datetime-local" at bounding box center [441, 97] width 168 height 28
type input "**********"
drag, startPoint x: 445, startPoint y: 315, endPoint x: 407, endPoint y: 237, distance: 86.8
click at [444, 308] on div "Вибрати все [PERSON_NAME]" at bounding box center [441, 244] width 168 height 200
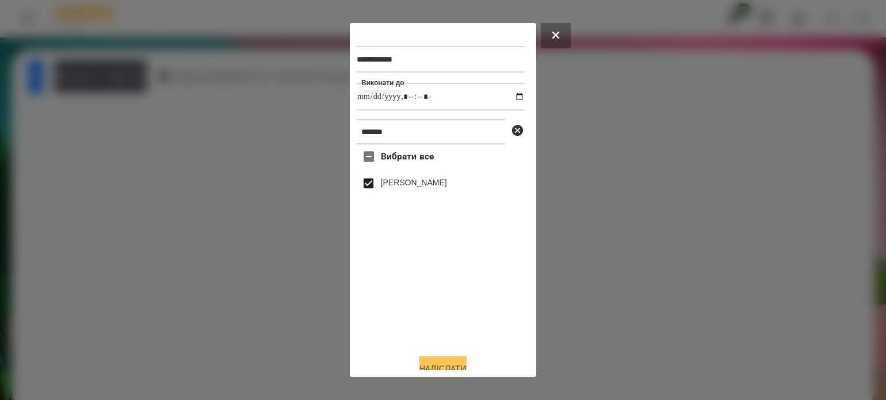
click at [462, 363] on button "Надіслати" at bounding box center [443, 368] width 47 height 25
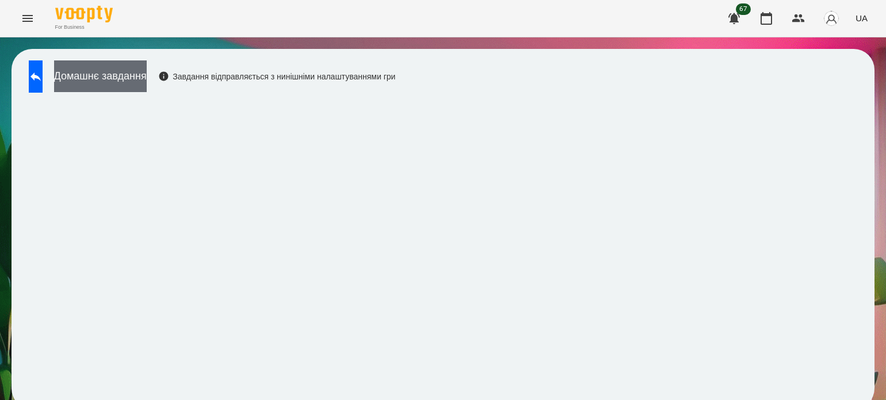
click at [104, 71] on button "Домашнє завдання" at bounding box center [100, 76] width 93 height 32
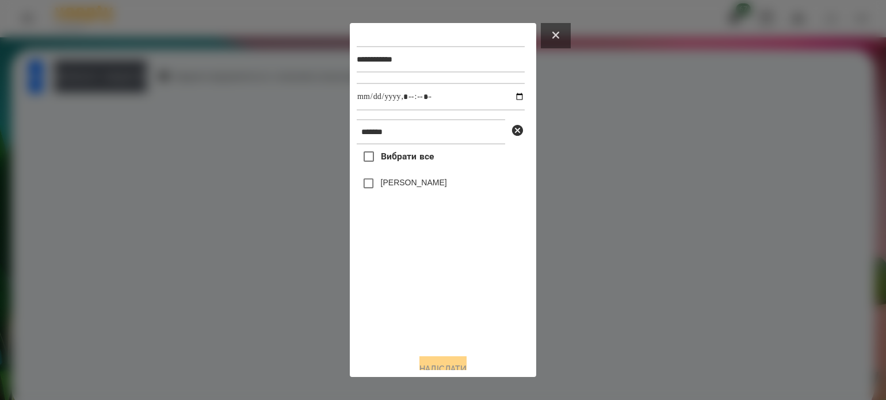
click at [553, 39] on button at bounding box center [556, 35] width 30 height 25
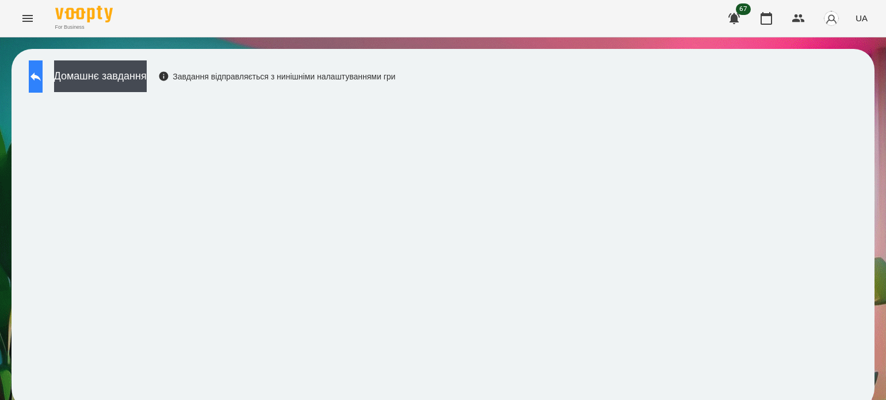
click at [32, 83] on button at bounding box center [36, 76] width 14 height 32
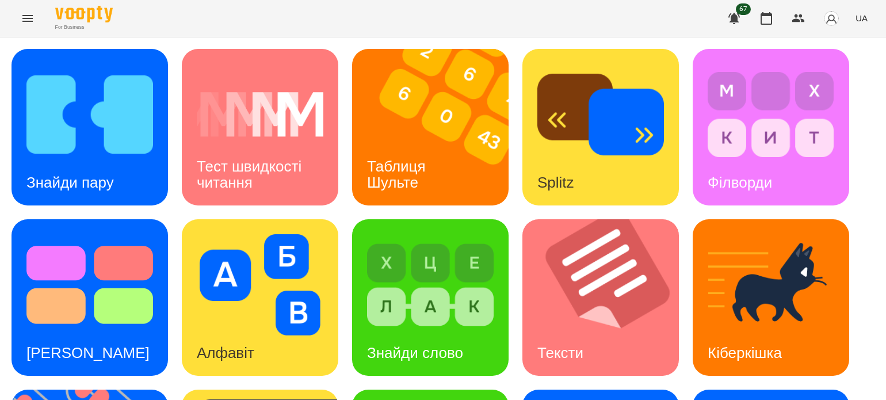
scroll to position [230, 0]
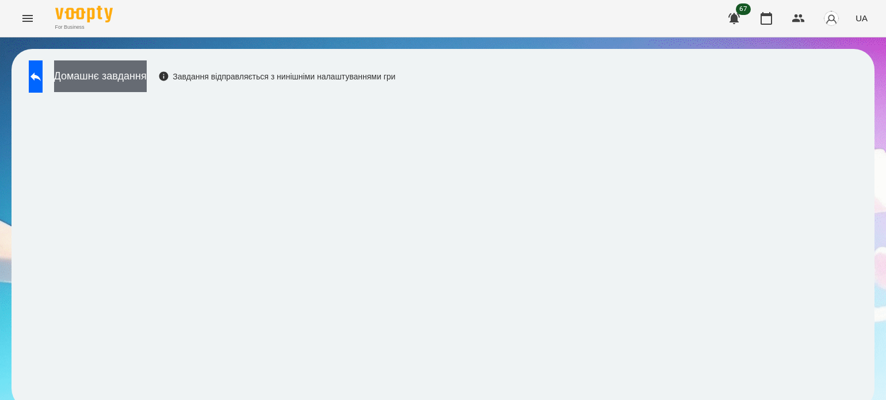
click at [145, 68] on button "Домашнє завдання" at bounding box center [100, 76] width 93 height 32
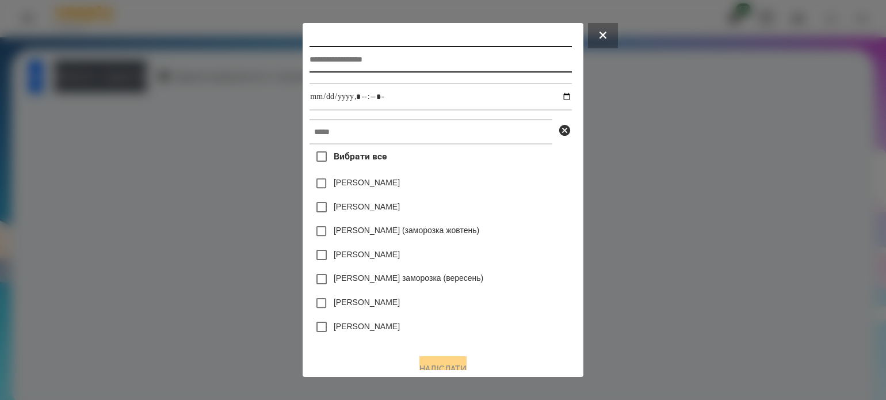
click at [310, 57] on input "text" at bounding box center [441, 59] width 262 height 26
type input "**********"
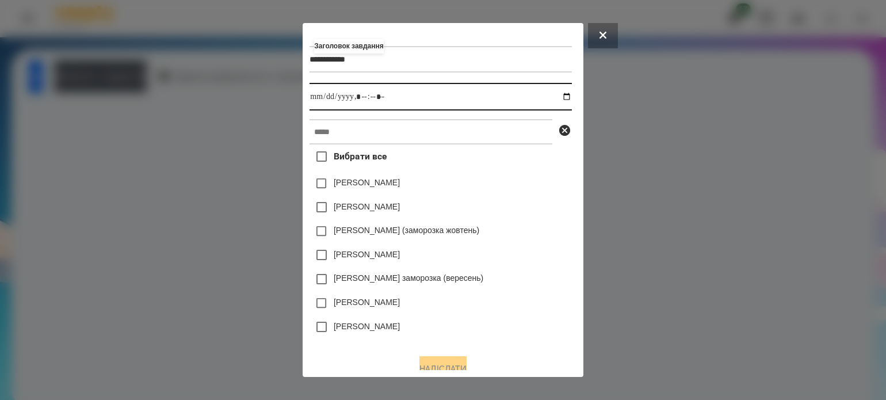
click at [569, 101] on input "datetime-local" at bounding box center [441, 97] width 262 height 28
click at [360, 96] on input "datetime-local" at bounding box center [441, 97] width 262 height 28
type input "**********"
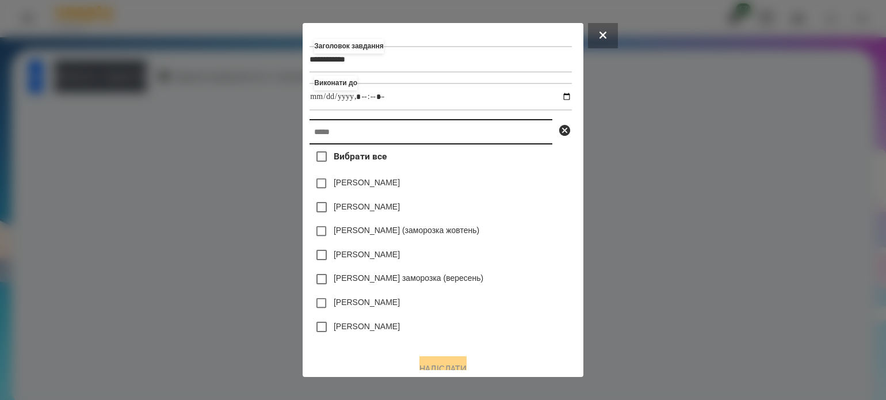
click at [354, 133] on input "text" at bounding box center [431, 131] width 243 height 25
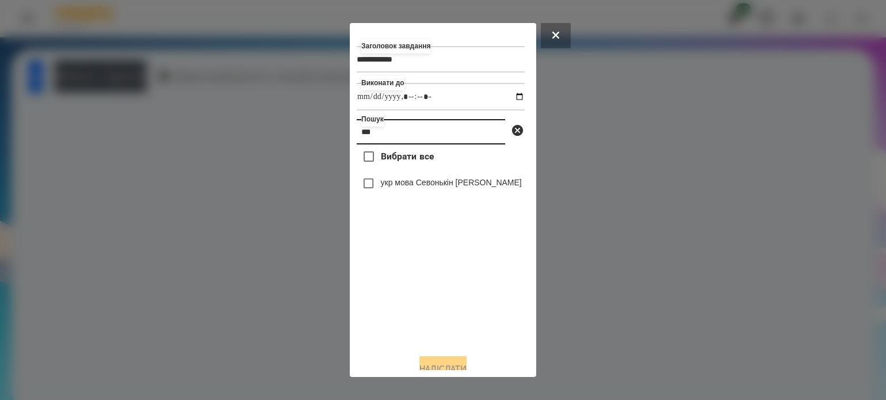
type input "***"
click at [449, 363] on button "Надіслати" at bounding box center [443, 368] width 47 height 25
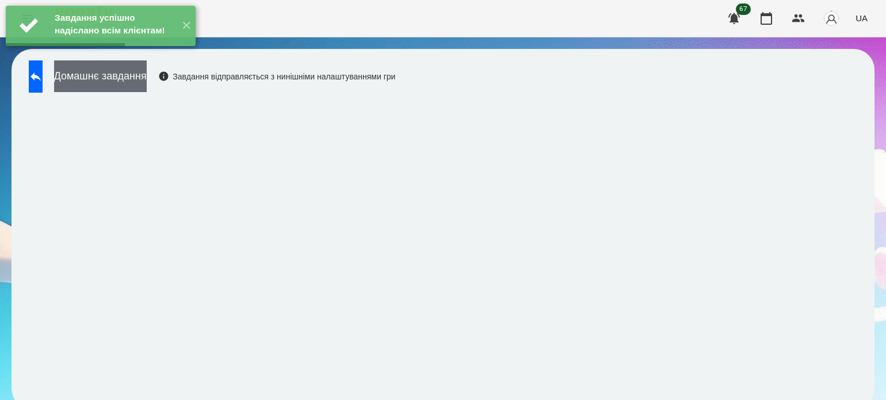
click at [147, 75] on button "Домашнє завдання" at bounding box center [100, 76] width 93 height 32
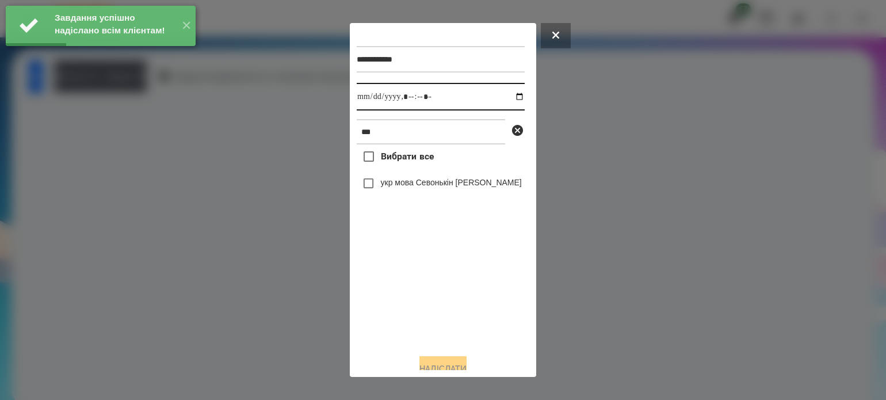
click at [506, 98] on input "datetime-local" at bounding box center [441, 97] width 168 height 28
drag, startPoint x: 384, startPoint y: 315, endPoint x: 374, endPoint y: 239, distance: 76.8
click at [383, 315] on div "Вибрати все укр мова Севонькін [PERSON_NAME]" at bounding box center [441, 244] width 168 height 200
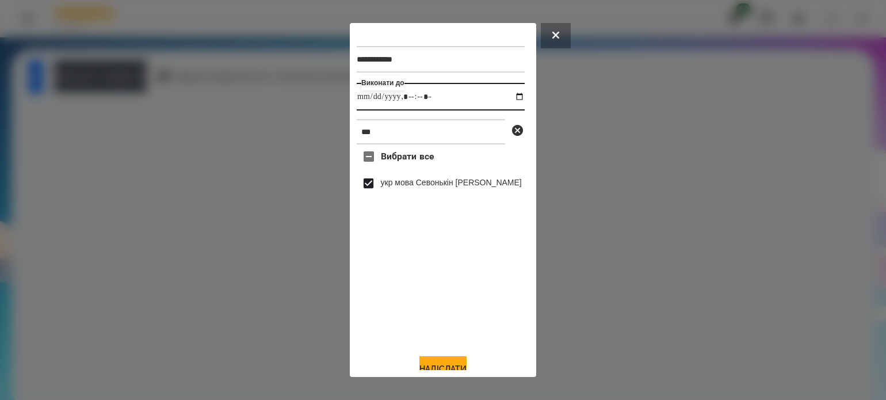
click at [419, 100] on input "datetime-local" at bounding box center [441, 97] width 168 height 28
type input "**********"
click at [438, 364] on button "Надіслати" at bounding box center [443, 368] width 47 height 25
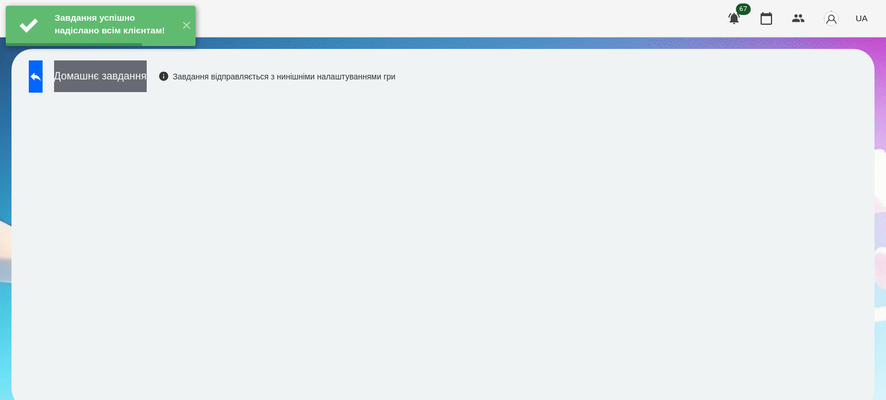
click at [147, 81] on button "Домашнє завдання" at bounding box center [100, 76] width 93 height 32
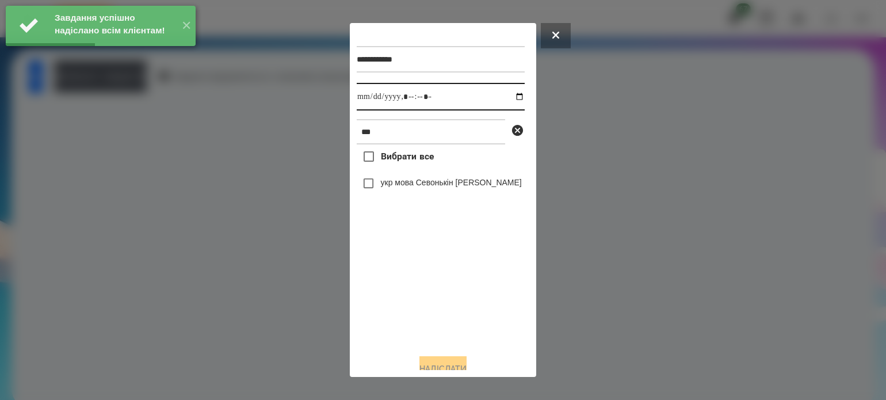
click at [508, 95] on input "datetime-local" at bounding box center [441, 97] width 168 height 28
type input "**********"
drag, startPoint x: 387, startPoint y: 340, endPoint x: 382, endPoint y: 288, distance: 52.6
click at [386, 322] on div "Вибрати все укр мова Севонькін [PERSON_NAME]" at bounding box center [441, 244] width 168 height 200
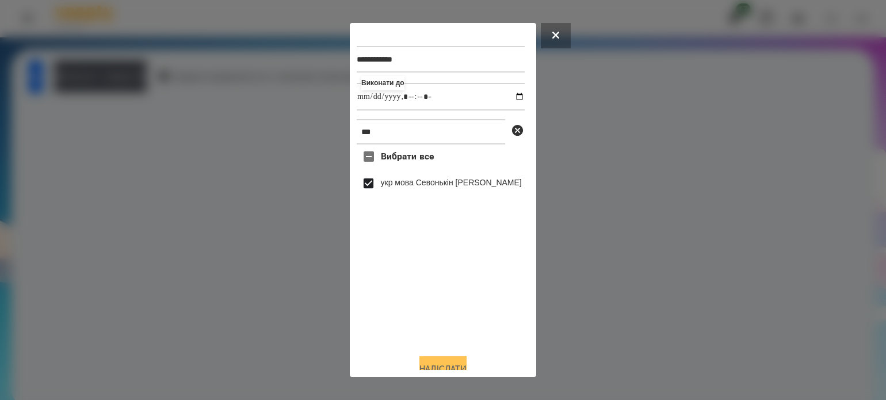
click at [451, 364] on button "Надіслати" at bounding box center [443, 368] width 47 height 25
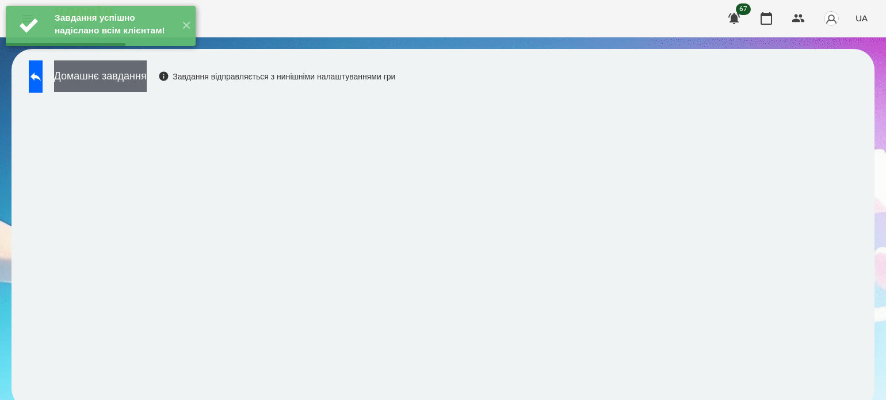
click at [147, 85] on button "Домашнє завдання" at bounding box center [100, 76] width 93 height 32
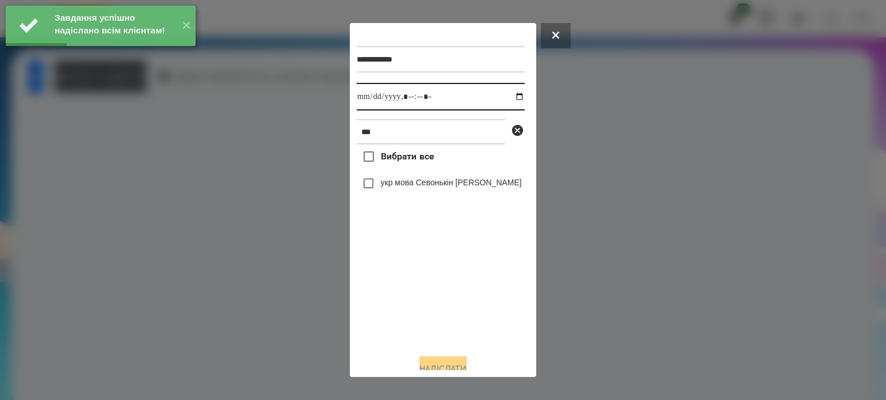
click at [509, 99] on input "datetime-local" at bounding box center [441, 97] width 168 height 28
type input "**********"
drag, startPoint x: 410, startPoint y: 308, endPoint x: 396, endPoint y: 223, distance: 85.7
click at [410, 307] on div "Вибрати все укр мова Севонькін [PERSON_NAME]" at bounding box center [441, 244] width 168 height 200
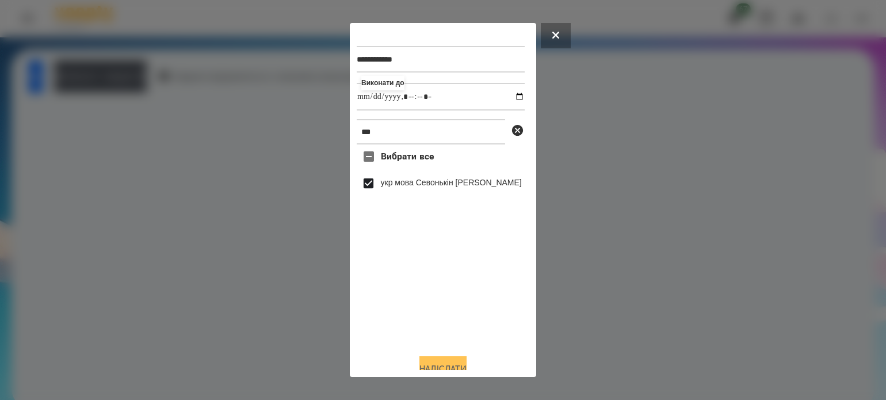
click at [445, 364] on button "Надіслати" at bounding box center [443, 368] width 47 height 25
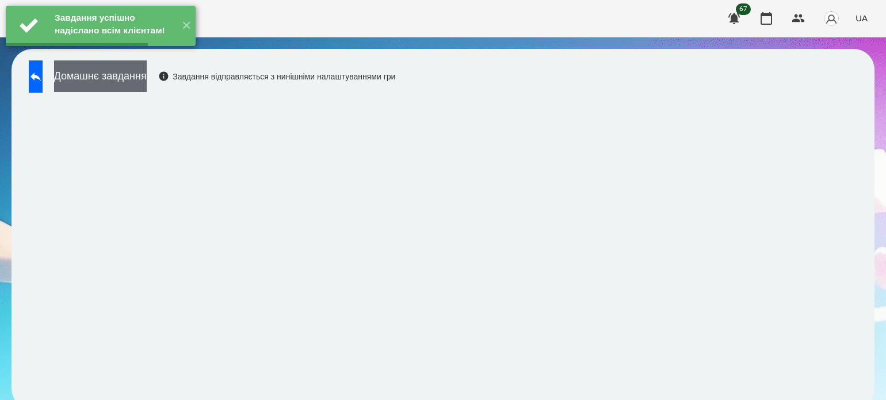
click at [147, 83] on button "Домашнє завдання" at bounding box center [100, 76] width 93 height 32
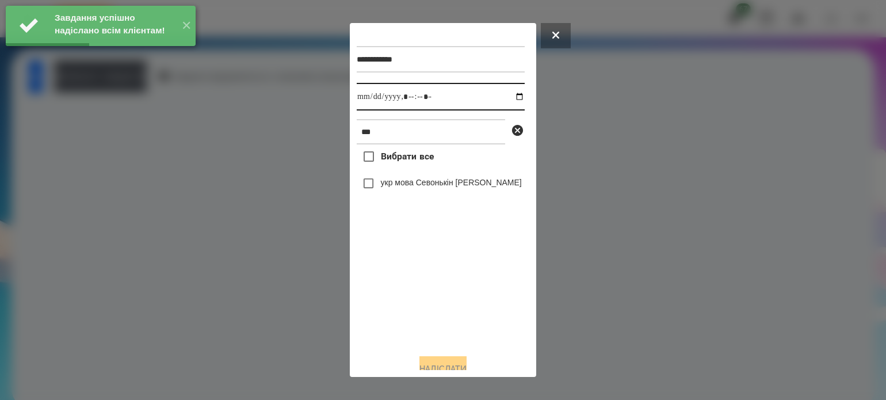
click at [511, 96] on input "datetime-local" at bounding box center [441, 97] width 168 height 28
type input "**********"
drag, startPoint x: 420, startPoint y: 304, endPoint x: 409, endPoint y: 263, distance: 42.5
click at [420, 303] on div "Вибрати все укр мова Севонькін [PERSON_NAME]" at bounding box center [441, 244] width 168 height 200
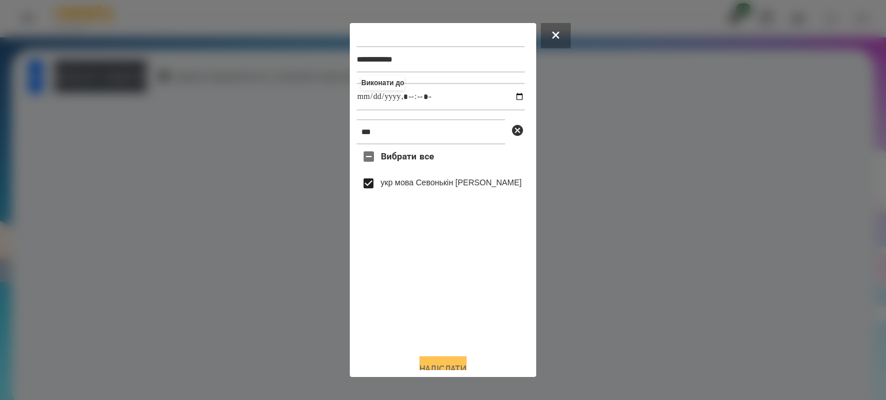
click at [443, 363] on button "Надіслати" at bounding box center [443, 368] width 47 height 25
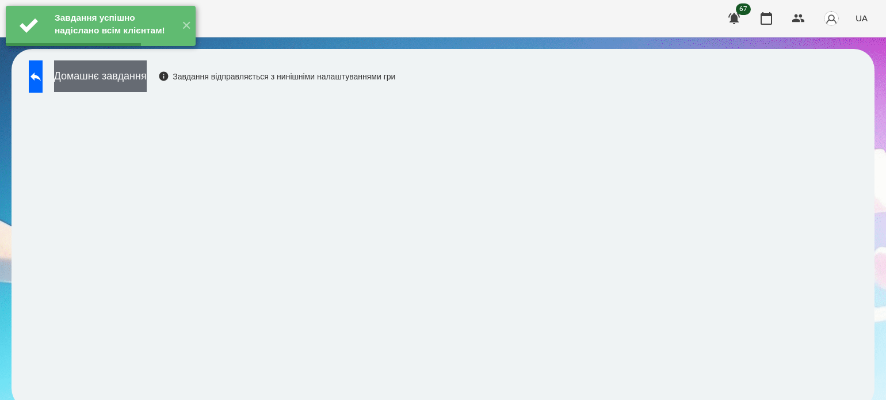
click at [147, 75] on button "Домашнє завдання" at bounding box center [100, 76] width 93 height 32
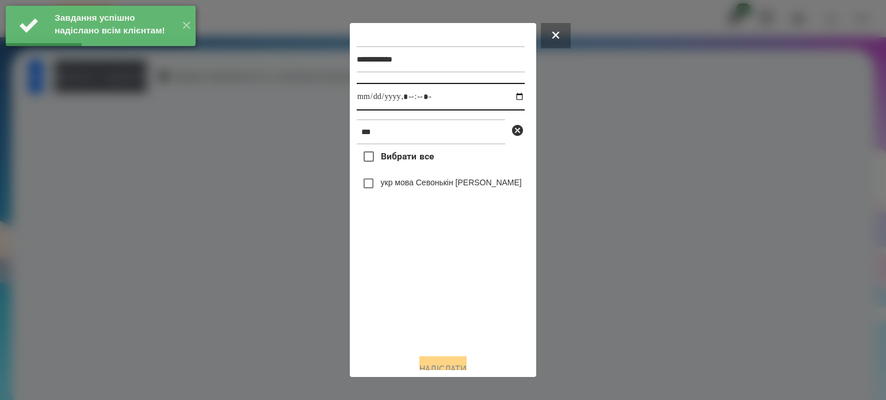
click at [511, 97] on input "datetime-local" at bounding box center [441, 97] width 168 height 28
type input "**********"
drag, startPoint x: 451, startPoint y: 296, endPoint x: 433, endPoint y: 269, distance: 33.2
click at [449, 295] on div "Вибрати все укр мова Севонькін [PERSON_NAME]" at bounding box center [441, 244] width 168 height 200
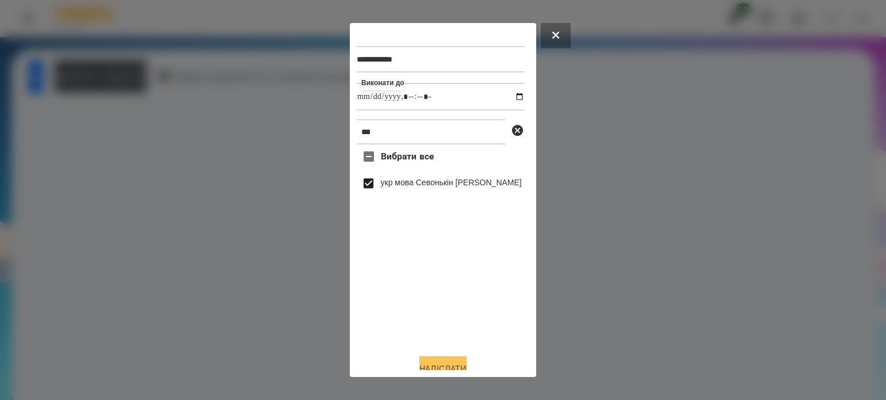
click at [458, 368] on button "Надіслати" at bounding box center [443, 368] width 47 height 25
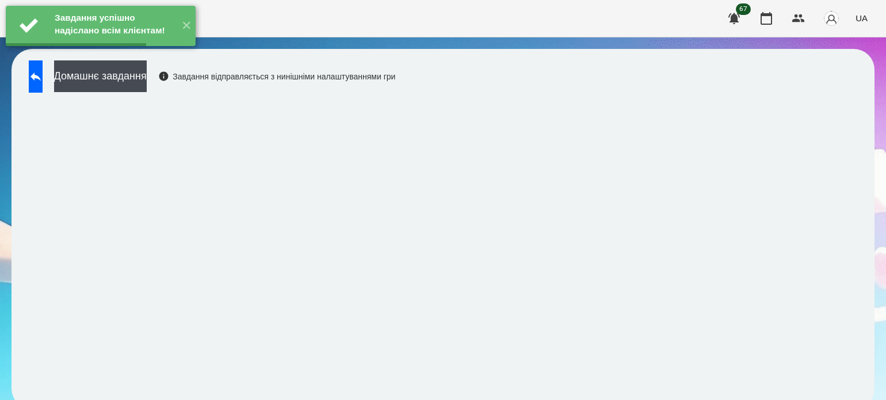
click at [147, 79] on button "Домашнє завдання" at bounding box center [100, 76] width 93 height 32
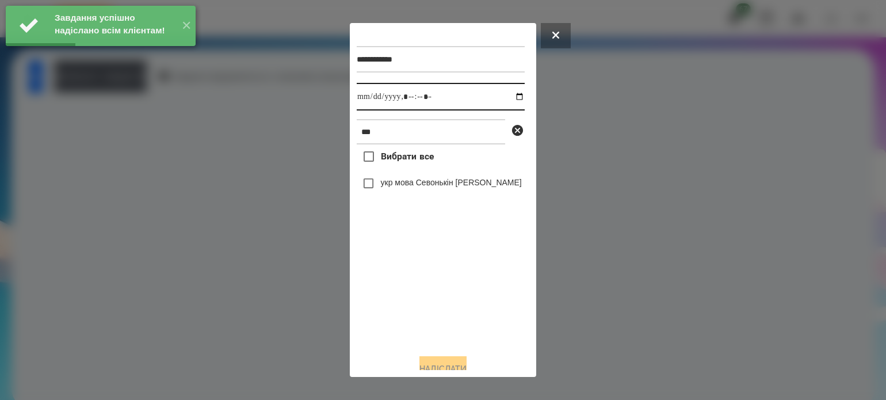
click at [507, 96] on input "datetime-local" at bounding box center [441, 97] width 168 height 28
type input "**********"
drag, startPoint x: 396, startPoint y: 310, endPoint x: 391, endPoint y: 298, distance: 12.9
click at [395, 308] on div "Вибрати все укр мова Севонькін [PERSON_NAME]" at bounding box center [441, 244] width 168 height 200
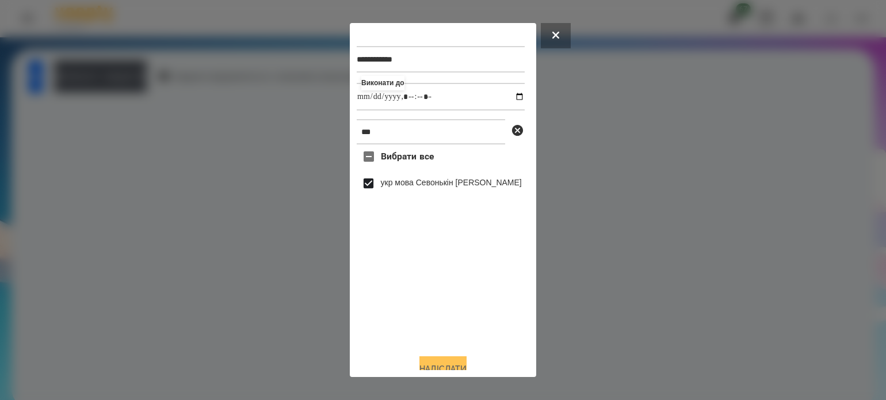
click at [443, 363] on button "Надіслати" at bounding box center [443, 368] width 47 height 25
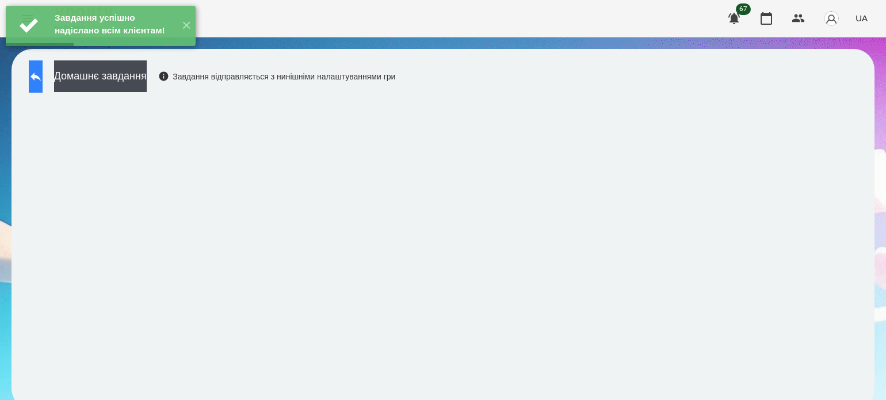
click at [43, 81] on icon at bounding box center [36, 77] width 14 height 14
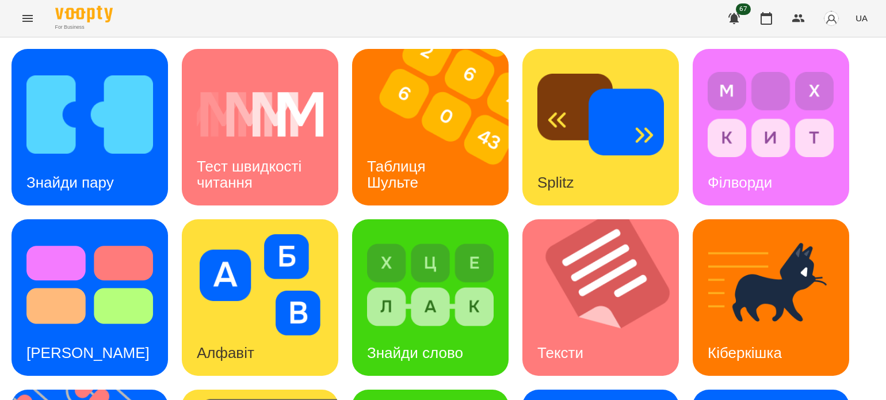
scroll to position [115, 0]
click at [536, 219] on img at bounding box center [608, 297] width 171 height 157
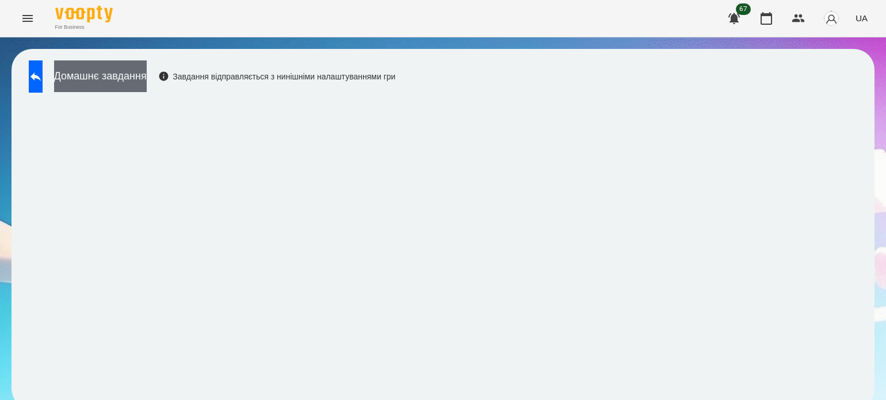
click at [147, 74] on button "Домашнє завдання" at bounding box center [100, 76] width 93 height 32
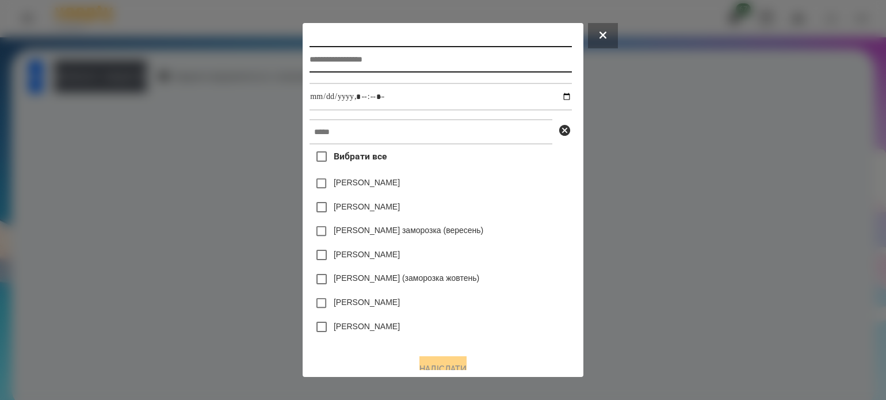
click at [426, 59] on input "text" at bounding box center [441, 59] width 262 height 26
type input "******"
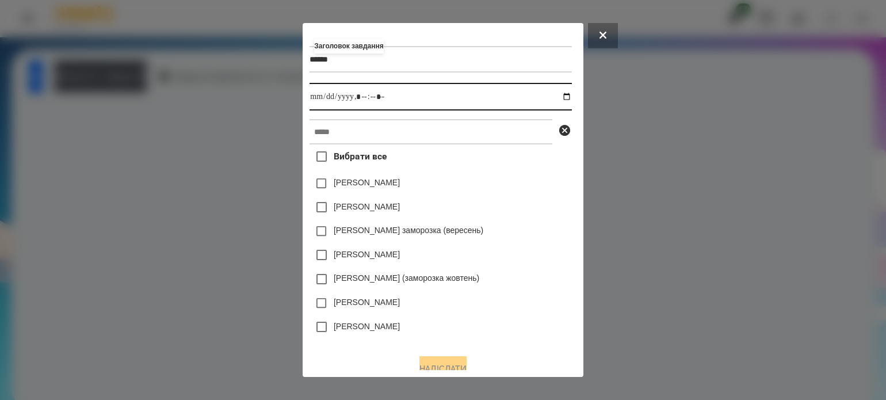
click at [570, 100] on input "datetime-local" at bounding box center [441, 97] width 262 height 28
click at [362, 98] on input "datetime-local" at bounding box center [441, 97] width 262 height 28
type input "**********"
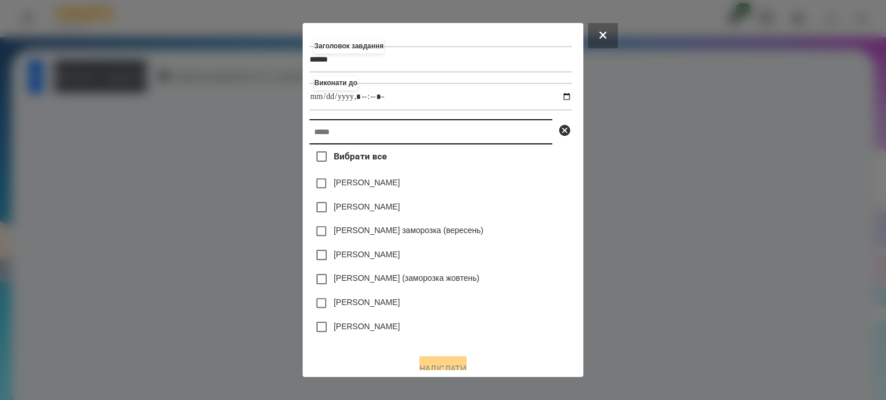
click at [361, 134] on input "text" at bounding box center [431, 131] width 243 height 25
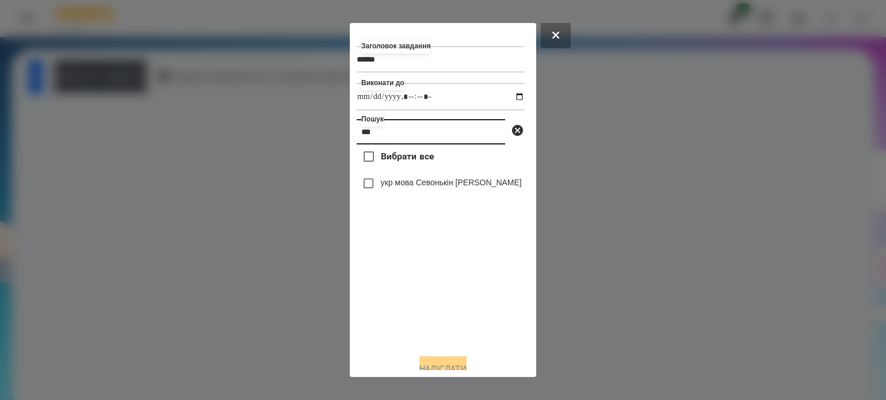
type input "***"
click at [426, 360] on button "Надіслати" at bounding box center [443, 368] width 47 height 25
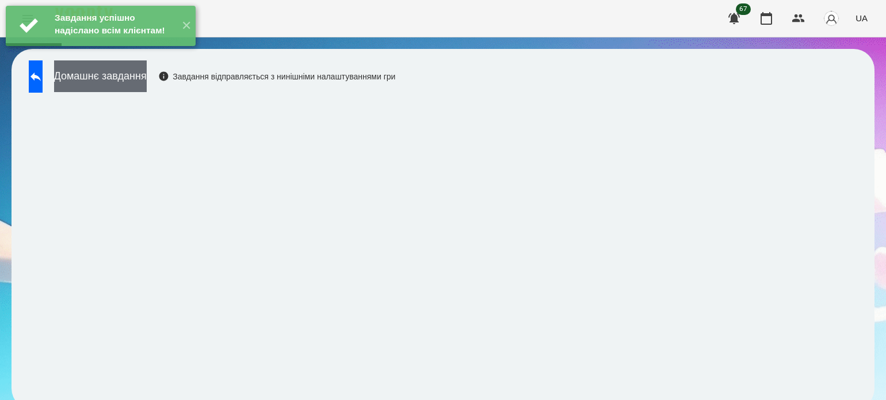
click at [147, 71] on button "Домашнє завдання" at bounding box center [100, 76] width 93 height 32
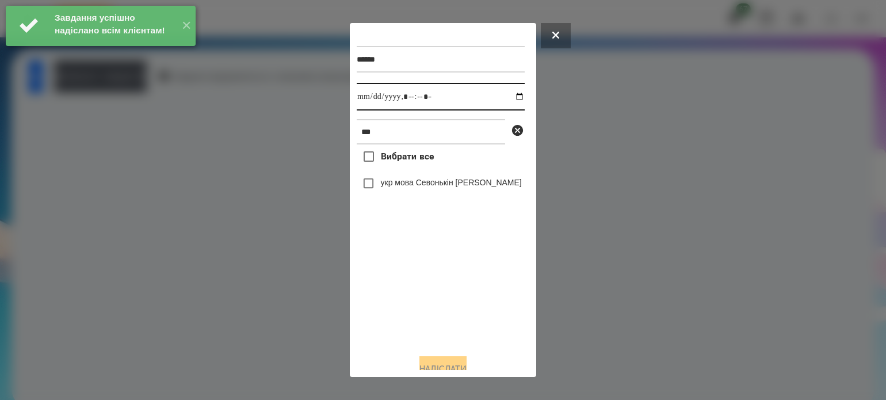
click at [508, 97] on input "datetime-local" at bounding box center [441, 97] width 168 height 28
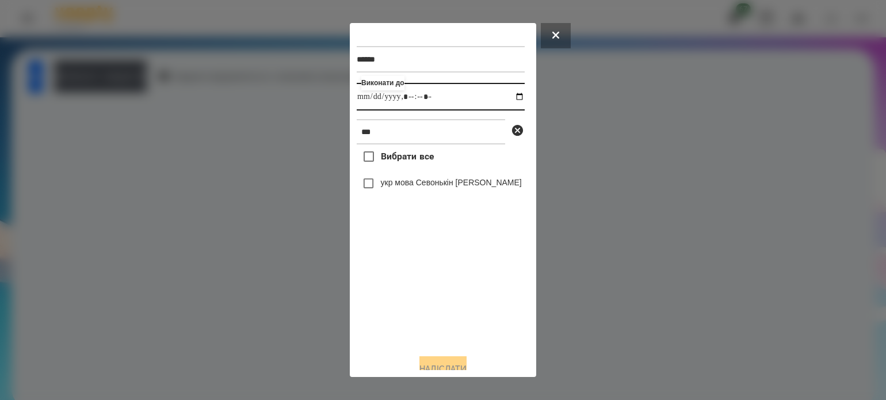
click at [417, 96] on input "datetime-local" at bounding box center [441, 97] width 168 height 28
type input "**********"
click at [433, 366] on button "Надіслати" at bounding box center [443, 368] width 47 height 25
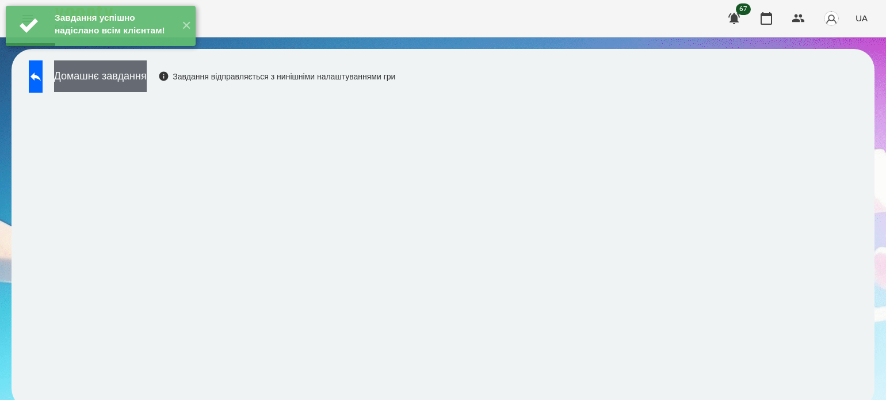
click at [147, 83] on button "Домашнє завдання" at bounding box center [100, 76] width 93 height 32
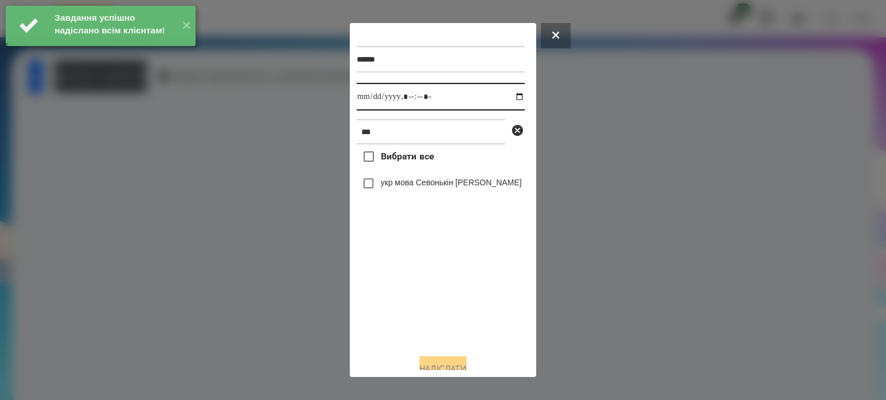
click at [508, 97] on input "datetime-local" at bounding box center [441, 97] width 168 height 28
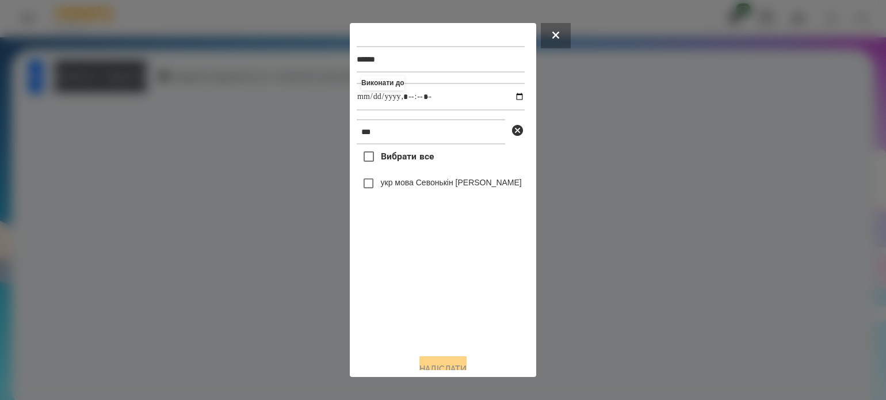
type input "**********"
drag, startPoint x: 391, startPoint y: 347, endPoint x: 388, endPoint y: 319, distance: 28.4
click at [388, 327] on div "Вибрати все укр мова Севонькін [PERSON_NAME]" at bounding box center [441, 244] width 168 height 200
click at [456, 364] on button "Надіслати" at bounding box center [443, 368] width 47 height 25
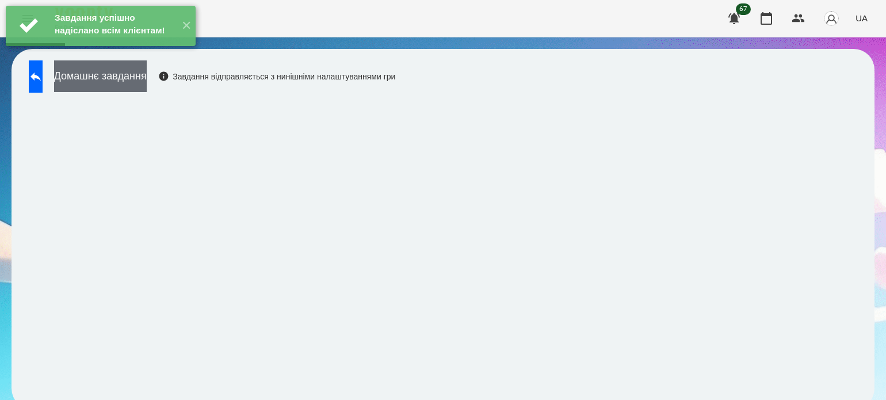
click at [147, 82] on button "Домашнє завдання" at bounding box center [100, 76] width 93 height 32
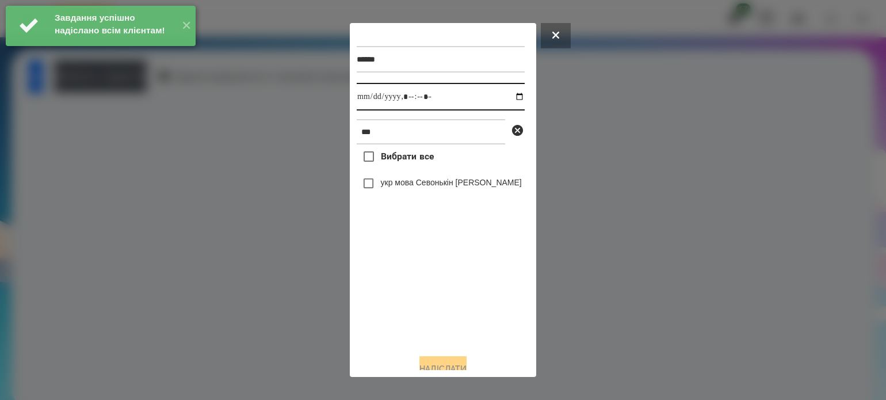
click at [510, 100] on input "datetime-local" at bounding box center [441, 97] width 168 height 28
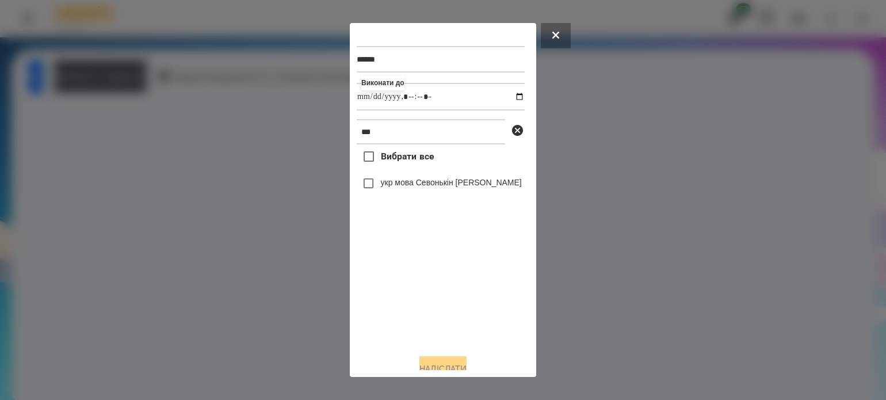
type input "**********"
drag, startPoint x: 419, startPoint y: 344, endPoint x: 386, endPoint y: 276, distance: 75.7
click at [417, 338] on div "Вибрати все укр мова Севонькін [PERSON_NAME]" at bounding box center [441, 244] width 168 height 200
click at [451, 366] on button "Надіслати" at bounding box center [443, 368] width 47 height 25
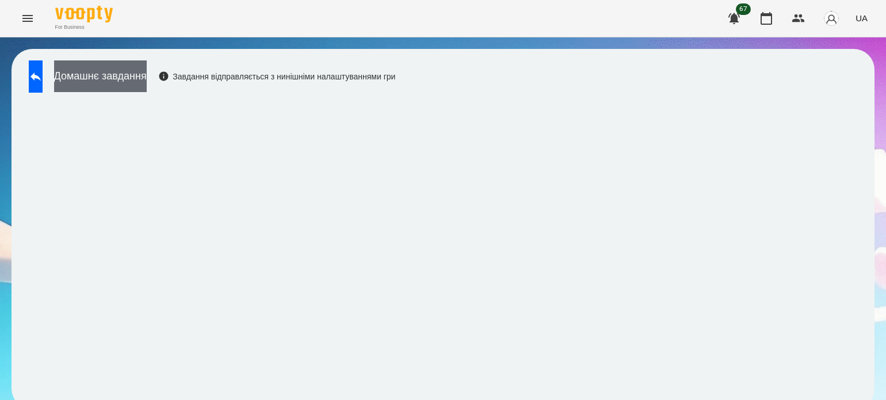
click at [147, 86] on button "Домашнє завдання" at bounding box center [100, 76] width 93 height 32
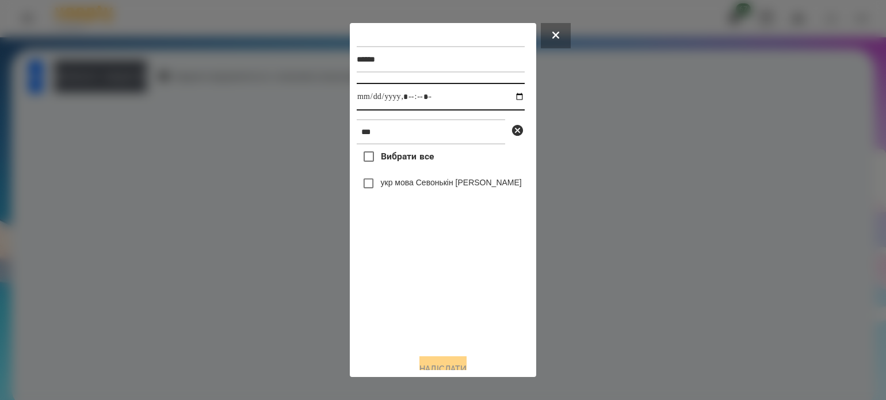
click at [514, 98] on input "datetime-local" at bounding box center [441, 97] width 168 height 28
type input "**********"
click at [420, 288] on div "Вибрати все укр мова Севонькін [PERSON_NAME]" at bounding box center [441, 244] width 168 height 200
click at [459, 361] on button "Надіслати" at bounding box center [443, 368] width 47 height 25
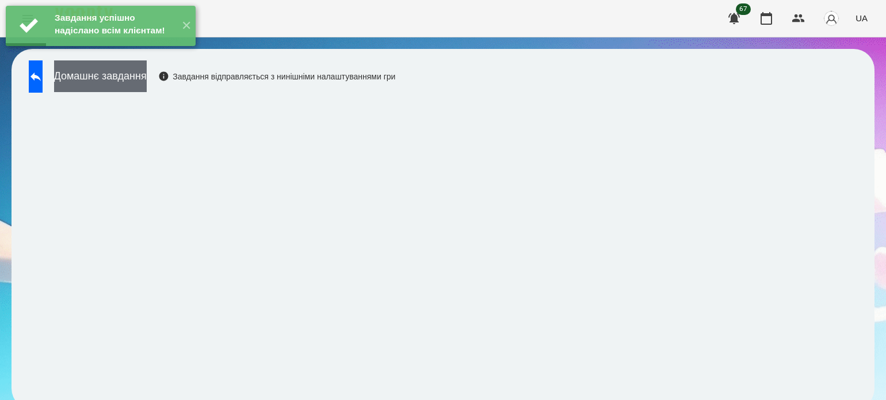
click at [147, 79] on button "Домашнє завдання" at bounding box center [100, 76] width 93 height 32
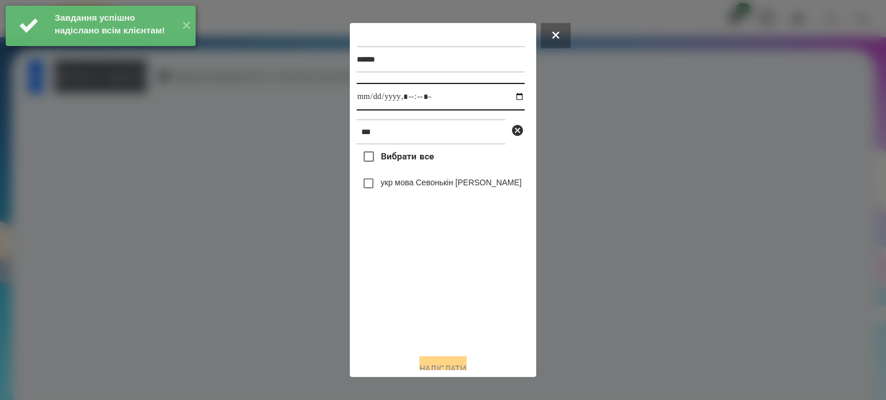
click at [509, 98] on input "datetime-local" at bounding box center [441, 97] width 168 height 28
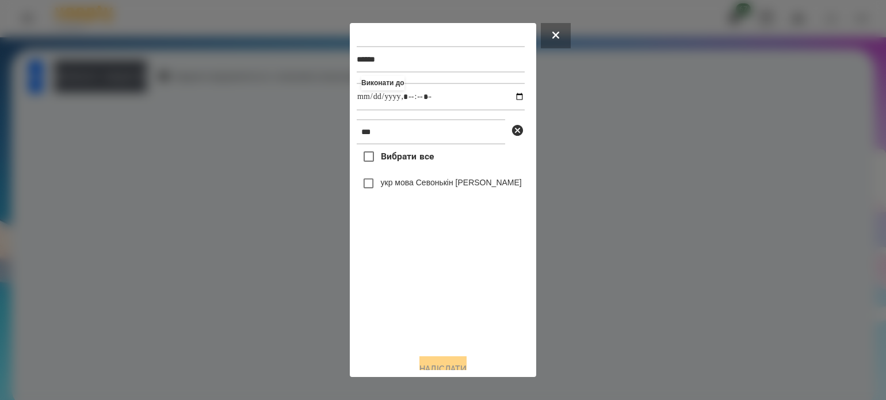
type input "**********"
drag, startPoint x: 446, startPoint y: 299, endPoint x: 441, endPoint y: 281, distance: 17.9
click at [443, 288] on div "Вибрати все укр мова Севонькін [PERSON_NAME]" at bounding box center [441, 244] width 168 height 200
click at [456, 361] on button "Надіслати" at bounding box center [443, 368] width 47 height 25
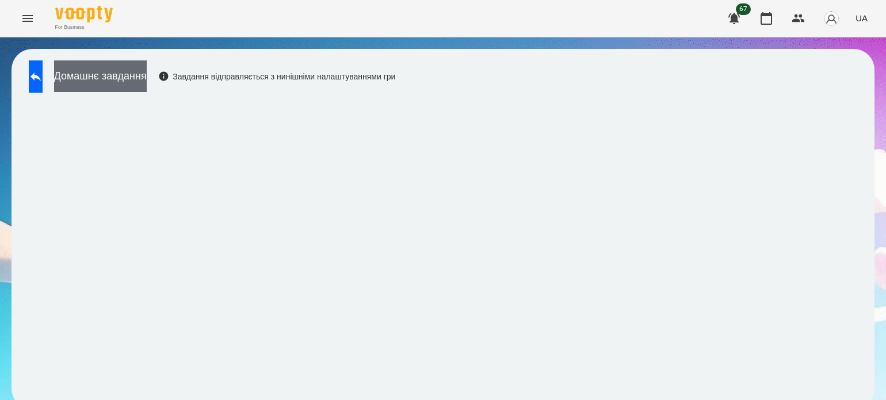
click at [147, 85] on button "Домашнє завдання" at bounding box center [100, 76] width 93 height 32
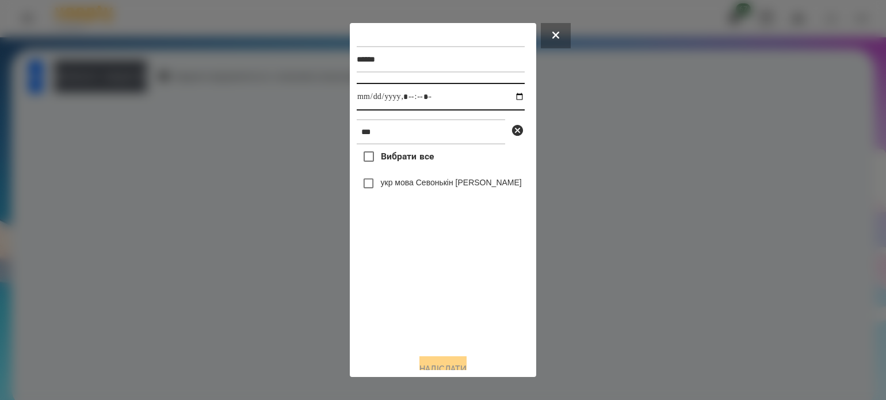
click at [508, 96] on input "datetime-local" at bounding box center [441, 97] width 168 height 28
type input "**********"
drag, startPoint x: 455, startPoint y: 322, endPoint x: 424, endPoint y: 279, distance: 52.4
click at [449, 313] on div "Вибрати все укр мова Севонькін [PERSON_NAME]" at bounding box center [441, 244] width 168 height 200
click at [451, 366] on button "Надіслати" at bounding box center [443, 368] width 47 height 25
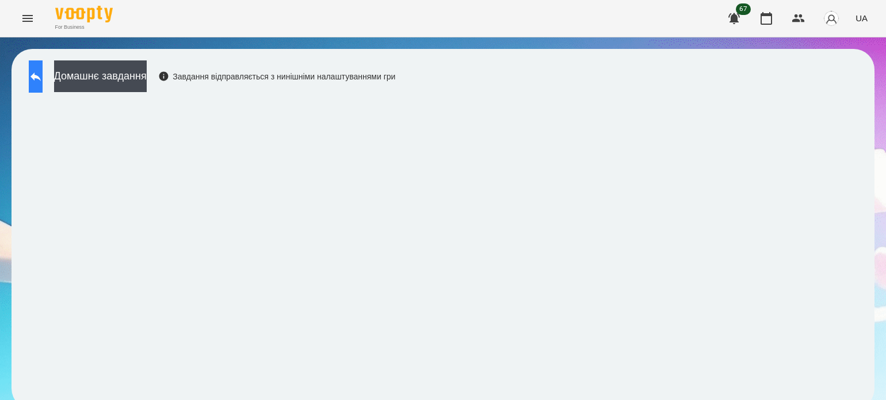
click at [32, 71] on button at bounding box center [36, 76] width 14 height 32
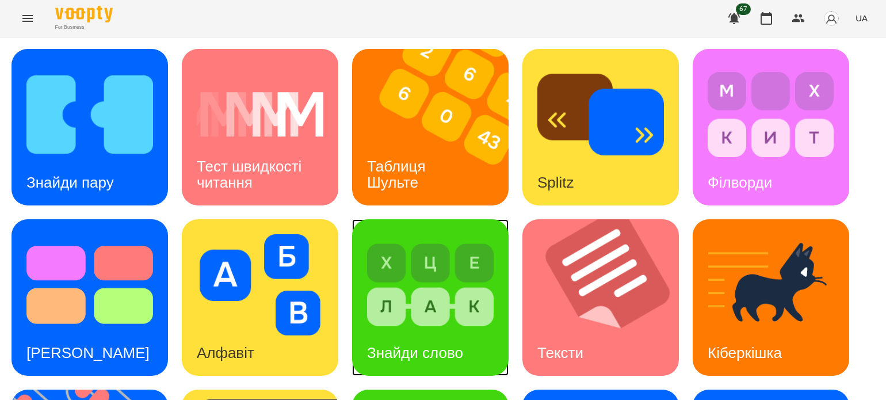
click at [390, 321] on img at bounding box center [430, 284] width 127 height 101
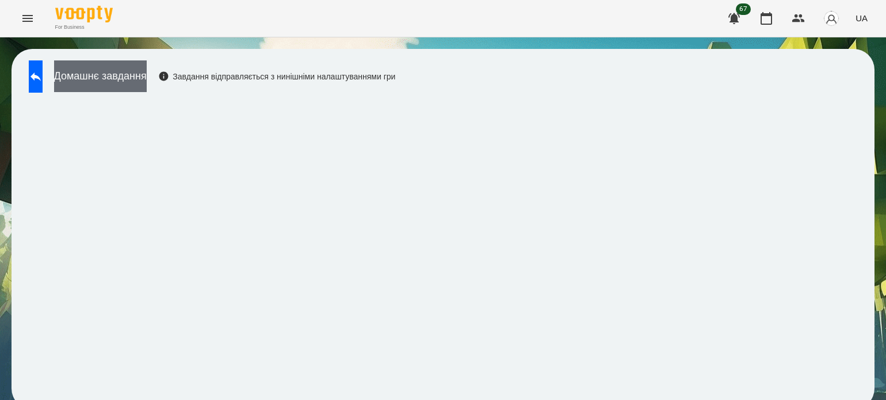
click at [147, 69] on button "Домашнє завдання" at bounding box center [100, 76] width 93 height 32
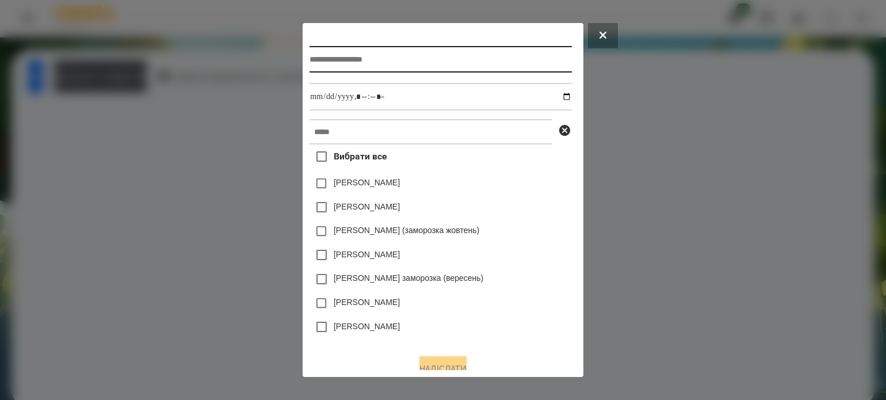
click at [312, 56] on input "text" at bounding box center [441, 59] width 262 height 26
type input "**********"
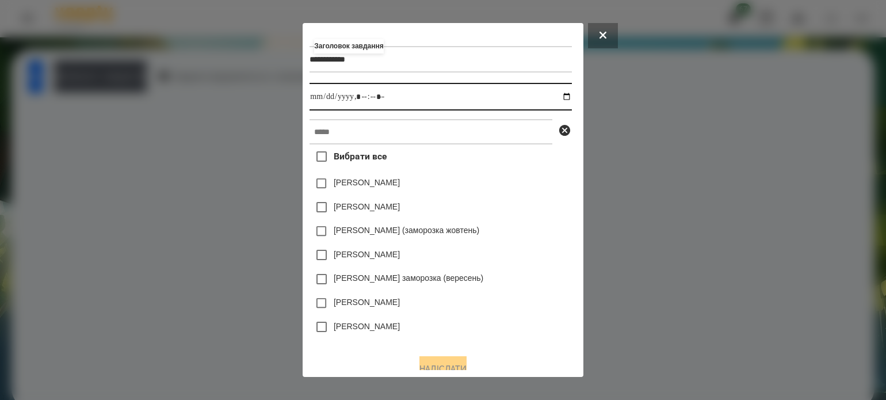
click at [565, 98] on input "datetime-local" at bounding box center [441, 97] width 262 height 28
click at [361, 95] on input "datetime-local" at bounding box center [441, 97] width 262 height 28
type input "**********"
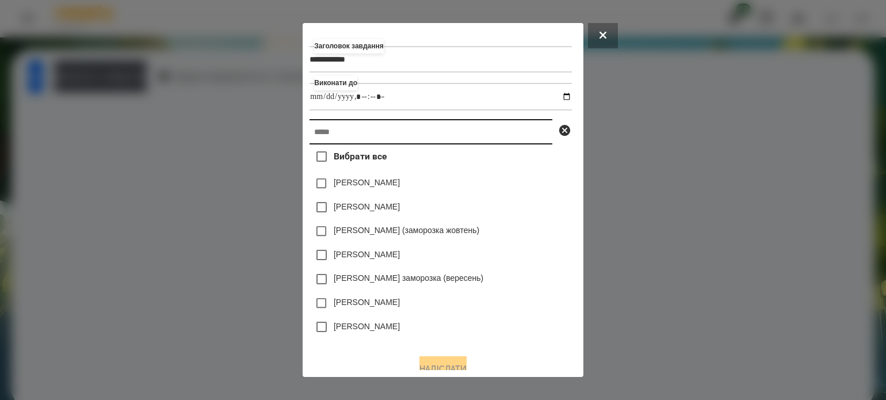
drag, startPoint x: 365, startPoint y: 128, endPoint x: 371, endPoint y: 135, distance: 9.8
click at [371, 134] on input "text" at bounding box center [431, 131] width 243 height 25
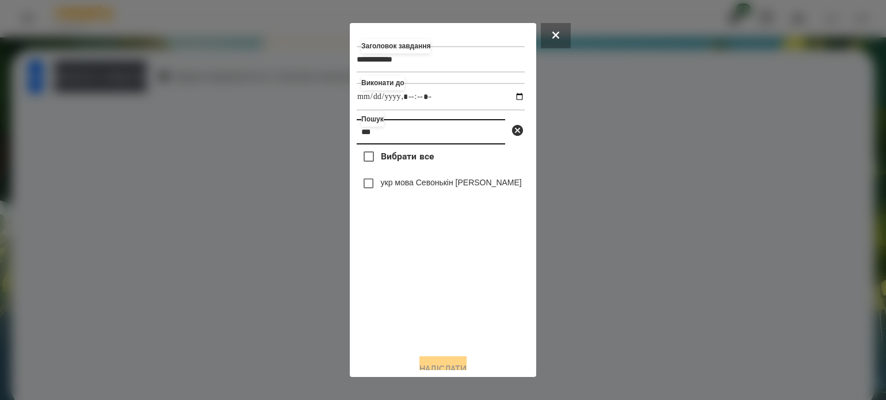
type input "***"
click at [443, 368] on button "Надіслати" at bounding box center [443, 368] width 47 height 25
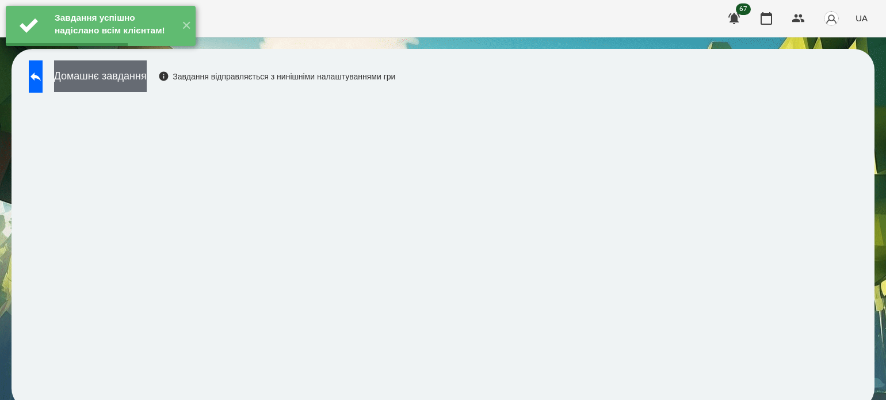
click at [147, 79] on button "Домашнє завдання" at bounding box center [100, 76] width 93 height 32
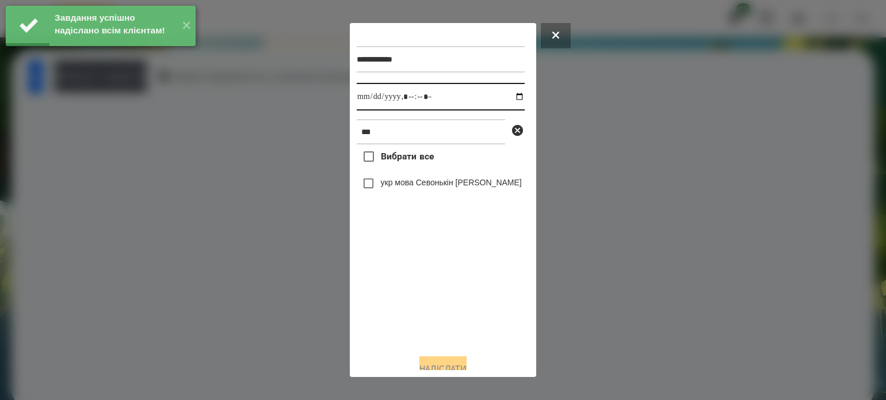
click at [511, 98] on input "datetime-local" at bounding box center [441, 97] width 168 height 28
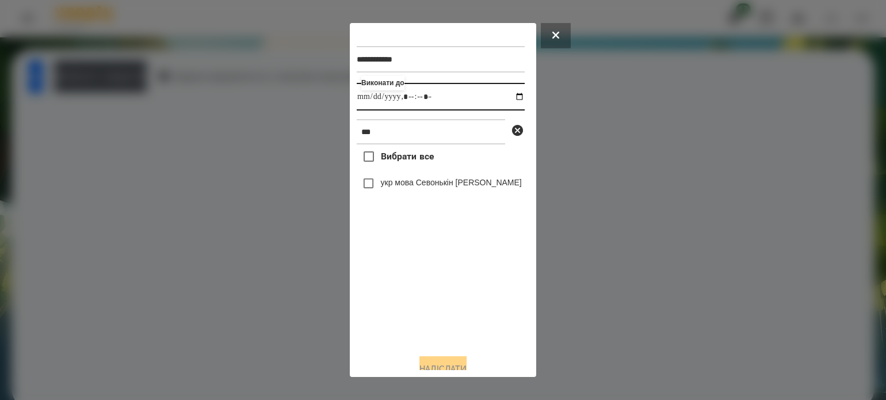
click at [419, 102] on input "datetime-local" at bounding box center [441, 97] width 168 height 28
type input "**********"
click at [437, 365] on button "Надіслати" at bounding box center [443, 368] width 47 height 25
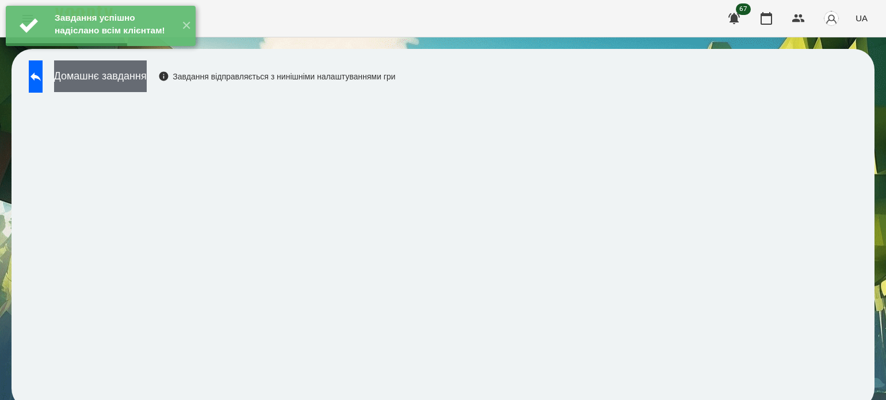
click at [111, 81] on button "Домашнє завдання" at bounding box center [100, 76] width 93 height 32
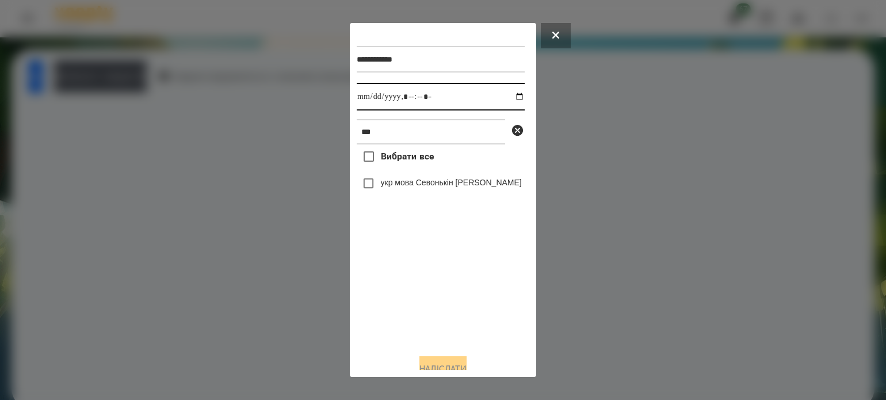
click at [511, 96] on input "datetime-local" at bounding box center [441, 97] width 168 height 28
type input "**********"
click at [386, 324] on div "Вибрати все укр мова Севонькін [PERSON_NAME]" at bounding box center [441, 244] width 168 height 200
click at [431, 363] on button "Надіслати" at bounding box center [443, 368] width 47 height 25
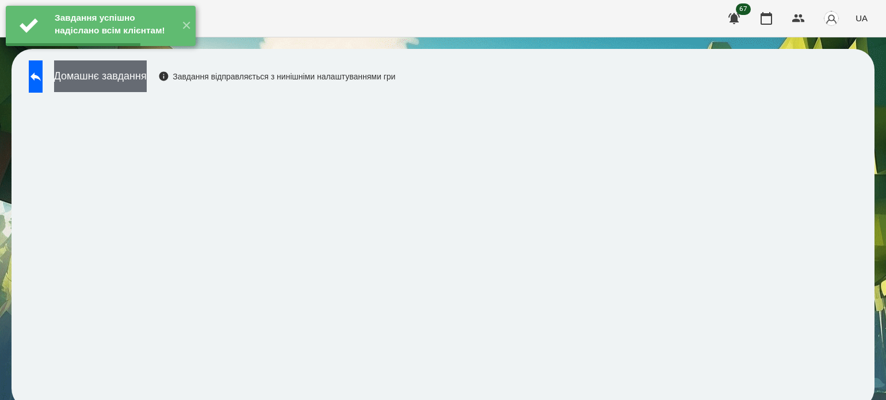
click at [147, 75] on button "Домашнє завдання" at bounding box center [100, 76] width 93 height 32
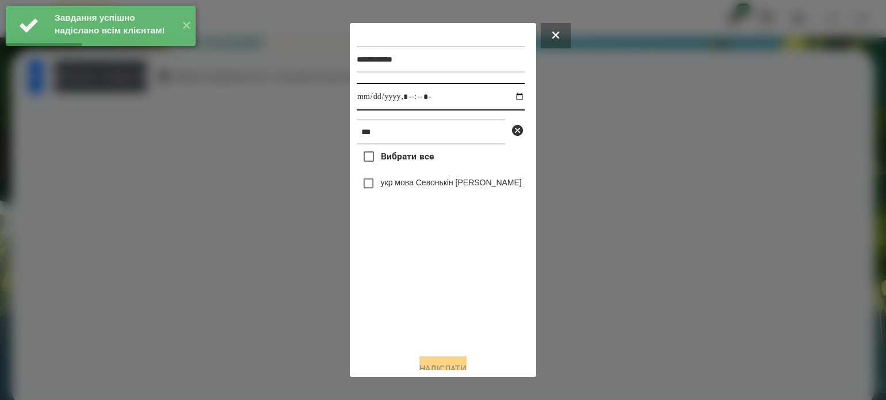
click at [509, 98] on input "datetime-local" at bounding box center [441, 97] width 168 height 28
type input "**********"
click at [388, 319] on div "Вибрати все укр мова Севонькін [PERSON_NAME]" at bounding box center [441, 244] width 168 height 200
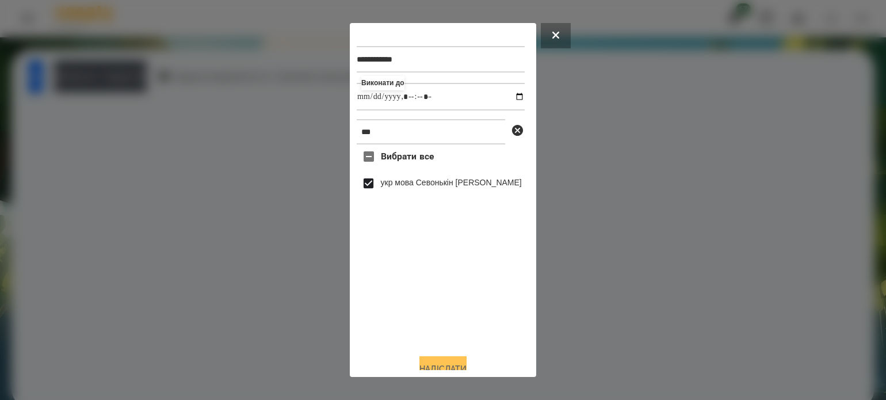
click at [435, 363] on button "Надіслати" at bounding box center [443, 368] width 47 height 25
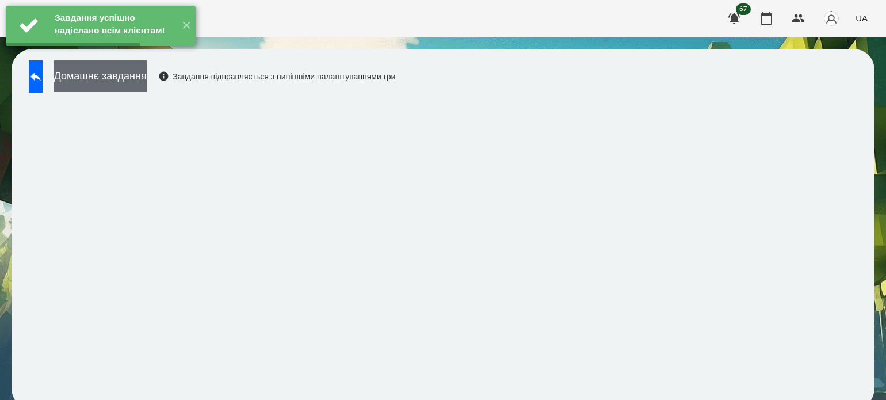
click at [147, 81] on button "Домашнє завдання" at bounding box center [100, 76] width 93 height 32
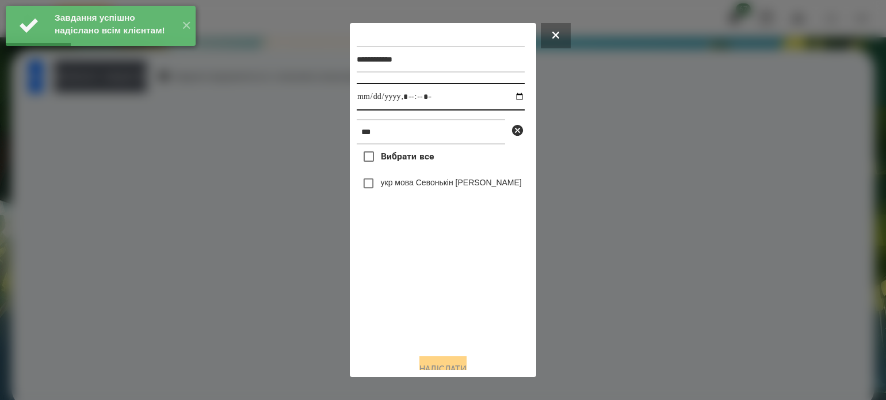
click at [509, 98] on input "datetime-local" at bounding box center [441, 97] width 168 height 28
type input "**********"
click at [403, 308] on div "Вибрати все укр мова Севонькін [PERSON_NAME]" at bounding box center [441, 244] width 168 height 200
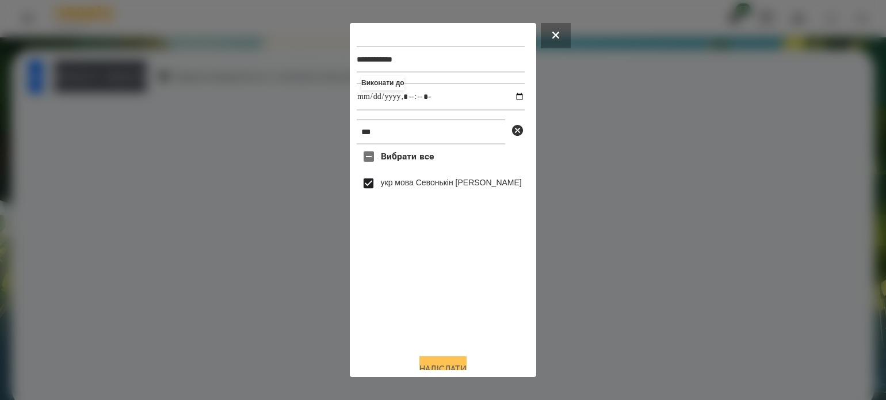
click at [459, 361] on button "Надіслати" at bounding box center [443, 368] width 47 height 25
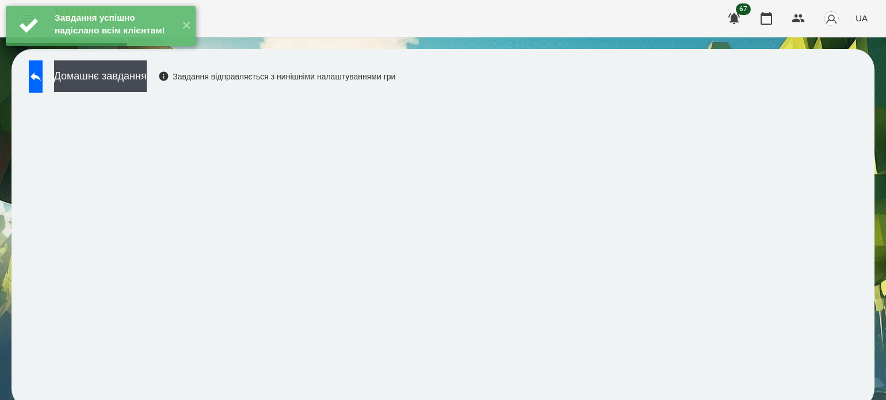
click at [126, 52] on div "Завдання успішно надіслано всім клієнтам! ✕" at bounding box center [100, 26] width 201 height 52
click at [138, 77] on button "Домашнє завдання" at bounding box center [100, 76] width 93 height 32
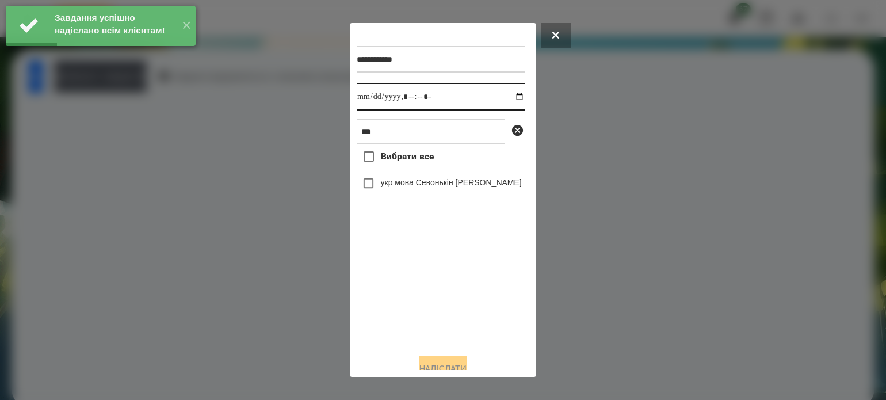
click at [509, 100] on input "datetime-local" at bounding box center [441, 97] width 168 height 28
type input "**********"
click at [418, 306] on div "Вибрати все укр мова Севонькін [PERSON_NAME]" at bounding box center [441, 244] width 168 height 200
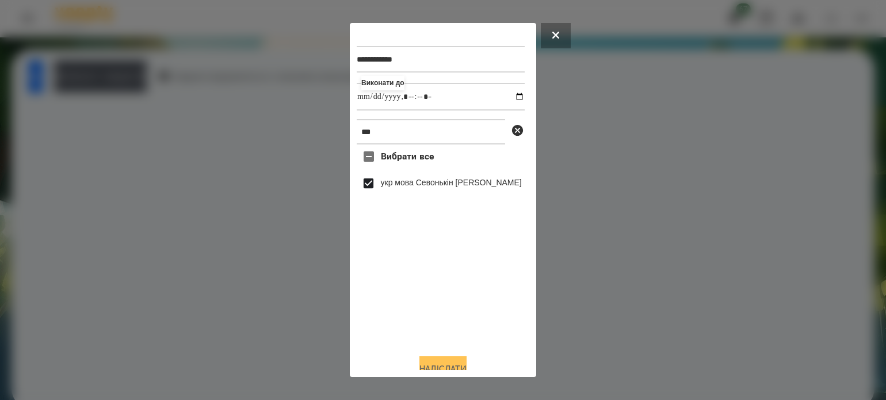
click at [439, 364] on button "Надіслати" at bounding box center [443, 368] width 47 height 25
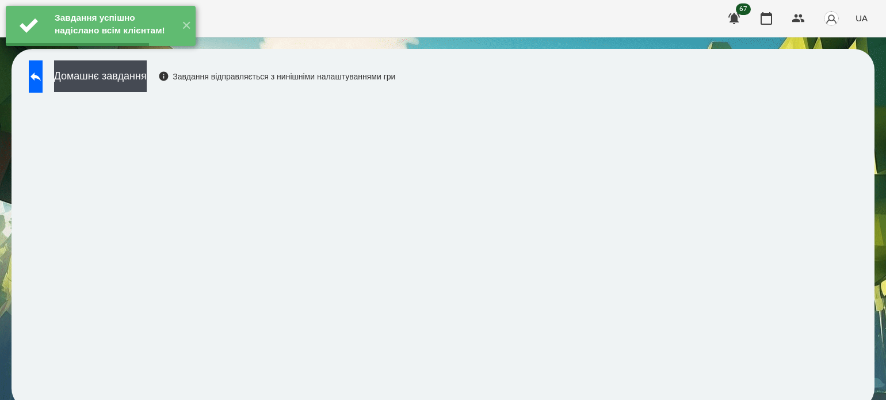
click at [119, 88] on button "Домашнє завдання" at bounding box center [100, 76] width 93 height 32
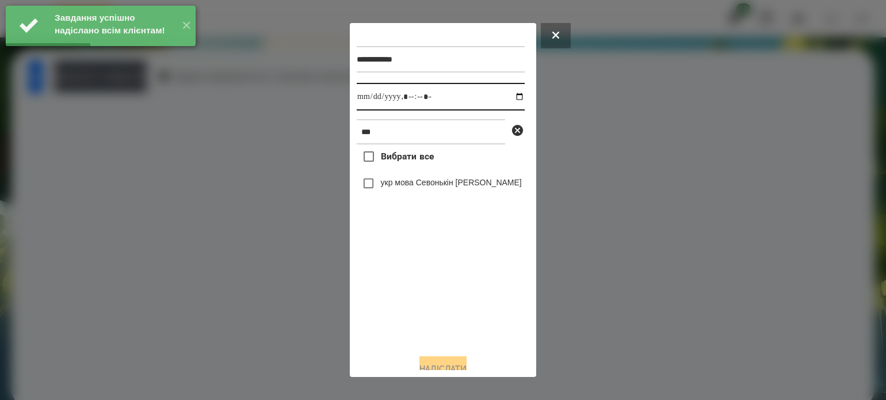
click at [509, 96] on input "datetime-local" at bounding box center [441, 97] width 168 height 28
type input "**********"
click at [405, 321] on div "Вибрати все укр мова Севонькін [PERSON_NAME]" at bounding box center [441, 244] width 168 height 200
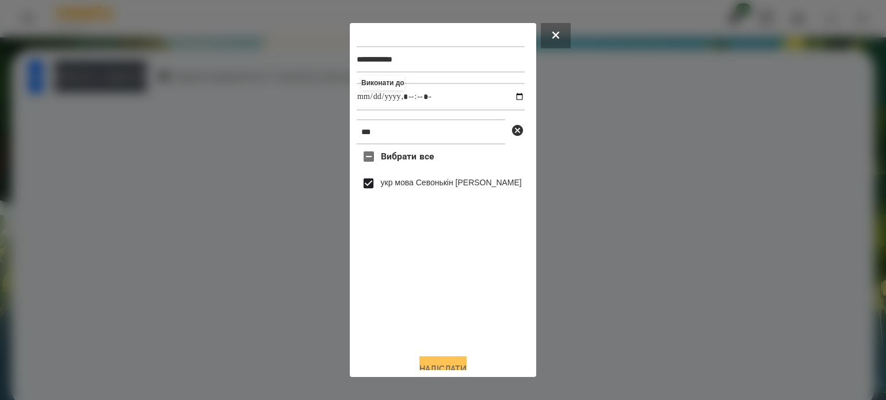
click at [444, 363] on button "Надіслати" at bounding box center [443, 368] width 47 height 25
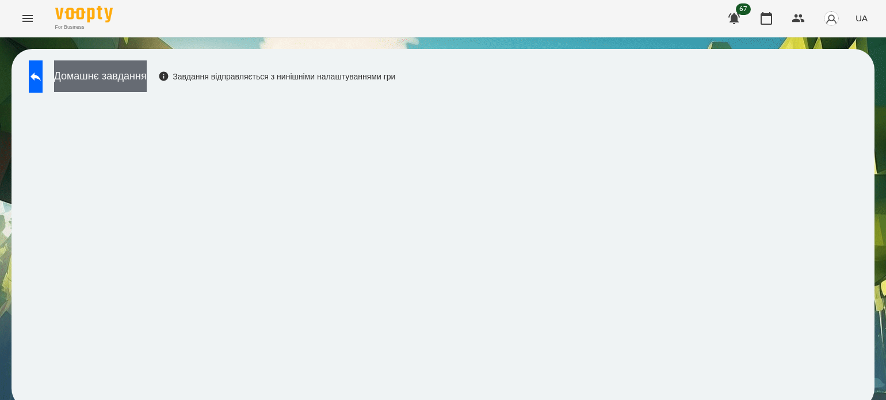
click at [147, 73] on button "Домашнє завдання" at bounding box center [100, 76] width 93 height 32
